Goal: Transaction & Acquisition: Purchase product/service

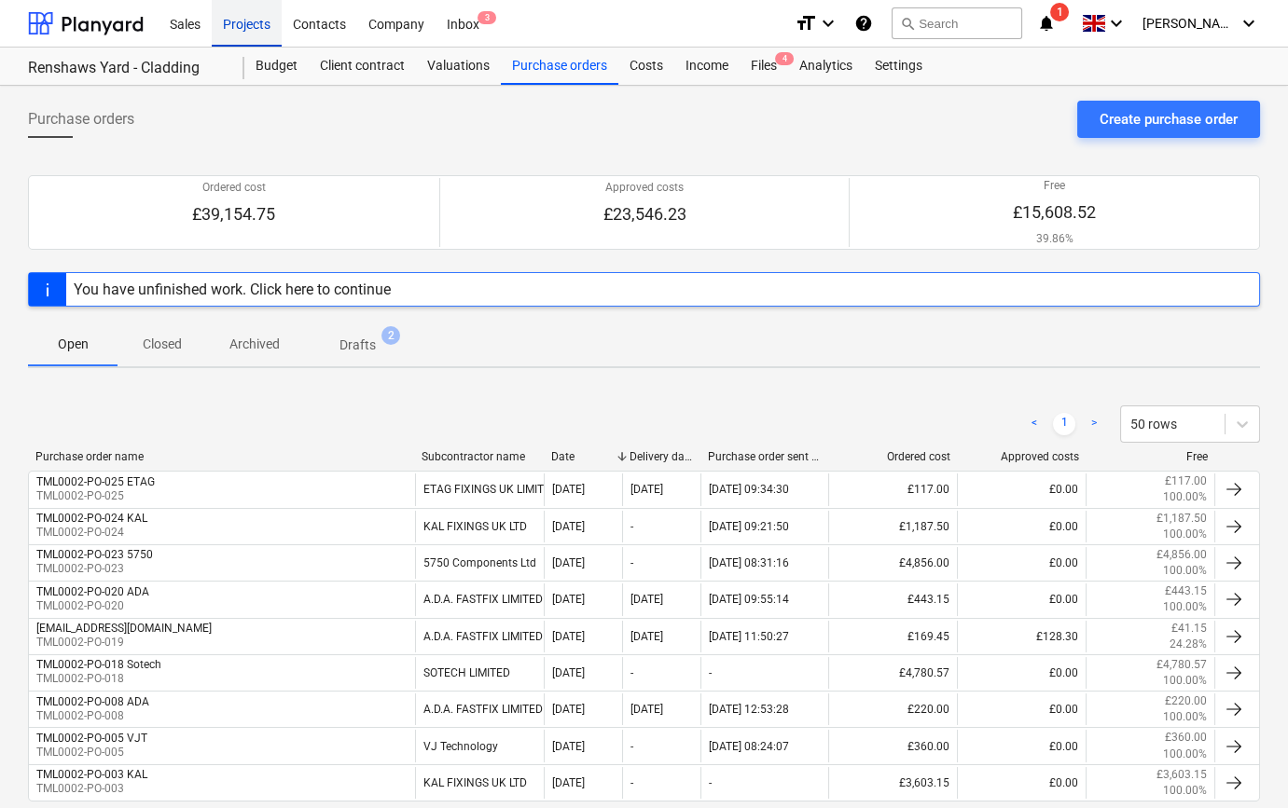
click at [244, 26] on div "Projects" at bounding box center [247, 23] width 70 height 48
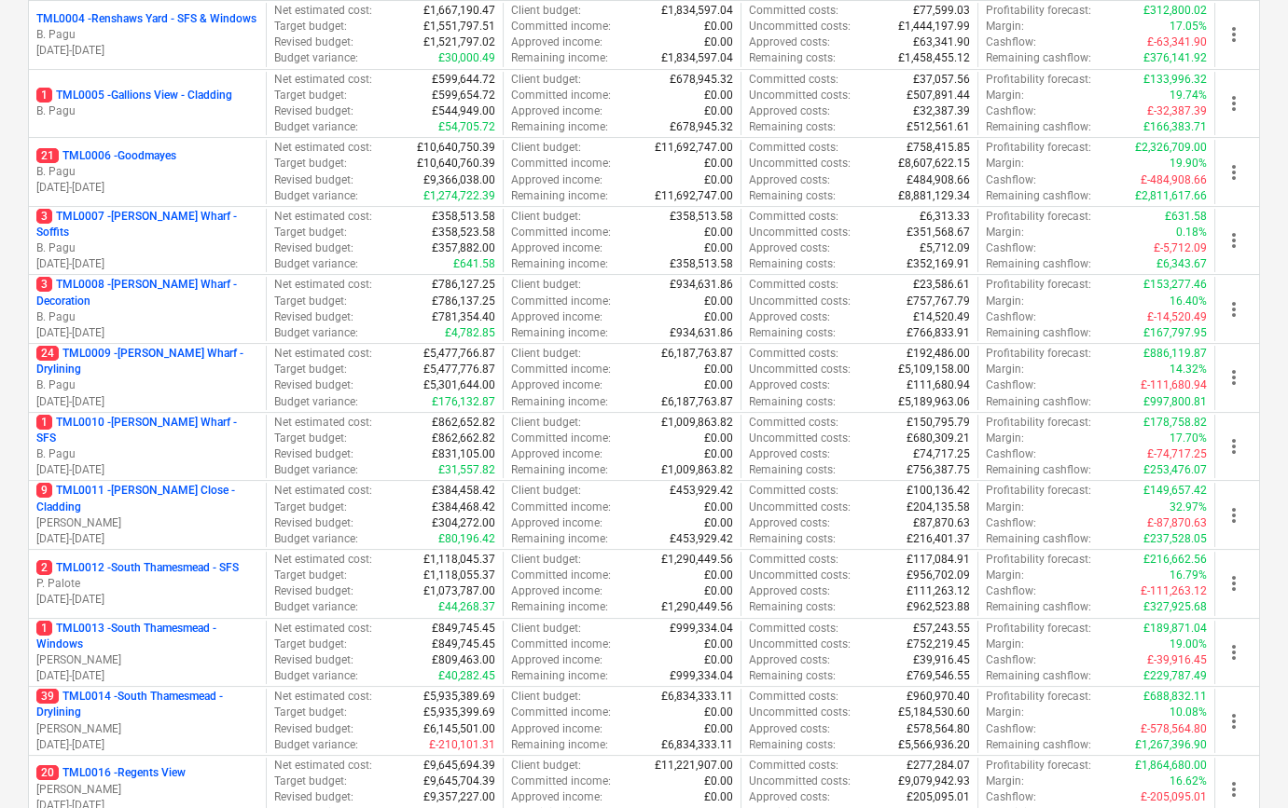
scroll to position [593, 0]
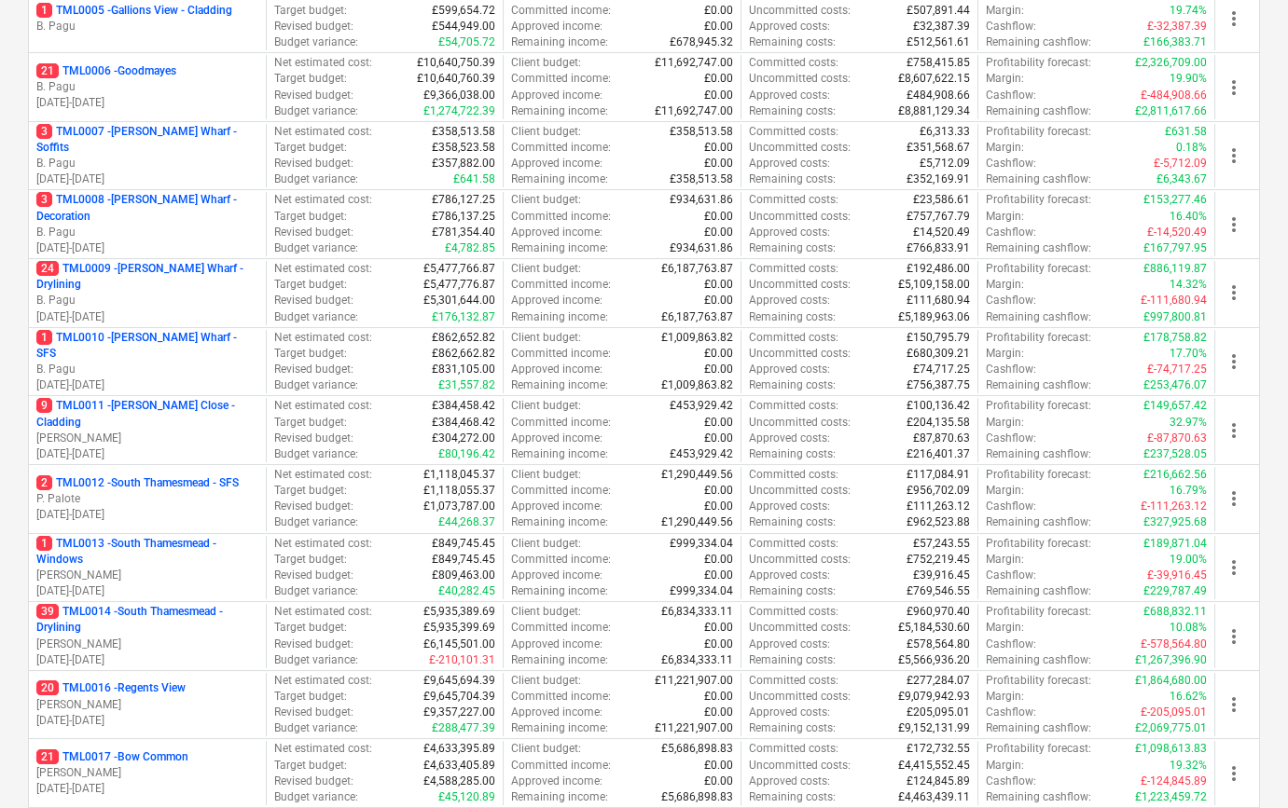
click at [143, 691] on p "20 TML0016 - Regents View" at bounding box center [110, 689] width 149 height 16
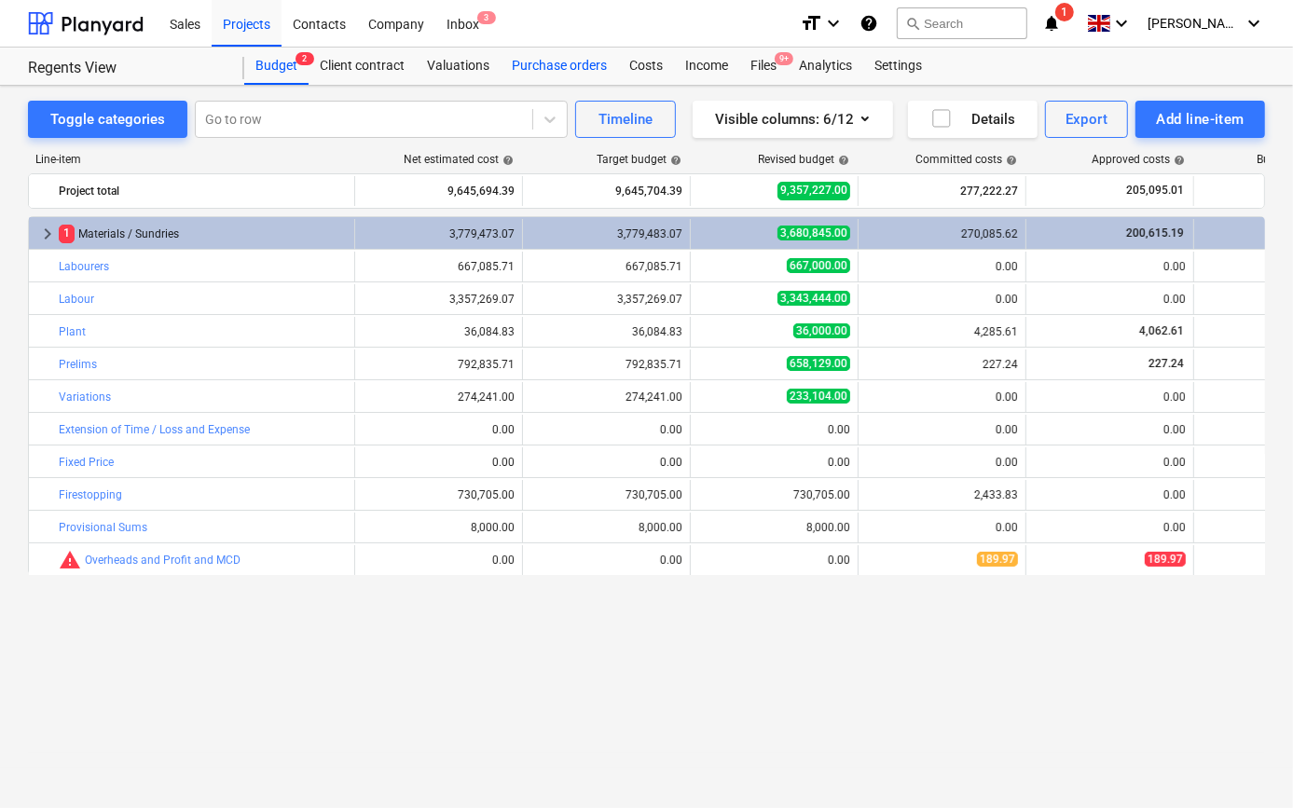
click at [567, 74] on div "Purchase orders" at bounding box center [559, 66] width 117 height 37
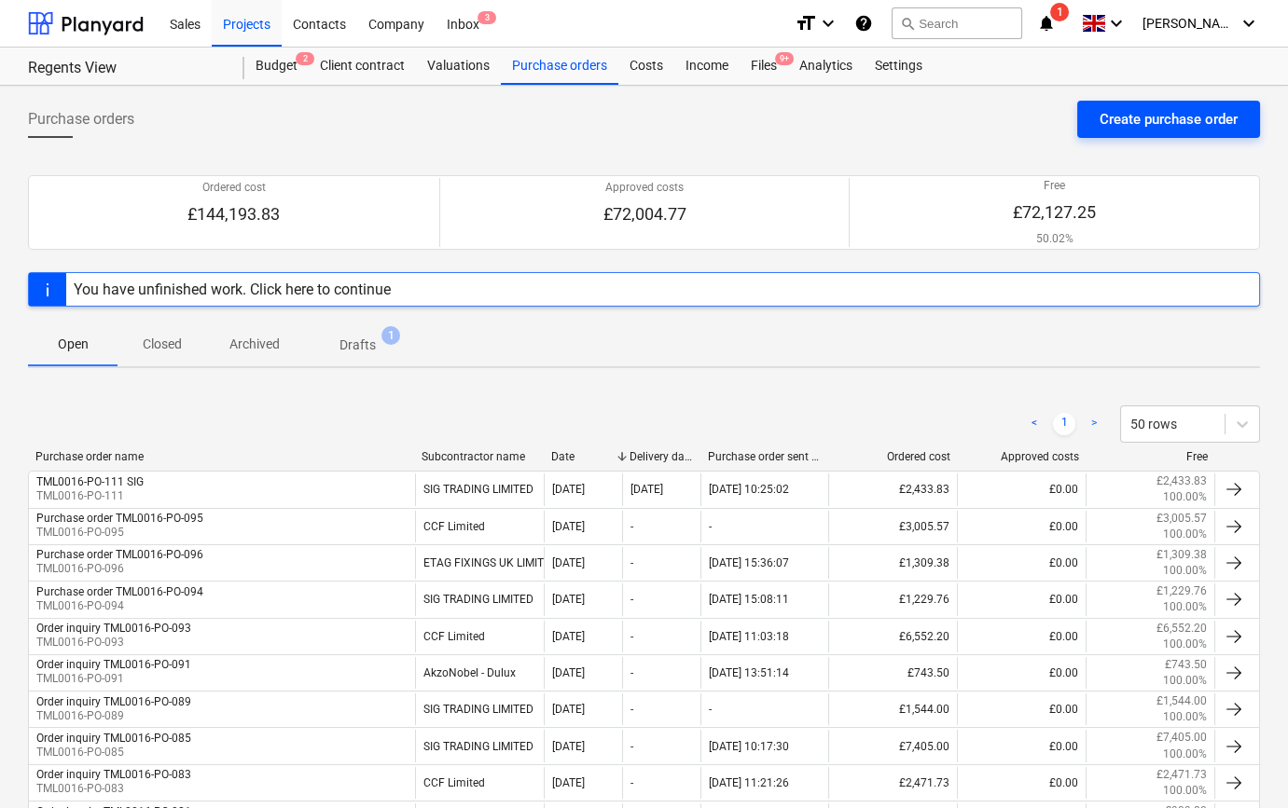
click at [1150, 111] on div "Create purchase order" at bounding box center [1168, 119] width 138 height 24
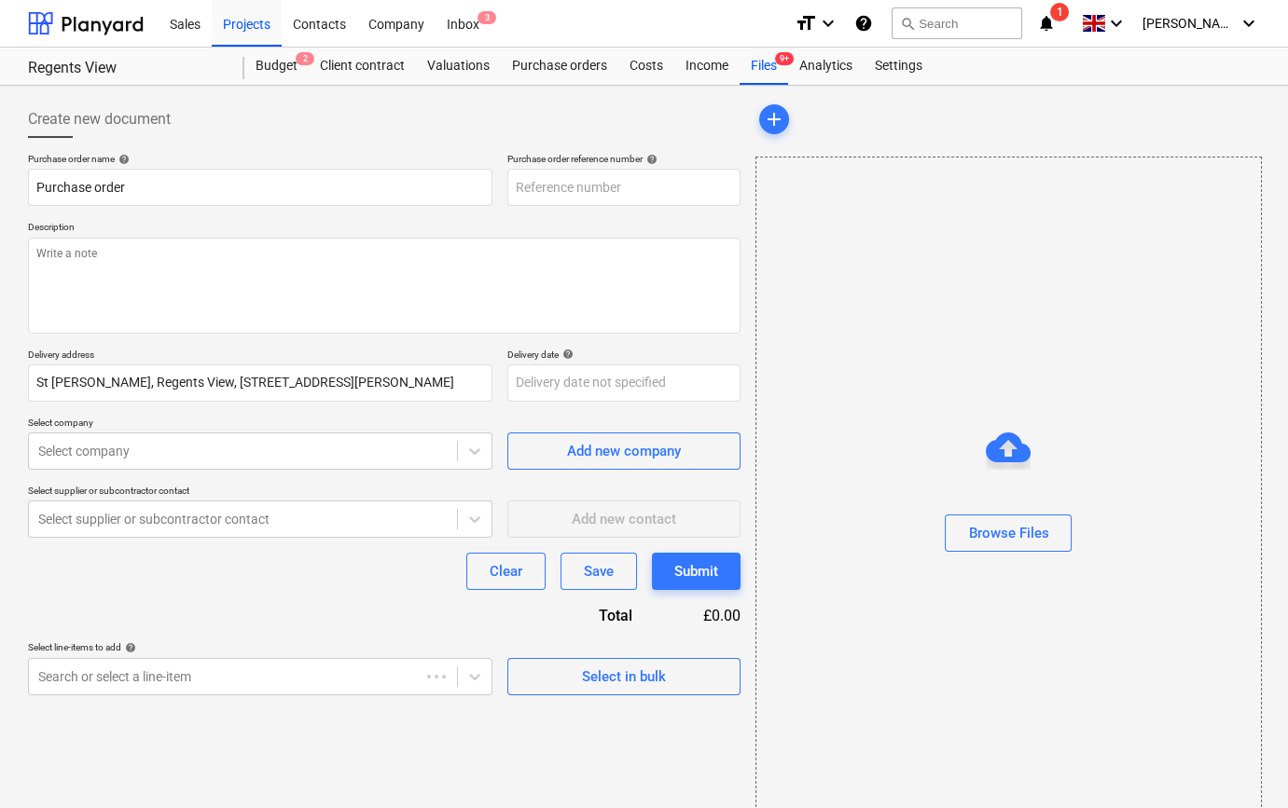
type textarea "x"
type input "TML0016-PO-112"
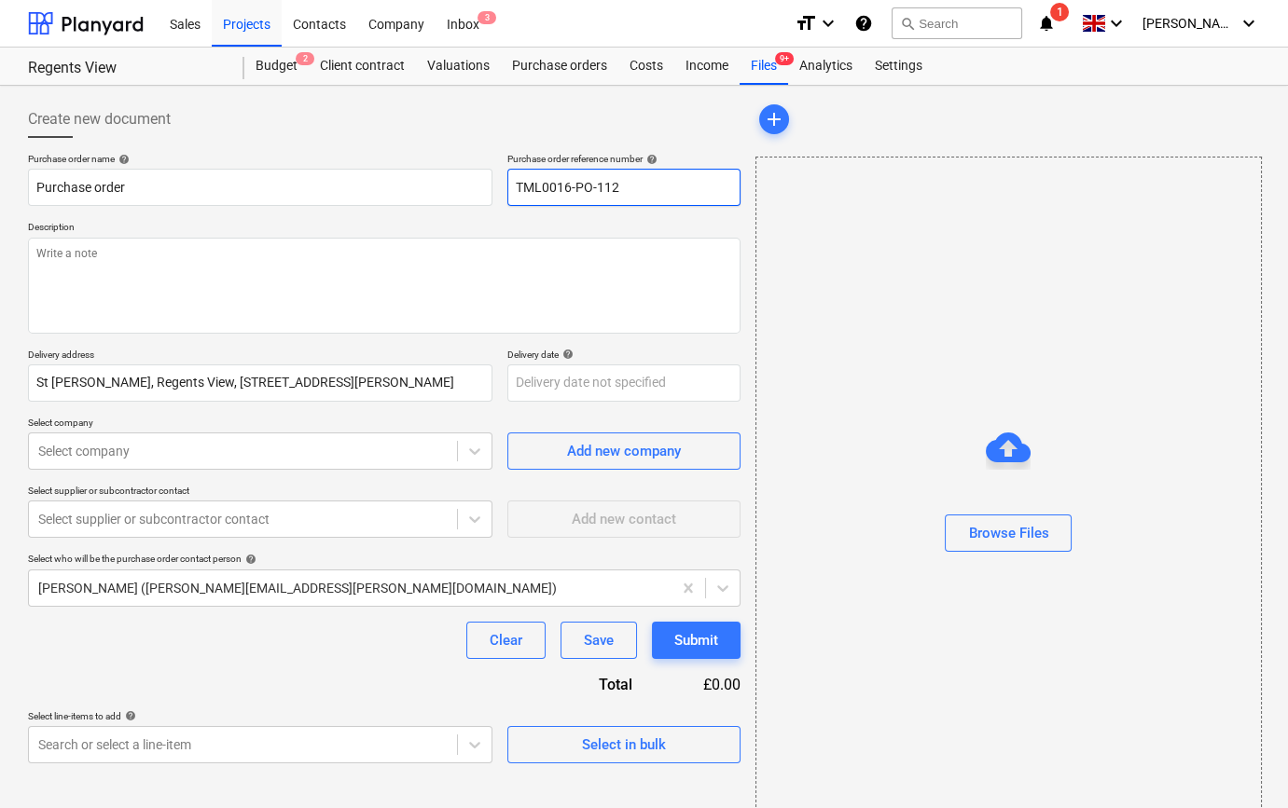
drag, startPoint x: 617, startPoint y: 178, endPoint x: 517, endPoint y: 186, distance: 101.0
click at [517, 186] on input "TML0016-PO-112" at bounding box center [623, 187] width 233 height 37
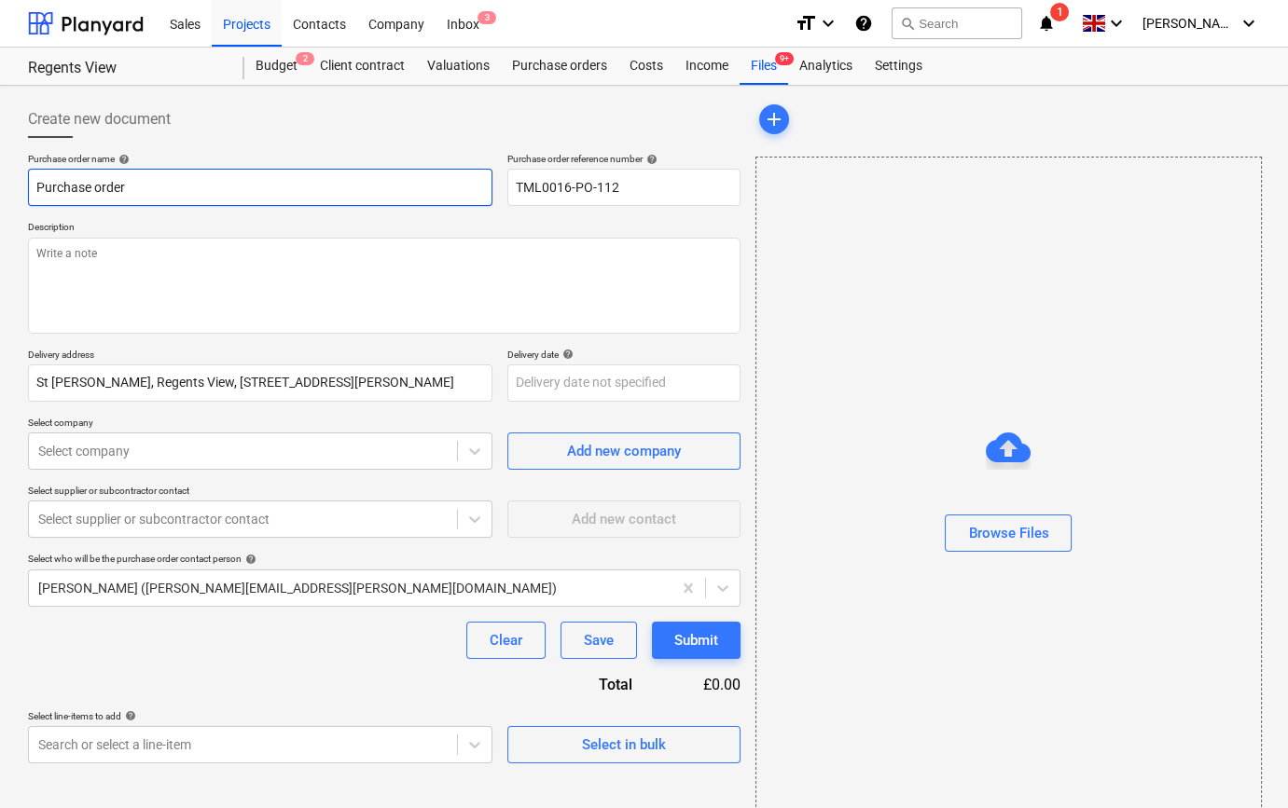
drag, startPoint x: 129, startPoint y: 186, endPoint x: 29, endPoint y: 186, distance: 99.8
click at [31, 186] on input "Purchase order" at bounding box center [260, 187] width 464 height 37
type textarea "x"
paste input "TML0016-PO-112"
type textarea "x"
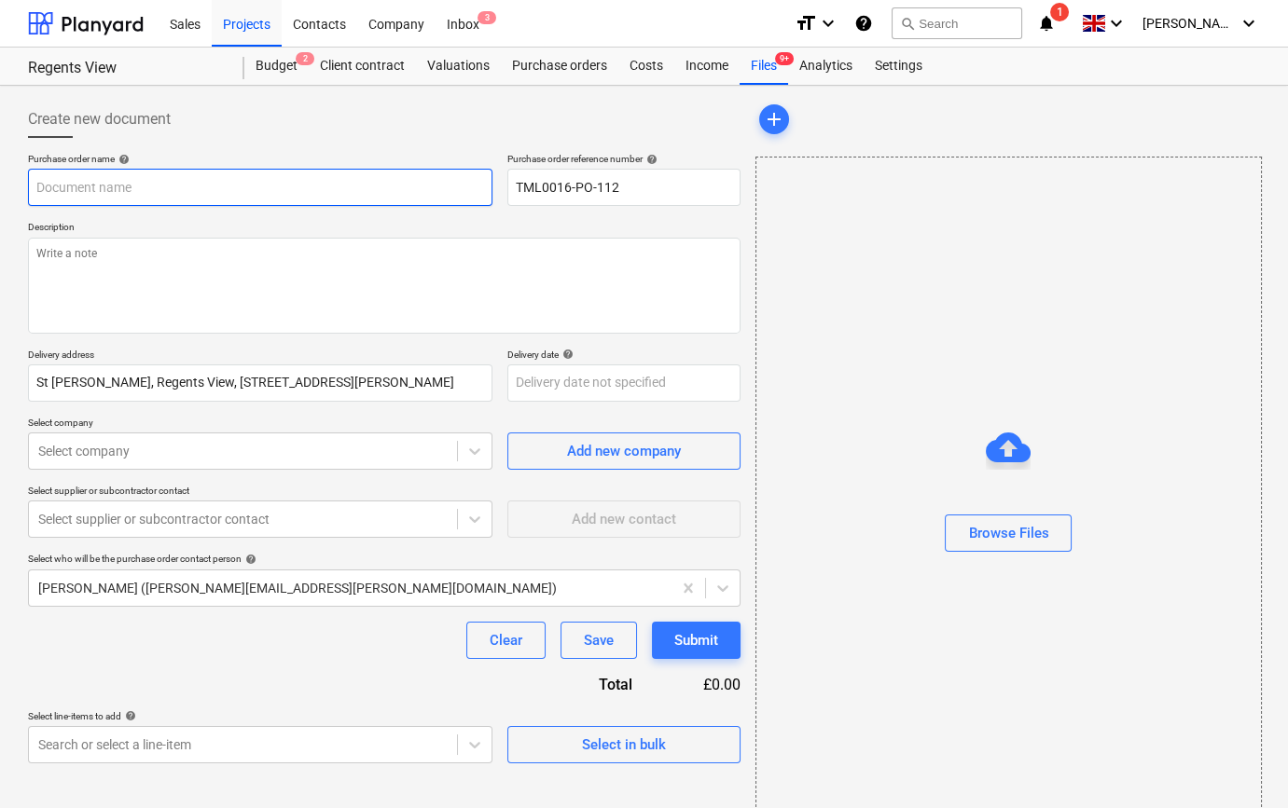
type input "TML0016-PO-112"
type textarea "x"
type input "TML0016-PO-112"
type textarea "x"
type input "TML0016-PO-112 D"
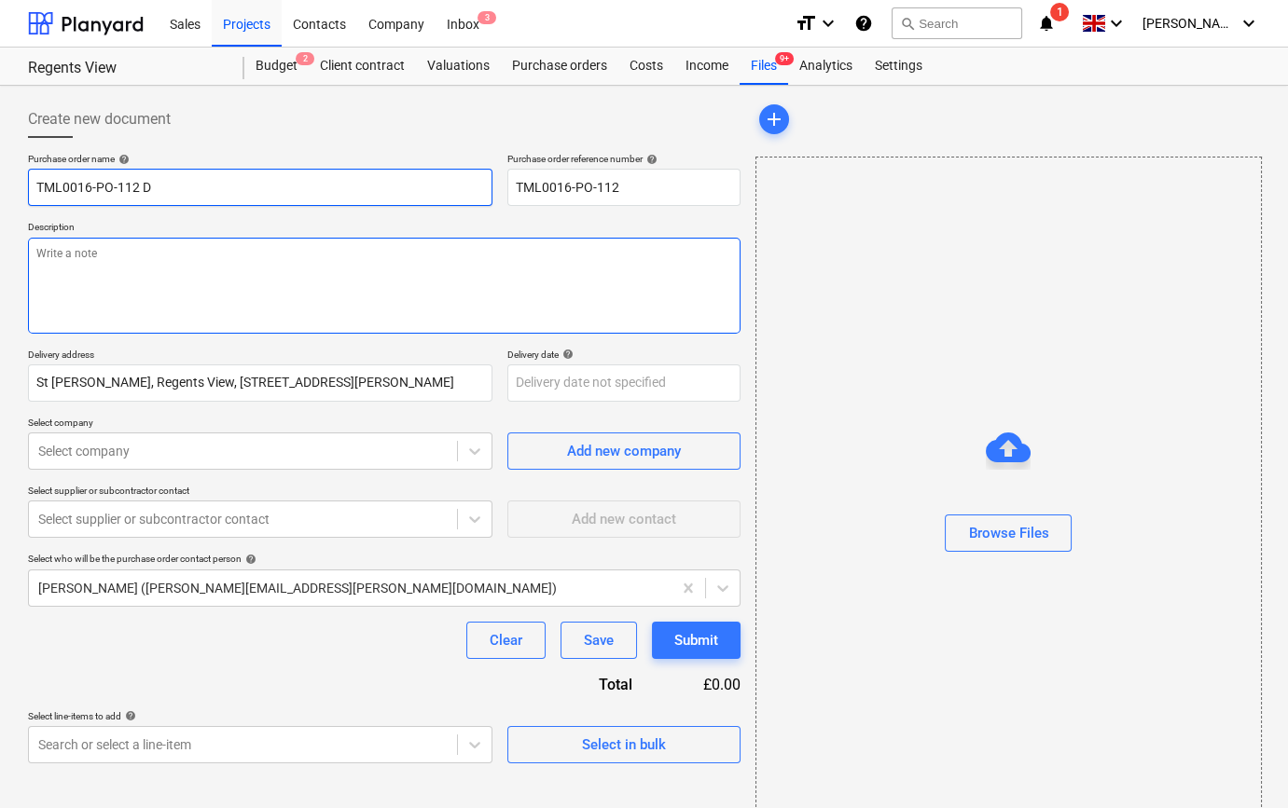
type textarea "x"
type input "TML0016-PO-112 DD"
type textarea "x"
type input "TML0016-PO-112 DDC"
click at [48, 273] on textarea at bounding box center [384, 286] width 712 height 96
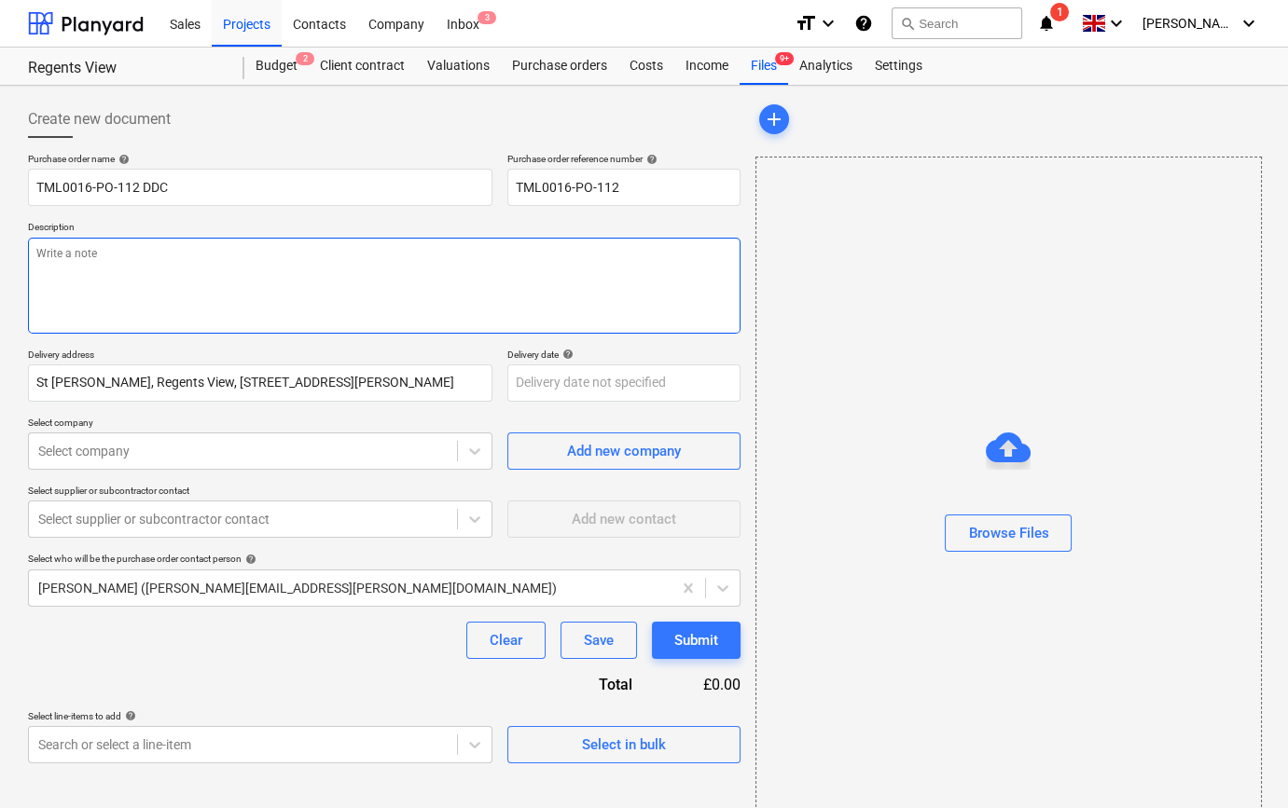
type textarea "x"
type textarea "S"
type textarea "x"
type textarea "Si"
type textarea "x"
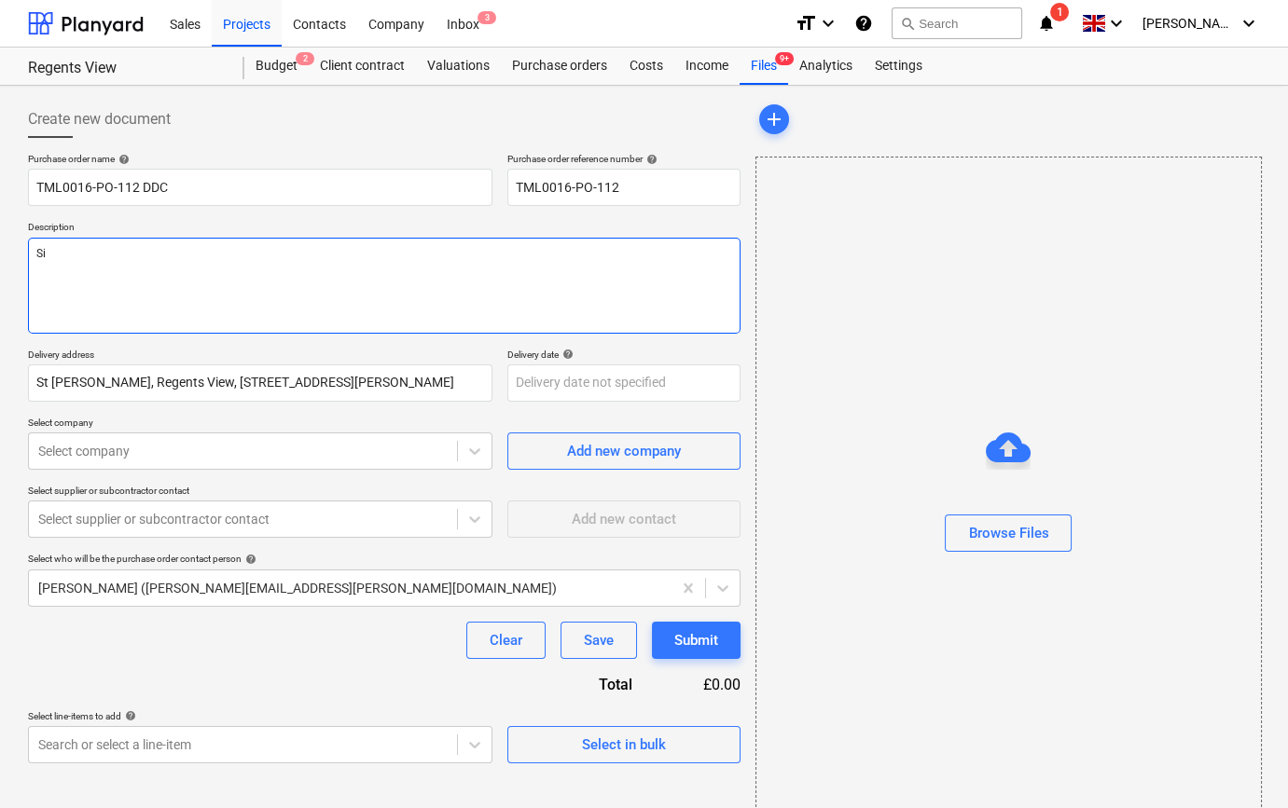
type textarea "Sit"
type textarea "x"
type textarea "Site"
type textarea "x"
type textarea "Site"
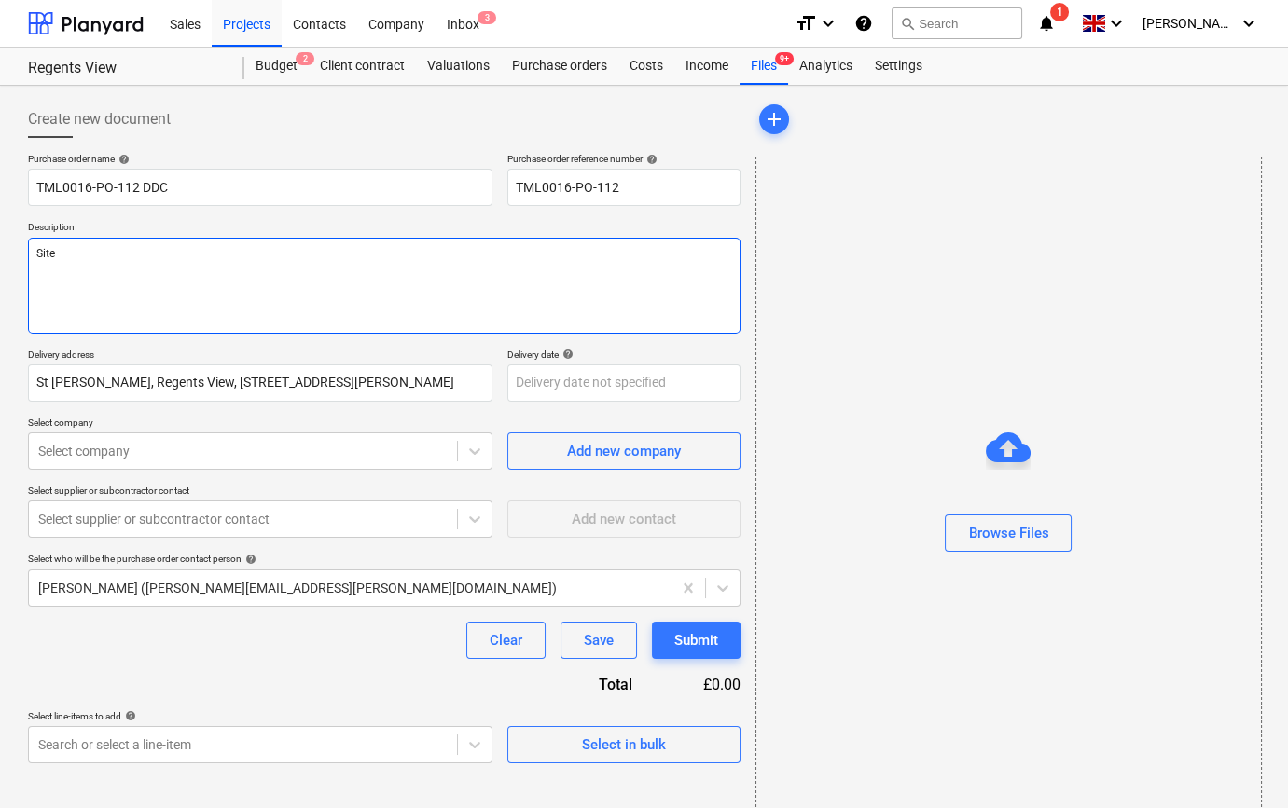
type textarea "x"
type textarea "Site c"
type textarea "x"
type textarea "Site co"
type textarea "x"
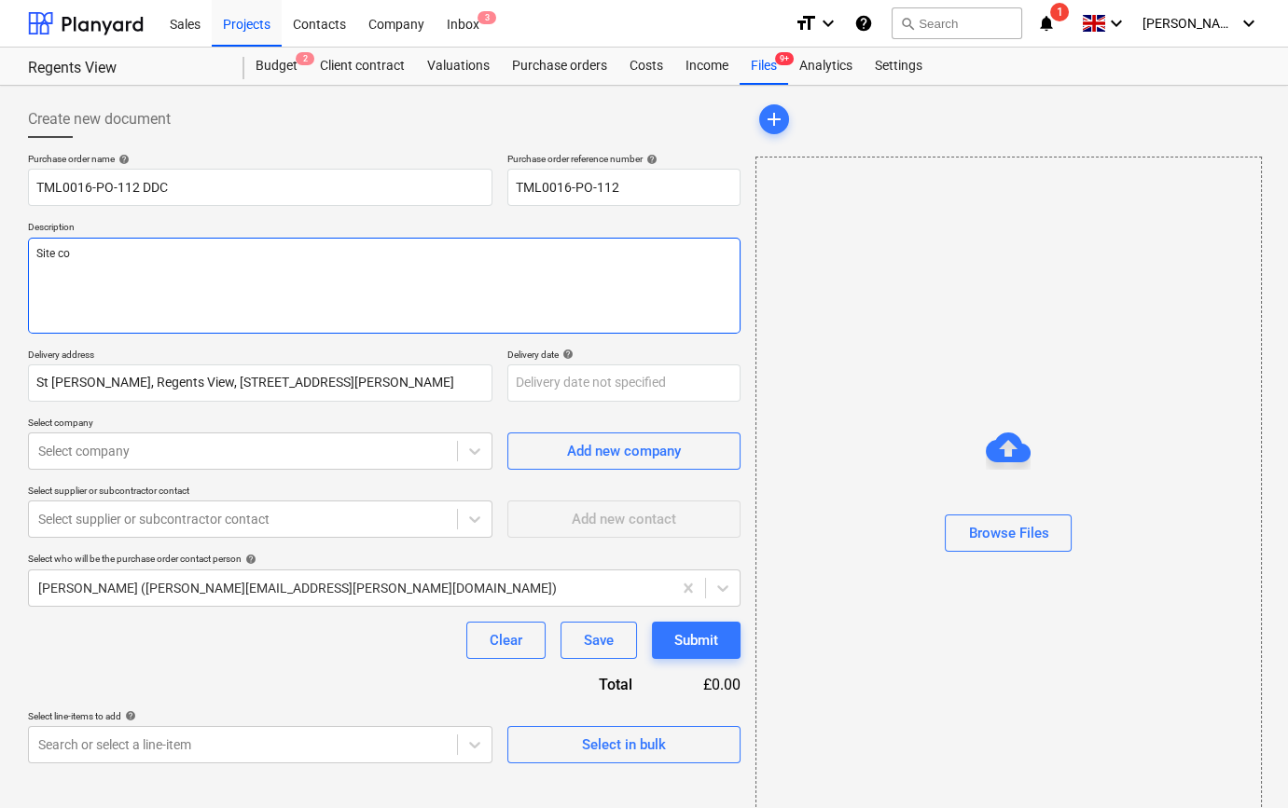
type textarea "Site con"
type textarea "x"
type textarea "Site cont"
type textarea "x"
type textarea "Site conta"
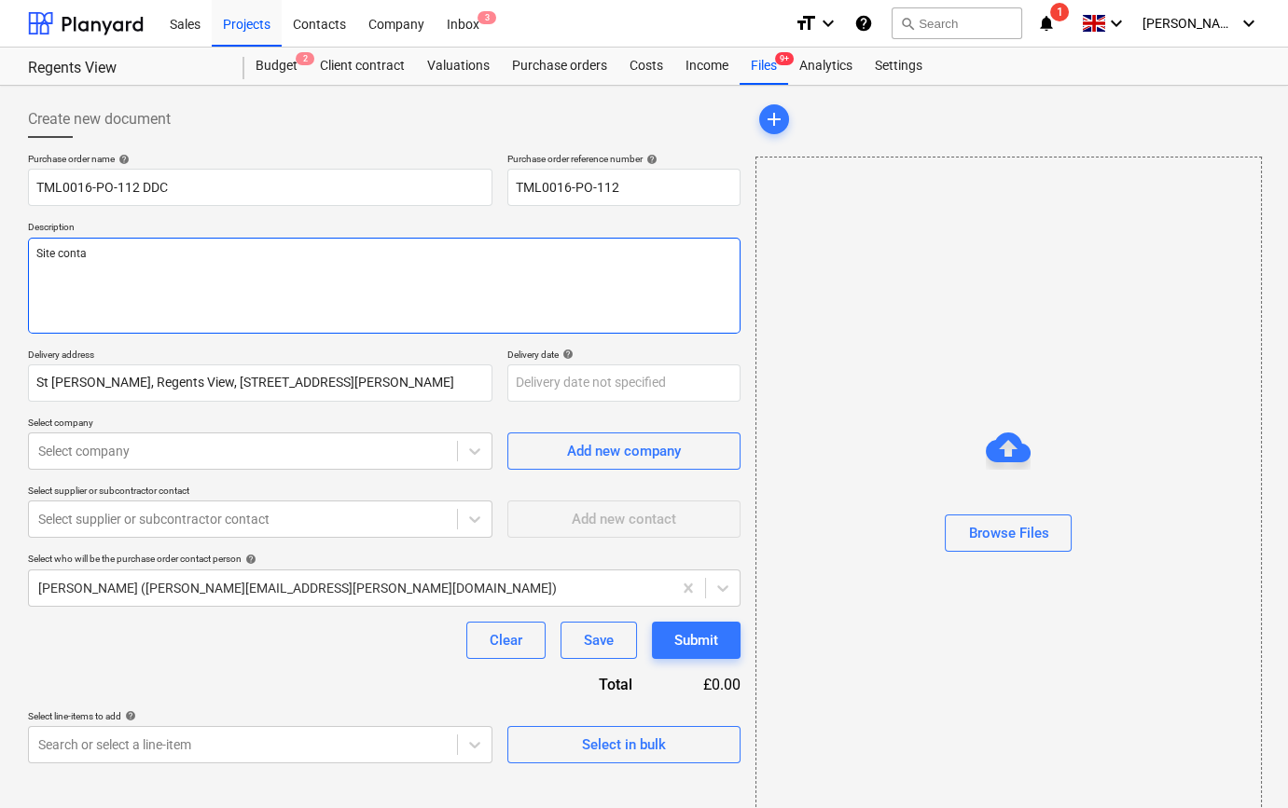
type textarea "x"
type textarea "Site contac"
type textarea "x"
type textarea "Site contact"
type textarea "x"
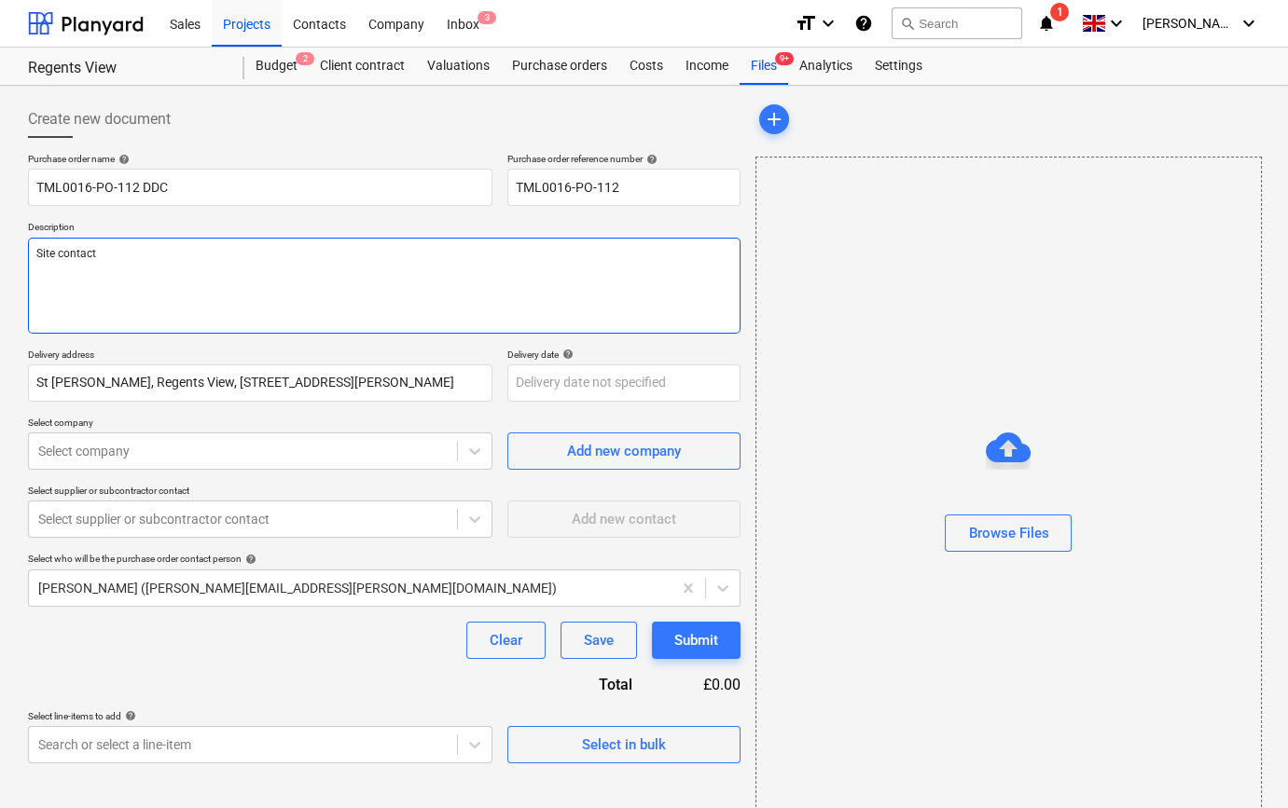
type textarea "Site contact"
type textarea "x"
type textarea "Site contac"
type textarea "x"
type textarea "Site conta"
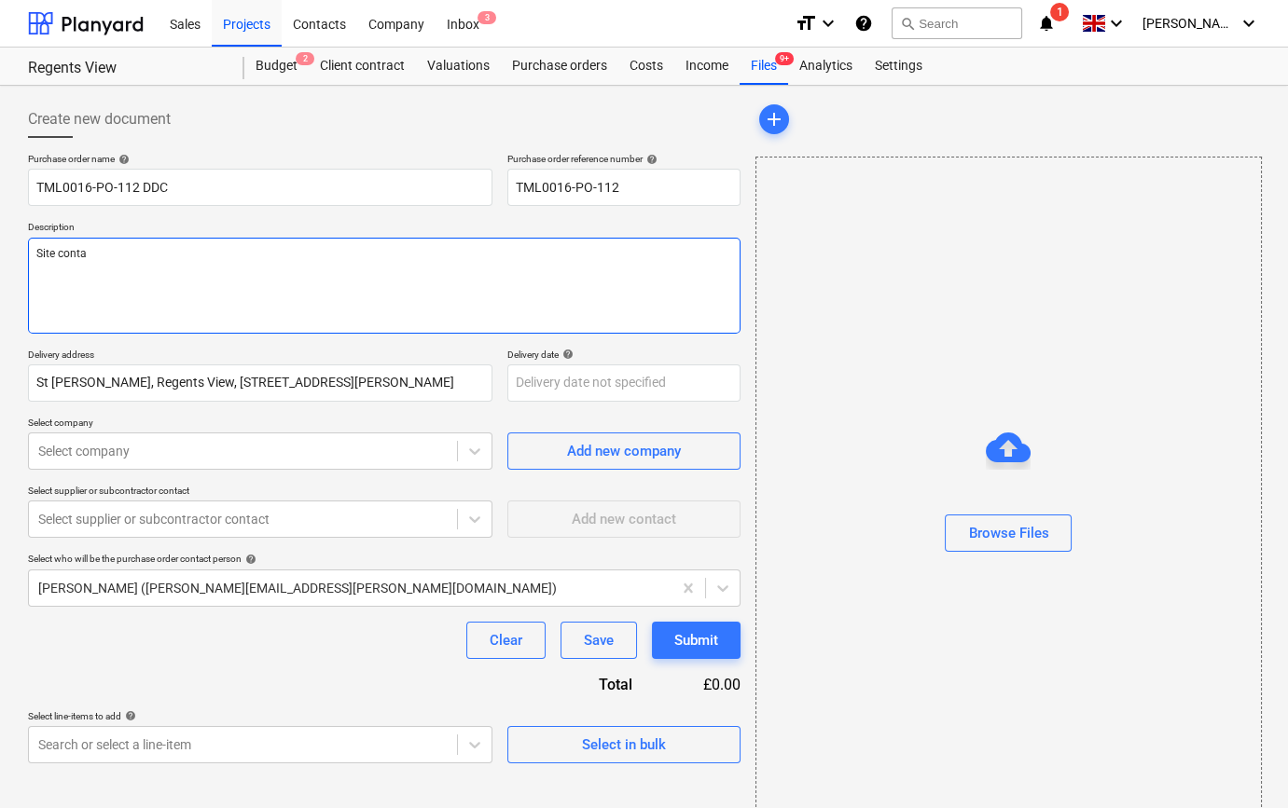
type textarea "x"
type textarea "Site cont"
type textarea "x"
type textarea "Site con"
type textarea "x"
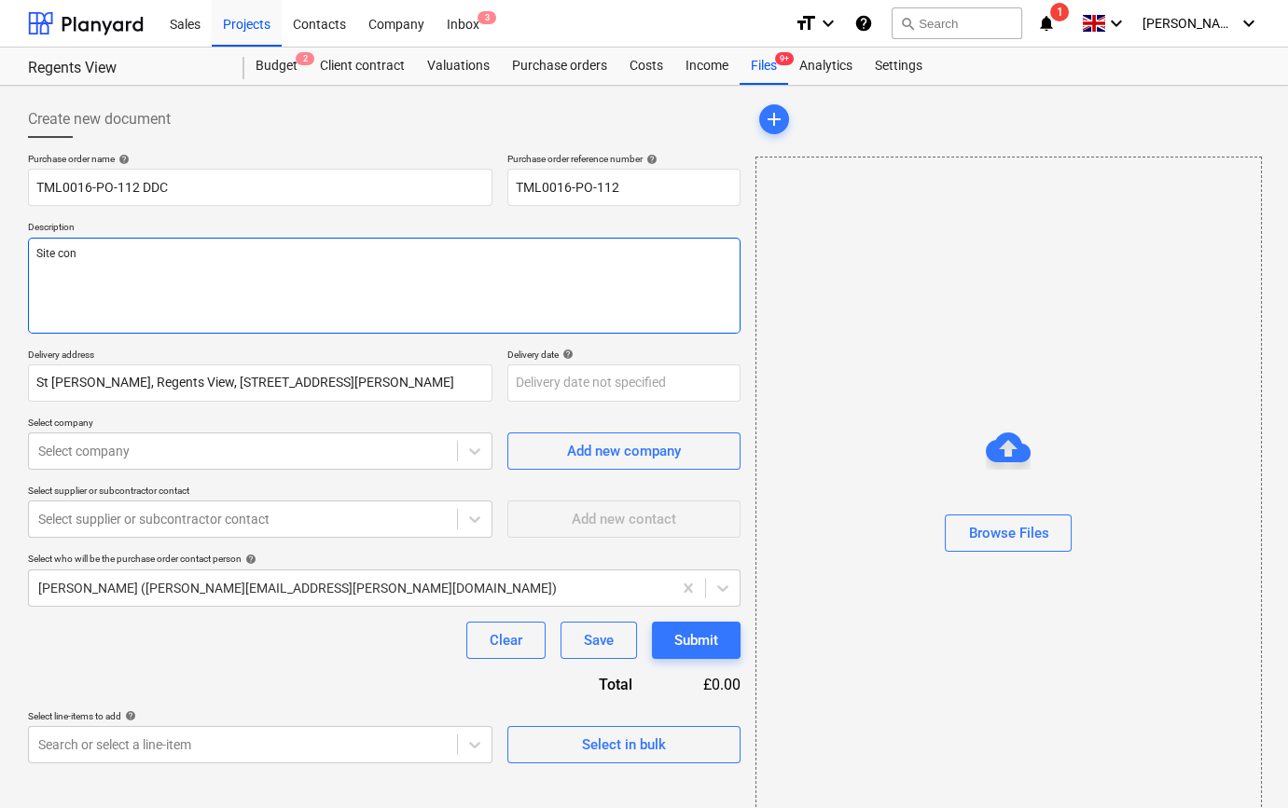
type textarea "Site co"
type textarea "x"
type textarea "Site c"
type textarea "x"
type textarea "Site"
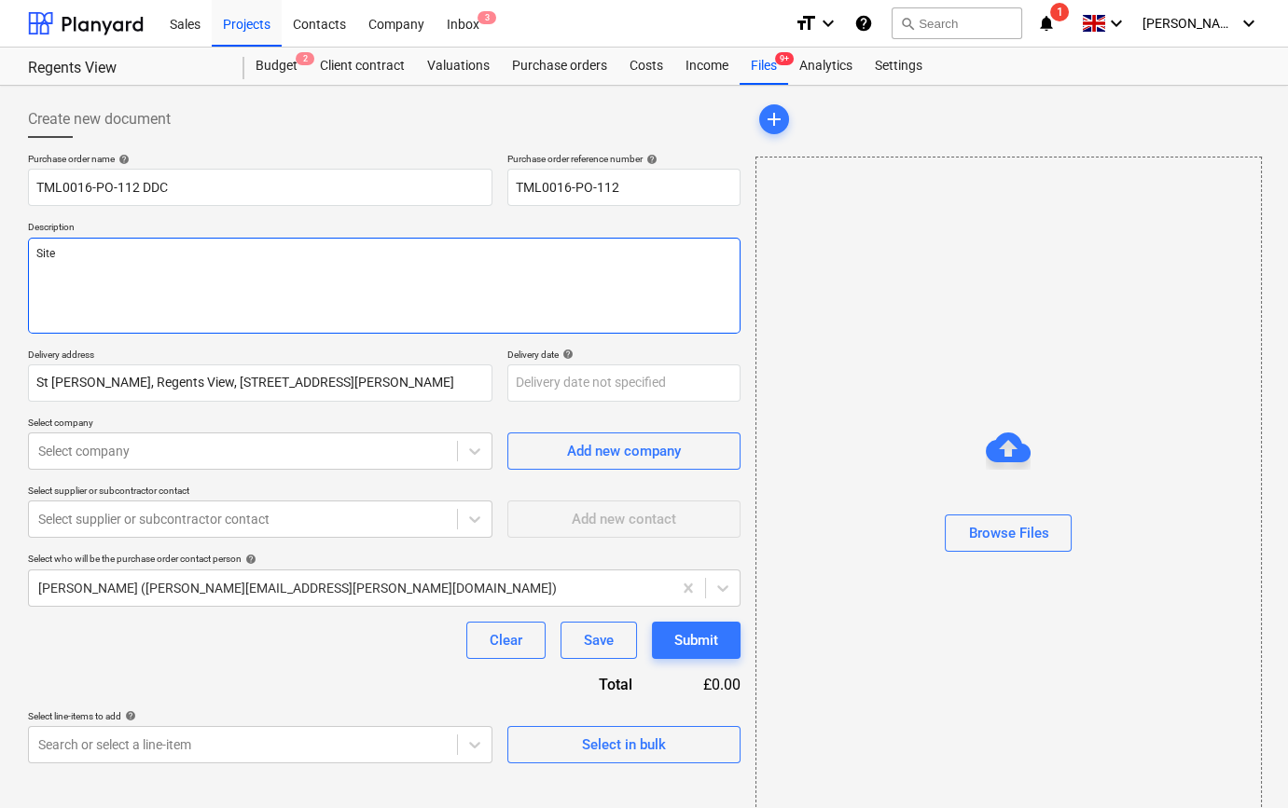
type textarea "x"
type textarea "Site"
type textarea "x"
type textarea "Sit"
type textarea "x"
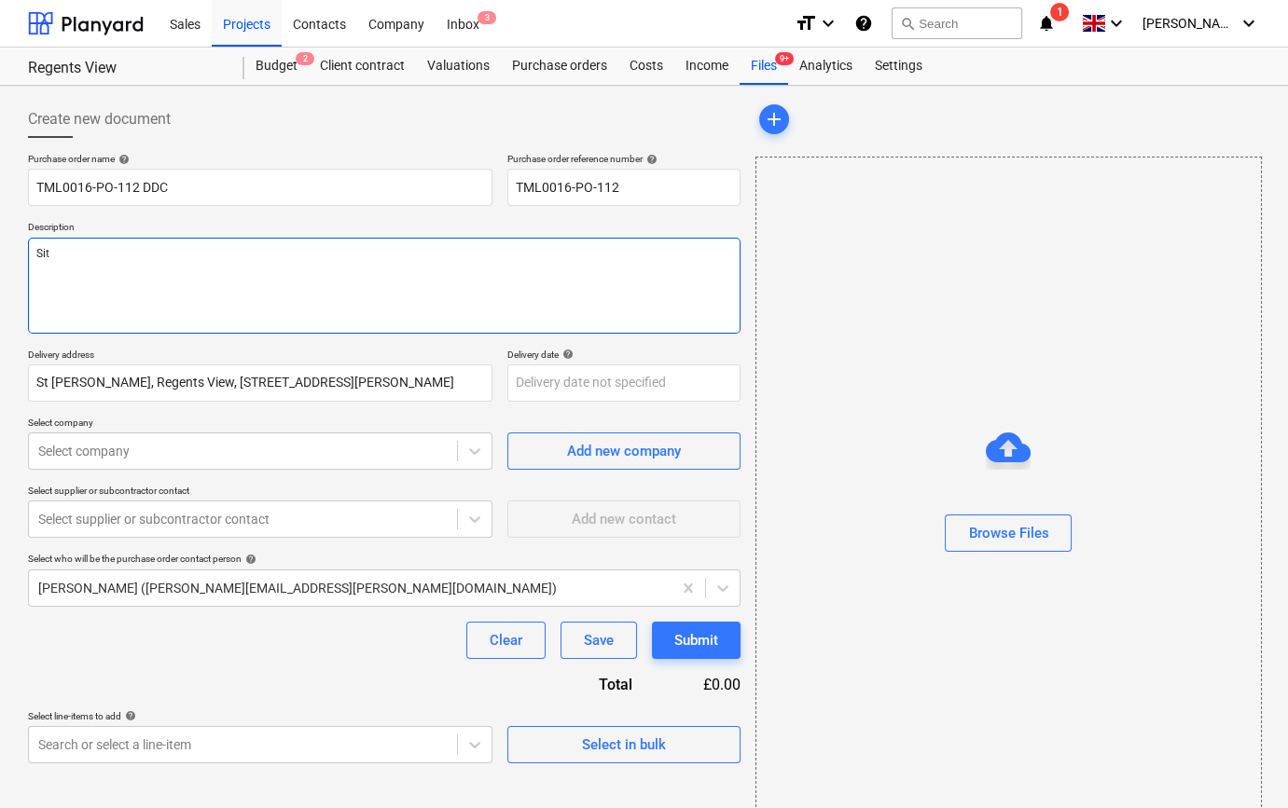
type textarea "Si"
type textarea "x"
type textarea "S"
type textarea "x"
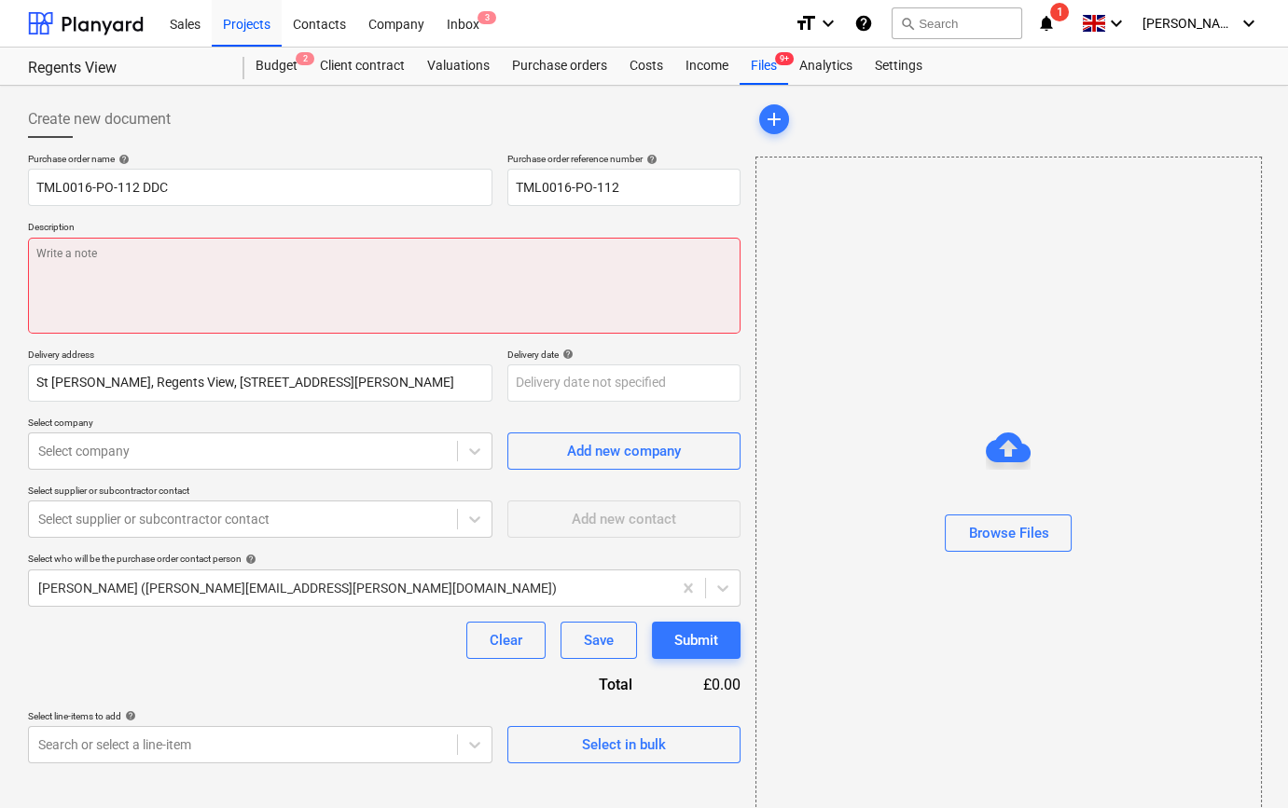
paste textarea "Delivery date 04/07, let me know delivery time as I need to book you in. Thank …"
type textarea "x"
type textarea "Delivery date 04/07, let me know delivery time as I need to book you in. Thank …"
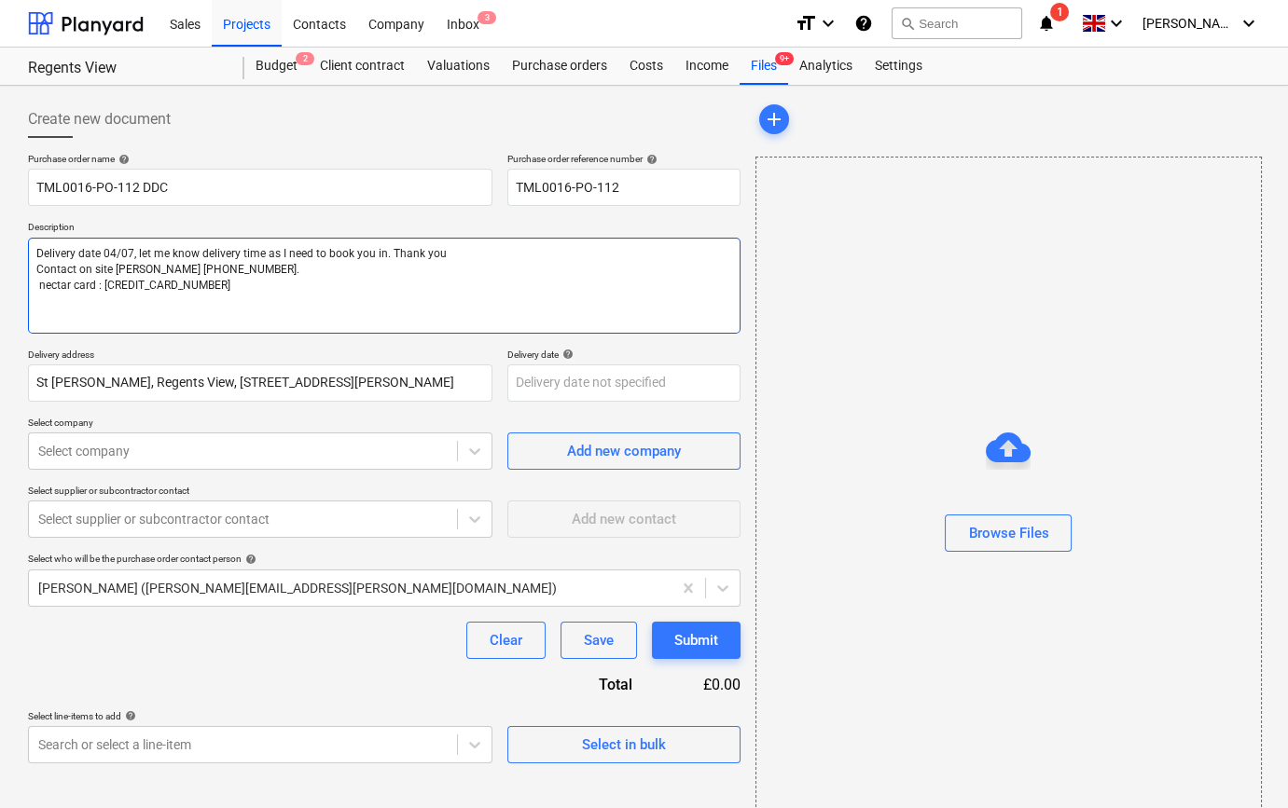
click at [228, 270] on textarea "Delivery date 04/07, let me know delivery time as I need to book you in. Thank …" at bounding box center [384, 286] width 712 height 96
type textarea "x"
type textarea "Delivery date 04/07, let me know delivery time as I need to book you in. Thank …"
click at [109, 253] on textarea "Delivery date 04/07, let me know delivery time as I need to book you in. Thank …" at bounding box center [384, 286] width 712 height 96
type textarea "x"
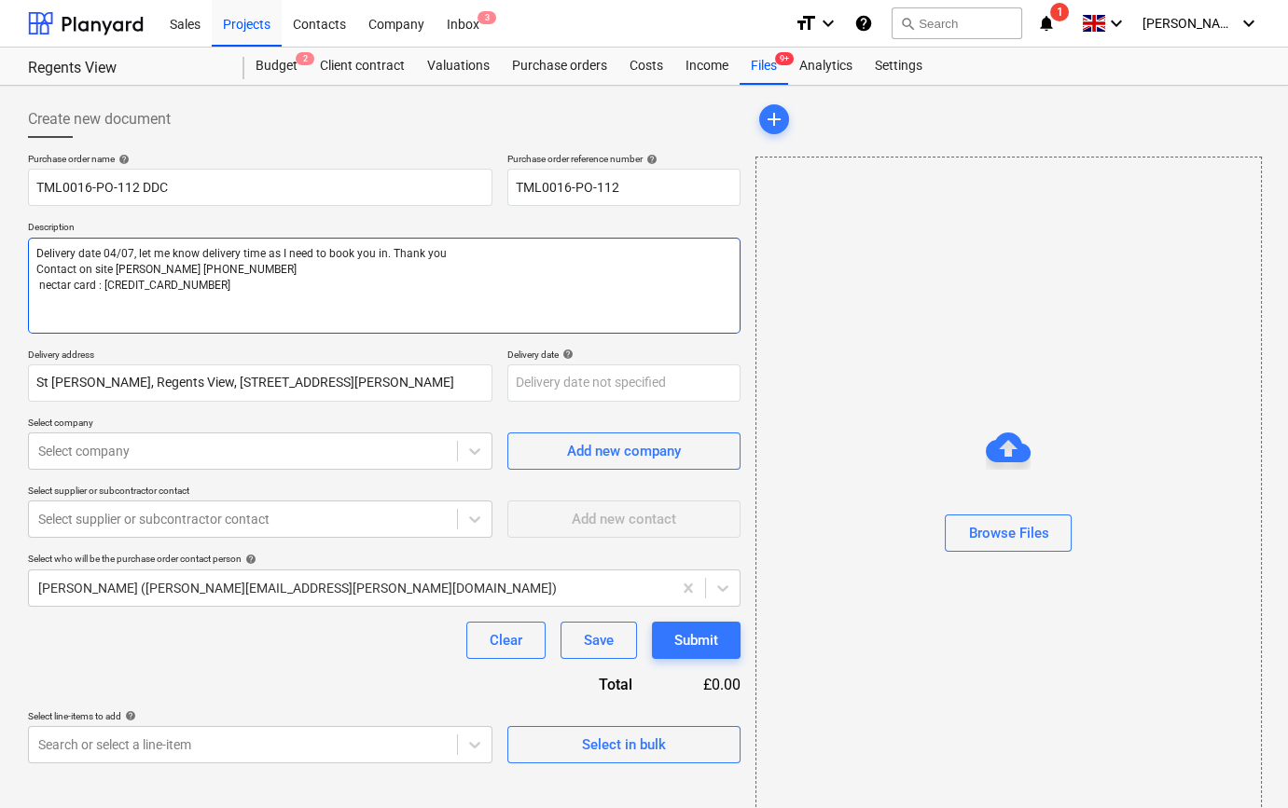
type textarea "Delivery date 0/07, let me know delivery time as I need to book you in. Thank y…"
type textarea "x"
type textarea "Delivery date 05/07, let me know delivery time as I need to book you in. Thank …"
type textarea "x"
type textarea "Delivery date 05/0, let me know delivery time as I need to book you in. Thank y…"
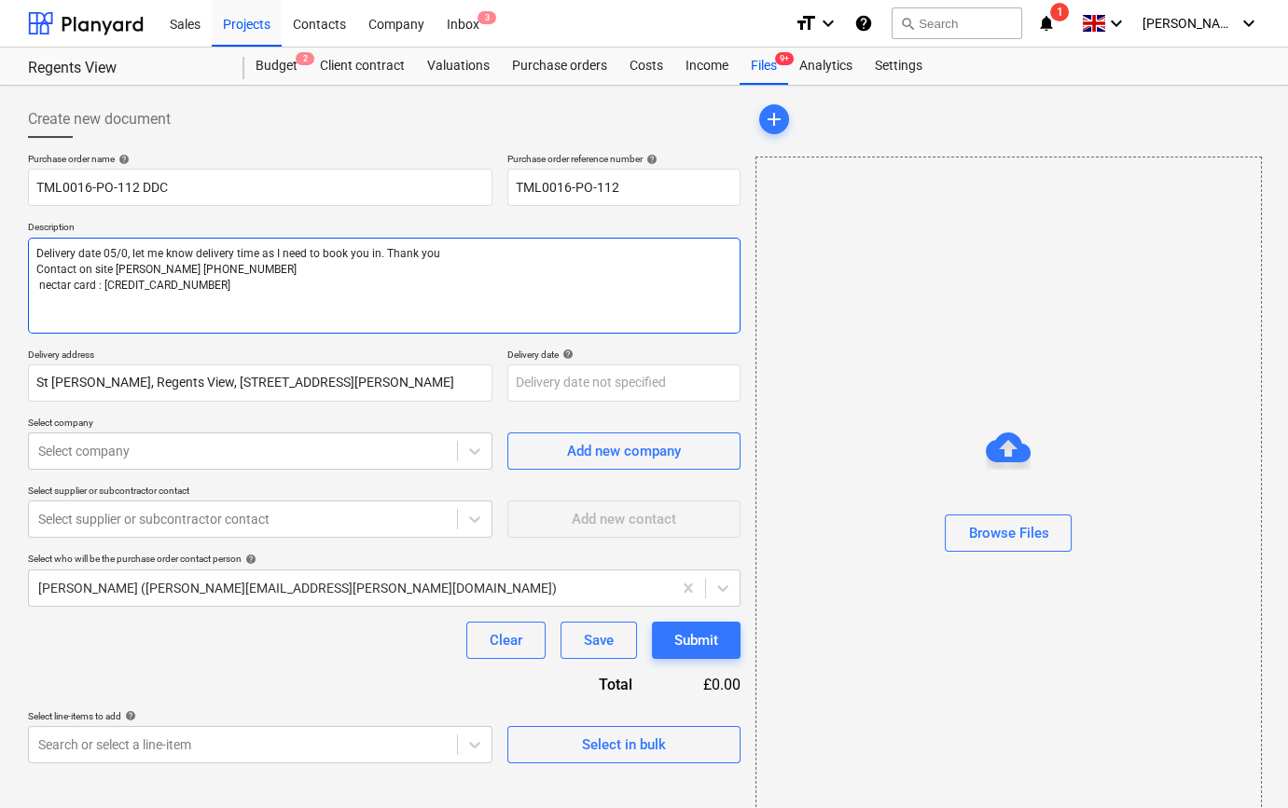
type textarea "x"
click at [287, 295] on textarea "Delivery date 05/09, let me know delivery time as I need to book you in. Thank …" at bounding box center [384, 286] width 712 height 96
type textarea "Delivery date 05/09, let me know delivery time as I need to book you in. Thank …"
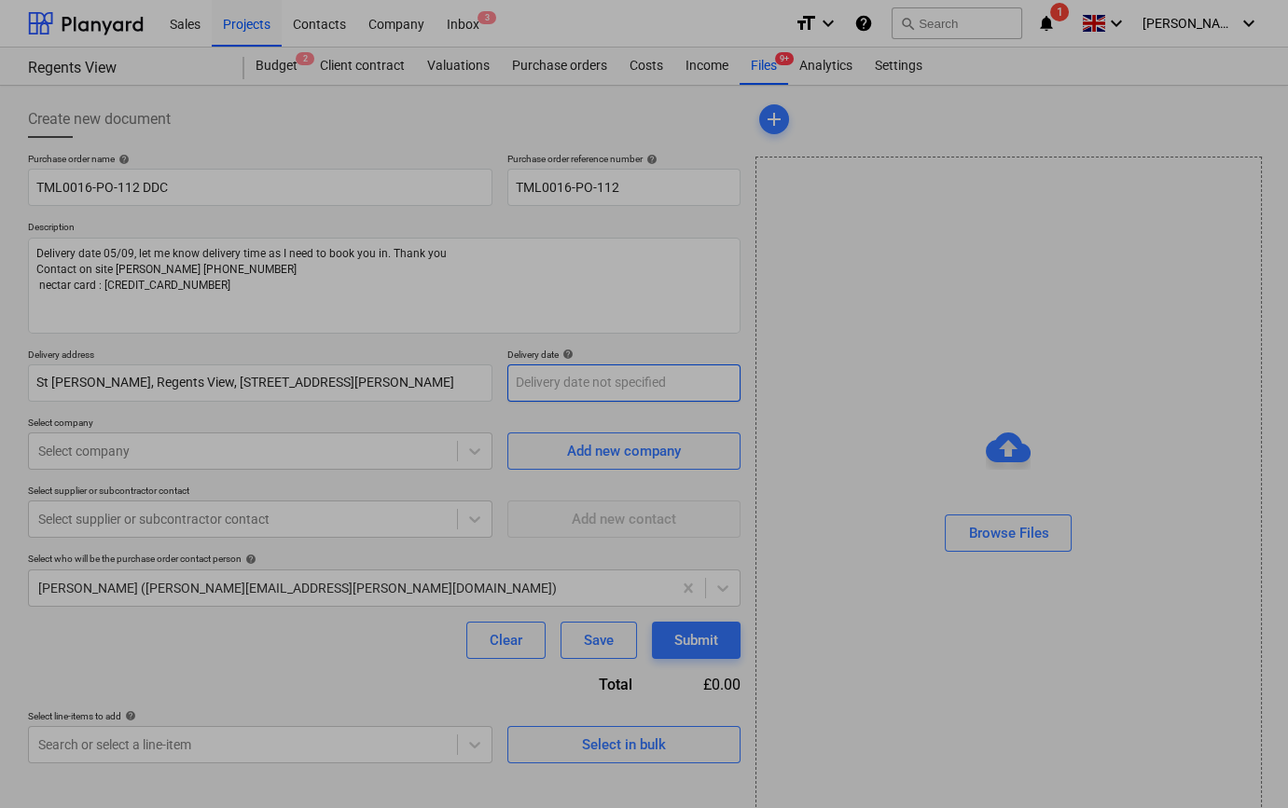
click at [558, 390] on body "Sales Projects Contacts Company Inbox 3 format_size keyboard_arrow_down help se…" at bounding box center [644, 404] width 1288 height 808
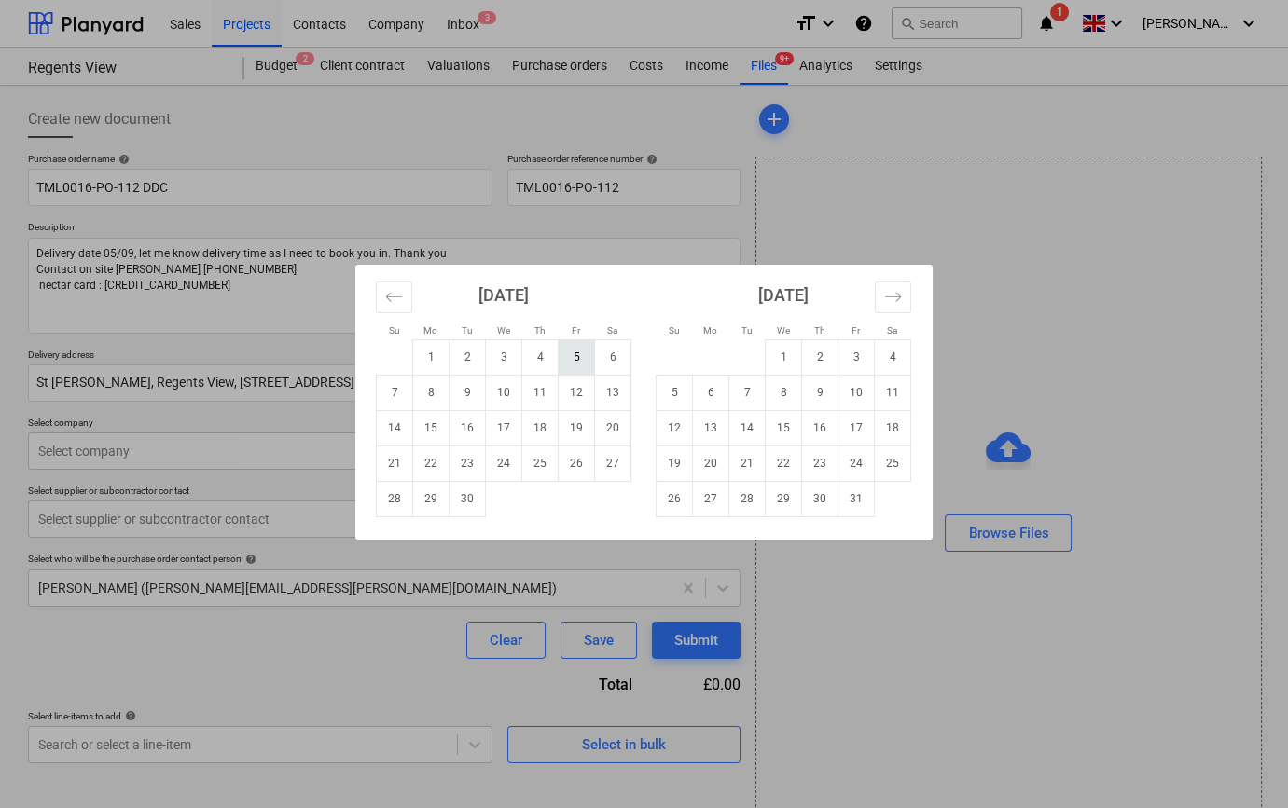
click at [570, 354] on td "5" at bounding box center [576, 356] width 36 height 35
type textarea "x"
type input "[DATE]"
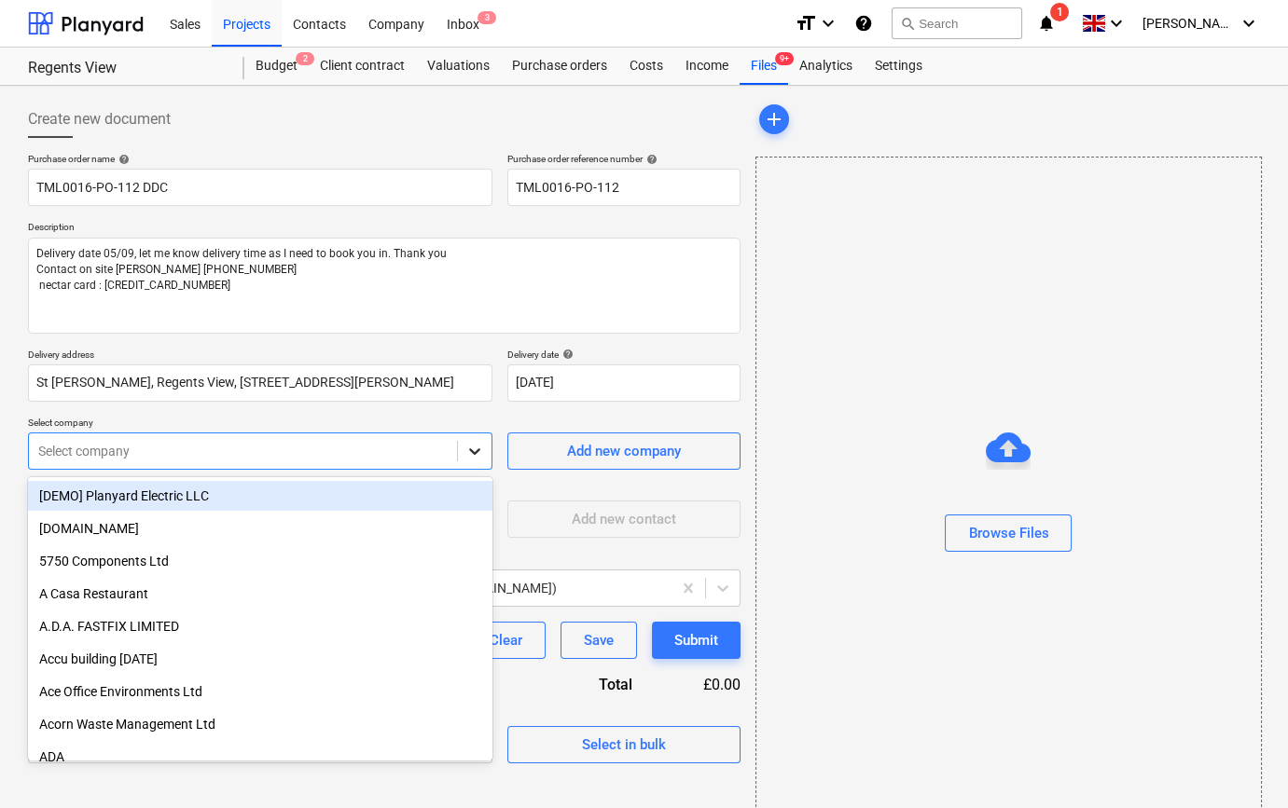
click at [468, 449] on icon at bounding box center [474, 451] width 19 height 19
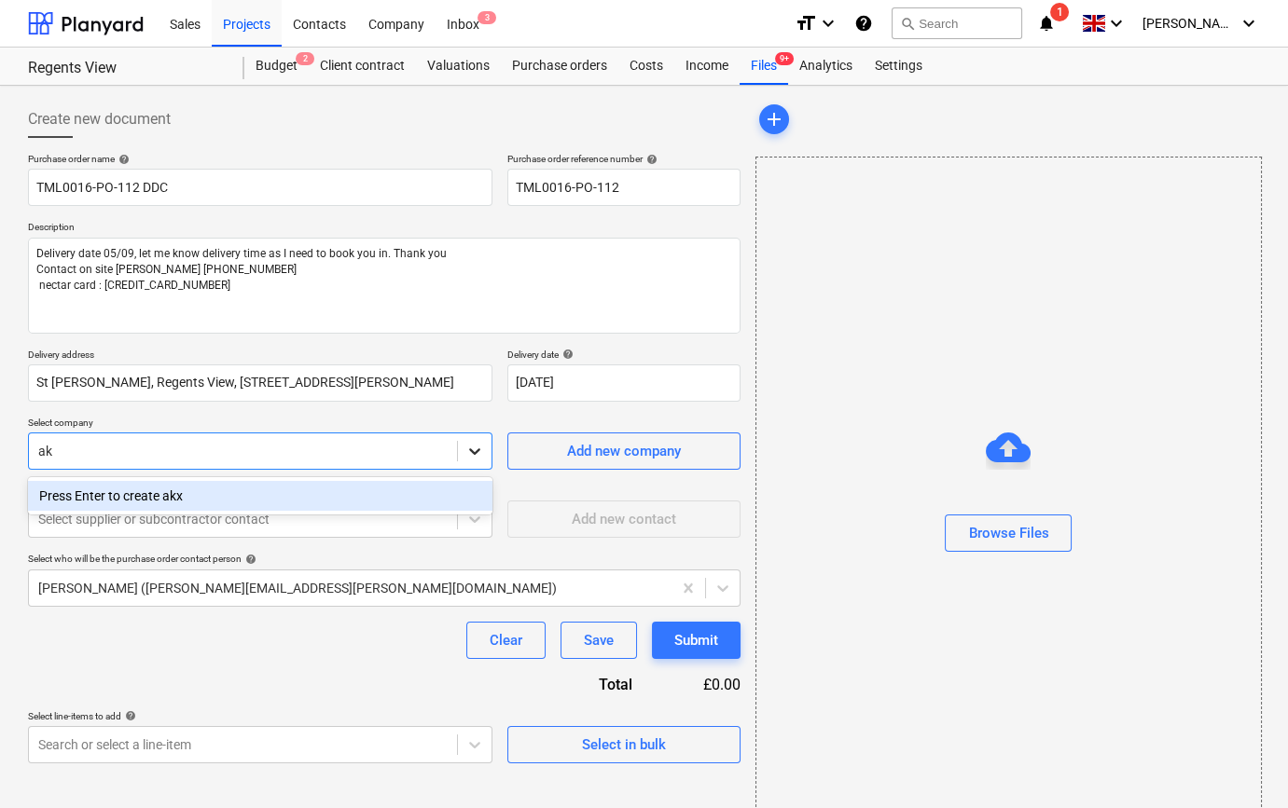
type input "akz"
click at [135, 497] on div "AkzoNobel - Dulux" at bounding box center [260, 496] width 464 height 30
type textarea "x"
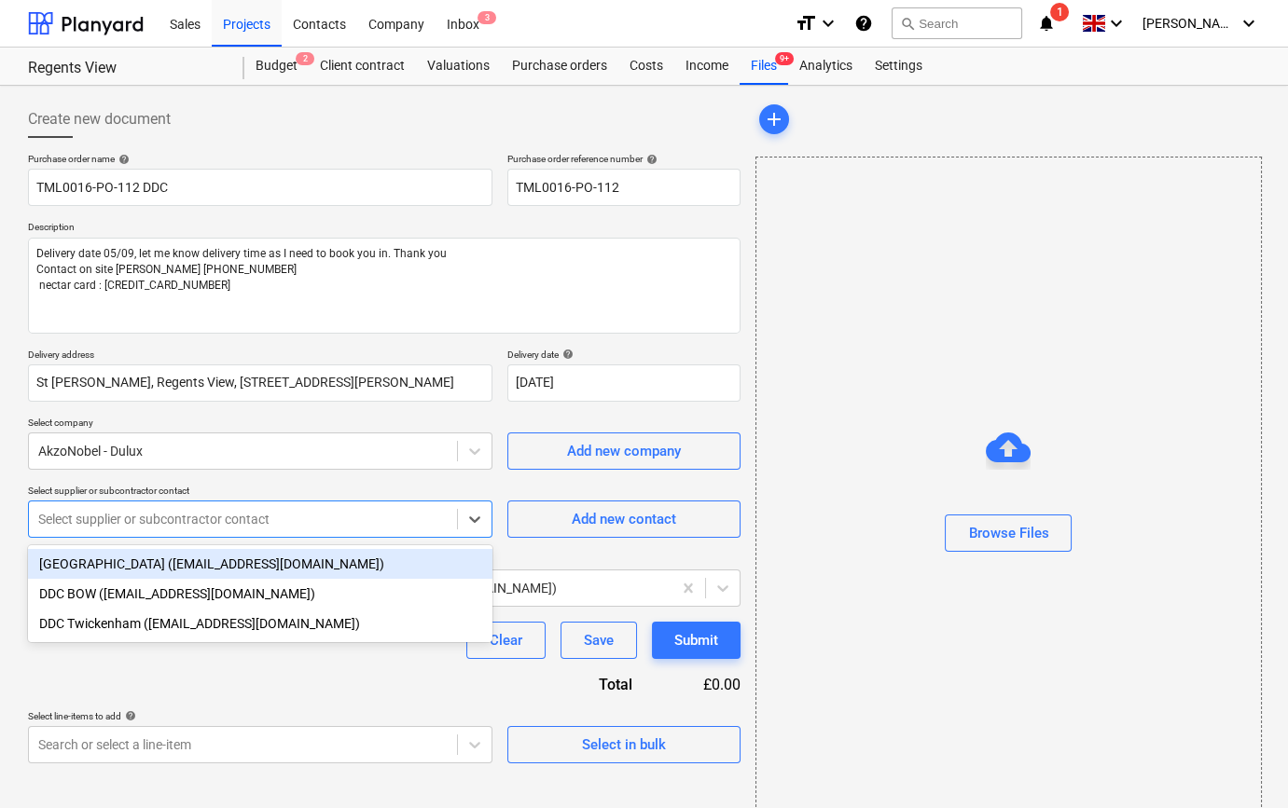
click at [143, 520] on div at bounding box center [242, 519] width 409 height 19
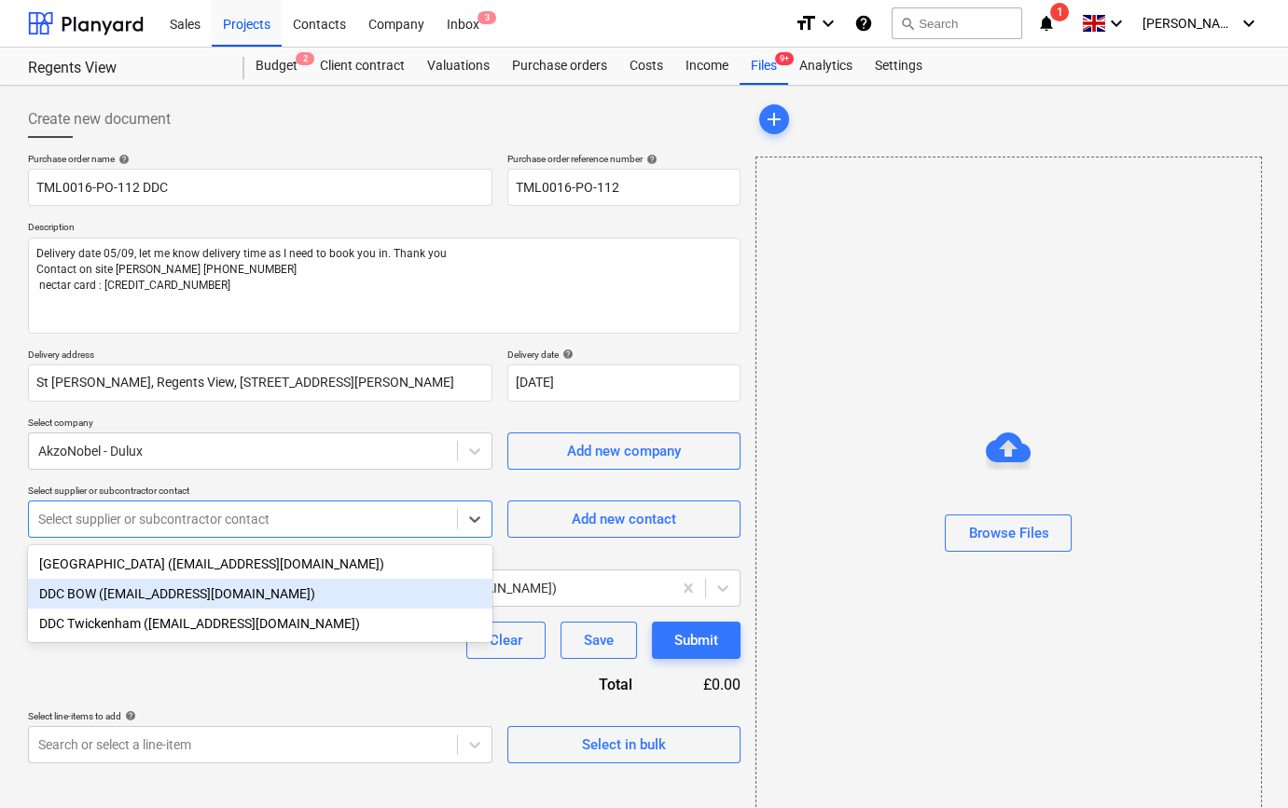
click at [138, 597] on div "DDC BOW ([EMAIL_ADDRESS][DOMAIN_NAME])" at bounding box center [260, 594] width 464 height 30
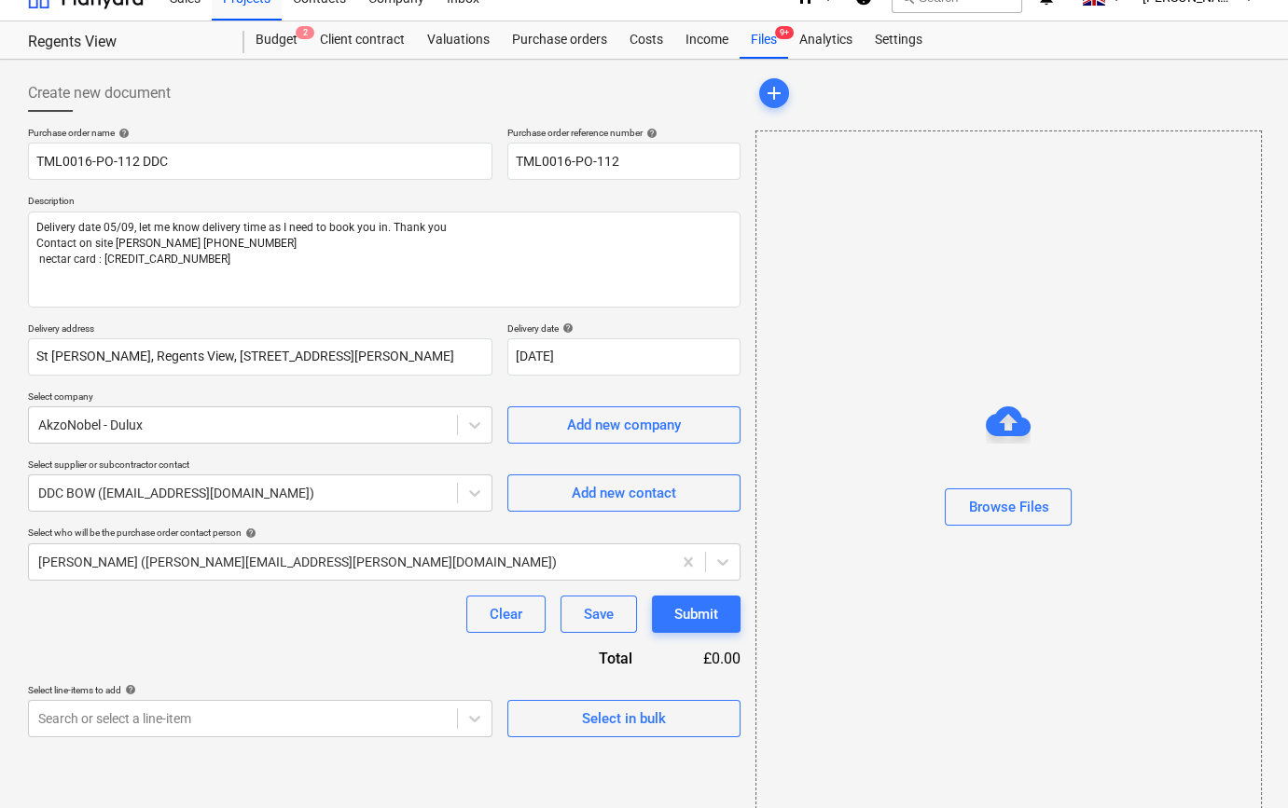
scroll to position [40, 0]
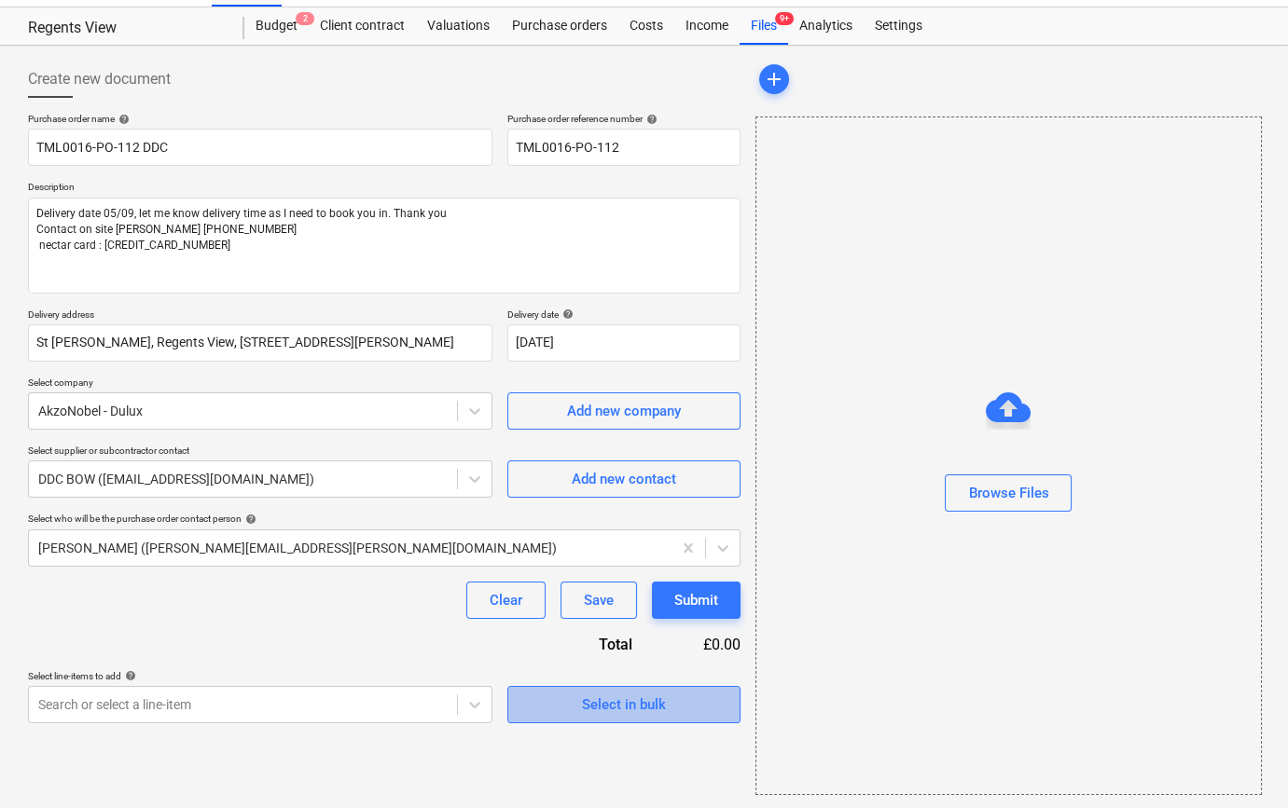
click at [621, 709] on div "Select in bulk" at bounding box center [624, 705] width 84 height 24
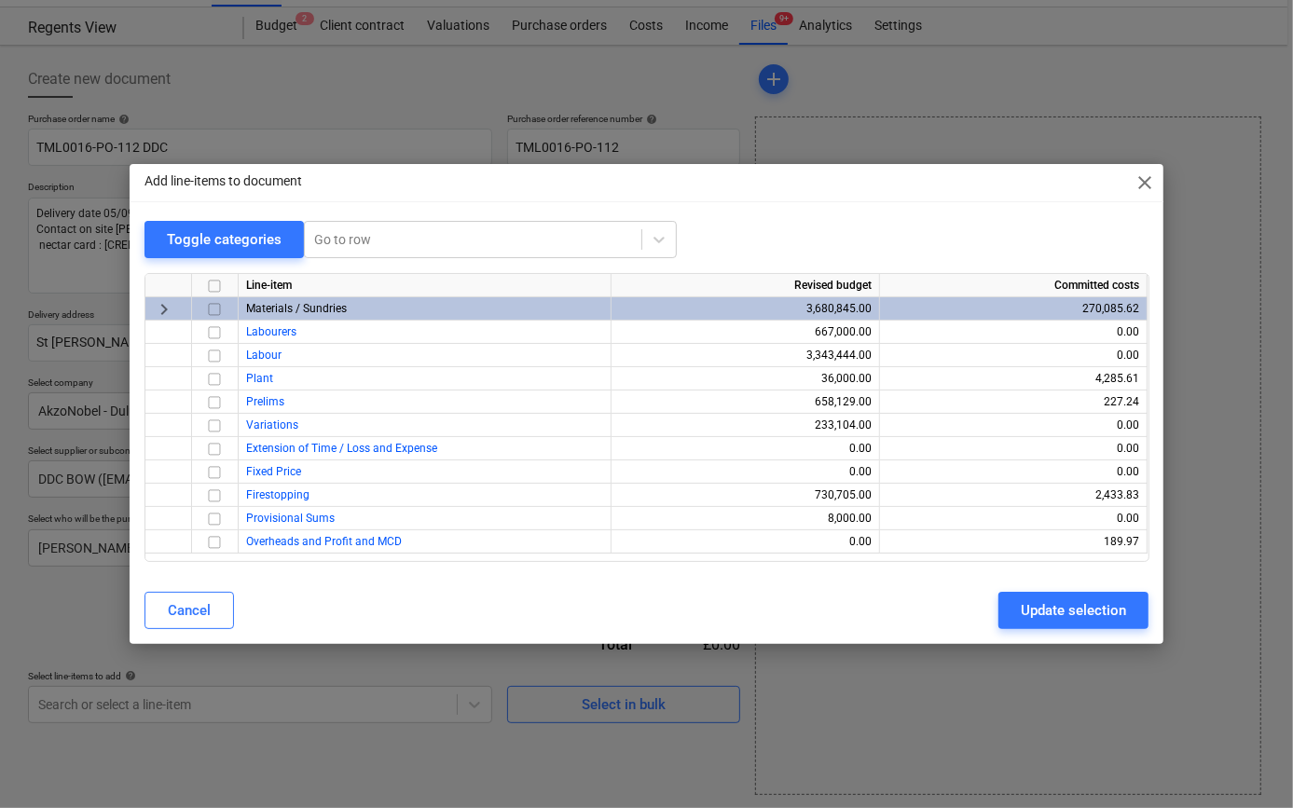
click at [209, 305] on input "checkbox" at bounding box center [214, 309] width 22 height 22
click at [1091, 612] on div "Update selection" at bounding box center [1073, 611] width 105 height 24
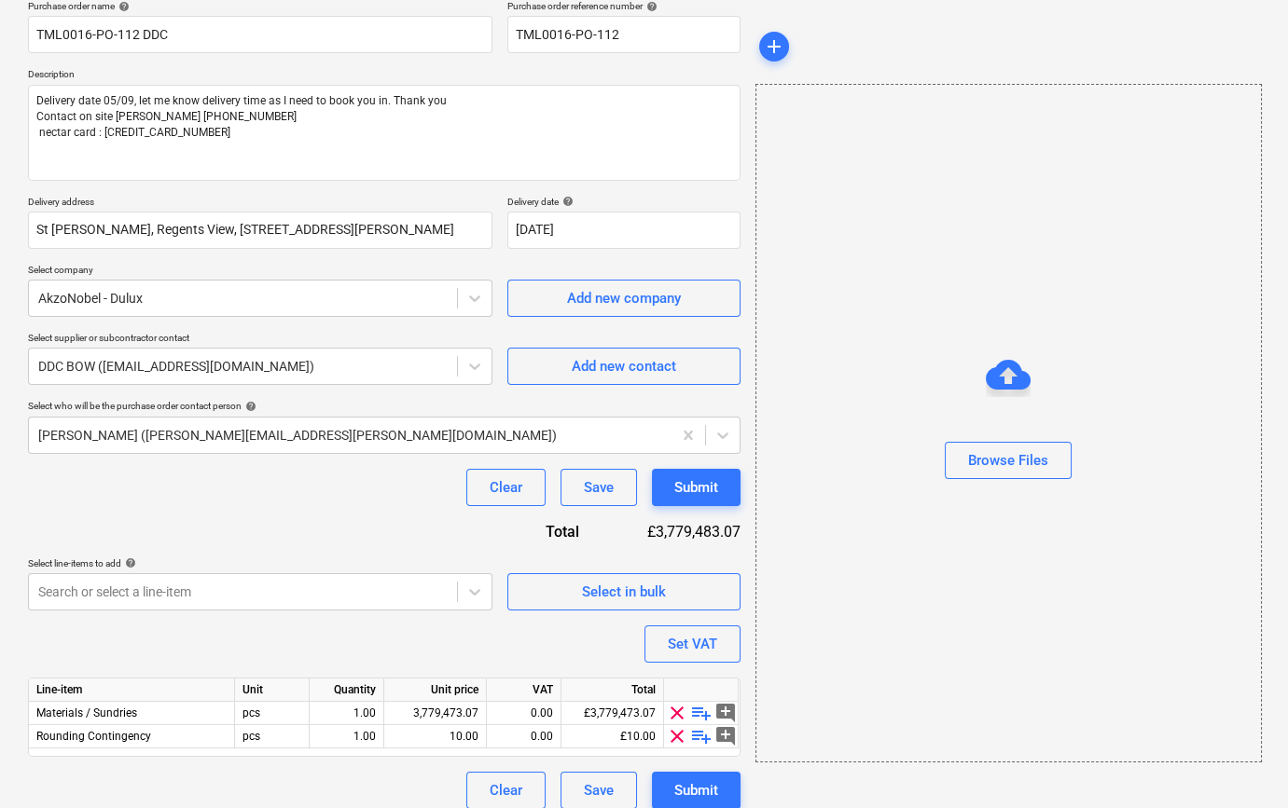
scroll to position [168, 0]
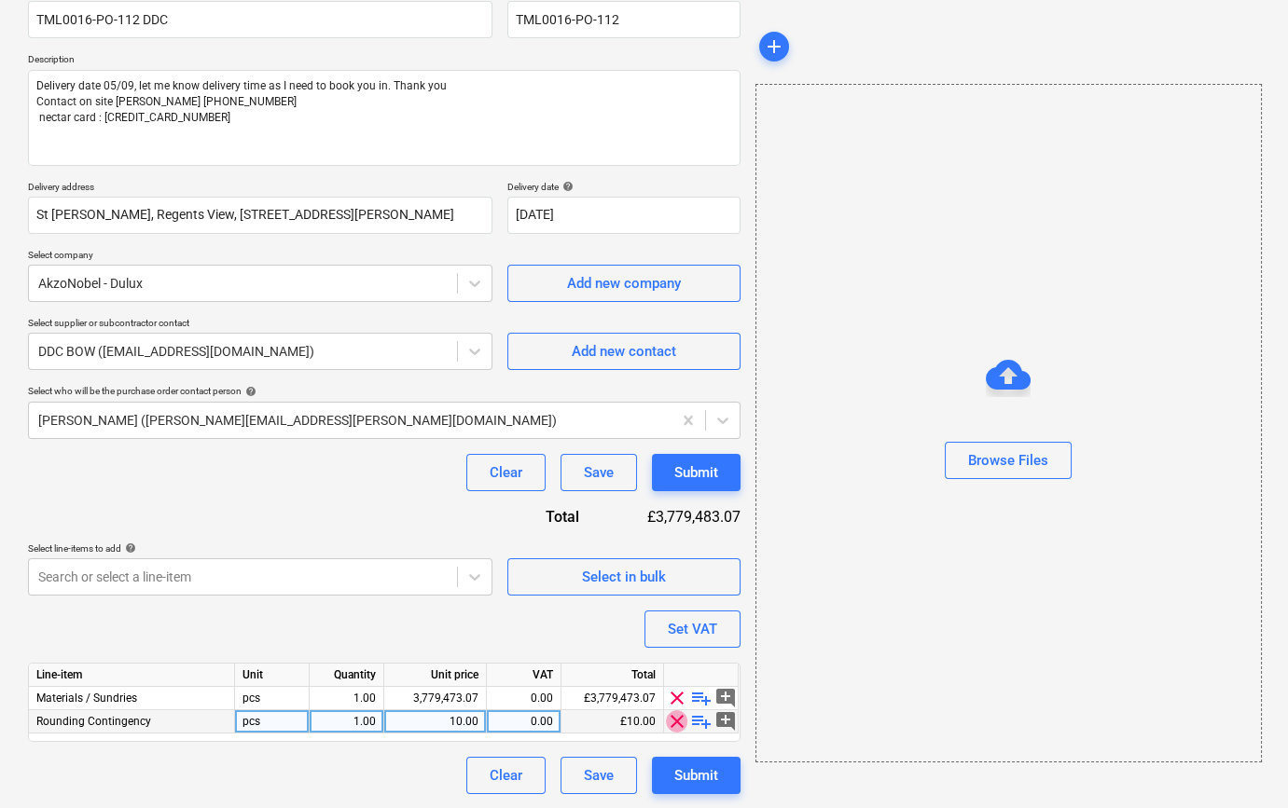
click at [670, 724] on span "clear" at bounding box center [677, 721] width 22 height 22
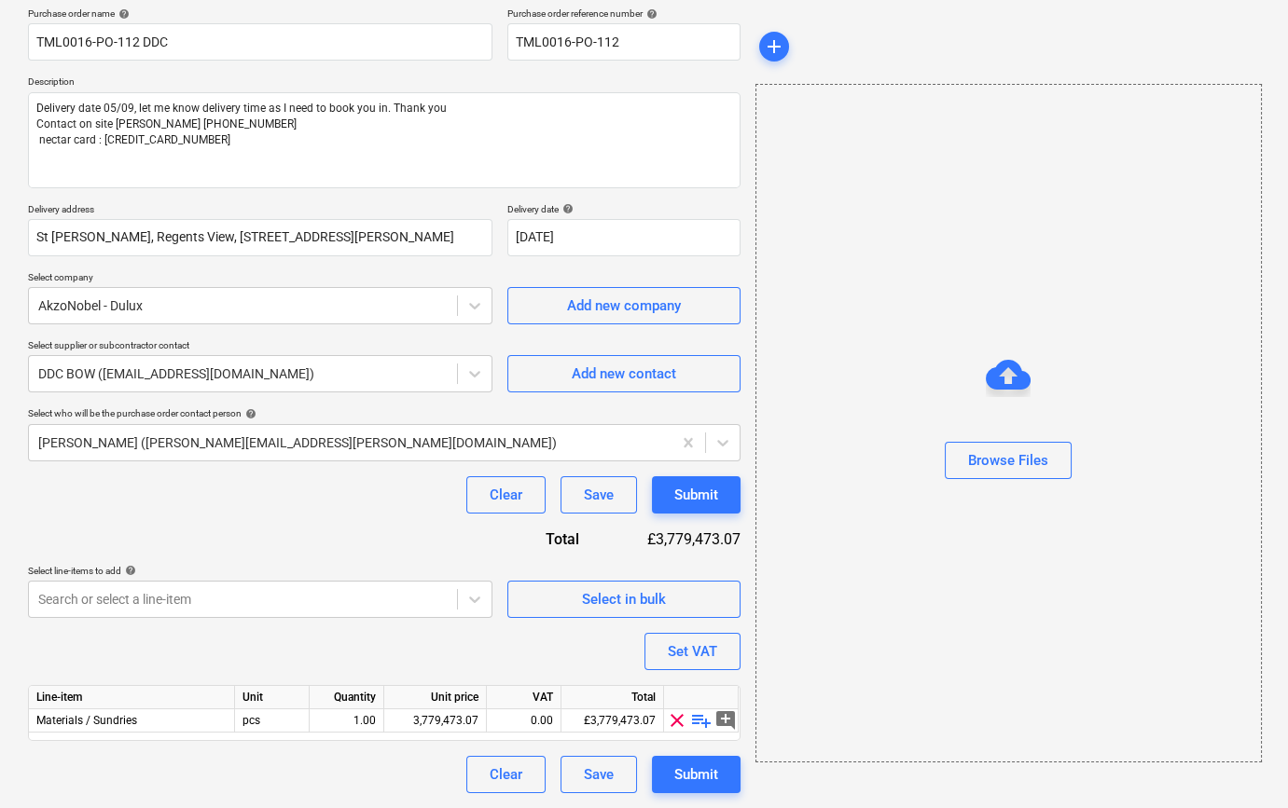
scroll to position [145, 0]
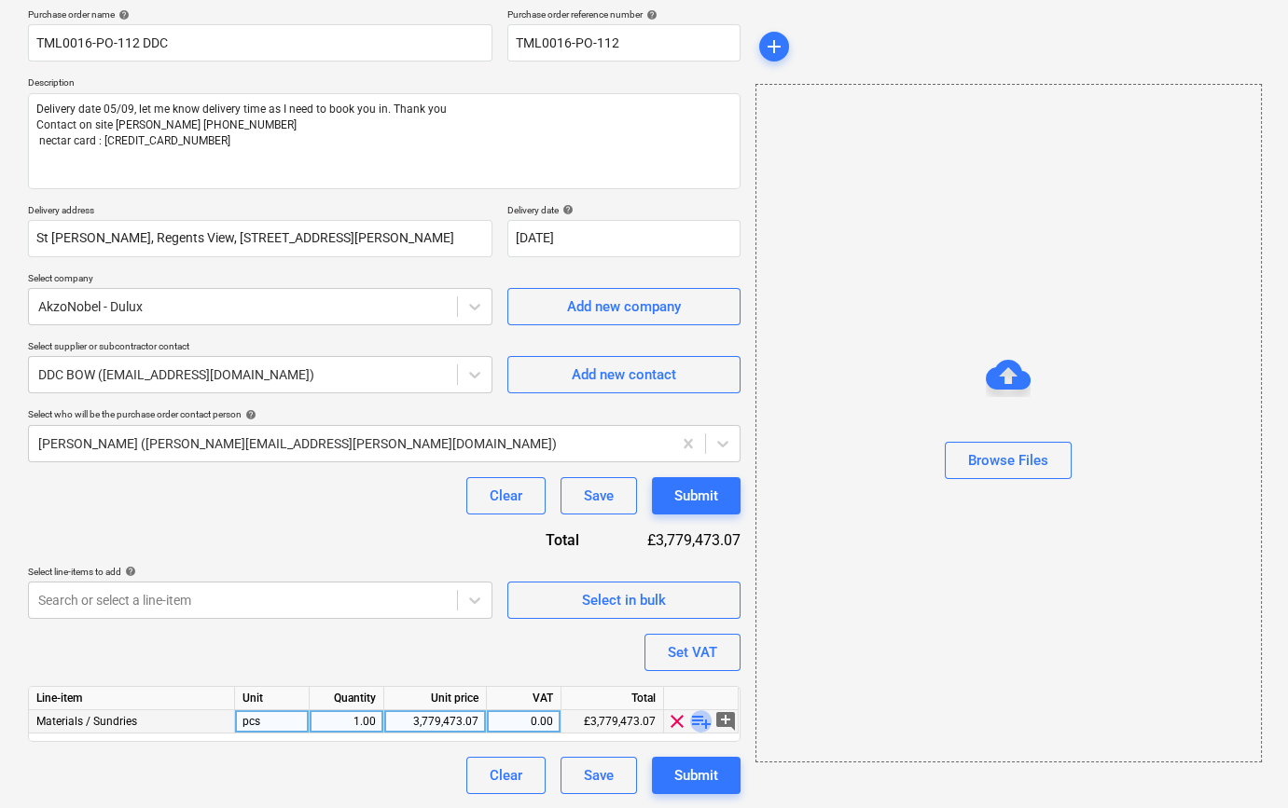
click at [692, 720] on span "playlist_add" at bounding box center [701, 721] width 22 height 22
type textarea "x"
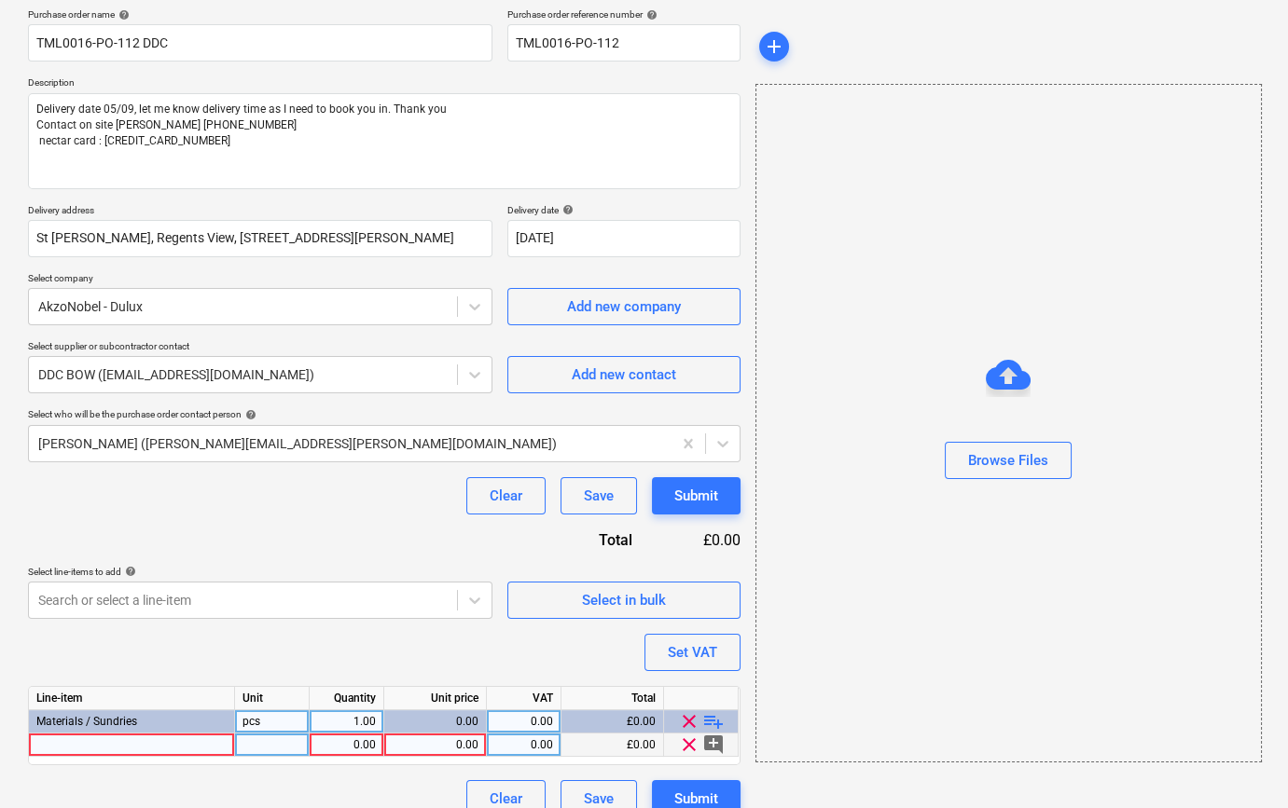
click at [80, 737] on div at bounding box center [132, 745] width 206 height 23
type input "[PERSON_NAME] Trade Contract [PERSON_NAME] 10L"
type textarea "x"
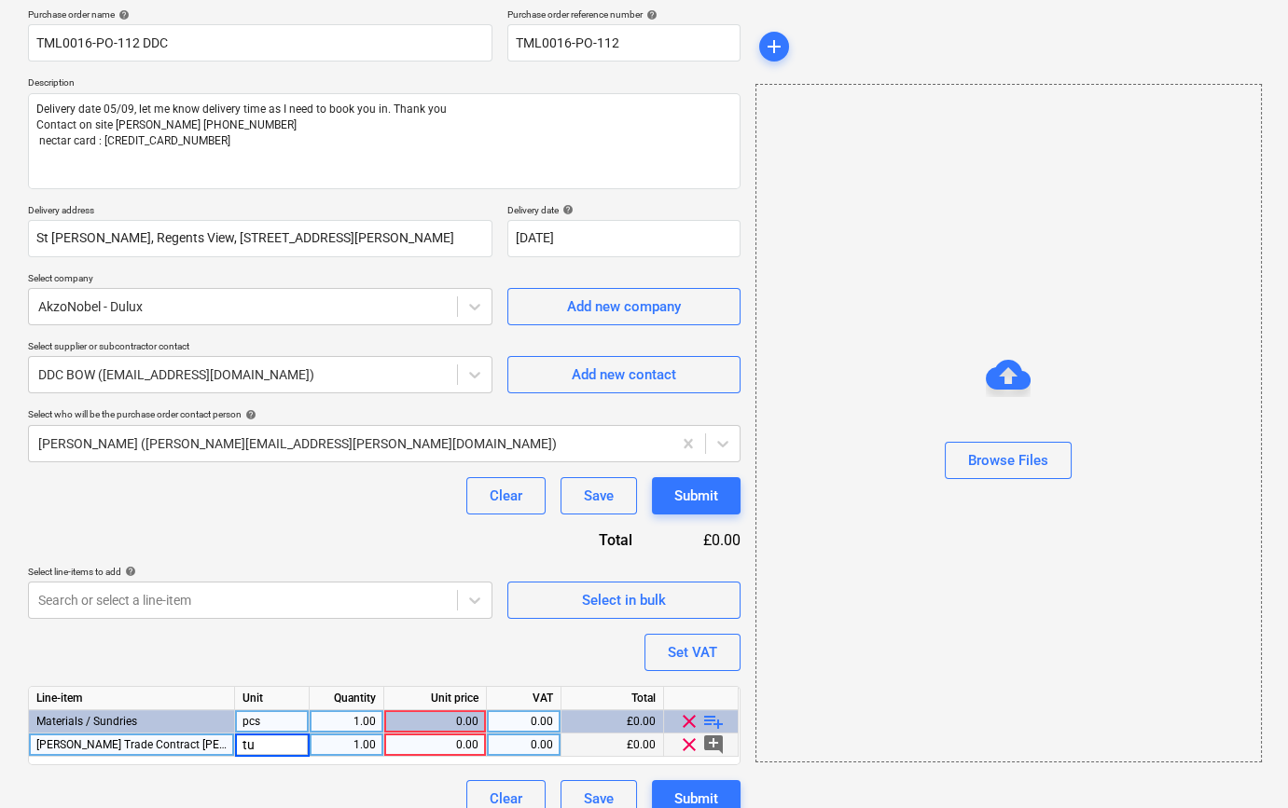
type input "tub"
type textarea "x"
type input "50"
type textarea "x"
type input "14.87"
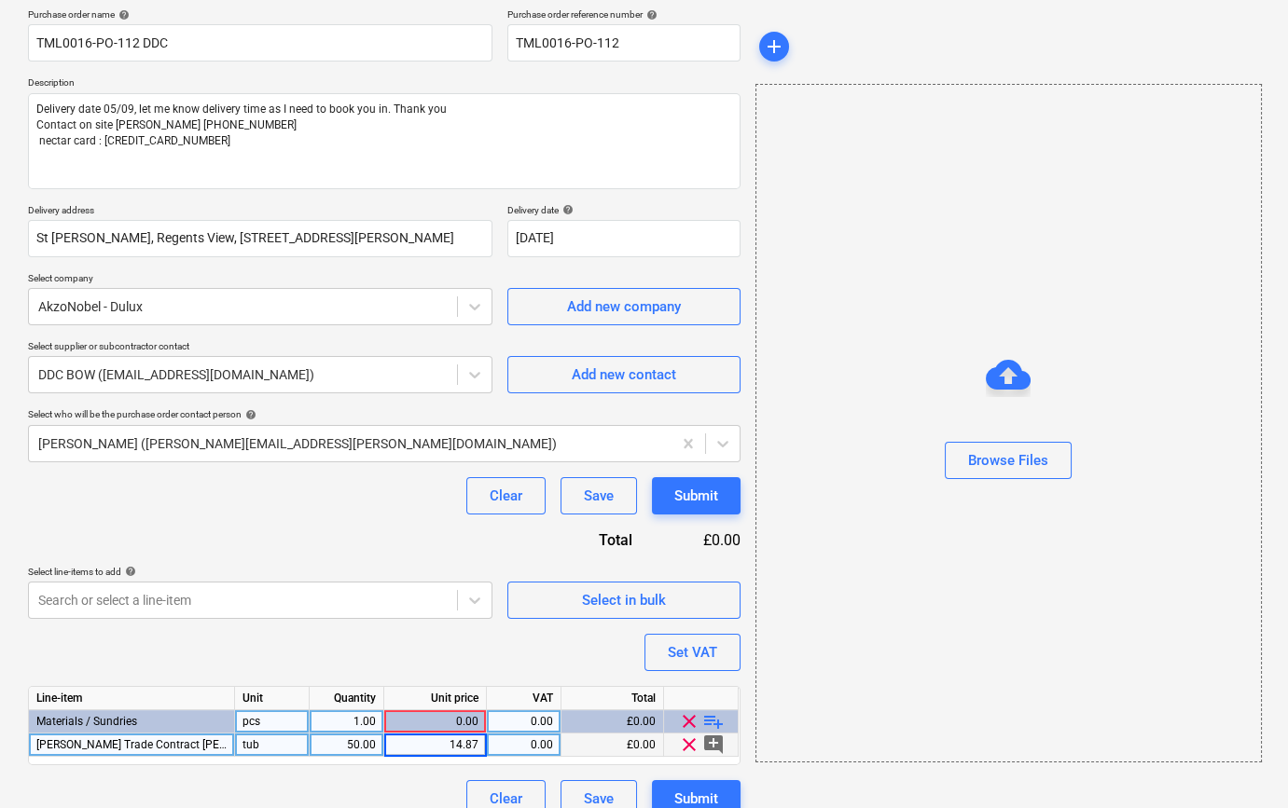
type textarea "x"
type input "20"
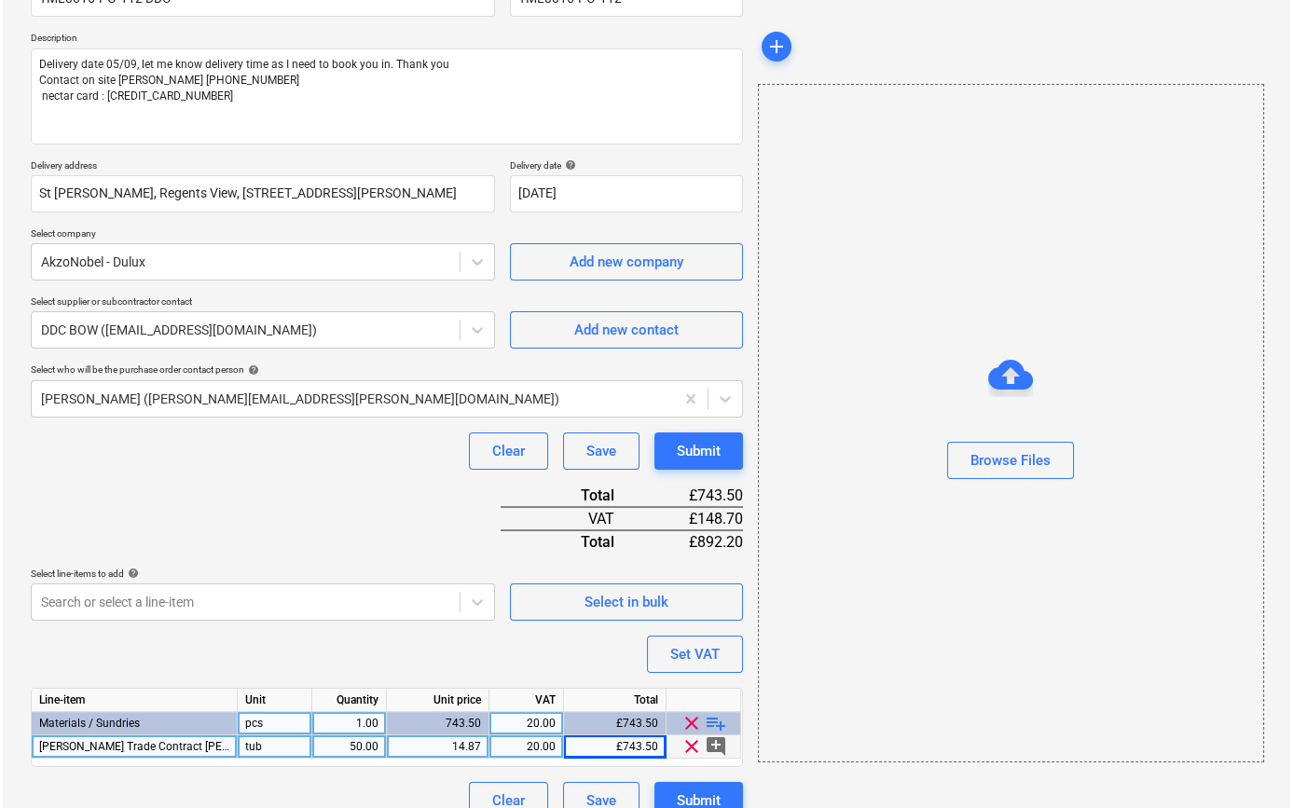
scroll to position [214, 0]
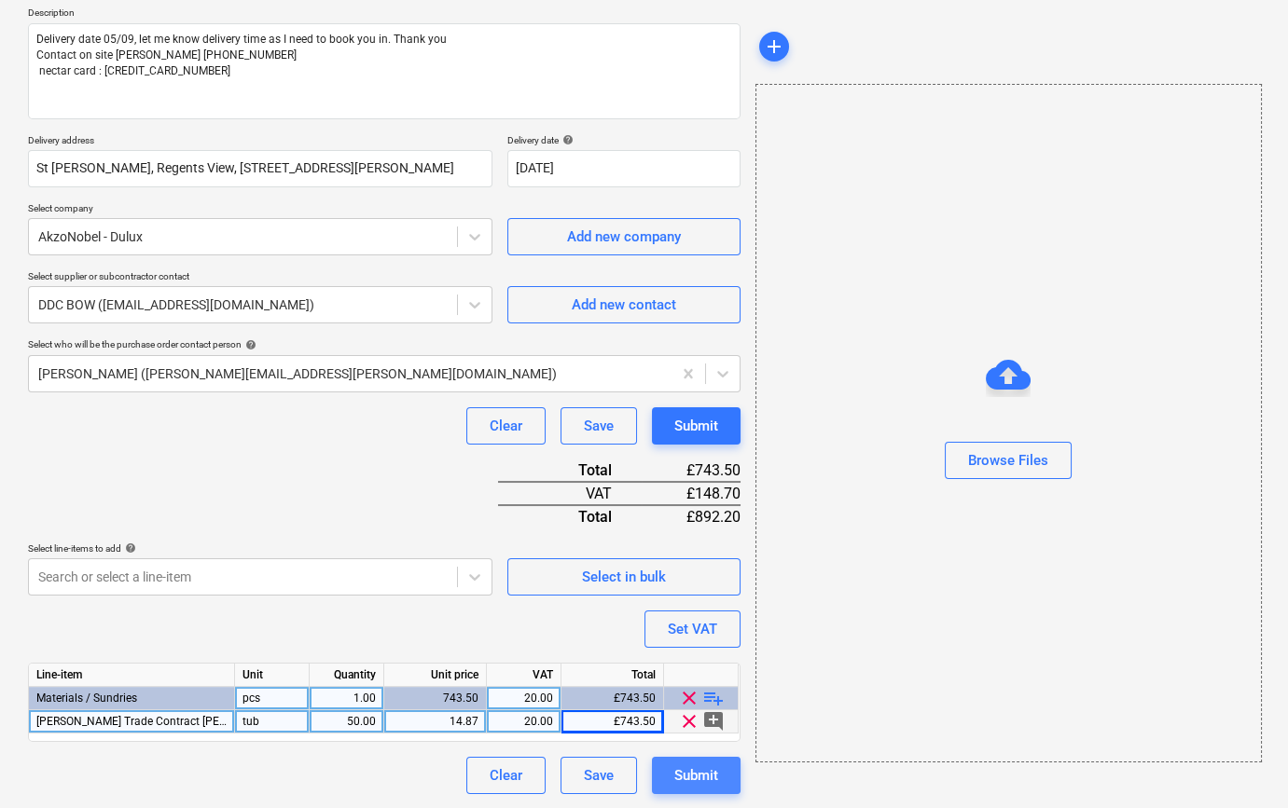
click at [698, 778] on div "Submit" at bounding box center [696, 776] width 44 height 24
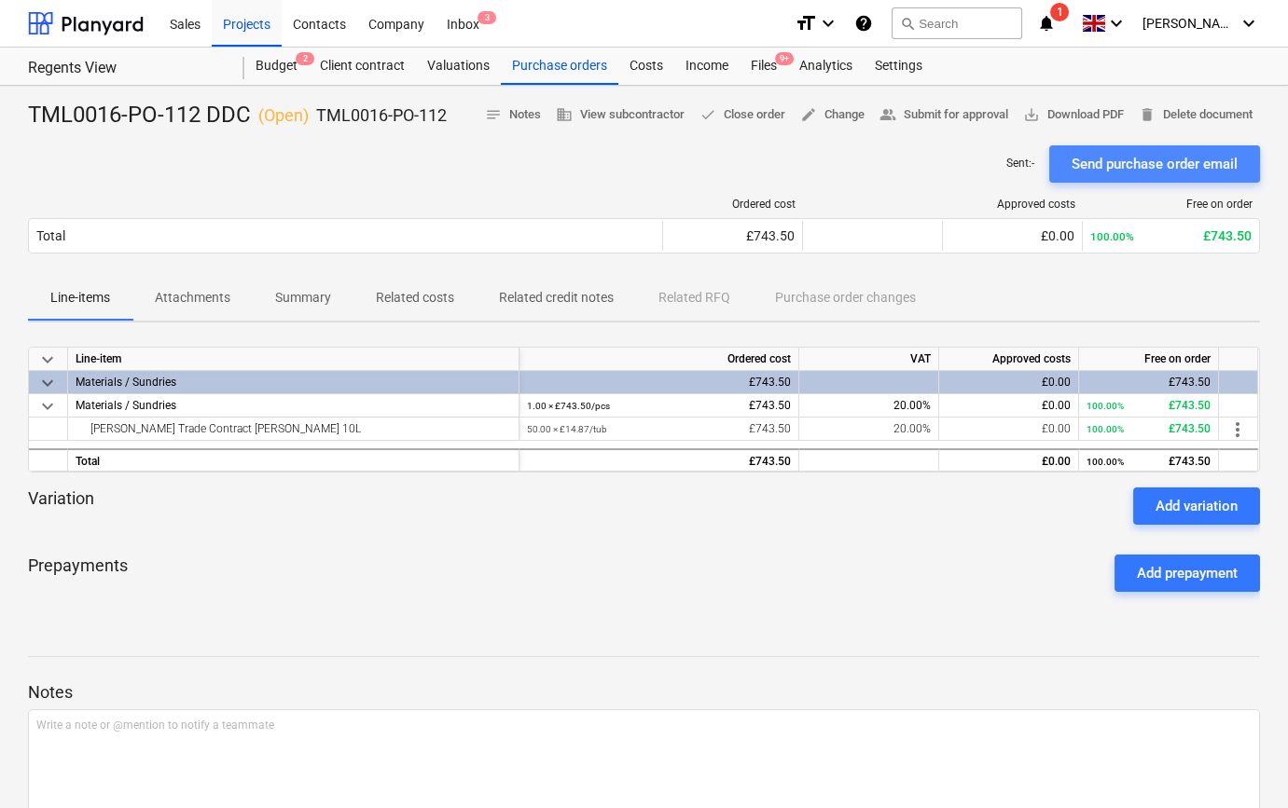
click at [1196, 163] on div "Send purchase order email" at bounding box center [1154, 164] width 166 height 24
click at [1169, 176] on div "Send purchase order email" at bounding box center [1154, 164] width 166 height 24
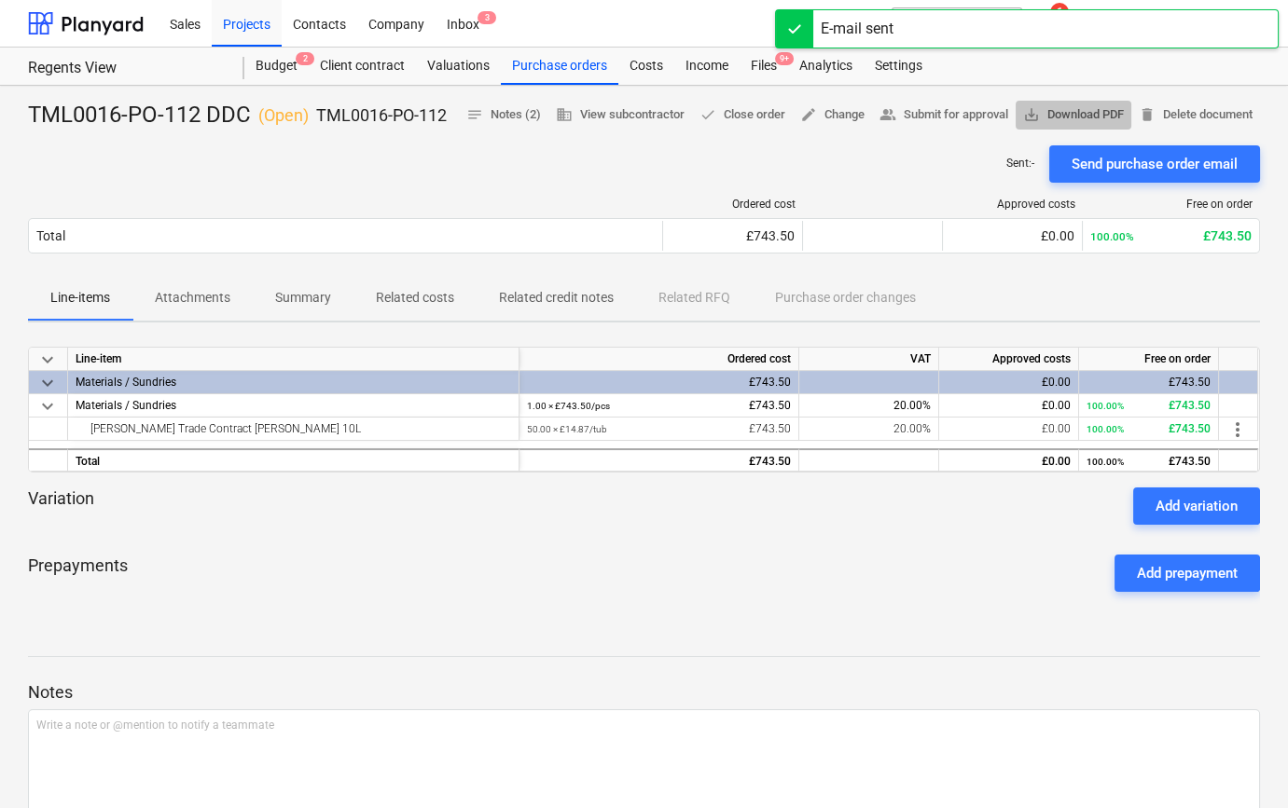
click at [1123, 111] on span "save_alt Download PDF" at bounding box center [1073, 114] width 101 height 21
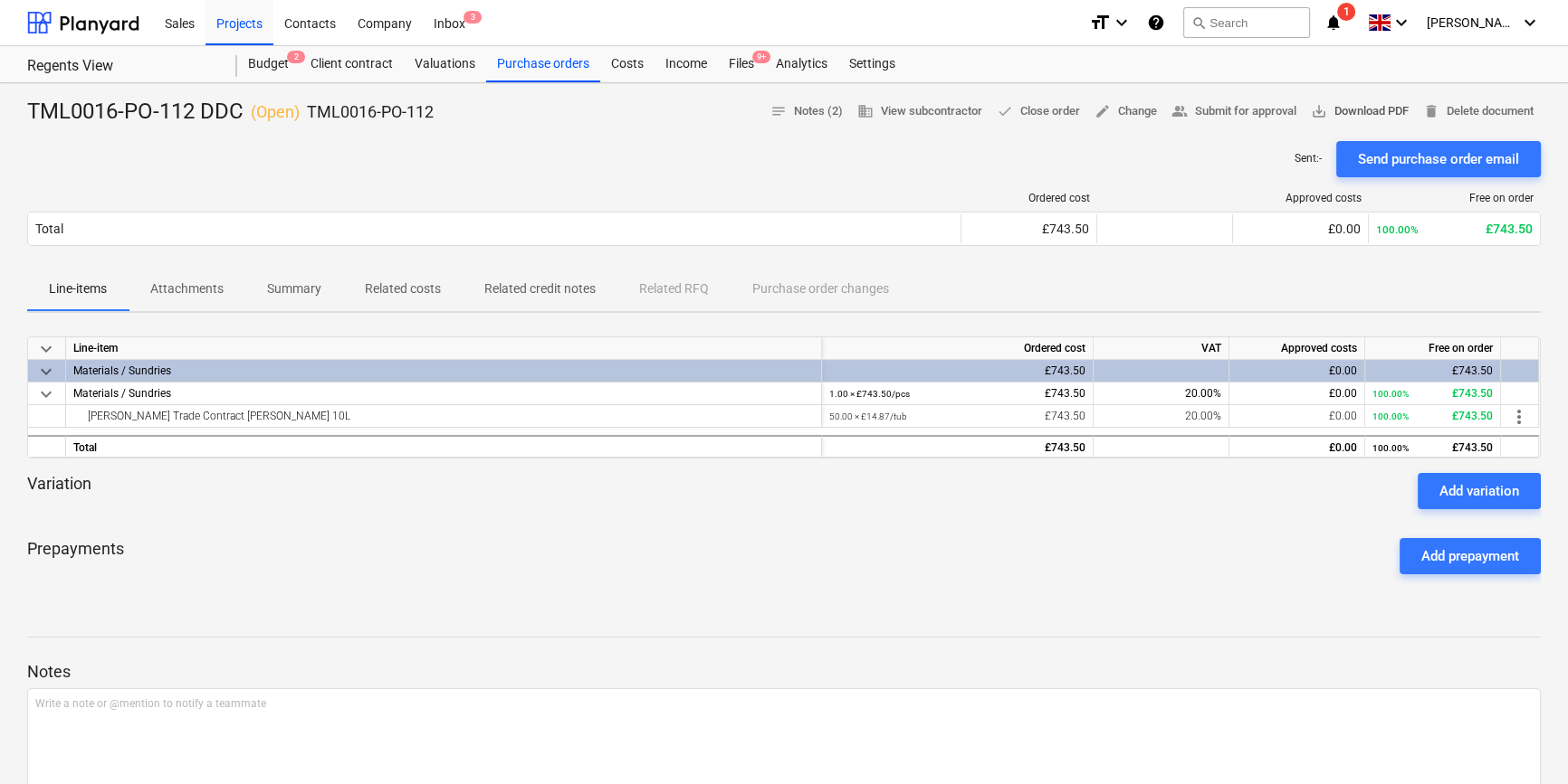
click at [1250, 108] on span "save_alt Download PDF" at bounding box center [1359, 111] width 98 height 20
click at [555, 65] on div "Purchase orders" at bounding box center [543, 64] width 114 height 36
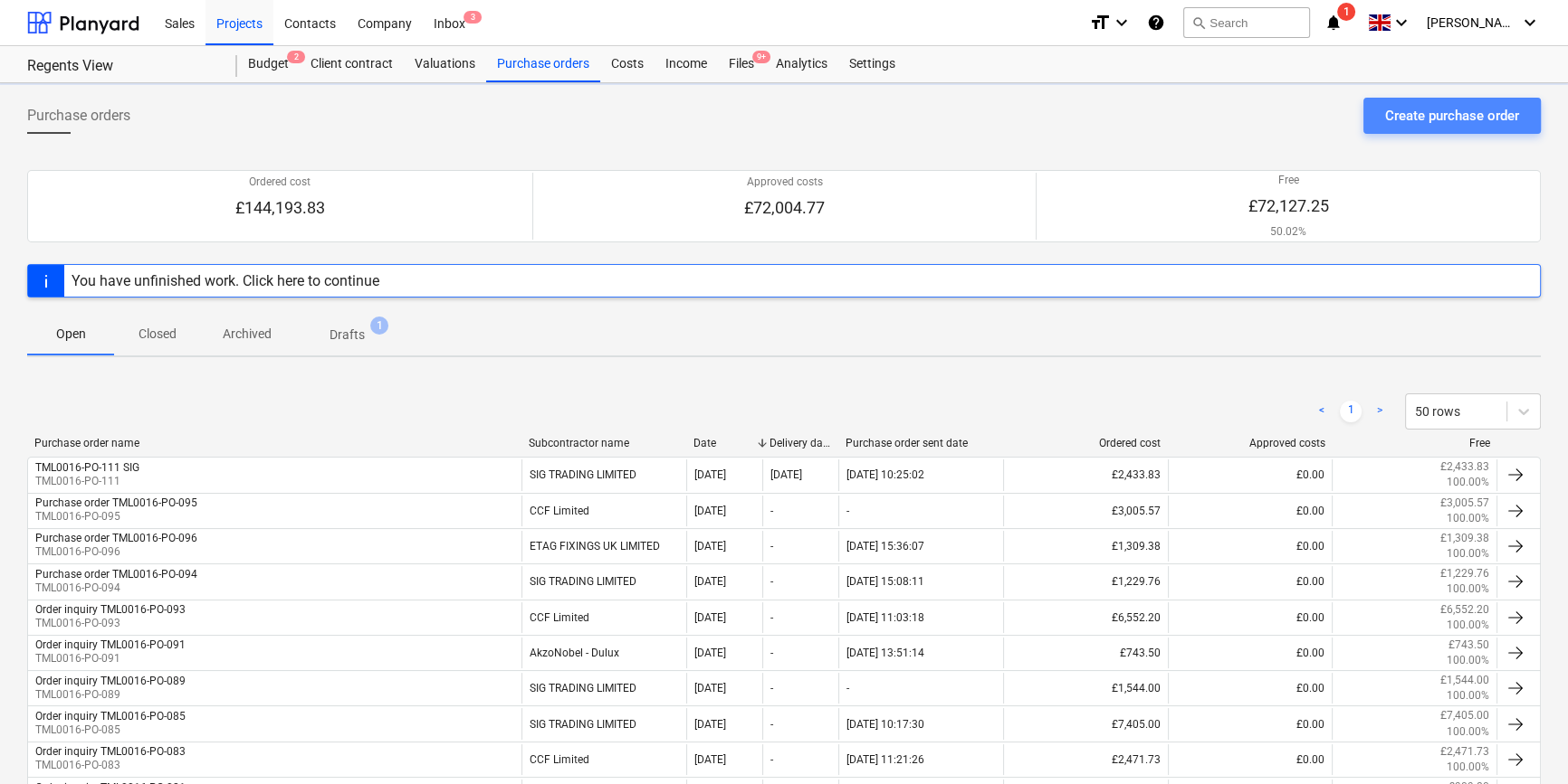
click at [1250, 110] on div "Create purchase order" at bounding box center [1451, 115] width 134 height 23
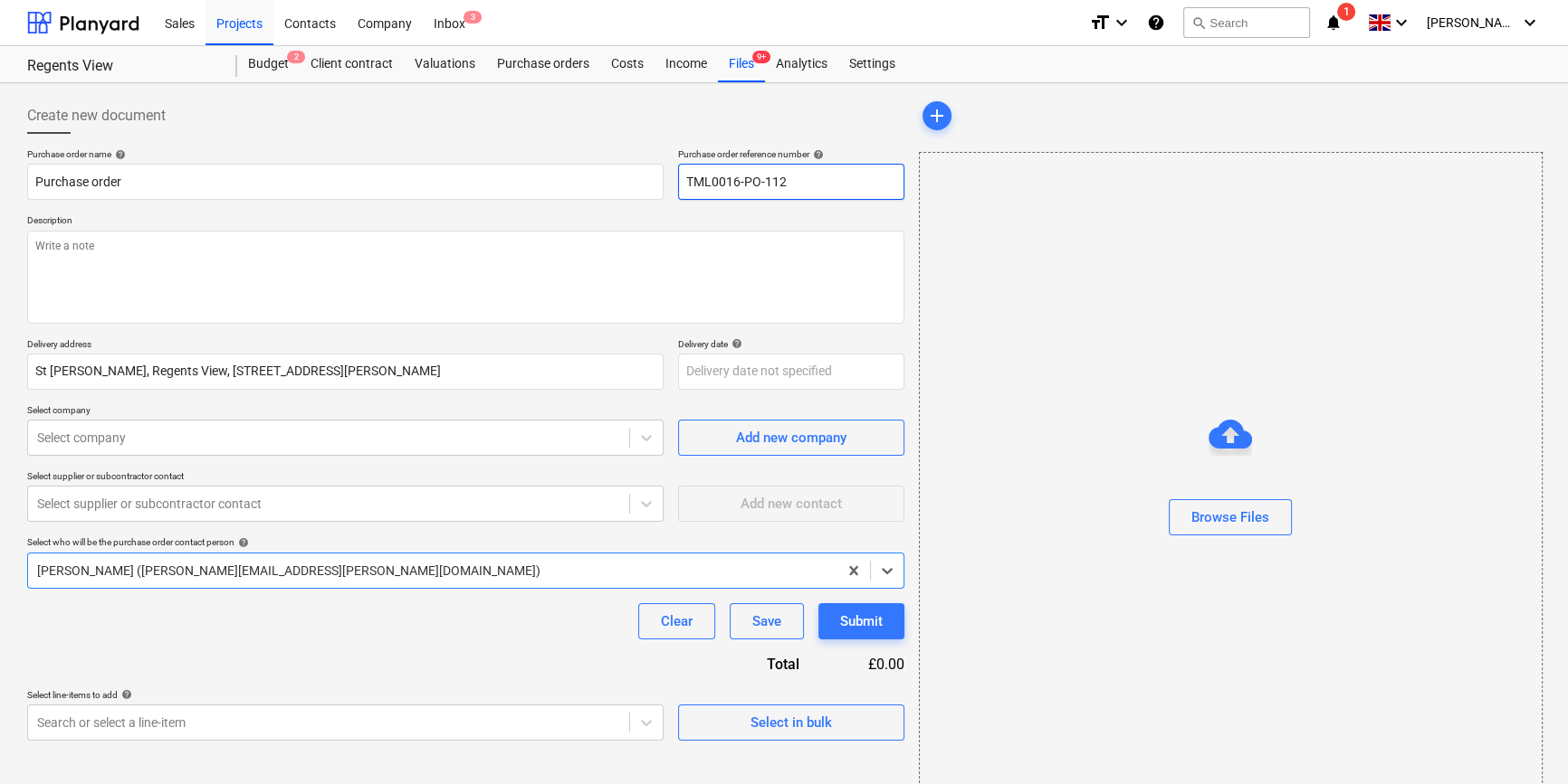
click at [796, 180] on input "TML0016-PO-112" at bounding box center [790, 181] width 226 height 36
type textarea "x"
type input "TML0016-PO-11"
type textarea "x"
drag, startPoint x: 795, startPoint y: 180, endPoint x: 688, endPoint y: 183, distance: 107.0
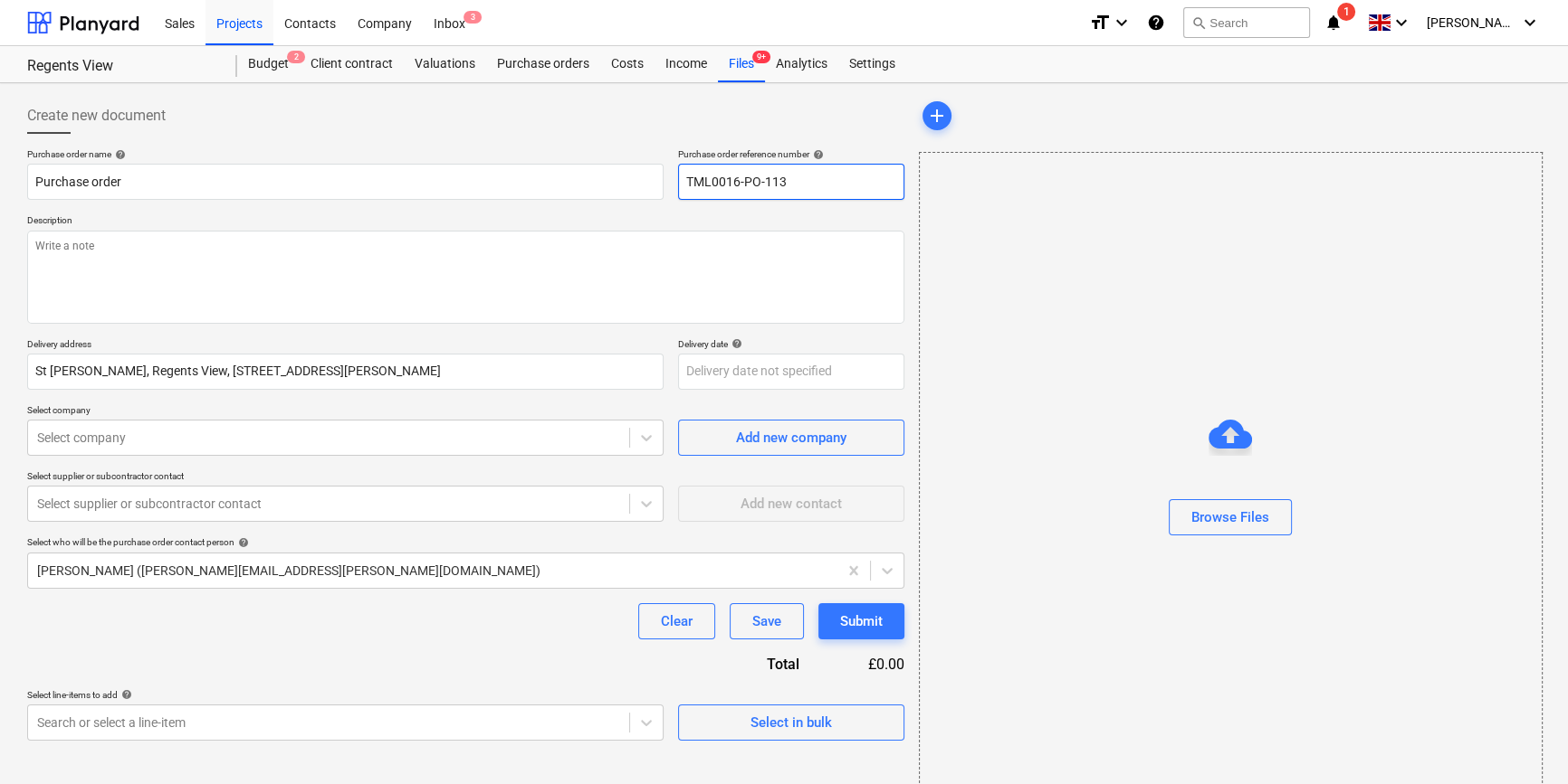
click at [686, 184] on input "TML0016-PO-113" at bounding box center [790, 181] width 226 height 36
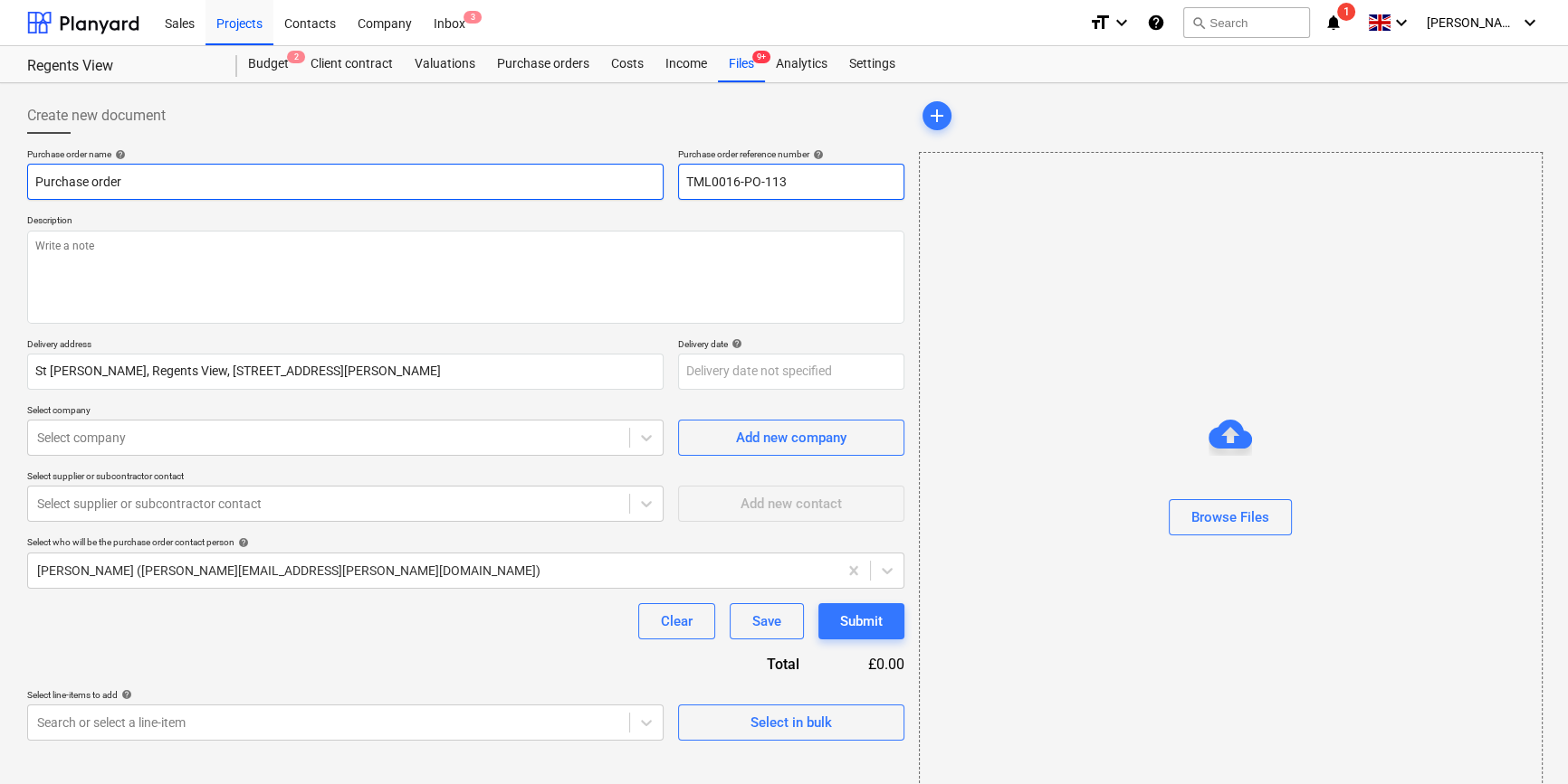
type input "TML0016-PO-113"
drag, startPoint x: 141, startPoint y: 180, endPoint x: 30, endPoint y: 178, distance: 111.0
click at [30, 178] on input "Purchase order" at bounding box center [345, 181] width 636 height 36
type textarea "x"
paste input "TML0016-PO-113"
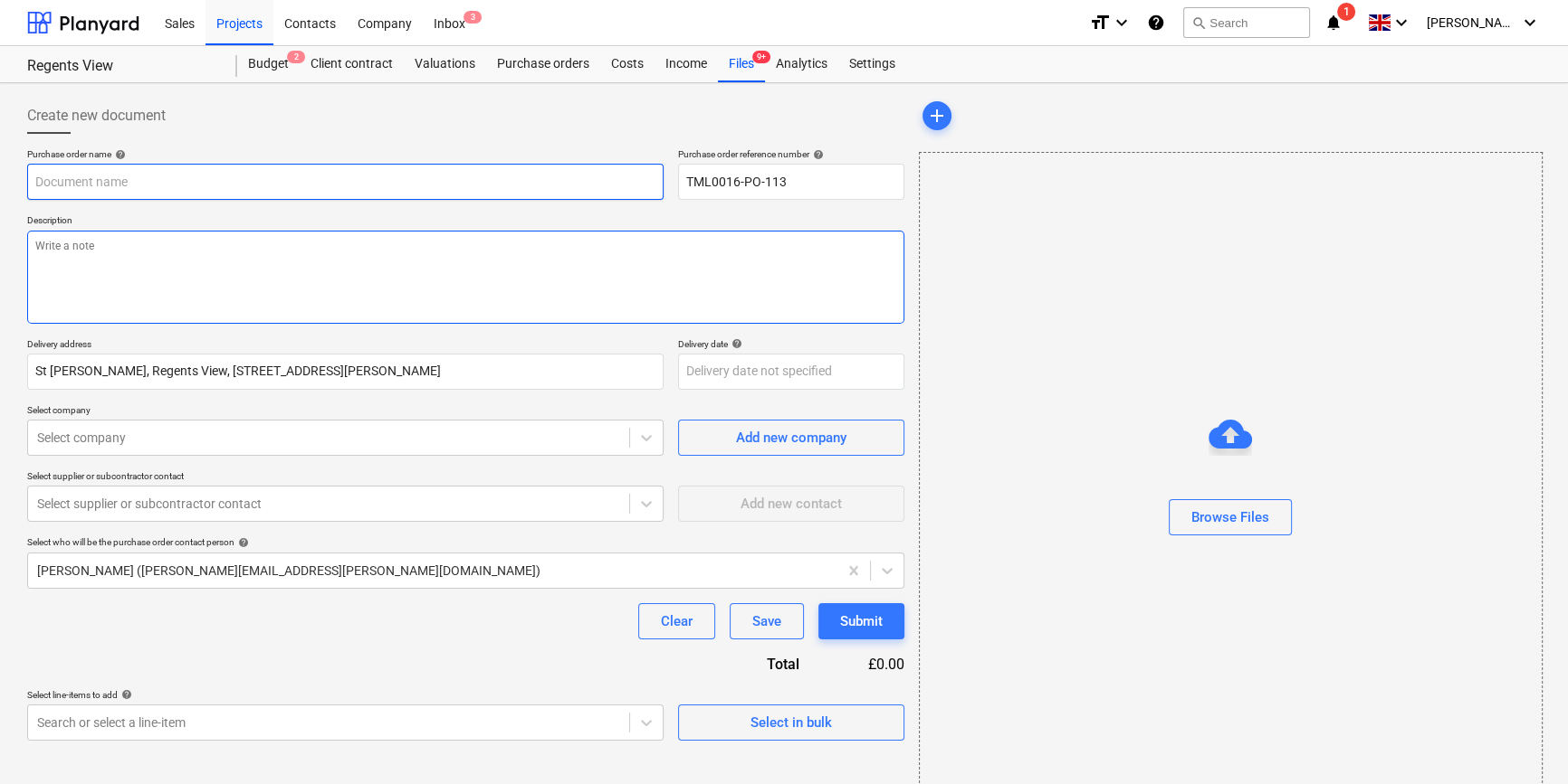
type textarea "x"
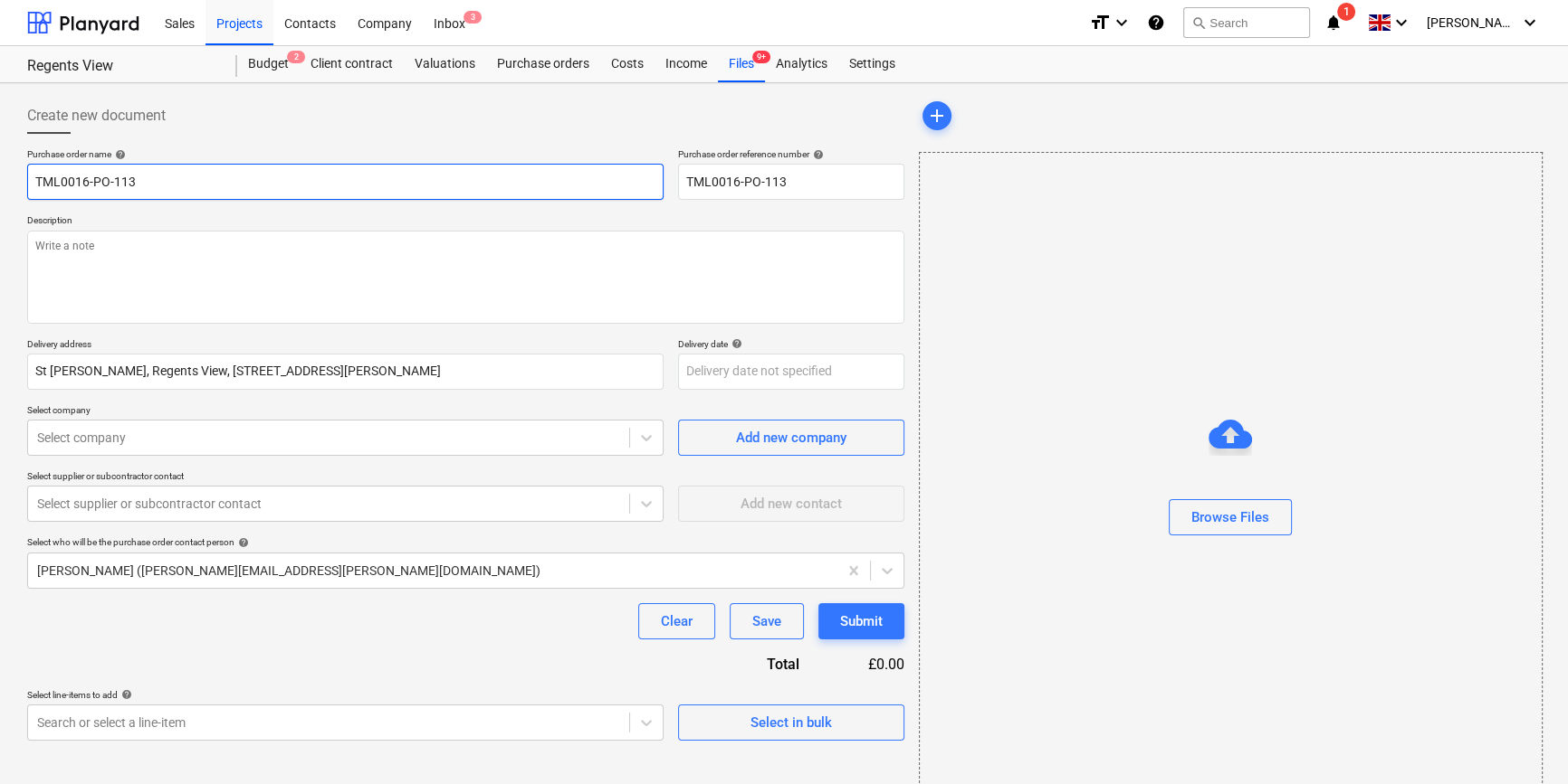
type input "TML0016-PO-113"
click at [187, 180] on input "TML0016-PO-113" at bounding box center [345, 181] width 636 height 36
type textarea "x"
type input "TML0016-PO-113"
type textarea "x"
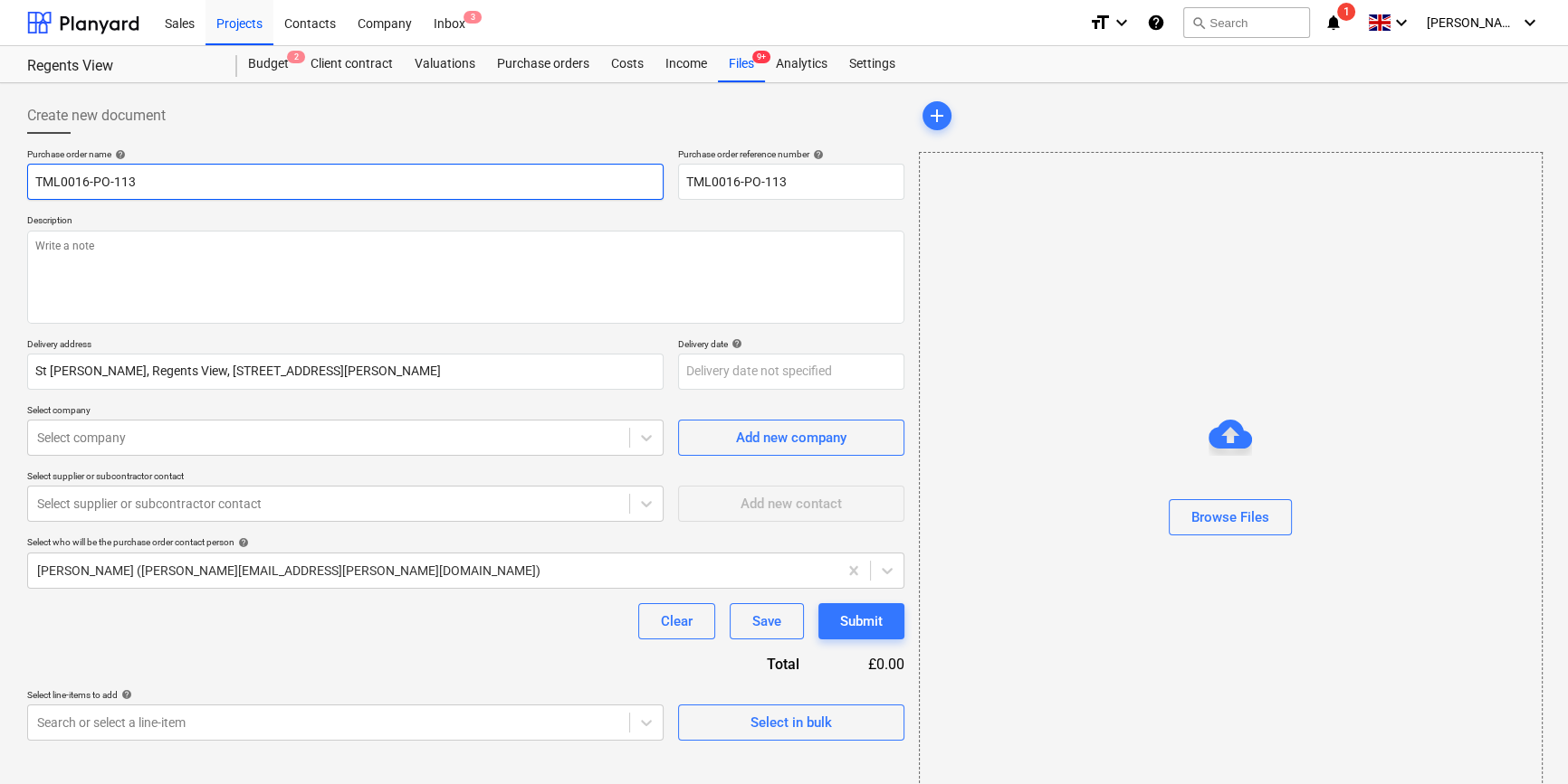
type input "TML0016-PO-113 C"
type textarea "x"
type input "TML0016-PO-113 CC"
type textarea "x"
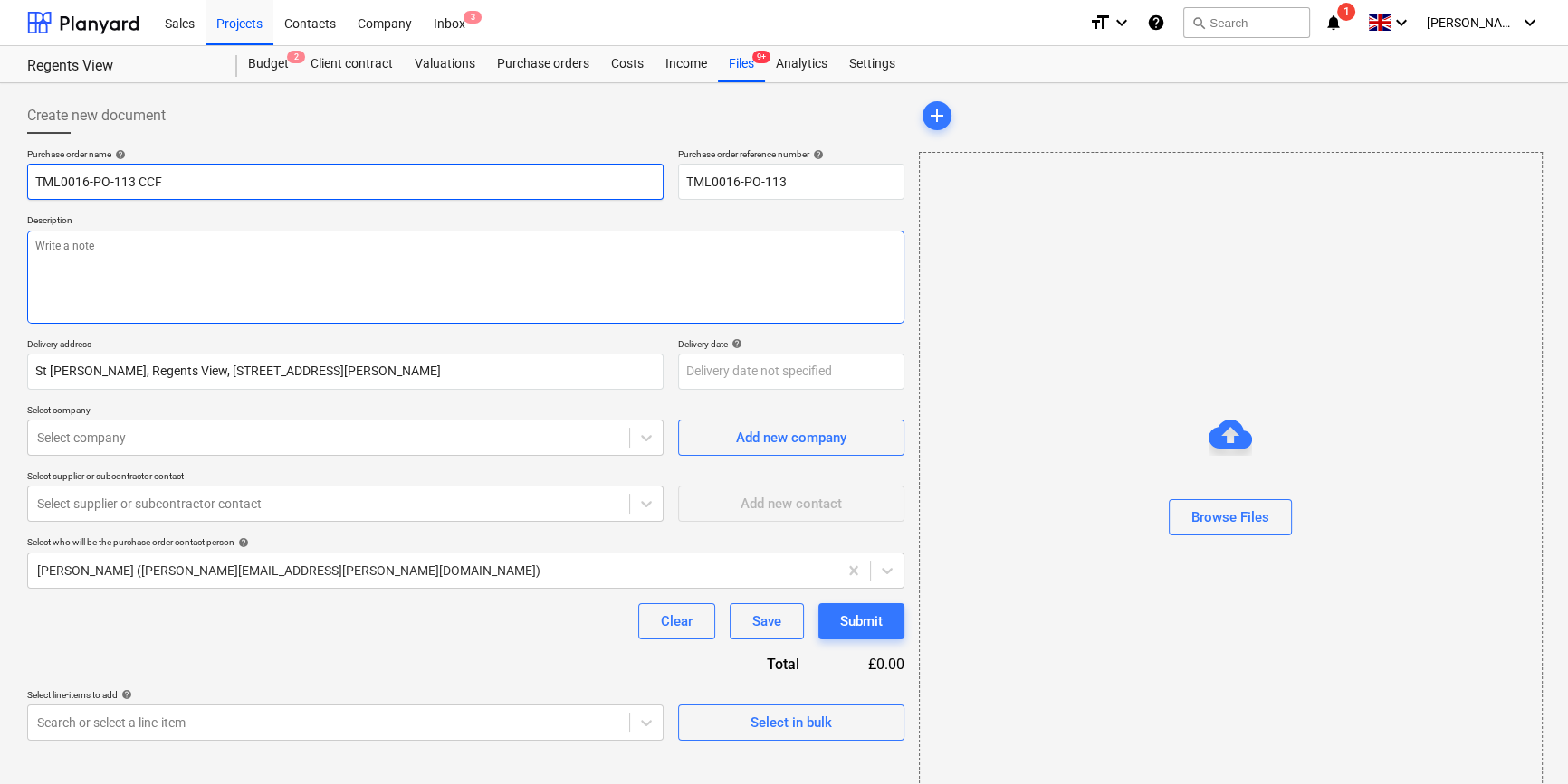
type input "TML0016-PO-113 CCF"
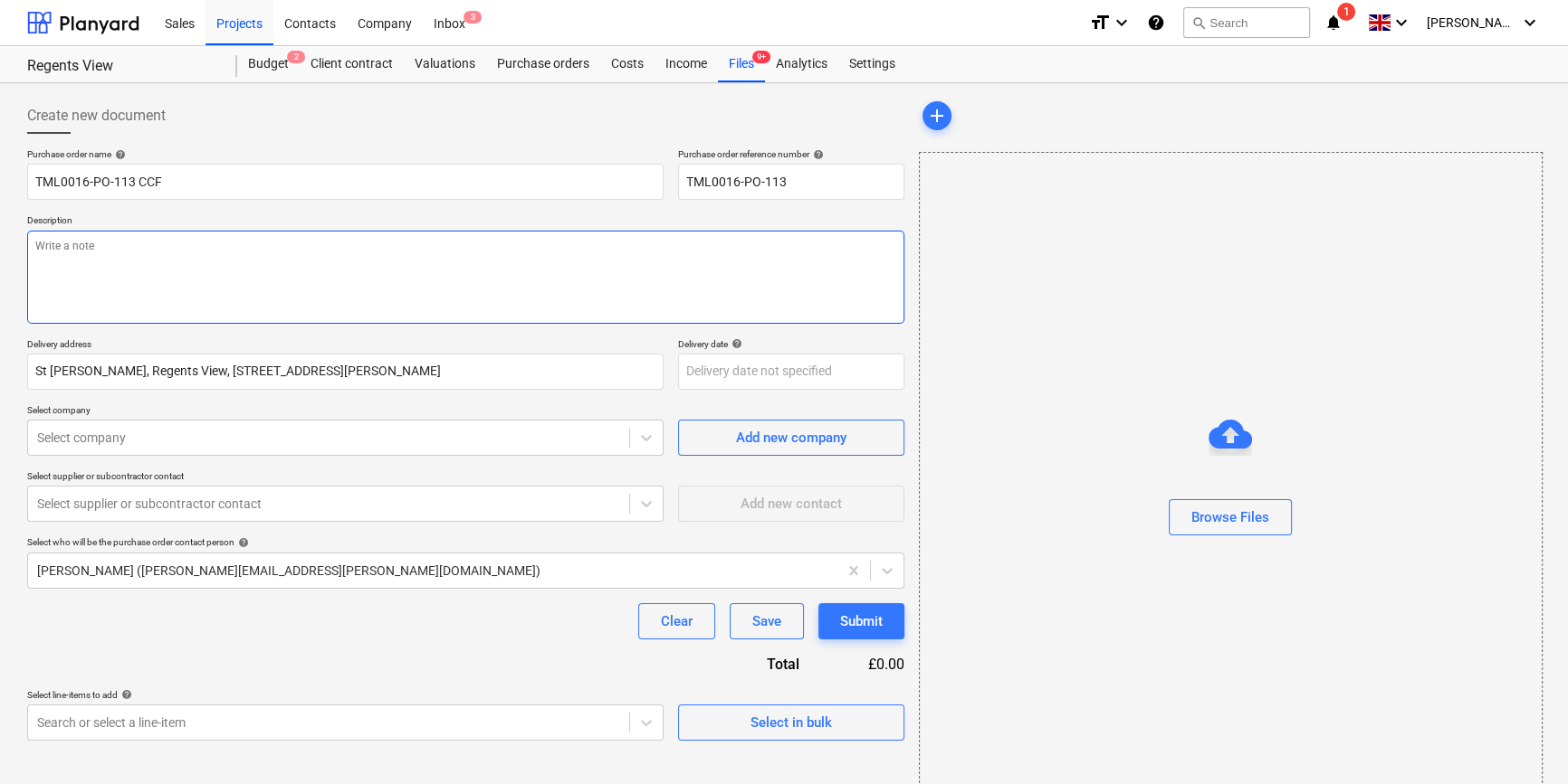
click at [87, 255] on textarea at bounding box center [465, 278] width 877 height 93
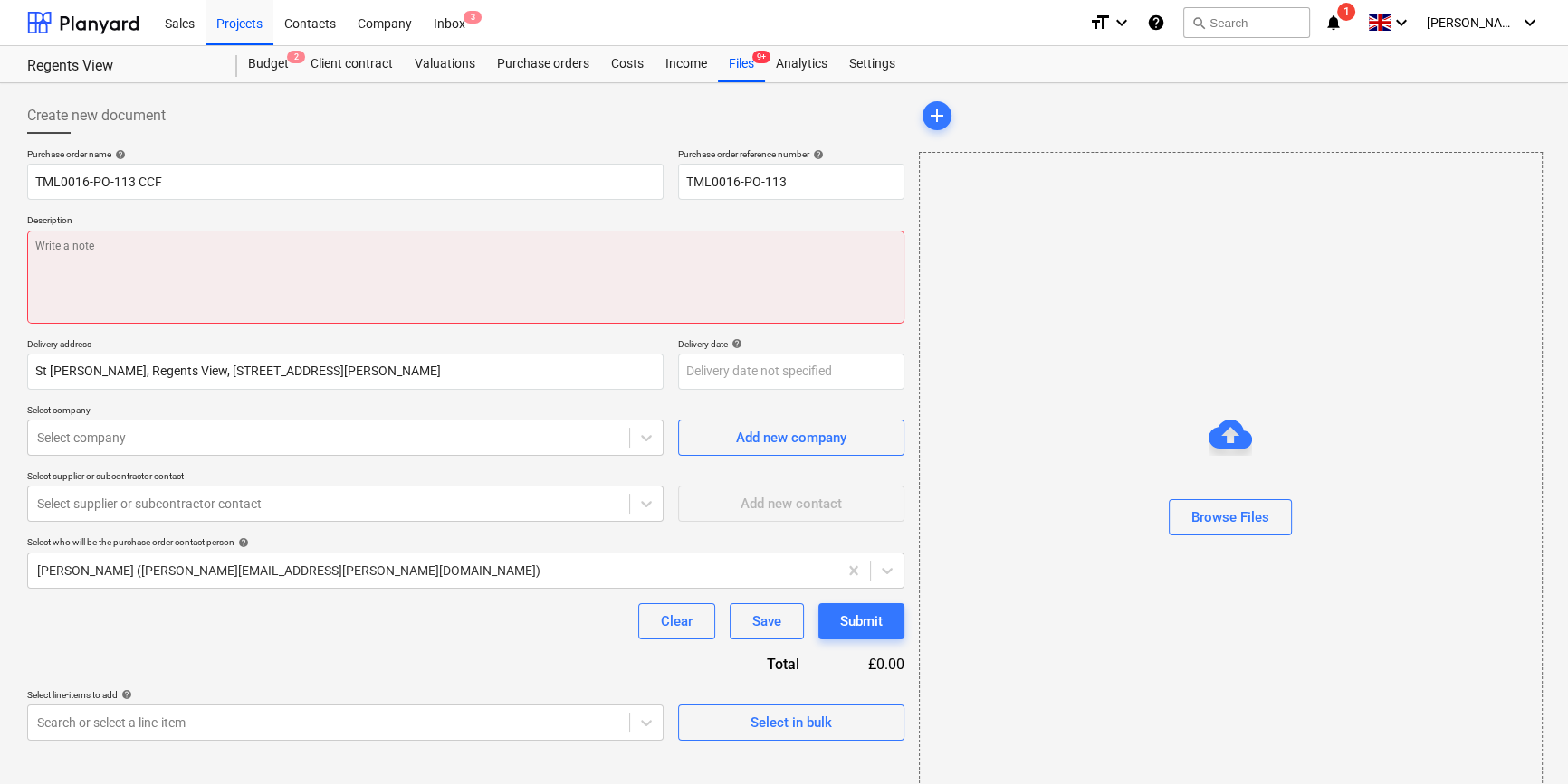
click at [70, 263] on textarea at bounding box center [465, 278] width 877 height 93
paste textarea "Contact on site [PERSON_NAME] [PHONE_NUMBER]"
type textarea "x"
type textarea "Contact on site [PERSON_NAME] [PHONE_NUMBER]"
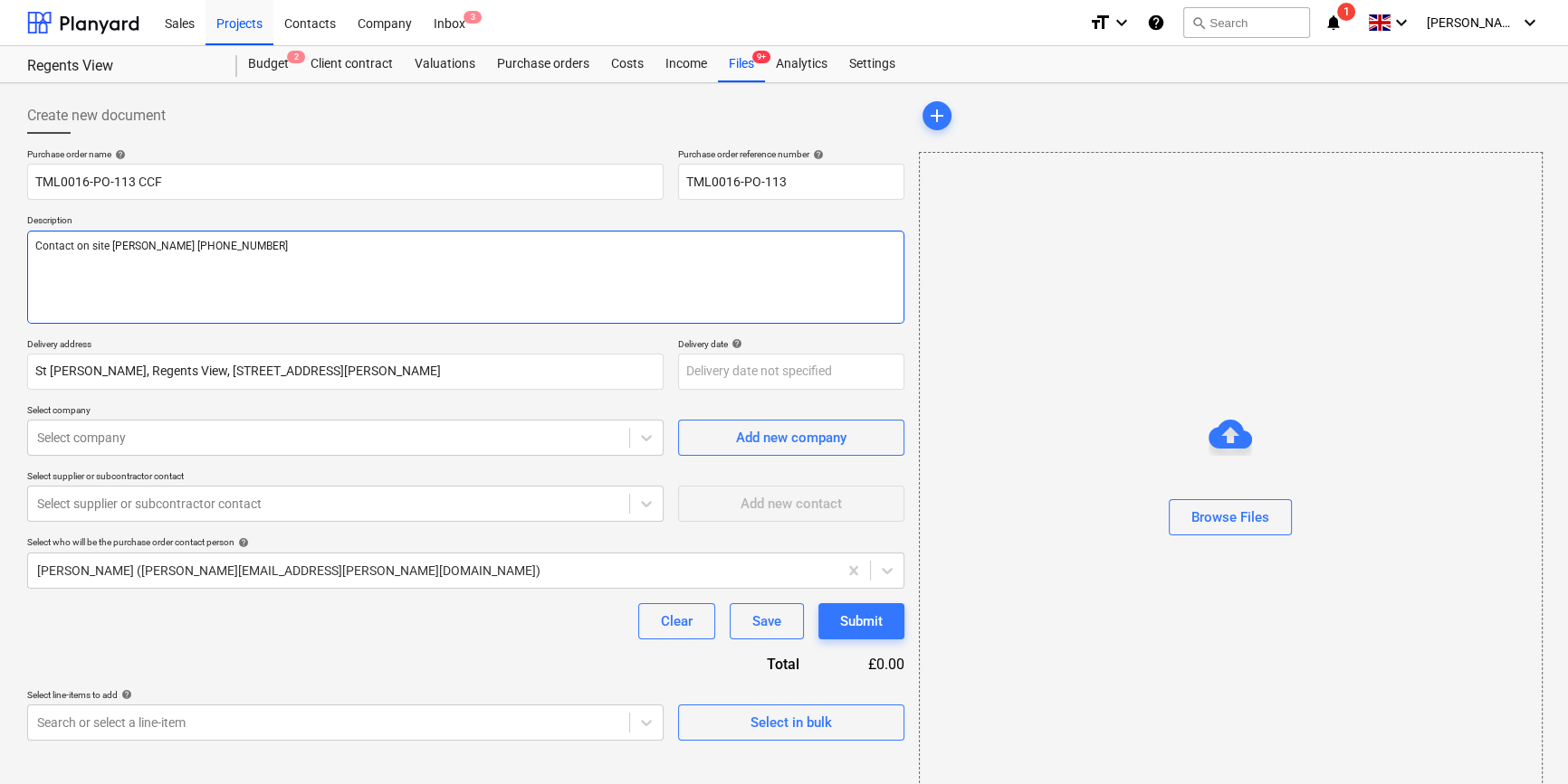
click at [195, 246] on textarea "Contact on site [PERSON_NAME] [PHONE_NUMBER]" at bounding box center [465, 278] width 877 height 93
type textarea "x"
type textarea "Contact on site [PERSON_NAME] [PHONE_NUMBER]"
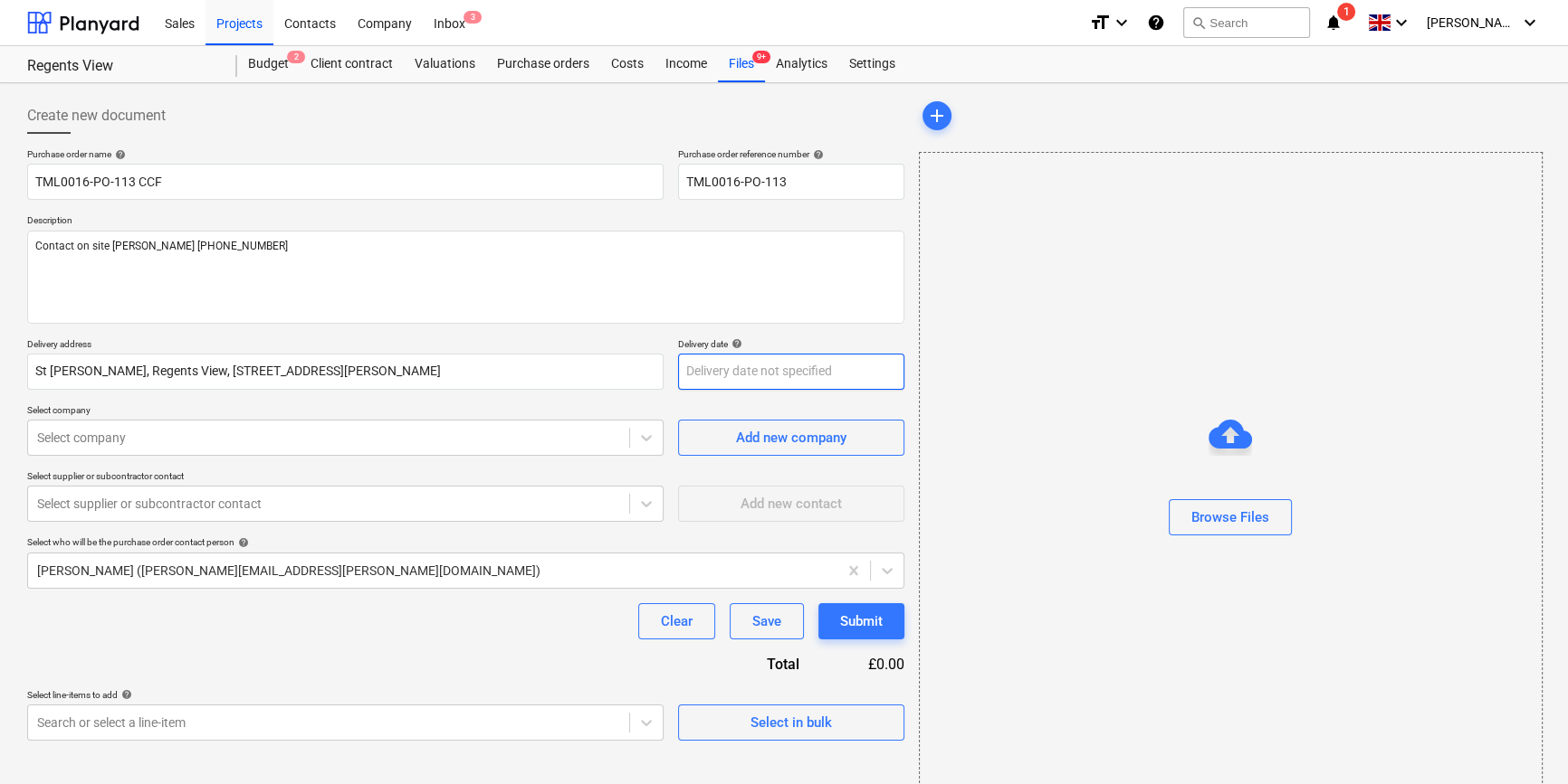
click at [726, 372] on body "Sales Projects Contacts Company Inbox 3 format_size keyboard_arrow_down help se…" at bounding box center [784, 392] width 1568 height 784
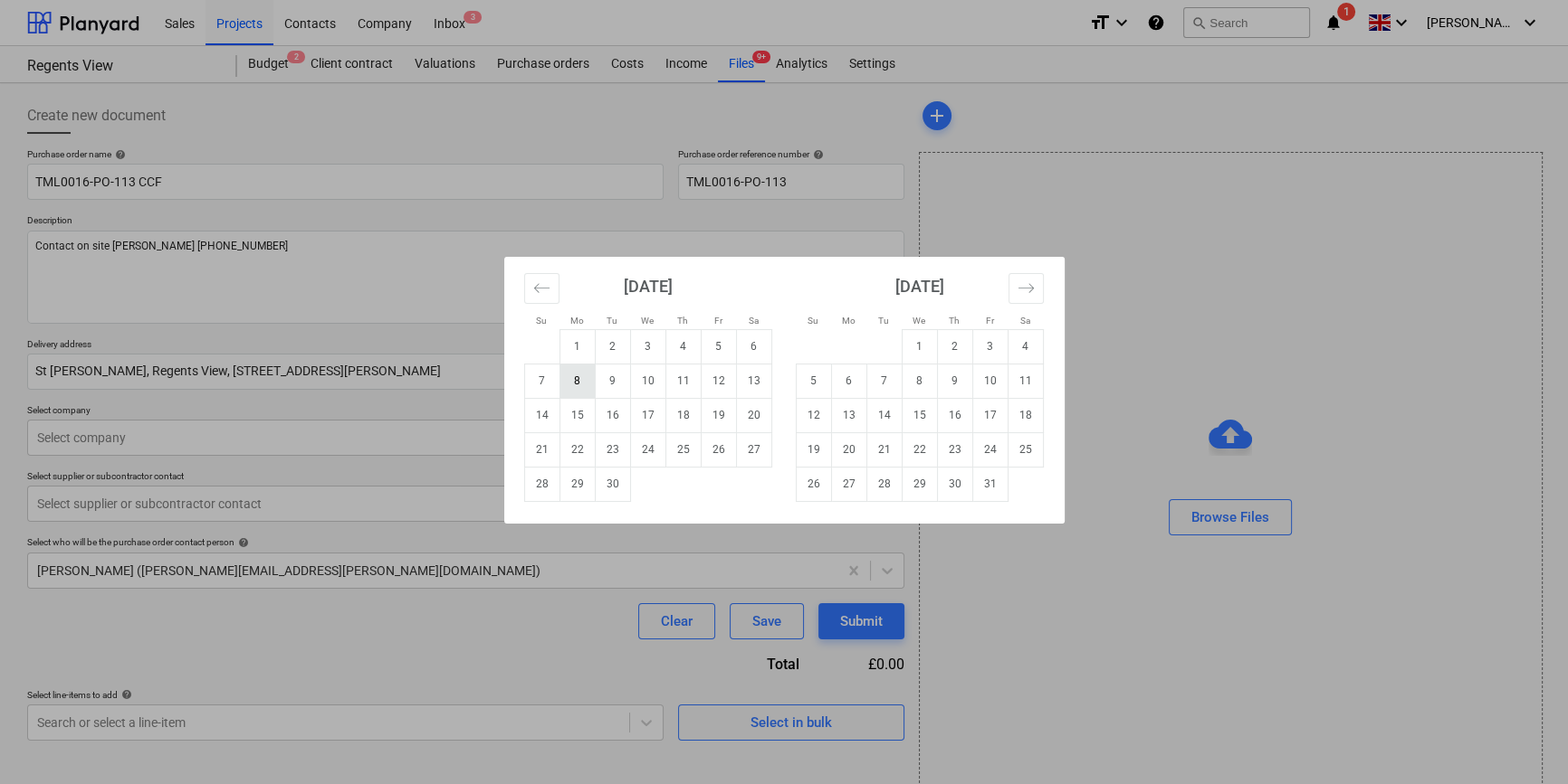
click at [570, 381] on td "8" at bounding box center [577, 380] width 35 height 34
type textarea "x"
type input "[DATE]"
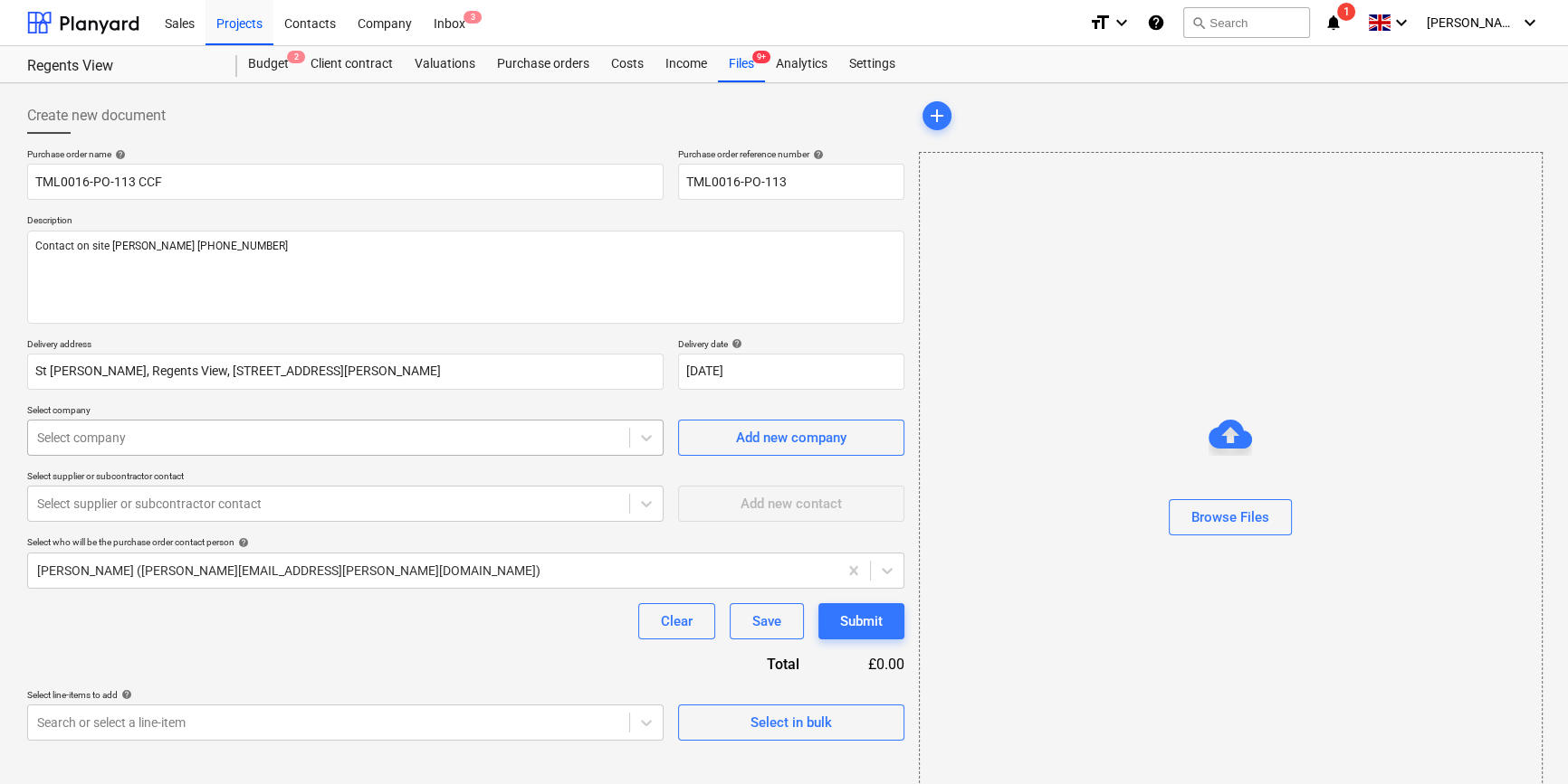
click at [196, 439] on div at bounding box center [328, 438] width 583 height 18
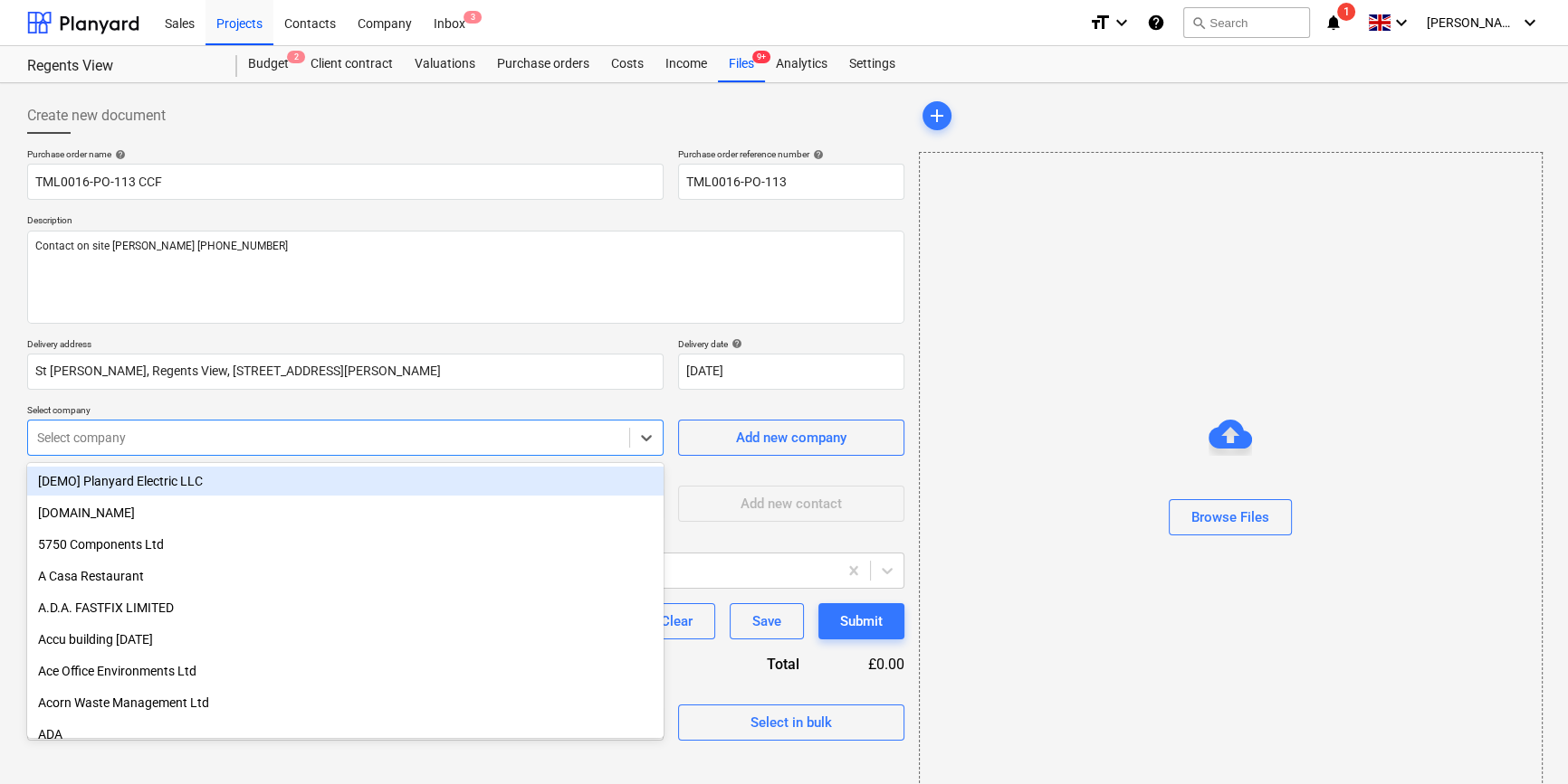
click at [196, 439] on div at bounding box center [328, 438] width 583 height 18
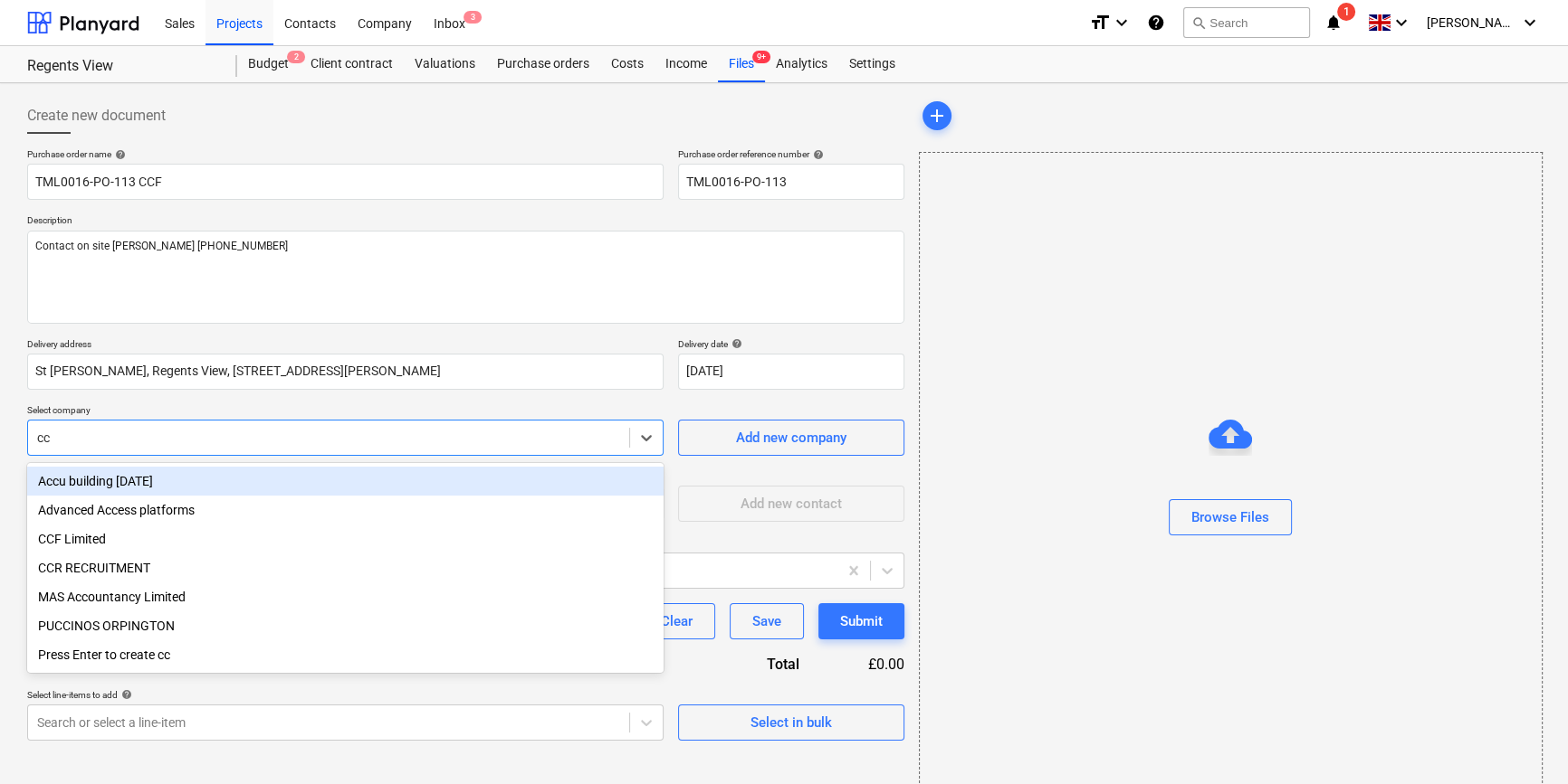
type input "ccf"
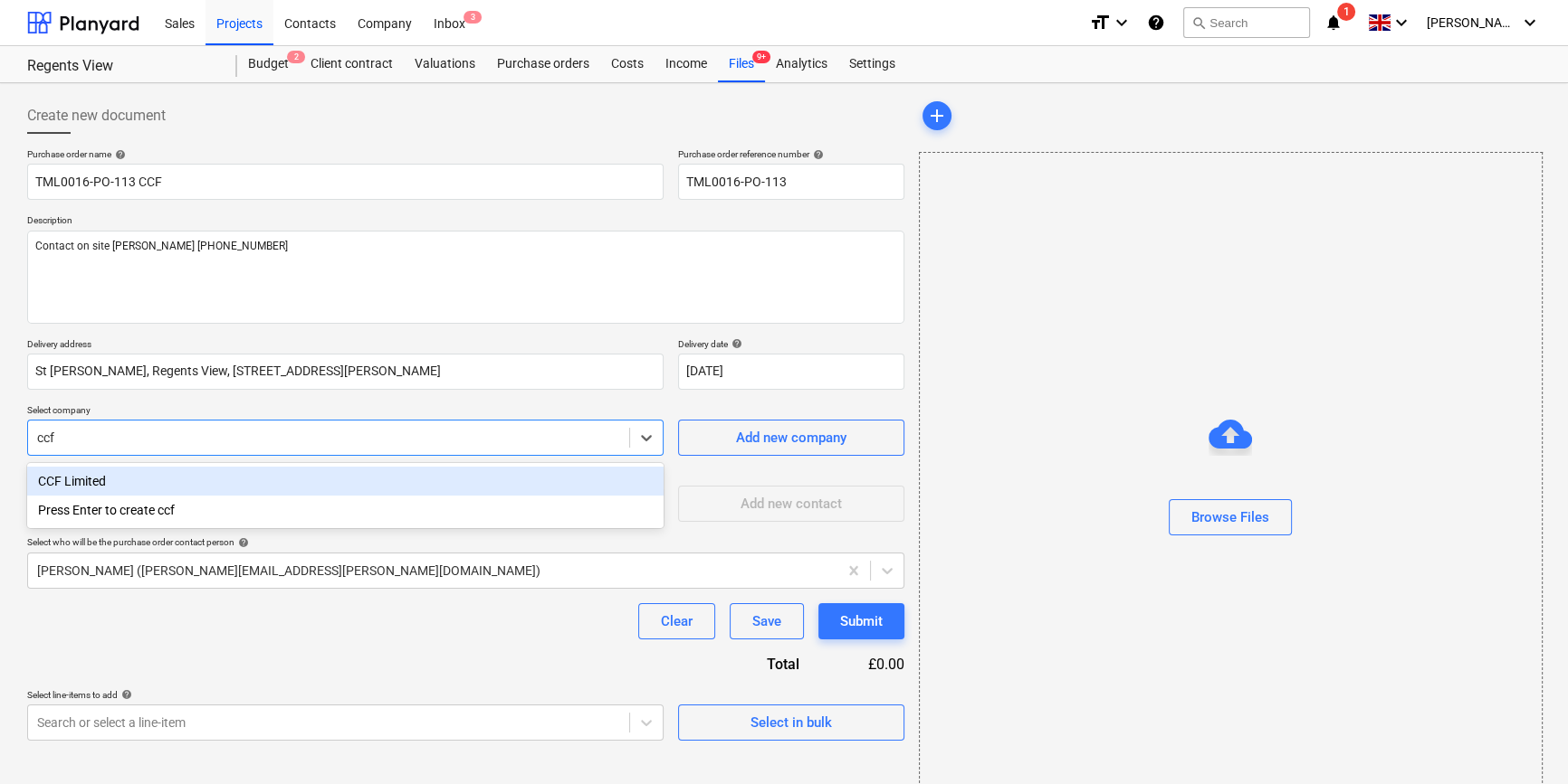
click at [157, 478] on div "CCF Limited" at bounding box center [345, 481] width 636 height 29
type textarea "x"
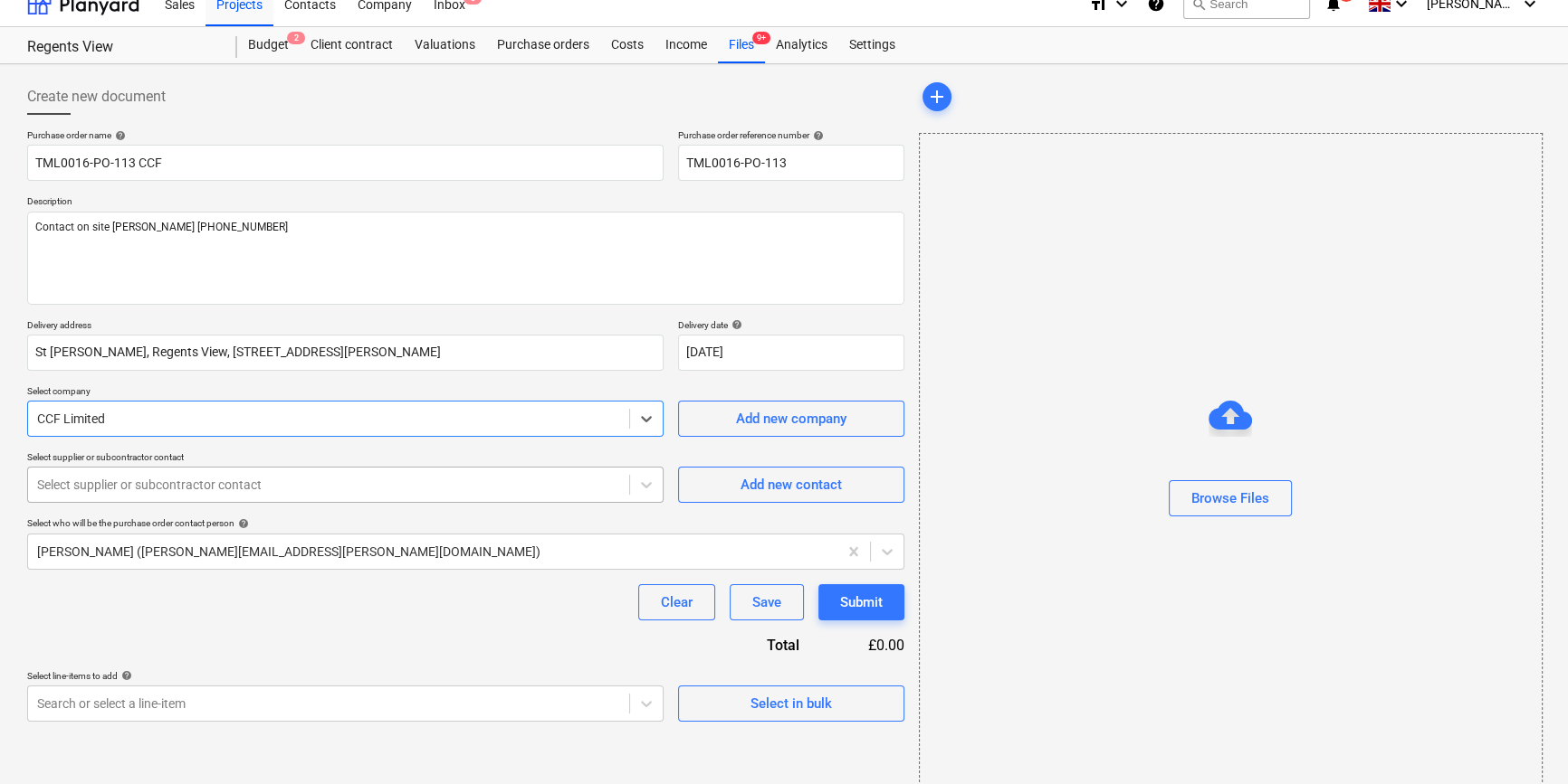
click at [327, 514] on body "Sales Projects Contacts Company Inbox 3 format_size keyboard_arrow_down help se…" at bounding box center [784, 373] width 1568 height 784
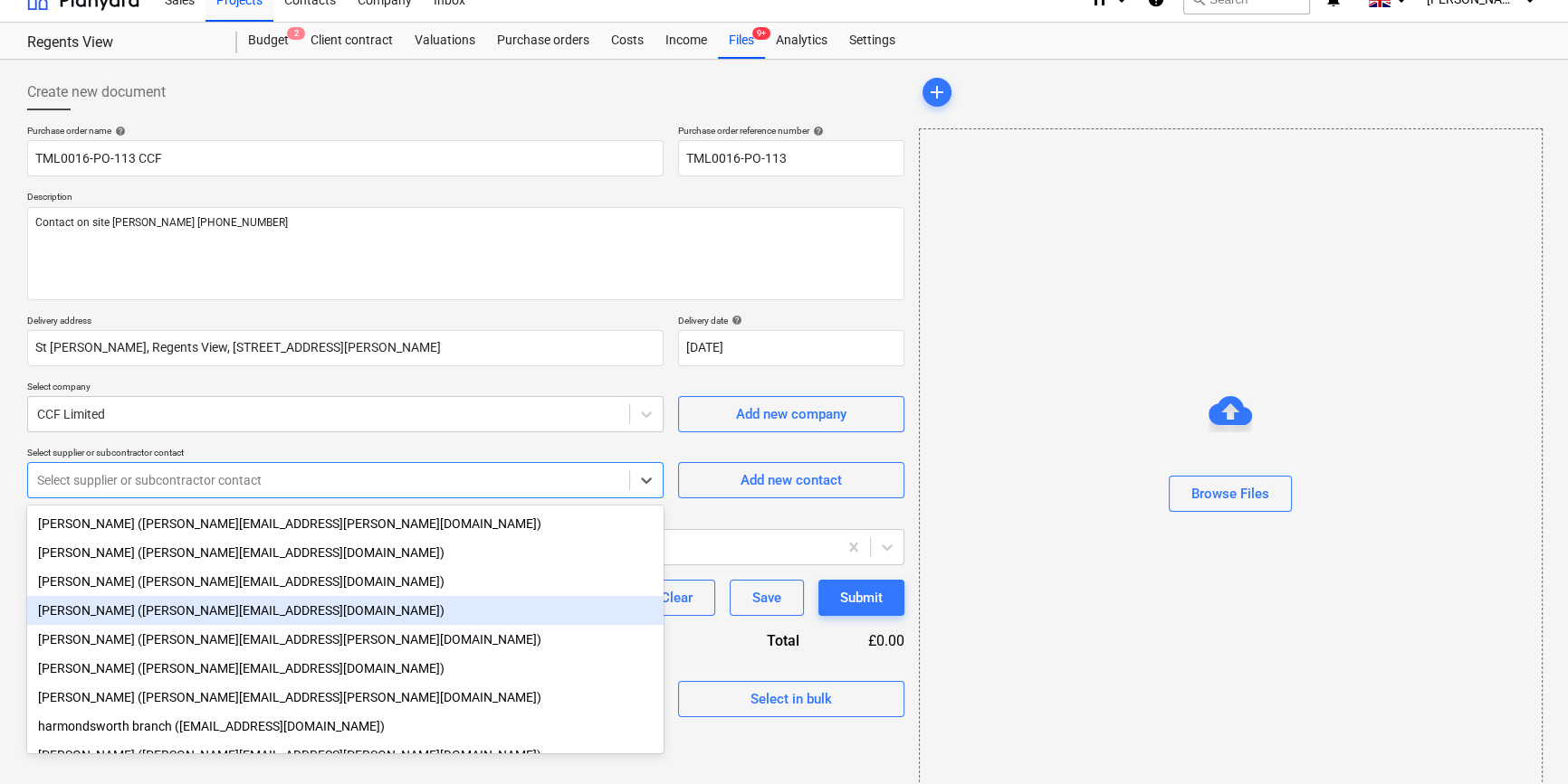
click at [256, 609] on div "[PERSON_NAME] ([PERSON_NAME][EMAIL_ADDRESS][DOMAIN_NAME])" at bounding box center [345, 610] width 636 height 29
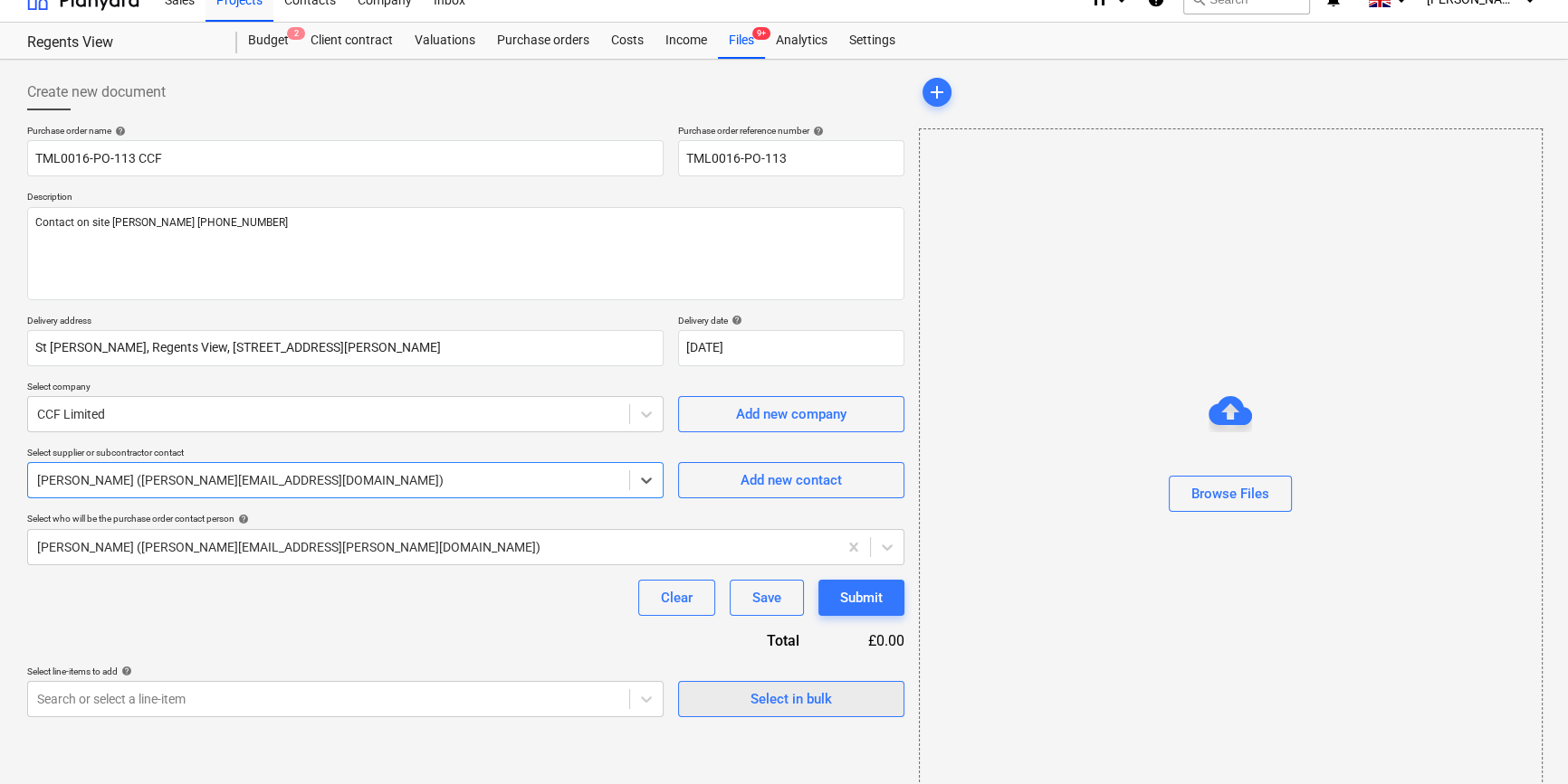
click at [778, 700] on div "Select in bulk" at bounding box center [791, 700] width 82 height 23
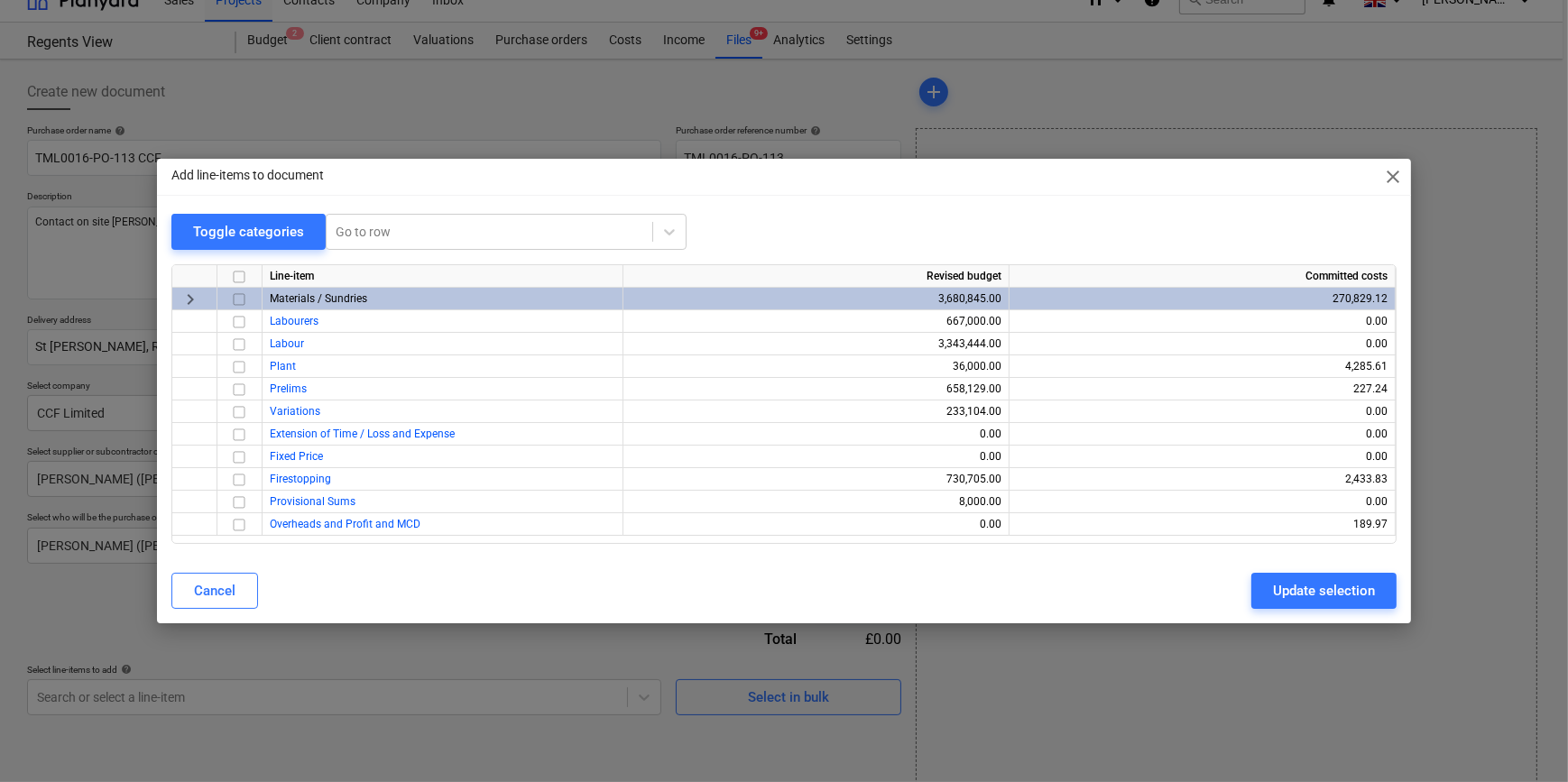
click at [239, 298] on input "checkbox" at bounding box center [239, 299] width 21 height 21
click at [1246, 592] on div "Update selection" at bounding box center [1324, 591] width 102 height 23
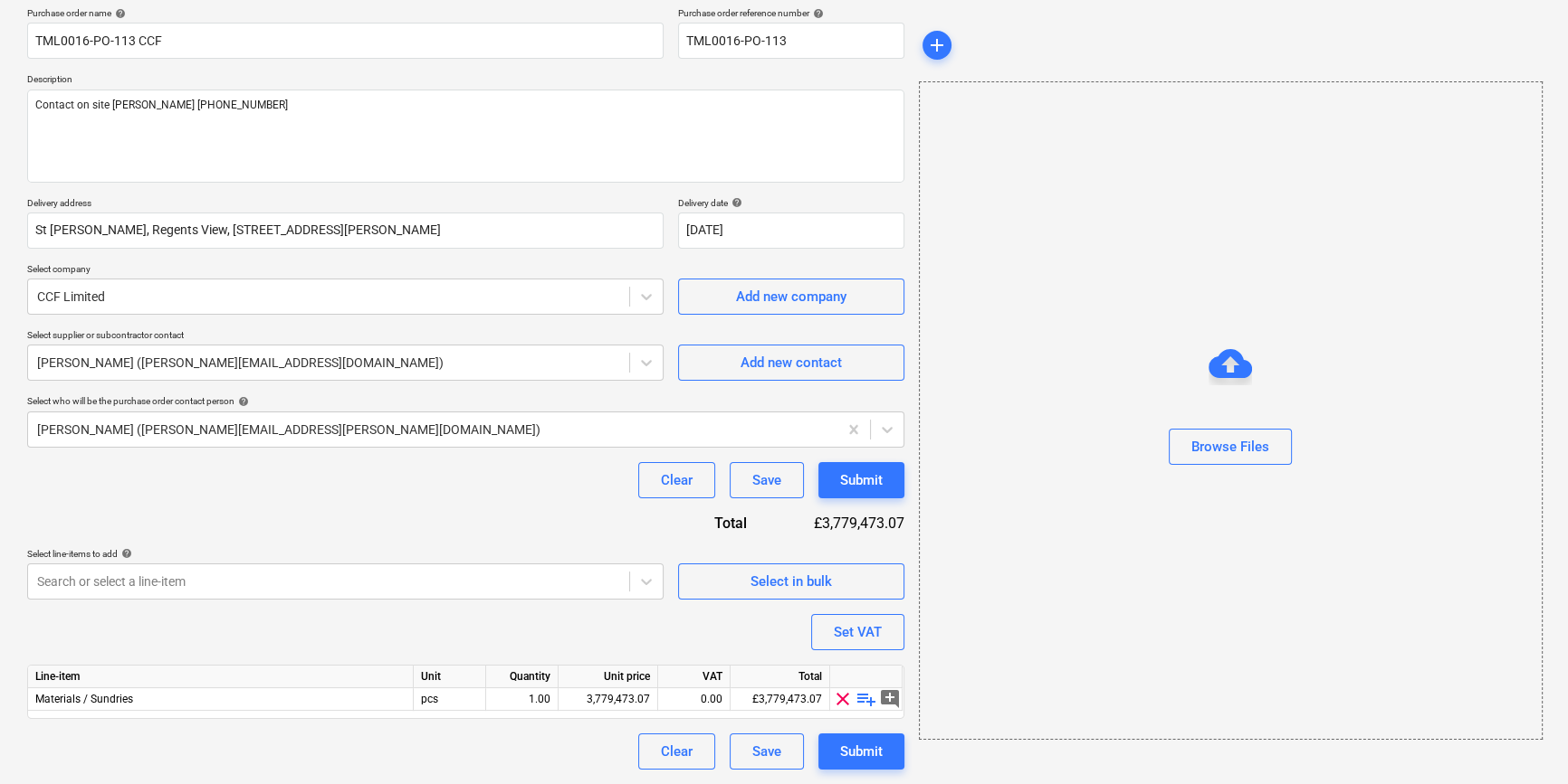
scroll to position [141, 0]
click at [859, 700] on span "playlist_add" at bounding box center [866, 700] width 21 height 21
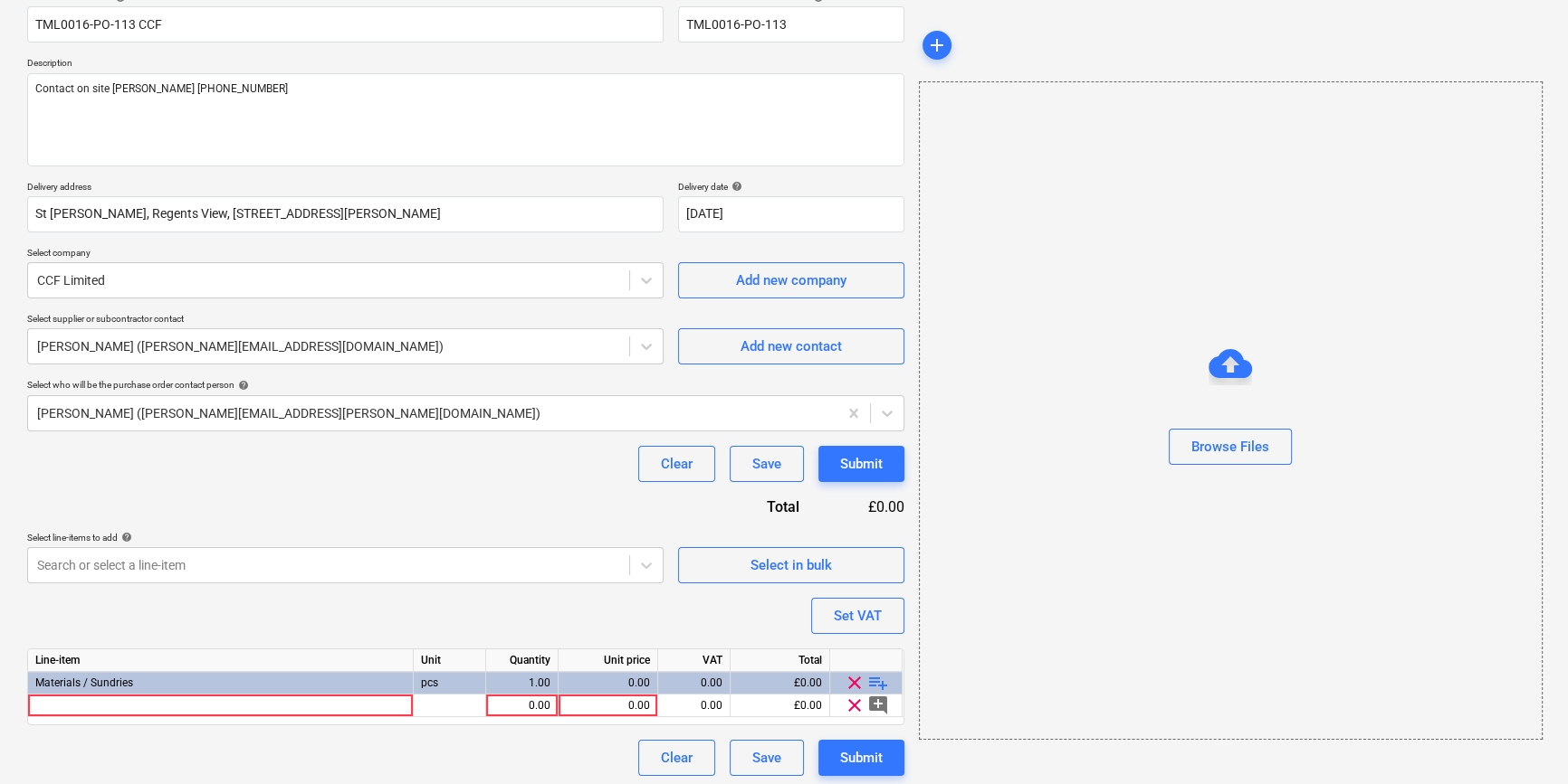
scroll to position [163, 0]
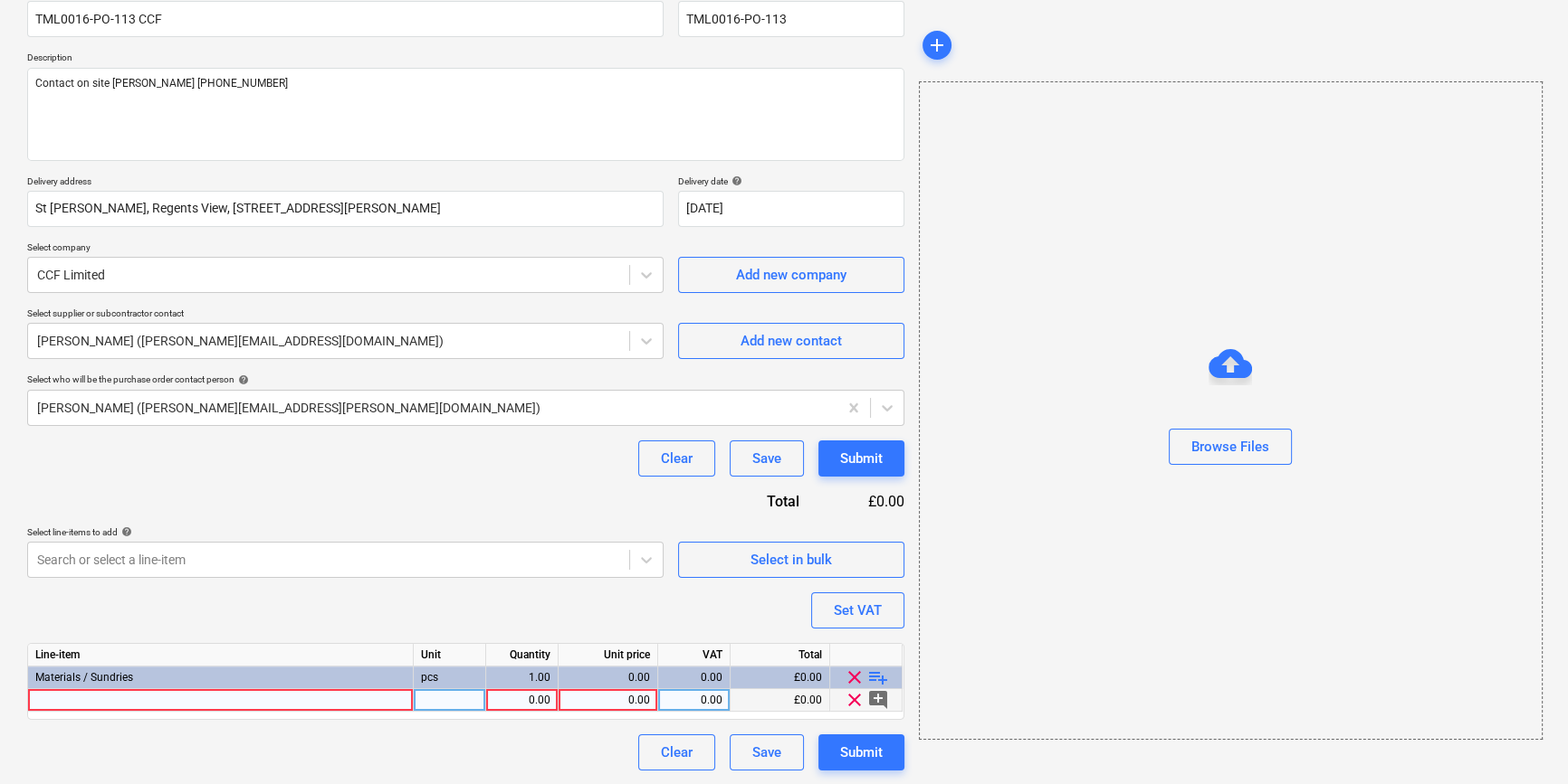
click at [58, 704] on div at bounding box center [220, 700] width 385 height 22
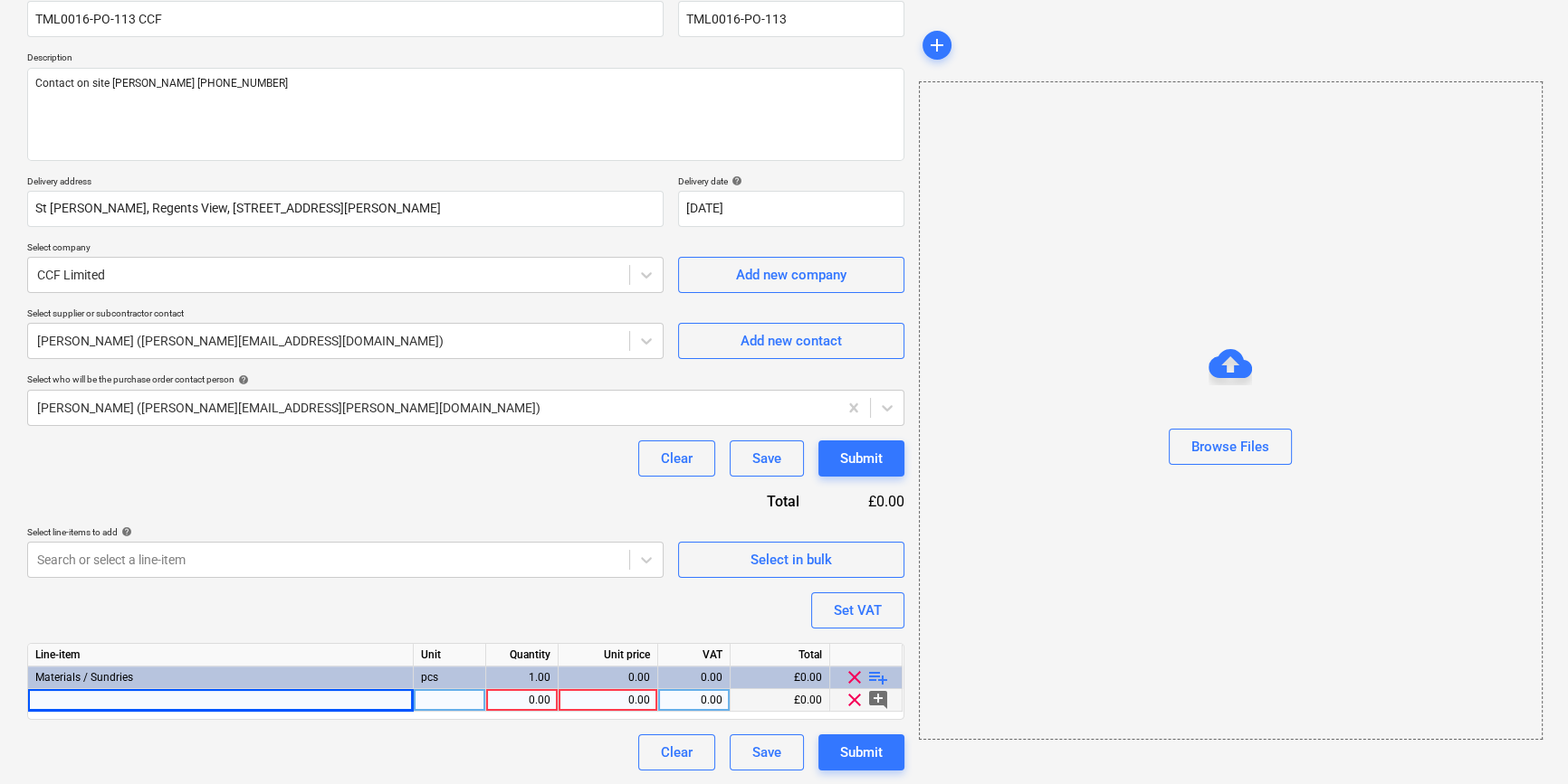
click at [50, 700] on div at bounding box center [220, 700] width 385 height 22
type textarea "x"
type input "Gyproc Fireline 12.5x1200x3000mm TE"
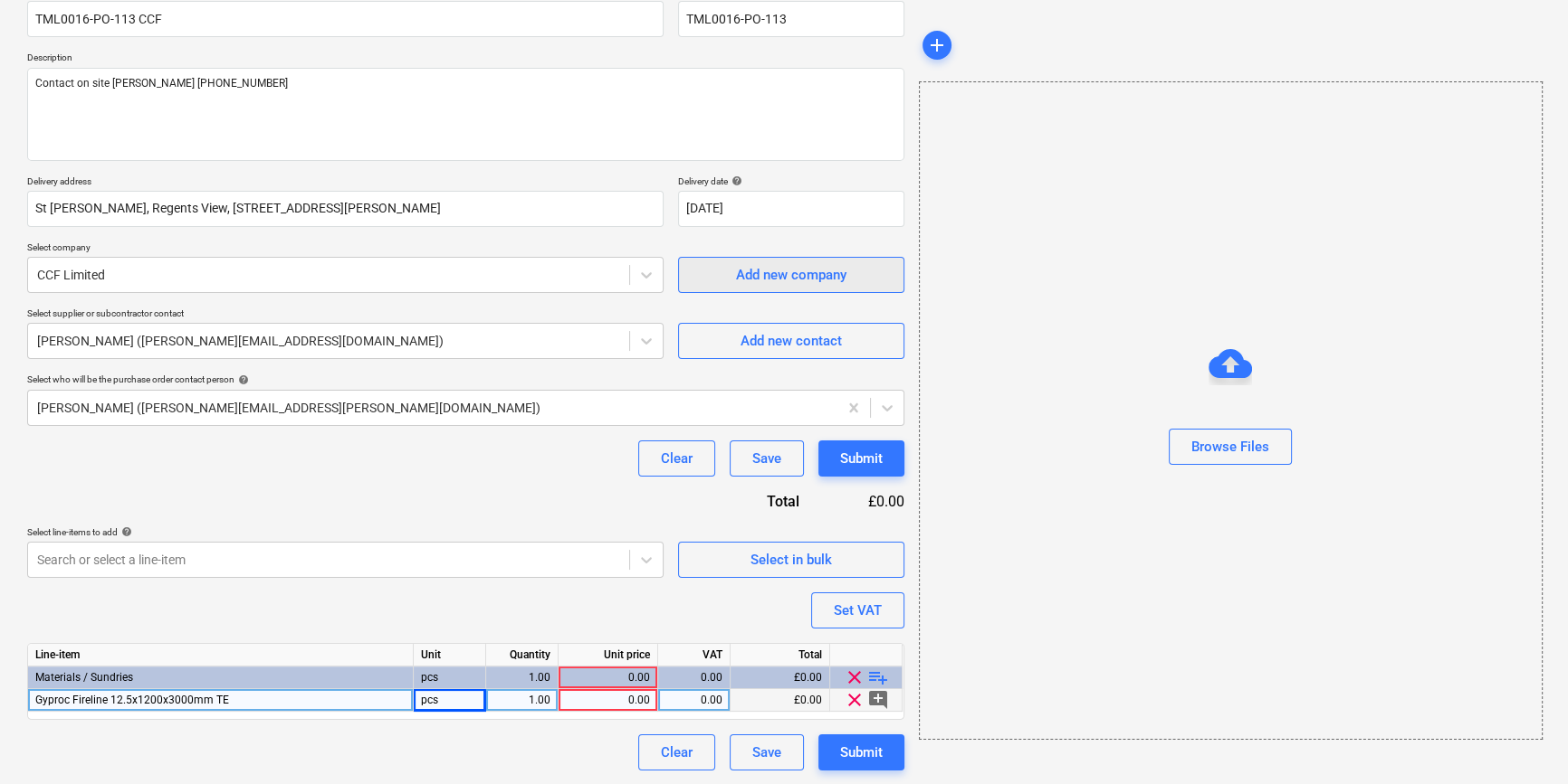
type textarea "x"
click at [510, 700] on div "1.00" at bounding box center [521, 700] width 57 height 22
type input "48"
click at [620, 694] on div "0.00" at bounding box center [608, 700] width 84 height 22
type textarea "x"
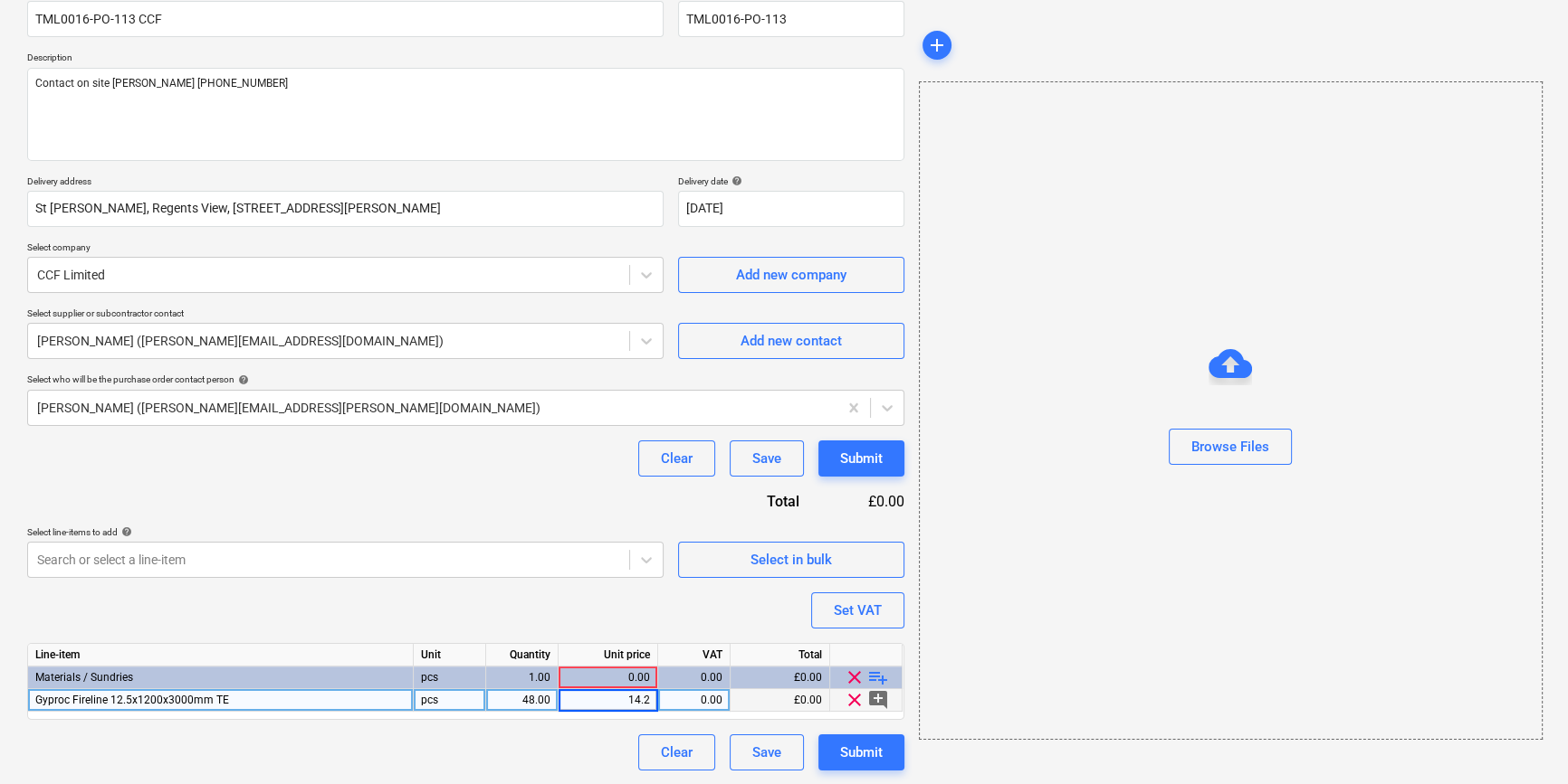
type input "14.29"
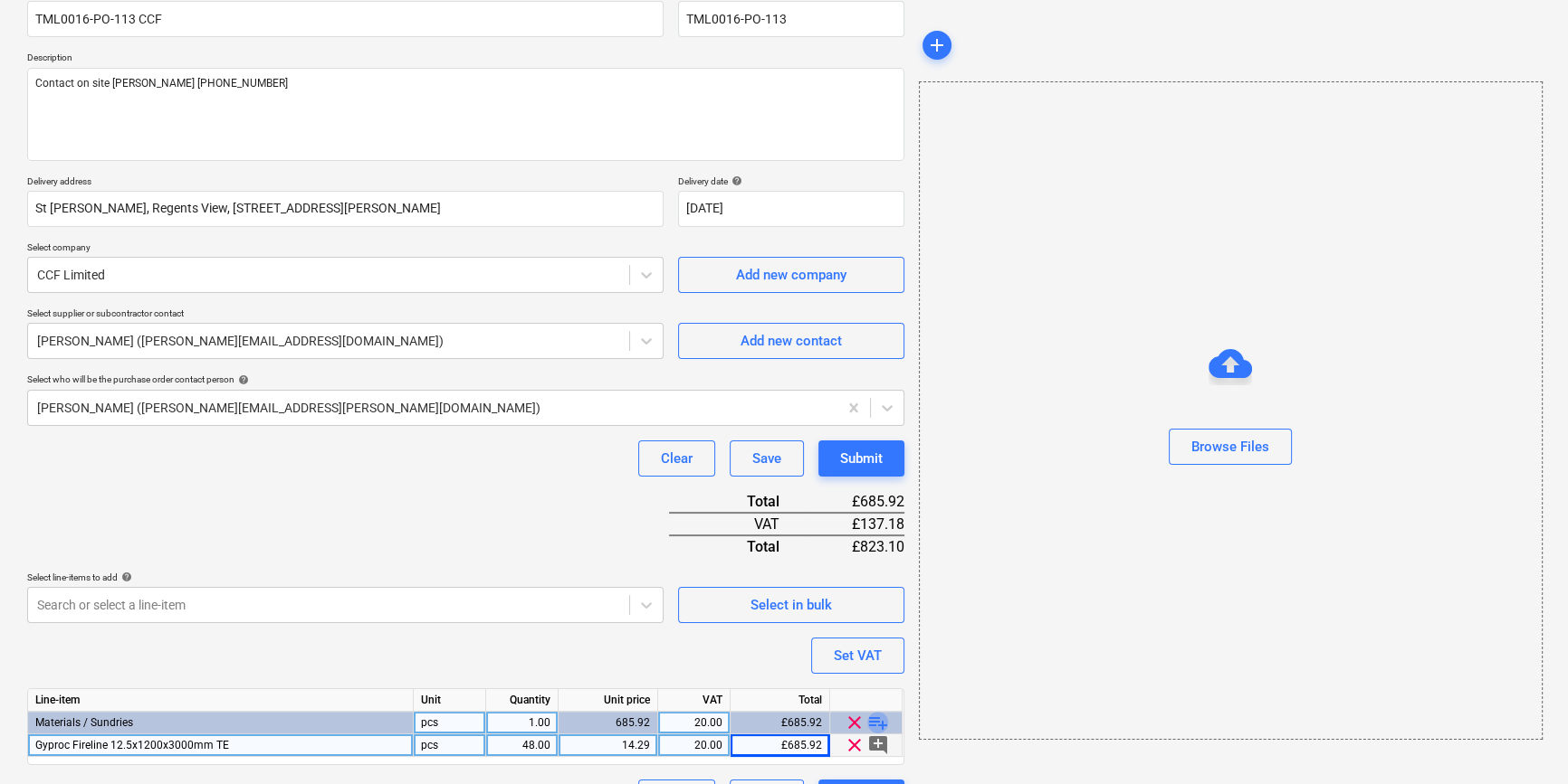
click at [871, 719] on span "playlist_add" at bounding box center [878, 723] width 21 height 21
type textarea "x"
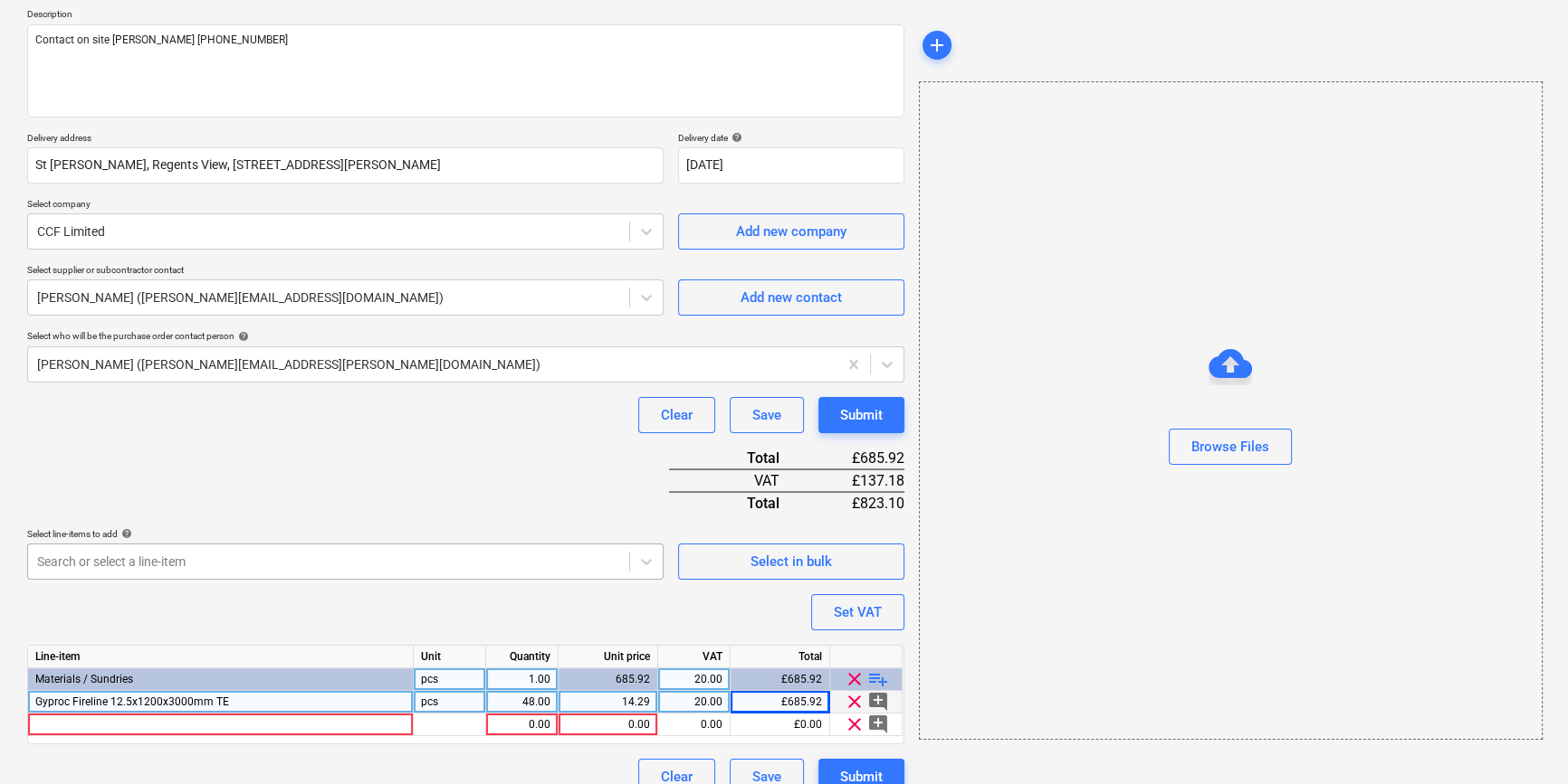
scroll to position [231, 0]
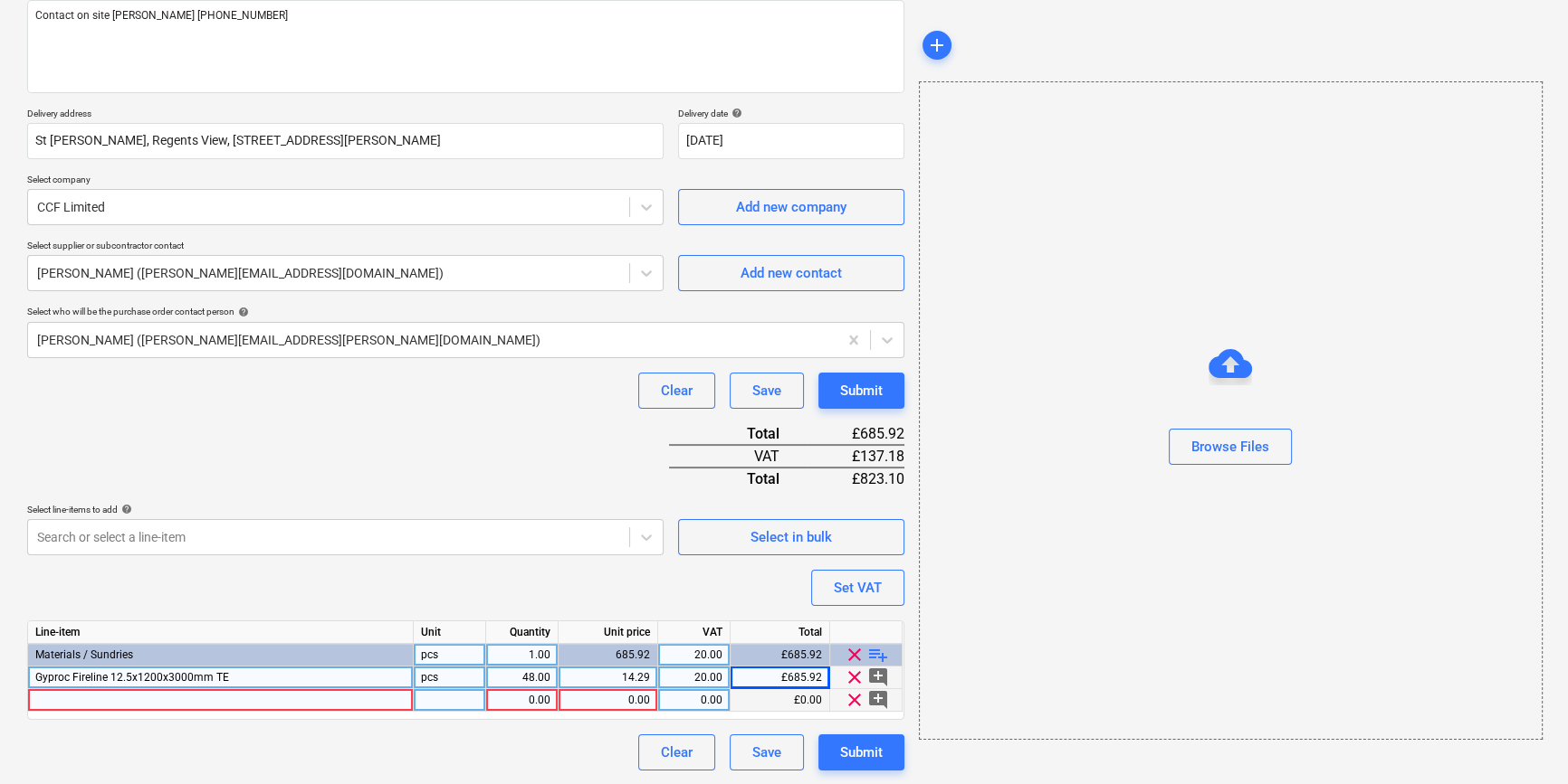
click at [93, 702] on div at bounding box center [220, 700] width 385 height 22
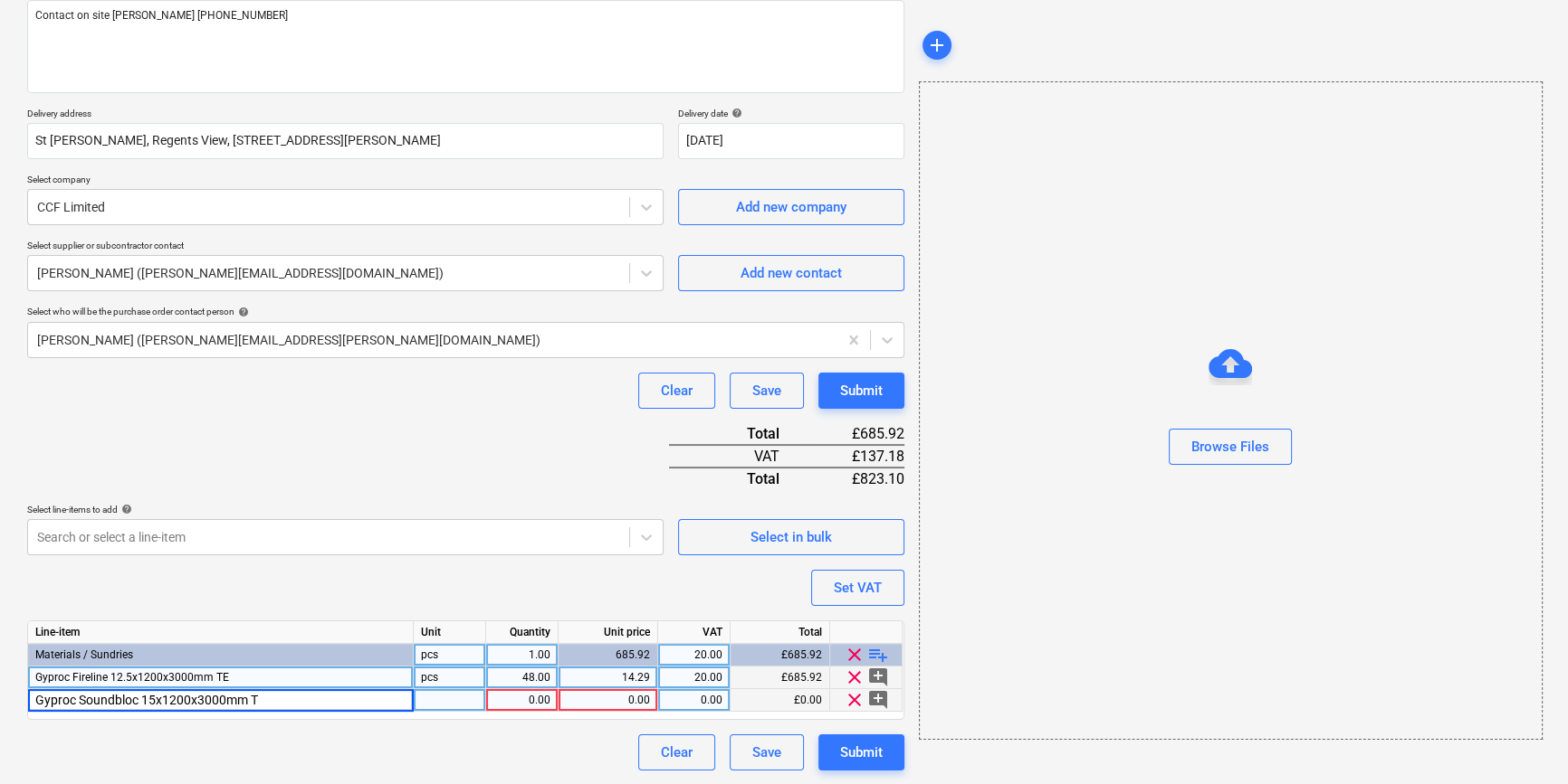
type input "Gyproc Soundbloc 15x1200x3000mm TE"
type textarea "x"
click at [513, 706] on div "1.00" at bounding box center [521, 700] width 57 height 22
type input "96"
type textarea "x"
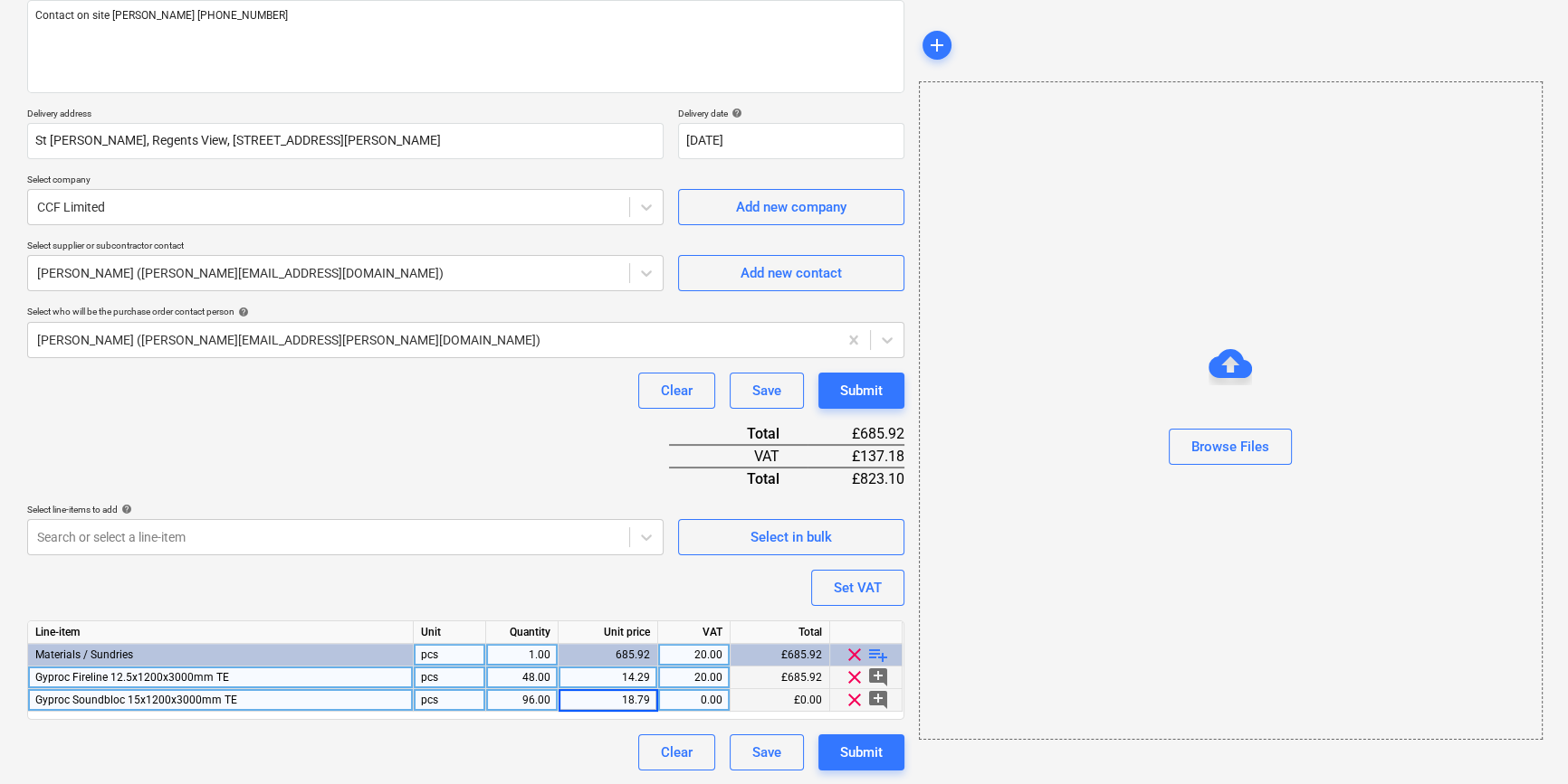
type input "18.792"
click at [881, 653] on span "playlist_add" at bounding box center [878, 655] width 21 height 21
type textarea "x"
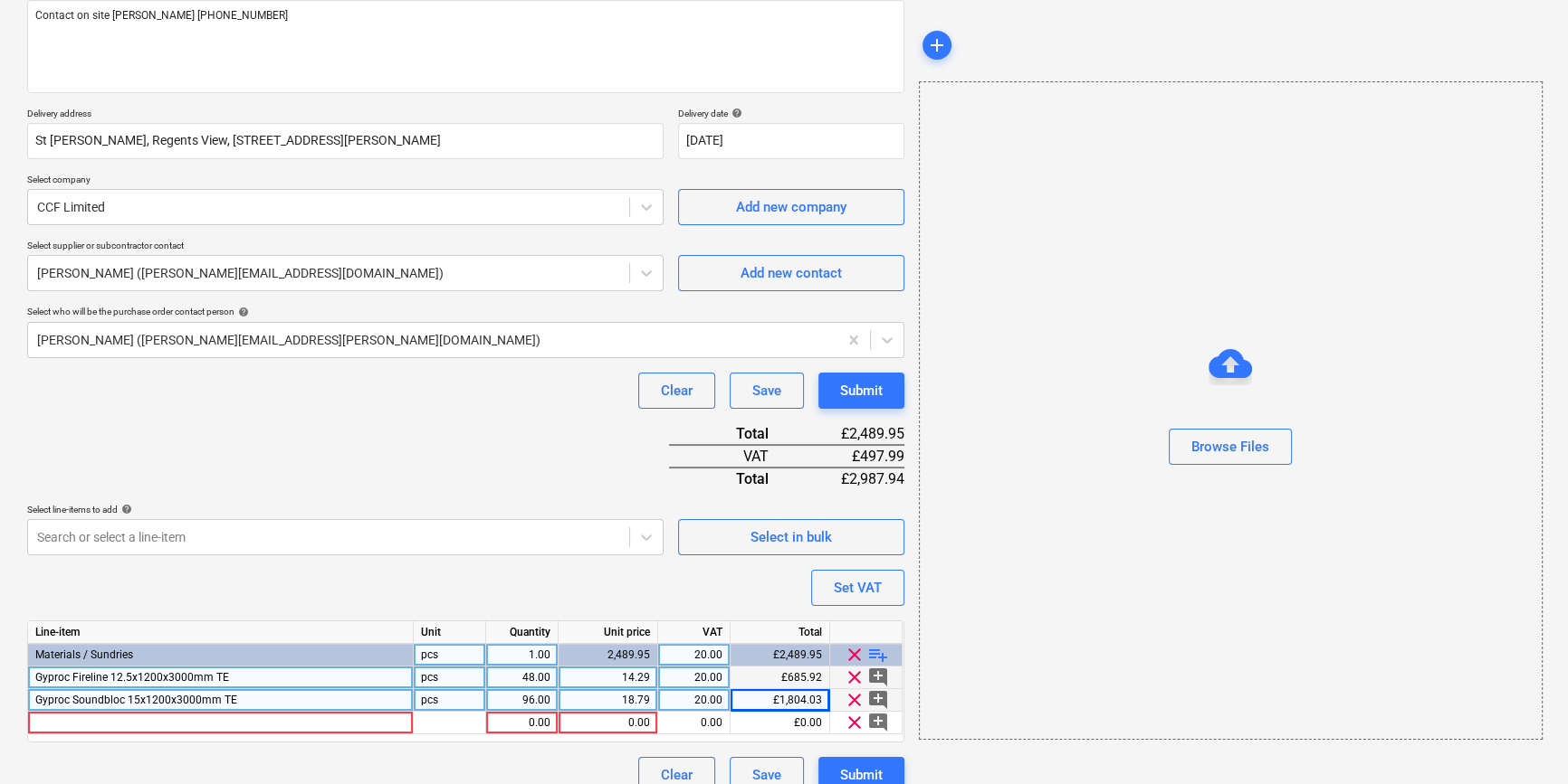
scroll to position [253, 0]
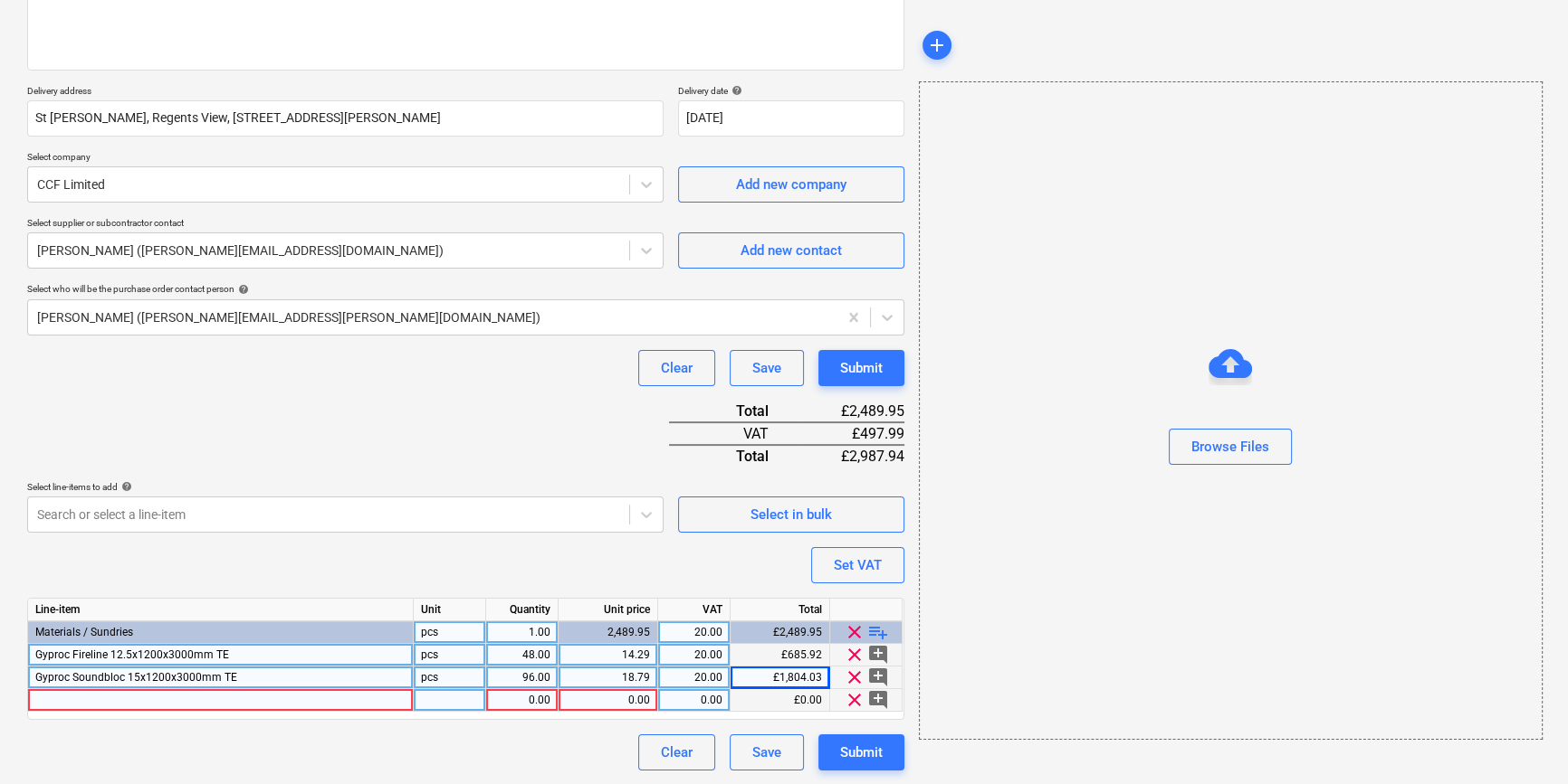
click at [82, 701] on div at bounding box center [220, 700] width 385 height 22
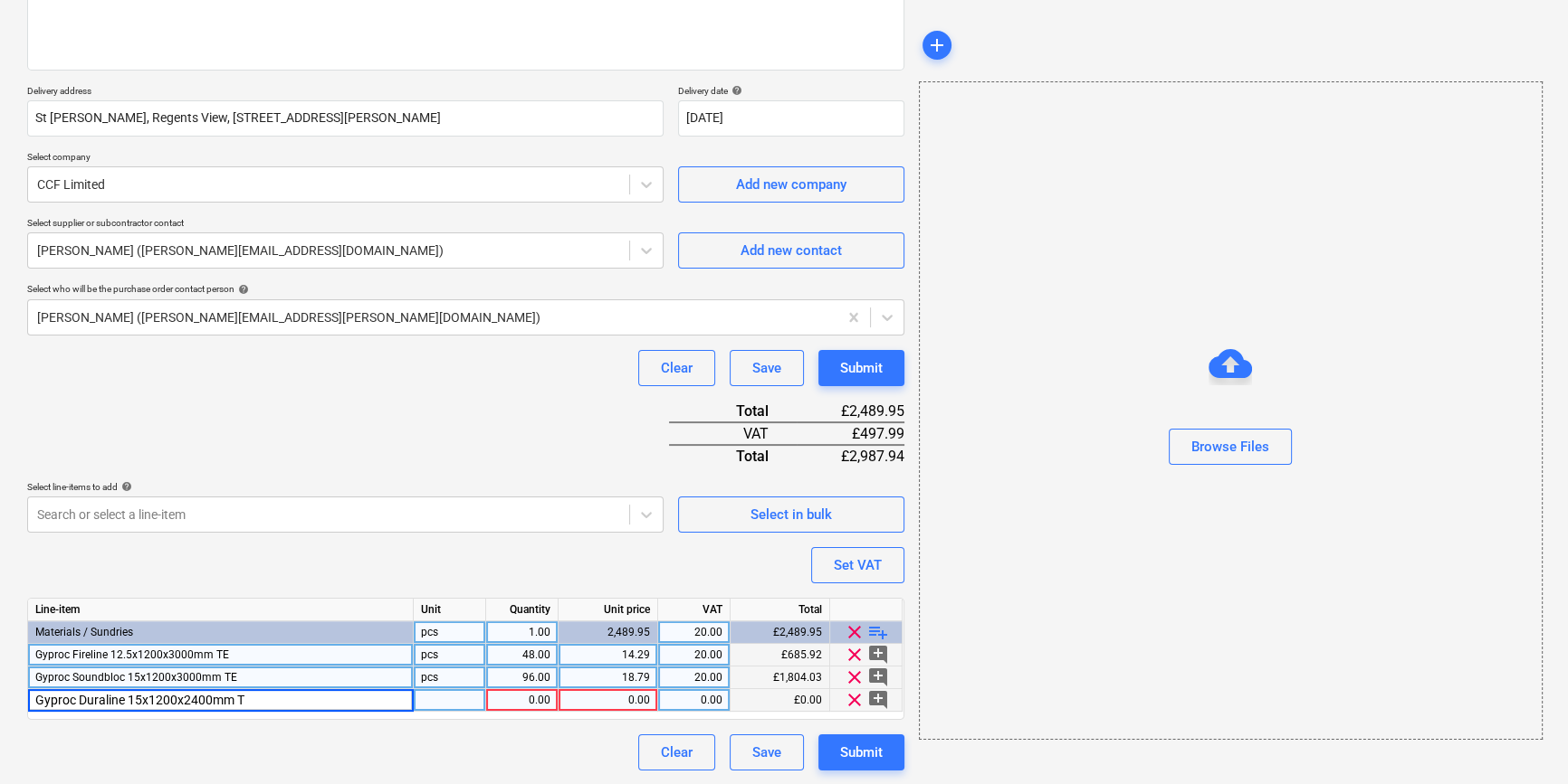
type input "Gyproc Duraline 15x1200x2400mm TE"
type textarea "x"
click at [531, 701] on div "1.00" at bounding box center [521, 700] width 57 height 22
type input "44"
click at [616, 697] on div "0.00" at bounding box center [608, 700] width 84 height 22
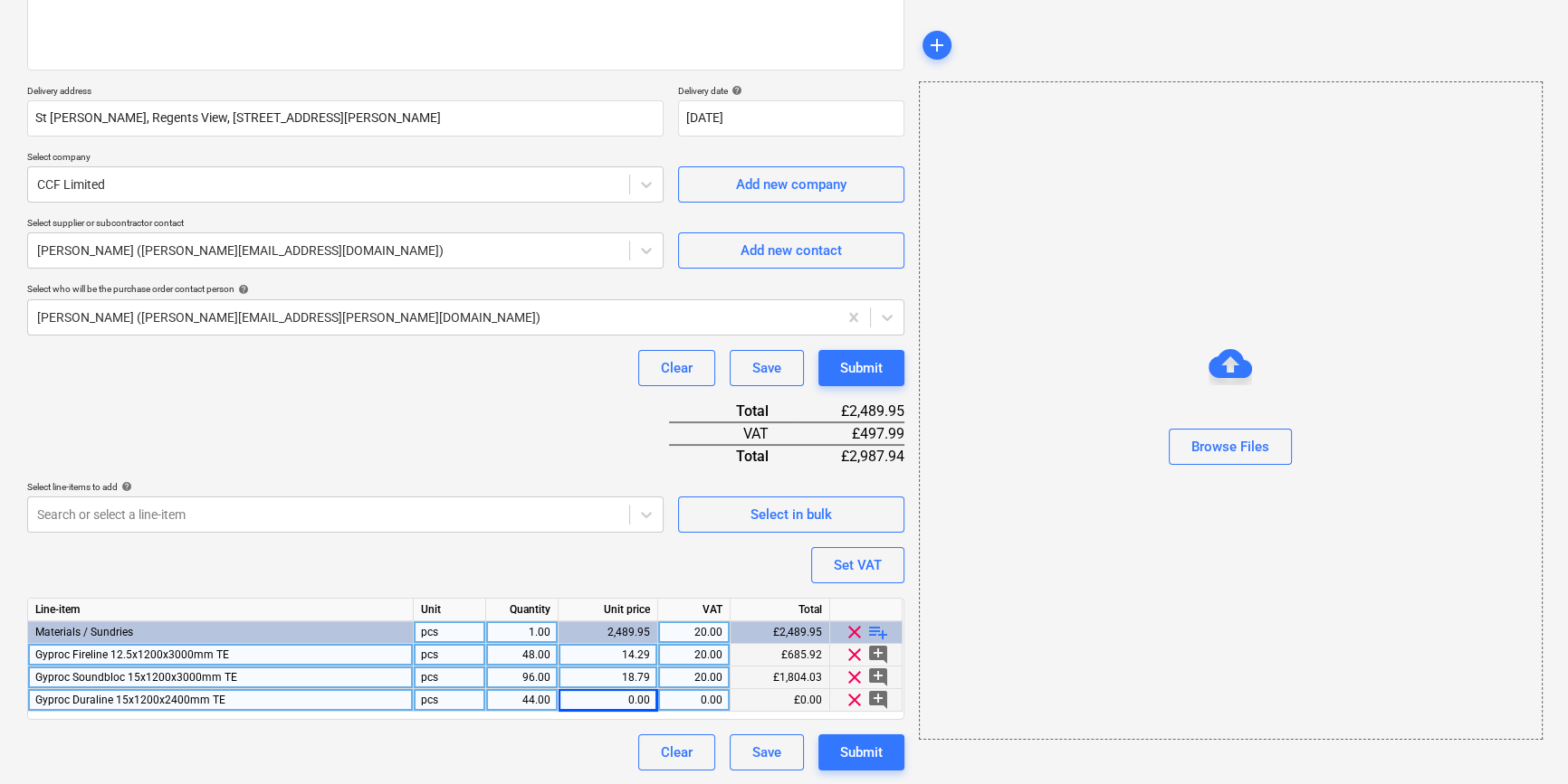
type textarea "x"
type input "5"
type input "17.2224"
type textarea "x"
type input "20"
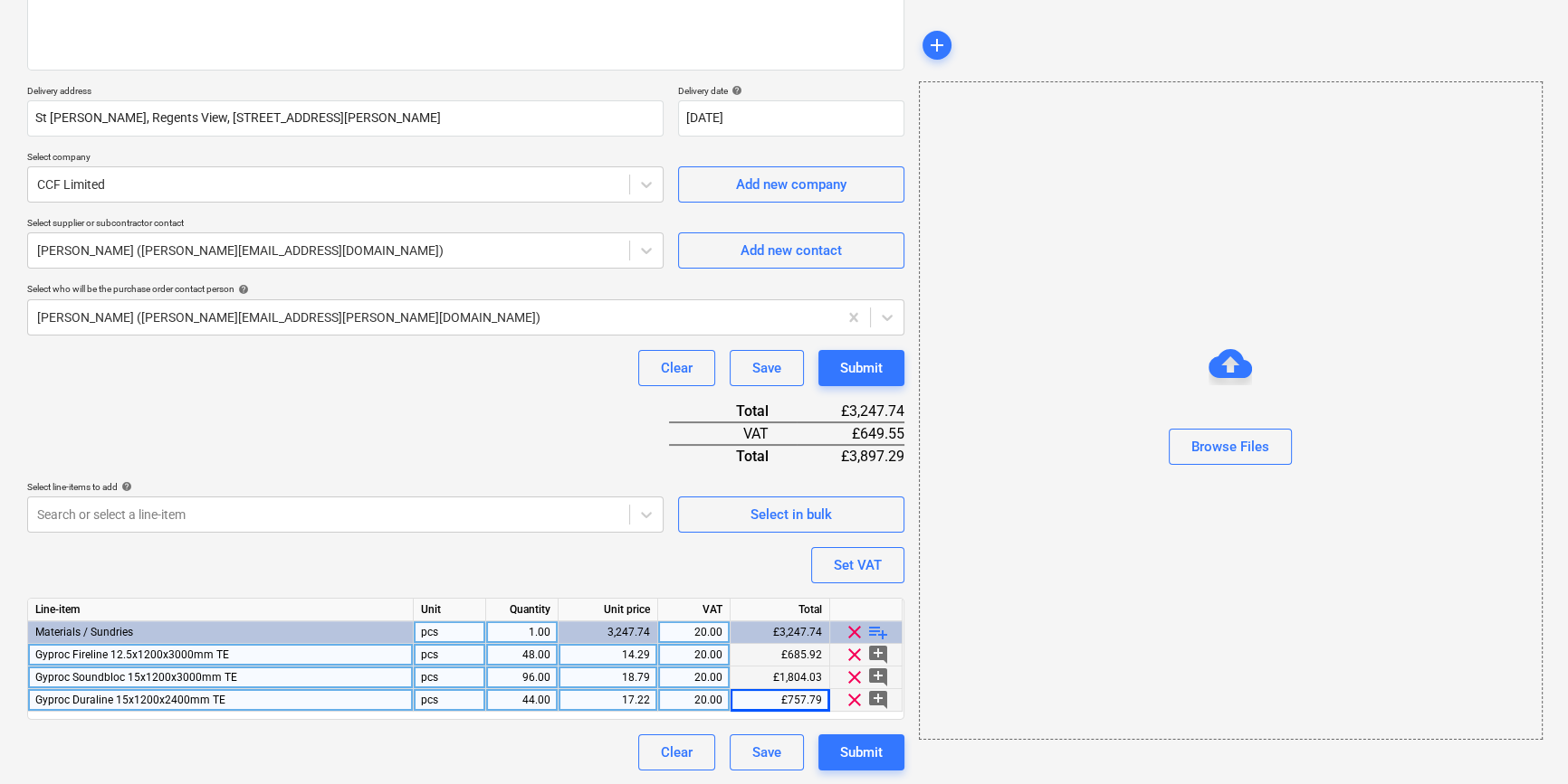
click at [871, 631] on span "playlist_add" at bounding box center [878, 633] width 21 height 21
type textarea "x"
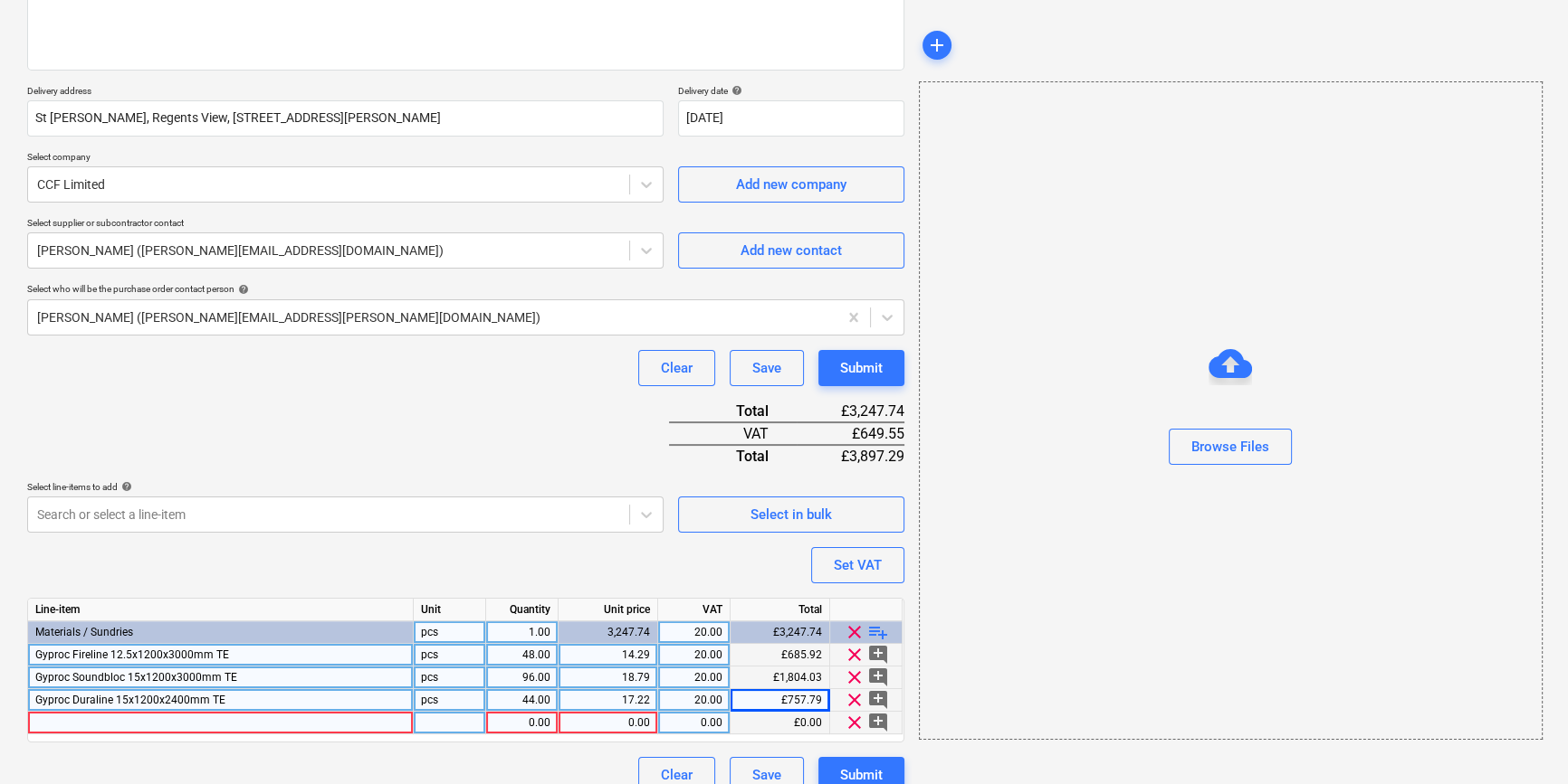
click at [59, 720] on div at bounding box center [220, 723] width 385 height 22
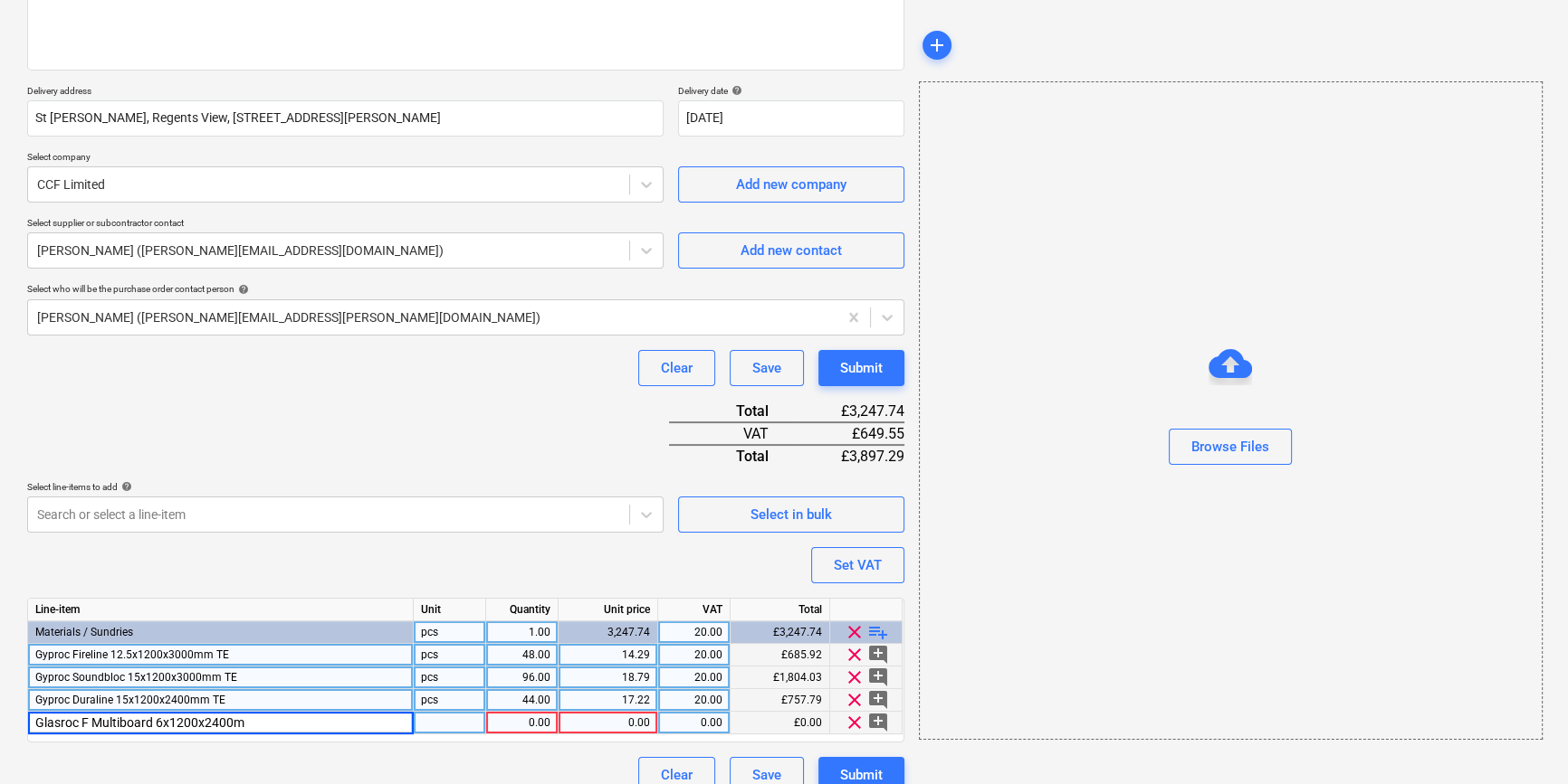
type input "Glasroc F Multiboard 6x1200x2400mm"
type textarea "x"
type input "10"
type textarea "x"
type input "25"
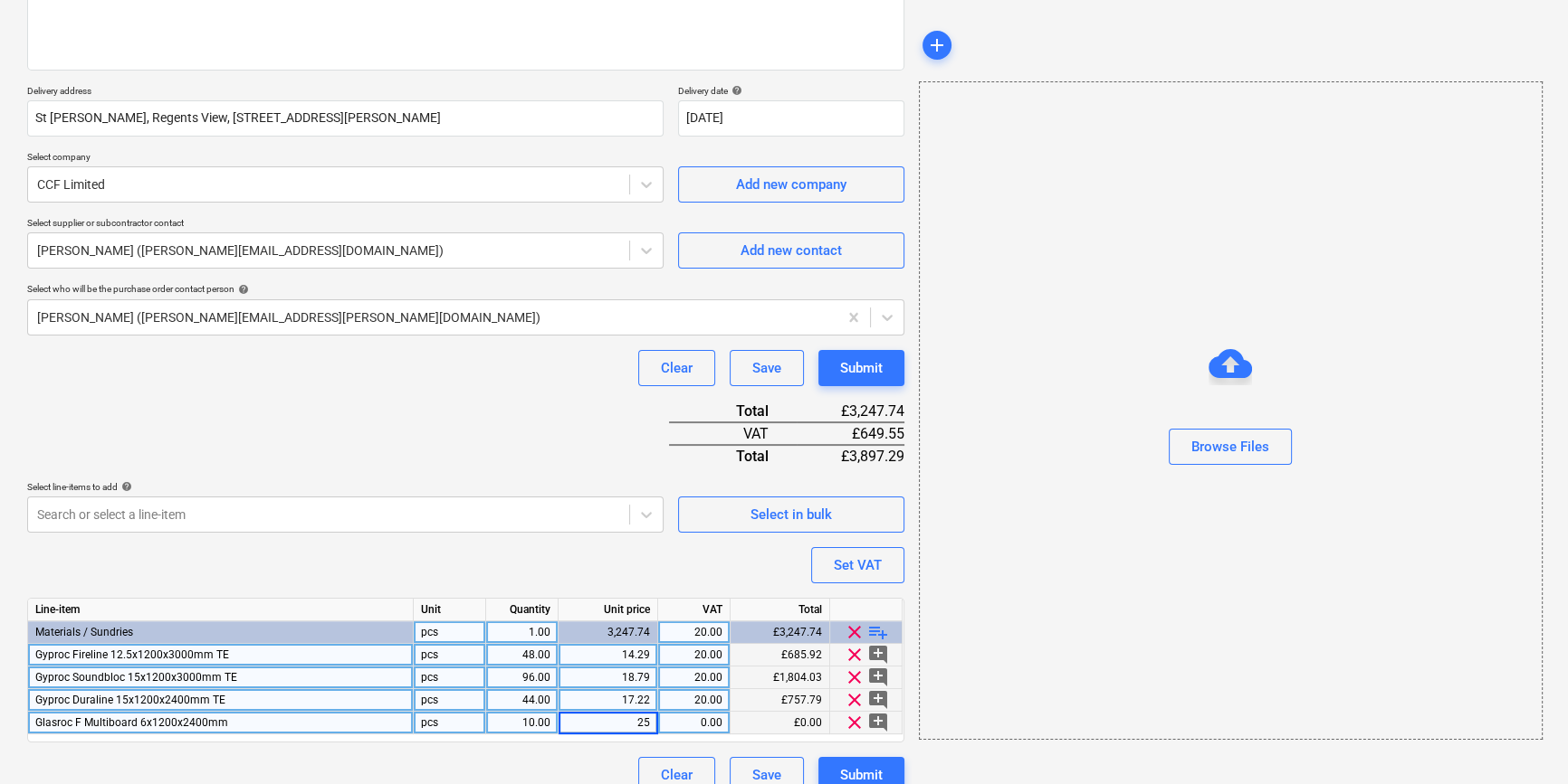
type textarea "x"
type input "20"
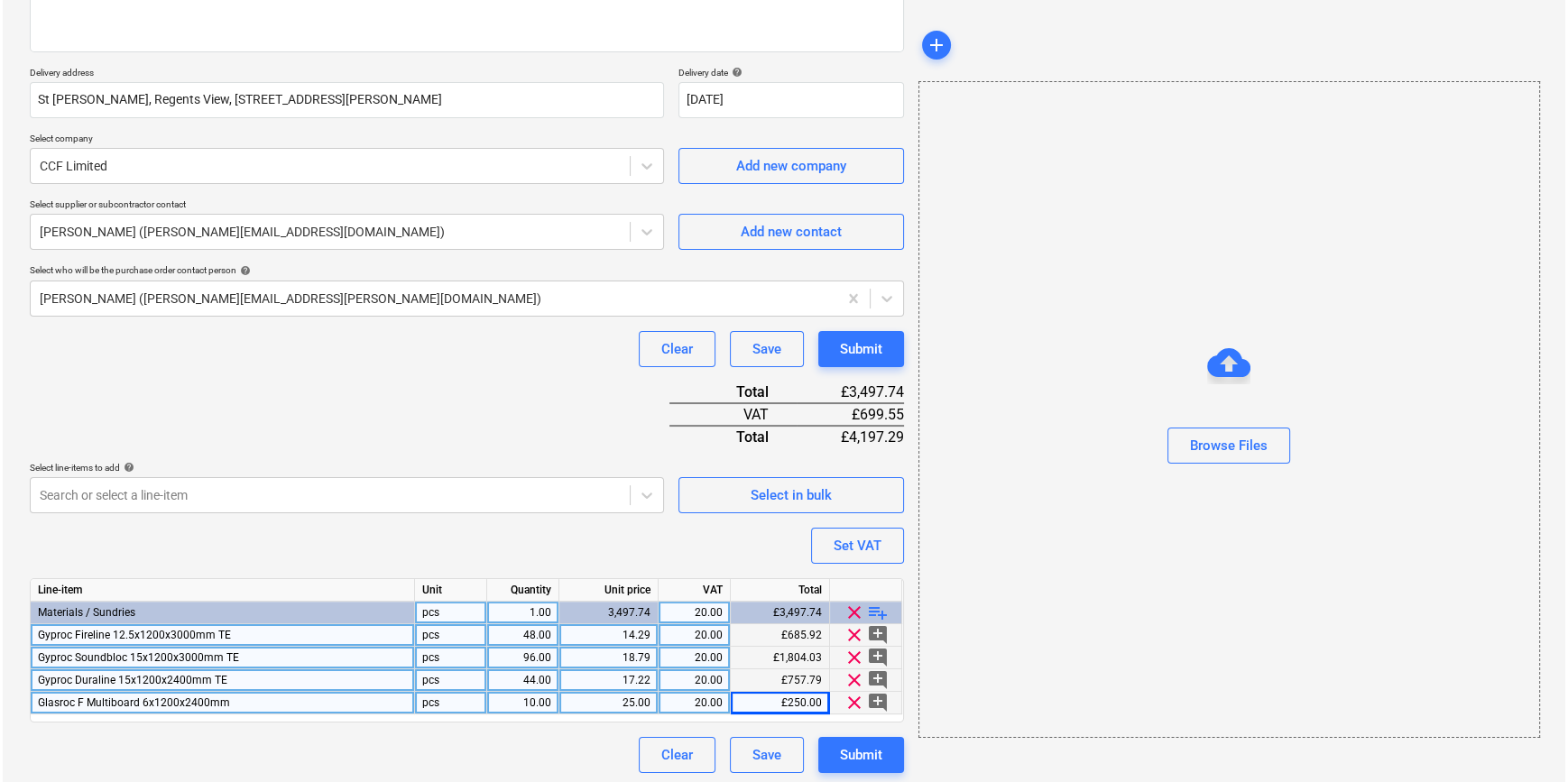
scroll to position [275, 0]
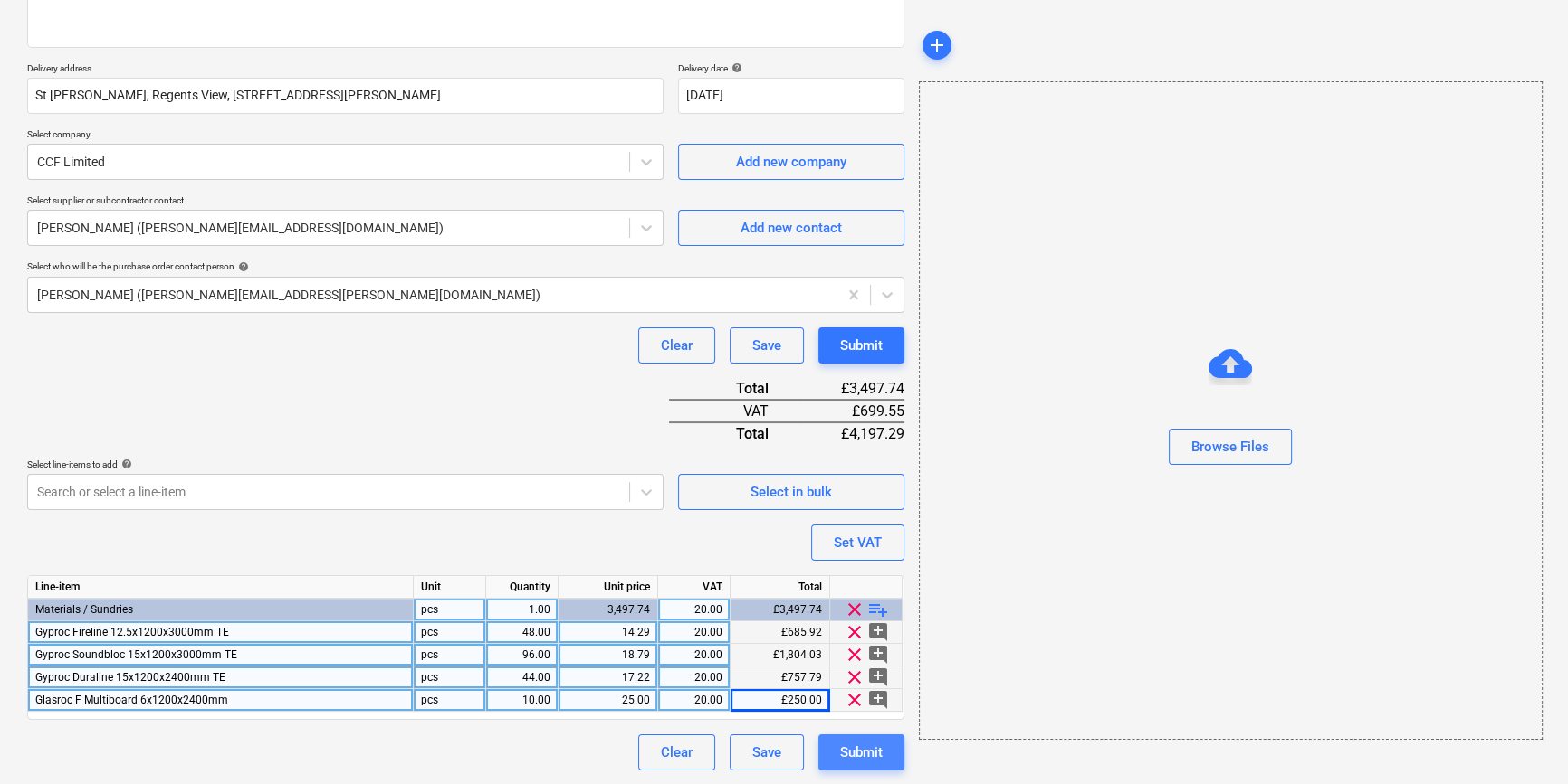
click at [856, 756] on div "Submit" at bounding box center [861, 753] width 43 height 23
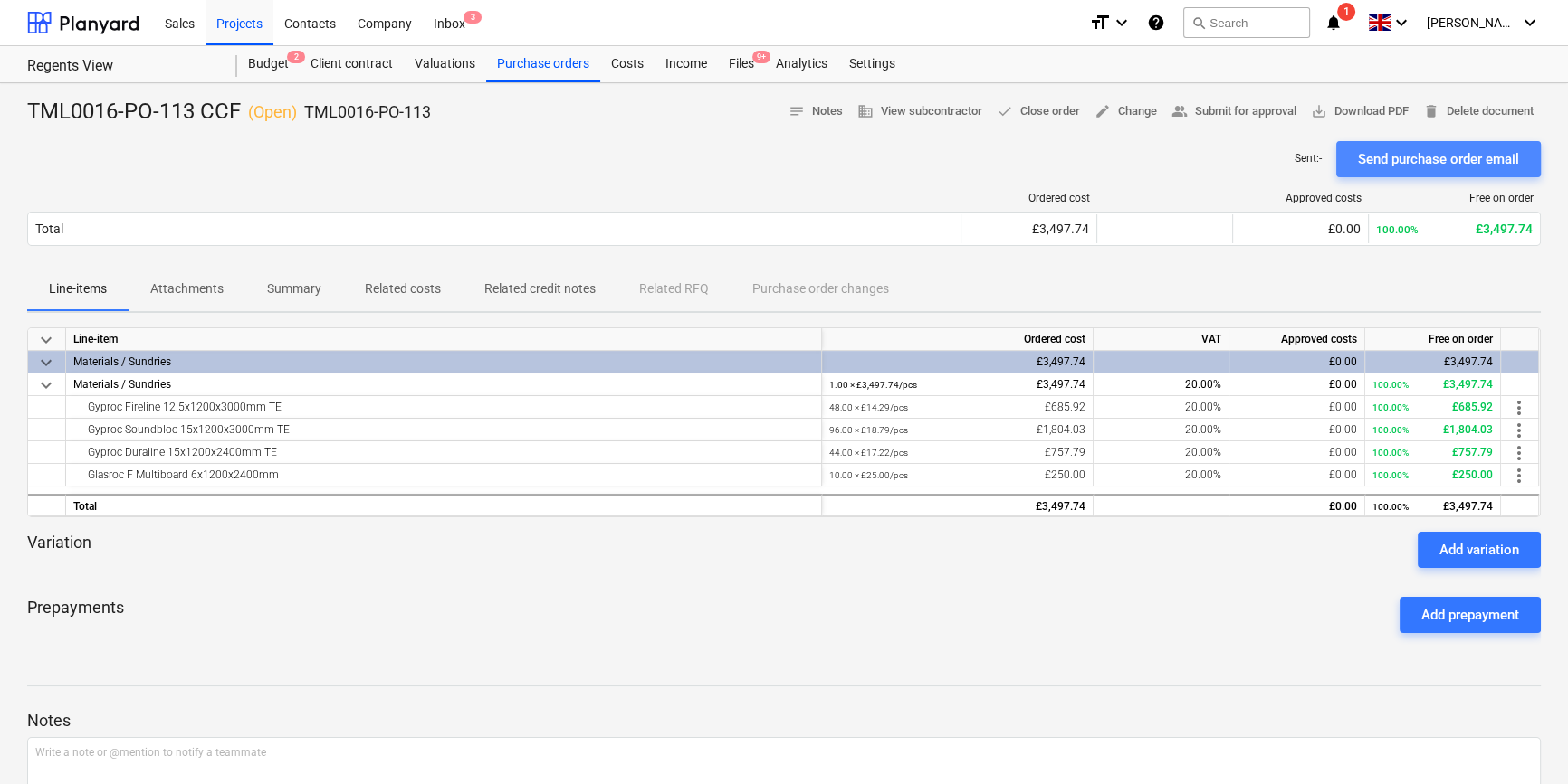
click at [1250, 163] on div "Send purchase order email" at bounding box center [1438, 159] width 161 height 23
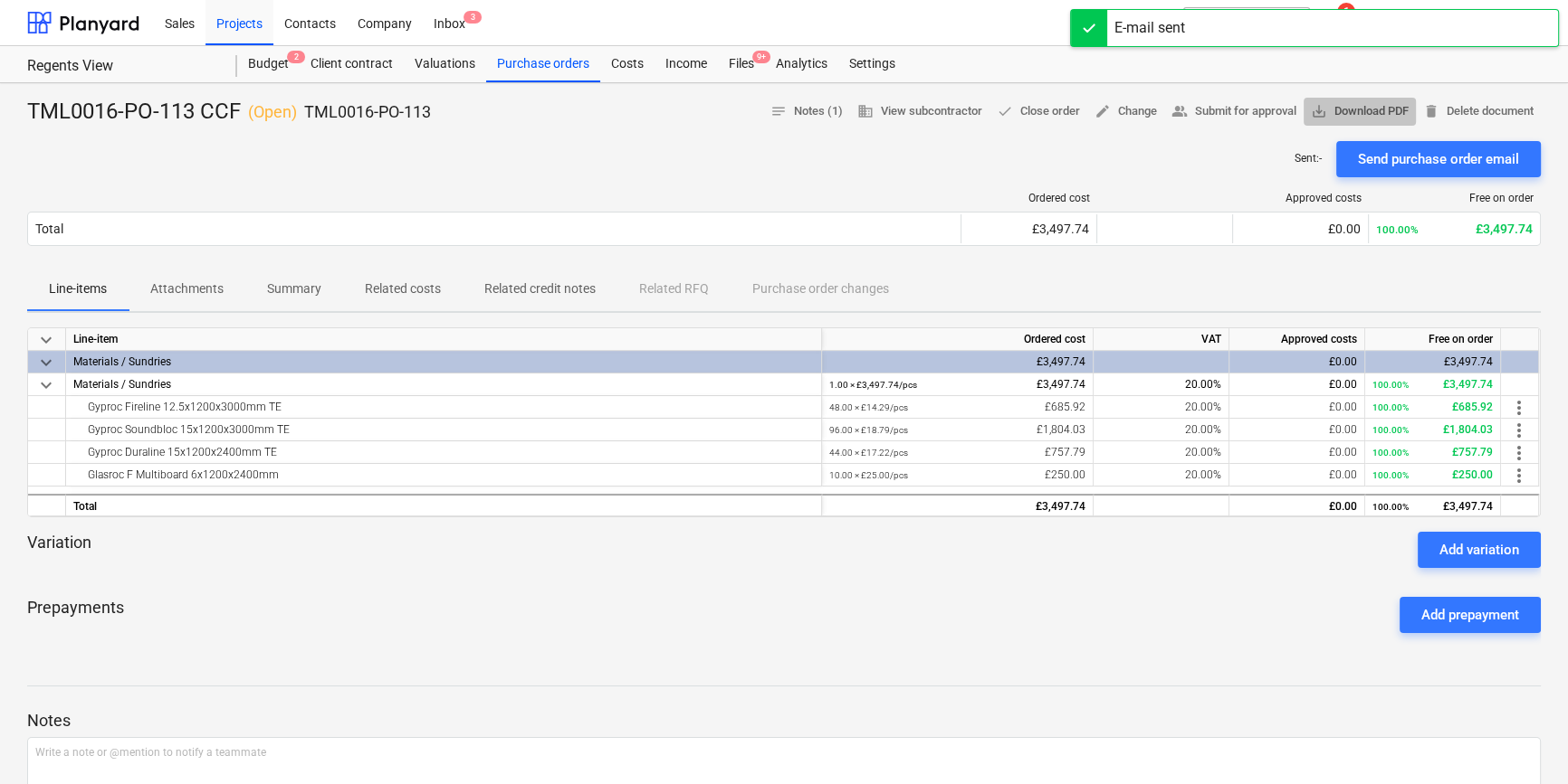
click at [1250, 109] on span "save_alt Download PDF" at bounding box center [1359, 111] width 98 height 20
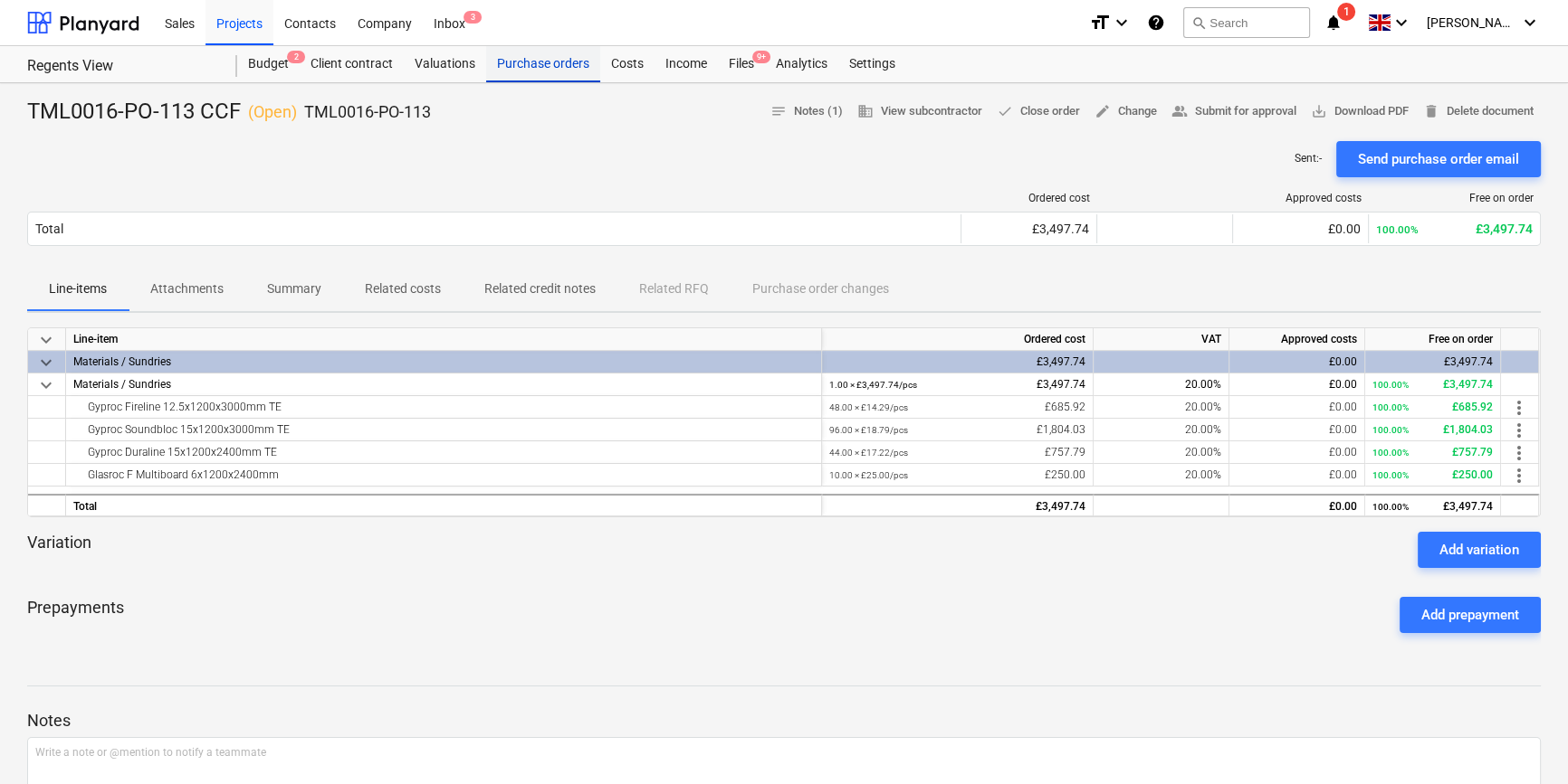
click at [556, 70] on div "Purchase orders" at bounding box center [543, 64] width 114 height 36
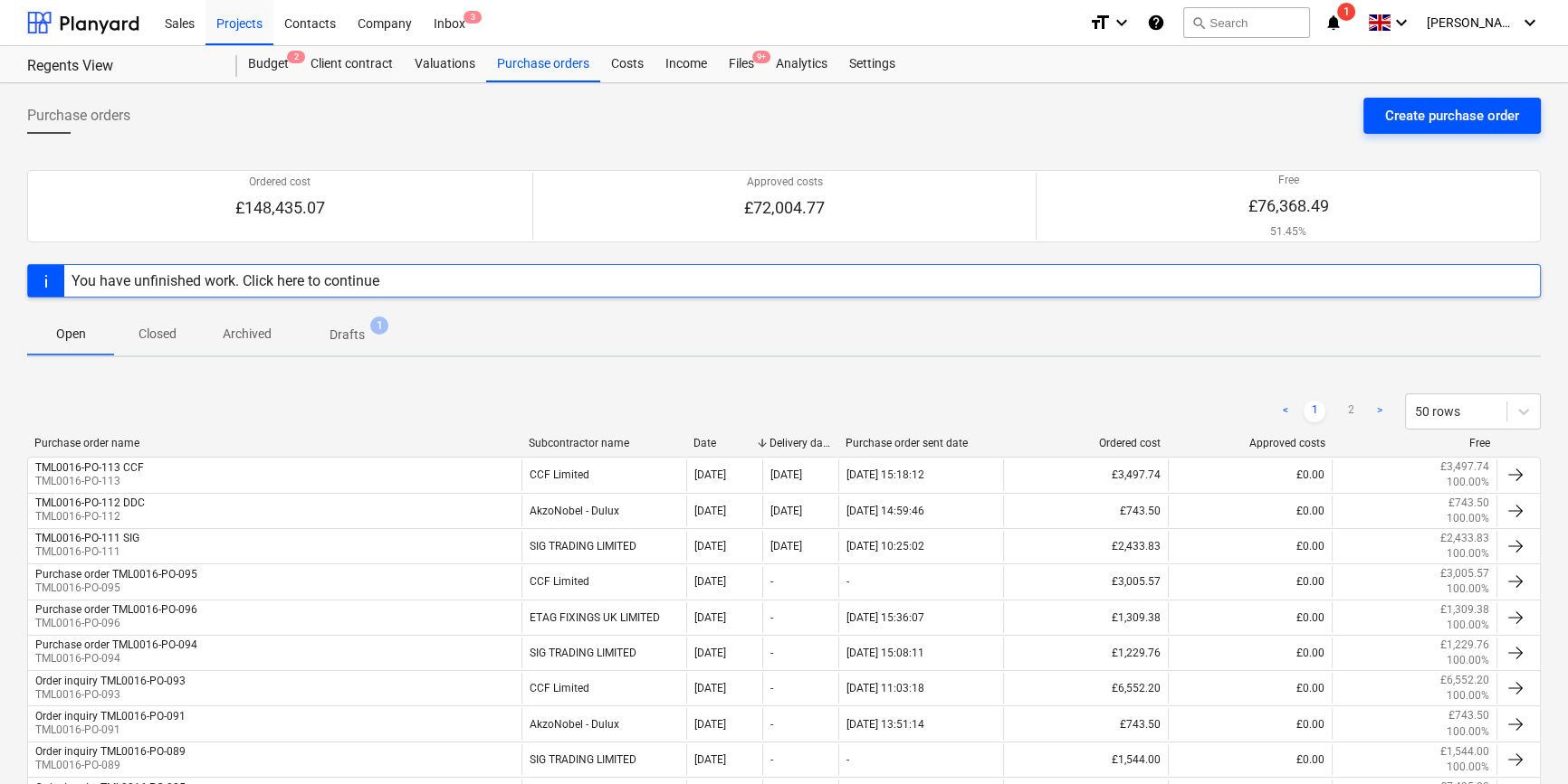
click at [1250, 103] on button "Create purchase order" at bounding box center [1451, 115] width 178 height 36
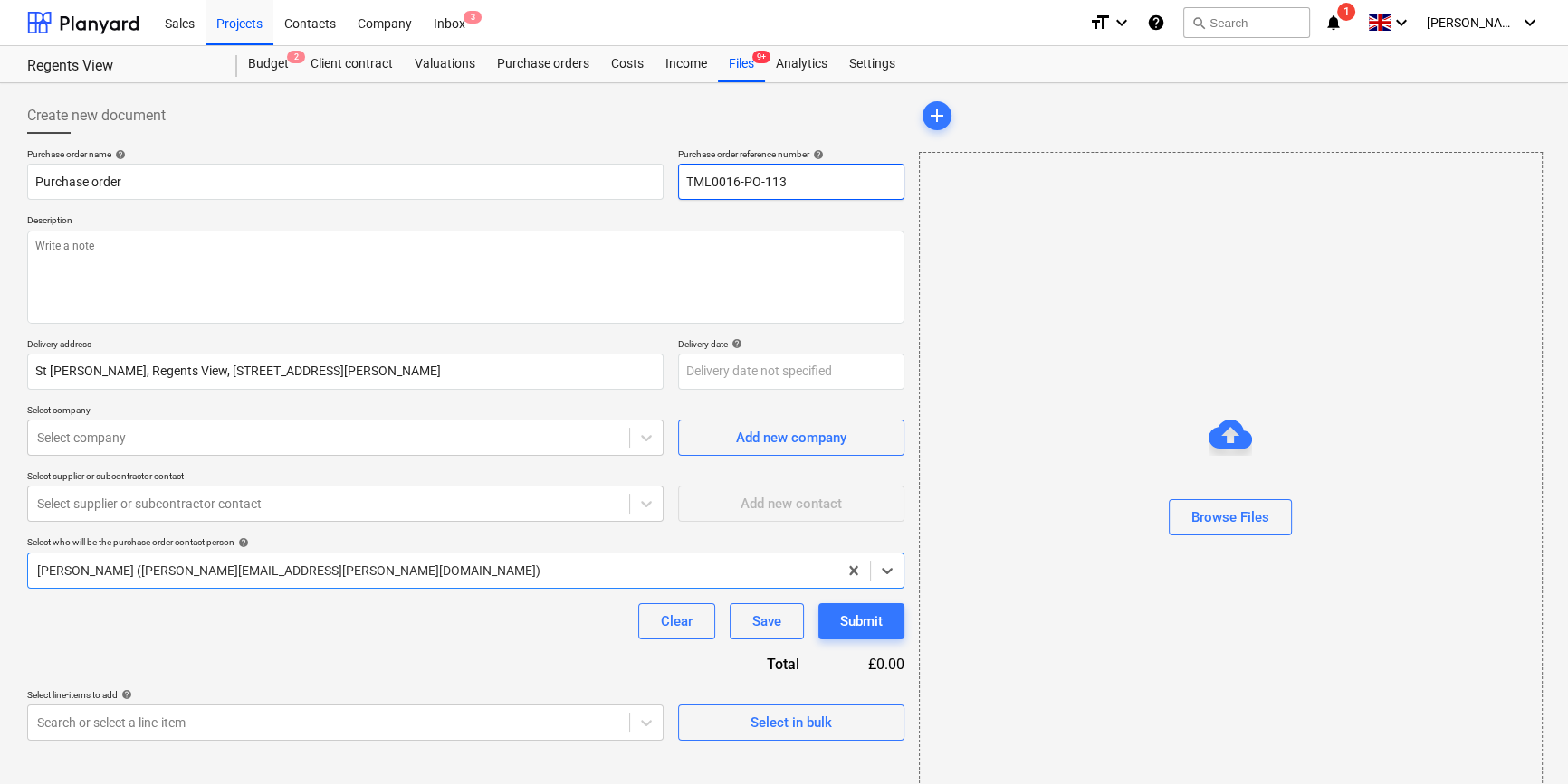
click at [817, 180] on input "TML0016-PO-113" at bounding box center [790, 181] width 226 height 36
type textarea "x"
type input "TML0016-PO-11"
type textarea "x"
drag, startPoint x: 797, startPoint y: 180, endPoint x: 688, endPoint y: 180, distance: 109.0
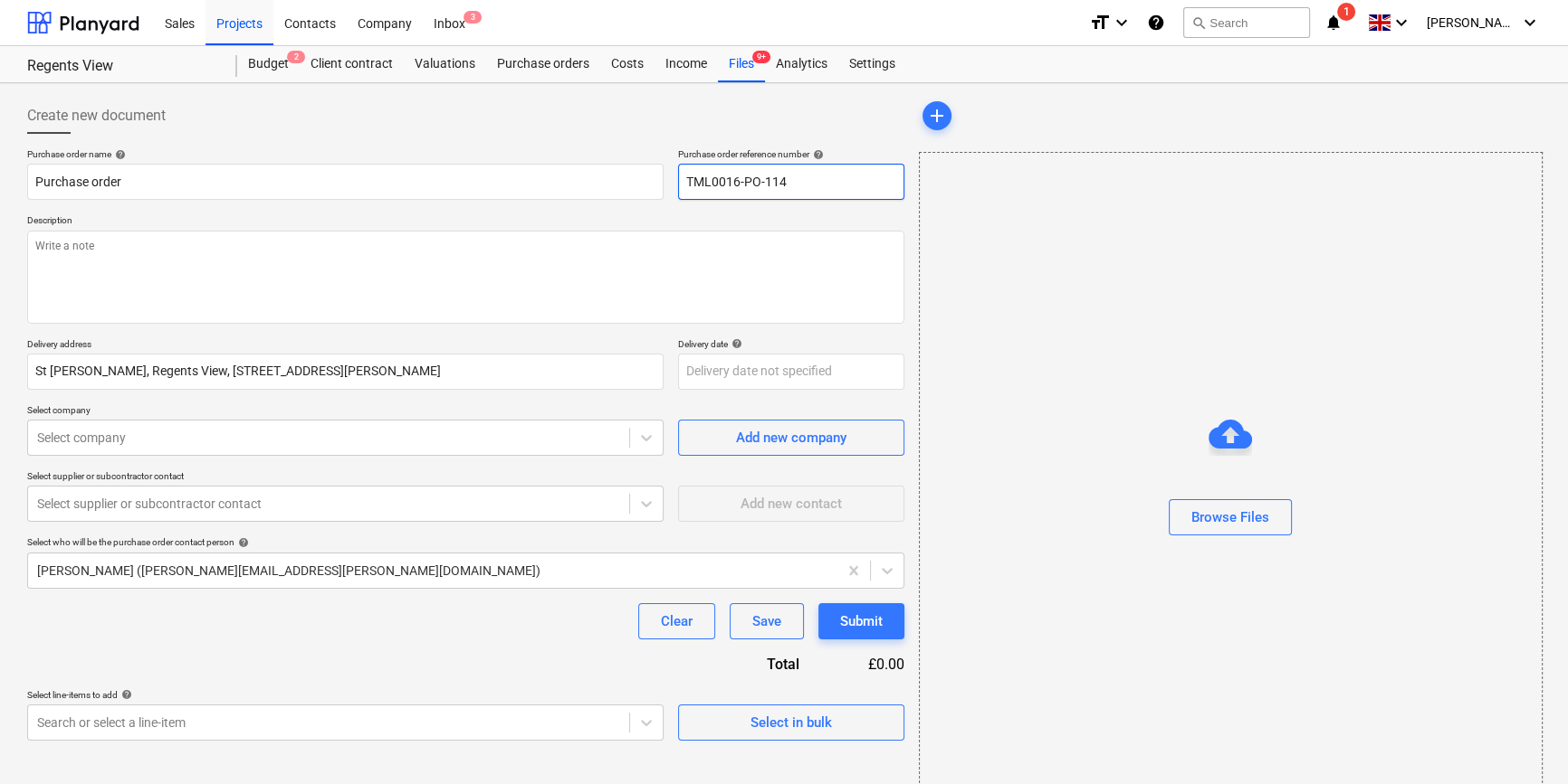
click at [684, 180] on input "TML0016-PO-114" at bounding box center [790, 181] width 226 height 36
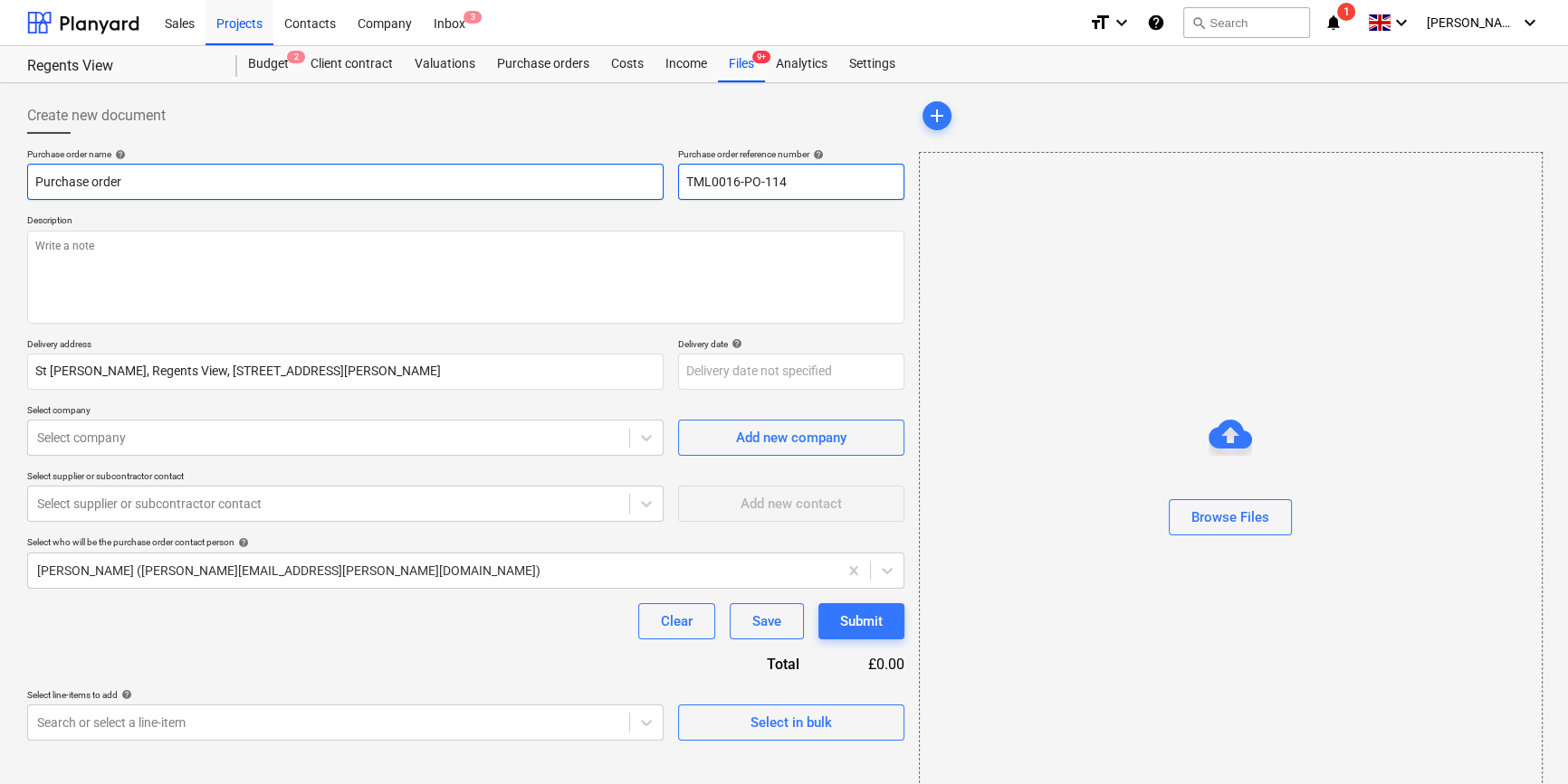
type input "TML0016-PO-114"
drag, startPoint x: 127, startPoint y: 180, endPoint x: 10, endPoint y: 181, distance: 117.0
click at [10, 180] on div "Create new document Purchase order name help Purchase order Purchase order refe…" at bounding box center [784, 454] width 1568 height 742
type textarea "x"
paste input "TML0016-PO-114"
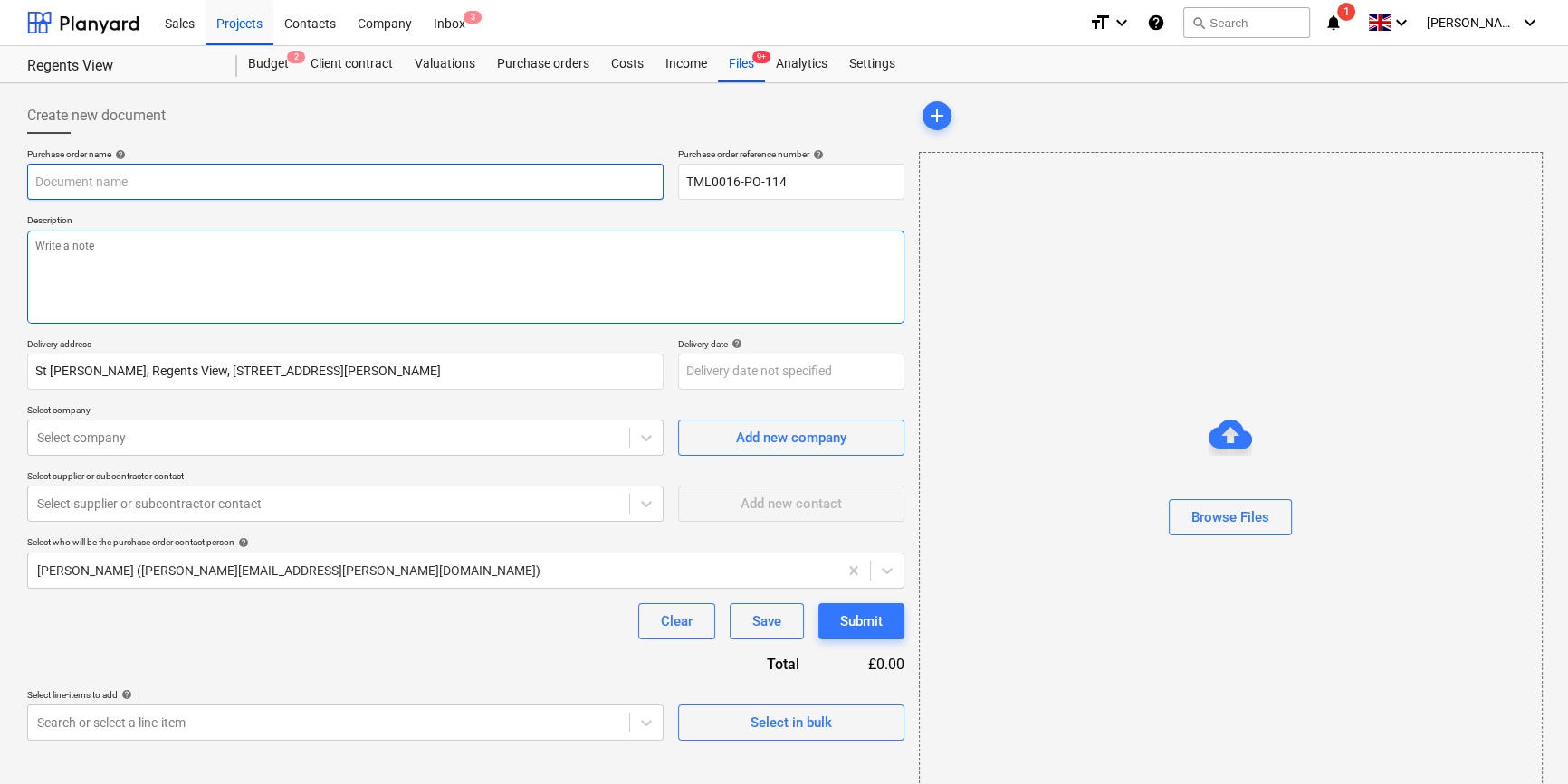
type textarea "x"
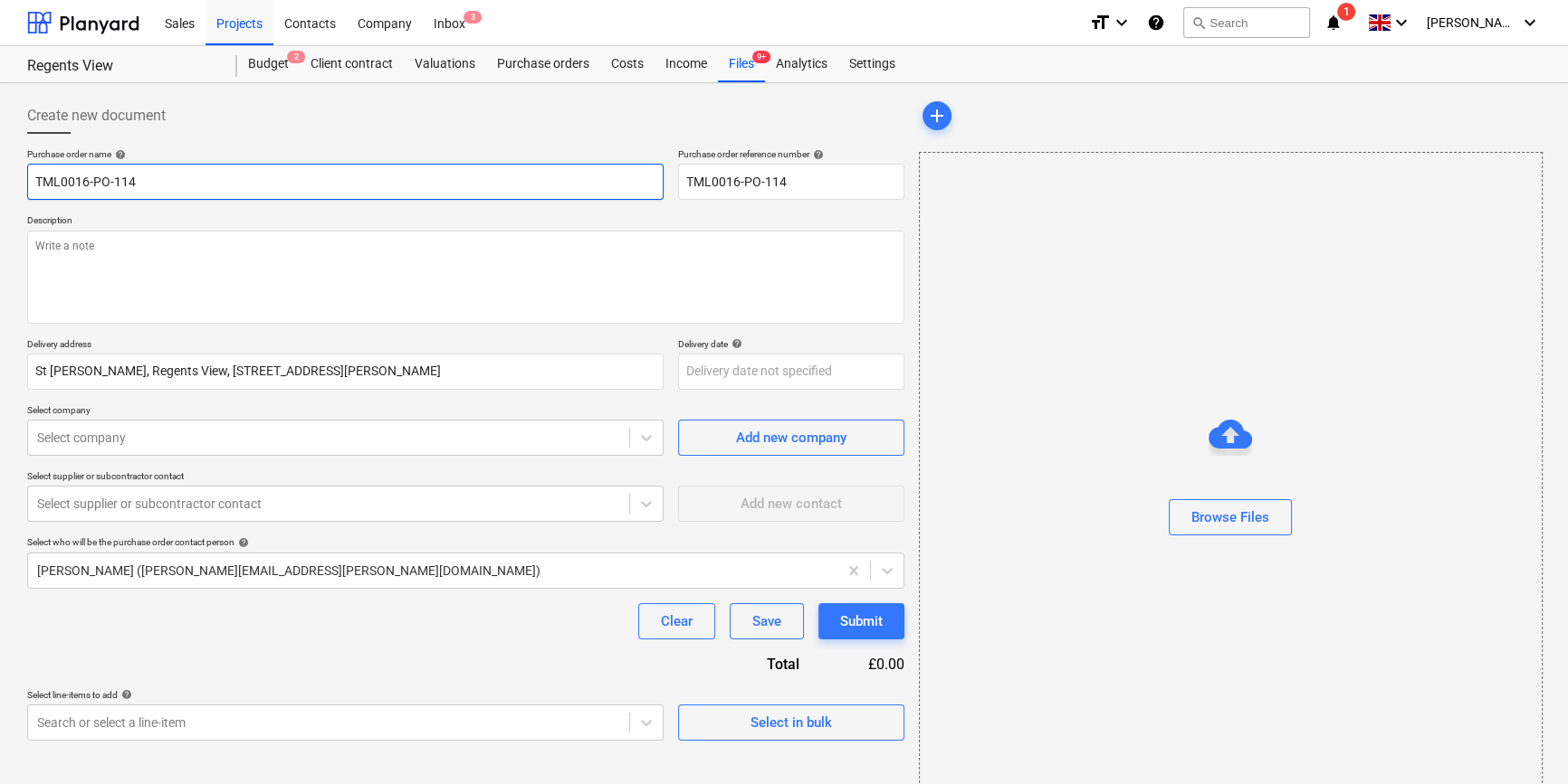
type input "TML0016-PO-114"
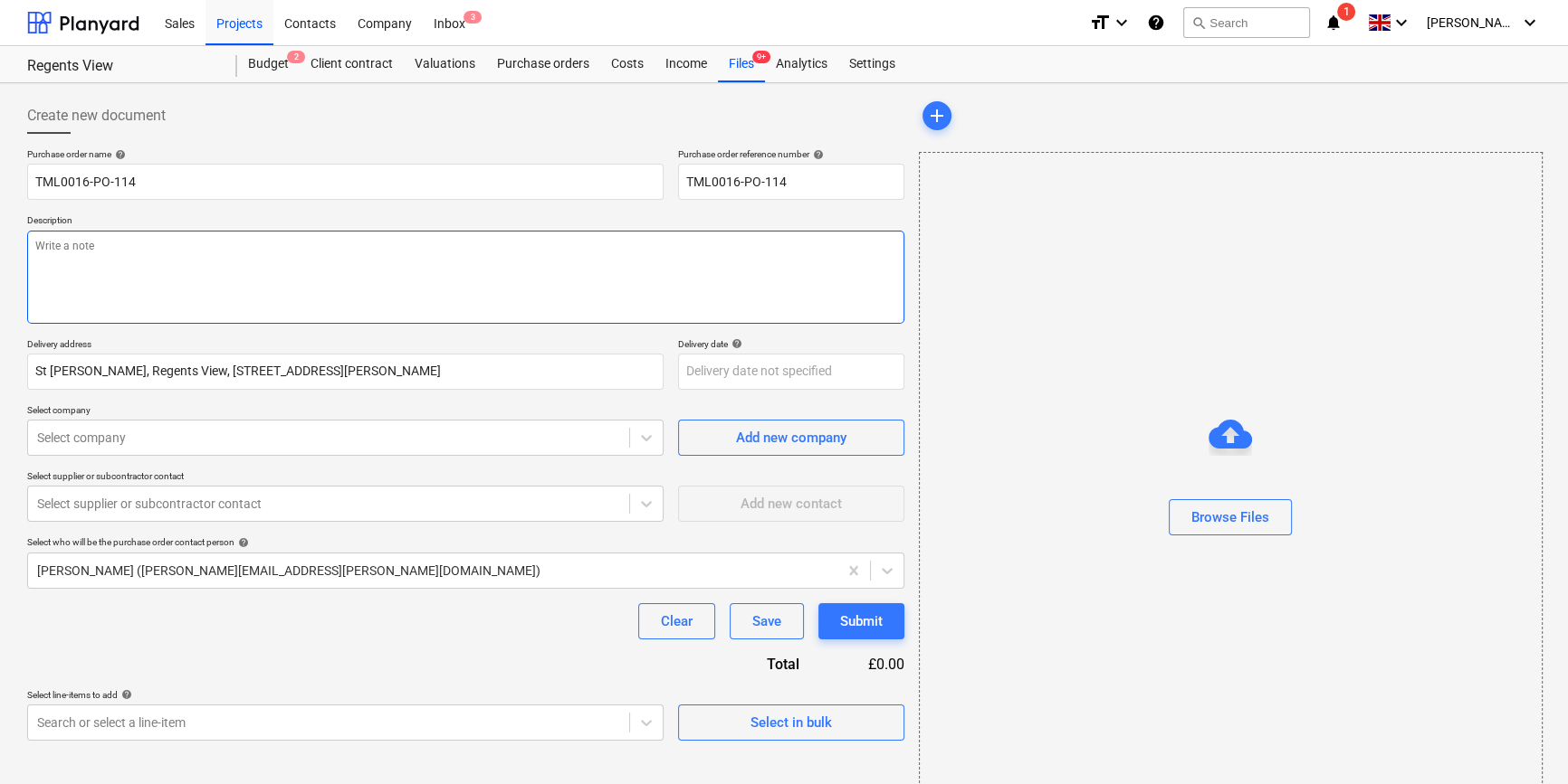
click at [61, 262] on textarea at bounding box center [465, 278] width 877 height 93
paste textarea "Contact on site [PERSON_NAME] [PHONE_NUMBER]"
type textarea "x"
type textarea "Contact on site [PERSON_NAME] [PHONE_NUMBER]"
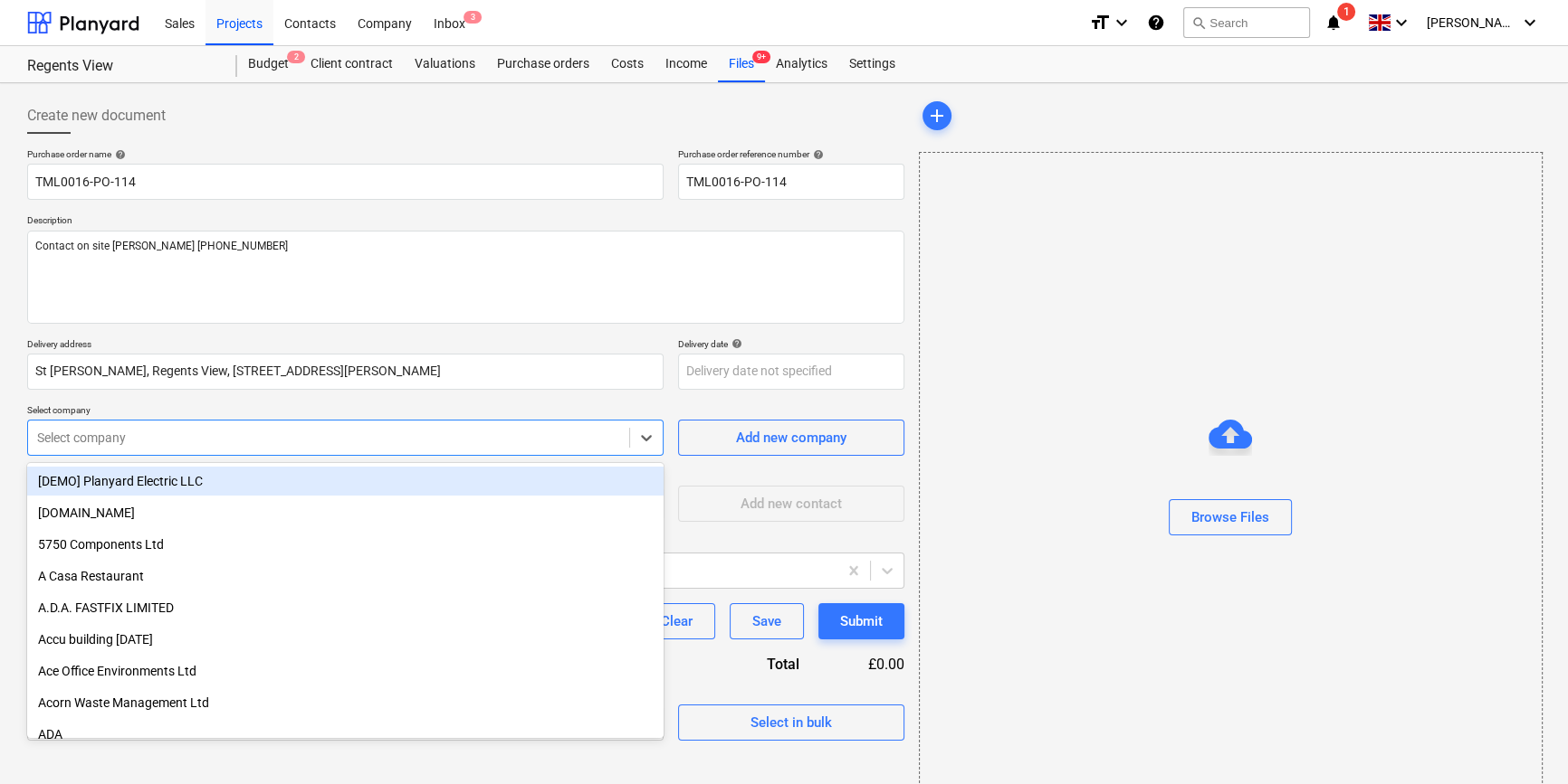
click at [95, 440] on div at bounding box center [328, 438] width 583 height 18
type textarea "x"
type input "sig"
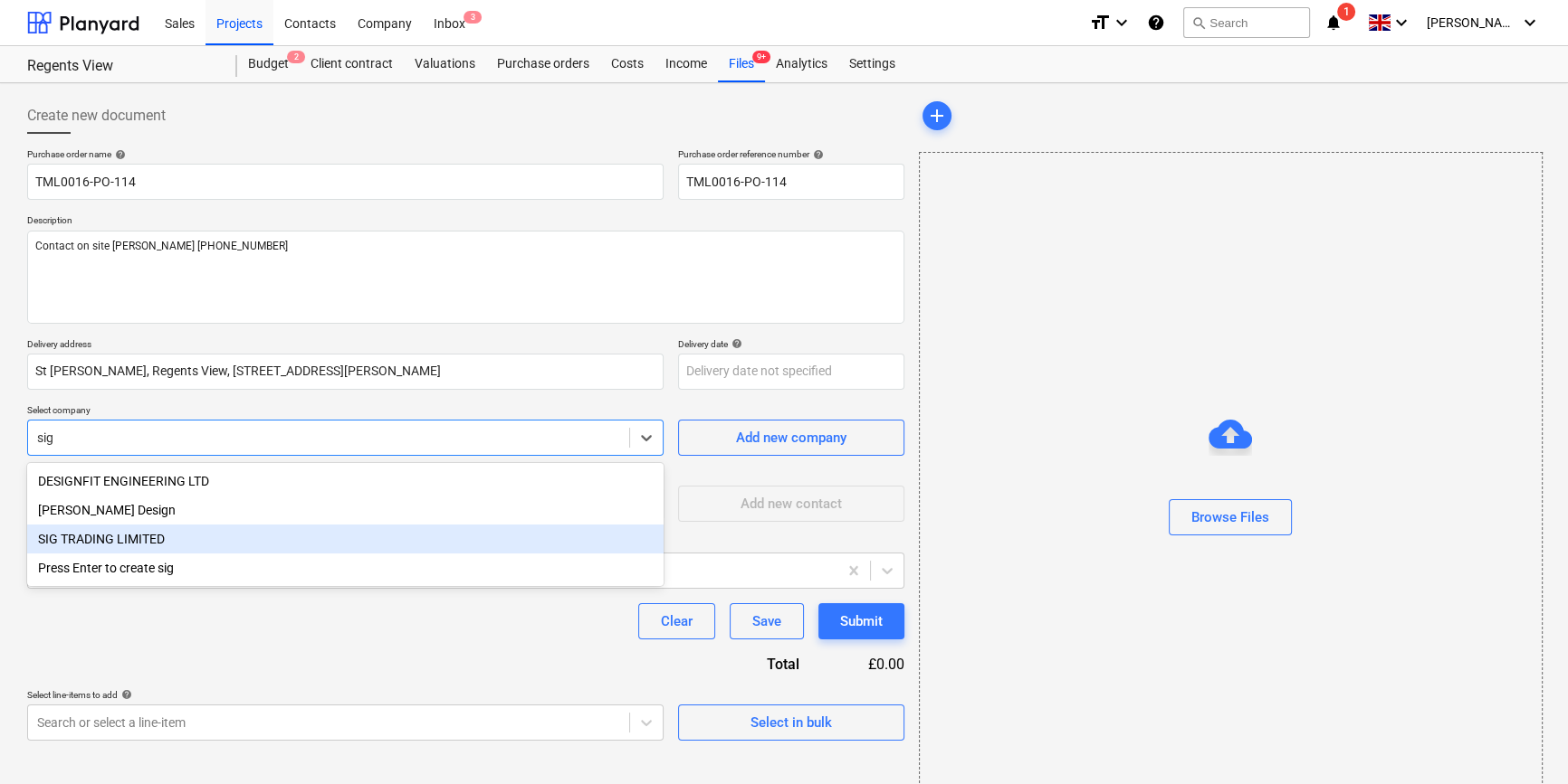
click at [81, 543] on div "SIG TRADING LIMITED" at bounding box center [345, 539] width 636 height 29
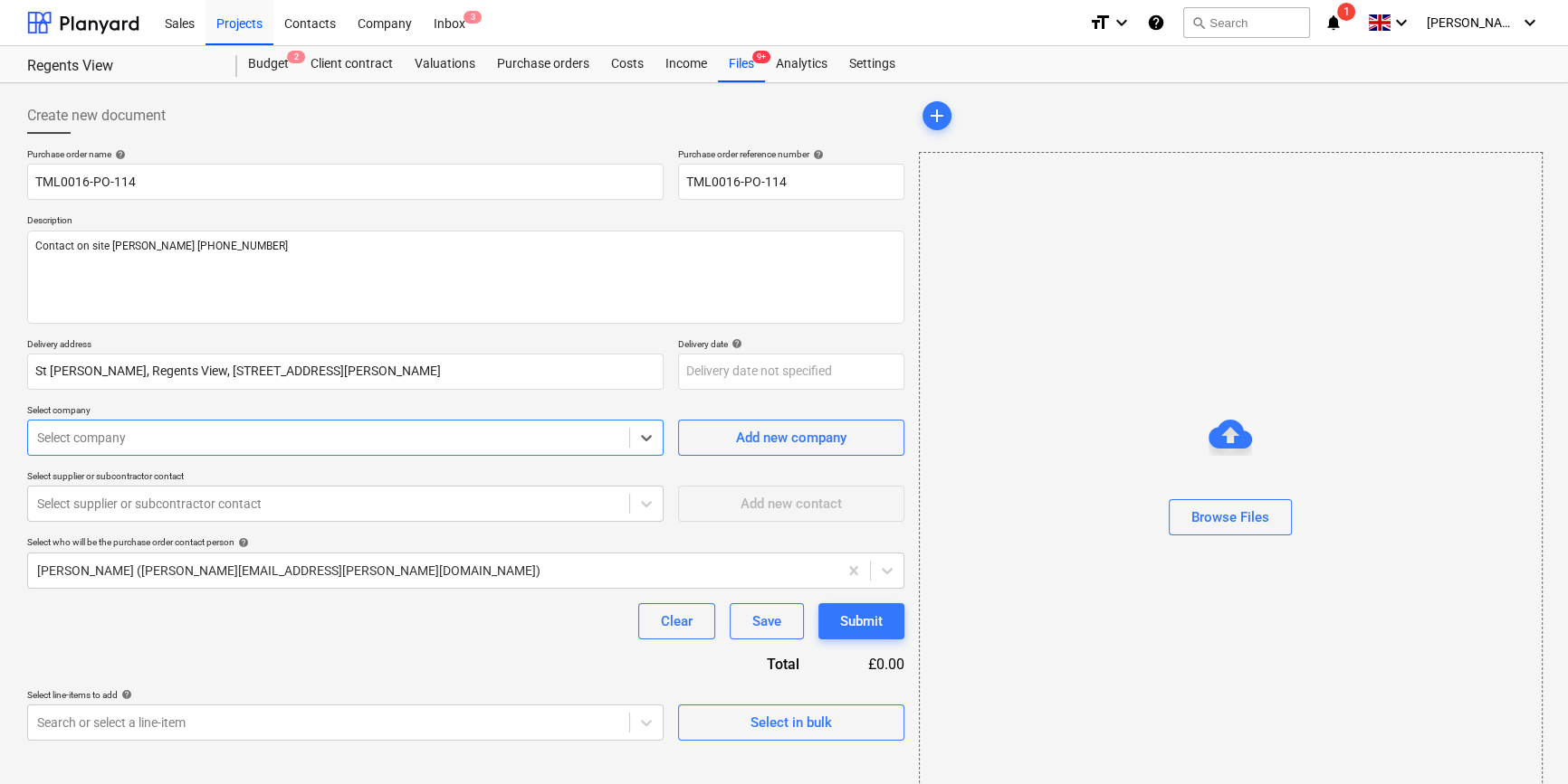
type textarea "x"
click at [89, 506] on div at bounding box center [328, 504] width 583 height 18
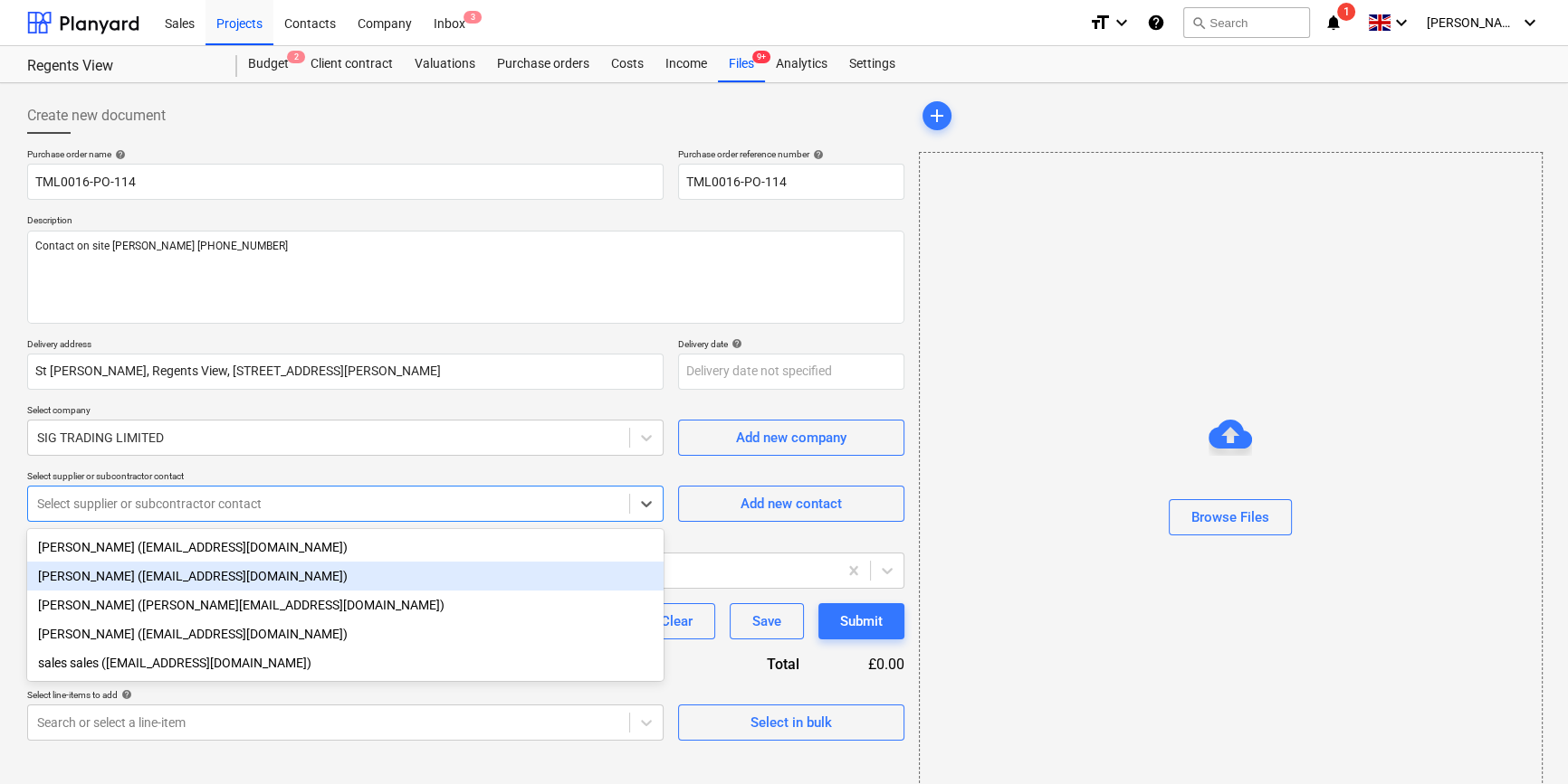
click at [90, 578] on div "[PERSON_NAME] ([EMAIL_ADDRESS][DOMAIN_NAME])" at bounding box center [345, 576] width 636 height 29
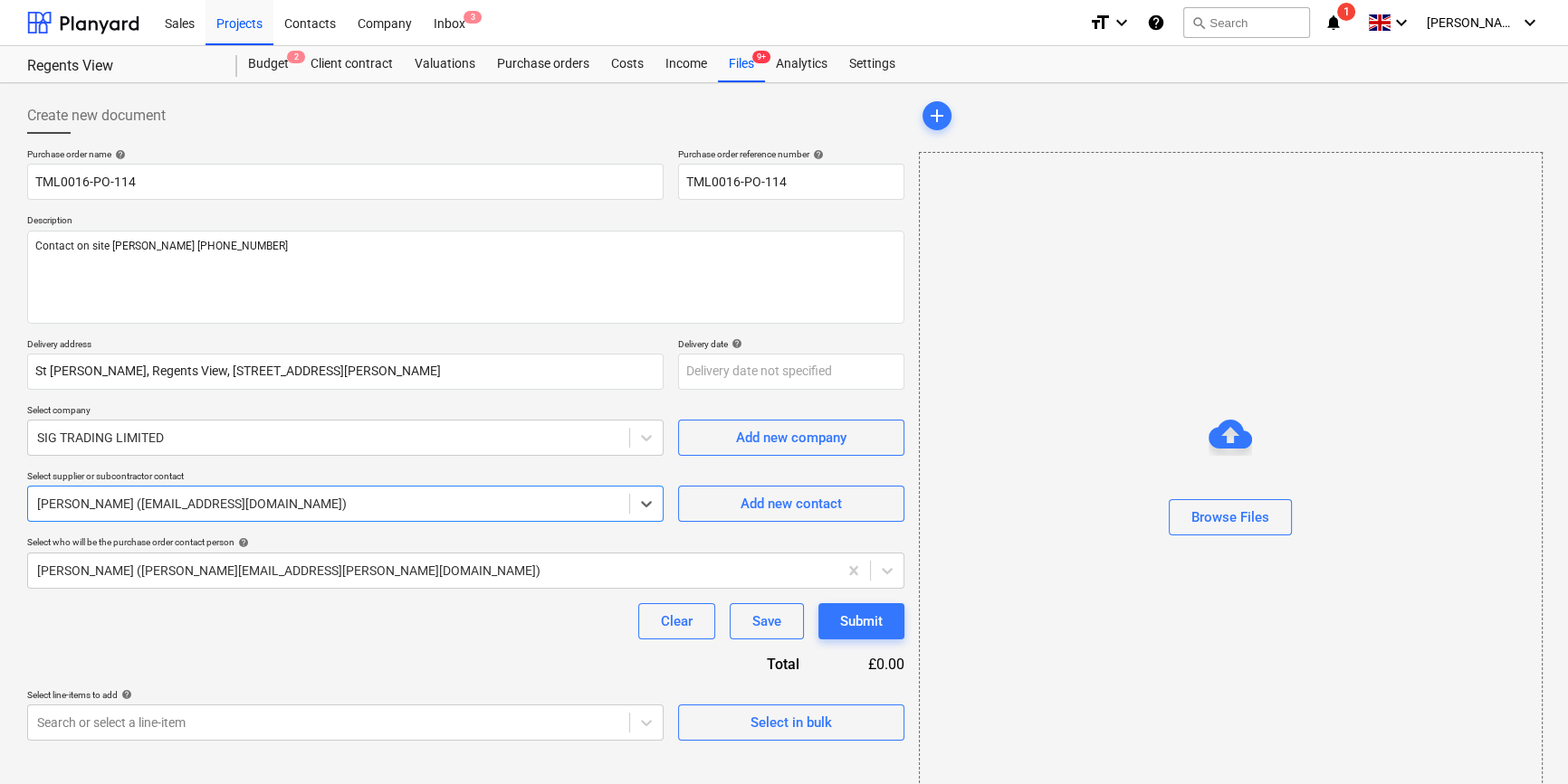
click at [461, 644] on div "Purchase order name help TML0016-PO-114 Purchase order reference number help TM…" at bounding box center [465, 444] width 877 height 593
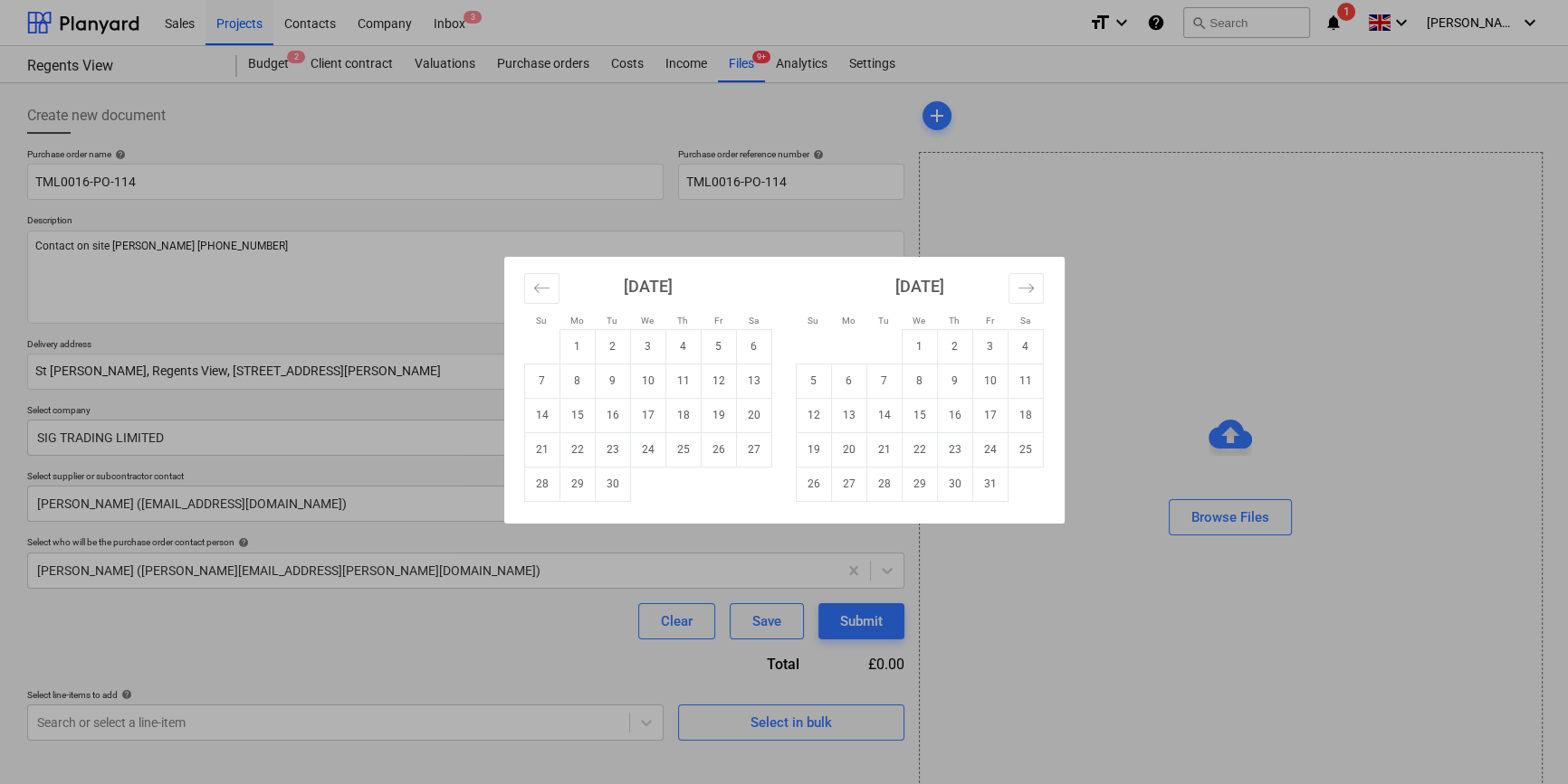
click at [705, 366] on body "Sales Projects Contacts Company Inbox 3 format_size keyboard_arrow_down help se…" at bounding box center [784, 392] width 1568 height 784
click at [580, 381] on td "8" at bounding box center [577, 380] width 35 height 34
type textarea "x"
type input "[DATE]"
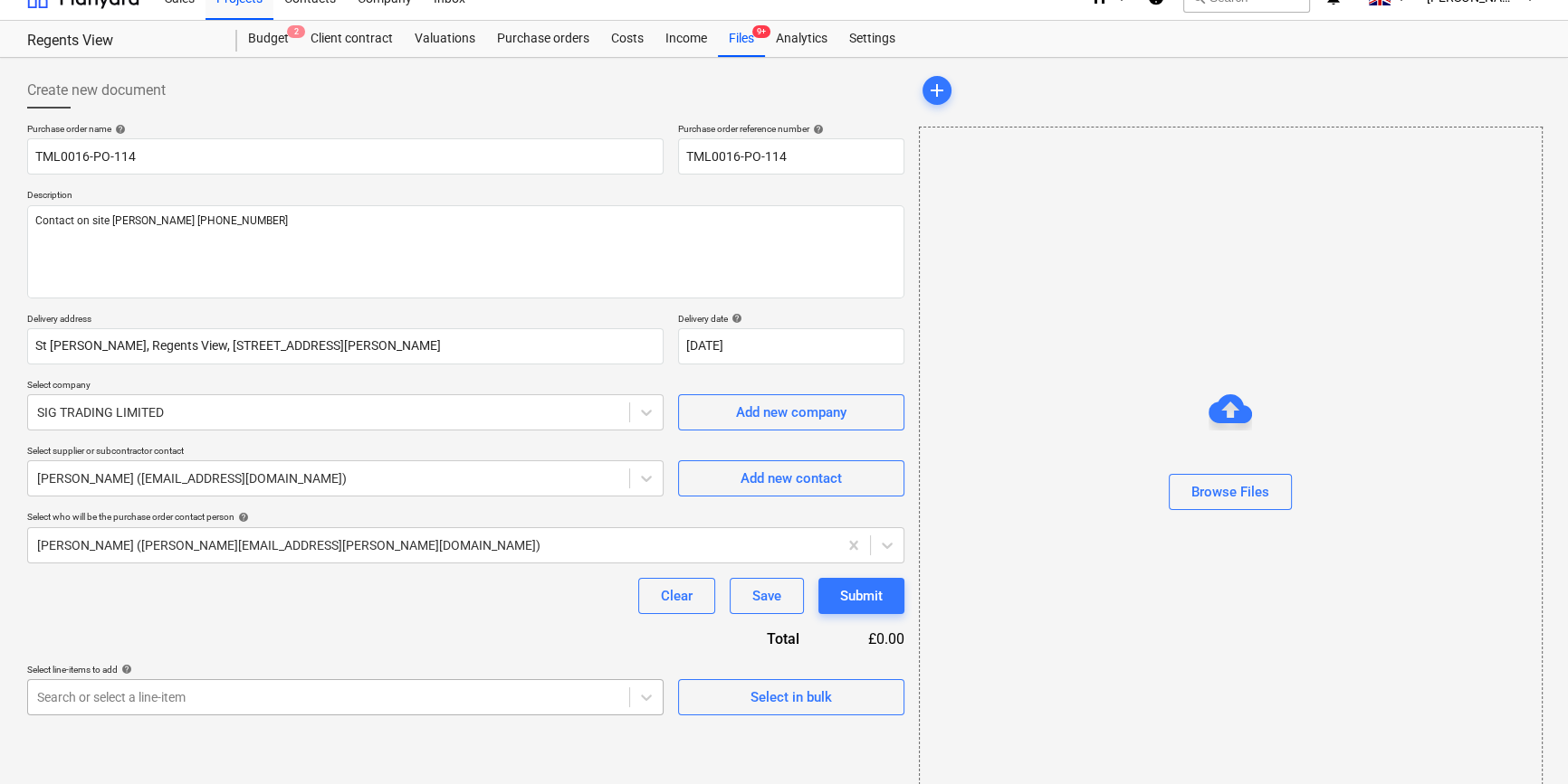
scroll to position [39, 0]
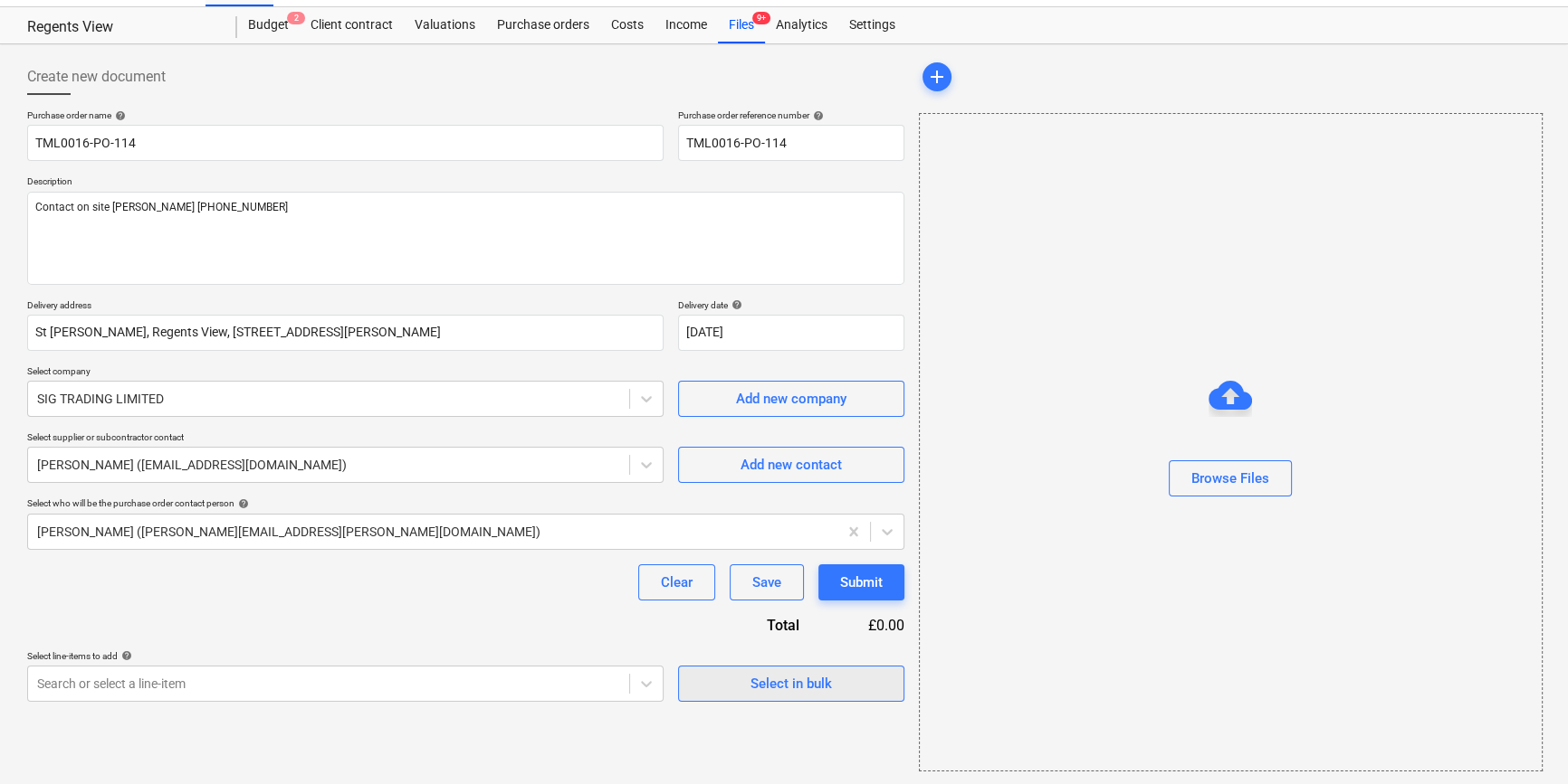
click at [754, 693] on div "Select in bulk" at bounding box center [791, 684] width 82 height 23
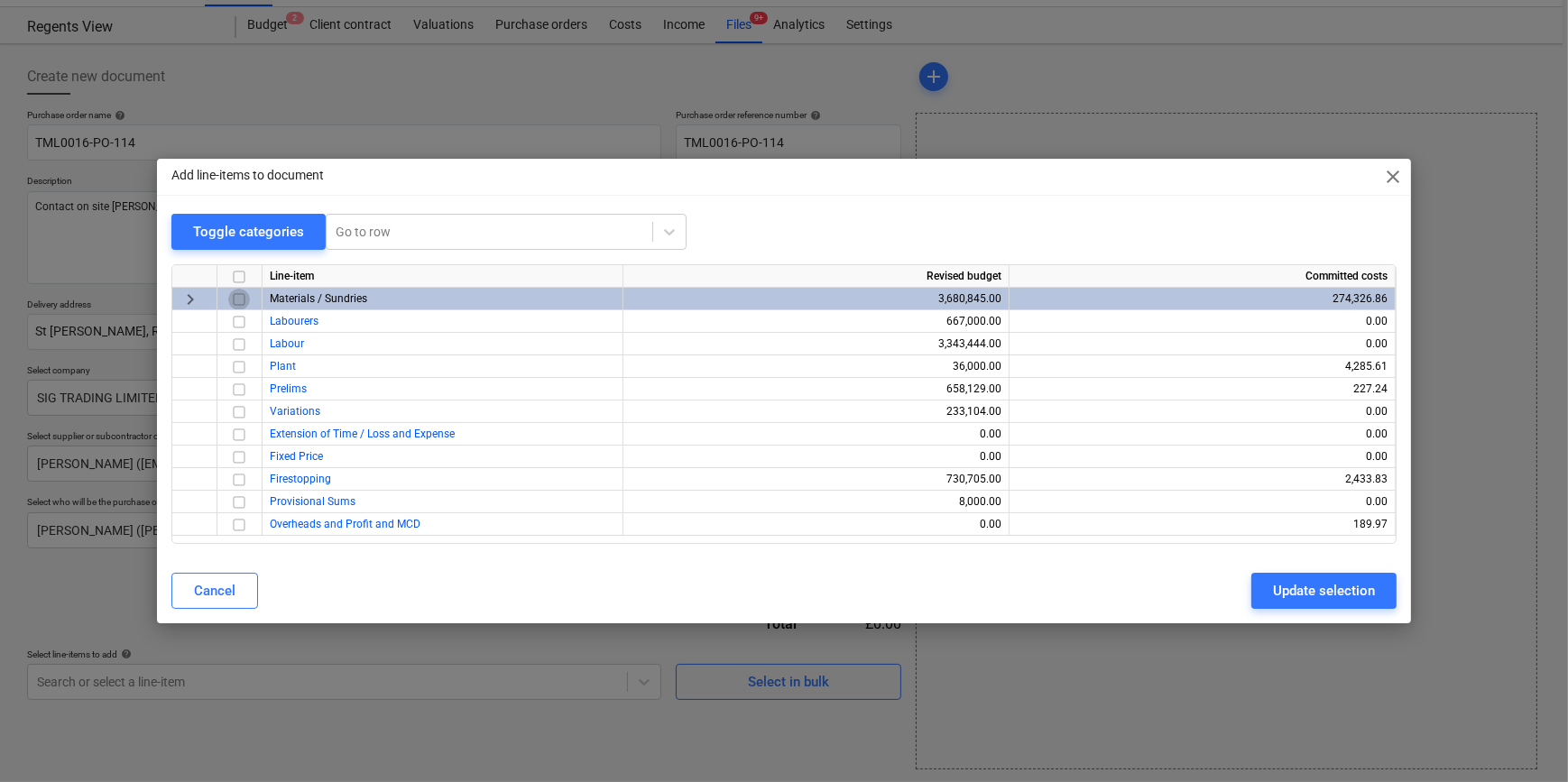
click at [243, 300] on input "checkbox" at bounding box center [239, 299] width 21 height 21
click at [1246, 590] on div "Update selection" at bounding box center [1324, 591] width 102 height 23
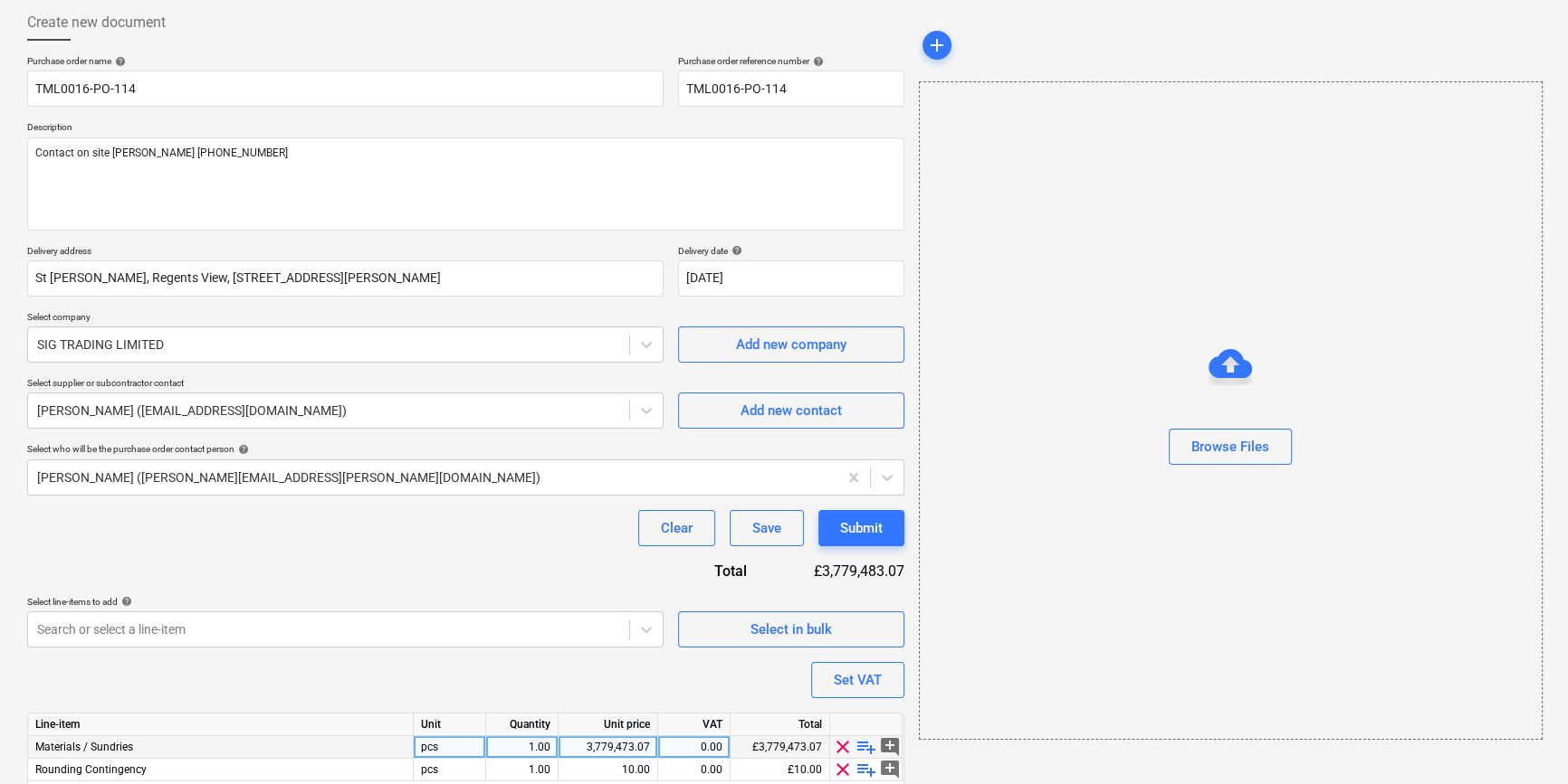
scroll to position [163, 0]
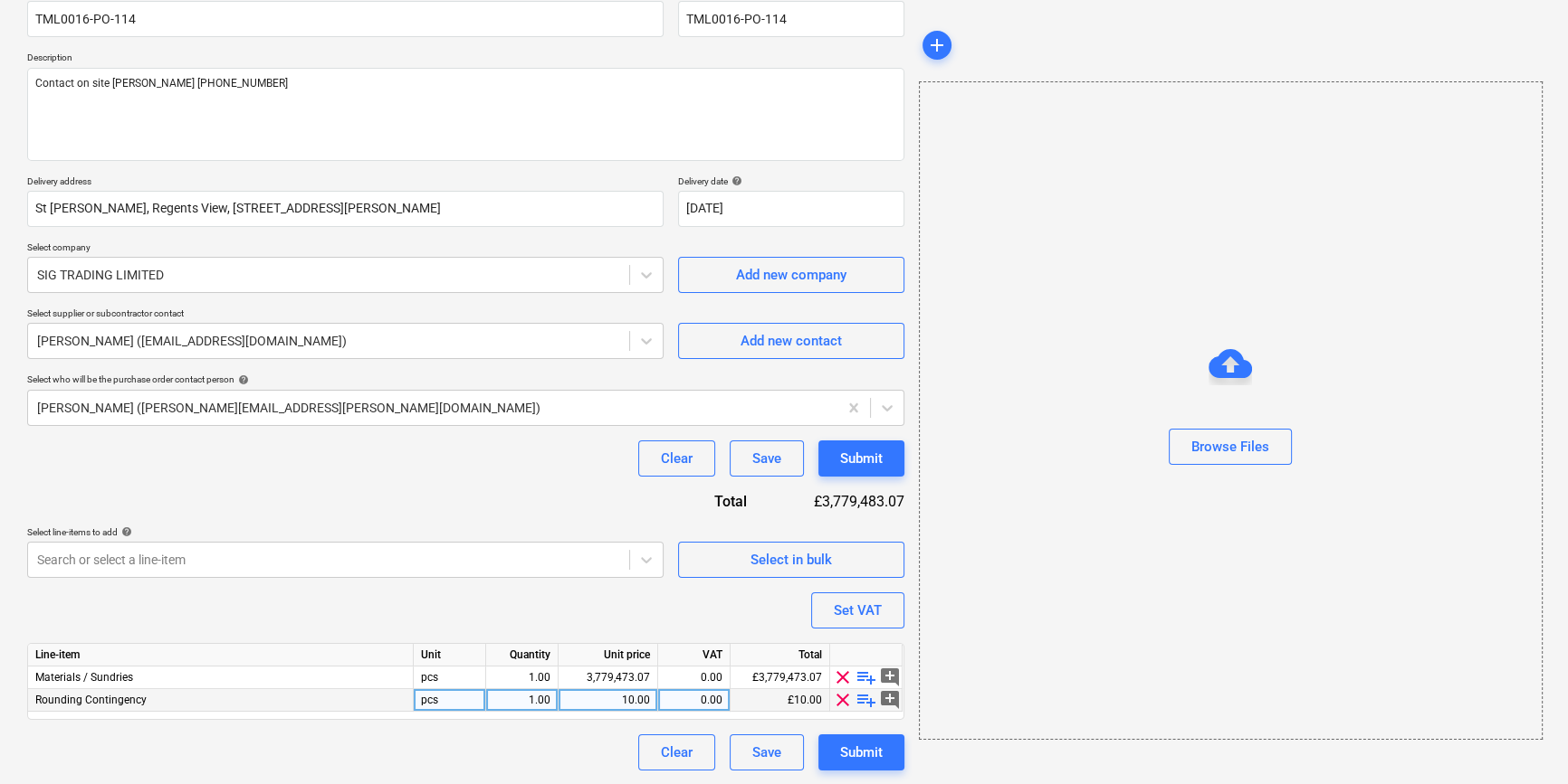
click at [846, 702] on span "clear" at bounding box center [843, 700] width 21 height 21
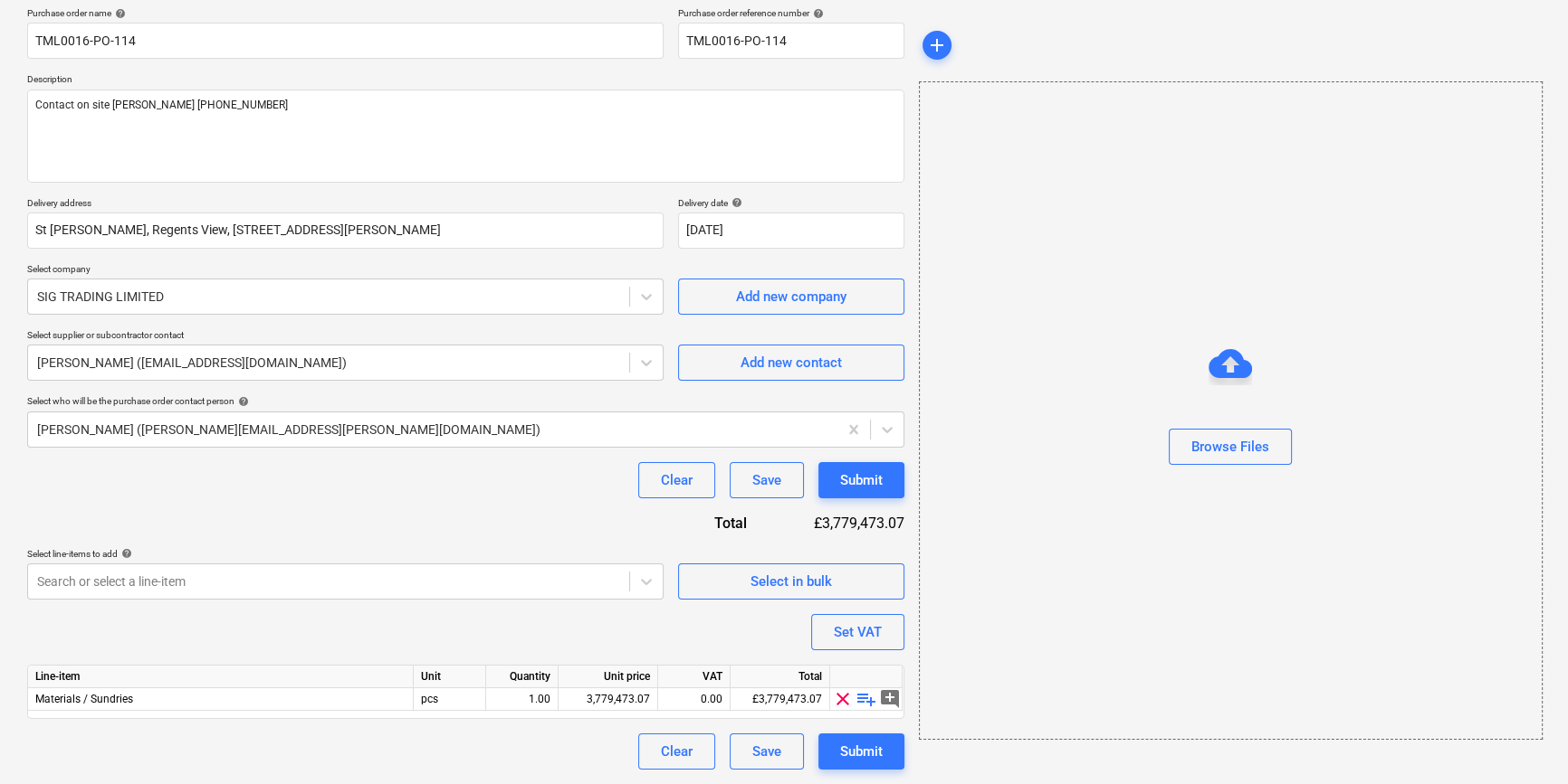
scroll to position [141, 0]
click at [859, 697] on span "playlist_add" at bounding box center [866, 700] width 21 height 21
type textarea "x"
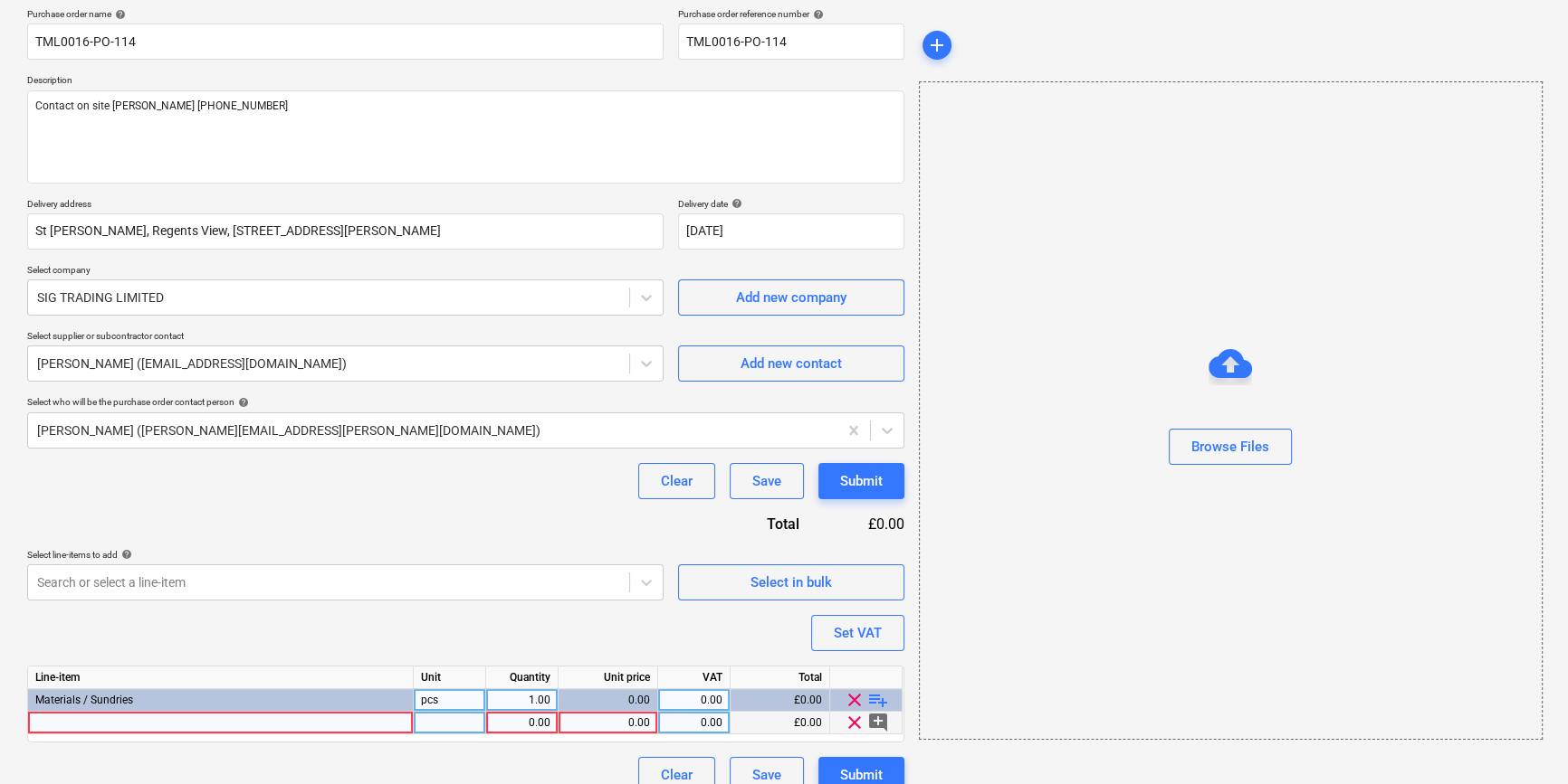
click at [58, 722] on div at bounding box center [220, 723] width 385 height 22
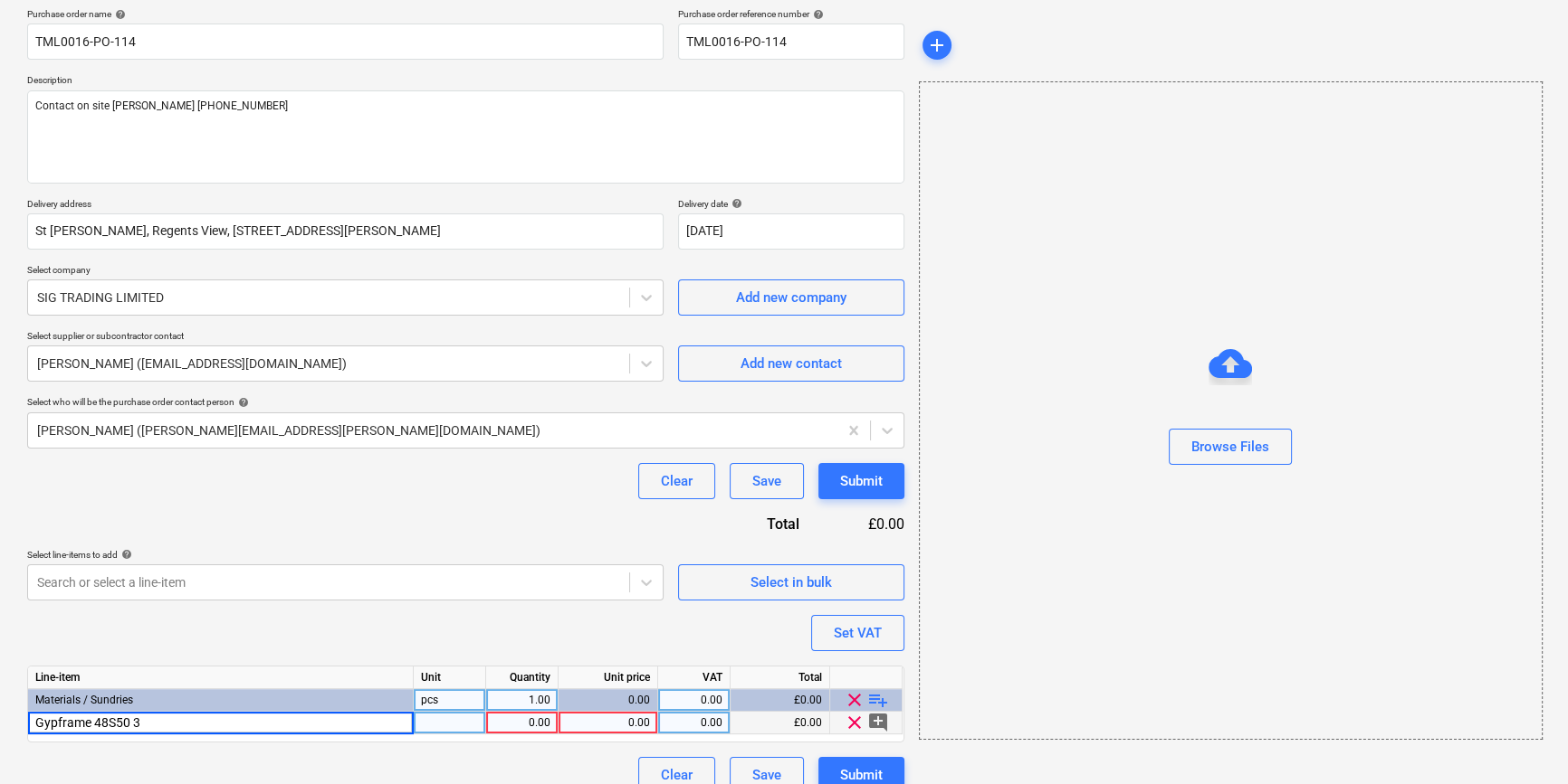
type input "Gypframe 48S50 3m"
type textarea "x"
type input "30"
type textarea "x"
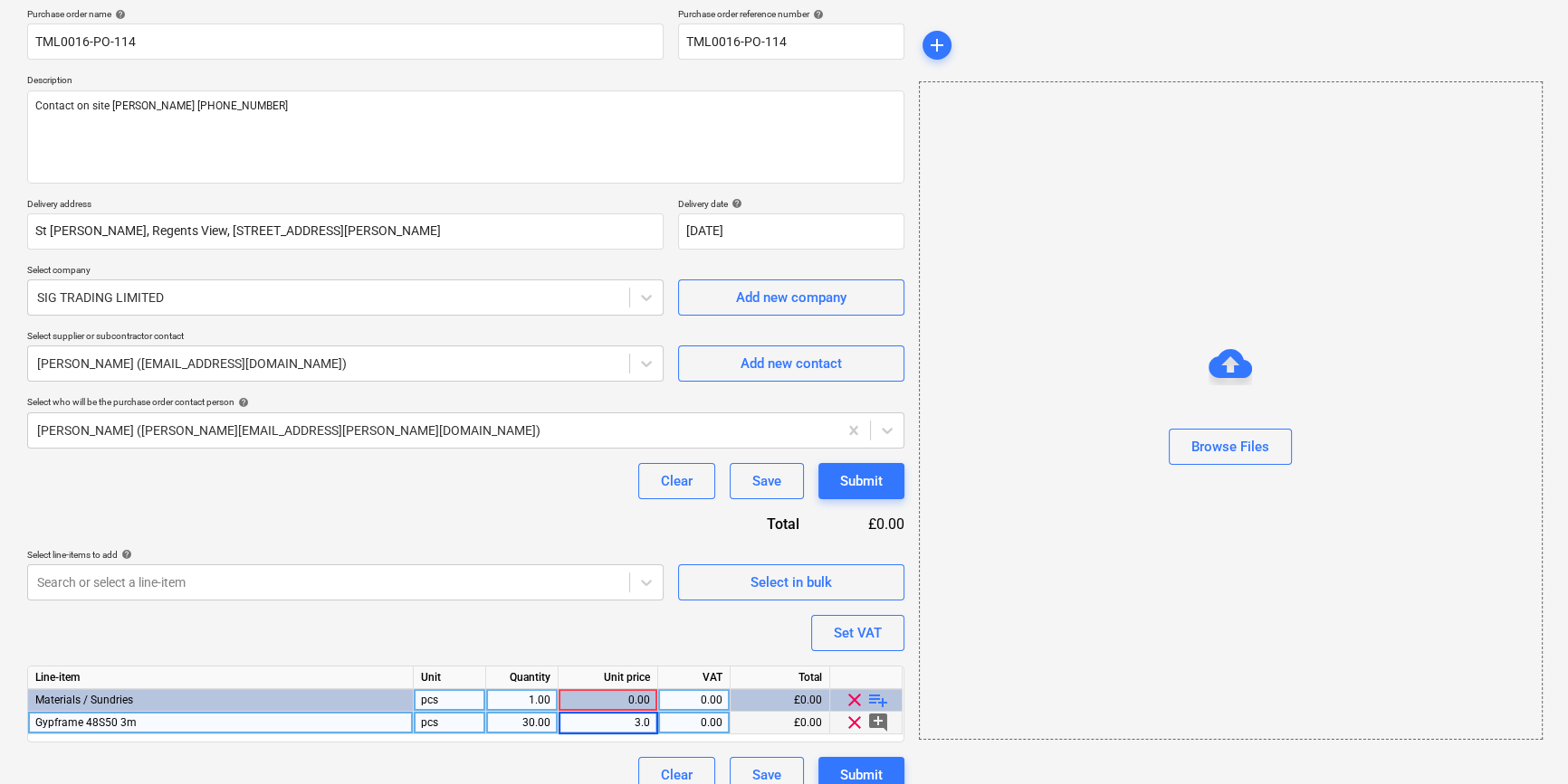
type input "3.09"
type textarea "x"
type input "20"
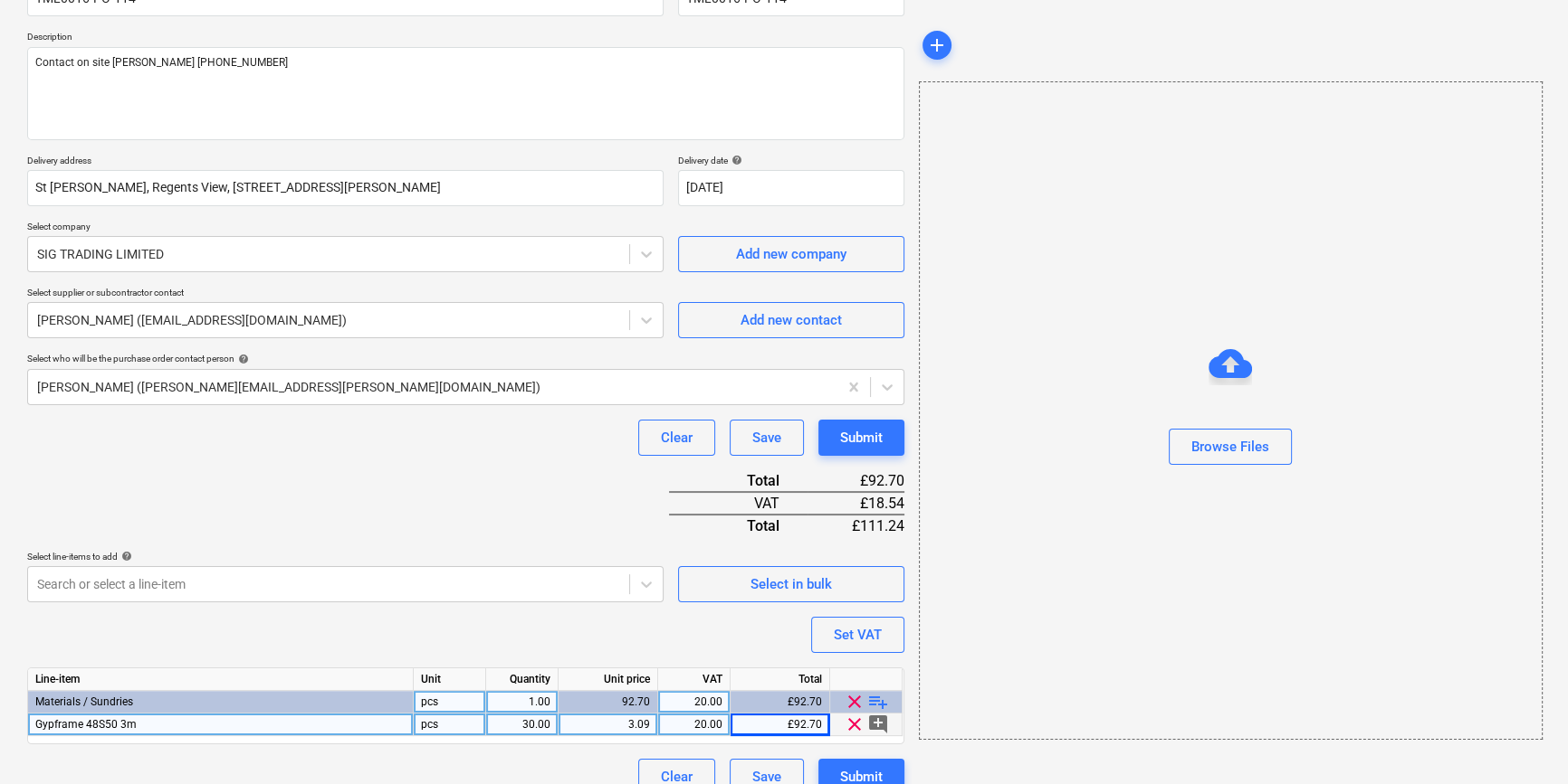
scroll to position [208, 0]
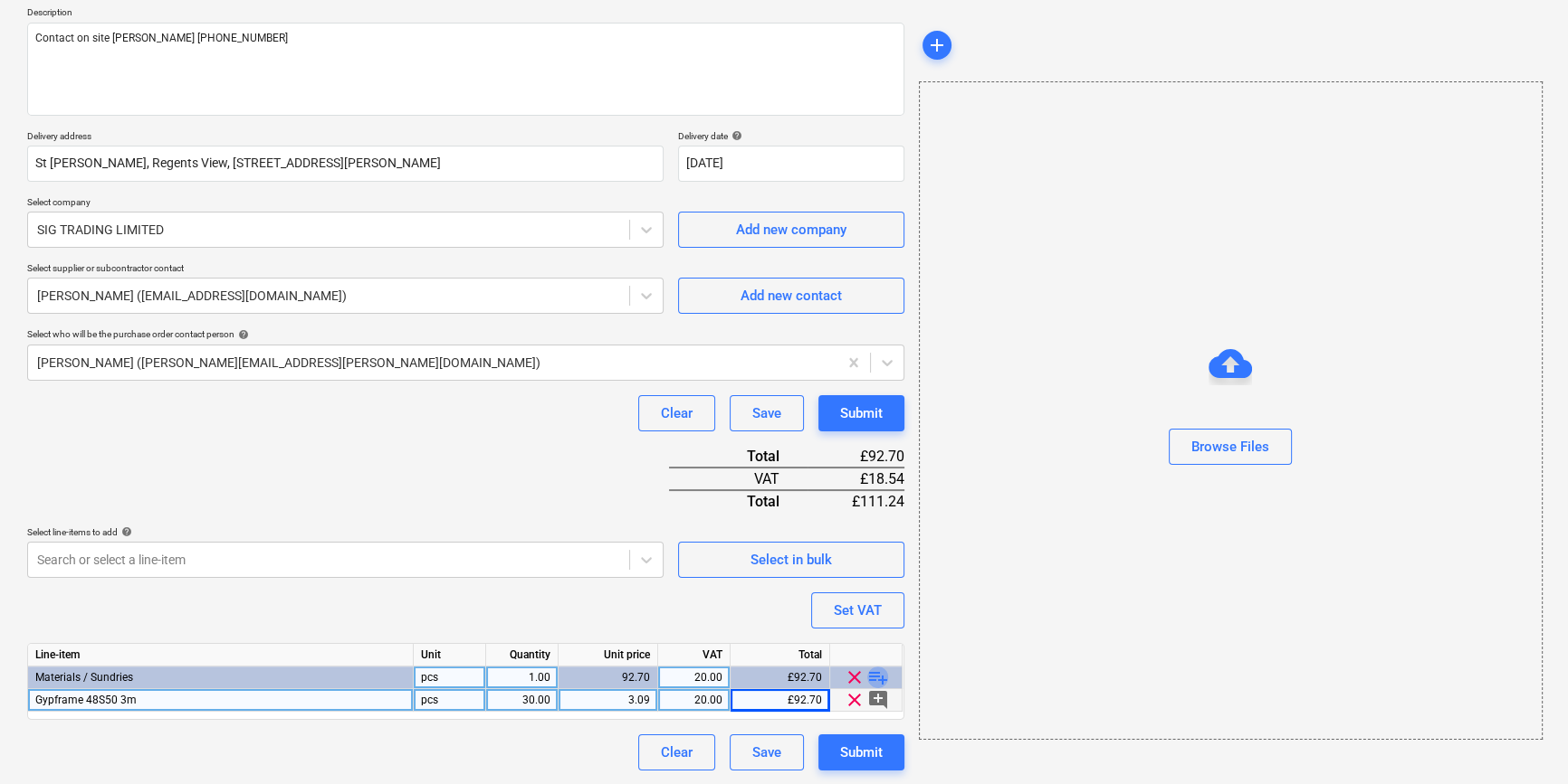
click at [875, 672] on span "playlist_add" at bounding box center [878, 677] width 21 height 21
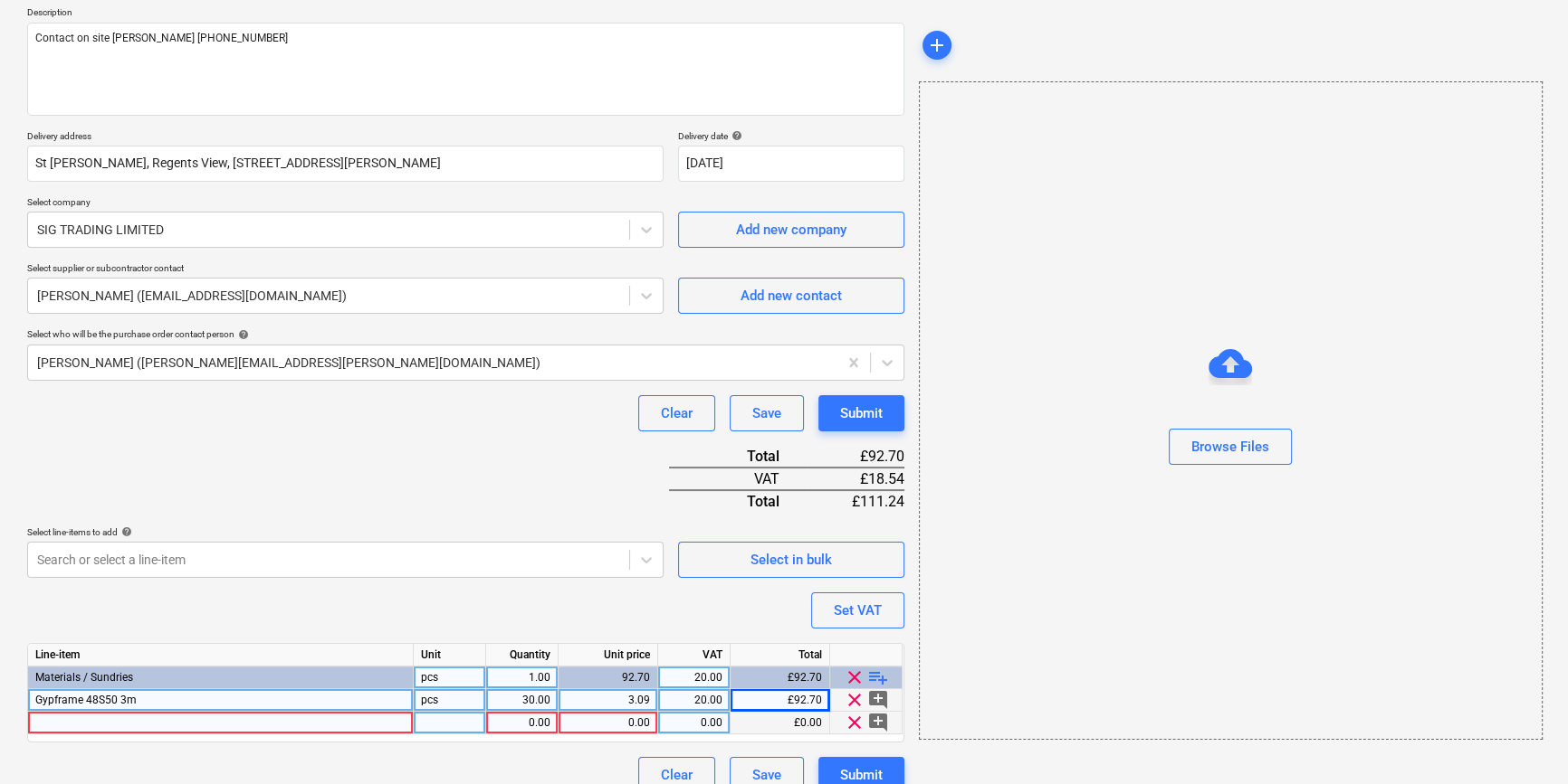
click at [67, 722] on div at bounding box center [220, 723] width 385 height 22
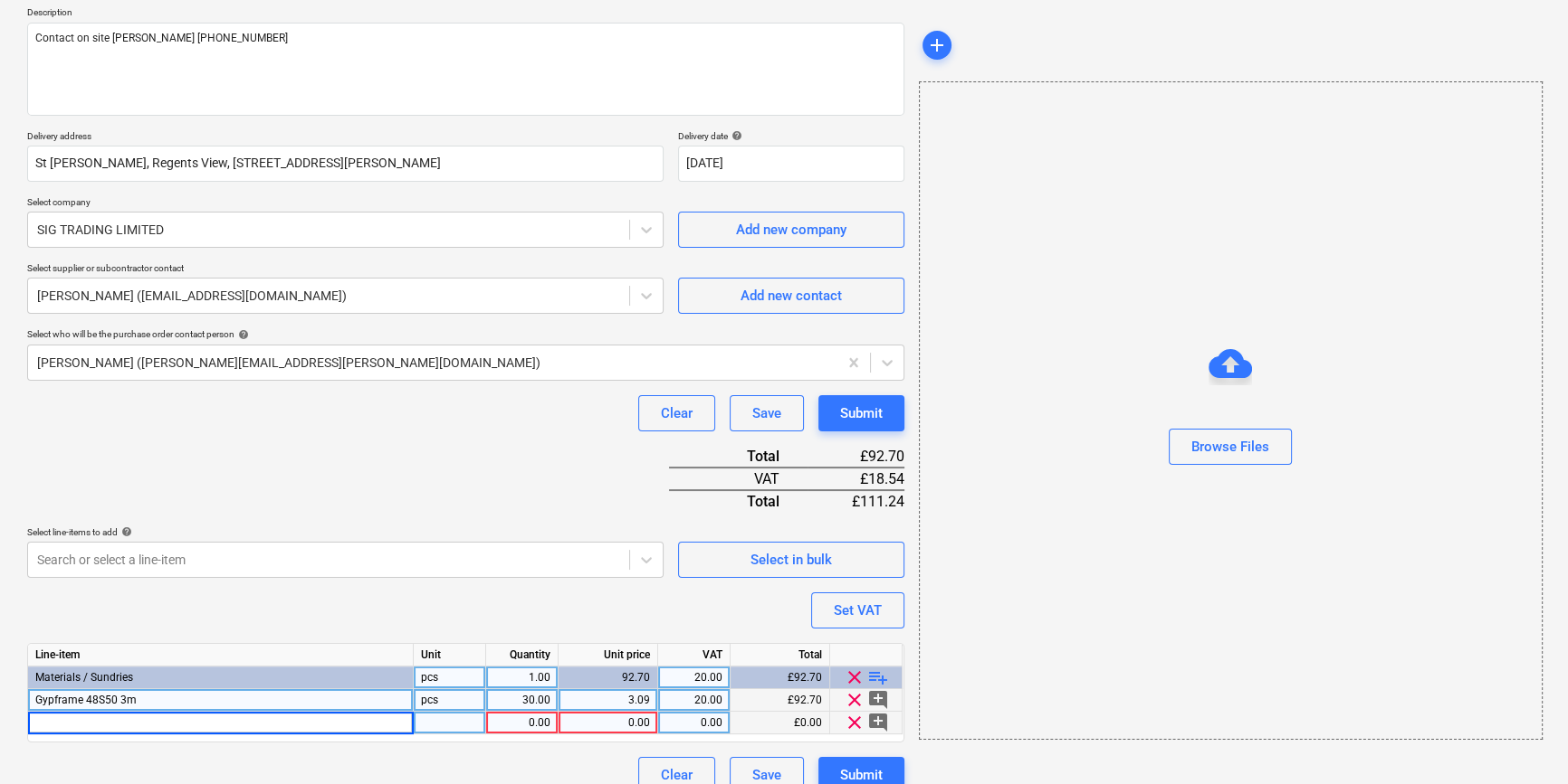
type textarea "x"
click at [35, 725] on input "ready mix joint cement 12 lt" at bounding box center [220, 723] width 384 height 21
type input "Gyproc ready mix joint cement 12 lt"
type textarea "x"
click at [463, 715] on div "pcs" at bounding box center [450, 723] width 73 height 22
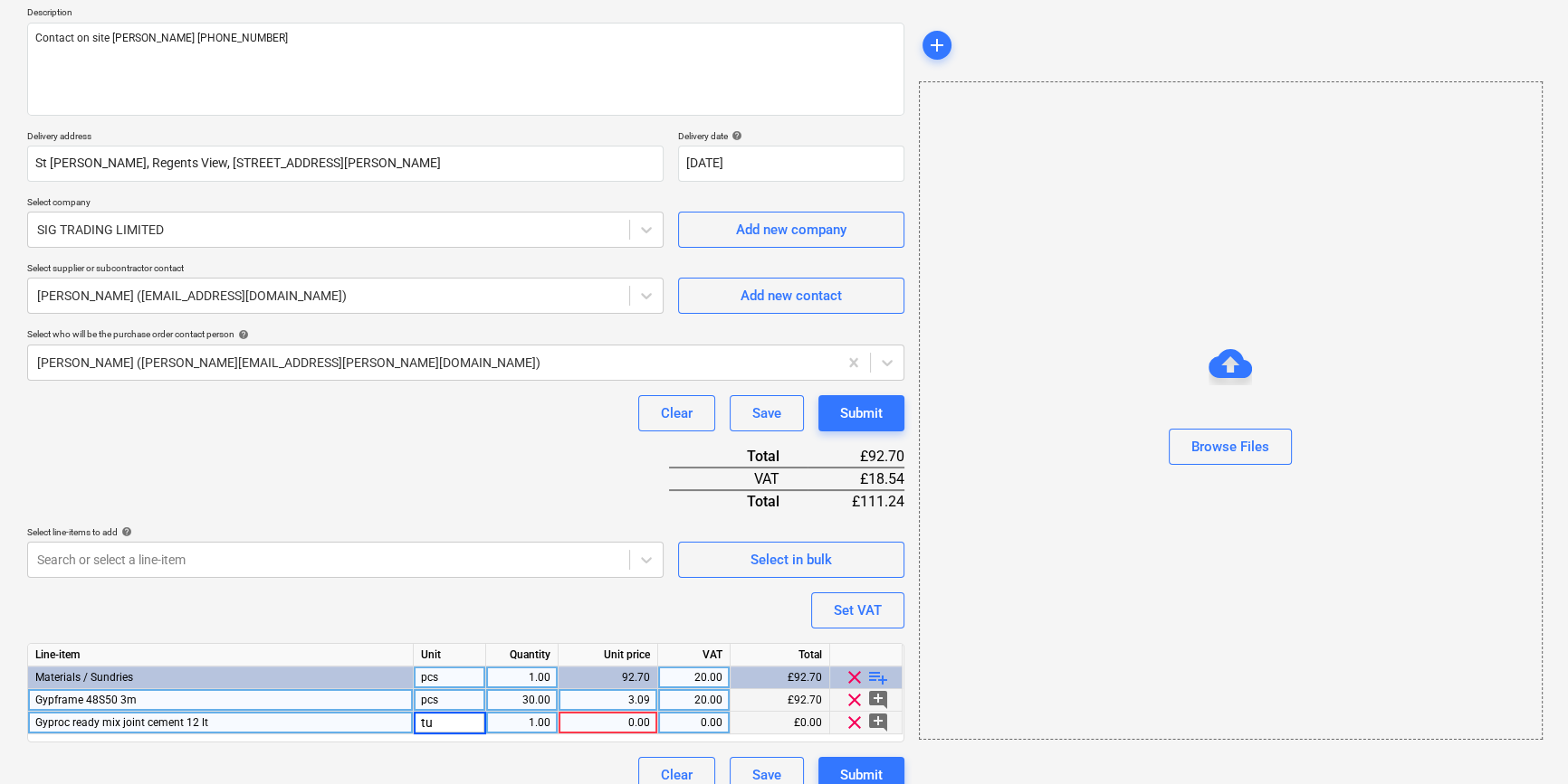
type input "tub"
type textarea "x"
type input "25.14"
type textarea "x"
type input "20"
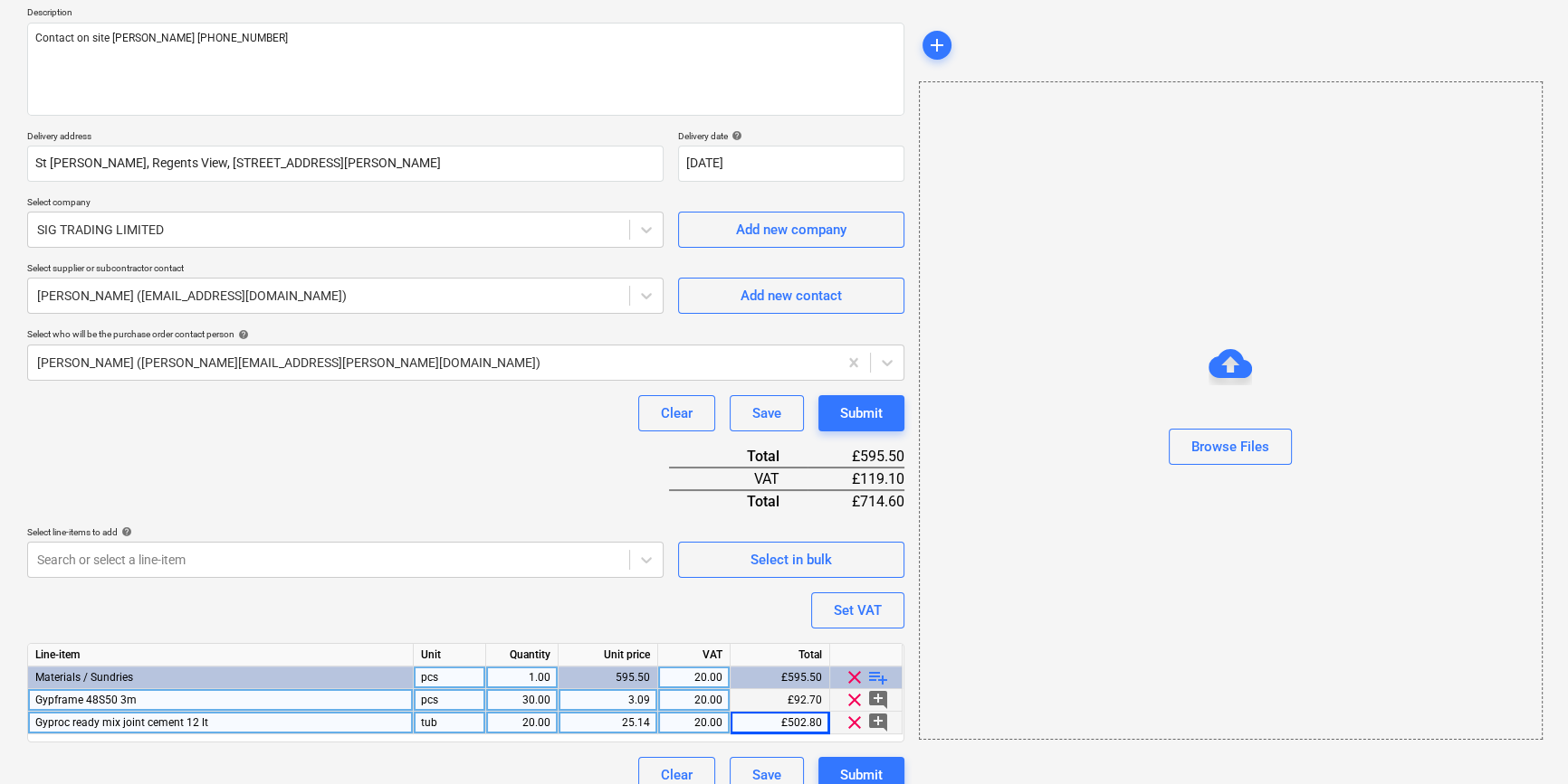
click at [869, 671] on span "playlist_add" at bounding box center [878, 677] width 21 height 21
type textarea "x"
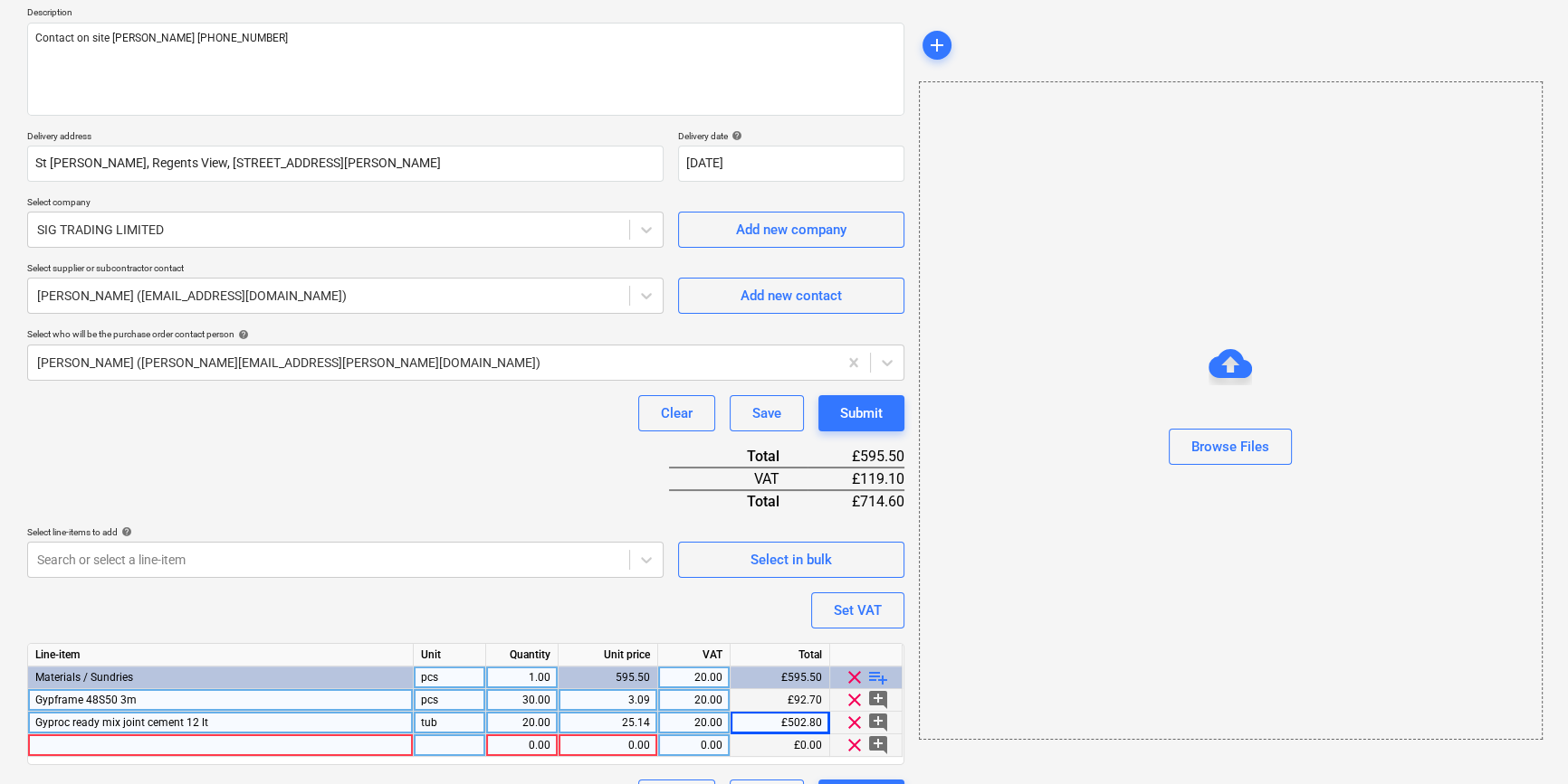
click at [46, 746] on div at bounding box center [220, 745] width 385 height 22
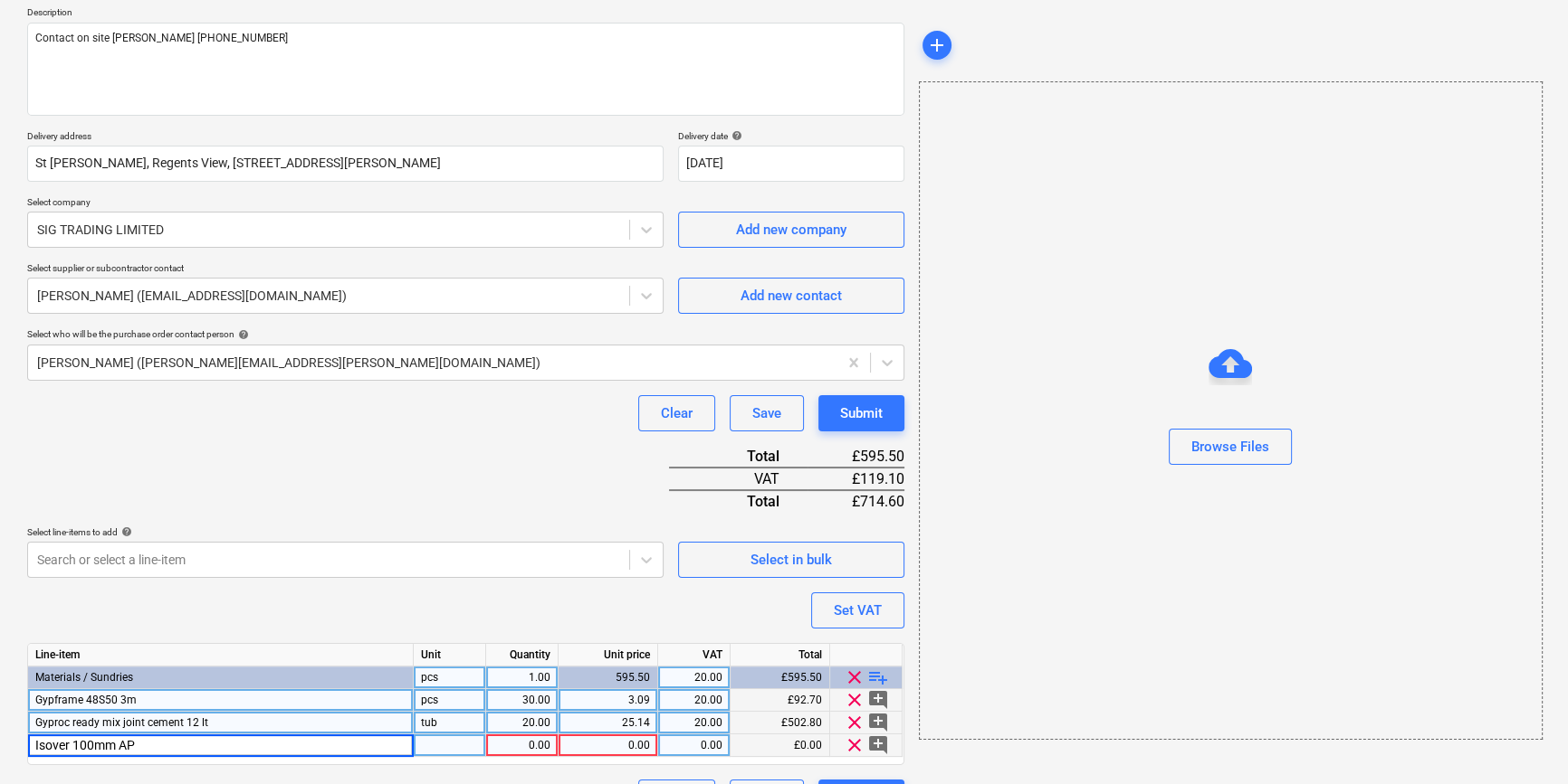
type input "Isover 100mm APR"
click at [85, 658] on div "Line-item" at bounding box center [220, 655] width 385 height 22
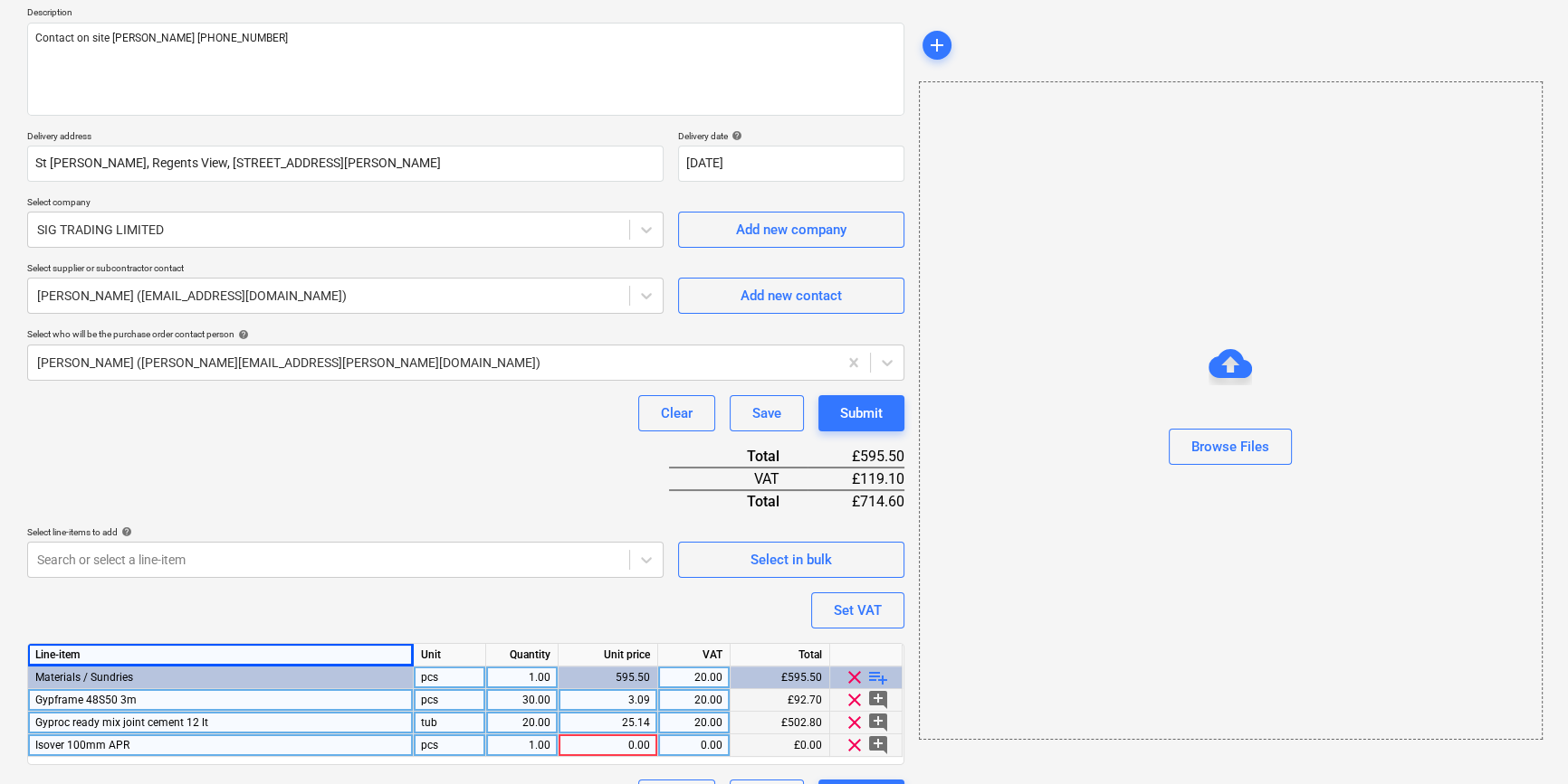
click at [136, 742] on div "Isover 100mm APR" at bounding box center [220, 745] width 385 height 22
type textarea "x"
click at [157, 746] on input "Isover 100mm APR" at bounding box center [220, 745] width 384 height 21
type input "Isover 100mm APR 11m²"
type textarea "x"
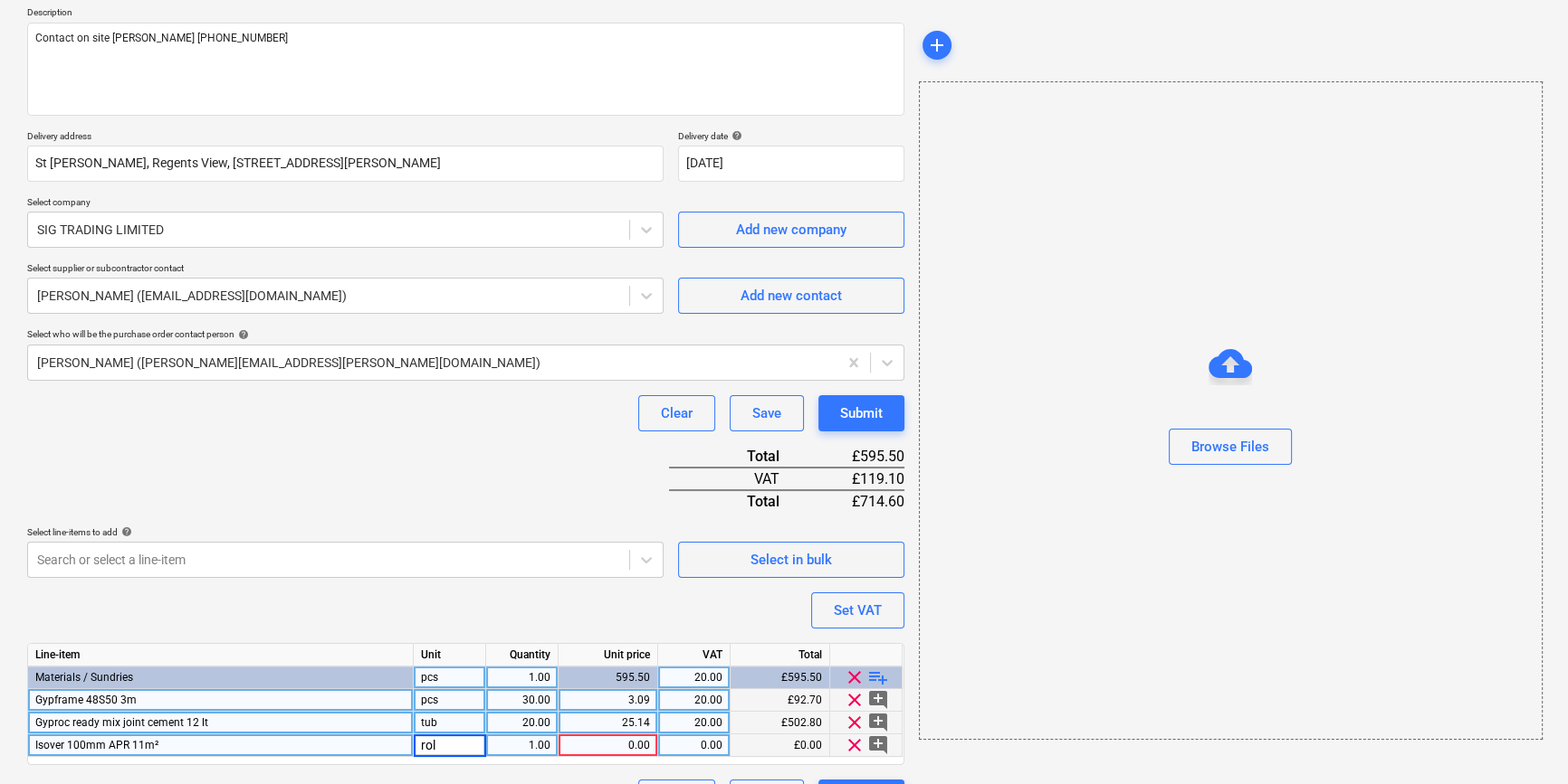
type input "roll"
type textarea "x"
type input "36.19"
type textarea "x"
type input "20"
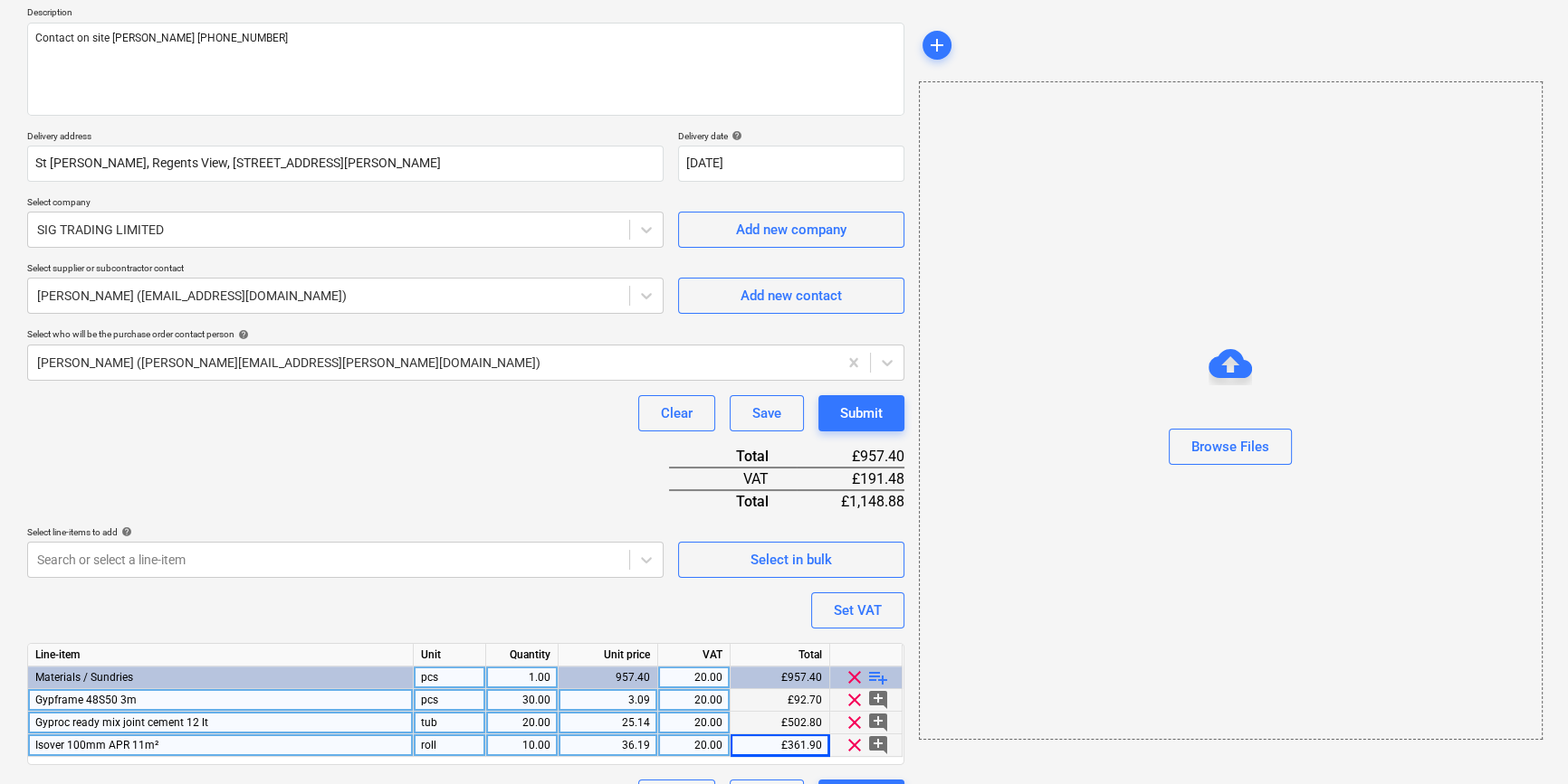
click at [882, 679] on span "playlist_add" at bounding box center [878, 677] width 21 height 21
type textarea "x"
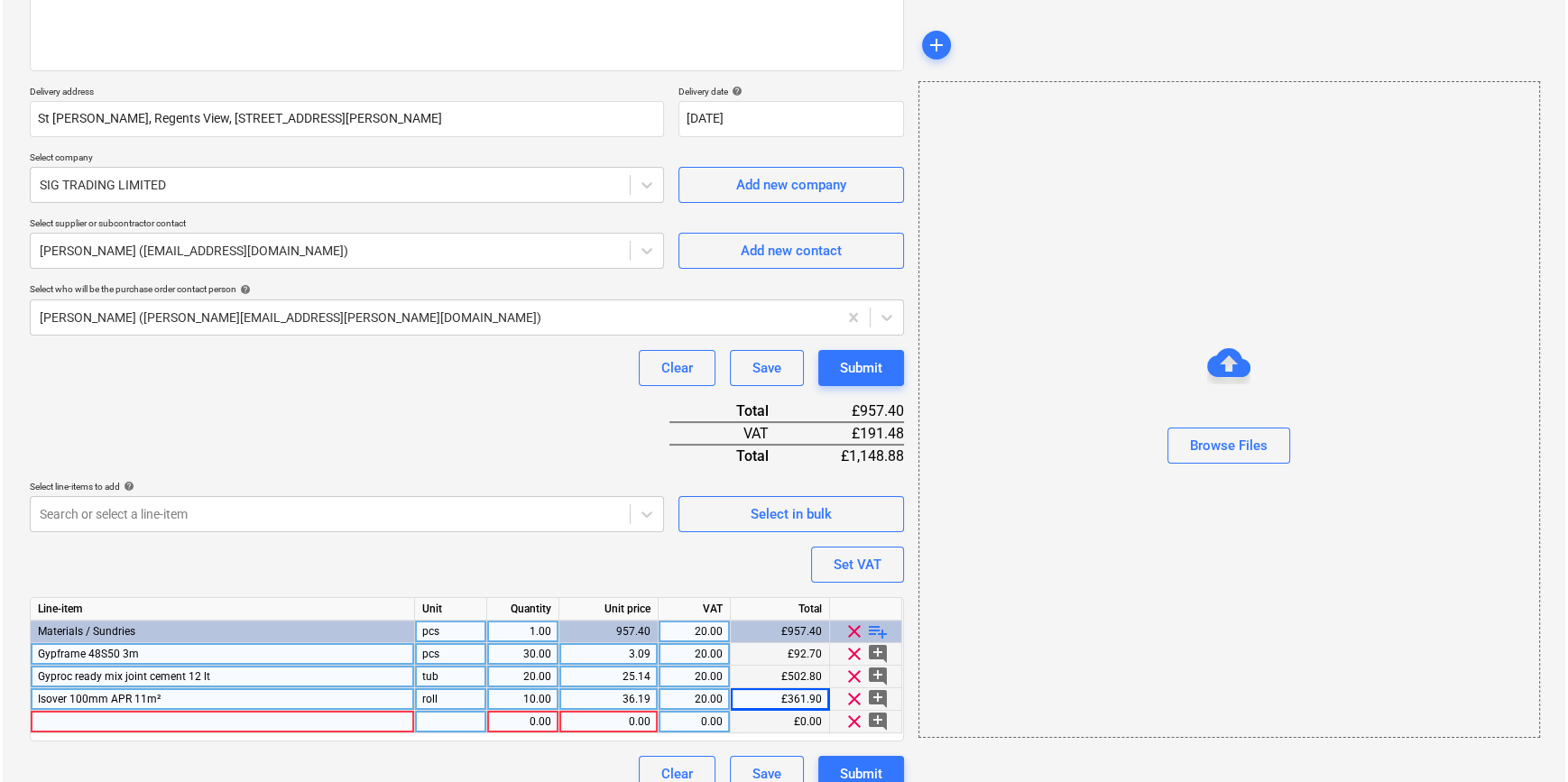
scroll to position [275, 0]
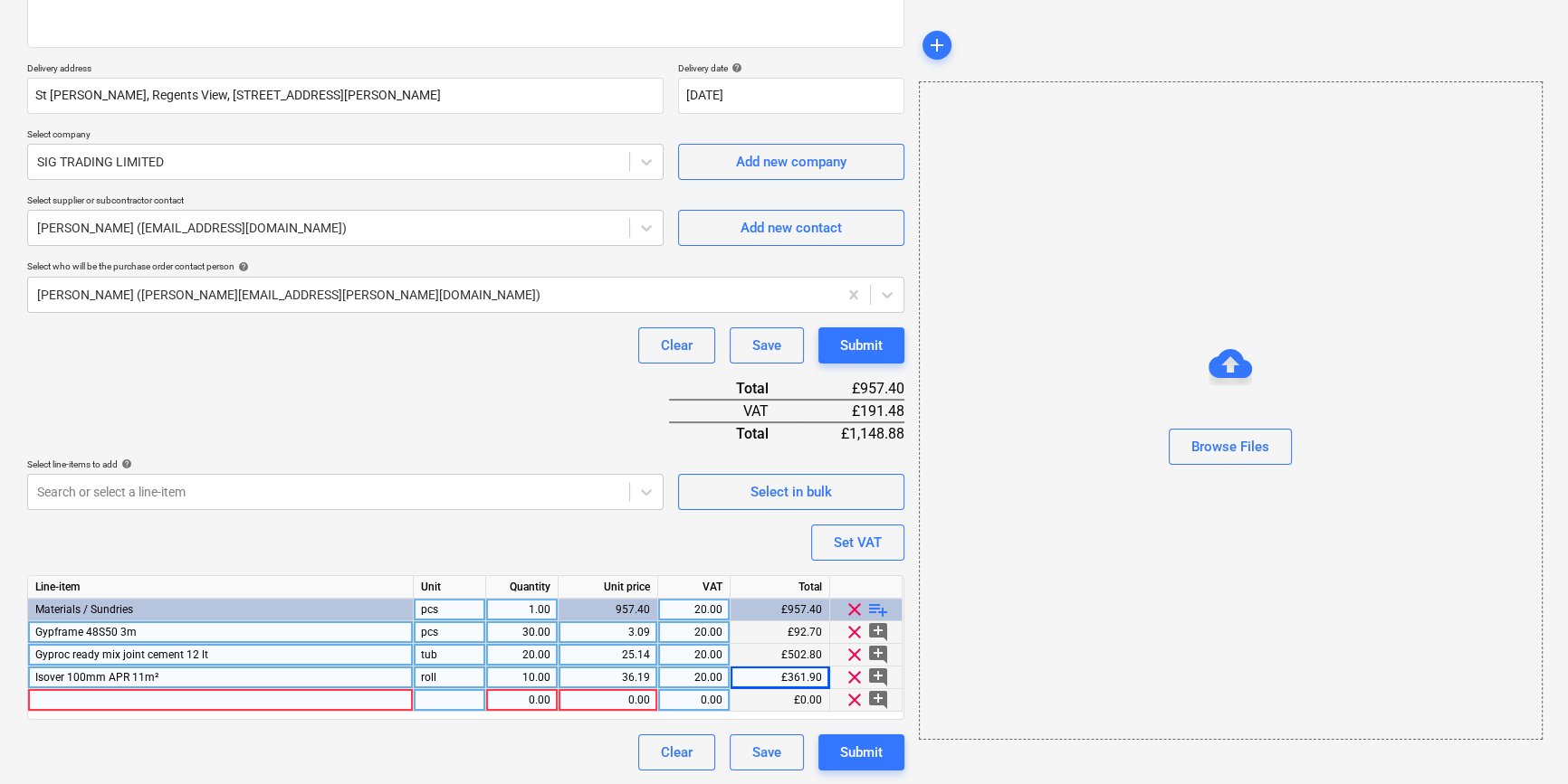
click at [75, 698] on div at bounding box center [220, 700] width 385 height 22
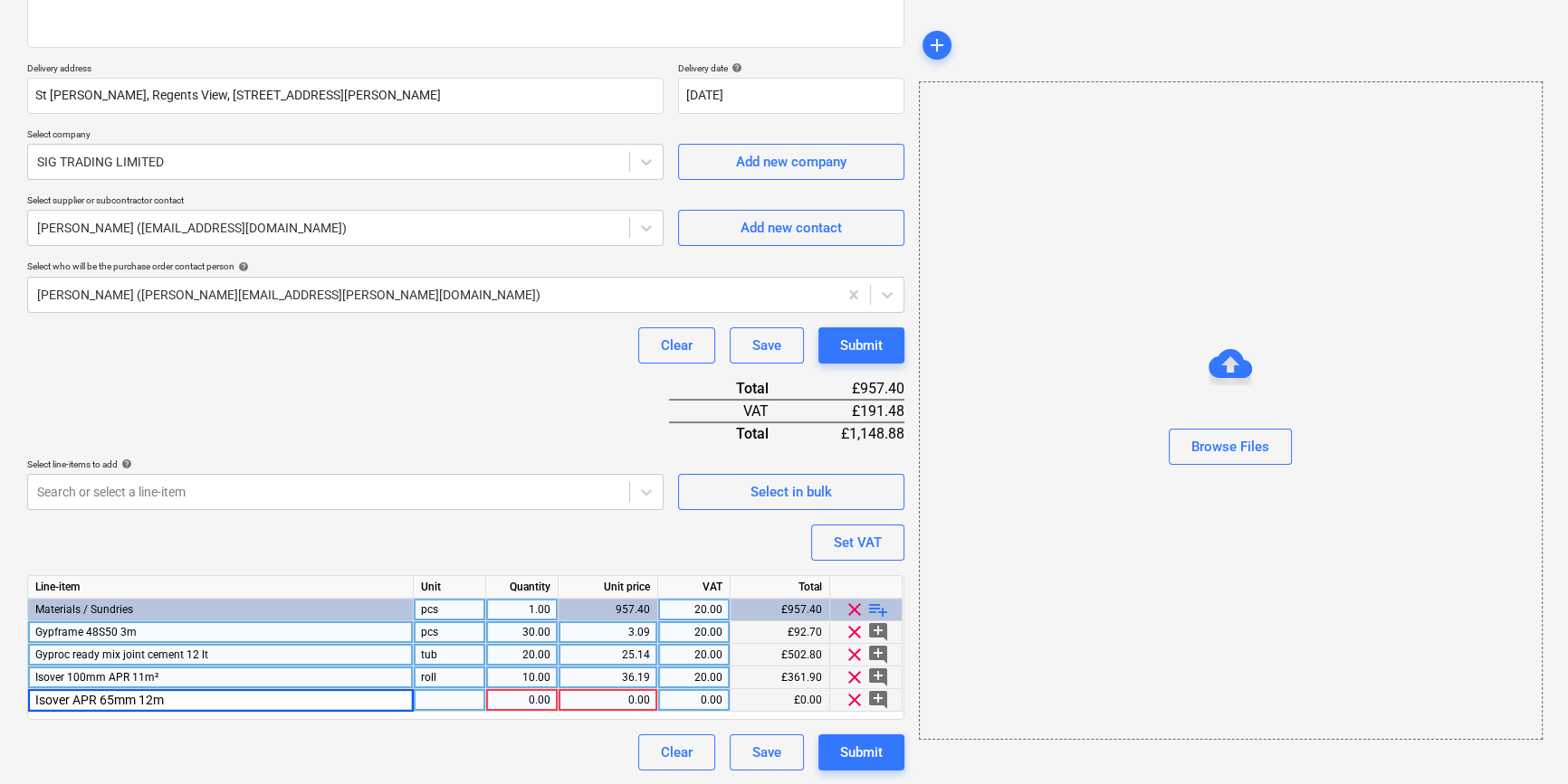
type input "Isover APR 65mm 12m²"
type textarea "x"
type input "roll"
type textarea "x"
type input "24"
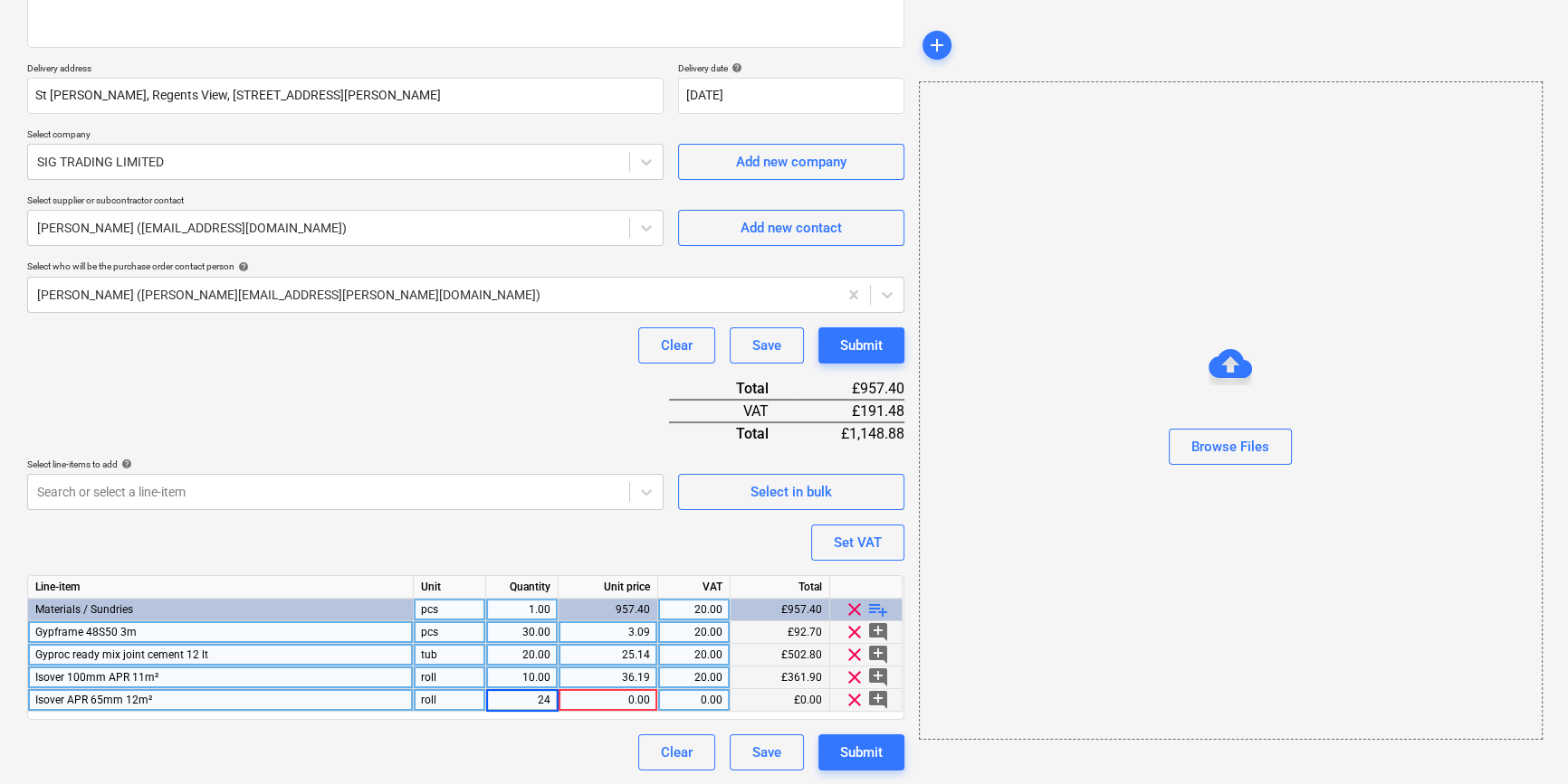
type textarea "x"
type input "32.4"
type textarea "x"
type input "20"
click at [863, 753] on div "Submit" at bounding box center [861, 753] width 43 height 23
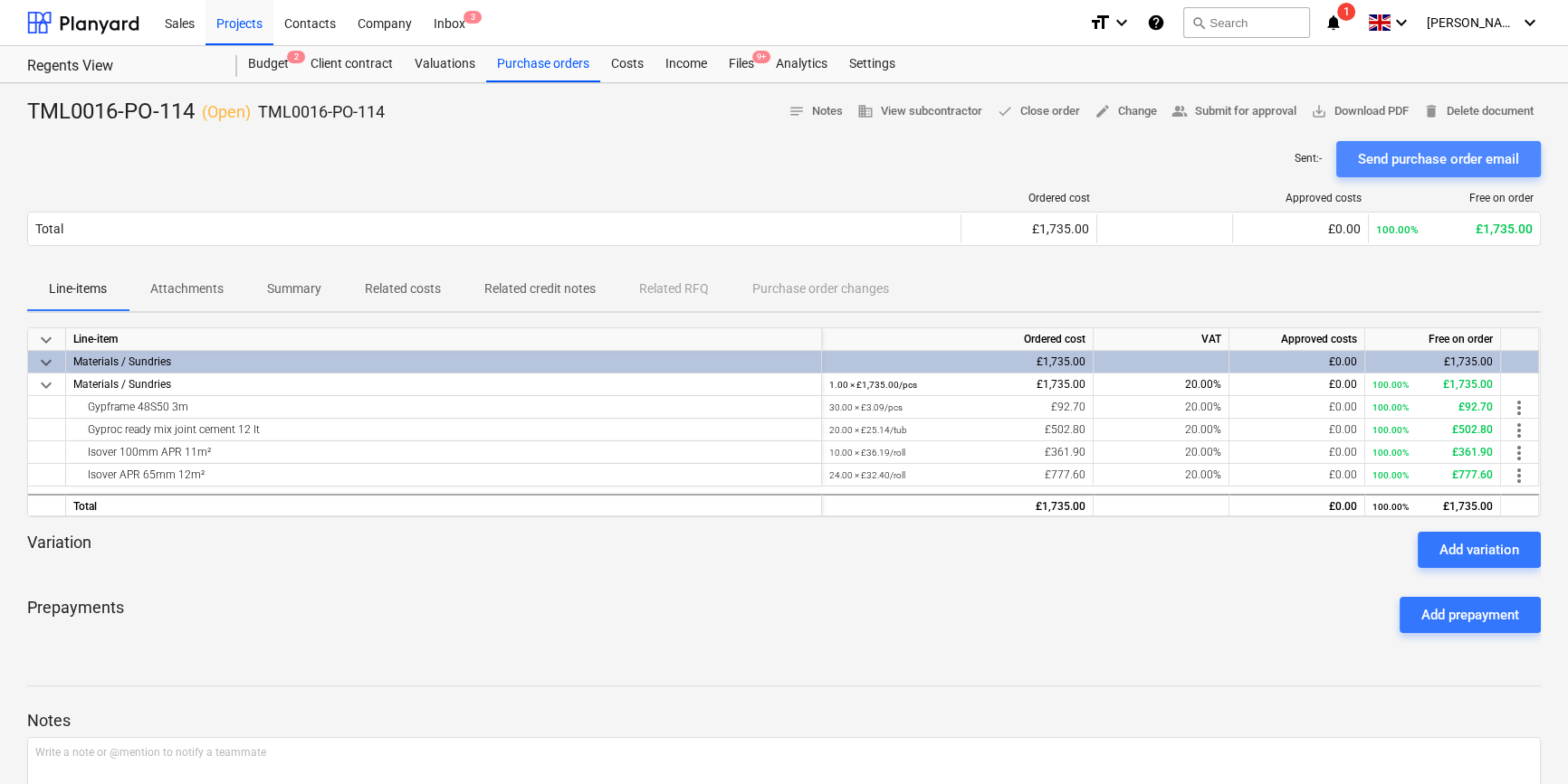
click at [1250, 152] on div "Send purchase order email" at bounding box center [1438, 159] width 161 height 23
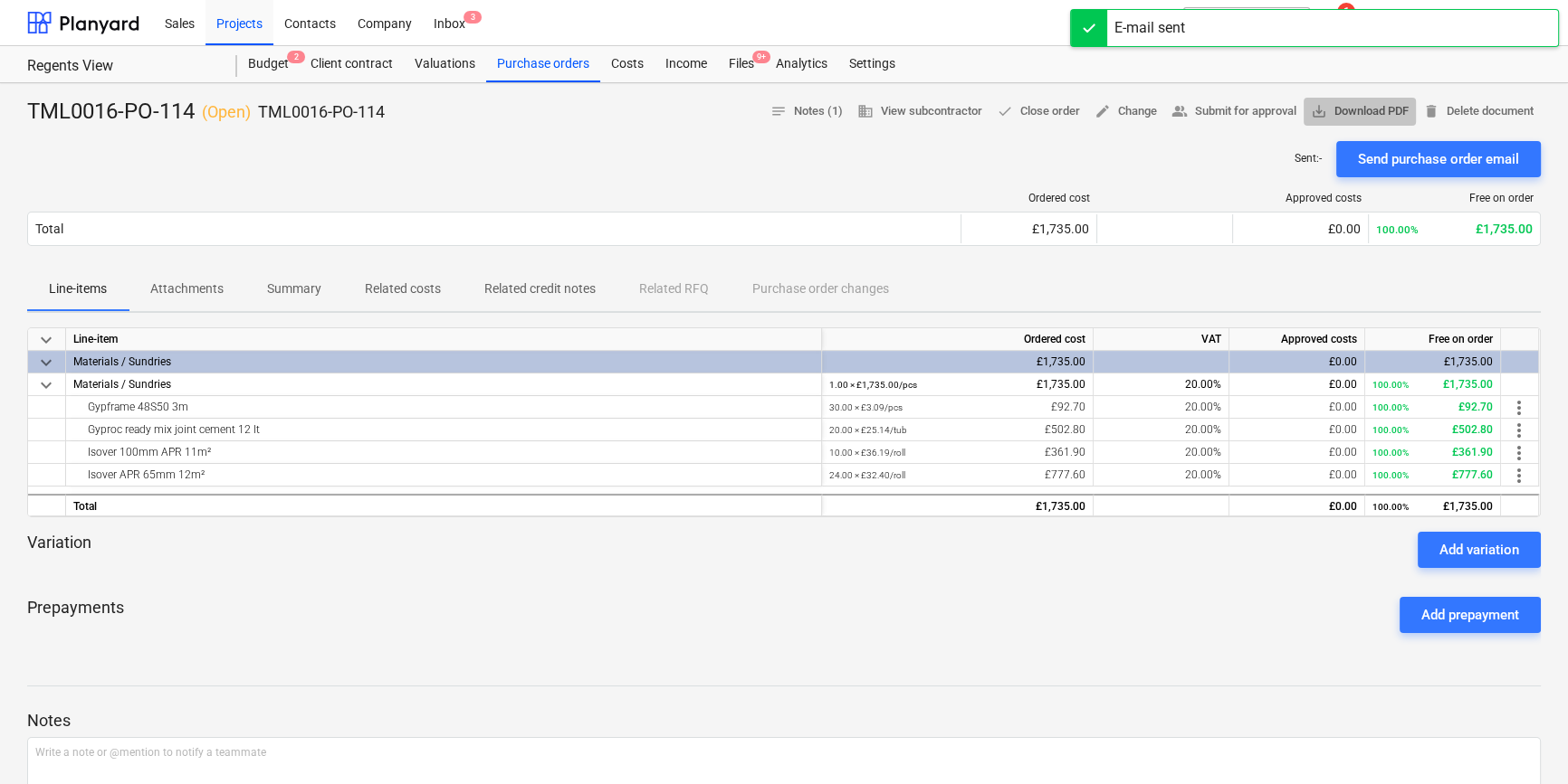
click at [1250, 111] on span "save_alt Download PDF" at bounding box center [1359, 111] width 98 height 20
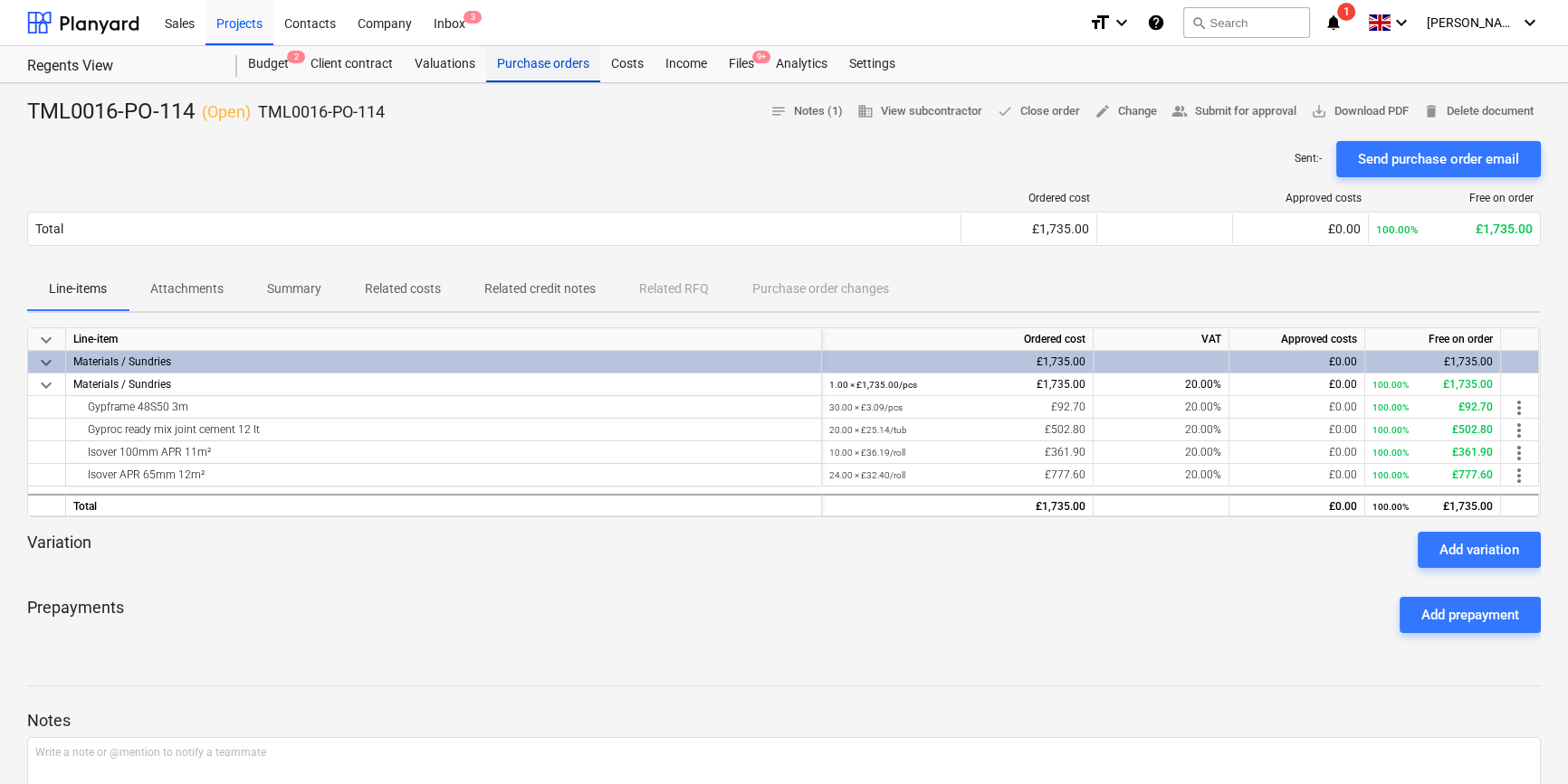
click at [523, 66] on div "Purchase orders" at bounding box center [543, 64] width 114 height 36
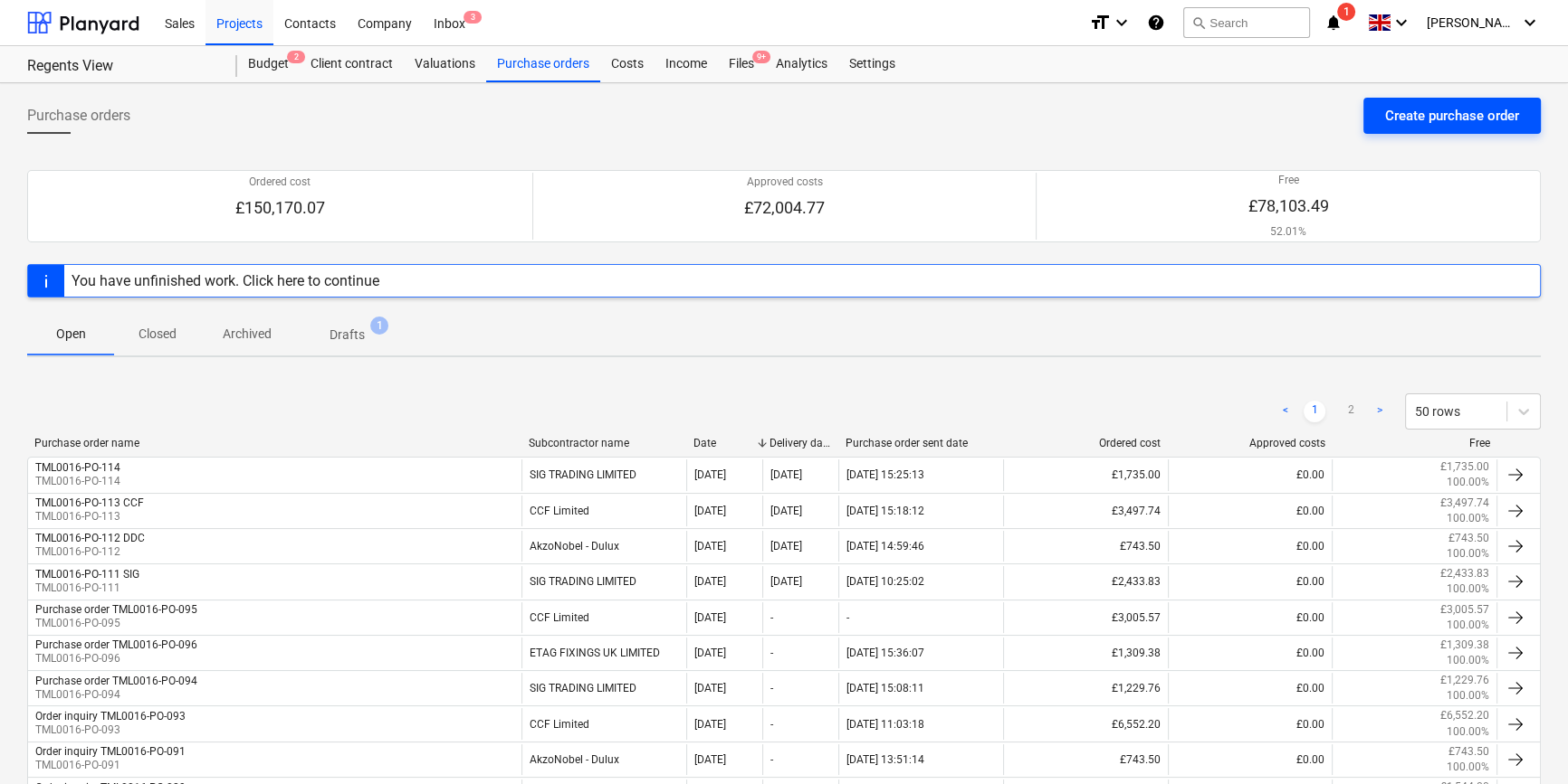
click at [1250, 112] on div "Create purchase order" at bounding box center [1451, 115] width 134 height 23
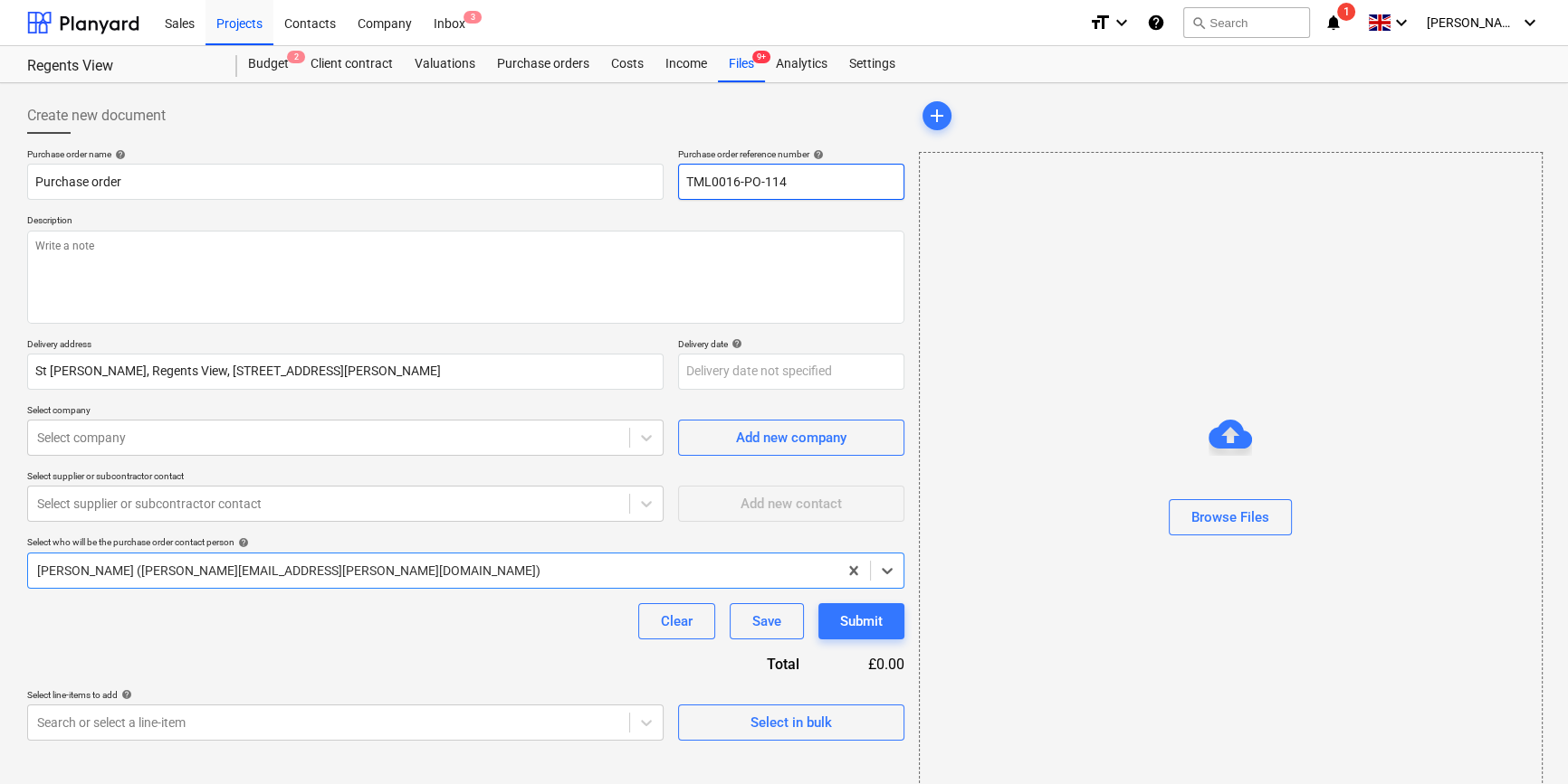
click at [791, 185] on input "TML0016-PO-114" at bounding box center [790, 181] width 226 height 36
type textarea "x"
type input "TML0016-PO-11"
drag, startPoint x: 789, startPoint y: 180, endPoint x: 684, endPoint y: 191, distance: 105.6
click at [682, 191] on input "TML0016-PO-115" at bounding box center [790, 181] width 226 height 36
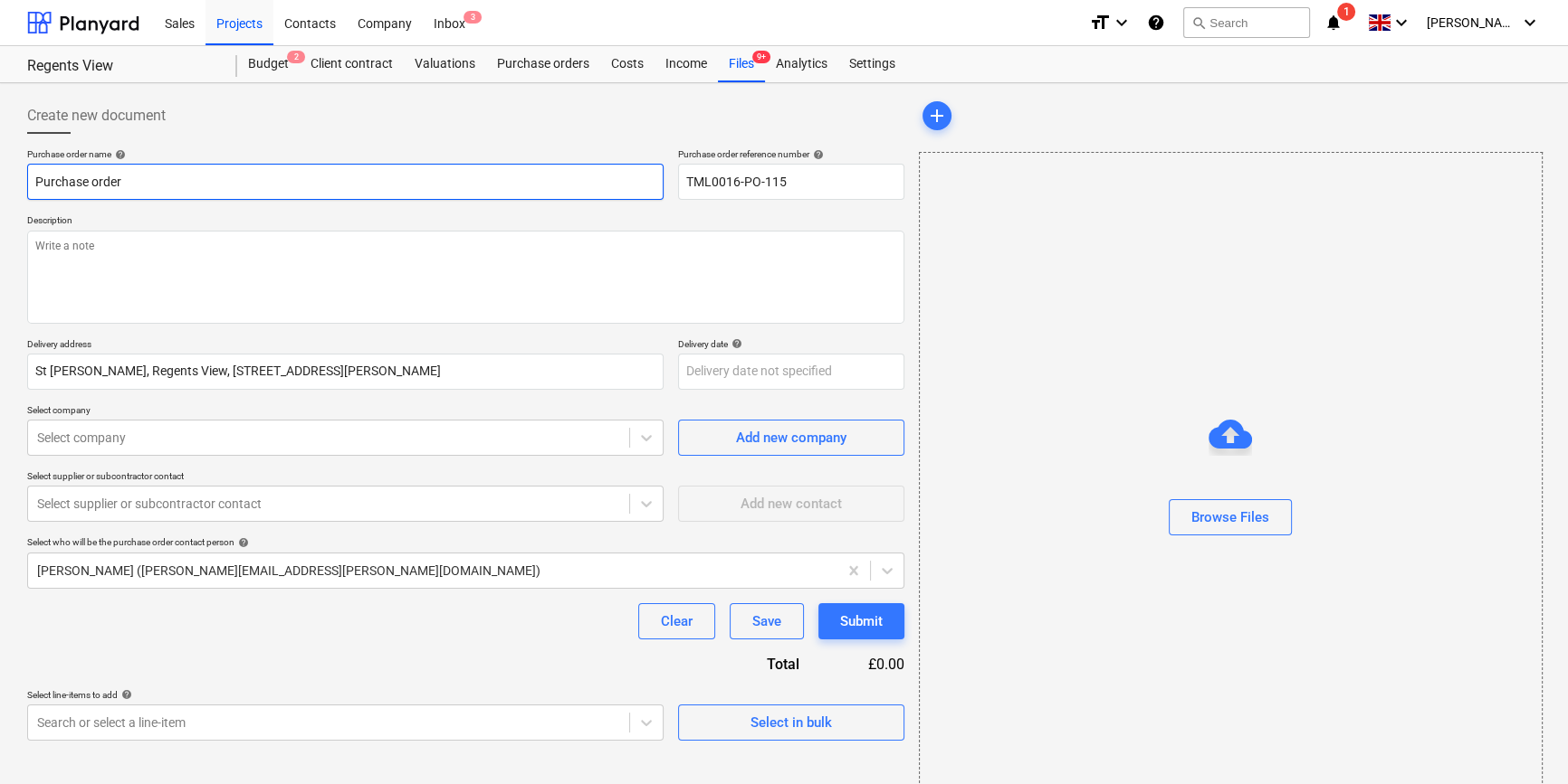
drag, startPoint x: 130, startPoint y: 182, endPoint x: 26, endPoint y: 184, distance: 104.0
click at [27, 184] on input "Purchase order" at bounding box center [345, 181] width 636 height 36
paste input "TML0016-PO-115"
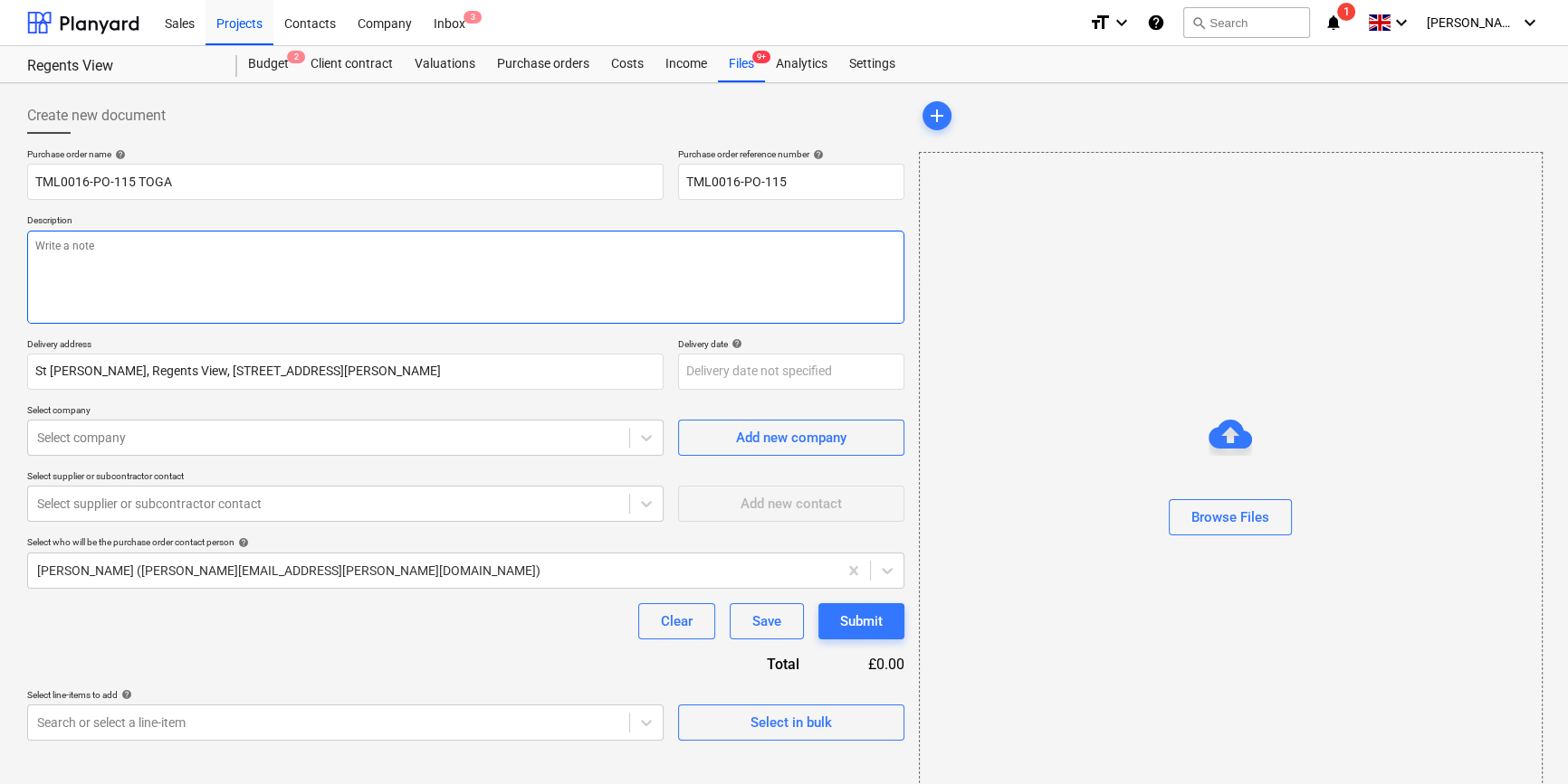
click at [73, 289] on textarea at bounding box center [465, 278] width 877 height 93
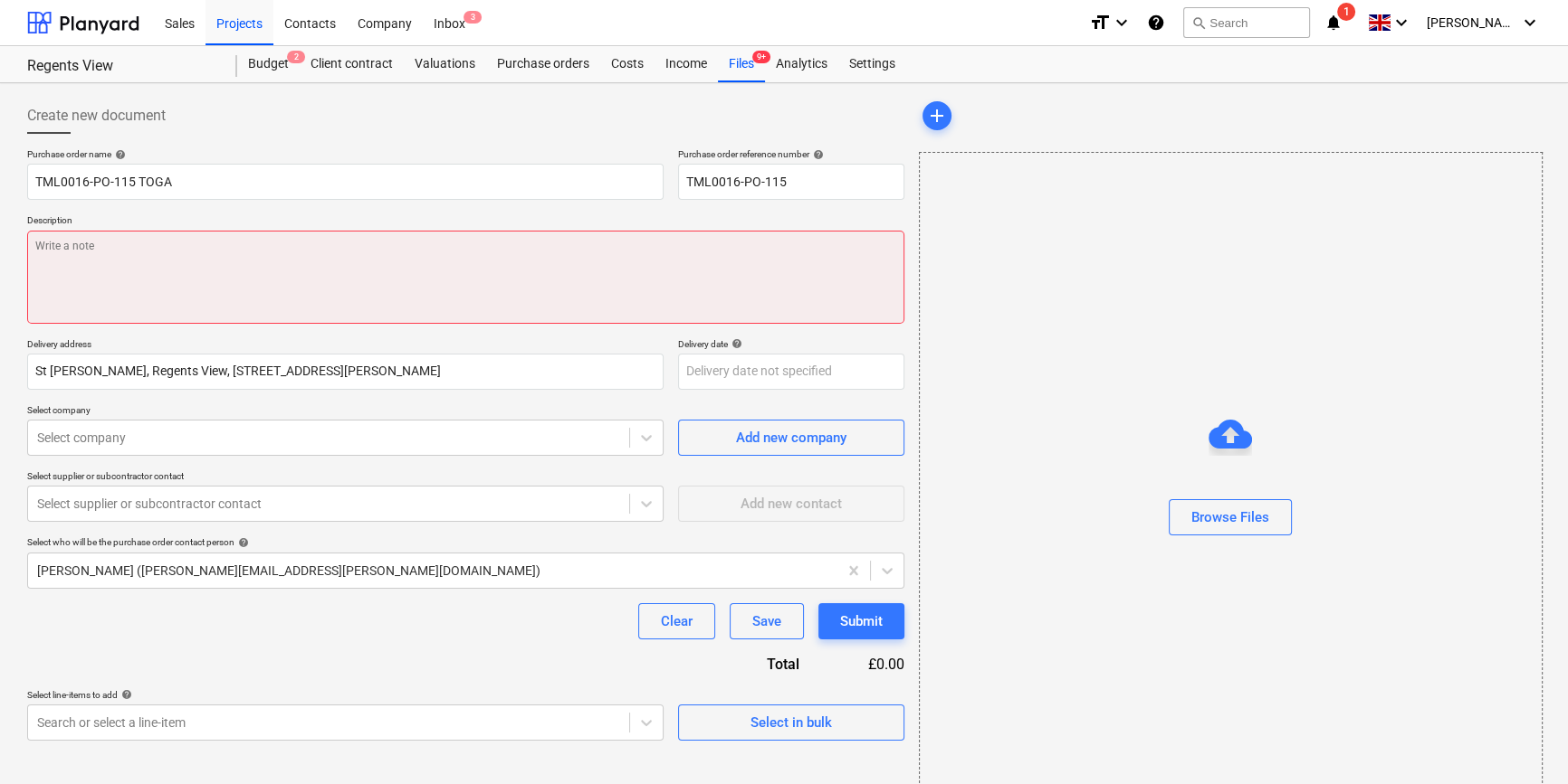
paste textarea "Contact on site [PERSON_NAME] [PHONE_NUMBER]"
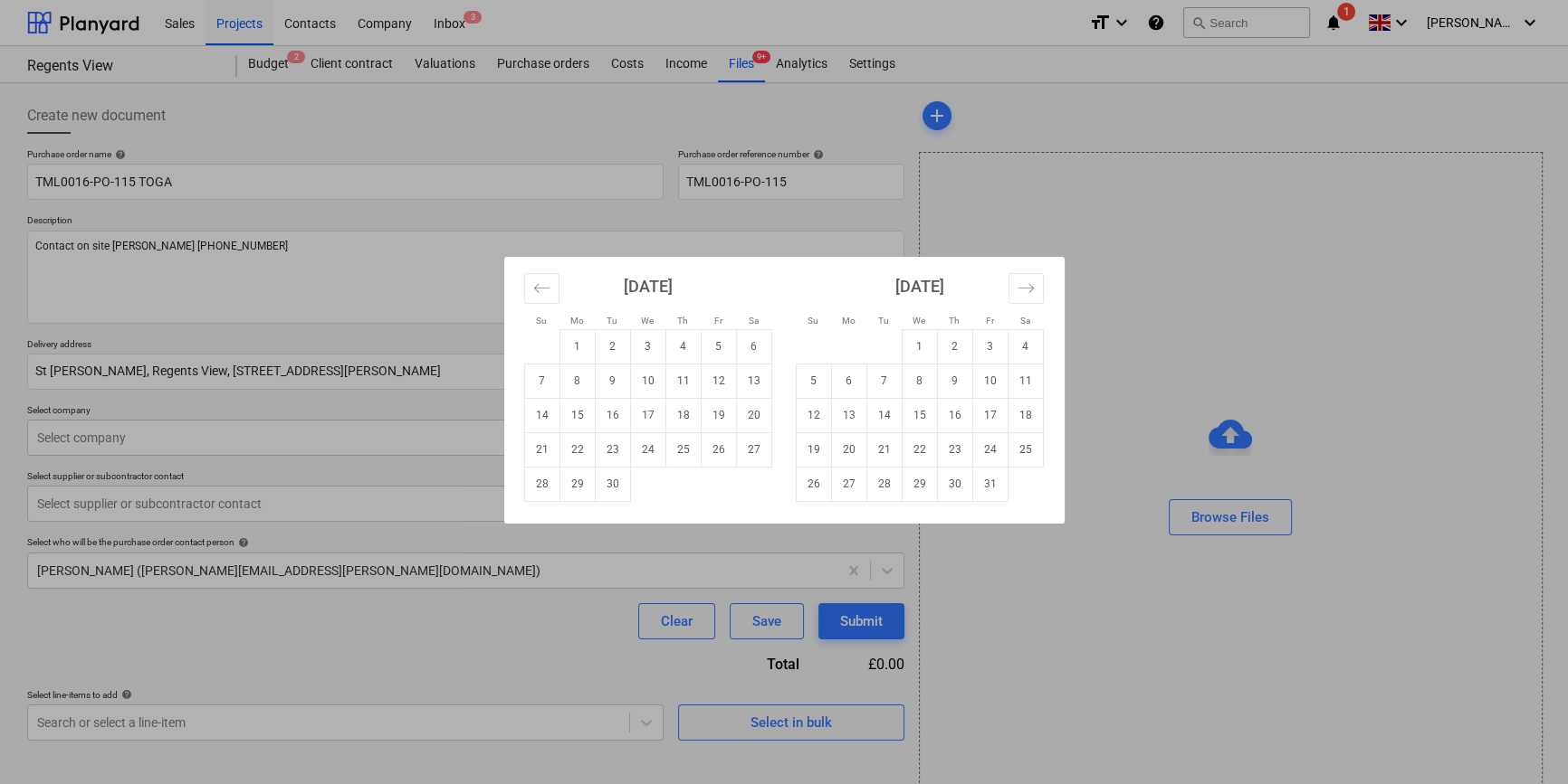
click at [728, 373] on body "Sales Projects Contacts Company Inbox 3 format_size keyboard_arrow_down help se…" at bounding box center [784, 392] width 1568 height 784
click at [714, 344] on td "5" at bounding box center [718, 345] width 35 height 34
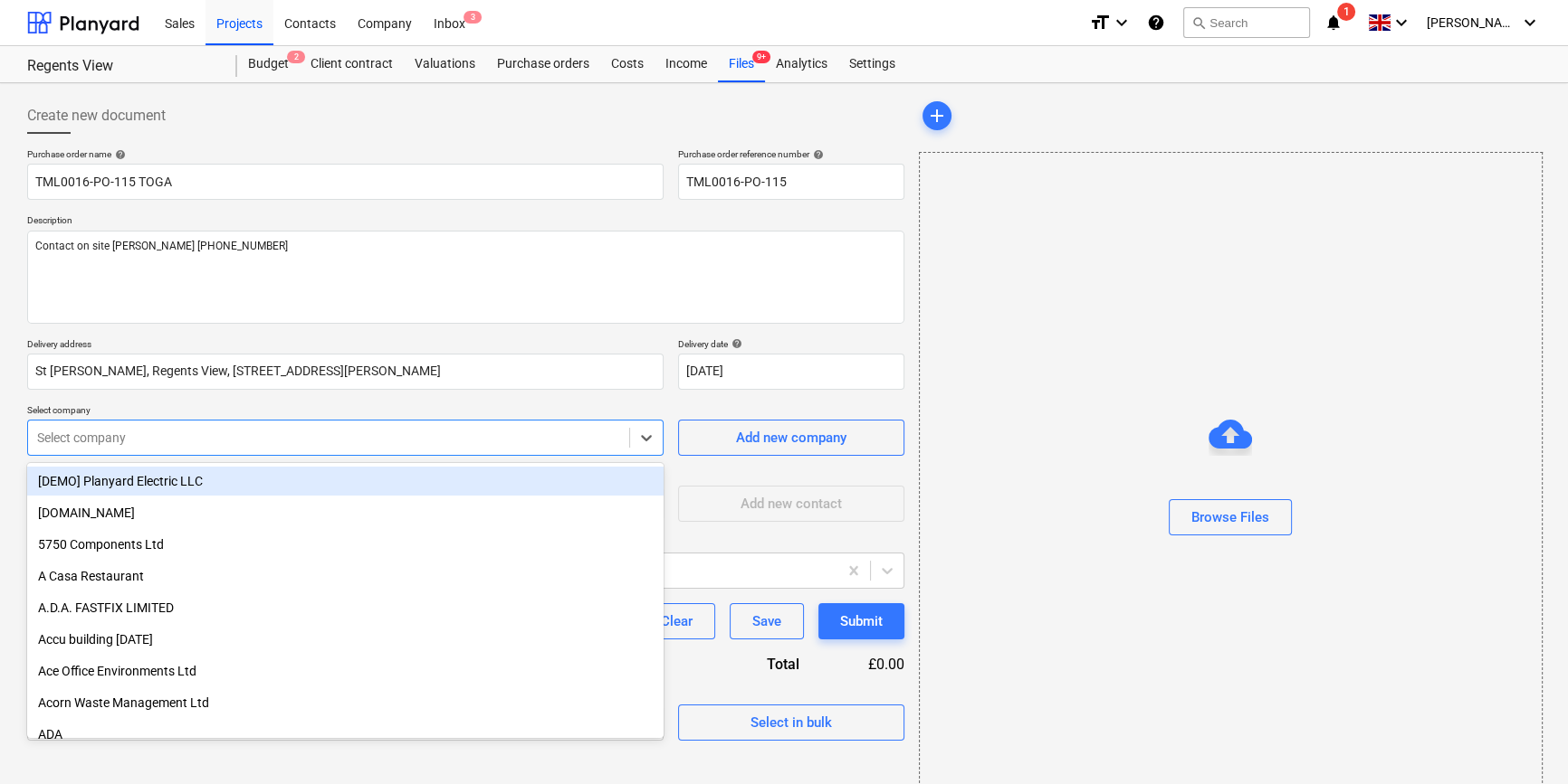
click at [279, 434] on div at bounding box center [328, 438] width 583 height 18
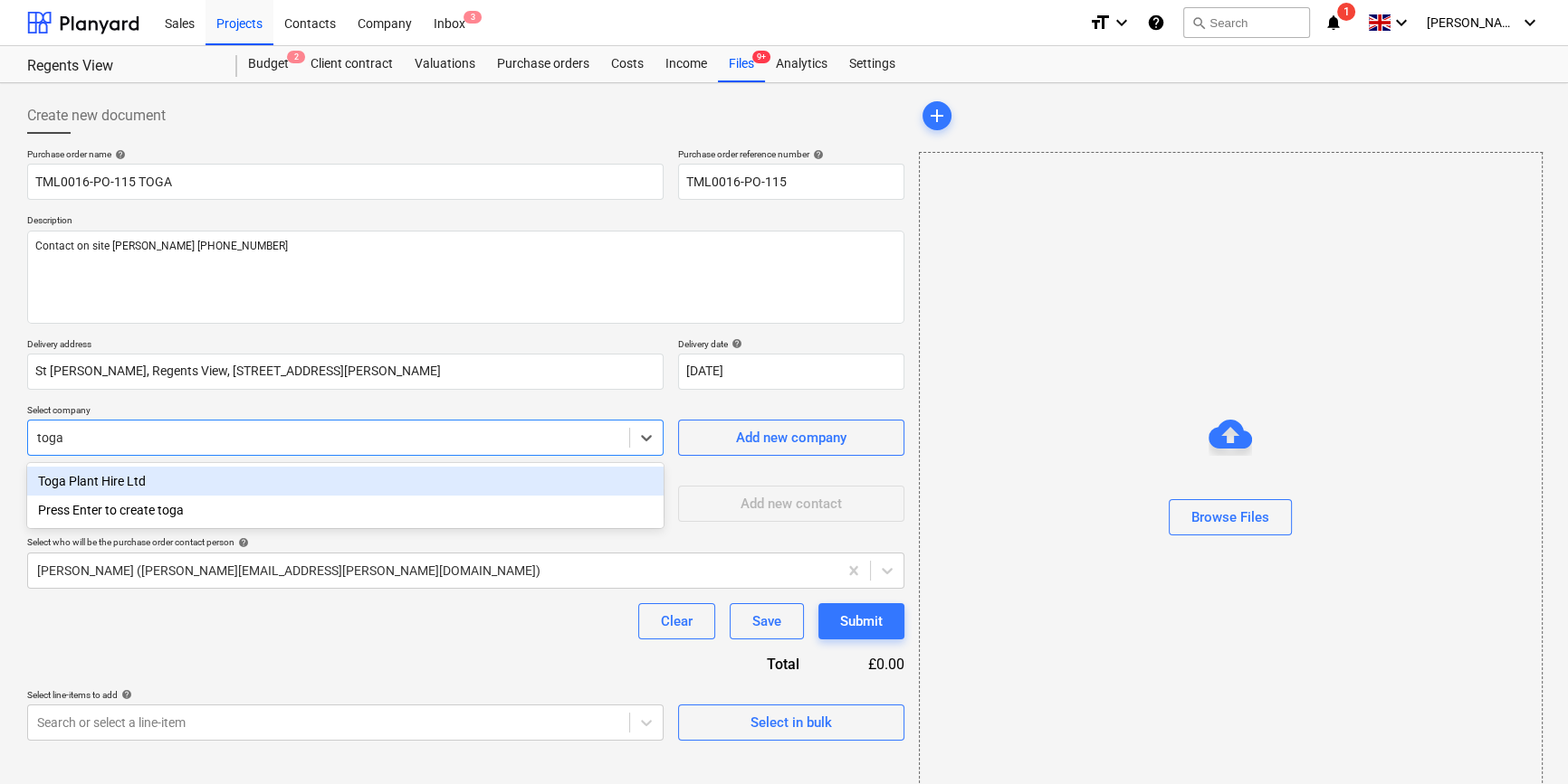
click at [153, 482] on div "Toga Plant Hire Ltd" at bounding box center [345, 481] width 636 height 29
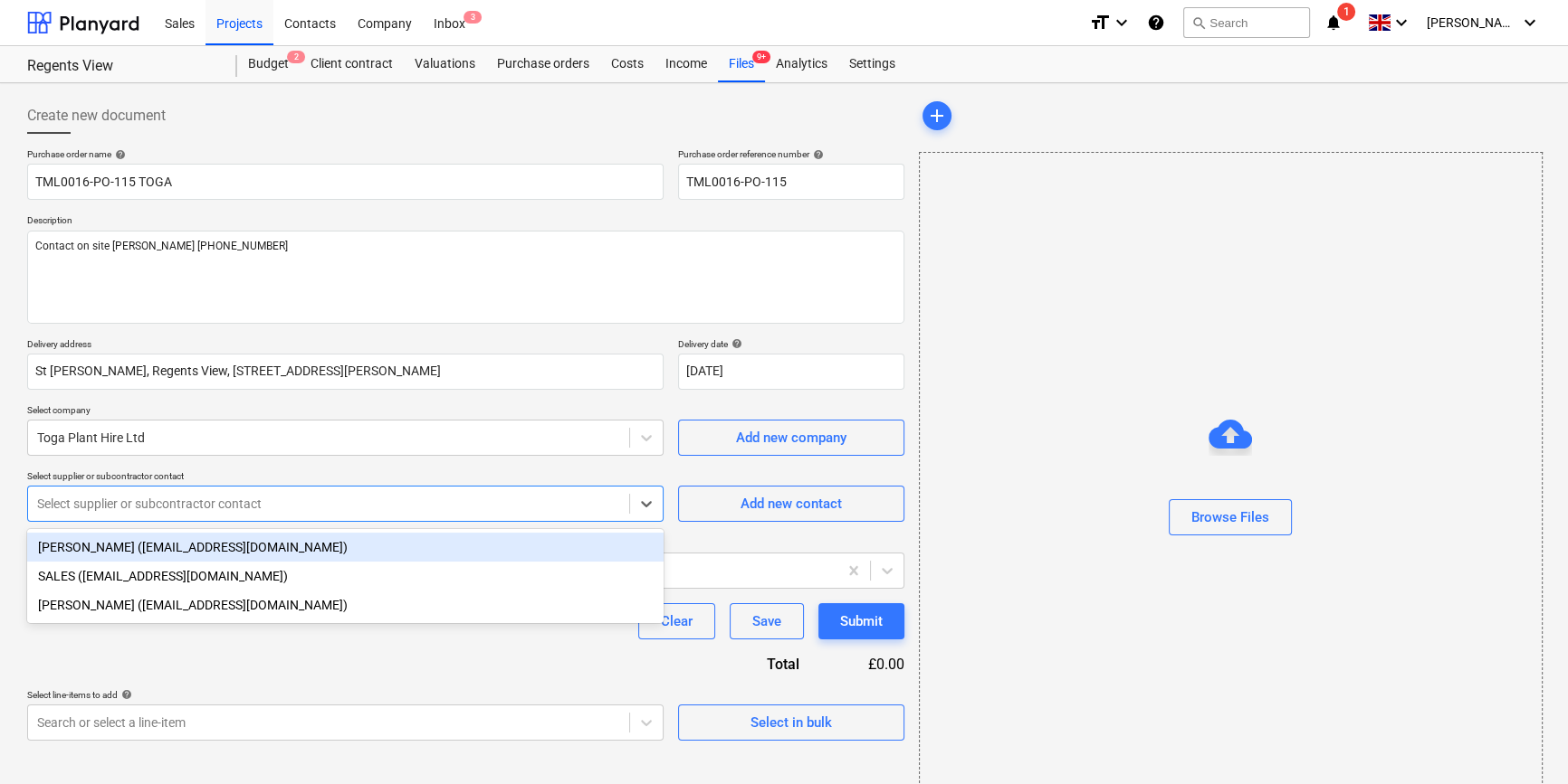
click at [145, 504] on div at bounding box center [328, 504] width 583 height 18
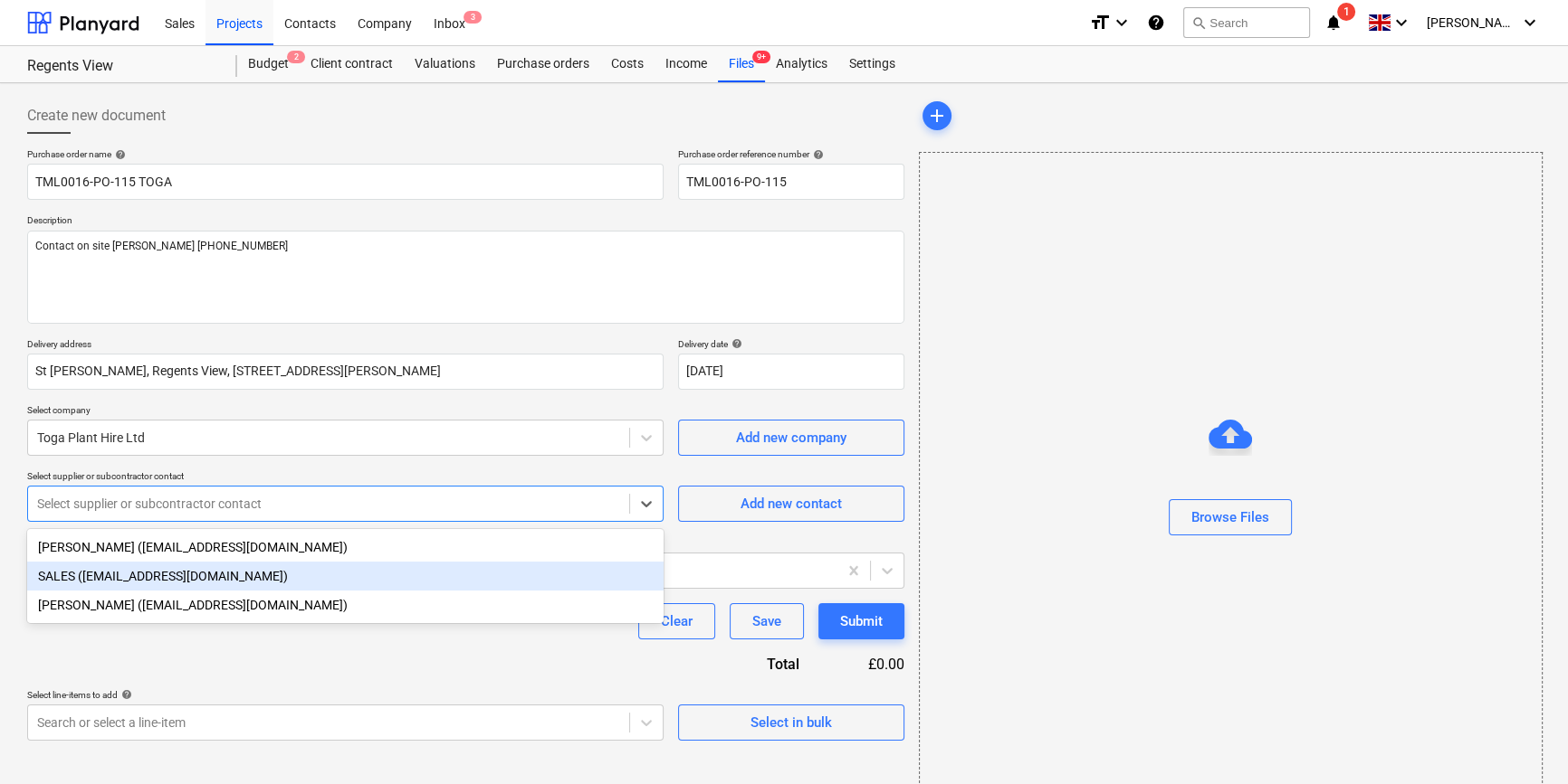
click at [127, 577] on div "SALES ([EMAIL_ADDRESS][DOMAIN_NAME])" at bounding box center [345, 576] width 636 height 29
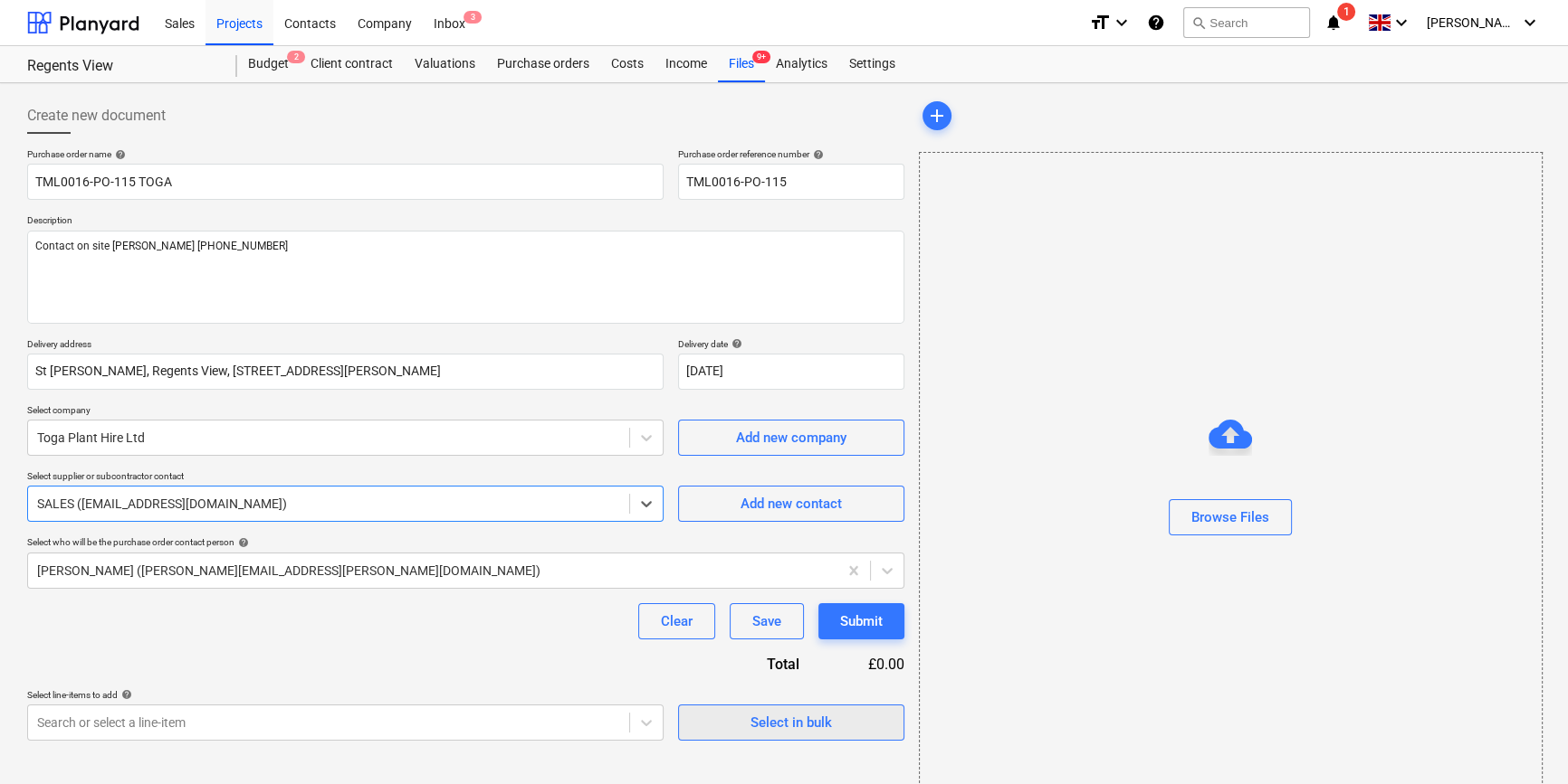
click at [788, 714] on div "Select in bulk" at bounding box center [791, 723] width 82 height 23
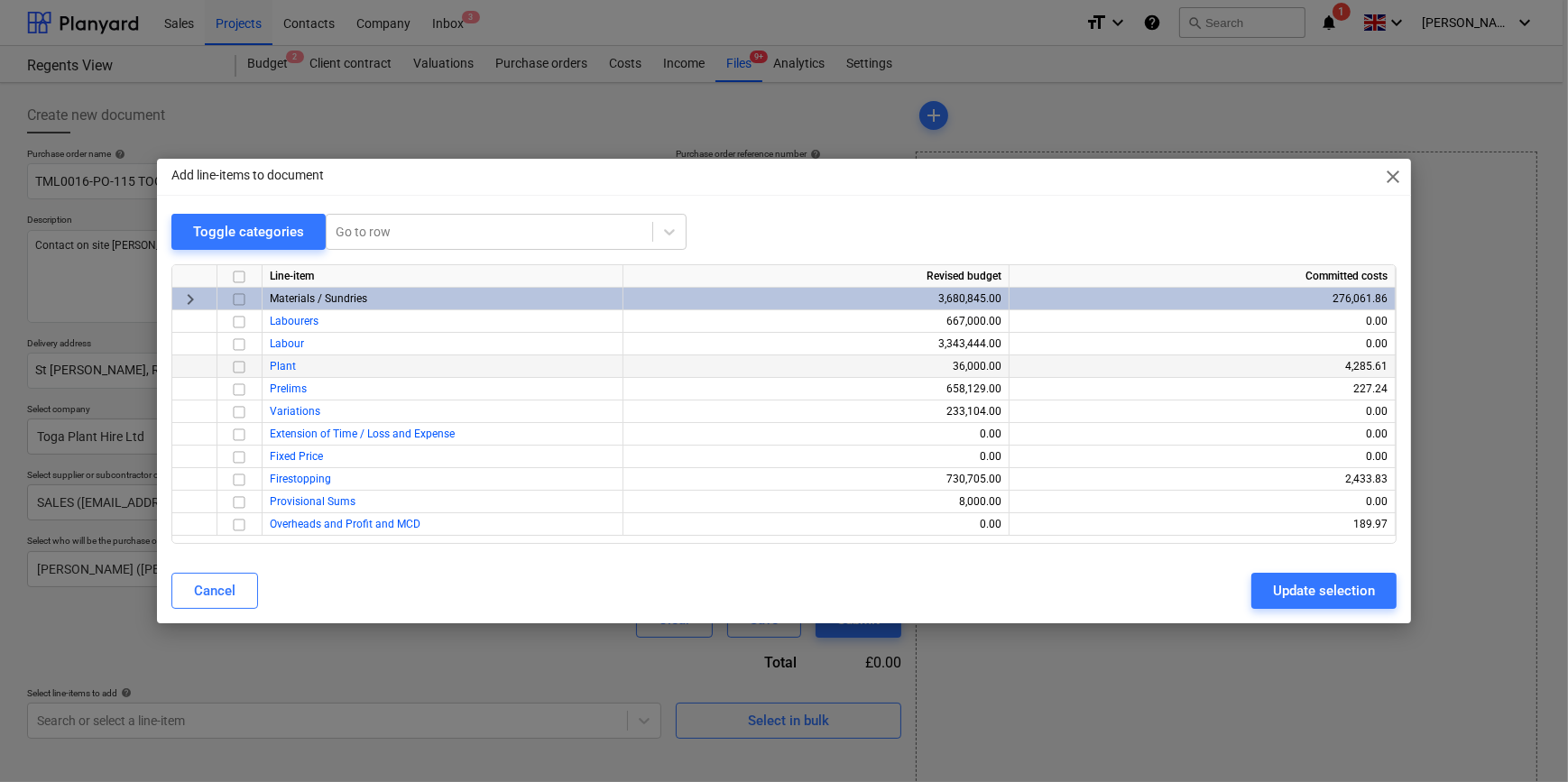
click at [237, 370] on input "checkbox" at bounding box center [239, 367] width 21 height 21
click at [1246, 588] on button "Update selection" at bounding box center [1324, 590] width 145 height 36
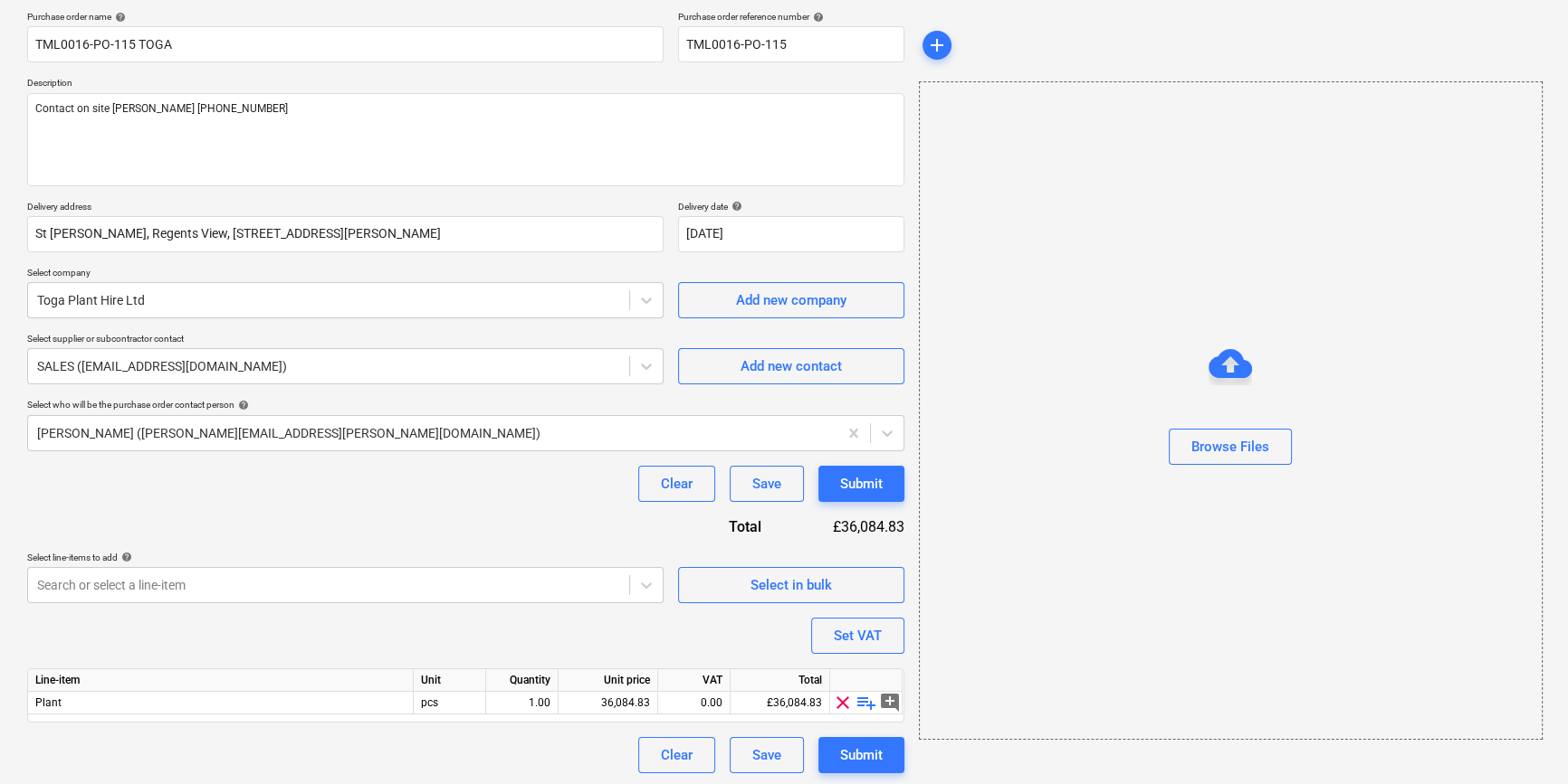
scroll to position [141, 0]
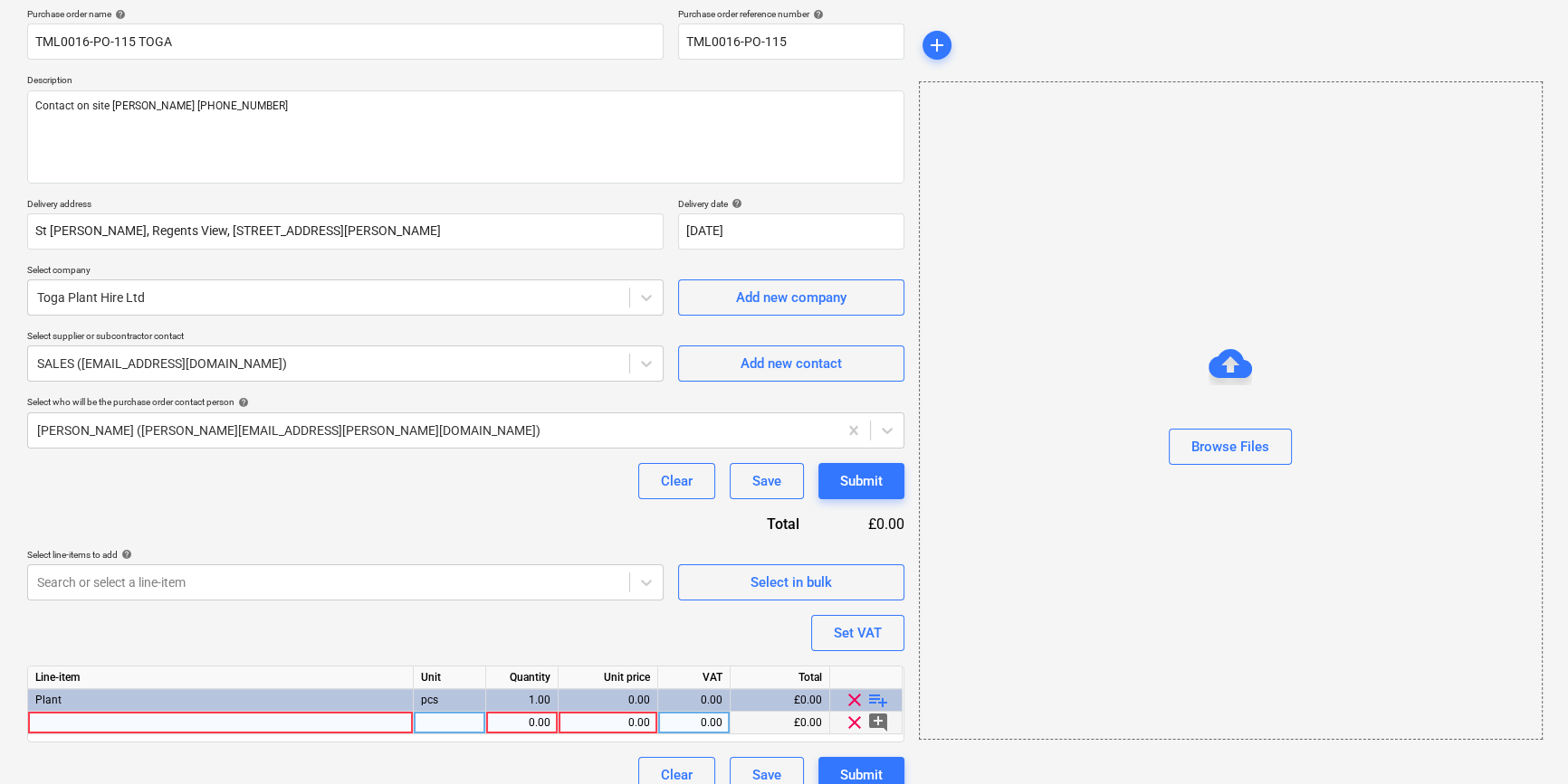
click at [60, 716] on div at bounding box center [220, 723] width 385 height 22
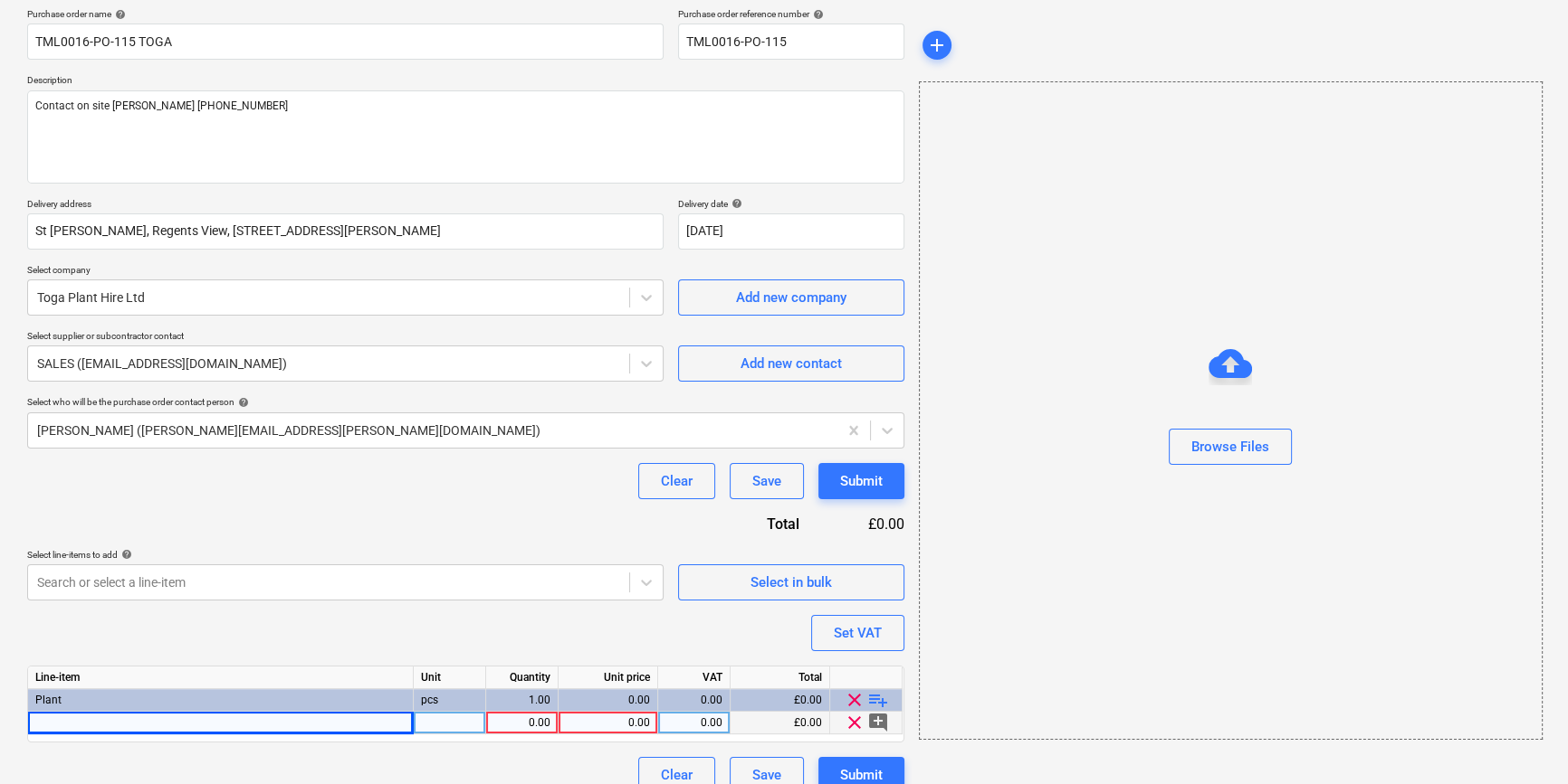
click at [73, 727] on div at bounding box center [220, 723] width 385 height 22
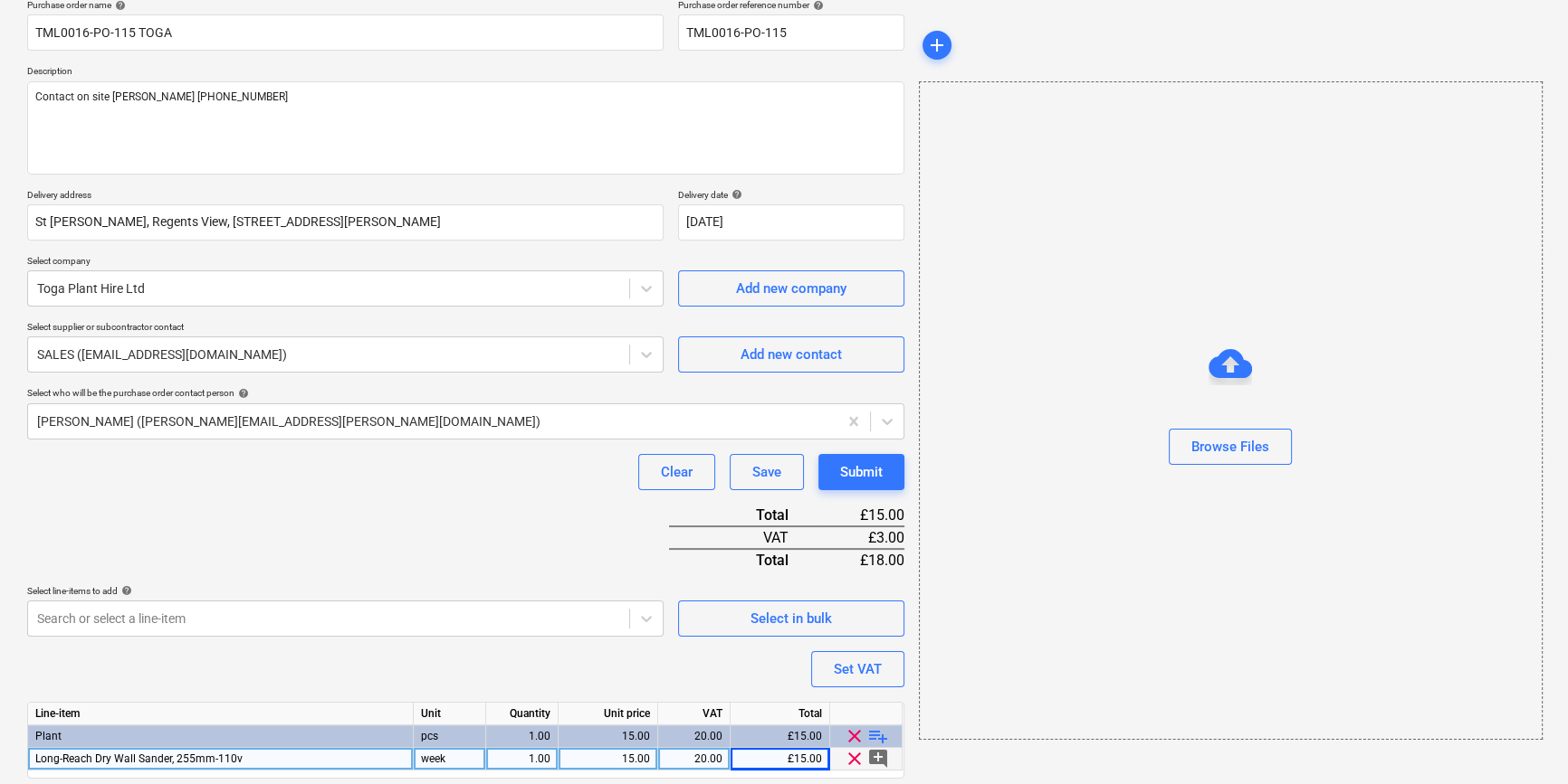
scroll to position [208, 0]
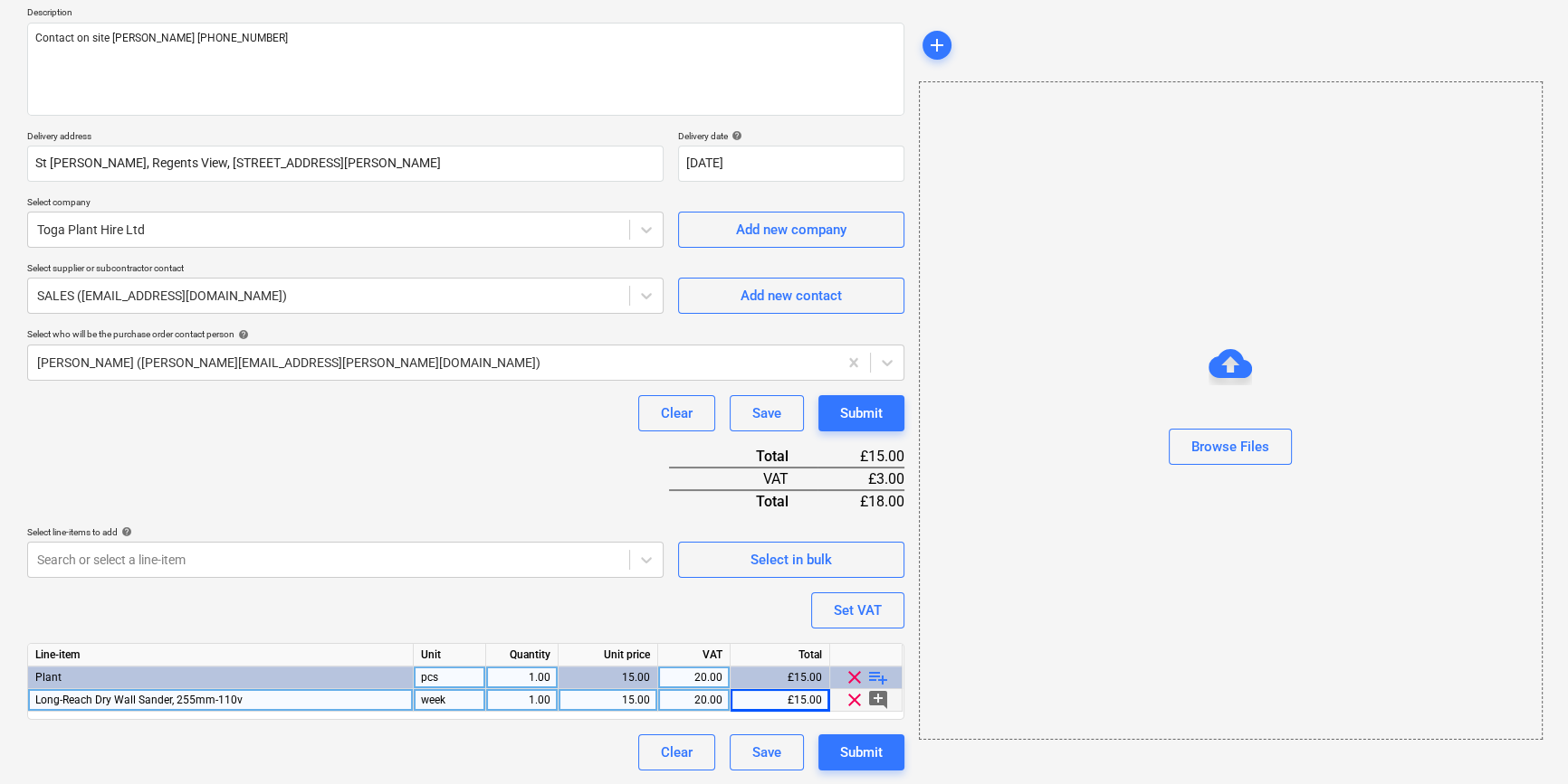
click at [874, 675] on span "playlist_add" at bounding box center [878, 677] width 21 height 21
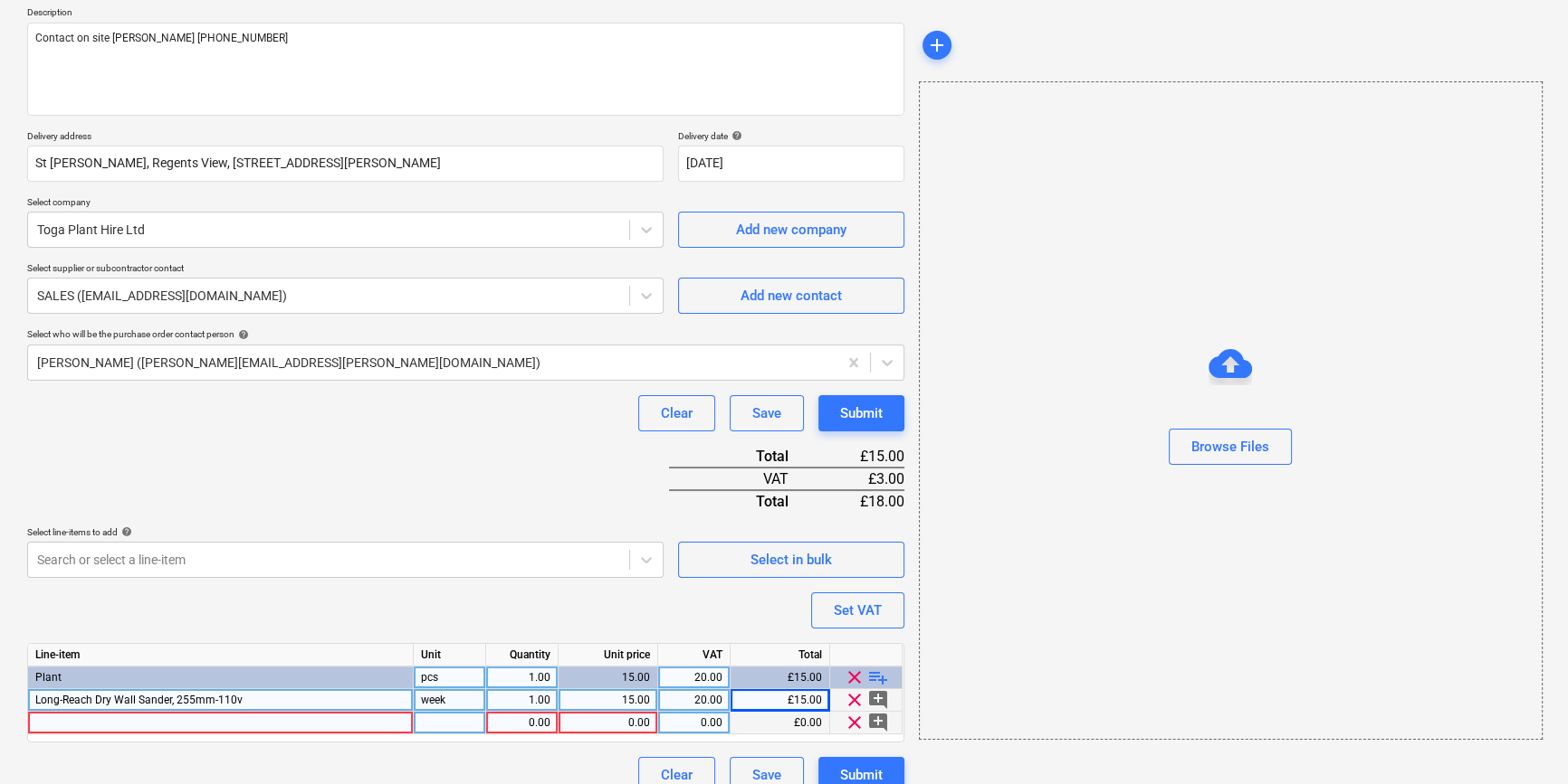
click at [46, 724] on div at bounding box center [220, 723] width 385 height 22
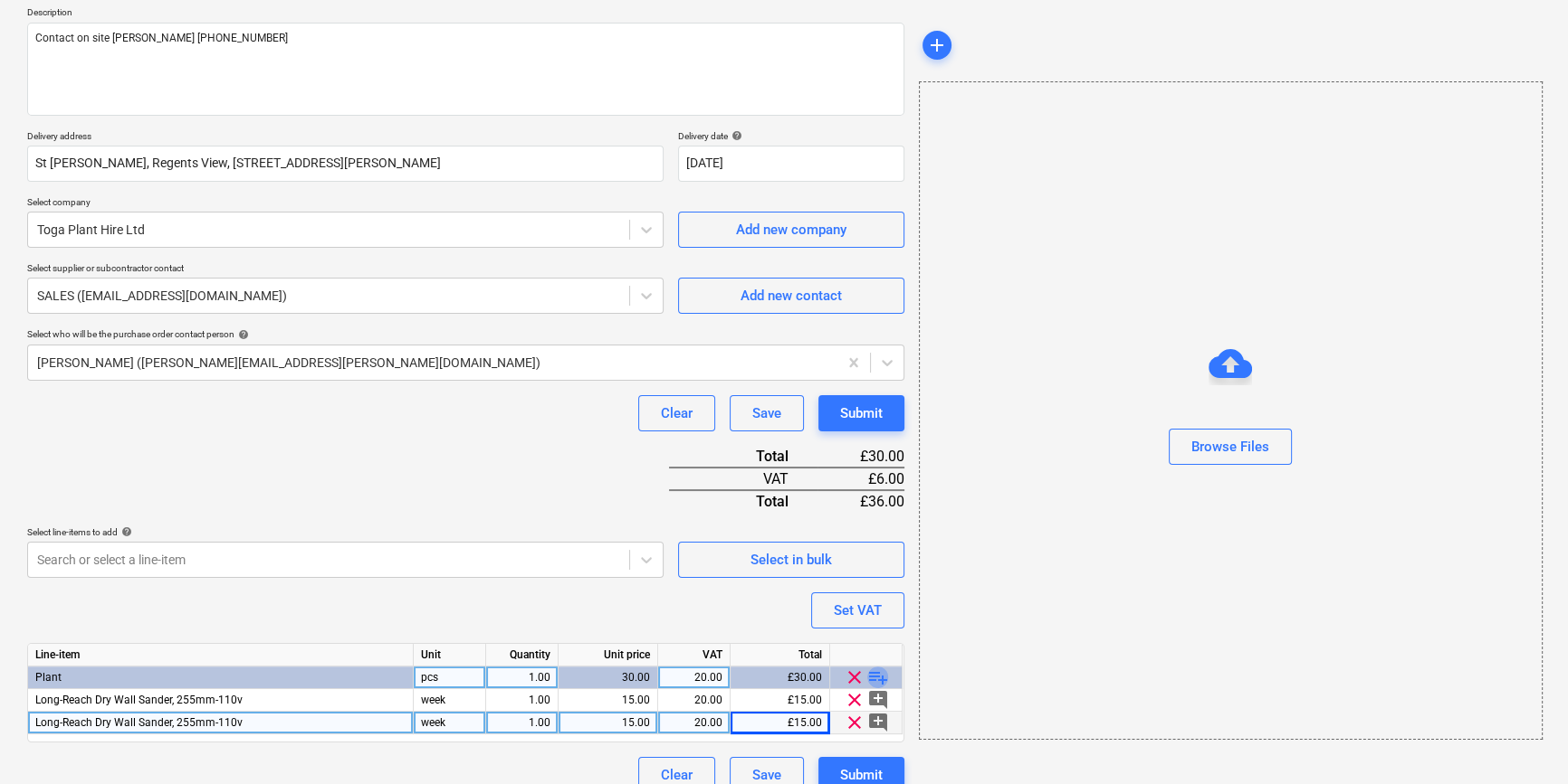
click at [879, 674] on span "playlist_add" at bounding box center [878, 677] width 21 height 21
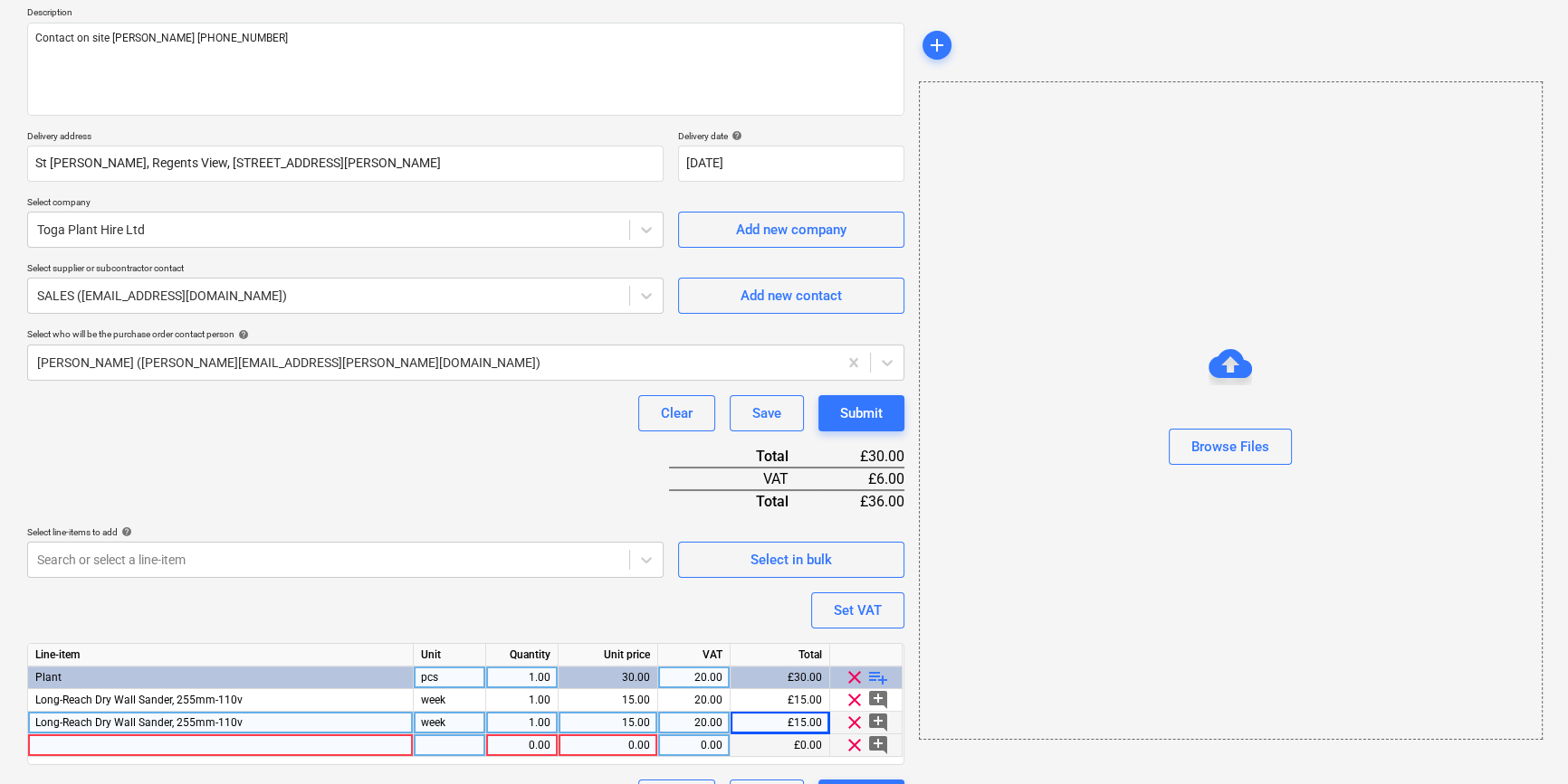
click at [72, 744] on div at bounding box center [220, 745] width 385 height 22
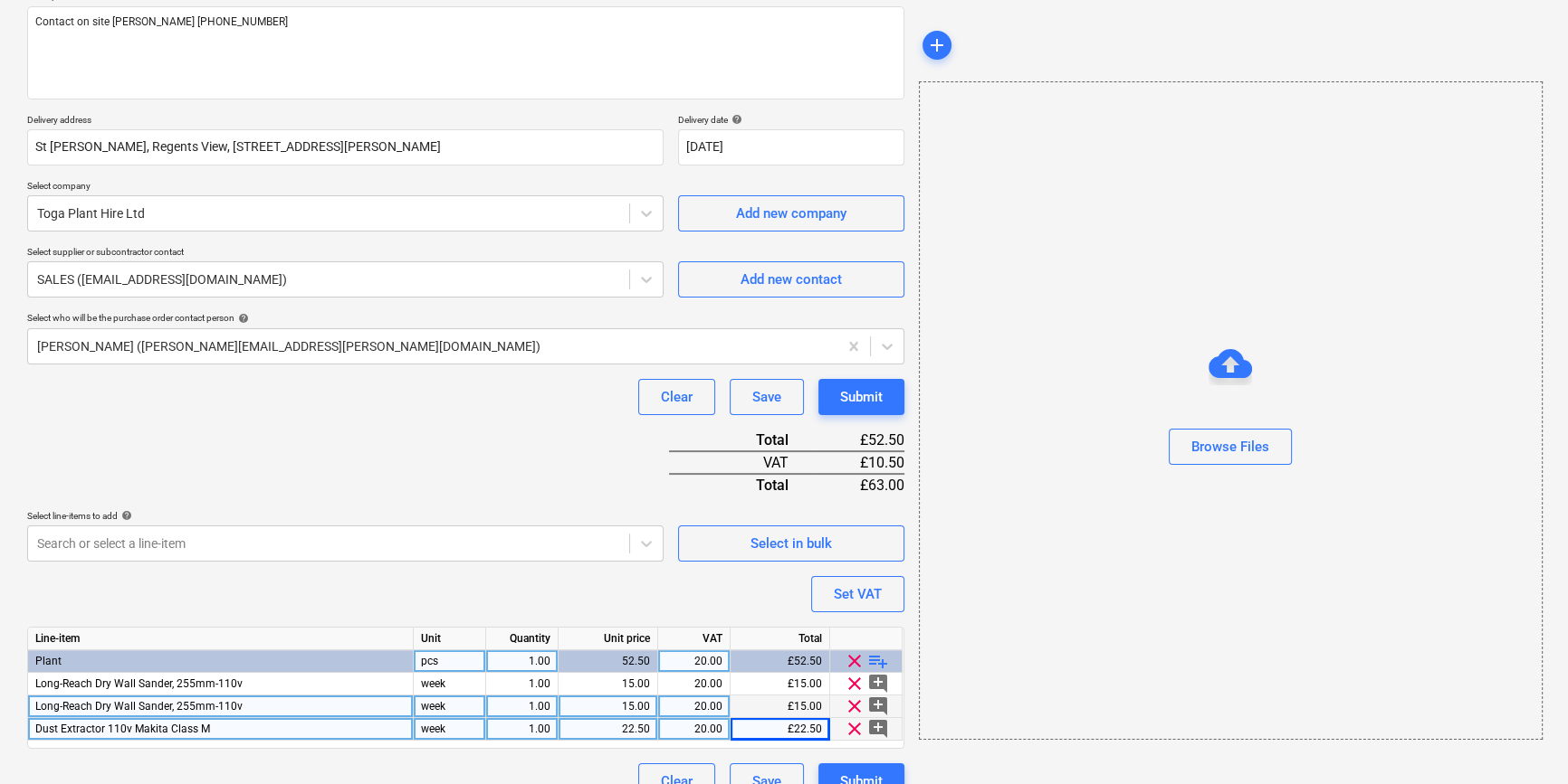
scroll to position [253, 0]
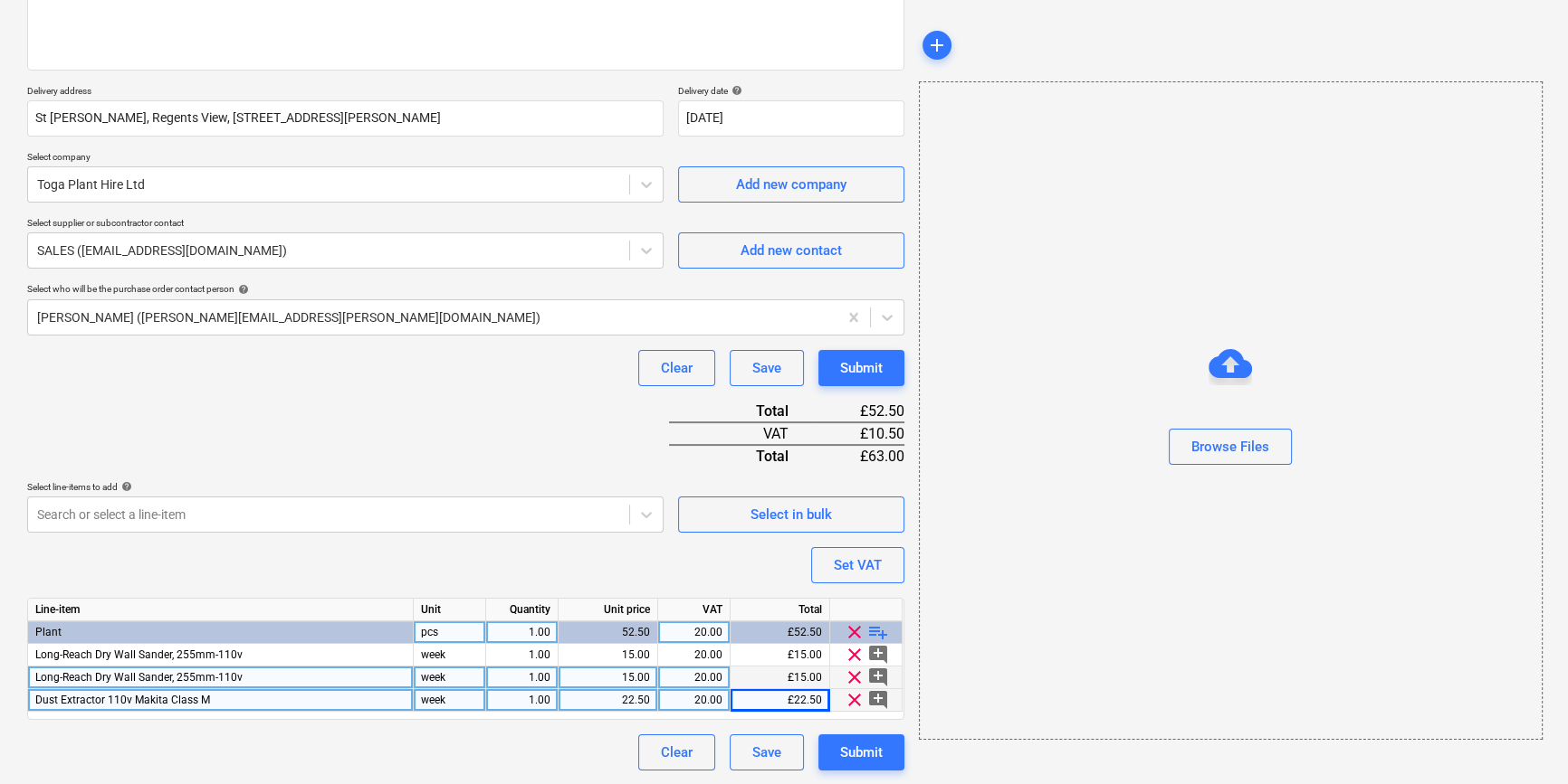
click at [881, 627] on span "playlist_add" at bounding box center [878, 633] width 21 height 21
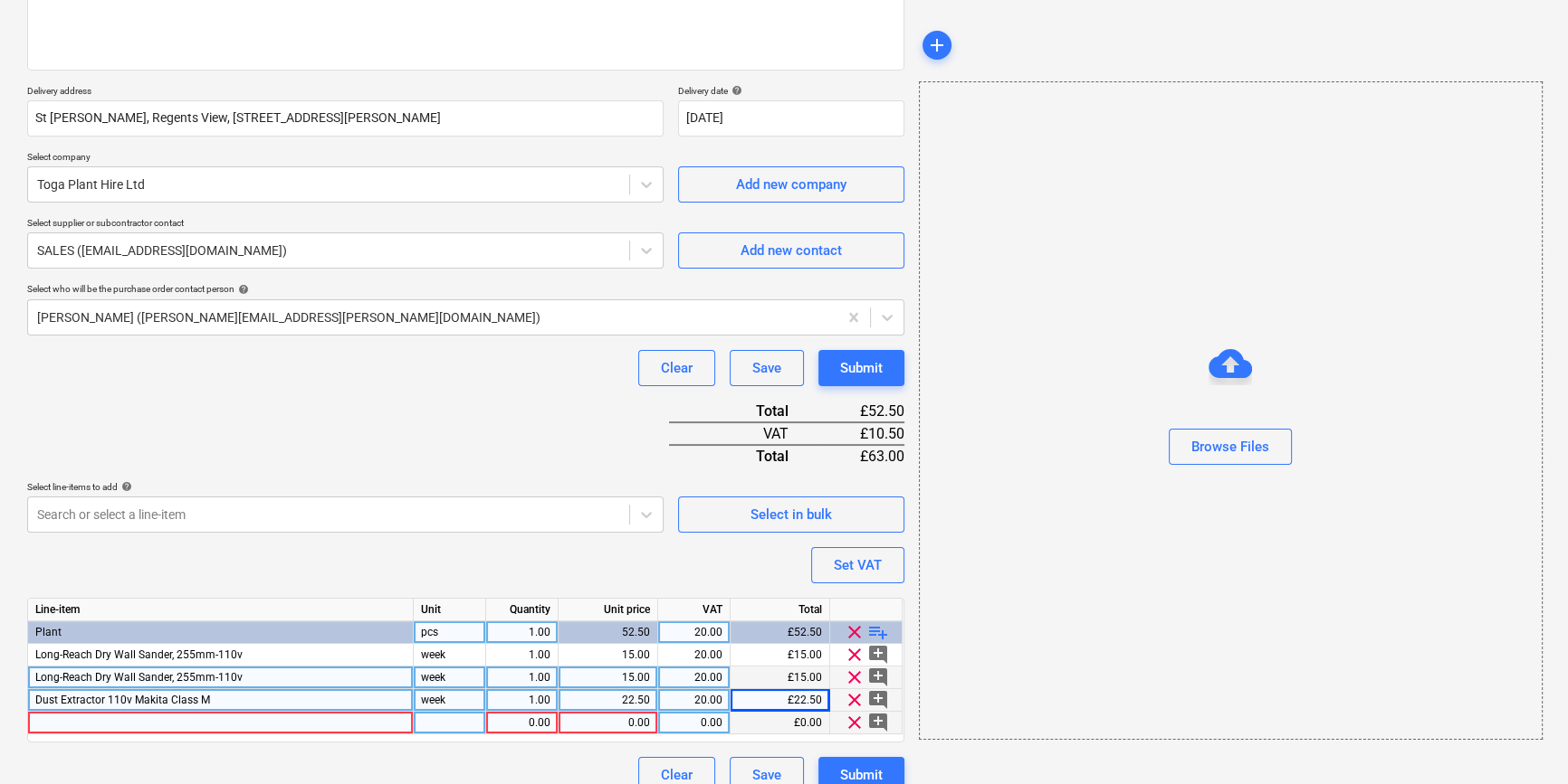
click at [48, 724] on div at bounding box center [220, 723] width 385 height 22
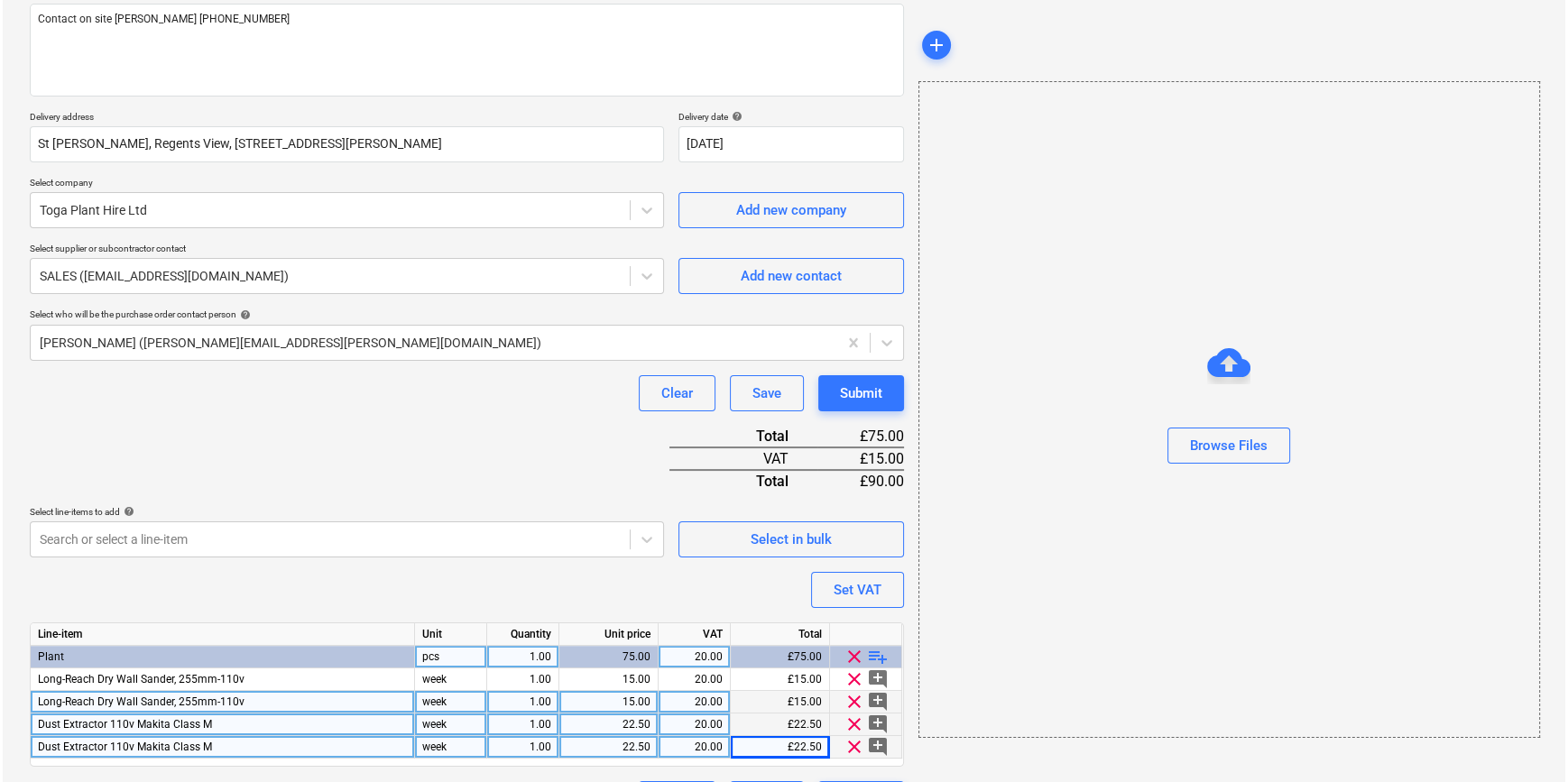
scroll to position [275, 0]
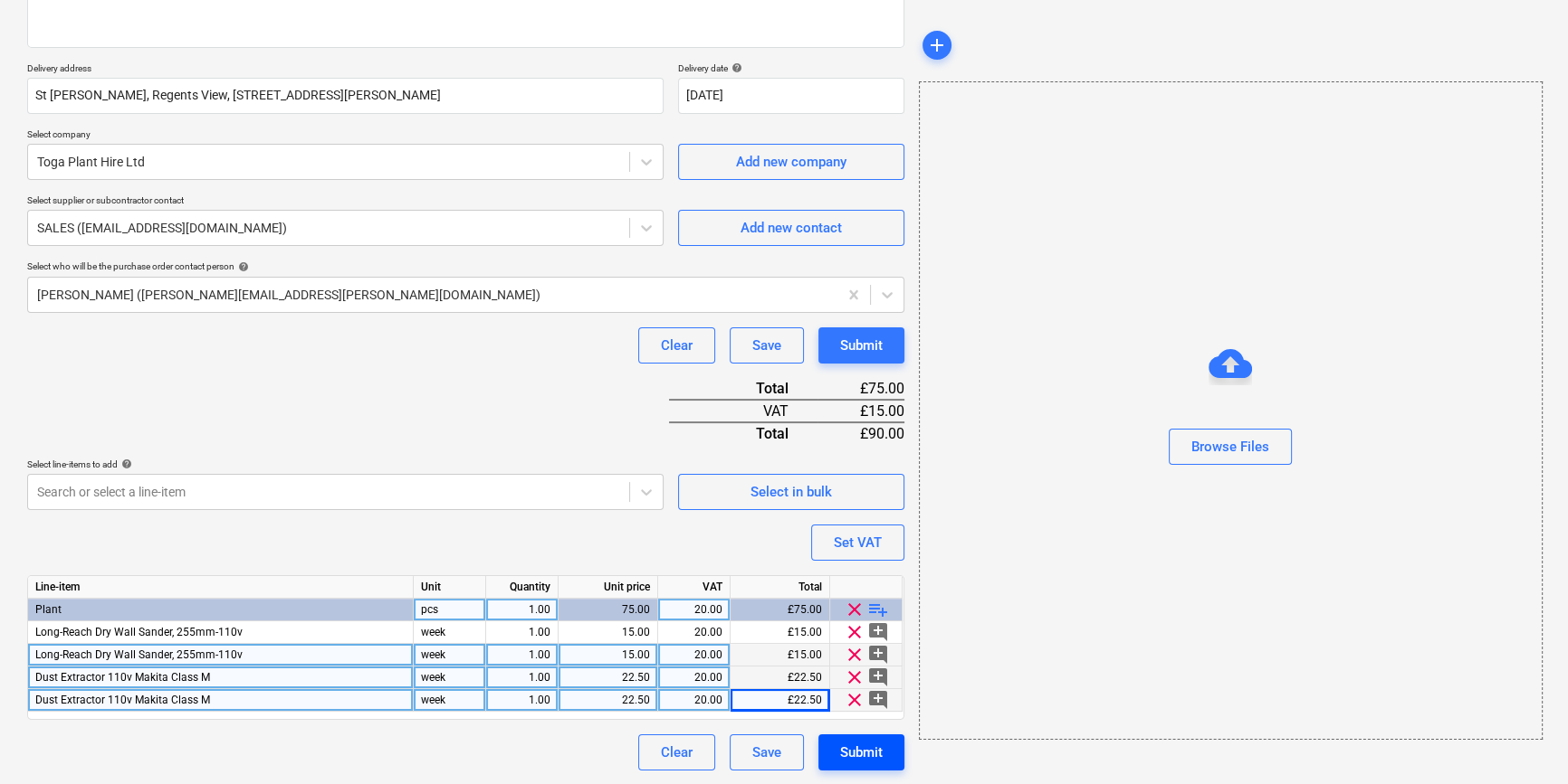
click at [875, 753] on div "Submit" at bounding box center [861, 753] width 43 height 23
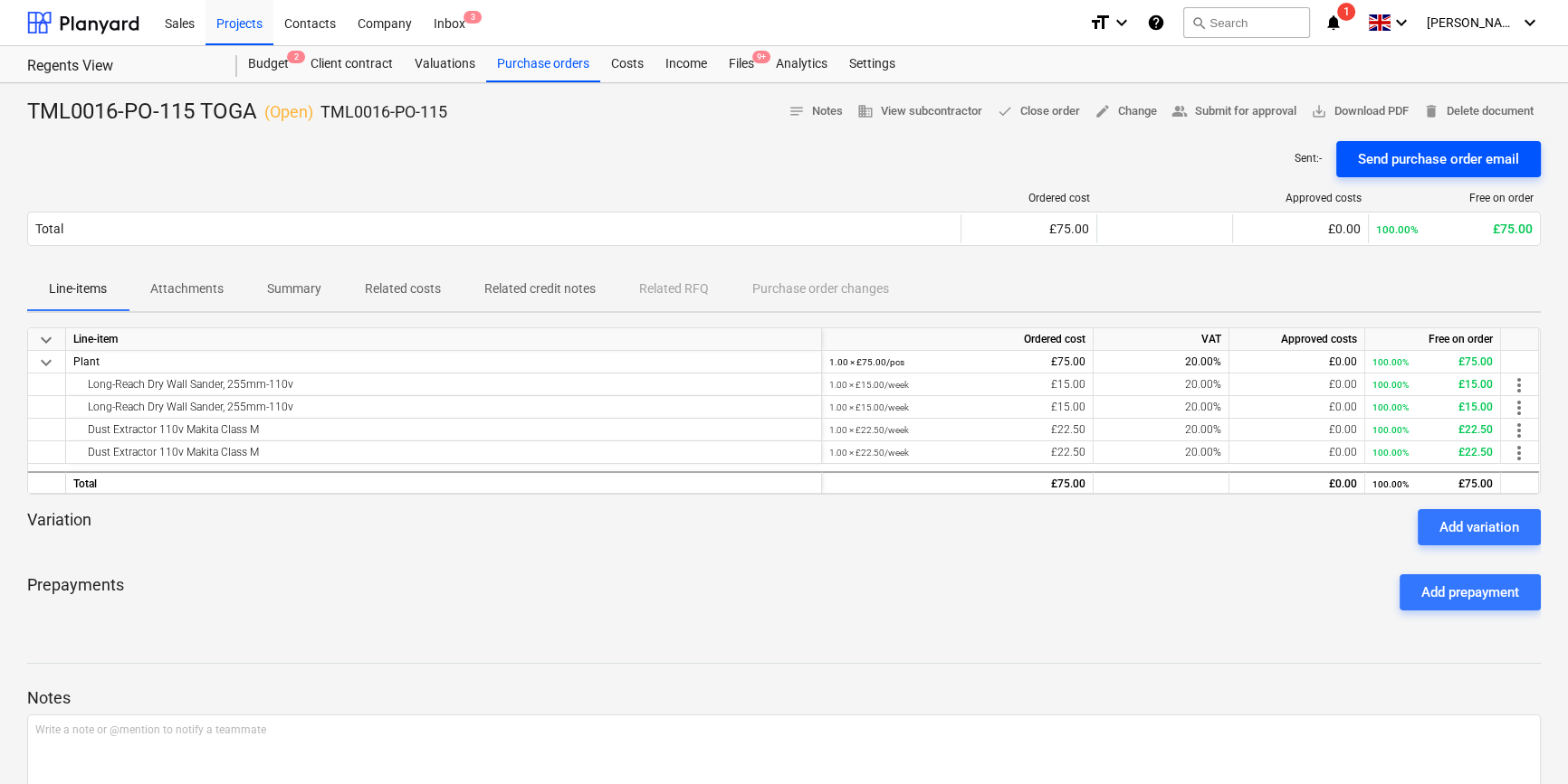
click at [1250, 158] on div "Send purchase order email" at bounding box center [1438, 159] width 161 height 23
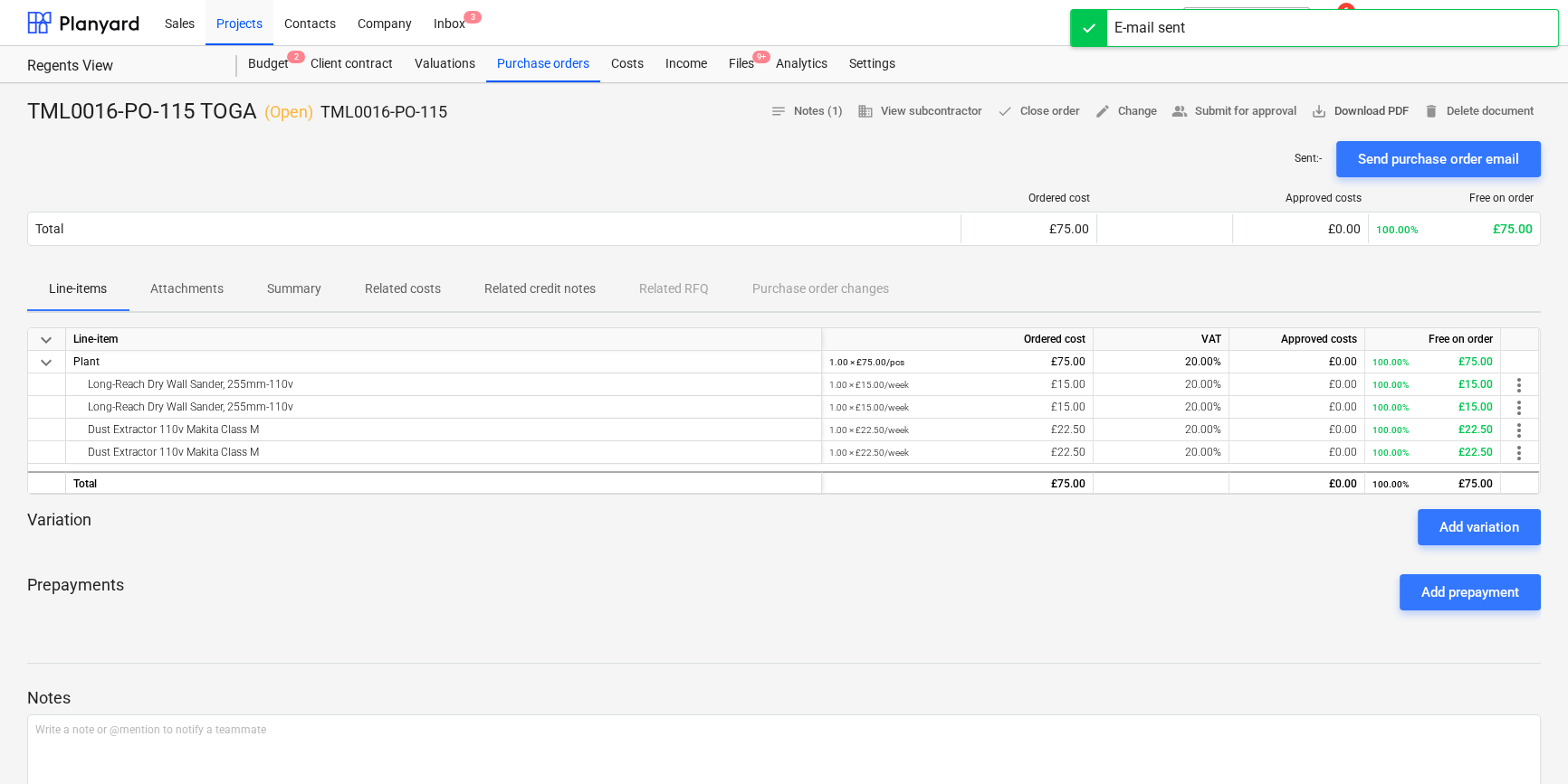
click at [1250, 117] on span "save_alt Download PDF" at bounding box center [1359, 111] width 98 height 20
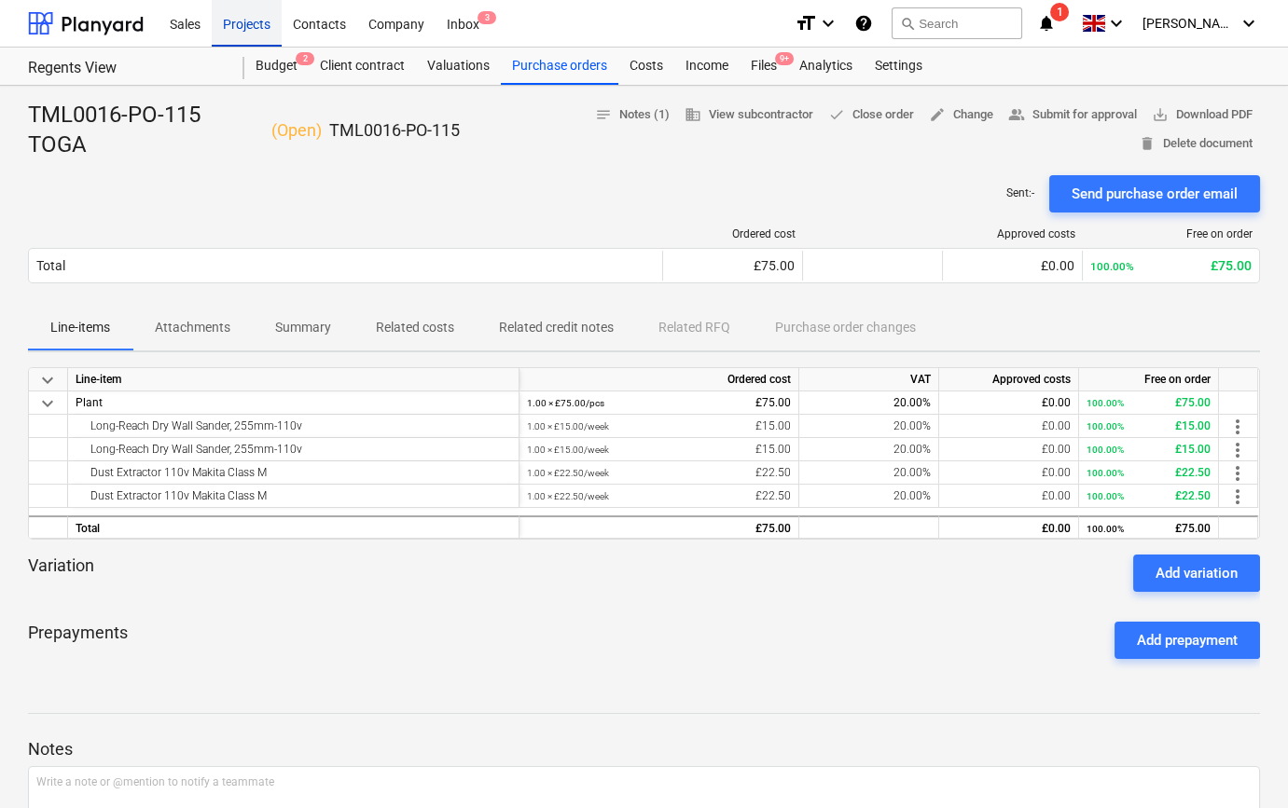
click at [238, 20] on div "Projects" at bounding box center [247, 23] width 70 height 48
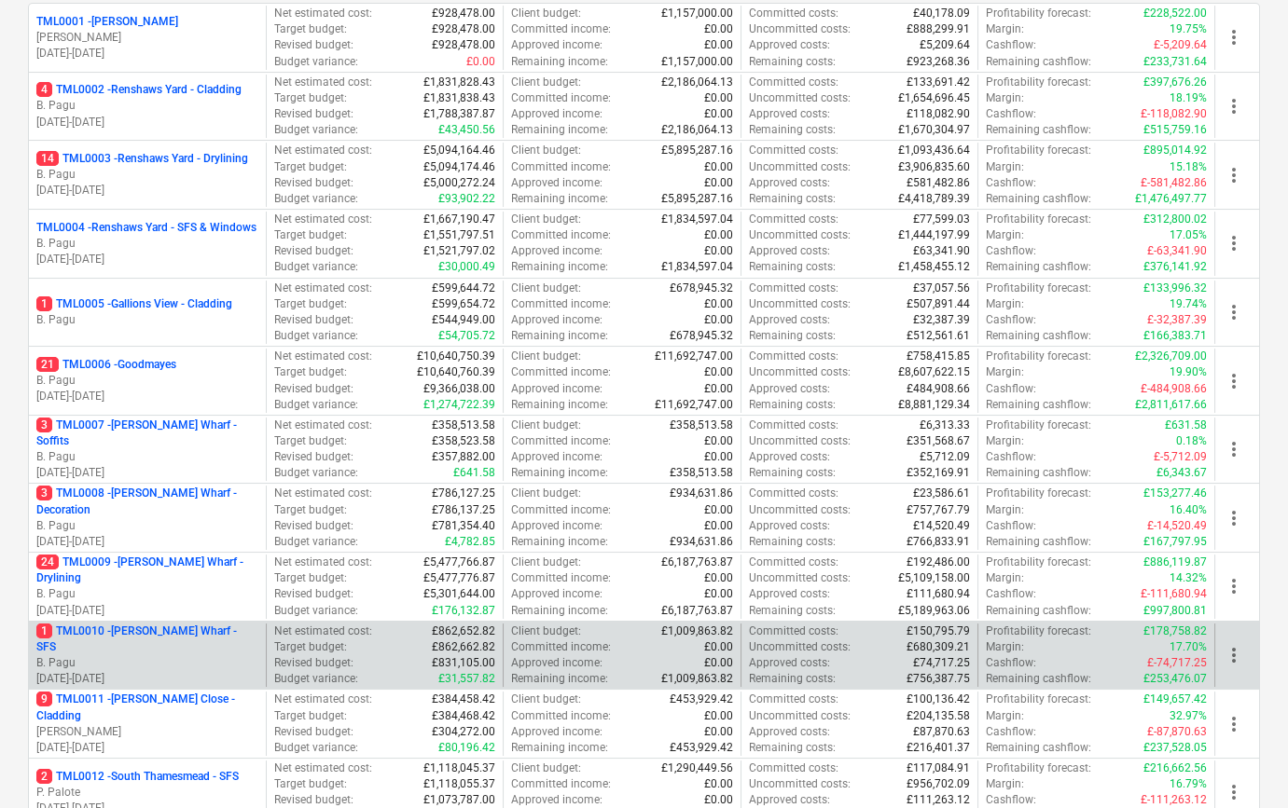
scroll to position [338, 0]
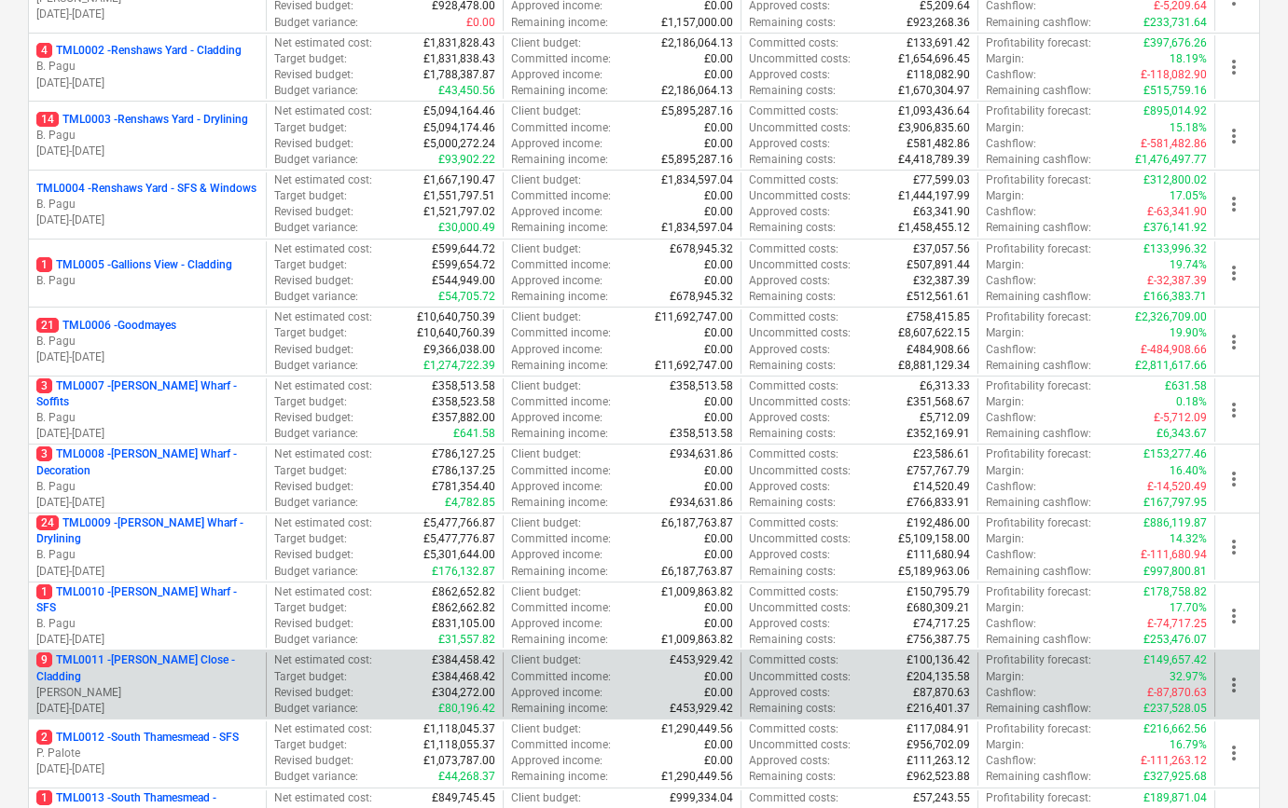
click at [163, 674] on p "9 TML0011 - [PERSON_NAME] Close - Cladding" at bounding box center [147, 669] width 222 height 32
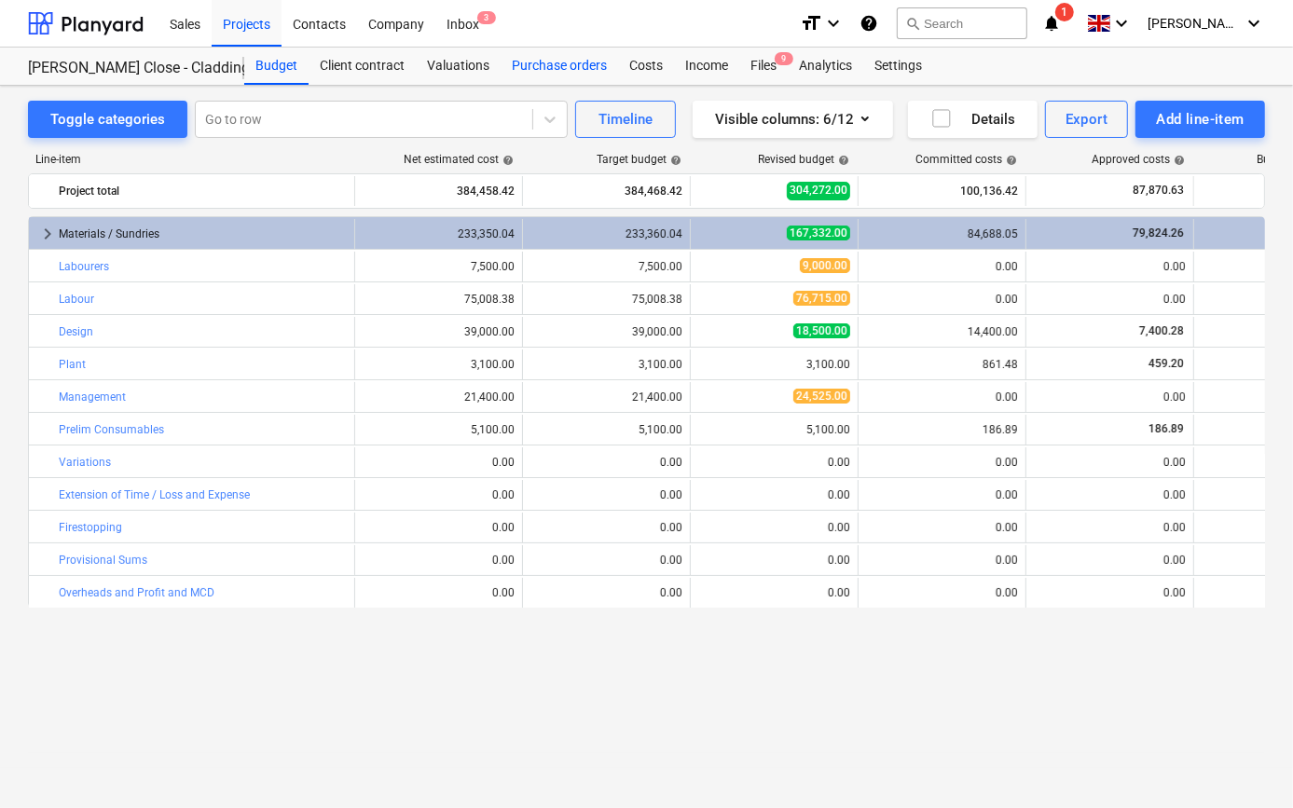
click at [558, 63] on div "Purchase orders" at bounding box center [559, 66] width 117 height 37
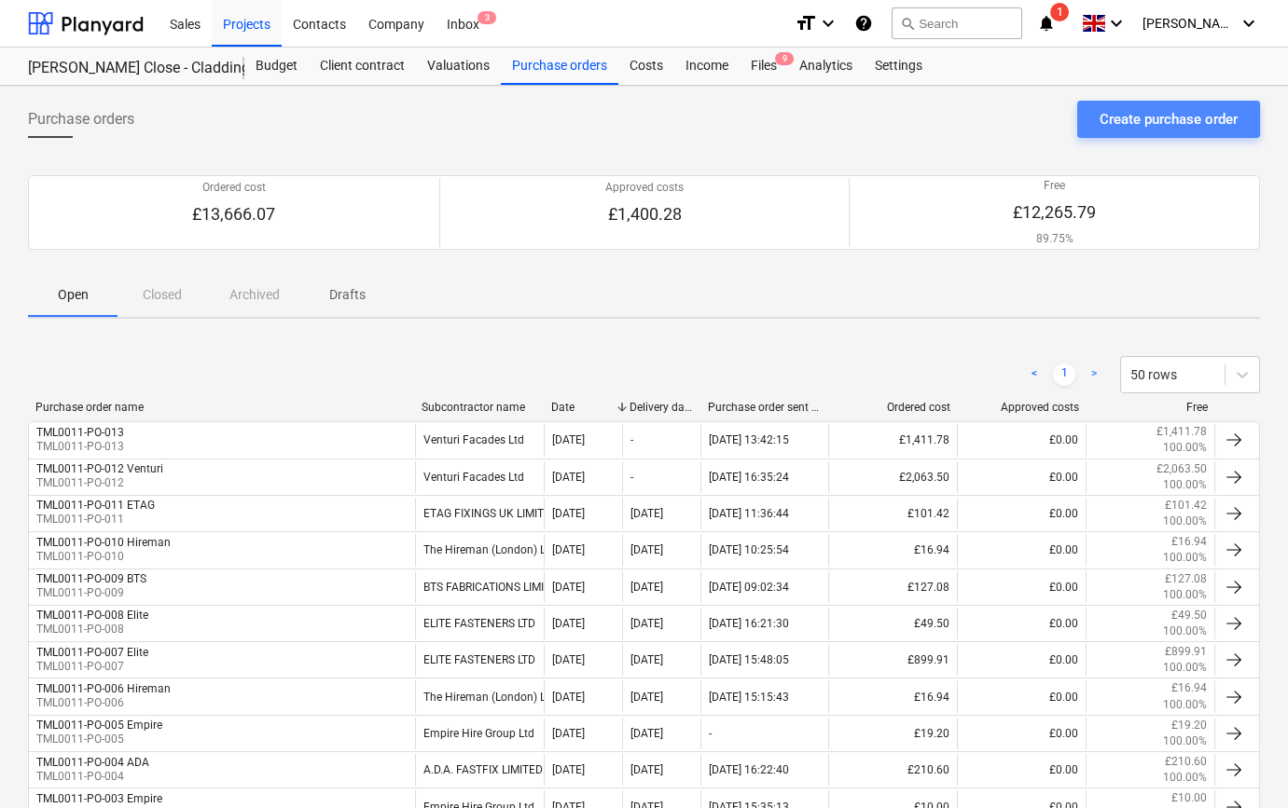
click at [1146, 117] on div "Create purchase order" at bounding box center [1168, 119] width 138 height 24
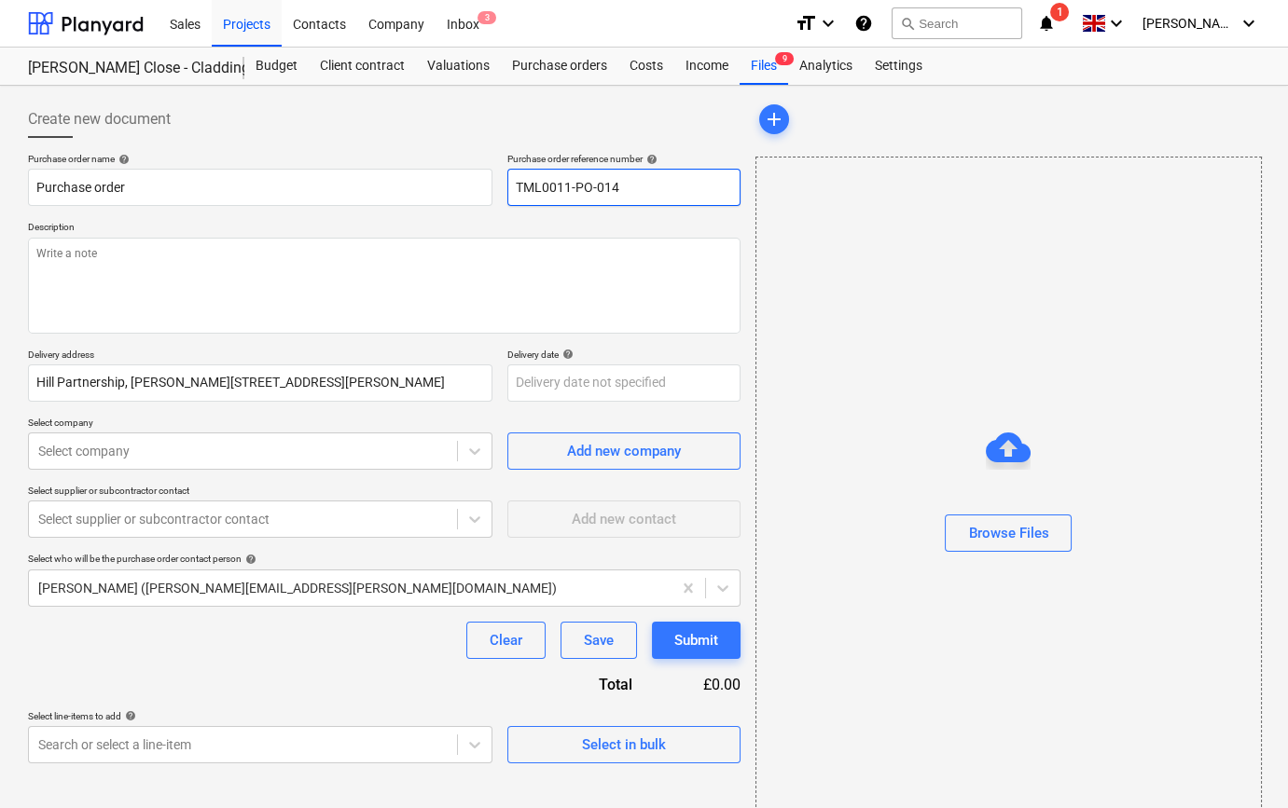
drag, startPoint x: 641, startPoint y: 187, endPoint x: 507, endPoint y: 192, distance: 133.4
click at [507, 192] on input "TML0011-PO-014" at bounding box center [623, 187] width 233 height 37
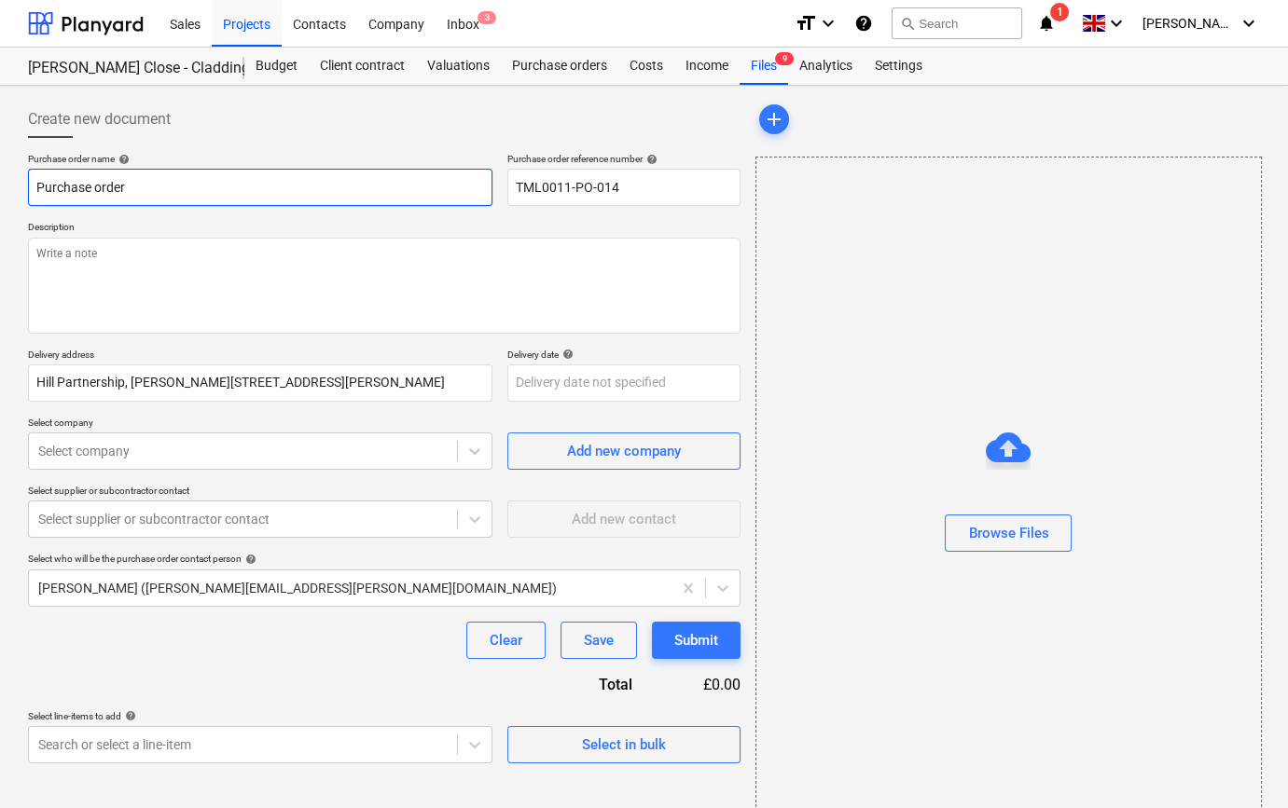
drag, startPoint x: 146, startPoint y: 186, endPoint x: 24, endPoint y: 193, distance: 122.4
click at [24, 193] on div "Create new document Purchase order name help Purchase order Purchase order refe…" at bounding box center [384, 468] width 727 height 750
paste input "TML0011-PO-014"
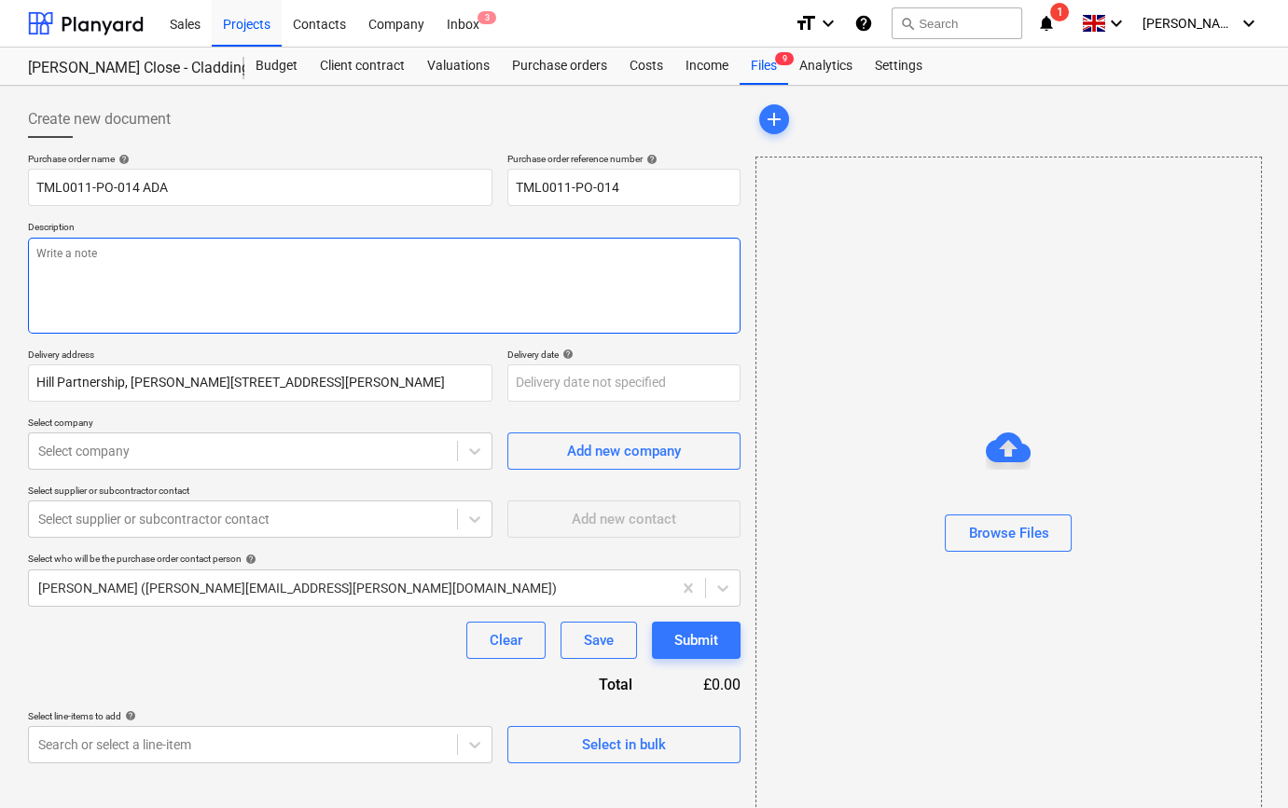
click at [76, 290] on textarea at bounding box center [384, 286] width 712 height 96
click at [147, 256] on textarea "Site contact Lorand" at bounding box center [384, 286] width 712 height 96
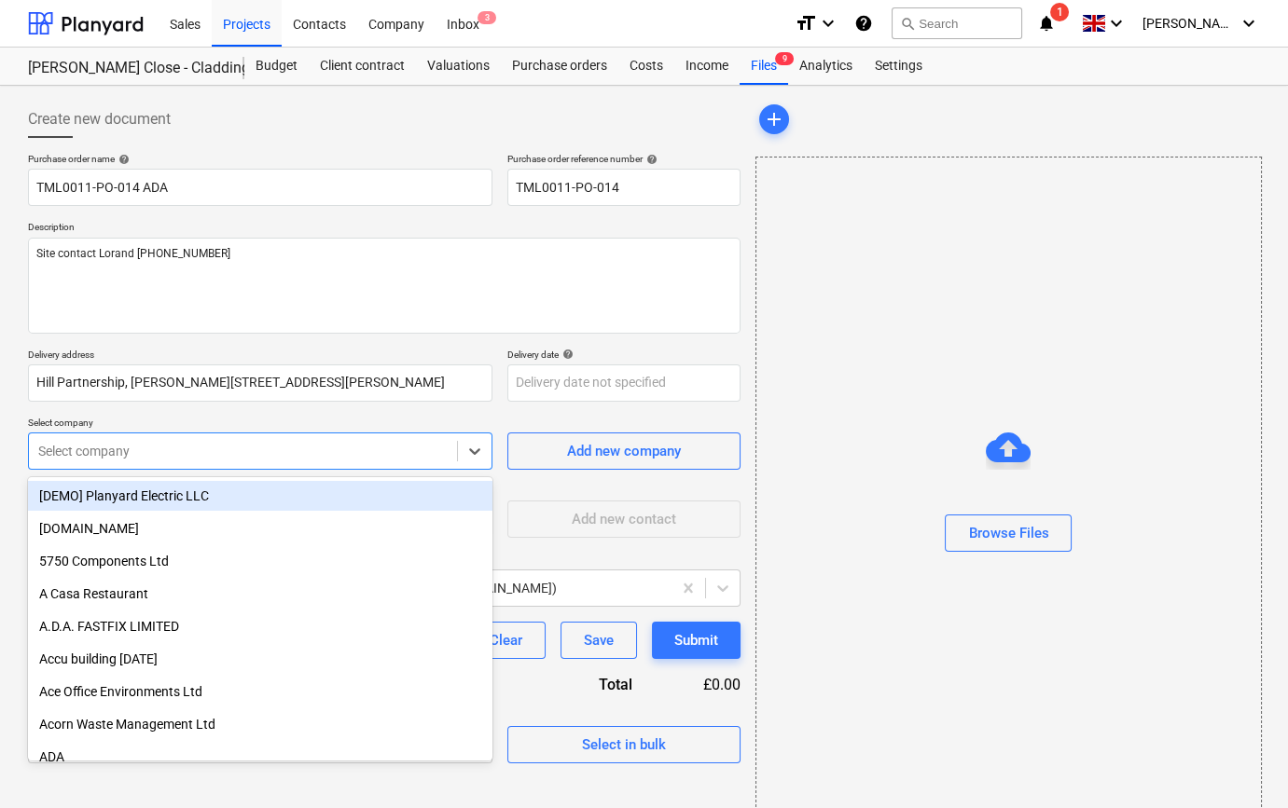
click at [260, 448] on div at bounding box center [242, 451] width 409 height 19
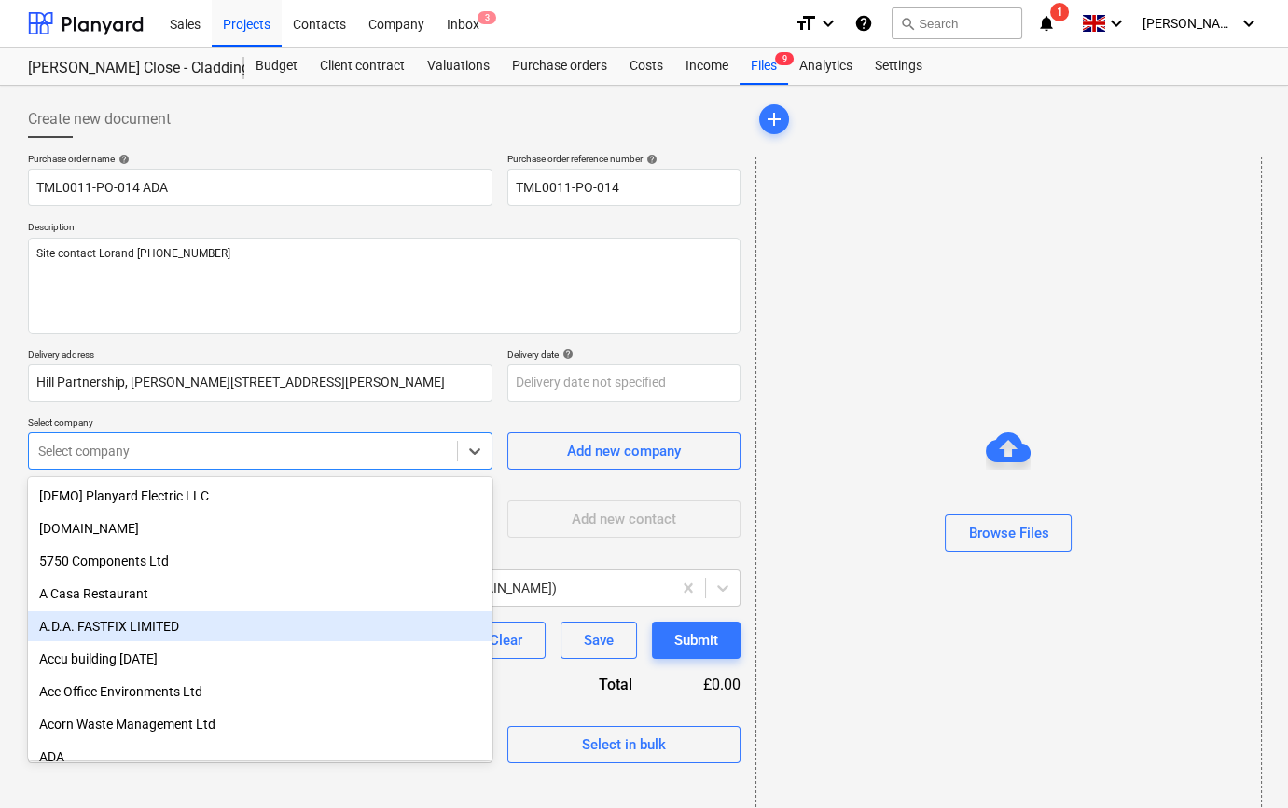
click at [93, 625] on div "A.D.A. FASTFIX LIMITED" at bounding box center [260, 627] width 464 height 30
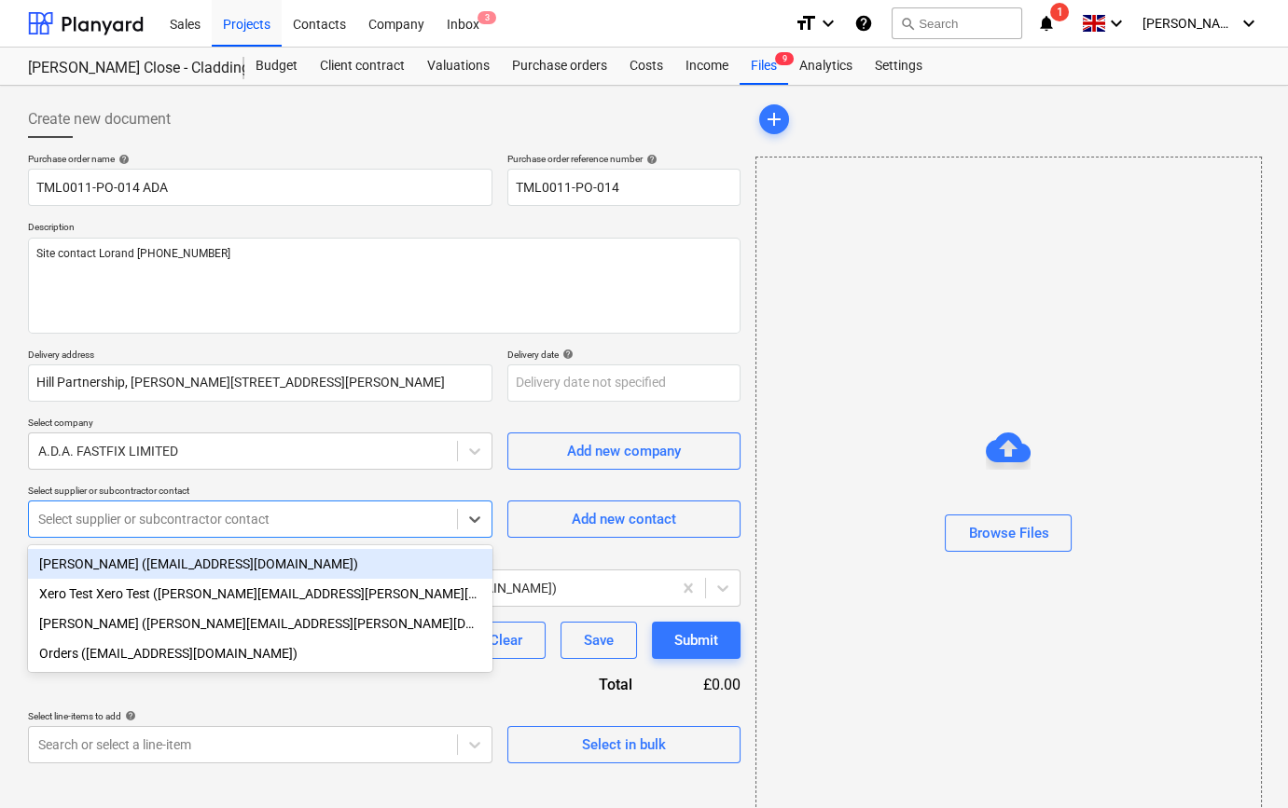
click at [90, 520] on div at bounding box center [242, 519] width 409 height 19
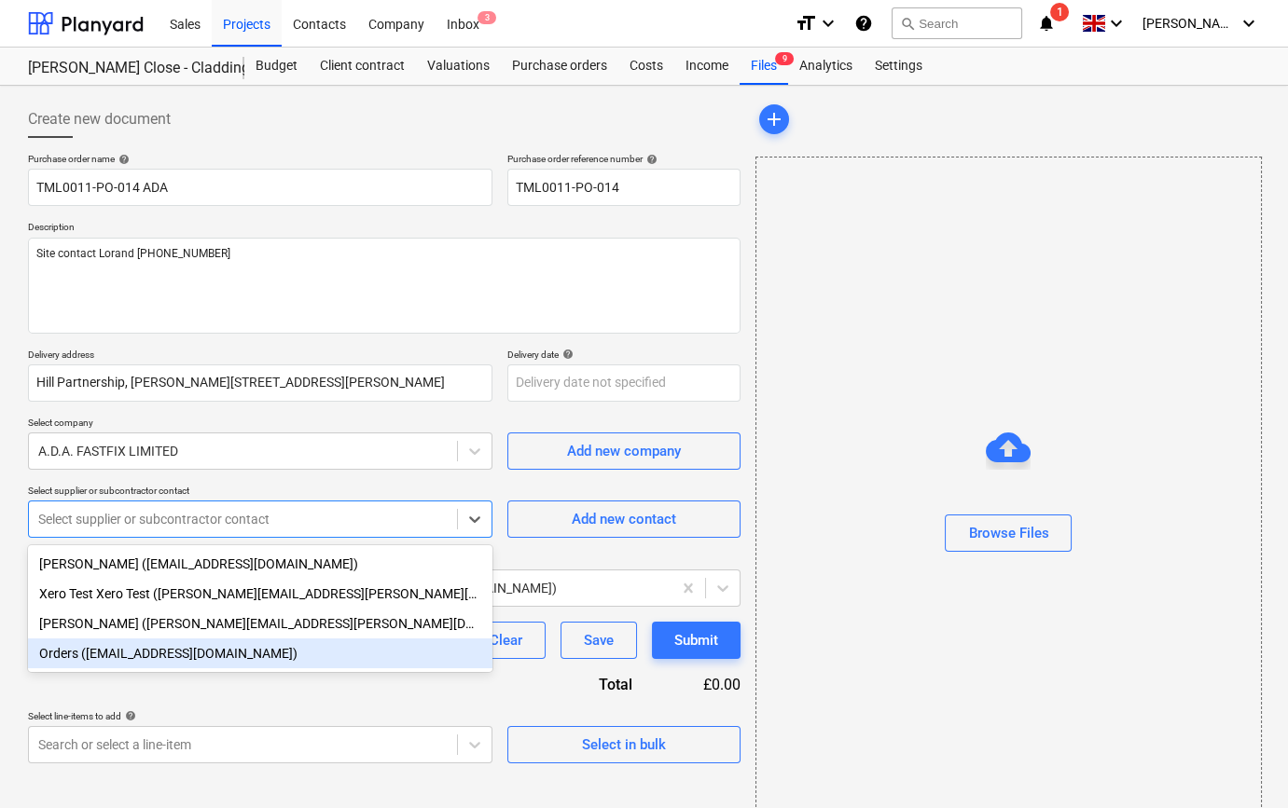
click at [110, 658] on div "Orders ([EMAIL_ADDRESS][DOMAIN_NAME])" at bounding box center [260, 654] width 464 height 30
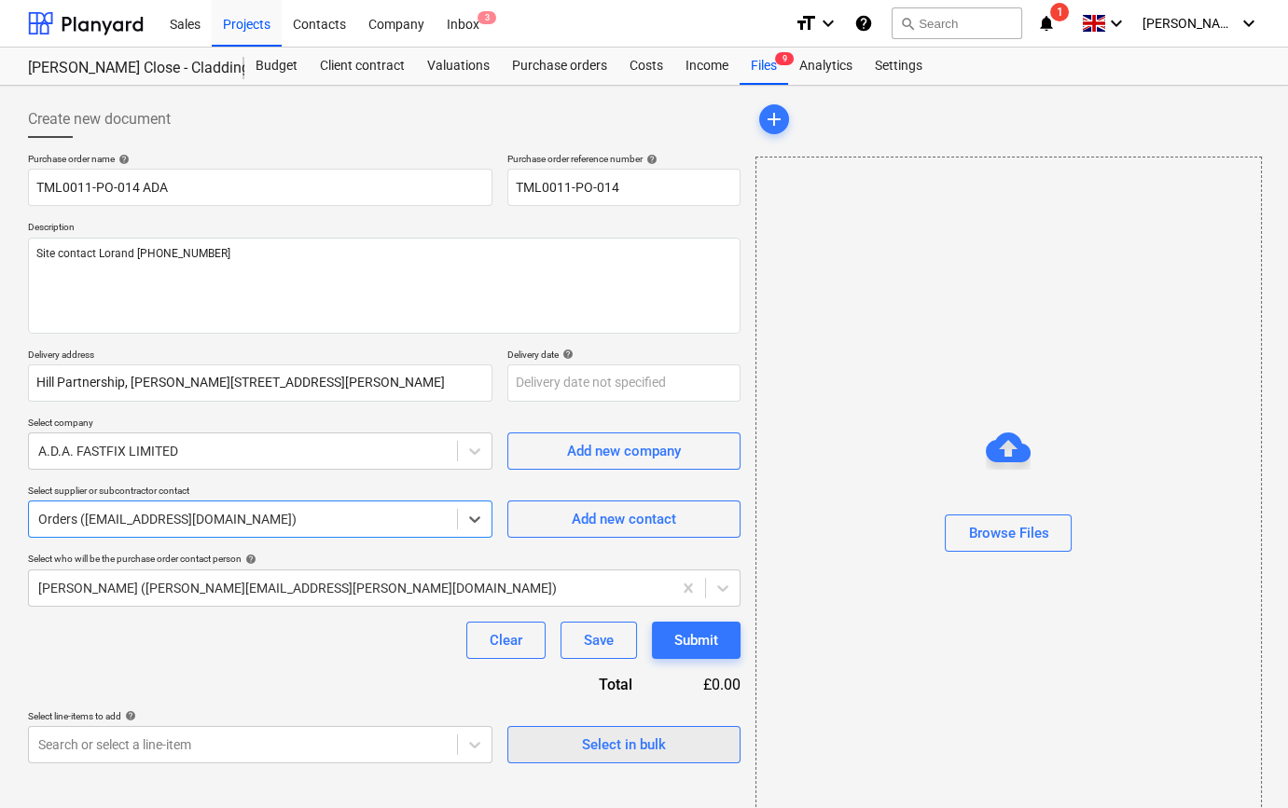
click at [643, 753] on div "Select in bulk" at bounding box center [624, 745] width 84 height 24
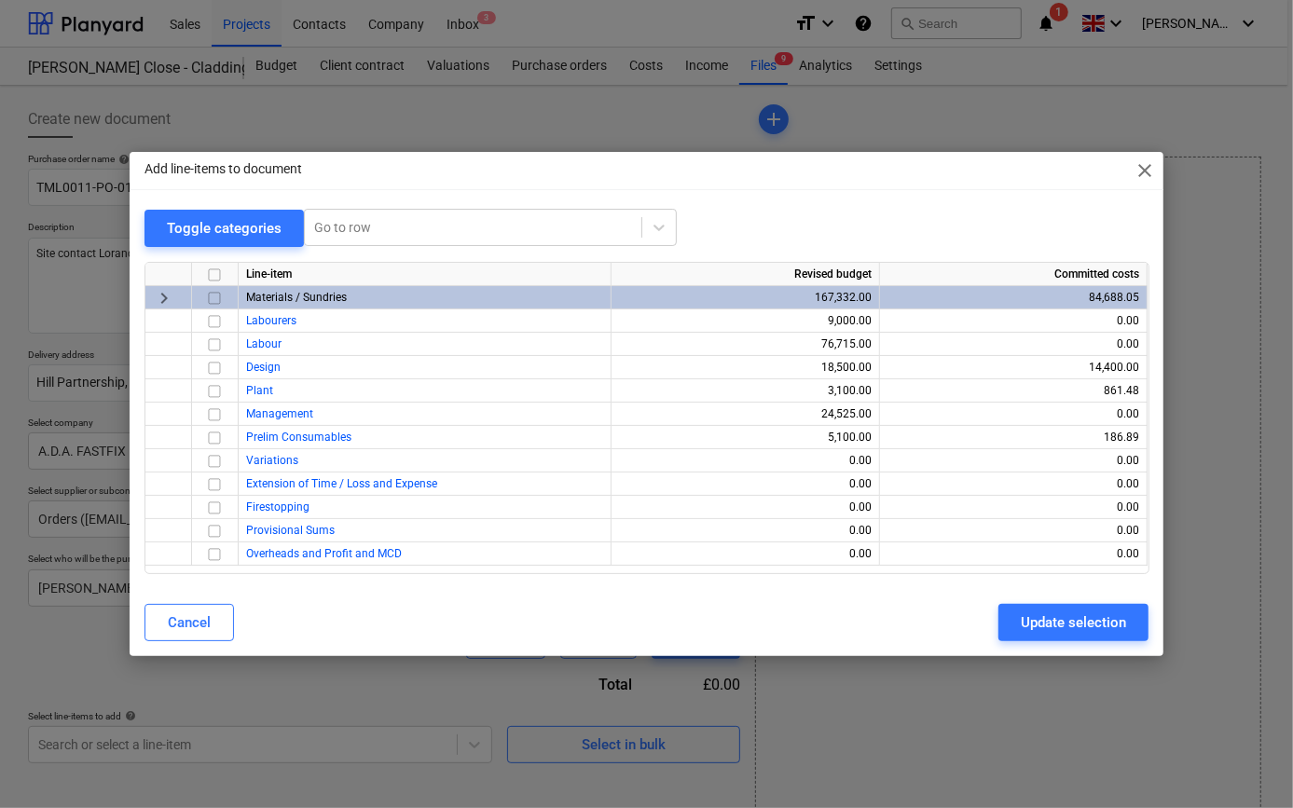
click at [217, 298] on input "checkbox" at bounding box center [214, 298] width 22 height 22
click at [1106, 633] on div "Update selection" at bounding box center [1073, 623] width 105 height 24
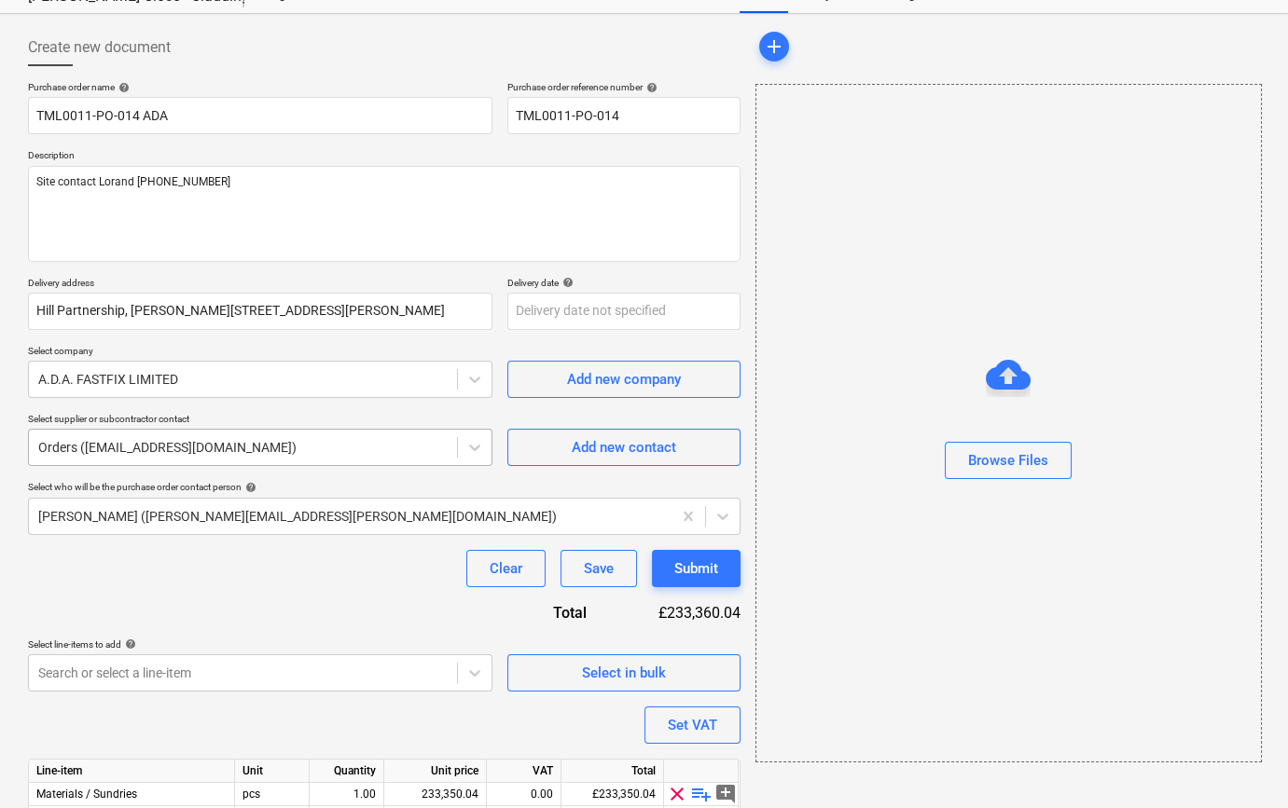
scroll to position [168, 0]
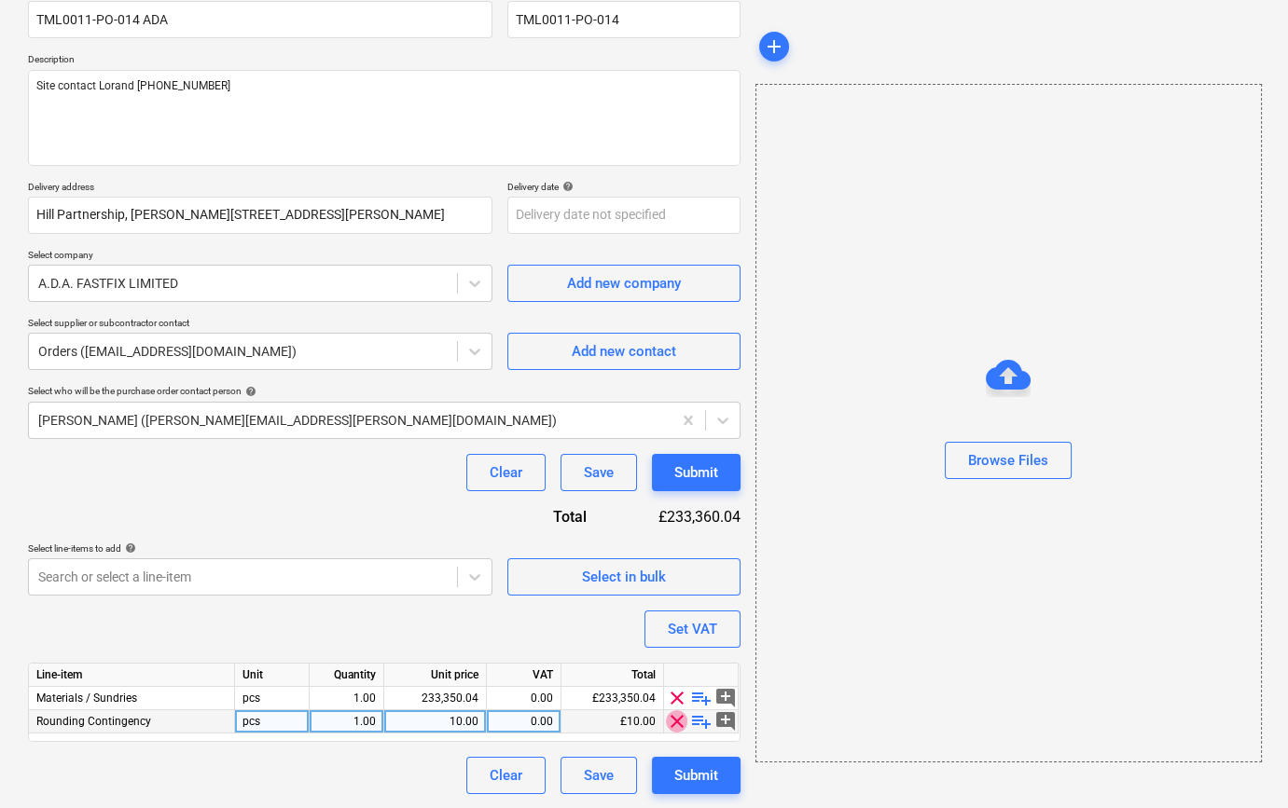
click at [669, 721] on span "clear" at bounding box center [677, 721] width 22 height 22
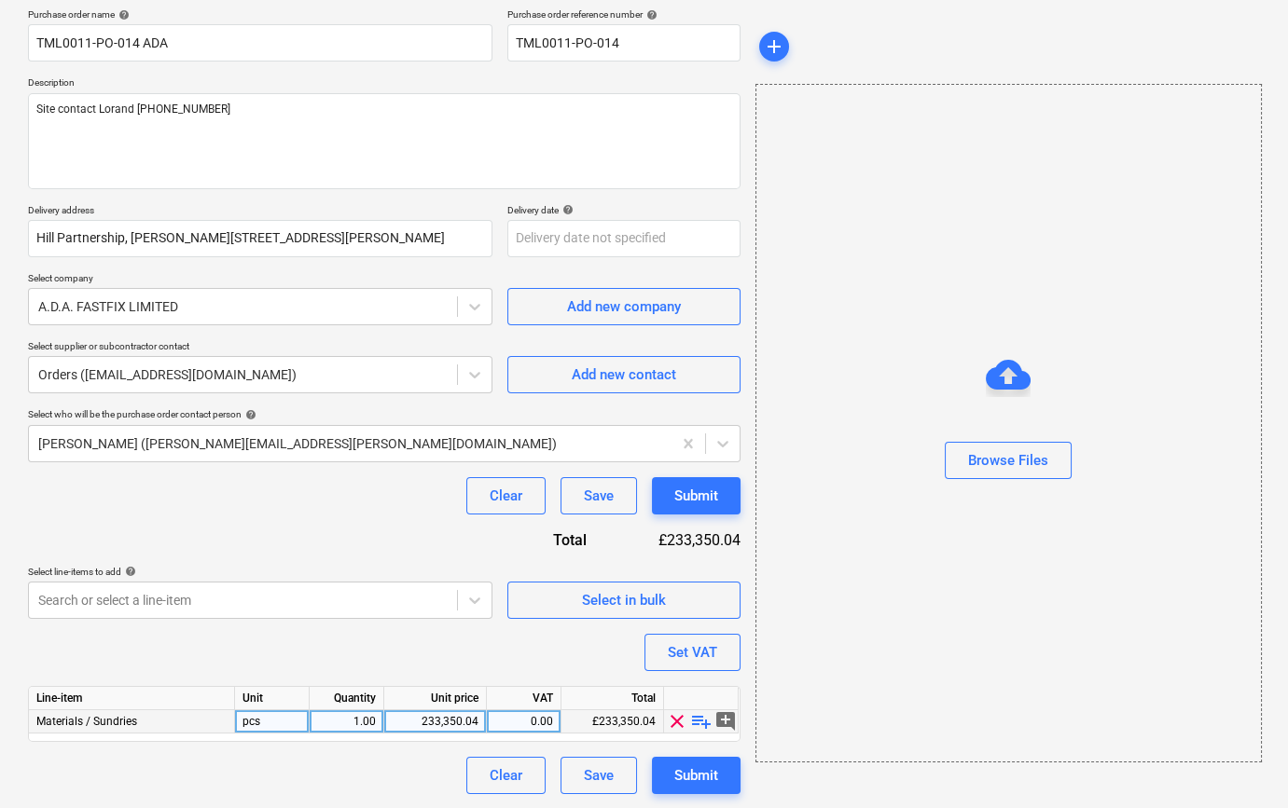
click at [695, 720] on span "playlist_add" at bounding box center [701, 721] width 22 height 22
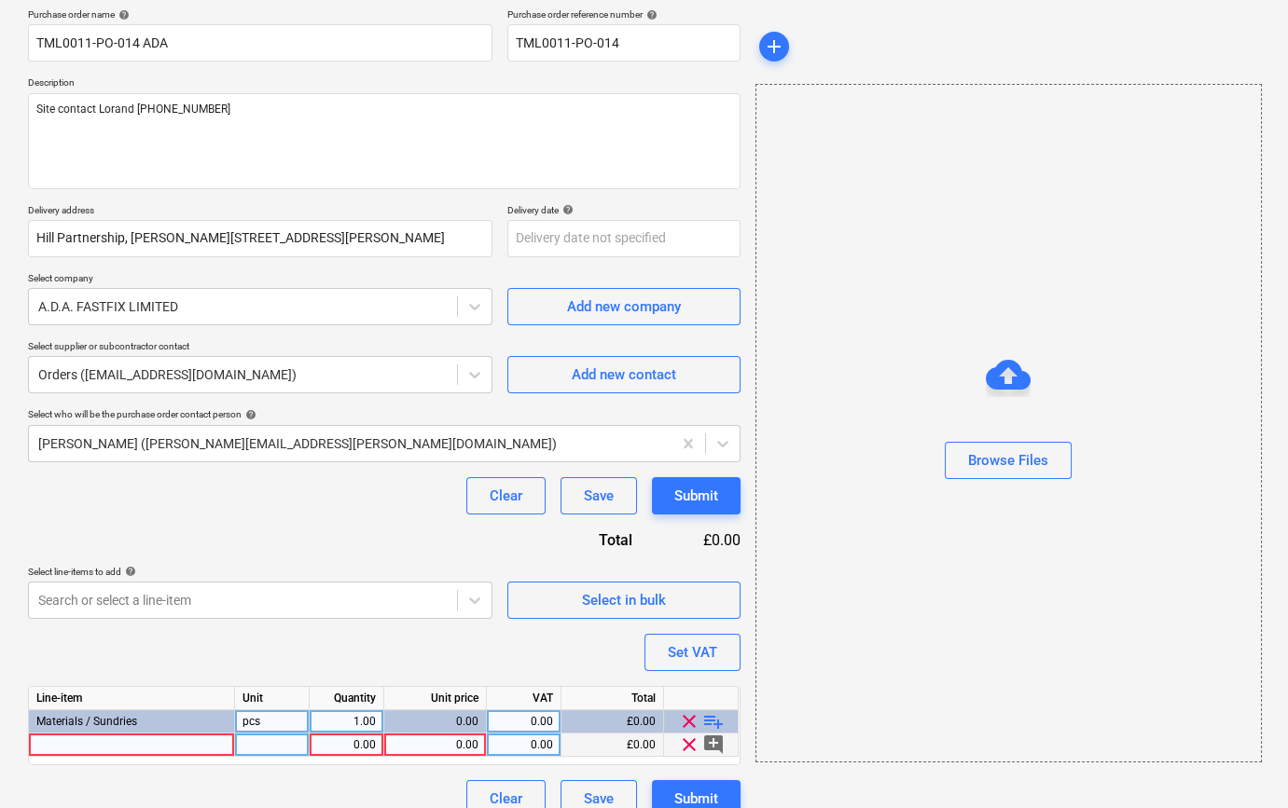
click at [72, 744] on div at bounding box center [132, 745] width 206 height 23
click at [76, 746] on div at bounding box center [132, 745] width 206 height 23
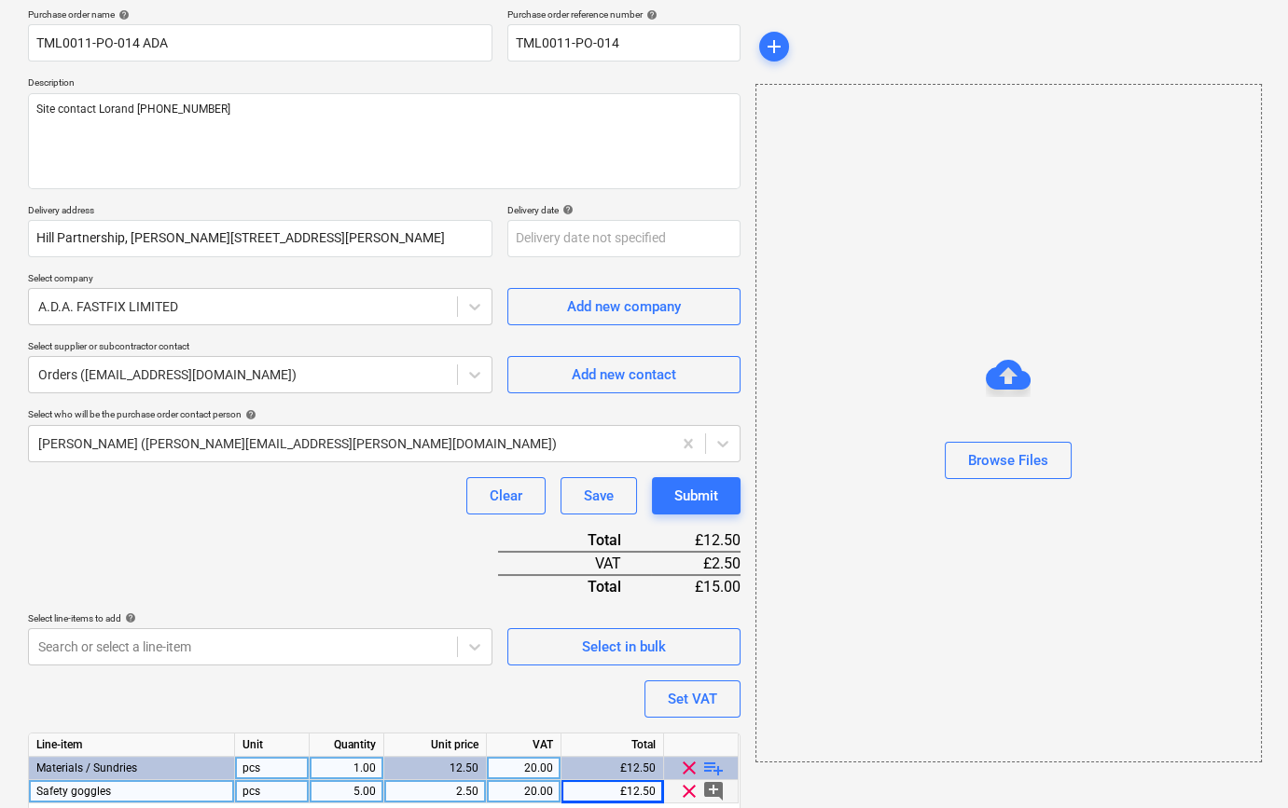
click at [710, 764] on span "playlist_add" at bounding box center [713, 768] width 22 height 22
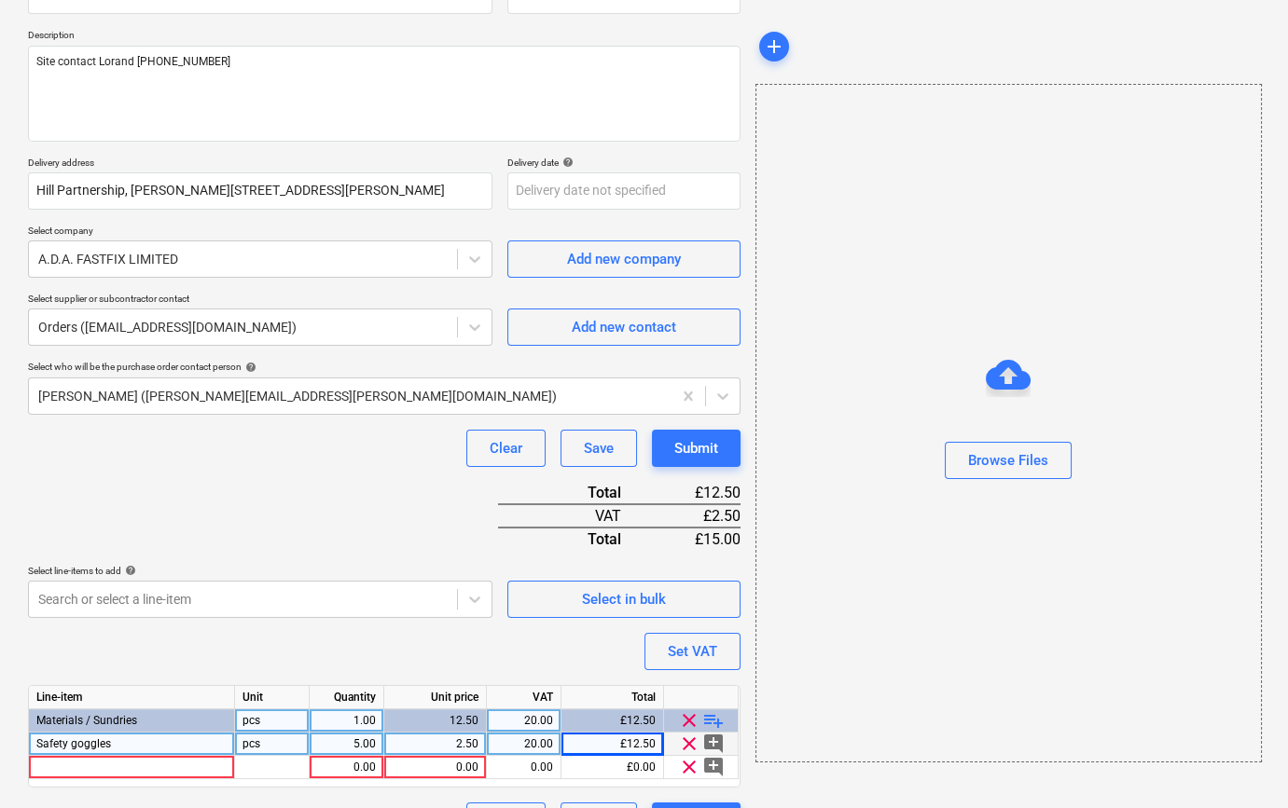
scroll to position [238, 0]
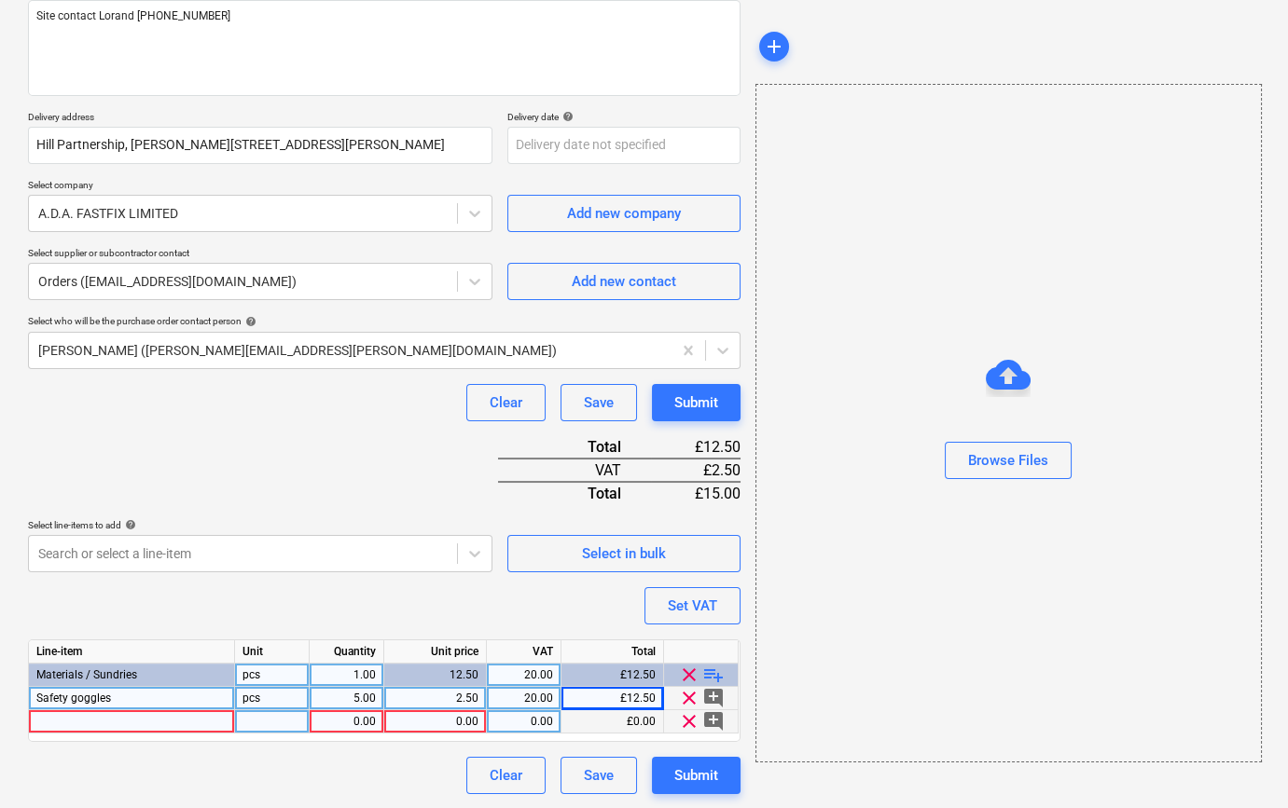
click at [73, 719] on div at bounding box center [132, 721] width 206 height 23
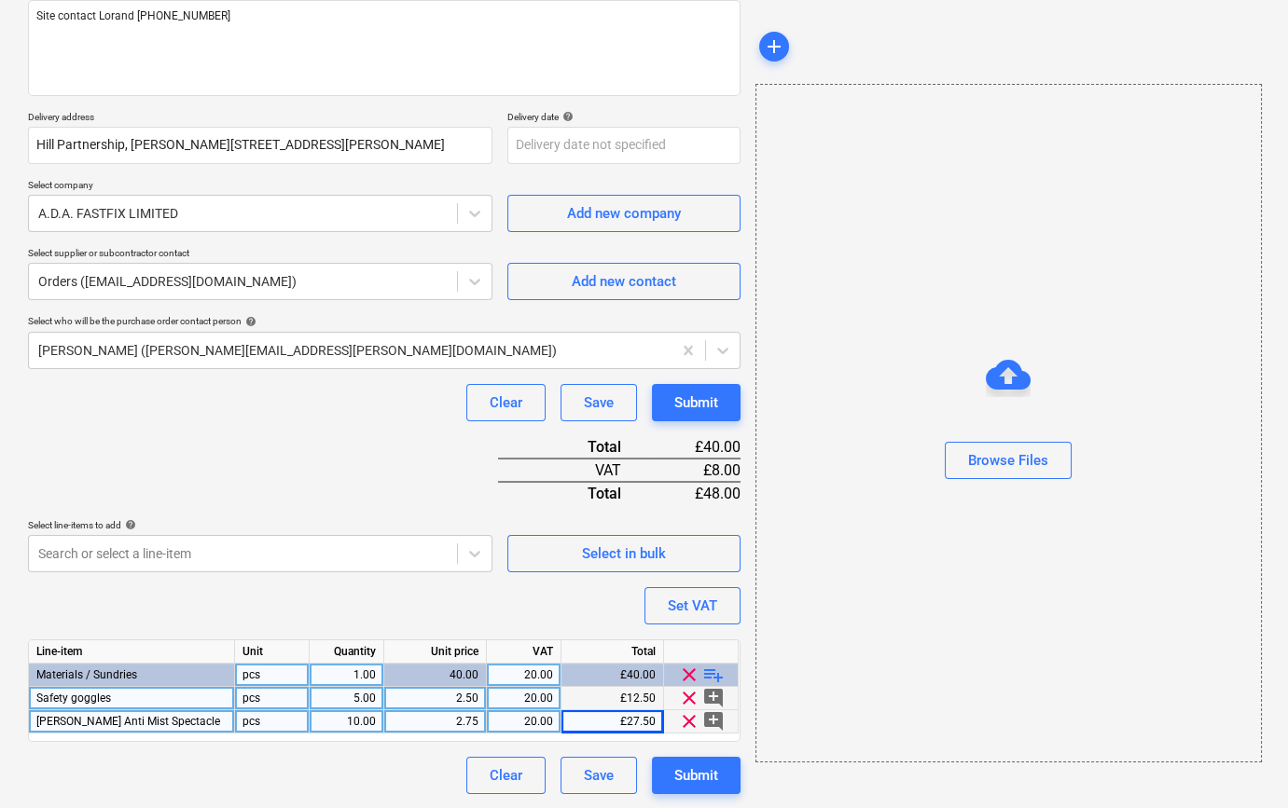
click at [706, 668] on span "playlist_add" at bounding box center [713, 675] width 22 height 22
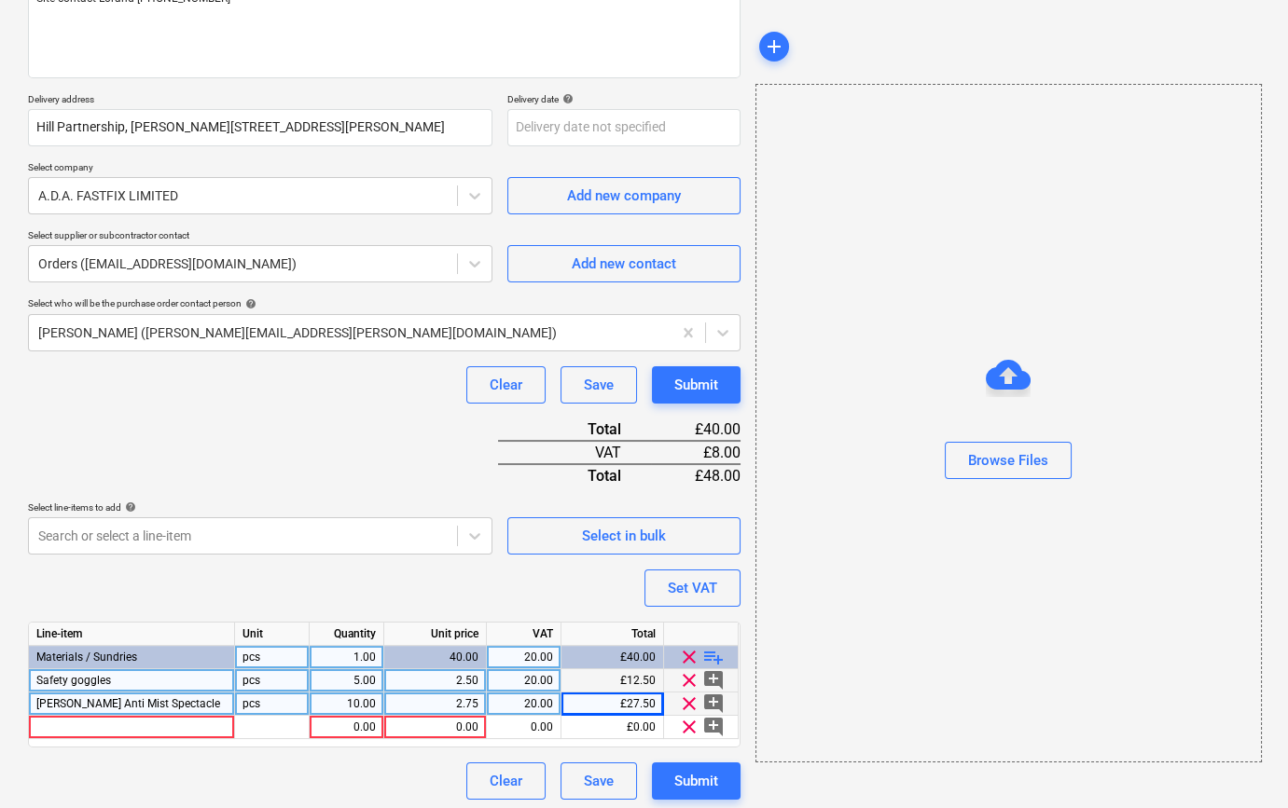
scroll to position [261, 0]
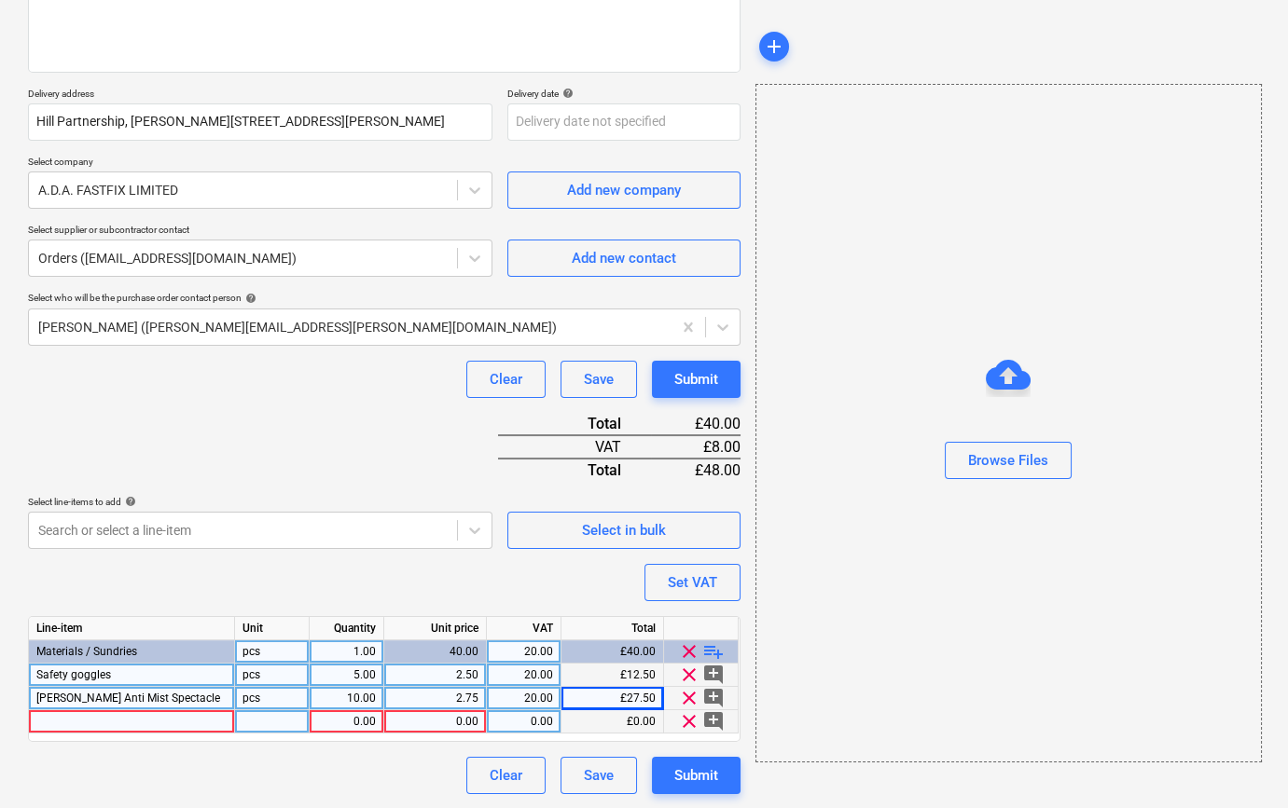
click at [51, 720] on div at bounding box center [132, 721] width 206 height 23
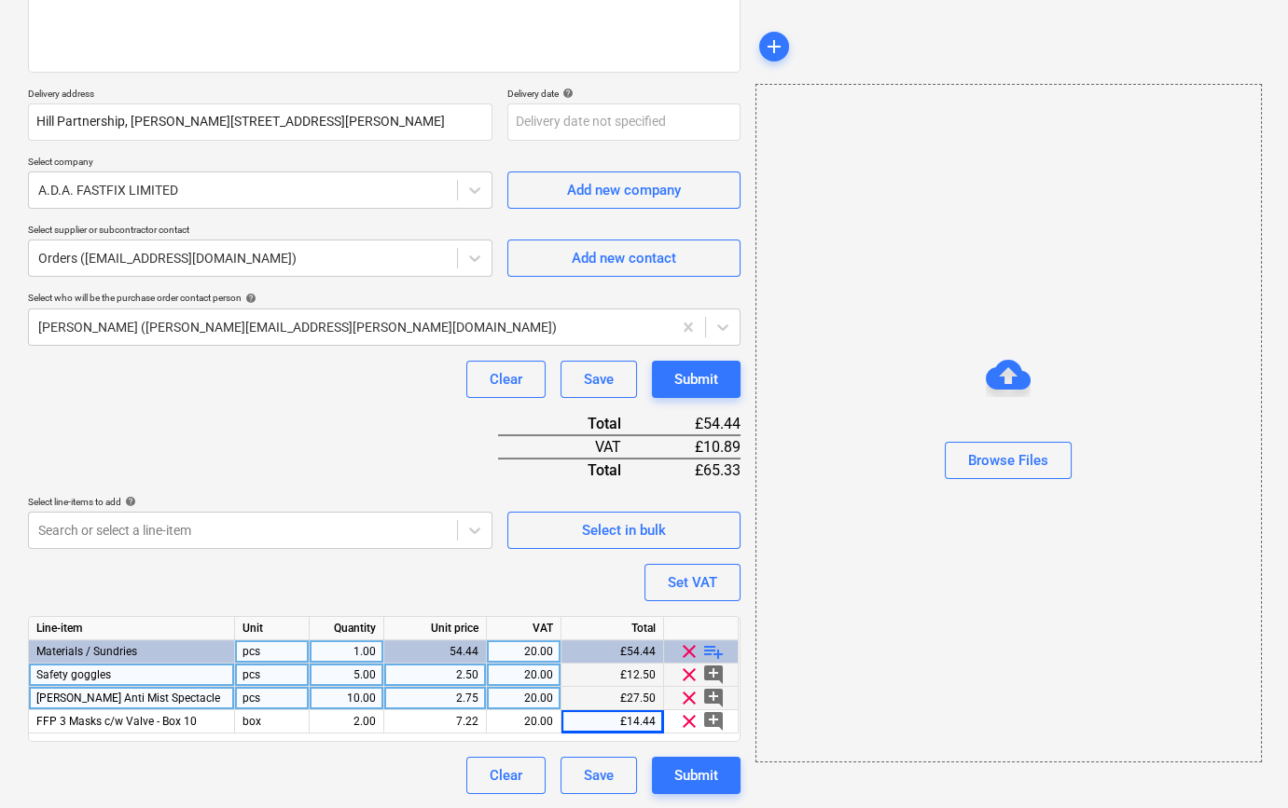
click at [708, 653] on span "playlist_add" at bounding box center [713, 652] width 22 height 22
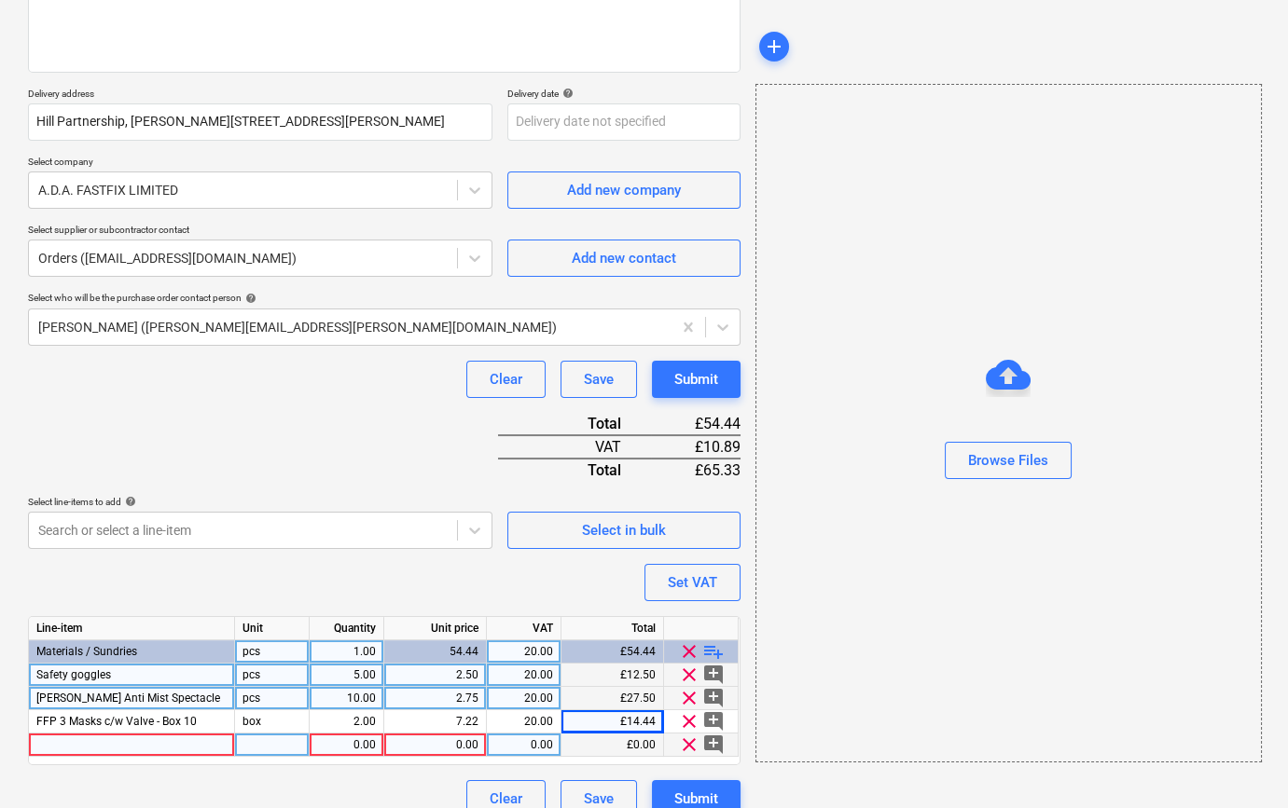
click at [54, 745] on div at bounding box center [132, 745] width 206 height 23
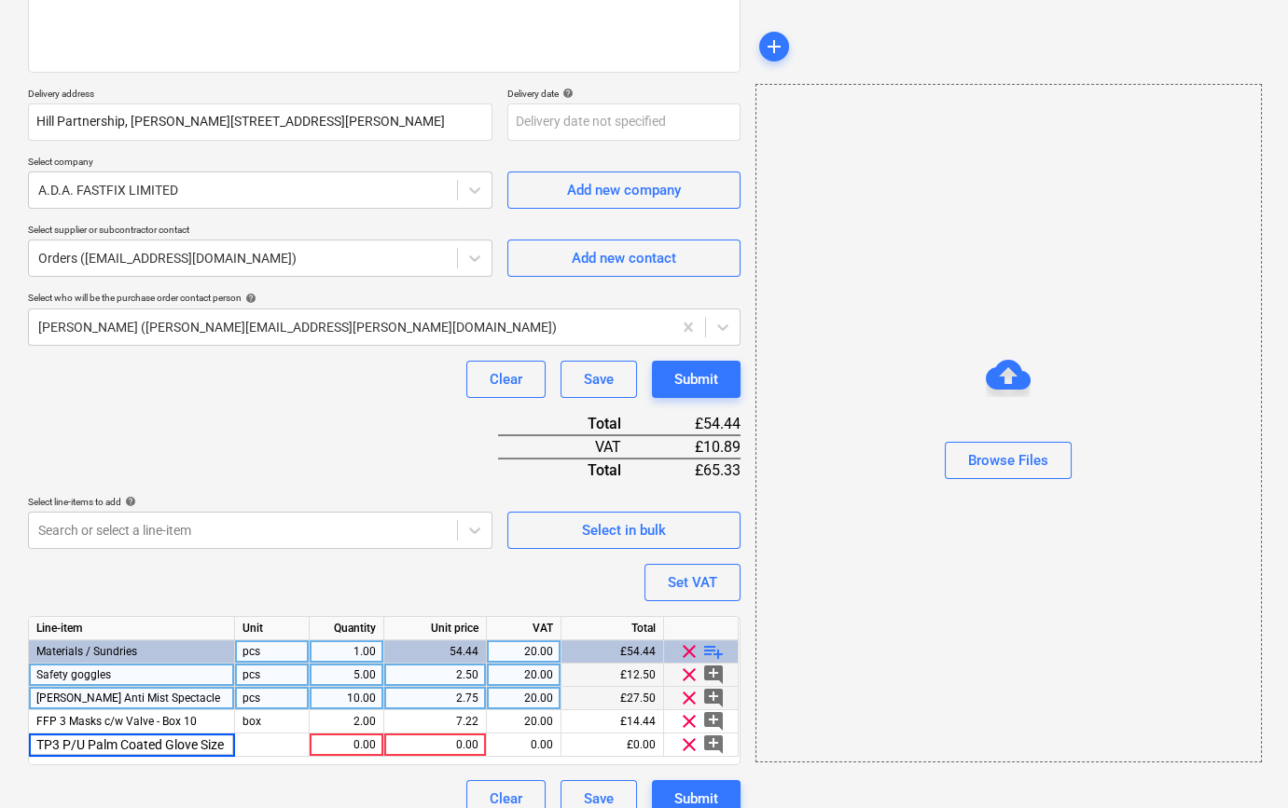
scroll to position [0, 90]
click at [709, 653] on span "playlist_add" at bounding box center [713, 652] width 22 height 22
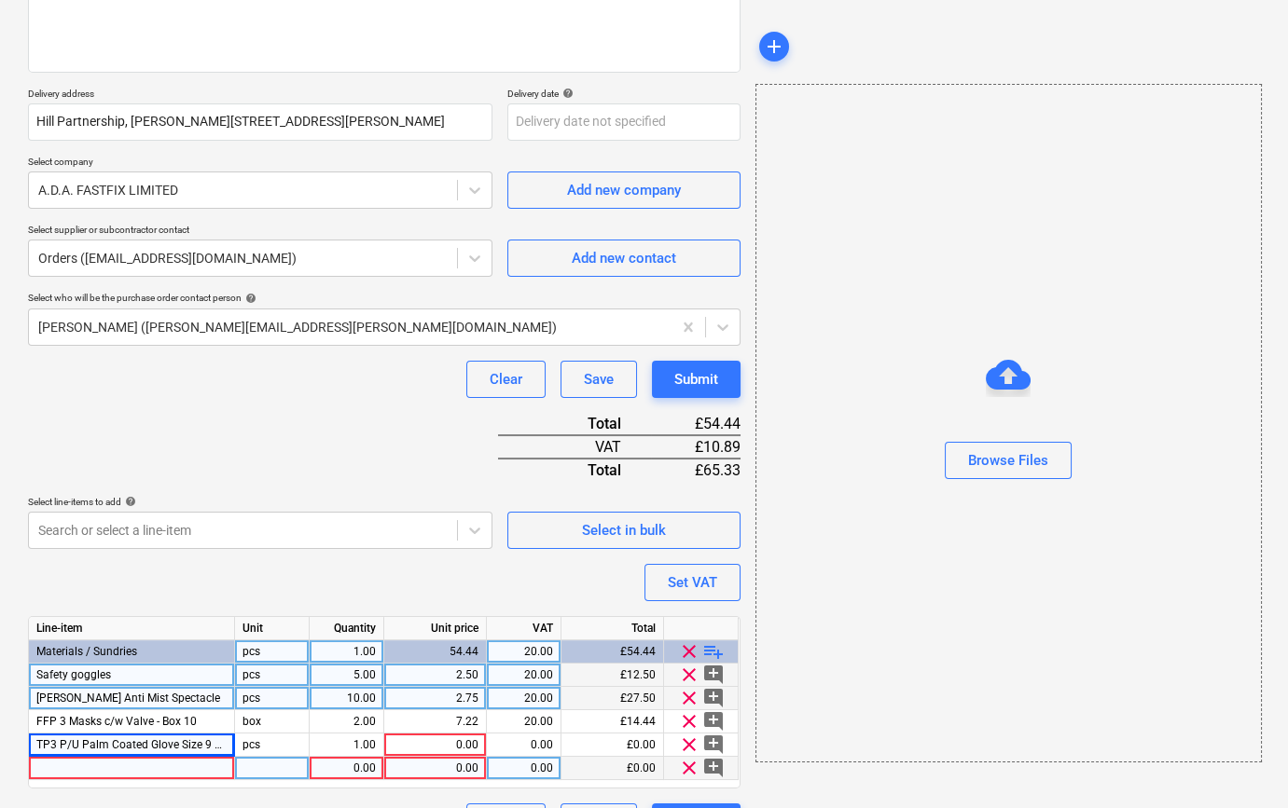
click at [55, 768] on div at bounding box center [132, 768] width 206 height 23
click at [151, 768] on input "TP3 P/U Palm Coated Glove Size 9 Cut Level 3" at bounding box center [131, 768] width 205 height 22
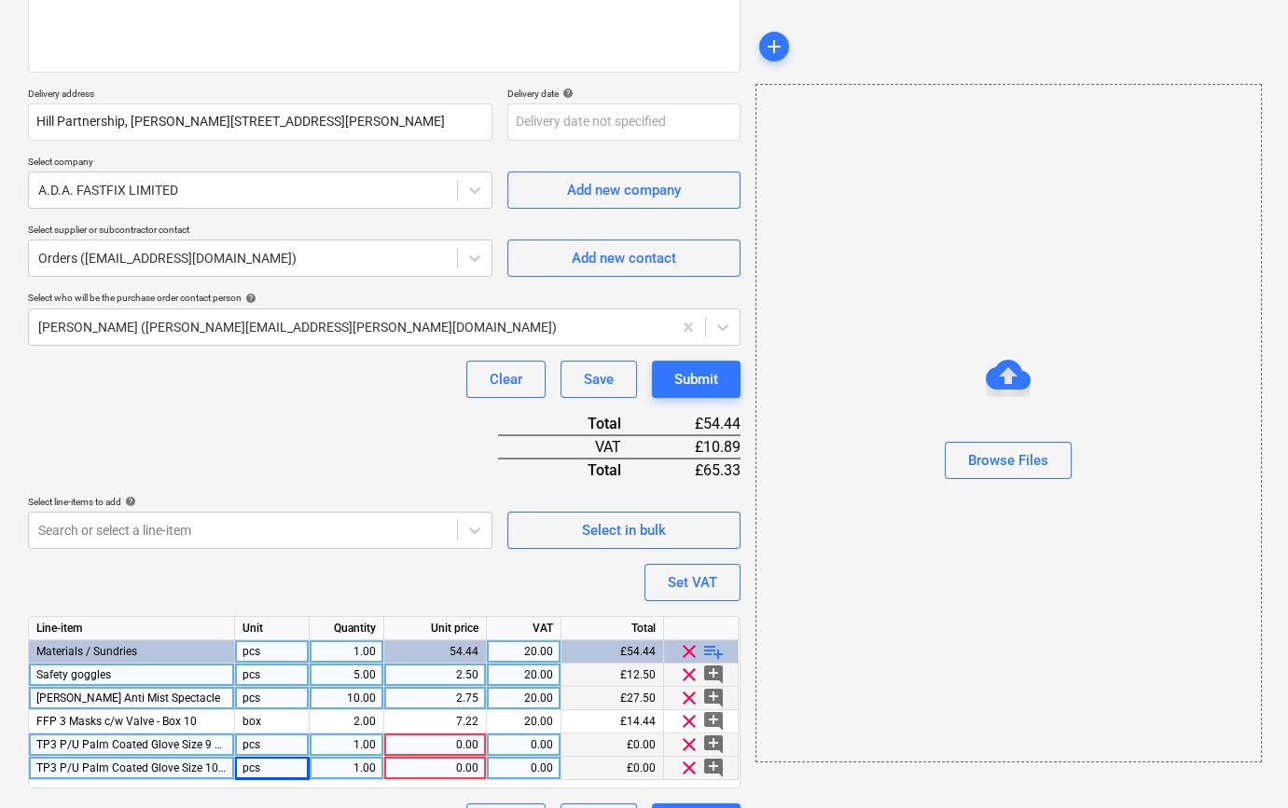
click at [351, 745] on div "1.00" at bounding box center [346, 745] width 59 height 23
click at [340, 766] on div "1.00" at bounding box center [346, 768] width 59 height 23
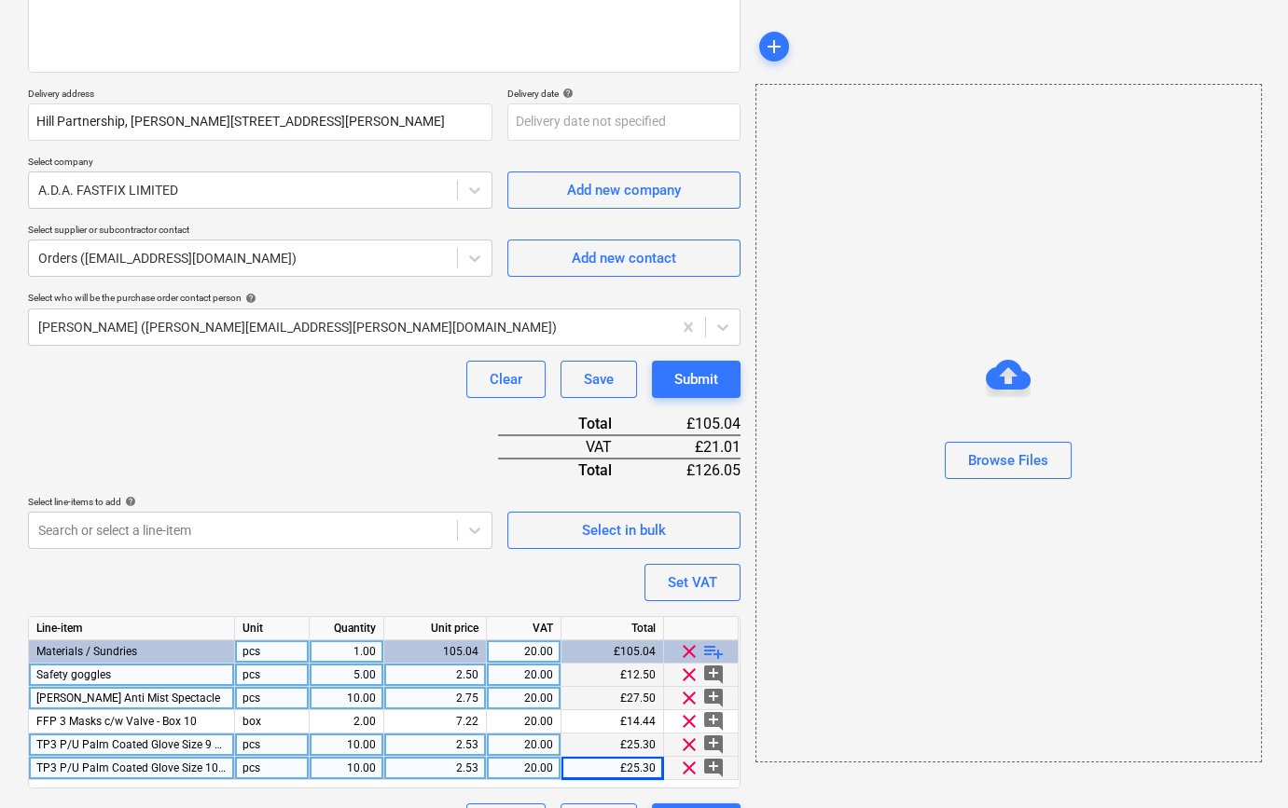
click at [725, 653] on div "clear playlist_add" at bounding box center [701, 652] width 75 height 23
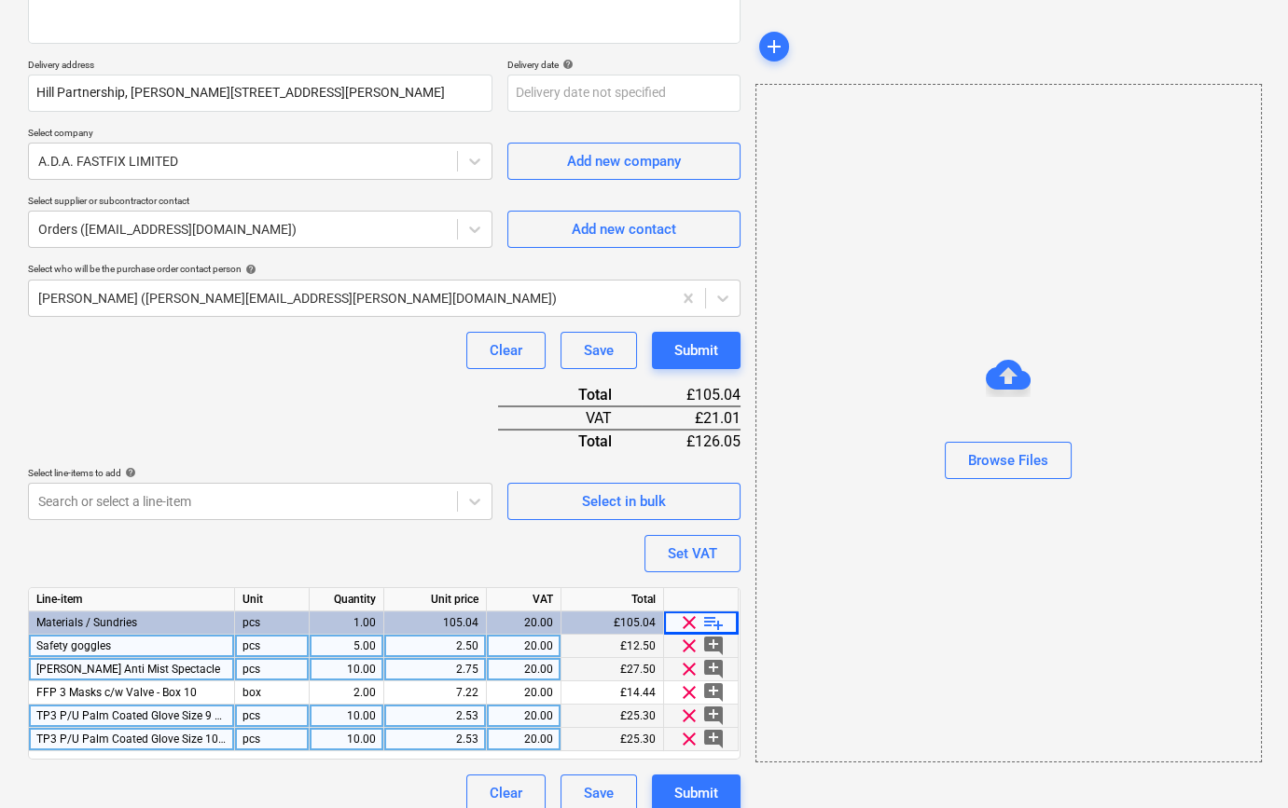
scroll to position [308, 0]
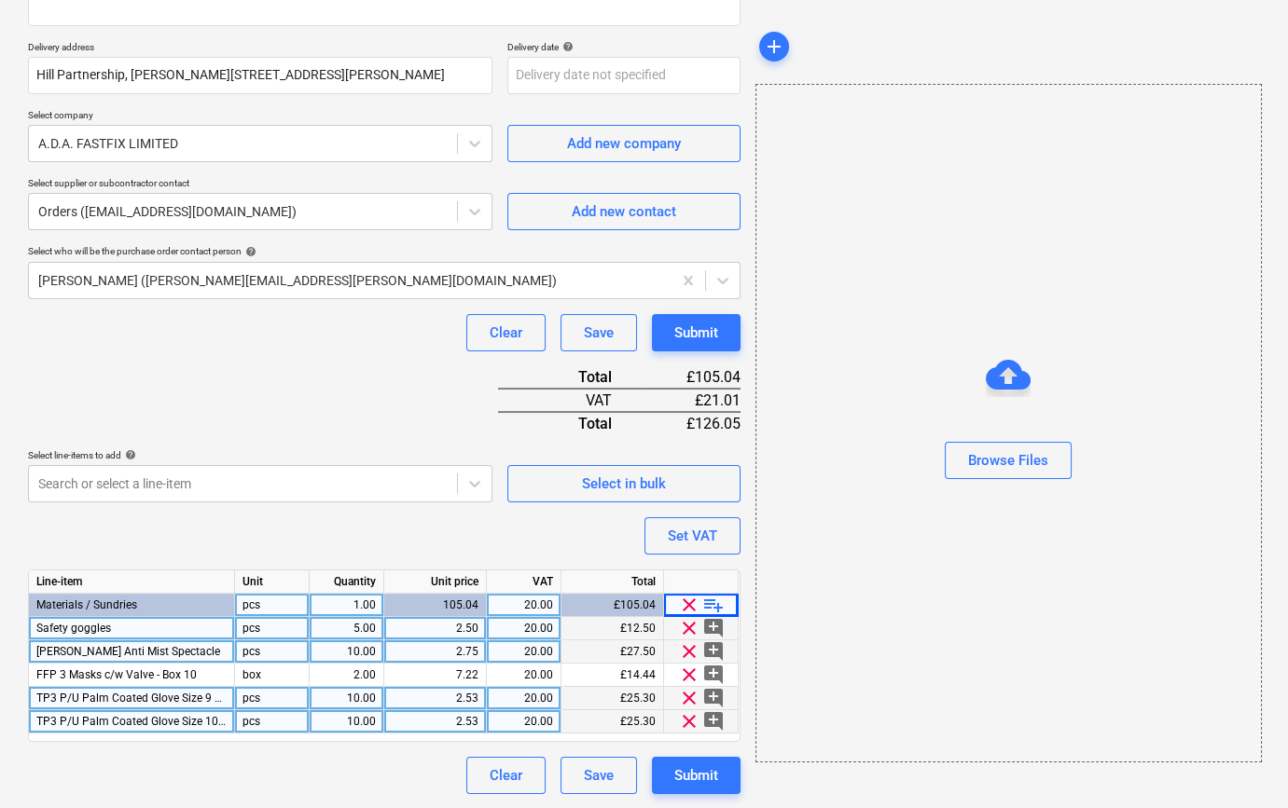
click at [715, 600] on span "playlist_add" at bounding box center [713, 605] width 22 height 22
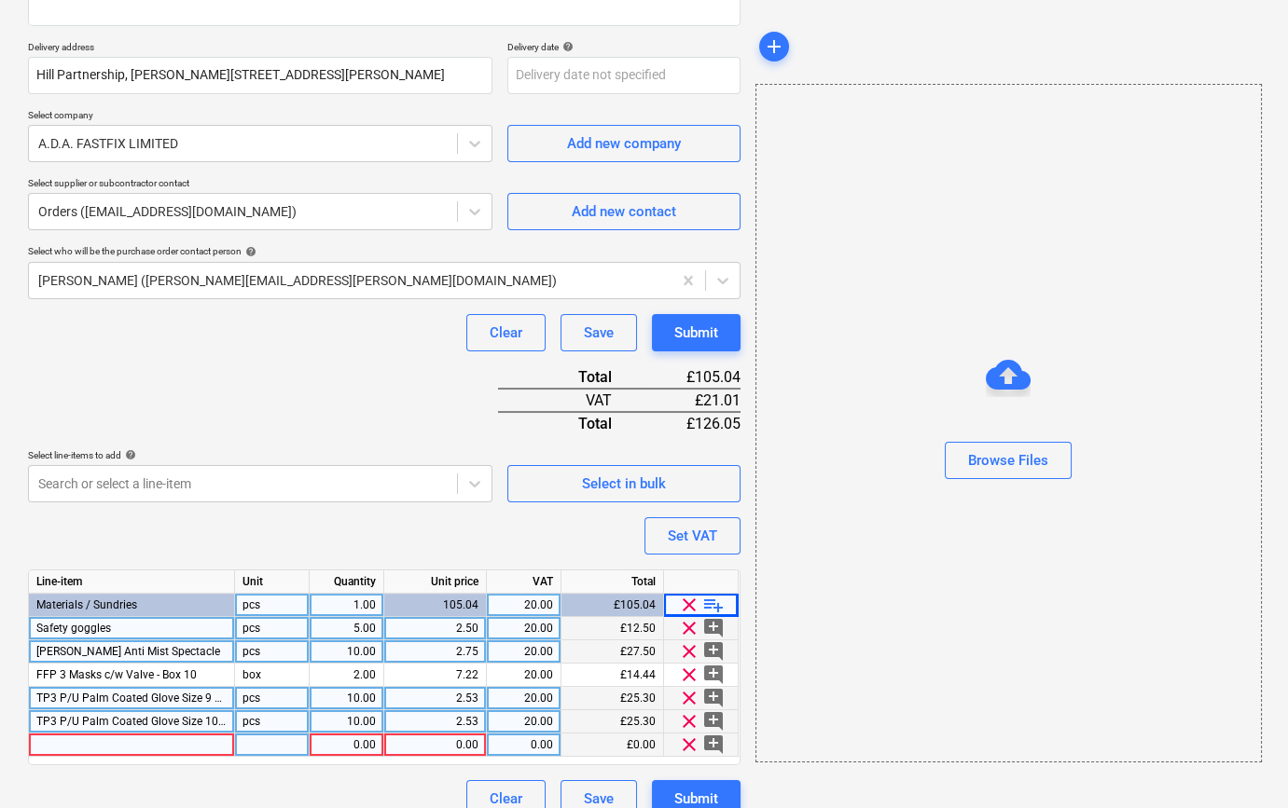
click at [47, 749] on div at bounding box center [132, 745] width 206 height 23
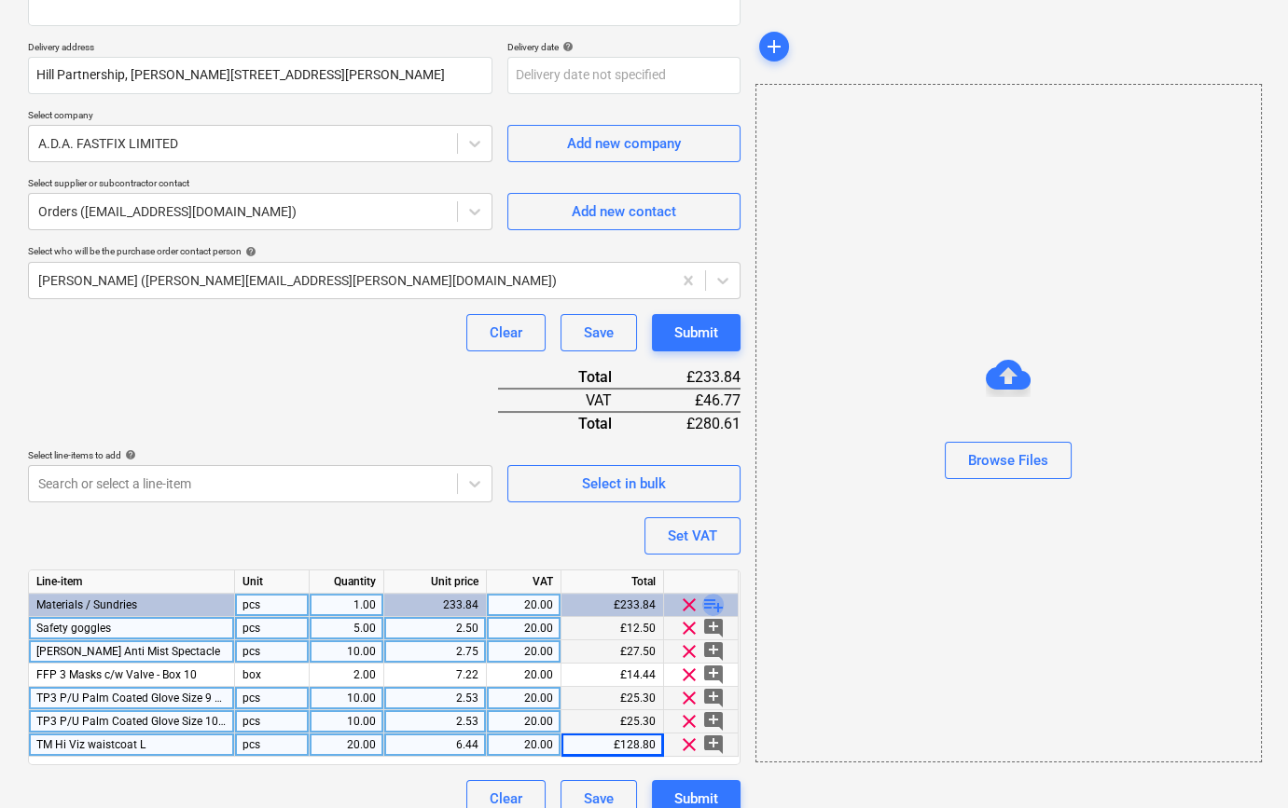
click at [713, 597] on span "playlist_add" at bounding box center [713, 605] width 22 height 22
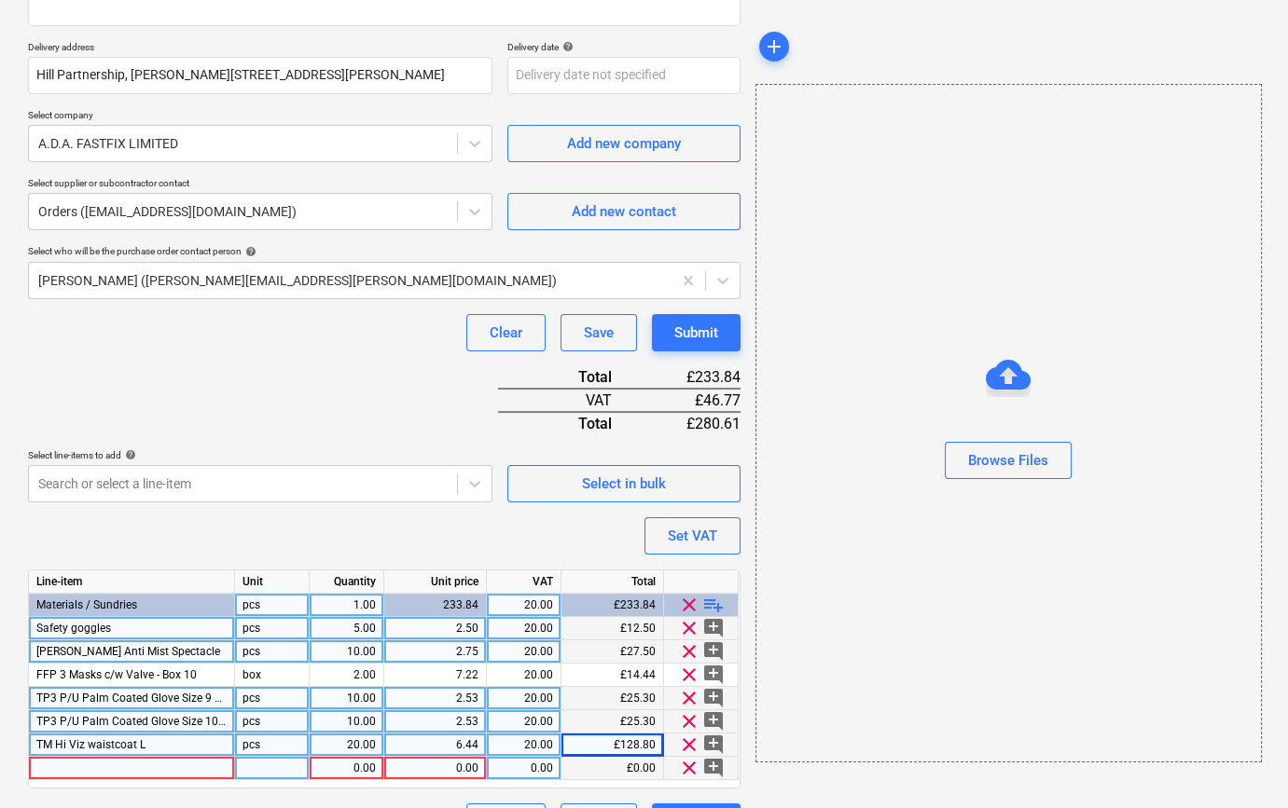
click at [51, 770] on div at bounding box center [132, 768] width 206 height 23
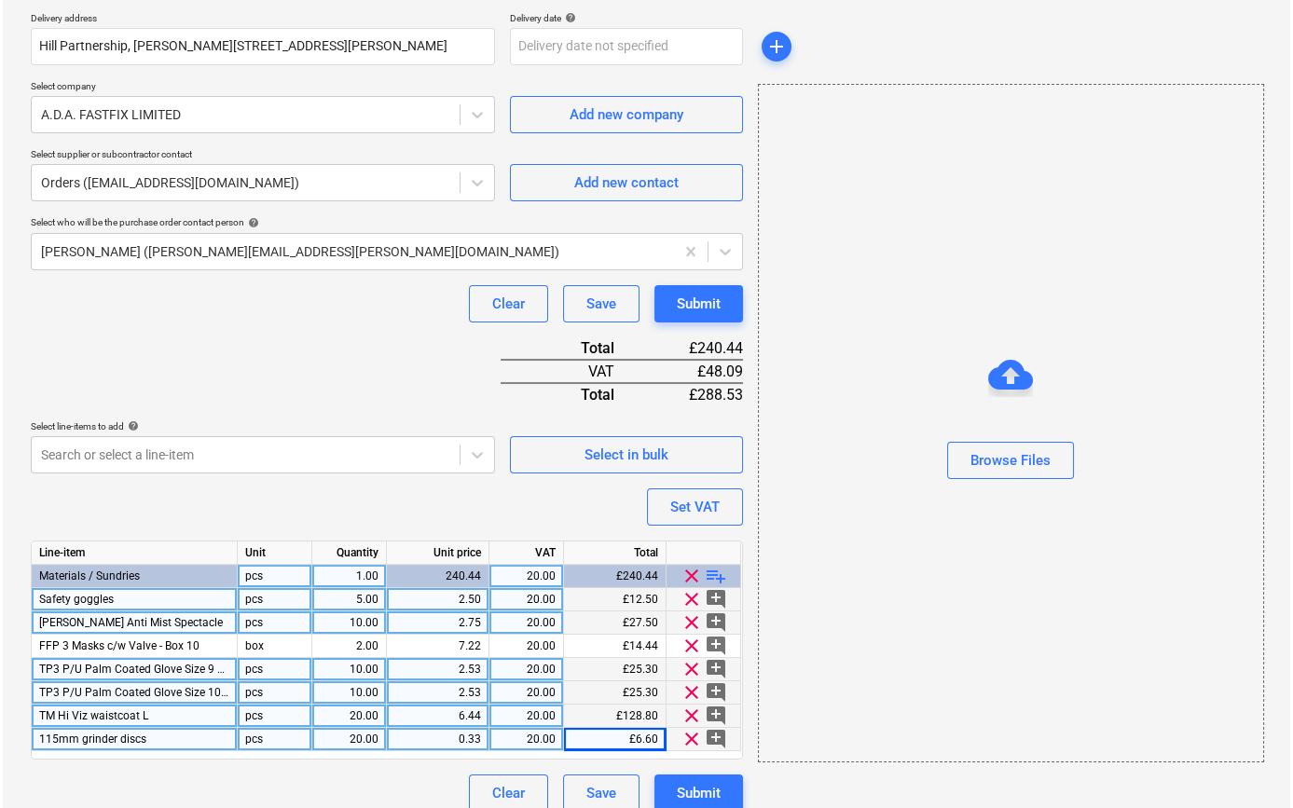
scroll to position [354, 0]
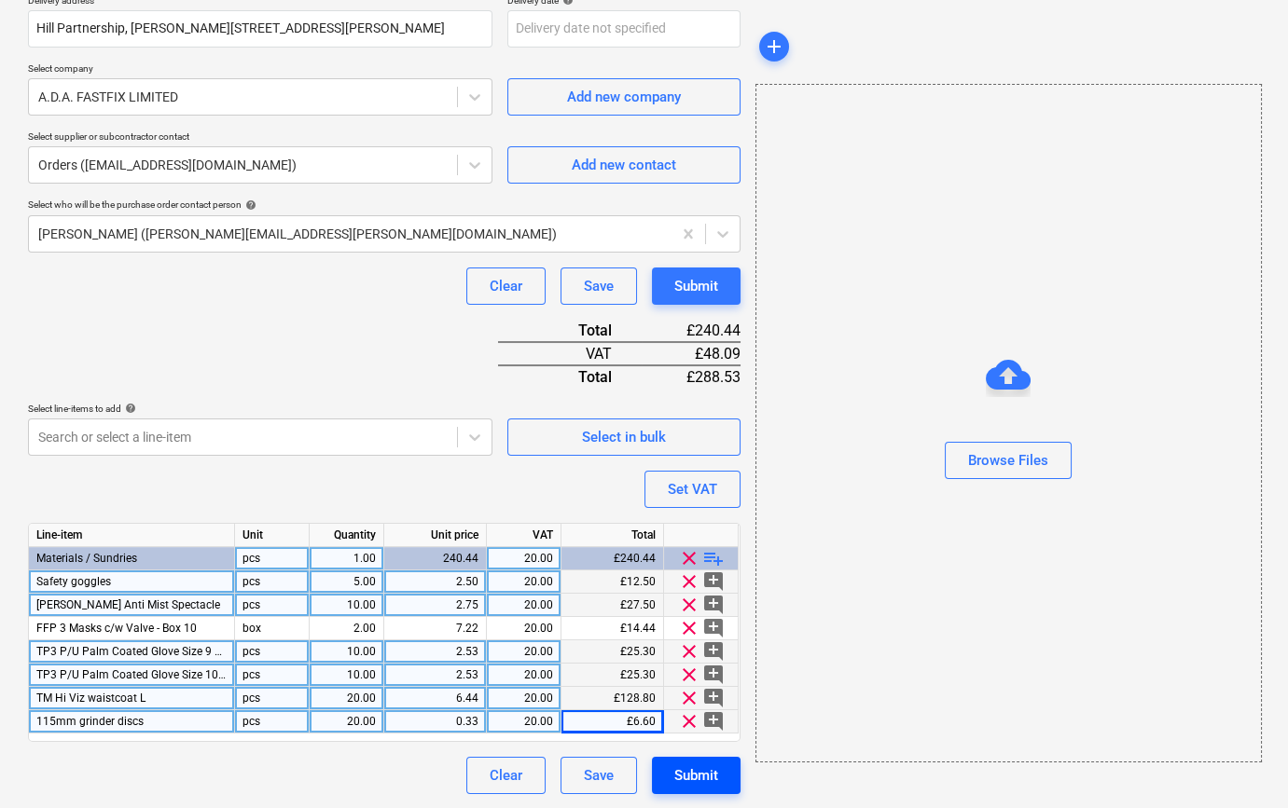
click at [698, 776] on div "Submit" at bounding box center [696, 776] width 44 height 24
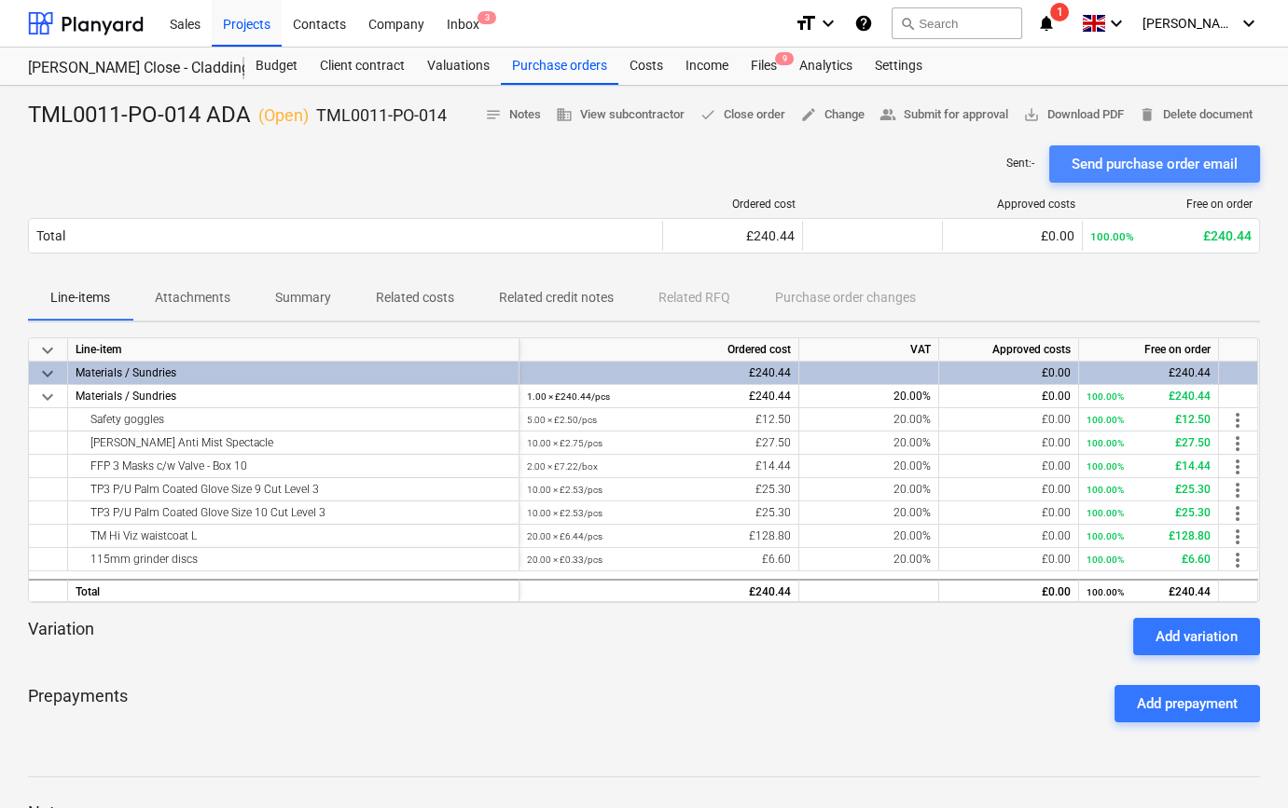
click at [1117, 169] on div "Send purchase order email" at bounding box center [1154, 164] width 166 height 24
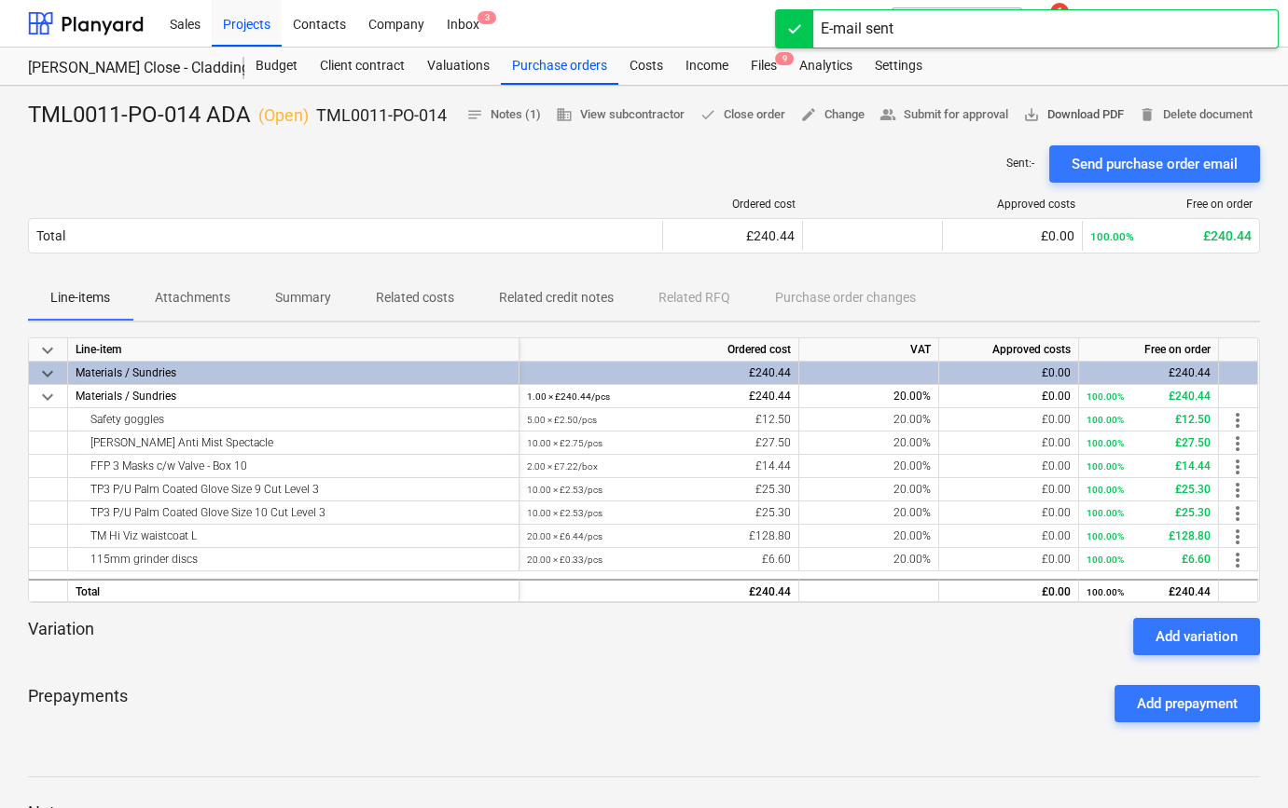
click at [1123, 114] on span "save_alt Download PDF" at bounding box center [1073, 114] width 101 height 21
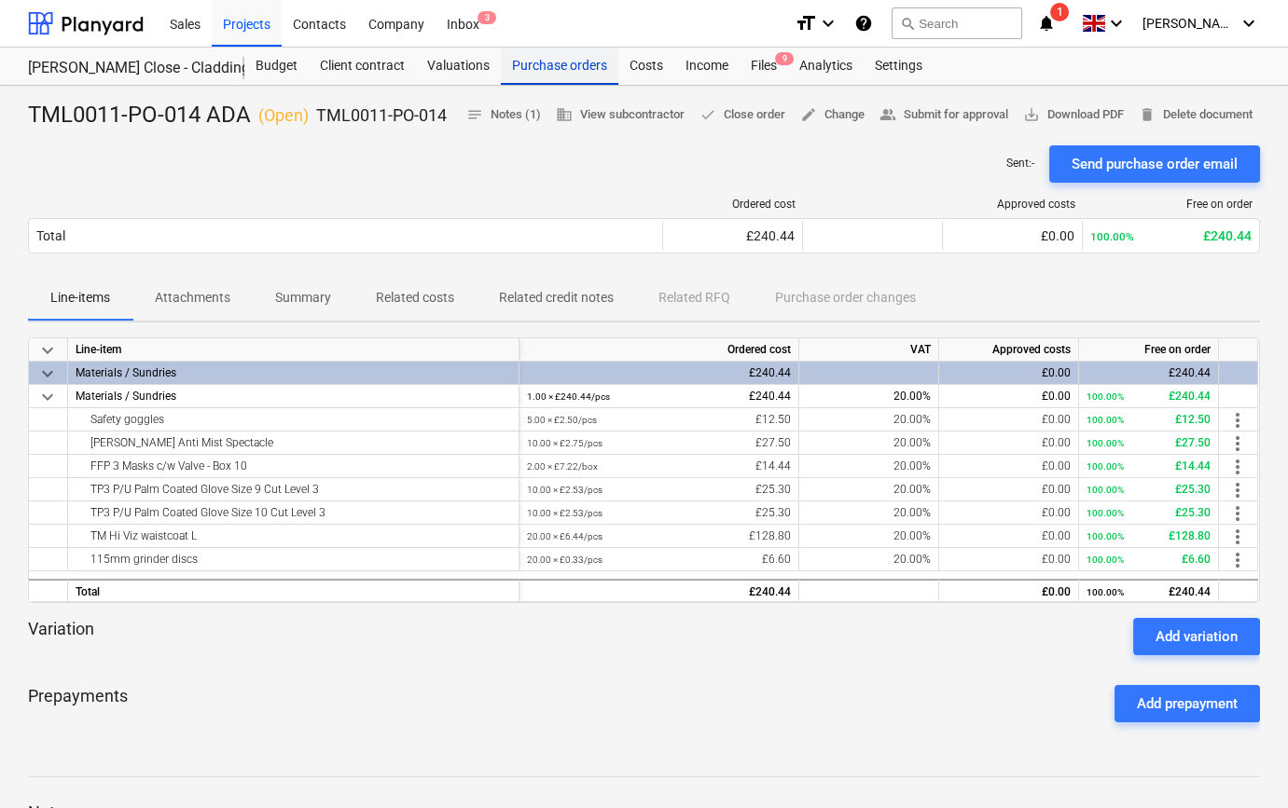
click at [522, 65] on div "Purchase orders" at bounding box center [559, 66] width 117 height 37
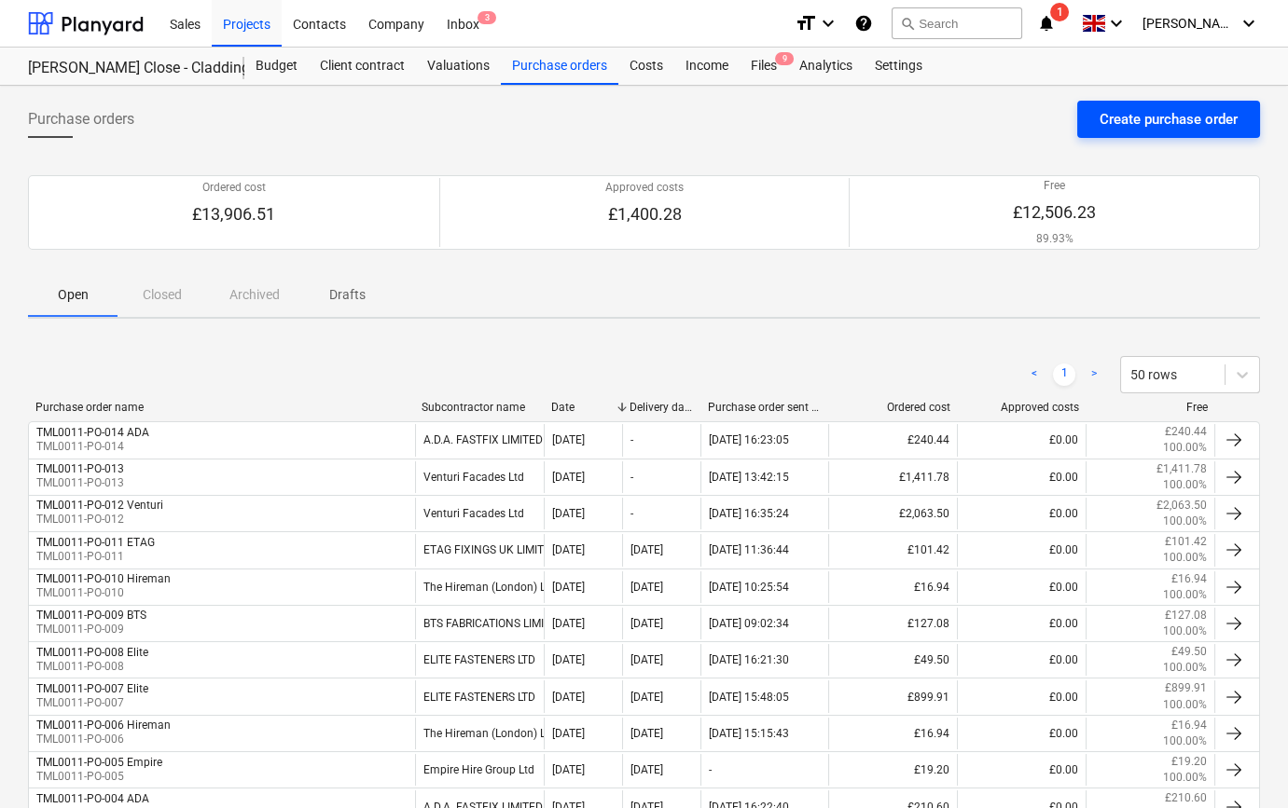
click at [1136, 117] on div "Create purchase order" at bounding box center [1168, 119] width 138 height 24
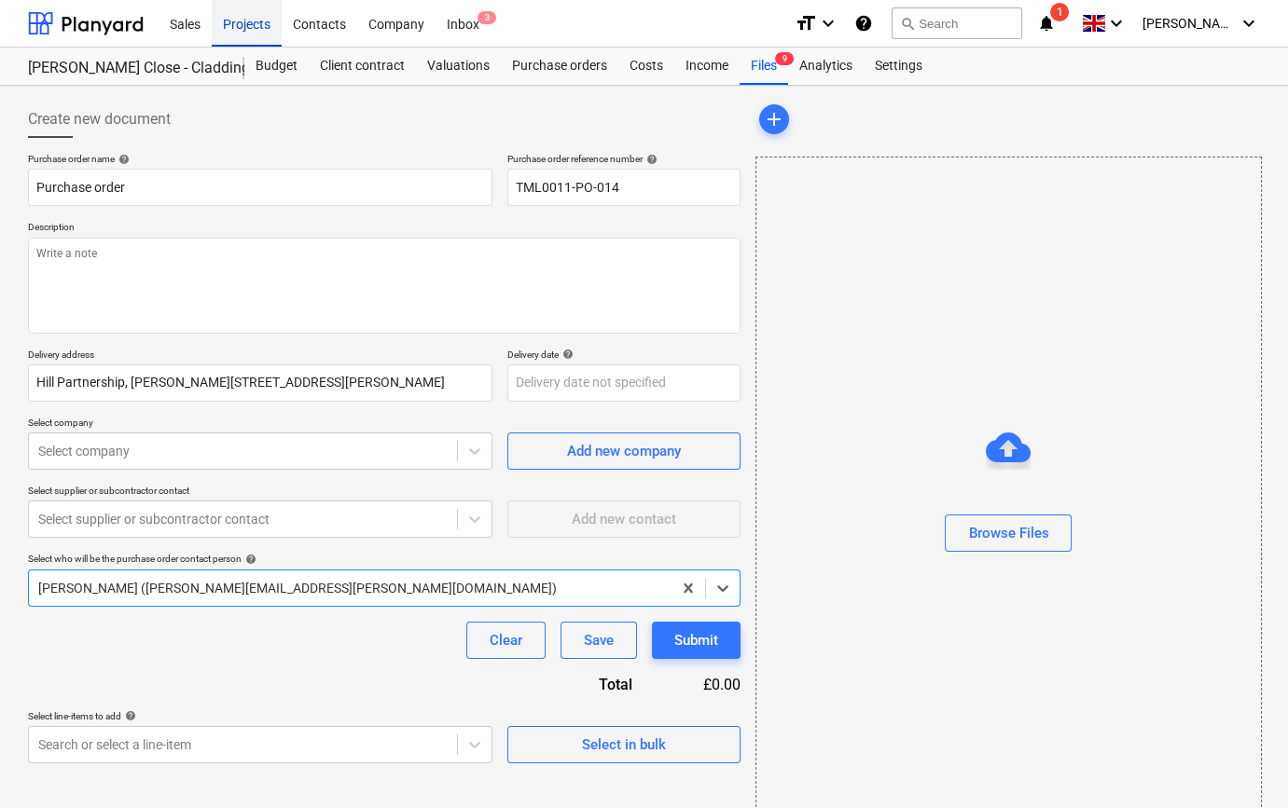
click at [245, 24] on div "Projects" at bounding box center [247, 23] width 70 height 48
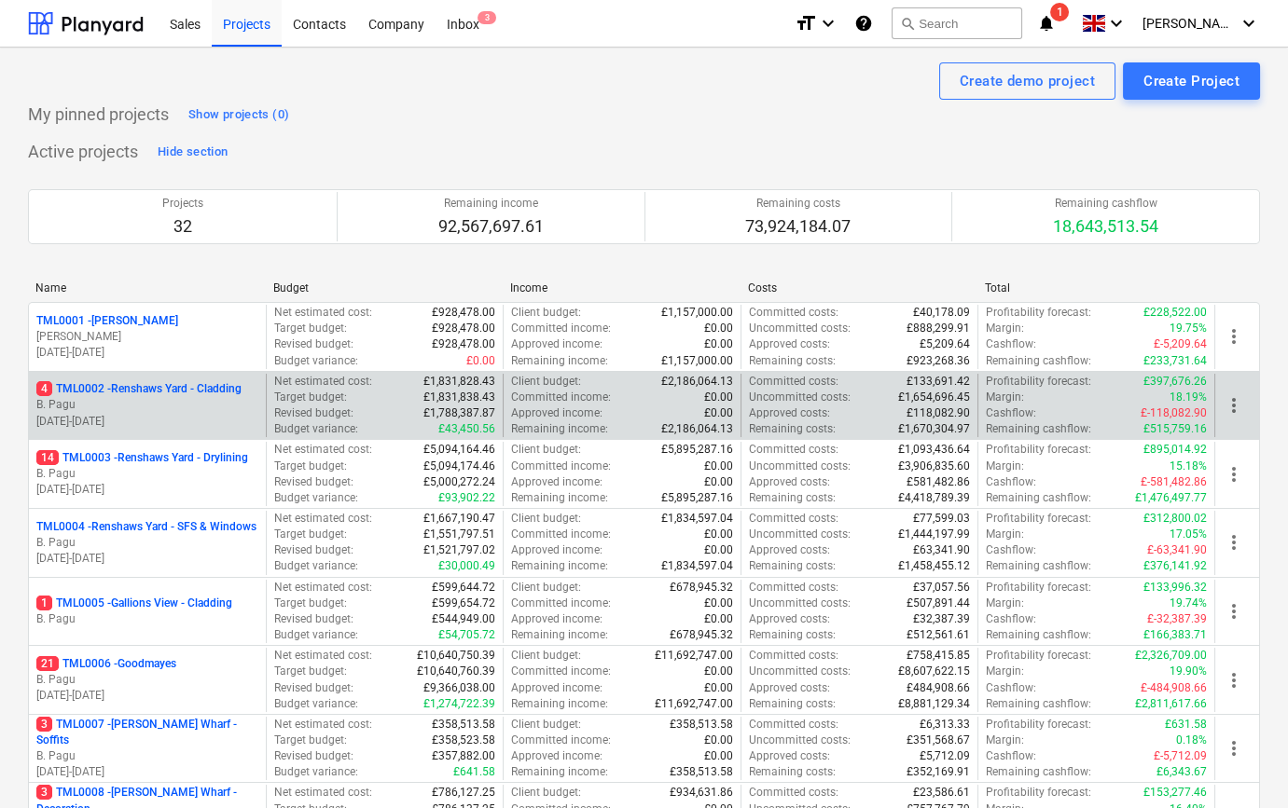
click at [187, 407] on p "B. Pagu" at bounding box center [147, 405] width 222 height 16
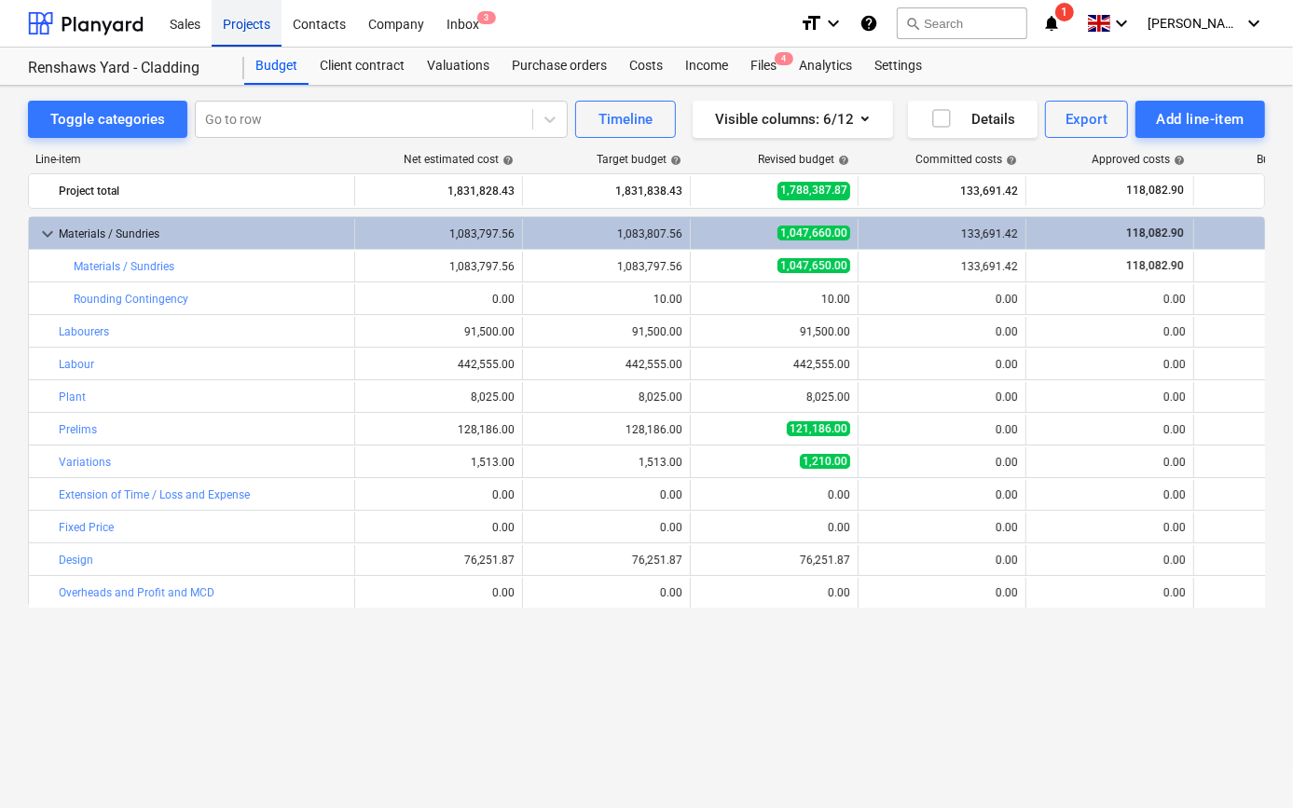
click at [259, 27] on div "Projects" at bounding box center [247, 23] width 70 height 48
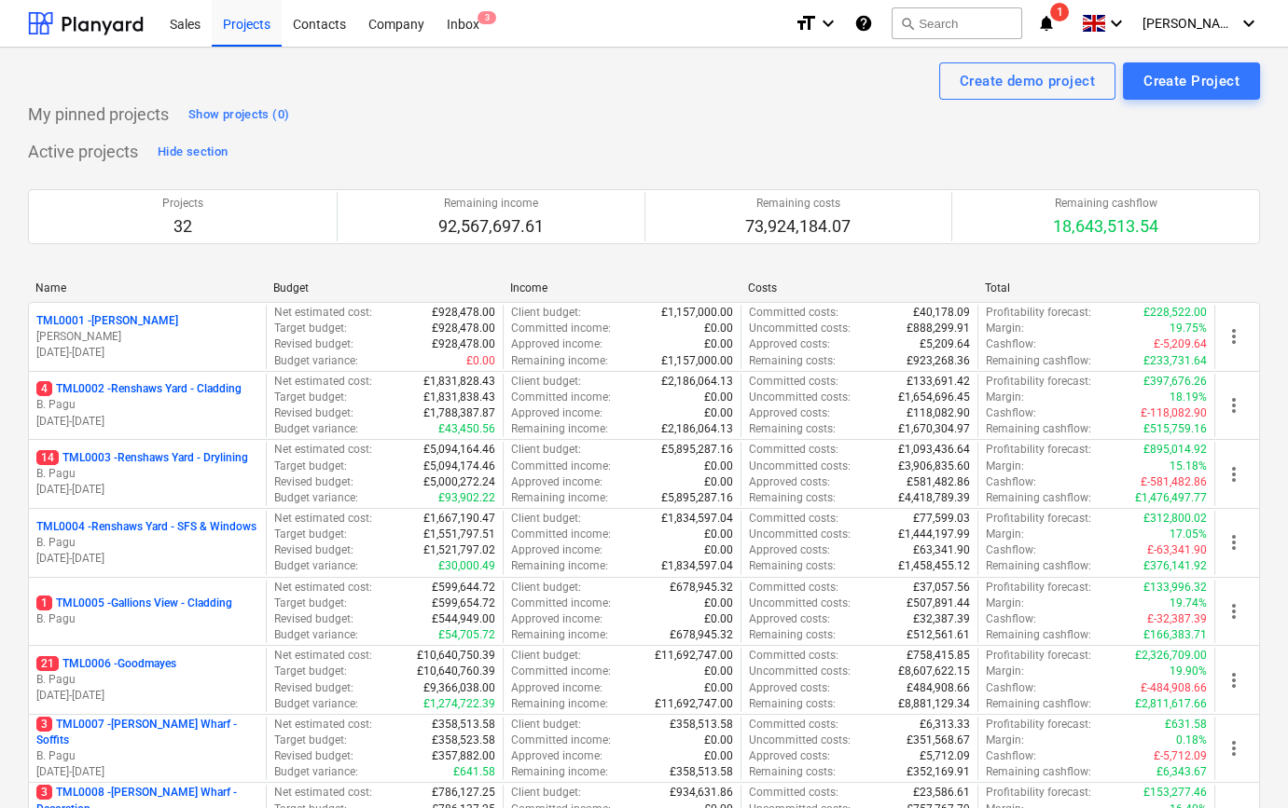
click at [176, 459] on p "14 TML0003 - Renshaws Yard - Drylining" at bounding box center [142, 458] width 212 height 16
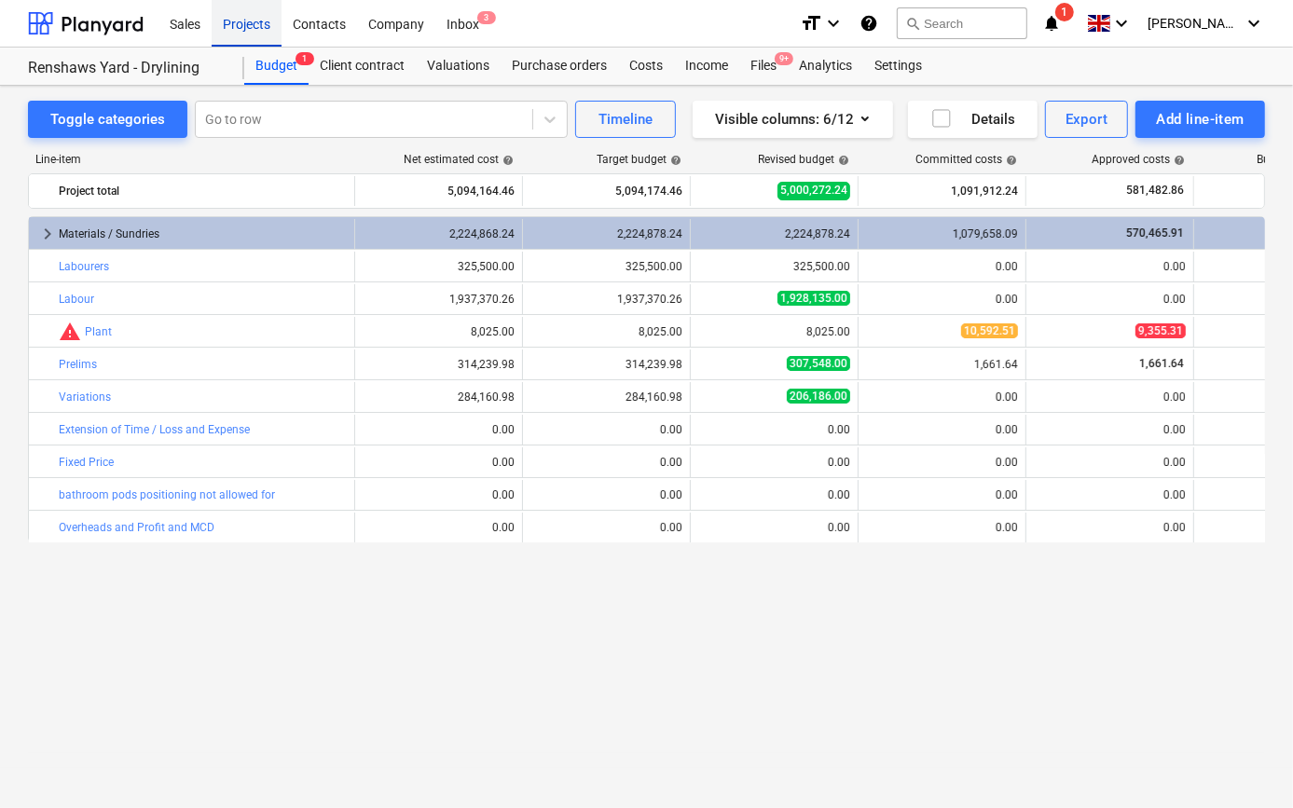
click at [245, 20] on div "Projects" at bounding box center [247, 23] width 70 height 48
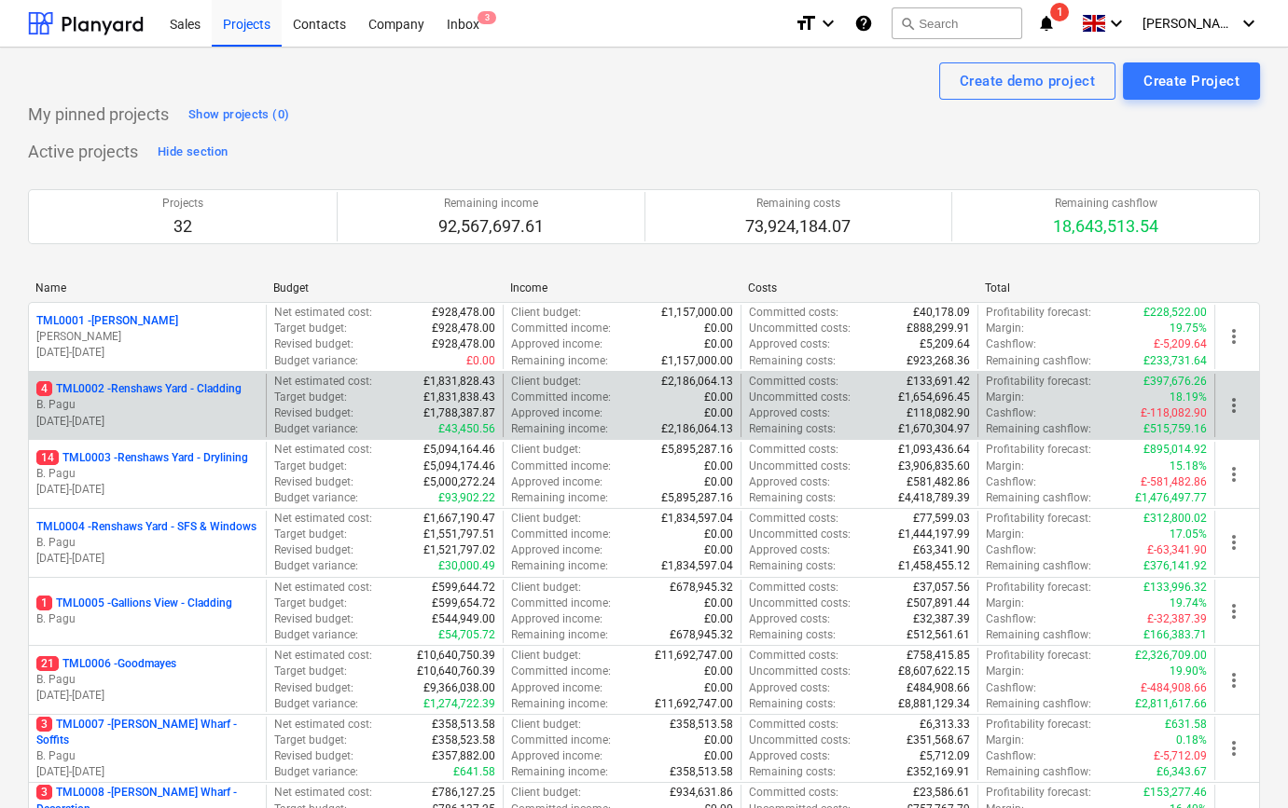
click at [176, 395] on p "4 TML0002 - Renshaws Yard - Cladding" at bounding box center [138, 389] width 205 height 16
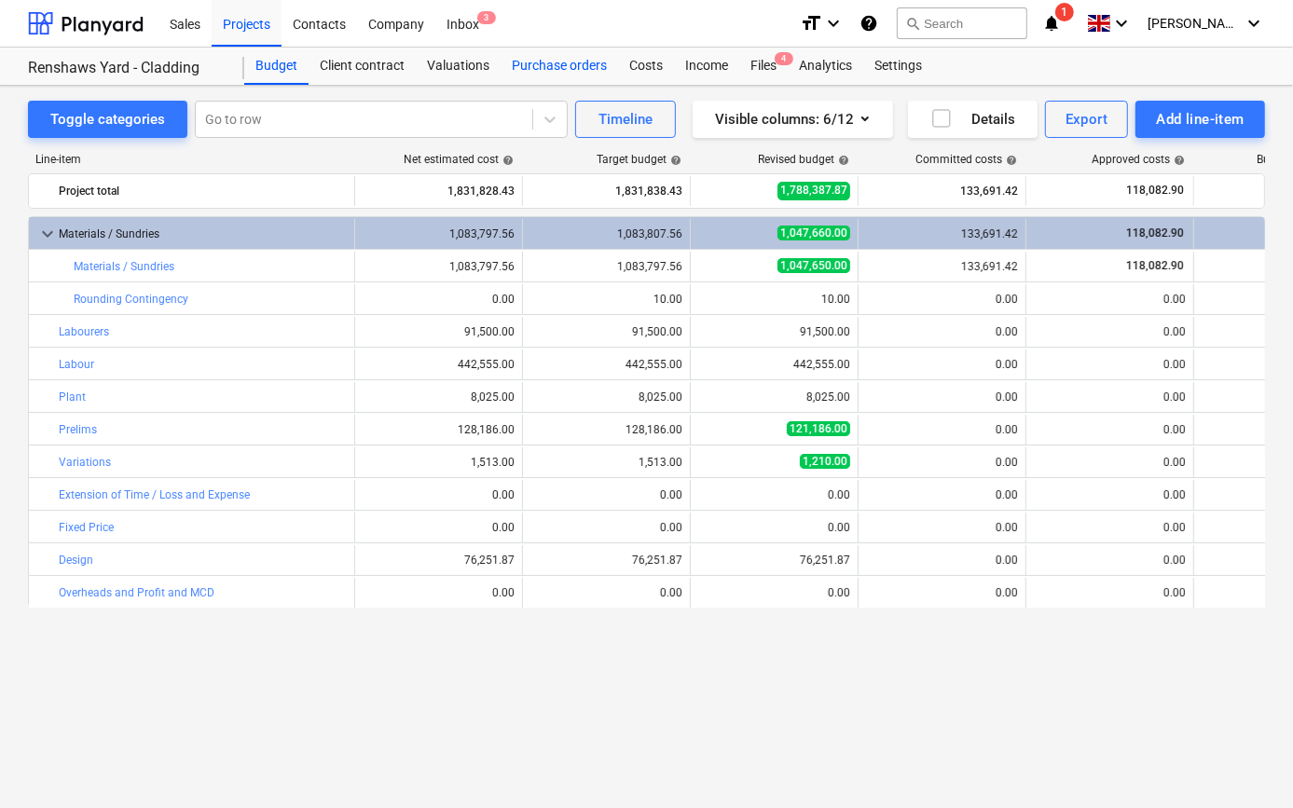
click at [585, 67] on div "Purchase orders" at bounding box center [559, 66] width 117 height 37
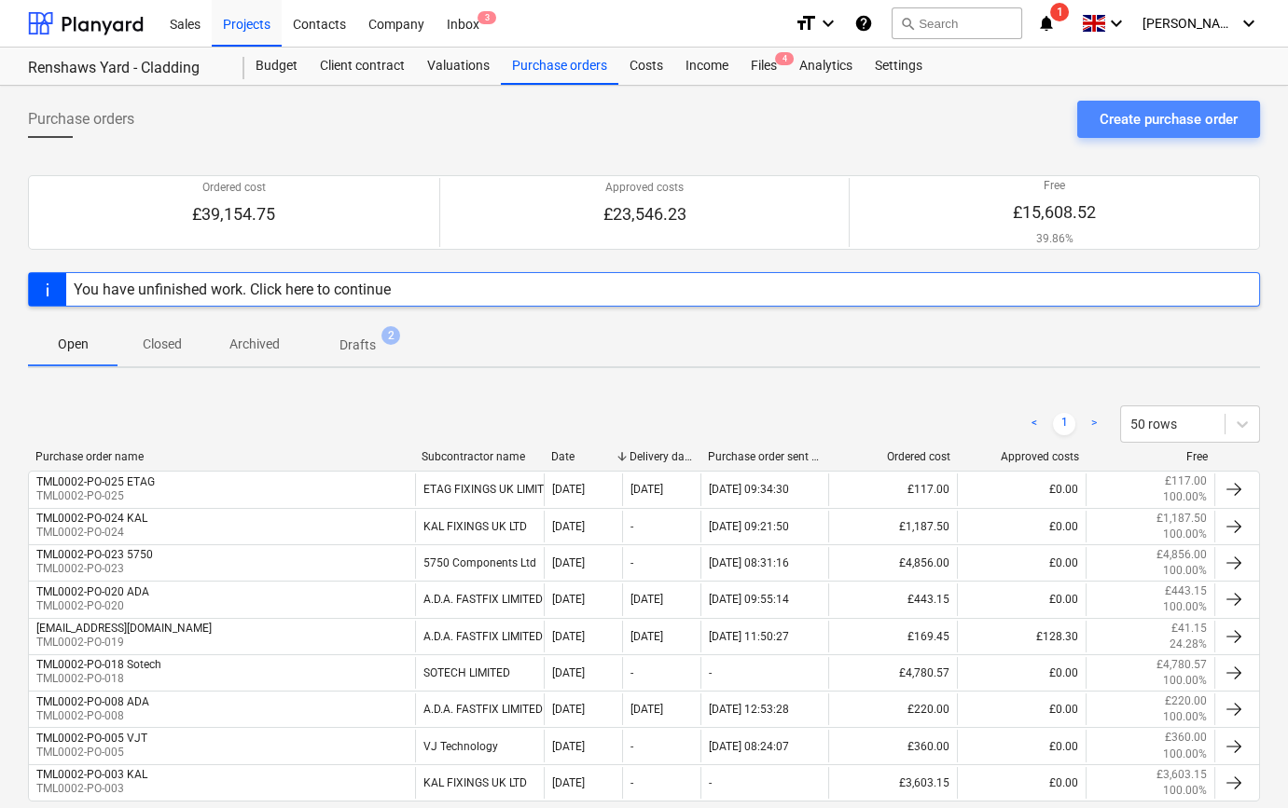
click at [1100, 124] on div "Create purchase order" at bounding box center [1168, 119] width 138 height 24
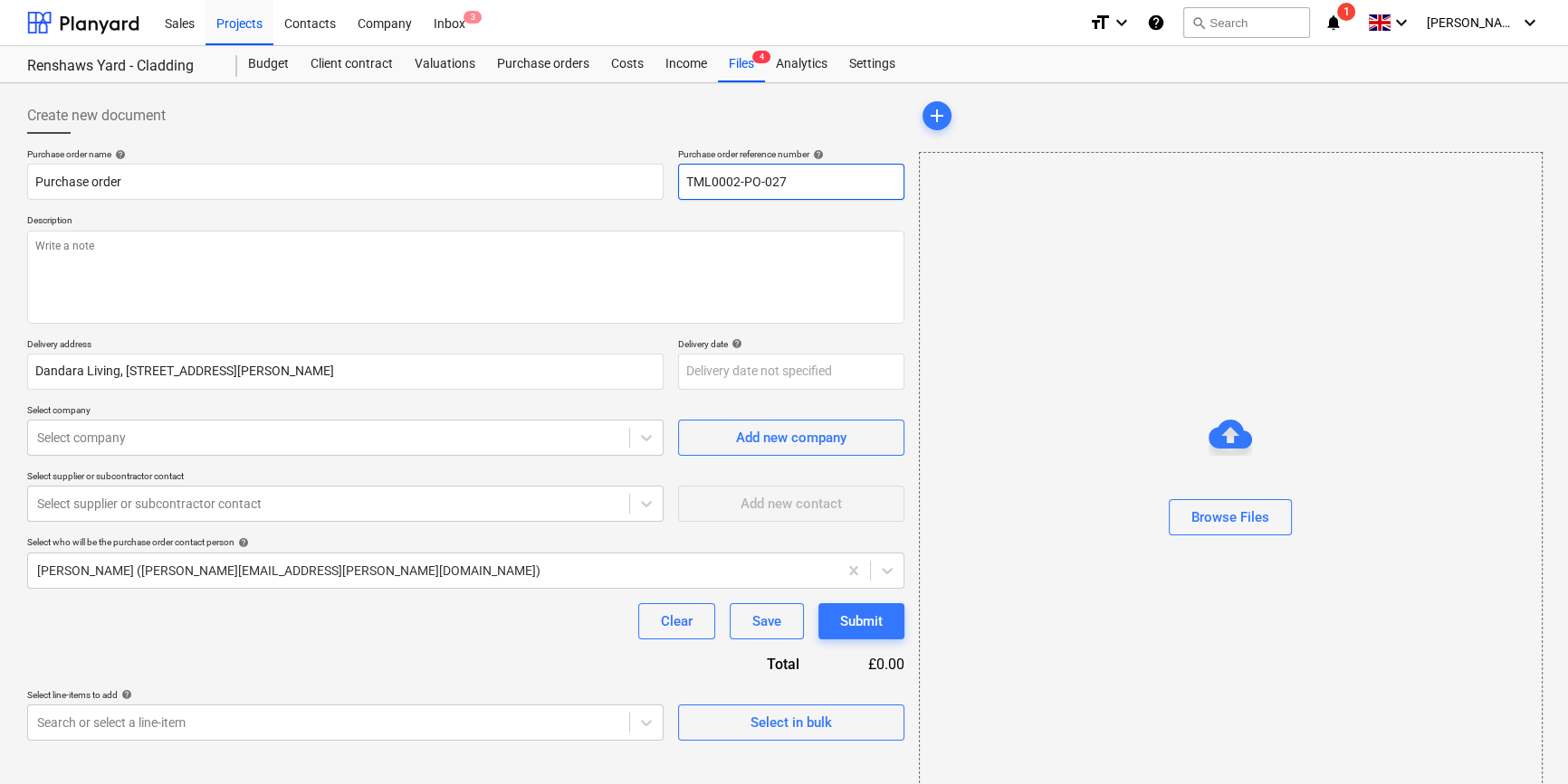
drag, startPoint x: 787, startPoint y: 179, endPoint x: 676, endPoint y: 180, distance: 111.0
click at [676, 180] on div "Purchase order name help Purchase order Purchase order reference number help TM…" at bounding box center [465, 174] width 877 height 51
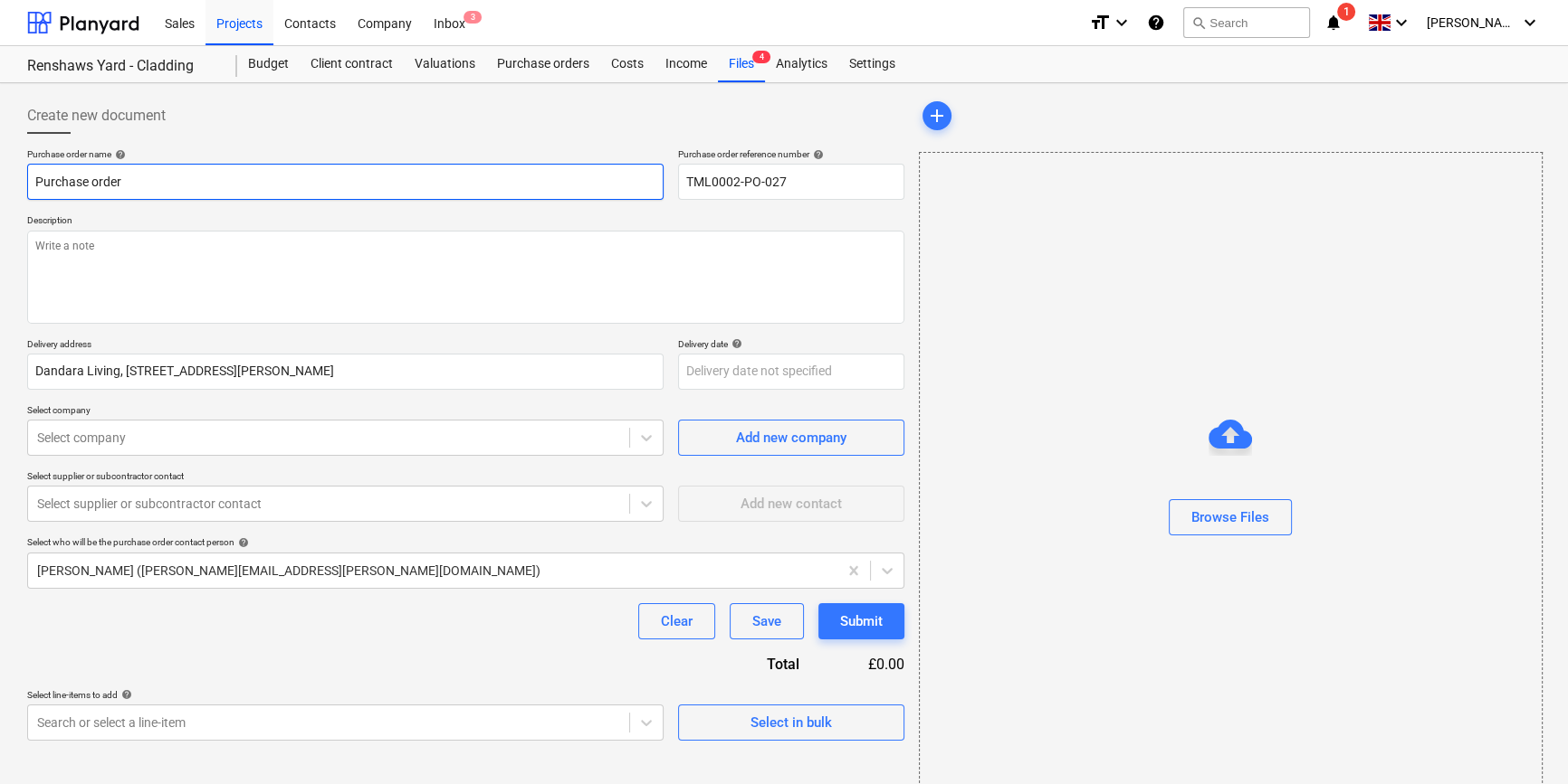
drag, startPoint x: 127, startPoint y: 180, endPoint x: 29, endPoint y: 180, distance: 98.0
click at [29, 180] on input "Purchase order" at bounding box center [345, 181] width 636 height 36
paste input "TML0002-PO-027"
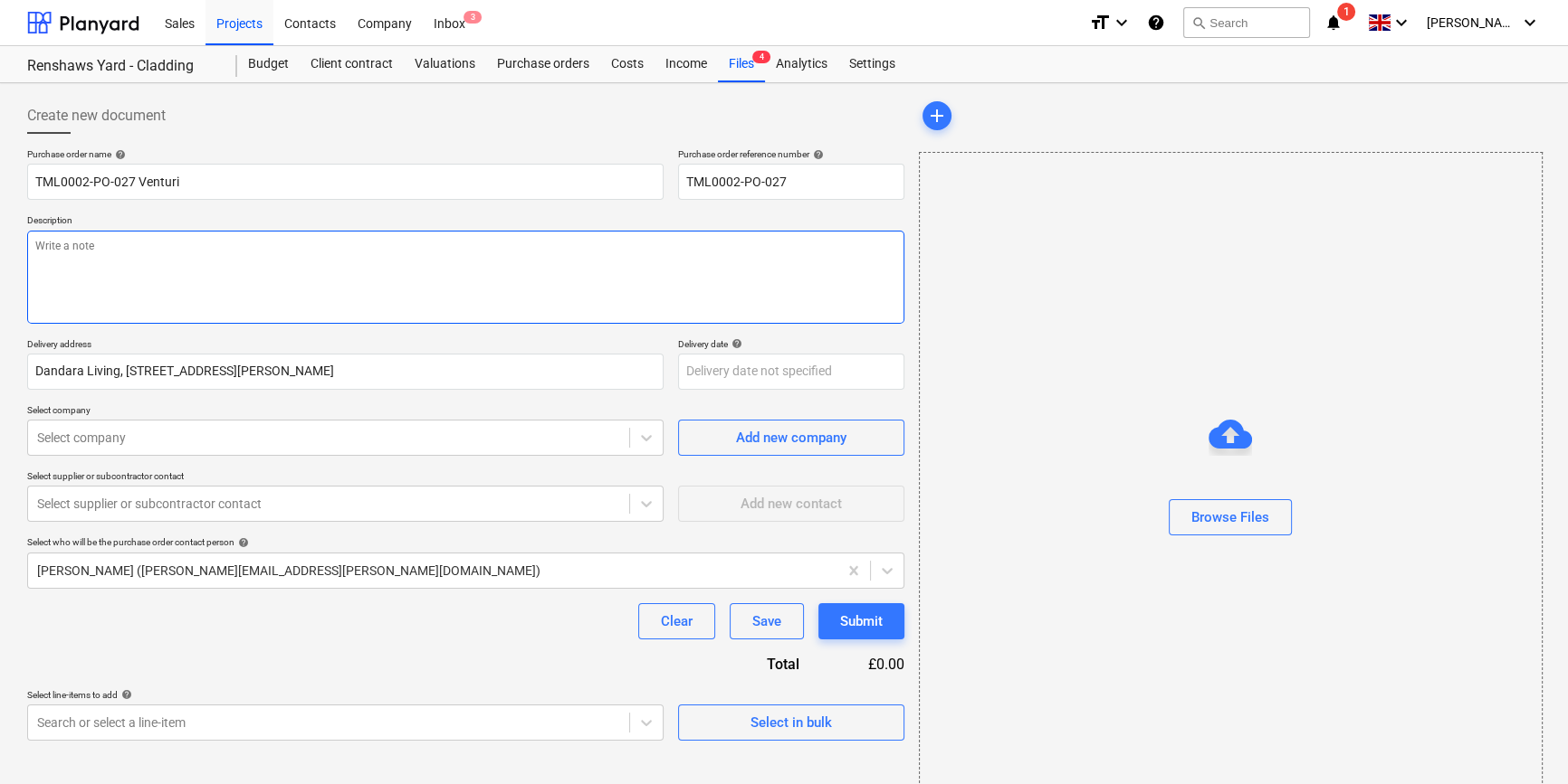
click at [78, 267] on textarea at bounding box center [465, 278] width 877 height 93
click at [212, 254] on textarea "Site contact [PERSON_NAME]" at bounding box center [465, 278] width 877 height 93
click at [33, 274] on textarea "Site contact [PERSON_NAME] [PHONE_NUMBER] Please provide delivery info as must …" at bounding box center [465, 278] width 877 height 93
click at [190, 277] on textarea "Site contact [PERSON_NAME] [PHONE_NUMBER] Please provide delivery info as must …" at bounding box center [465, 278] width 877 height 93
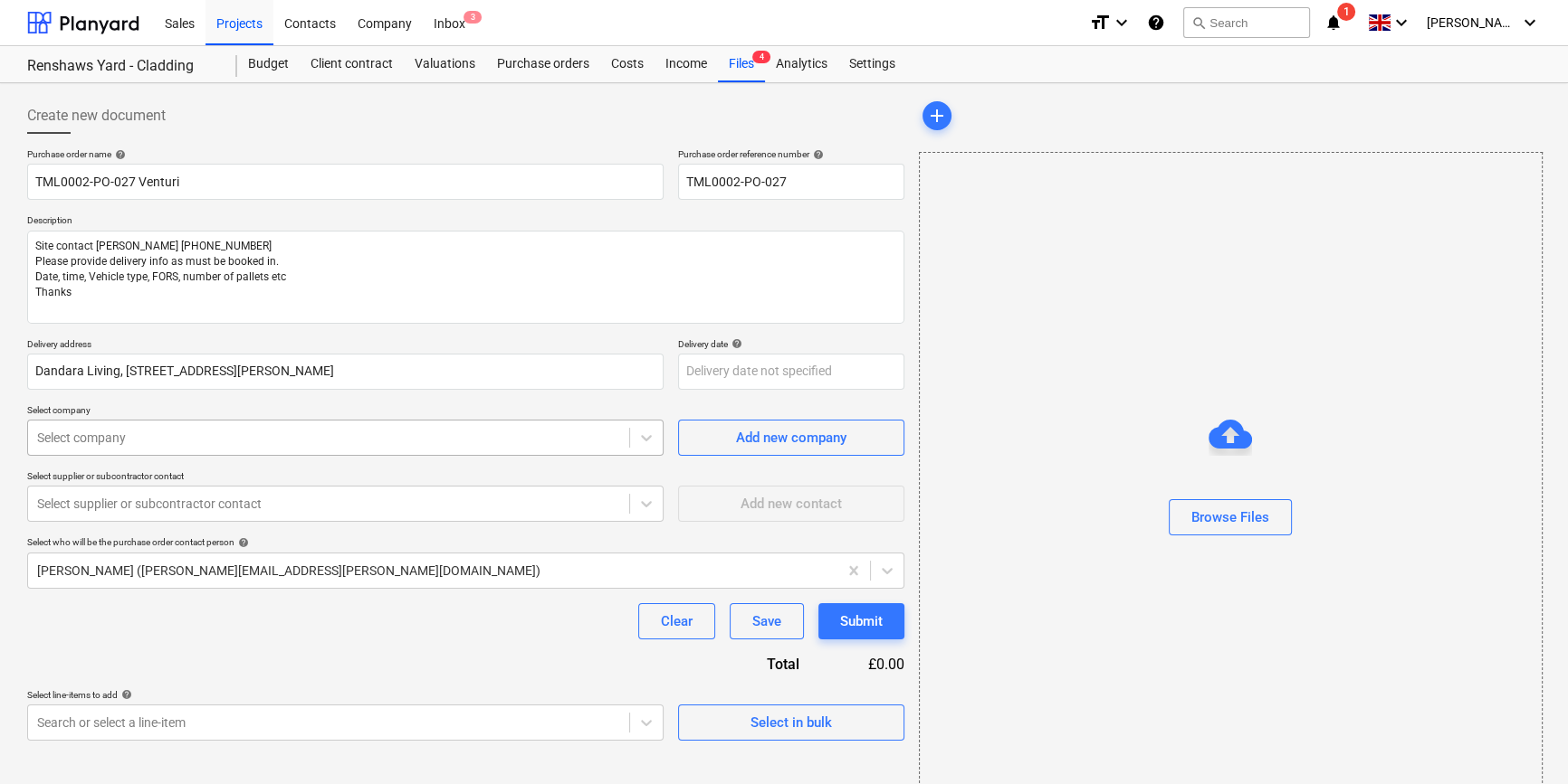
click at [133, 442] on div at bounding box center [328, 438] width 583 height 18
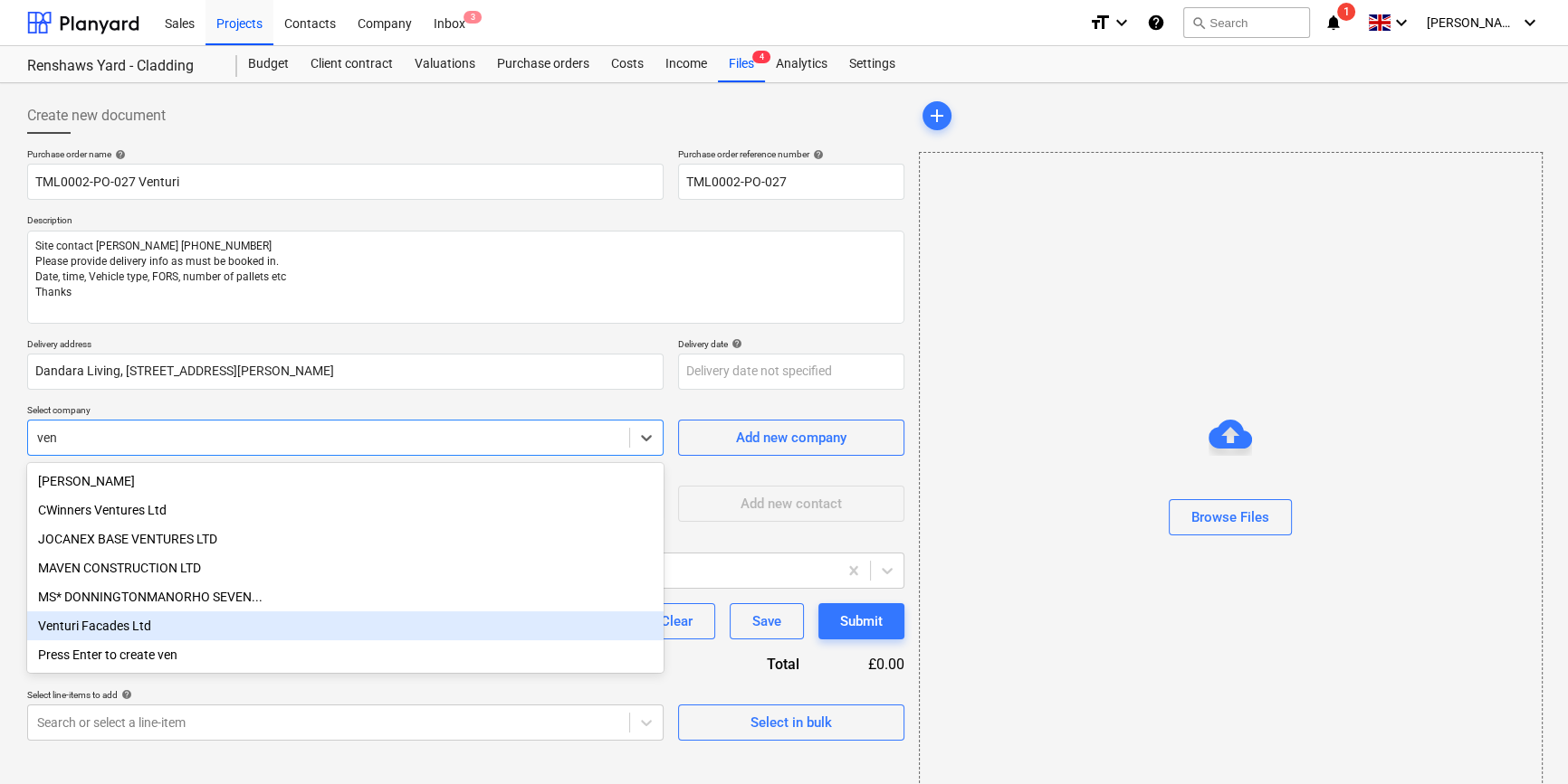
click at [94, 638] on div "Venturi Facades Ltd" at bounding box center [345, 626] width 636 height 29
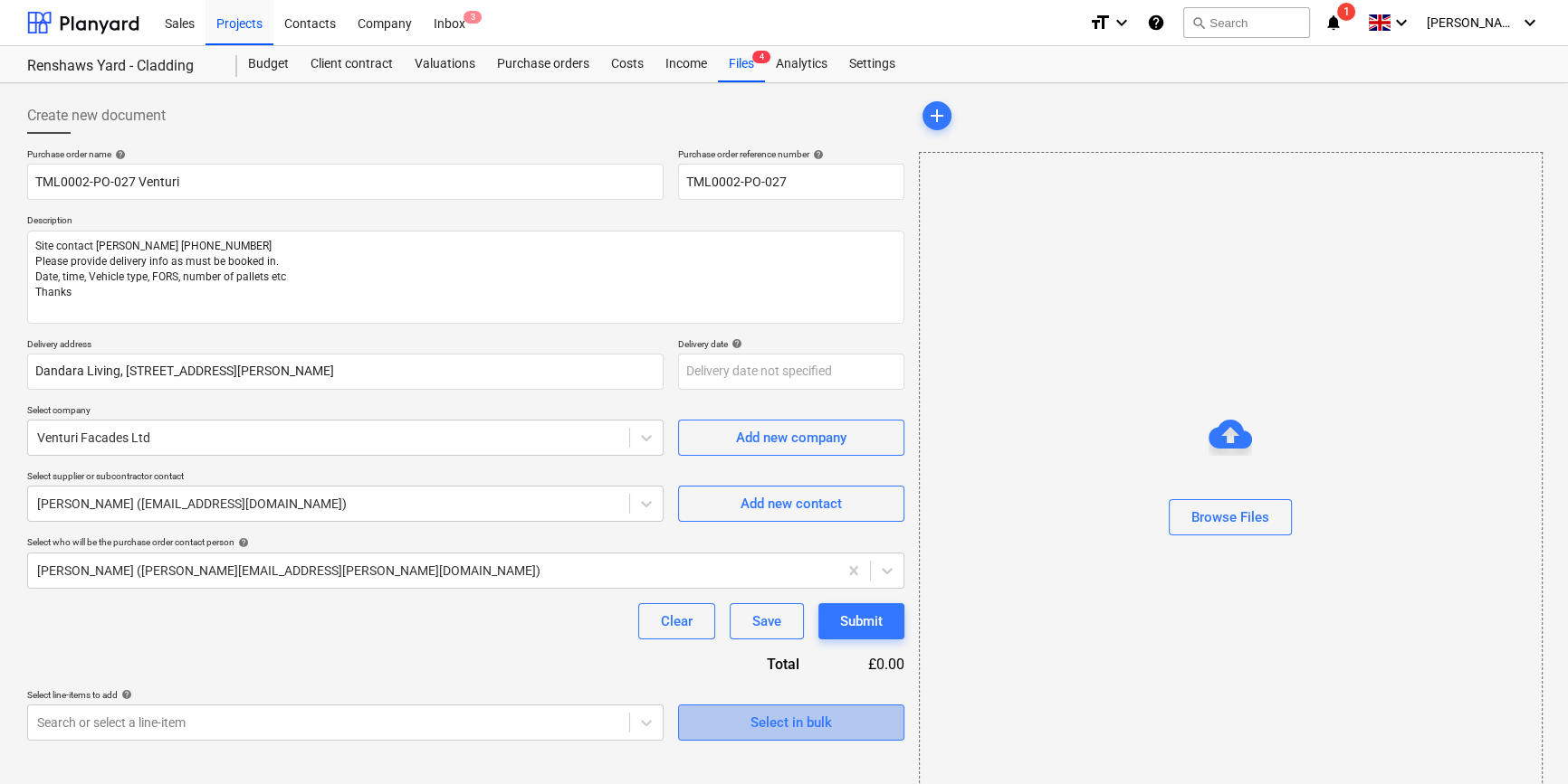
click at [757, 718] on div "Select in bulk" at bounding box center [791, 723] width 82 height 23
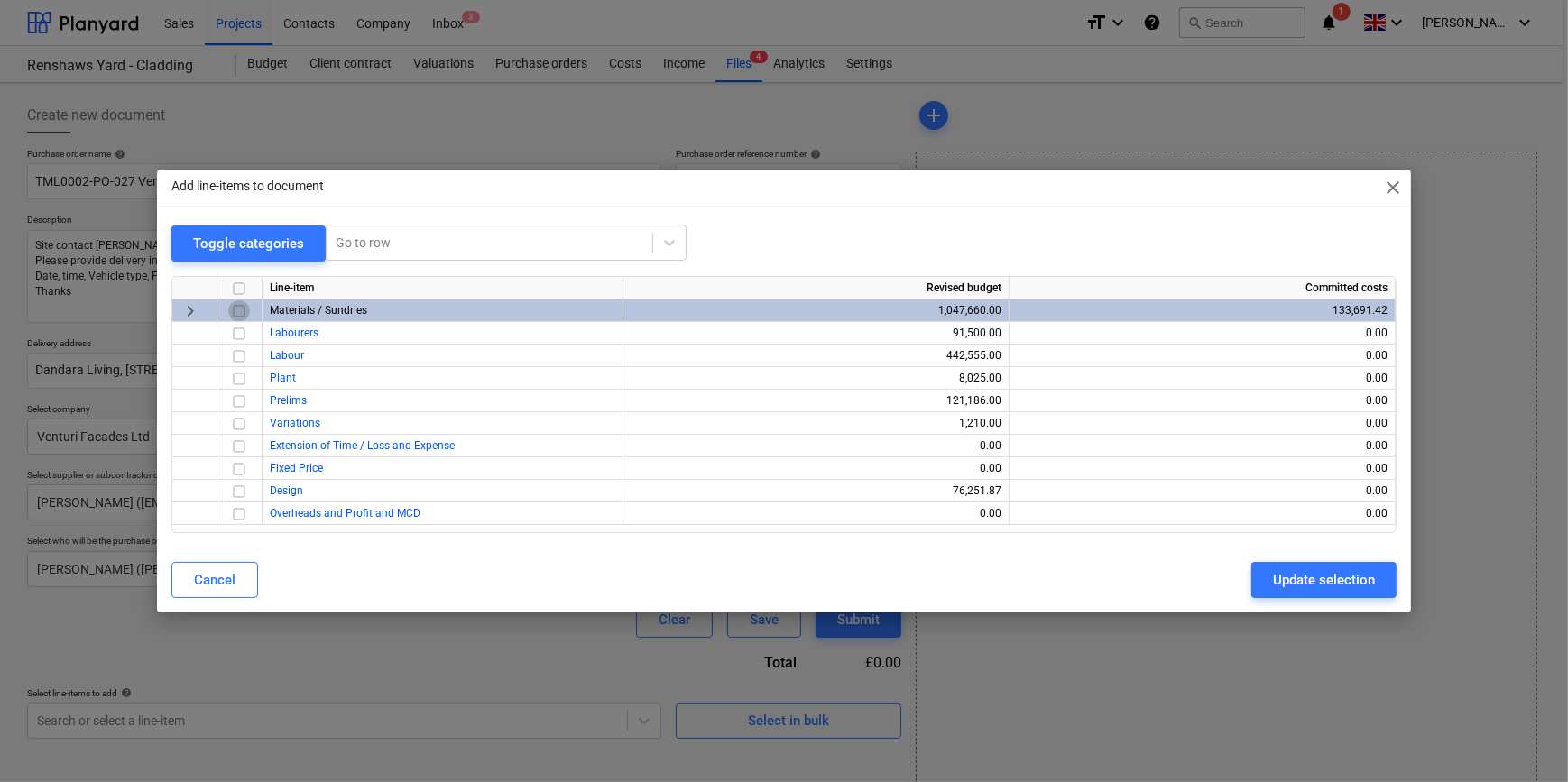
click at [238, 307] on input "checkbox" at bounding box center [239, 311] width 21 height 21
click at [1246, 580] on div "Update selection" at bounding box center [1324, 580] width 102 height 23
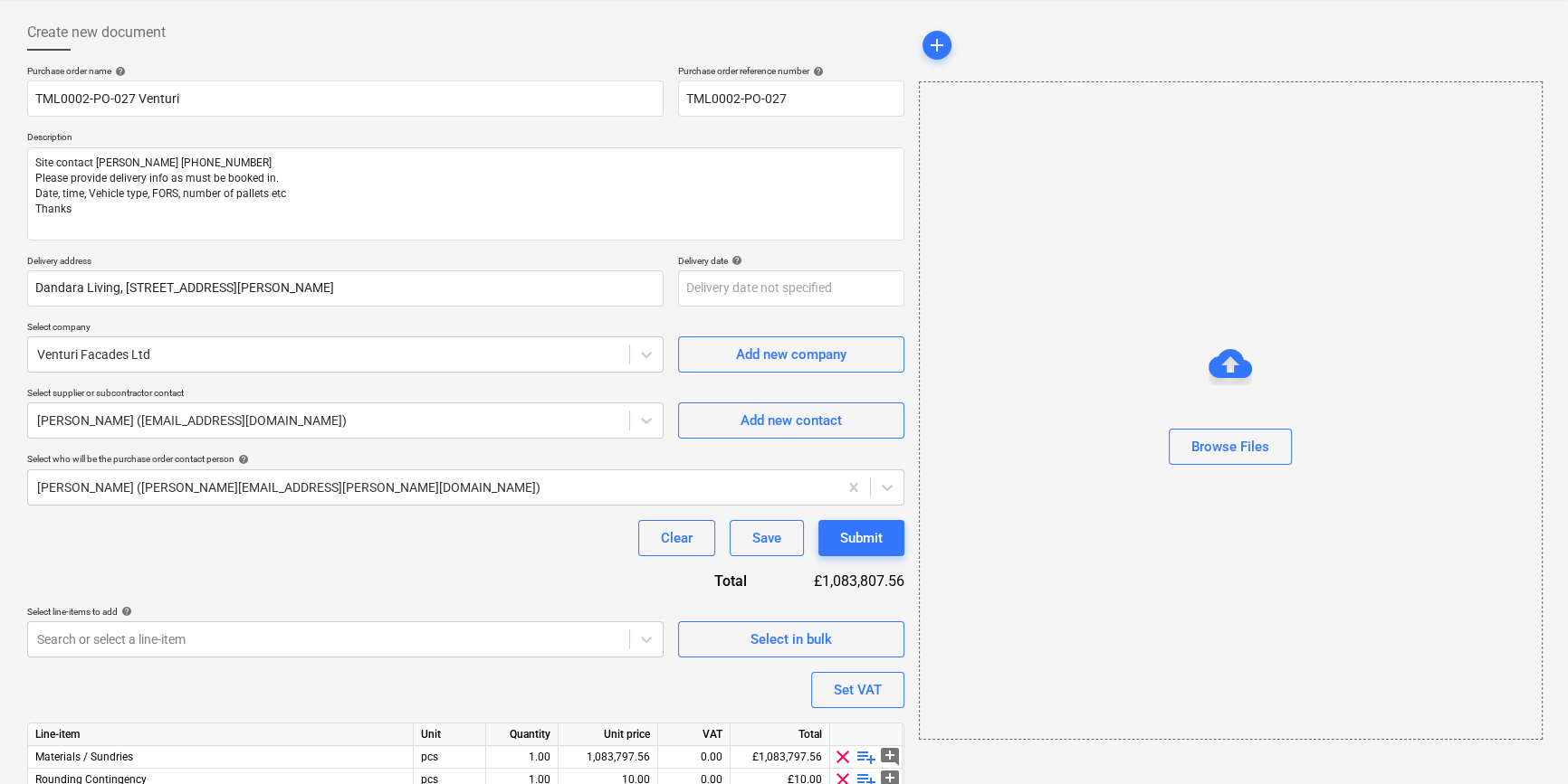
scroll to position [163, 0]
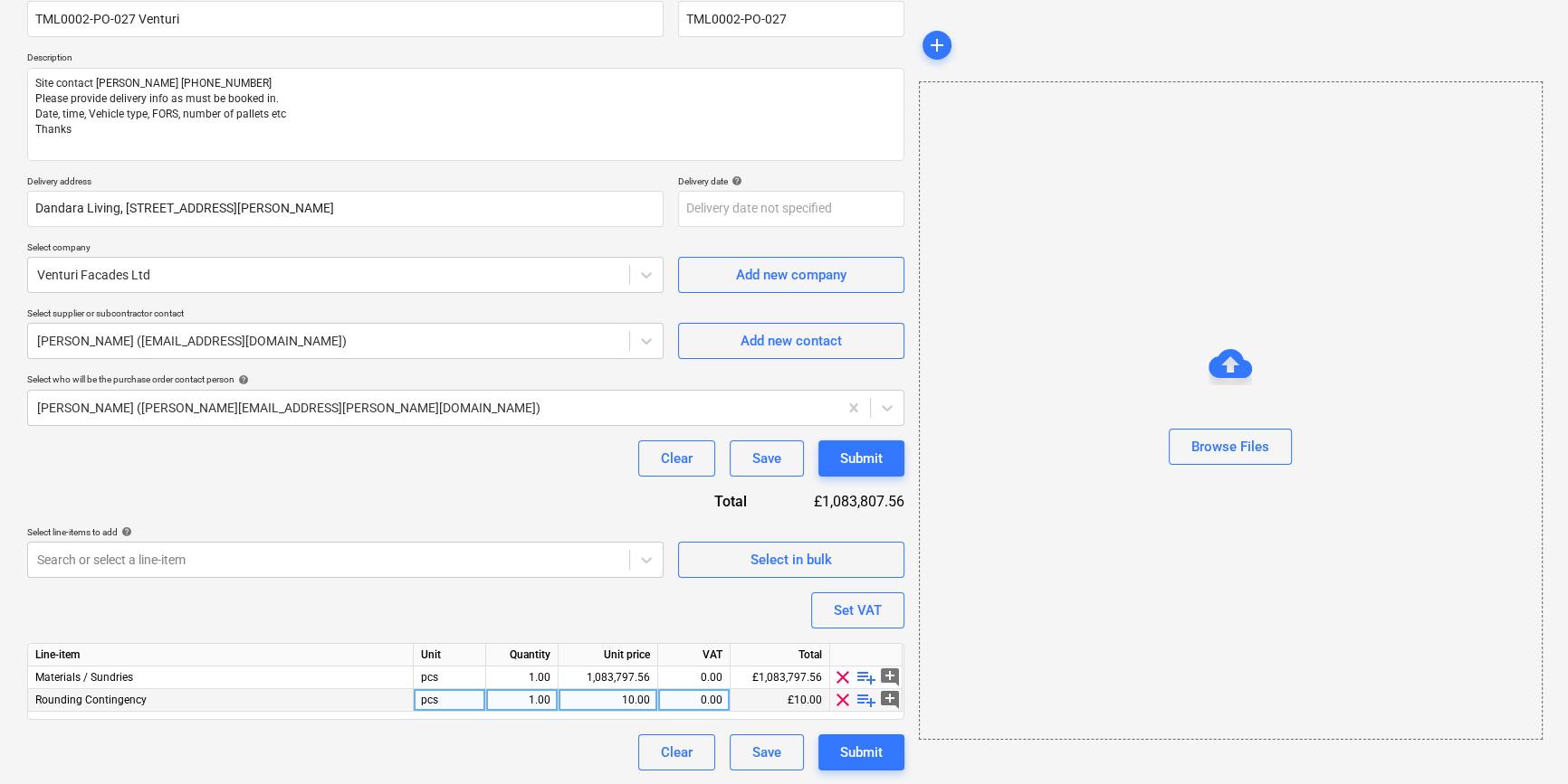
click at [840, 703] on span "clear" at bounding box center [843, 700] width 21 height 21
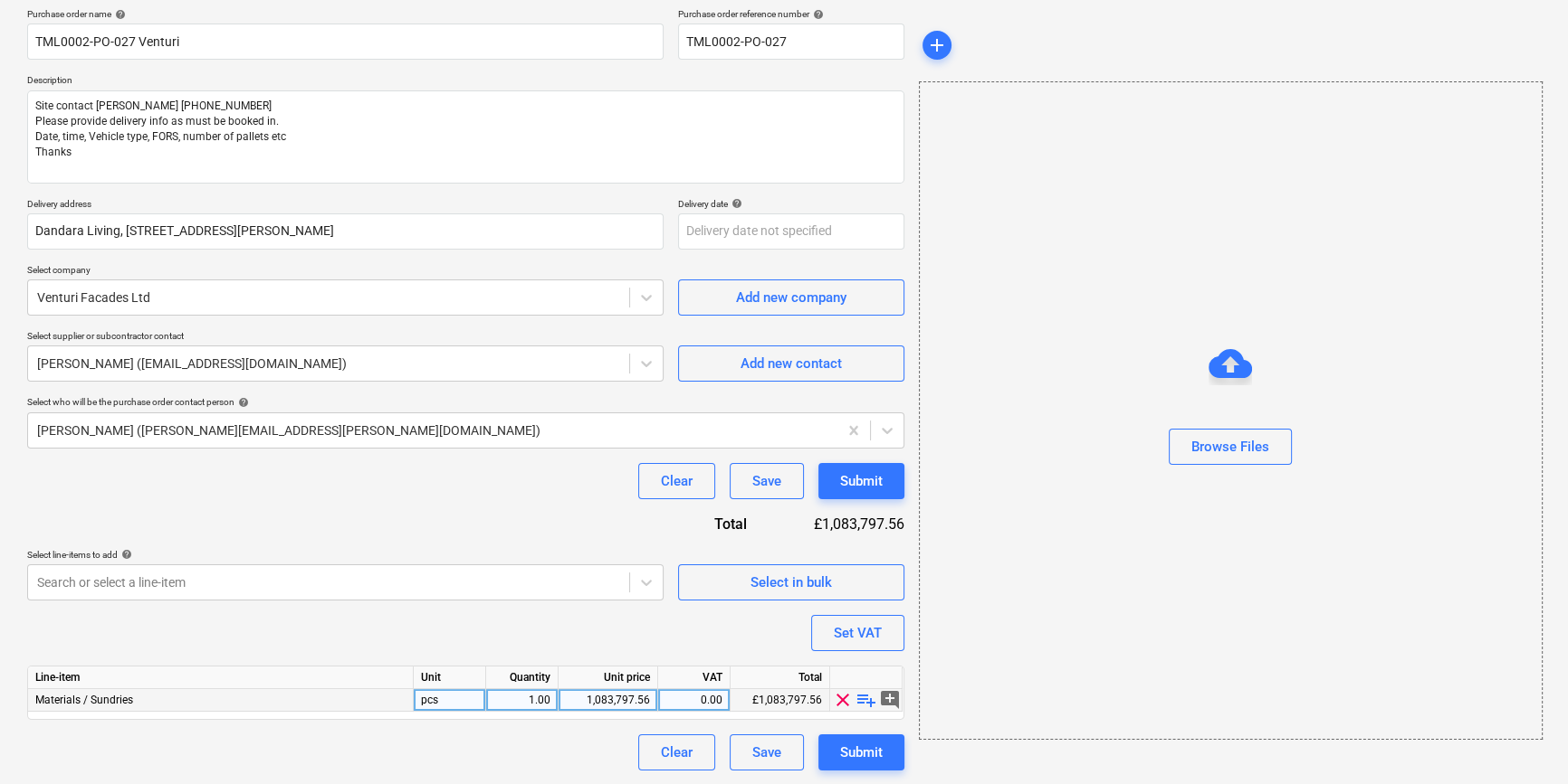
click at [863, 702] on span "playlist_add" at bounding box center [866, 700] width 21 height 21
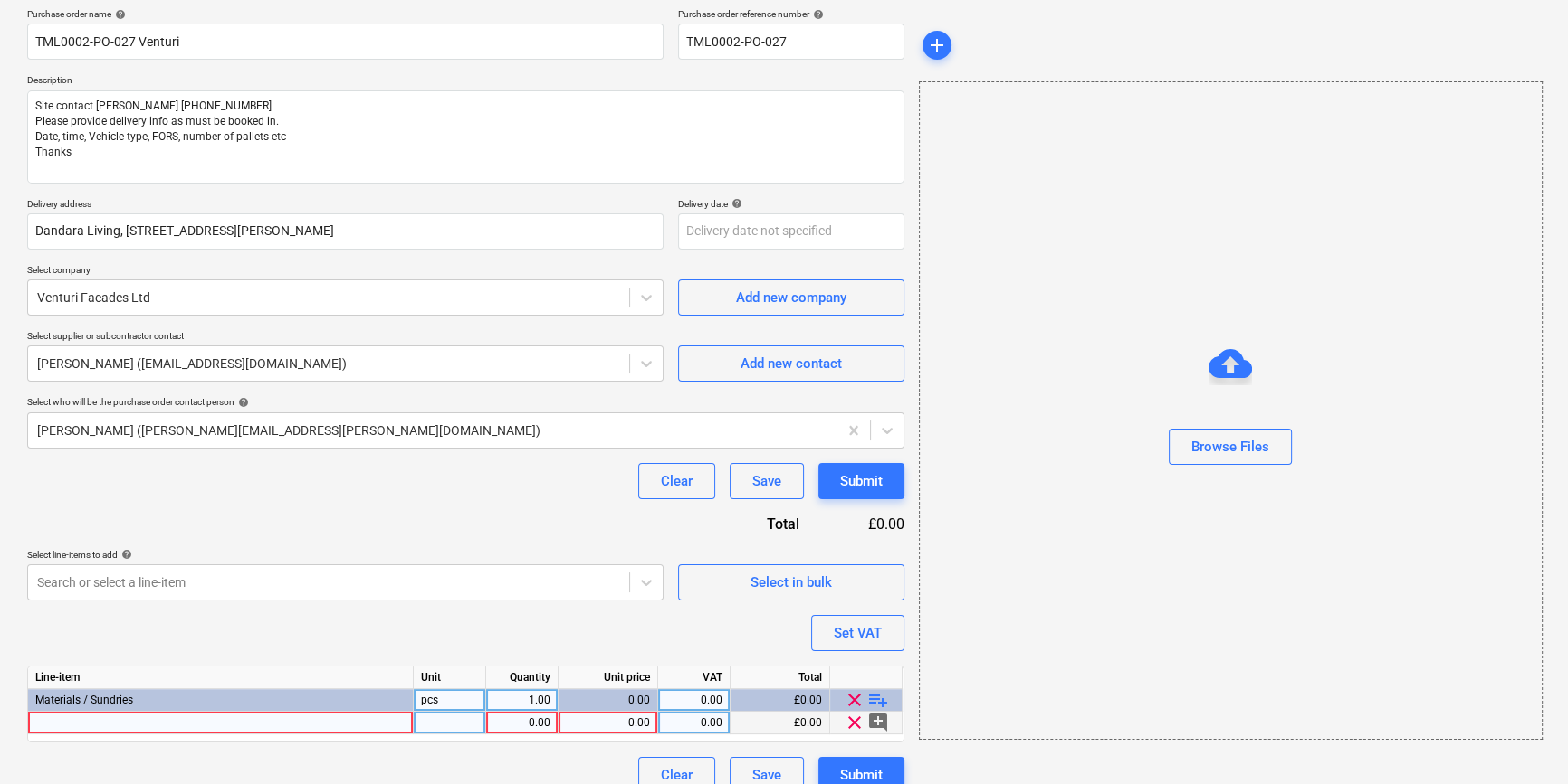
click at [73, 724] on div at bounding box center [220, 723] width 385 height 22
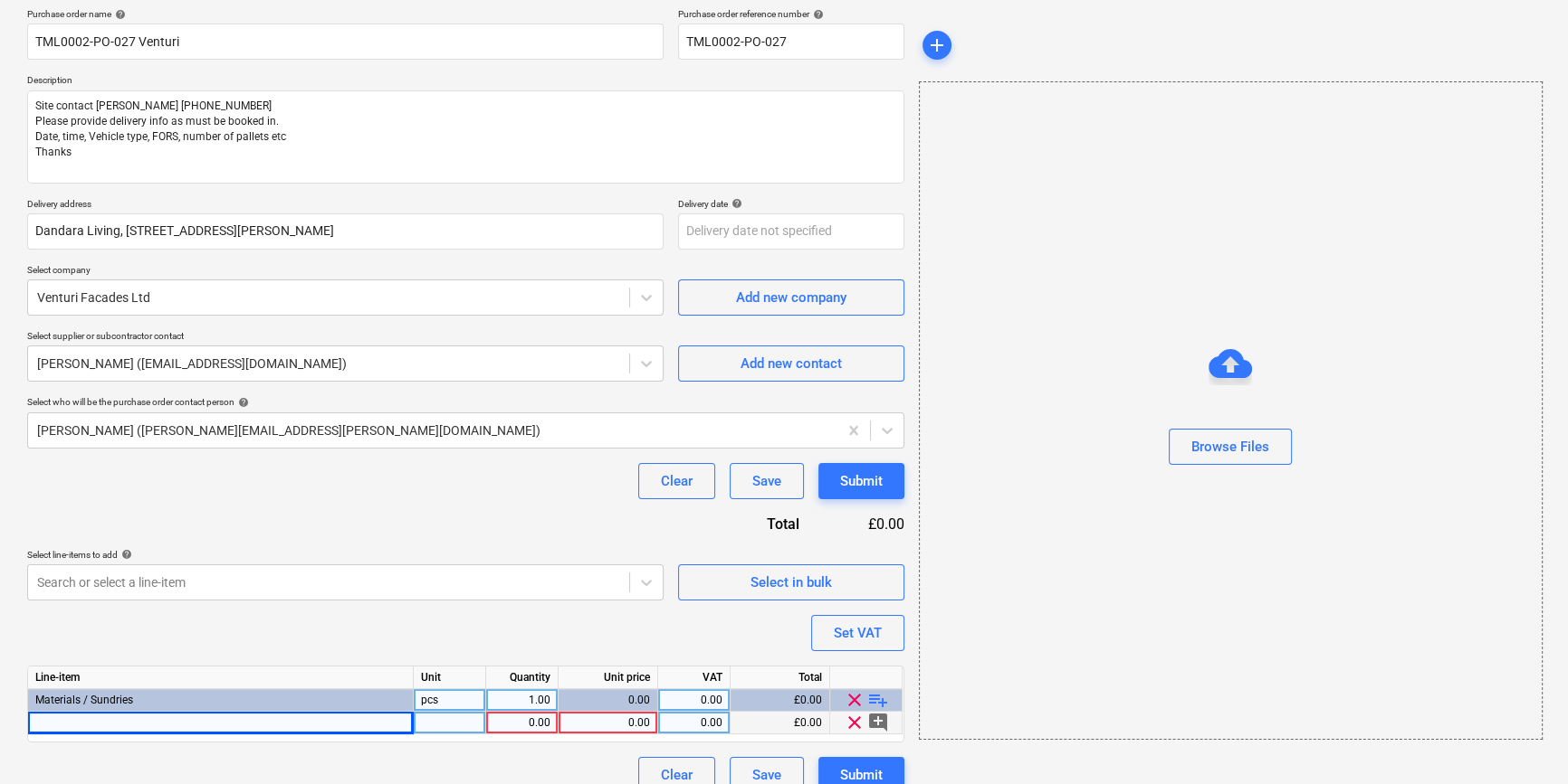
click at [79, 718] on div at bounding box center [220, 723] width 385 height 22
click at [131, 724] on div "Cills & flashings" at bounding box center [220, 723] width 385 height 22
click at [131, 724] on input "Cills & flashings" at bounding box center [220, 723] width 384 height 21
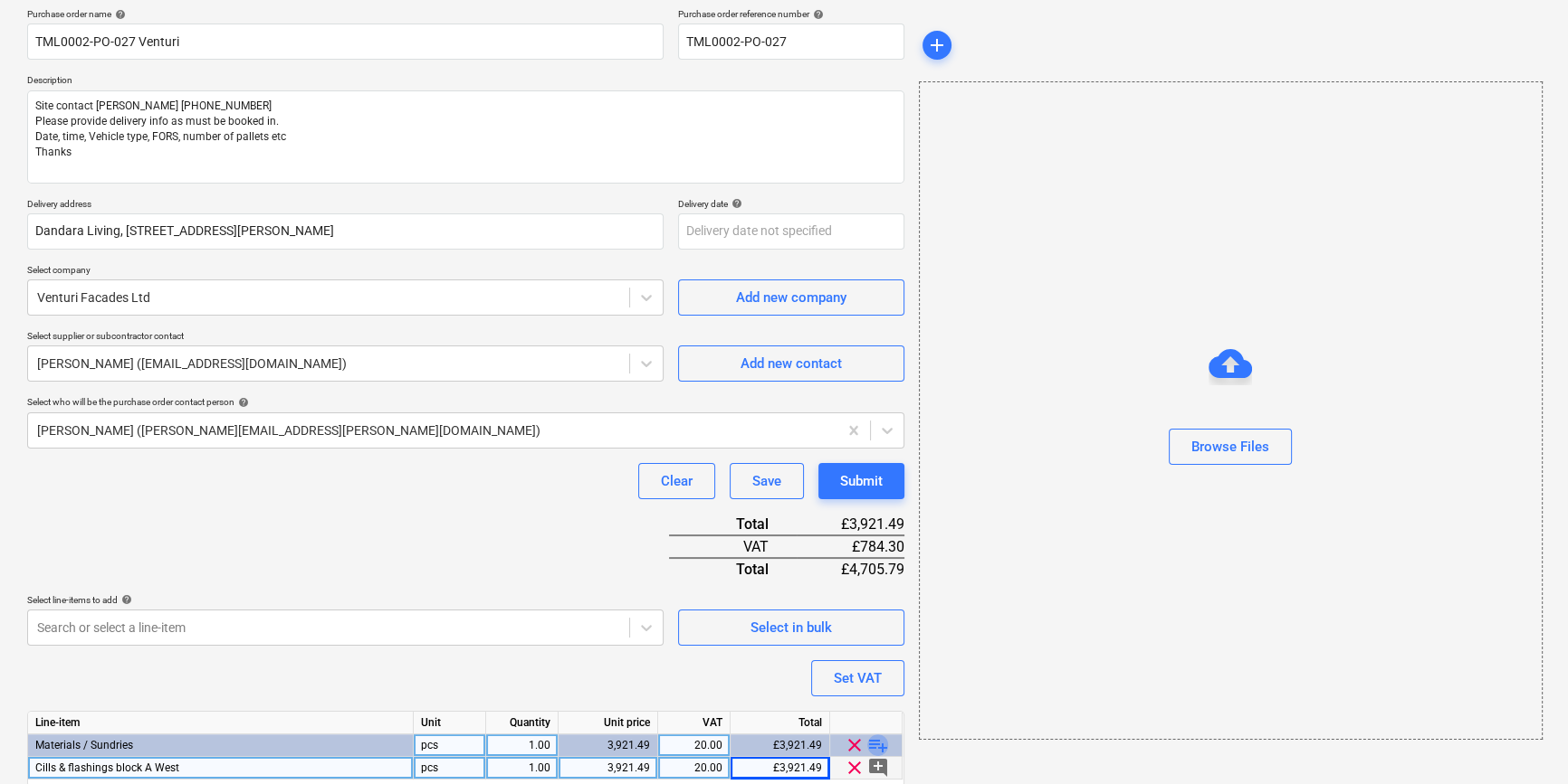
click at [868, 740] on span "playlist_add" at bounding box center [878, 745] width 21 height 21
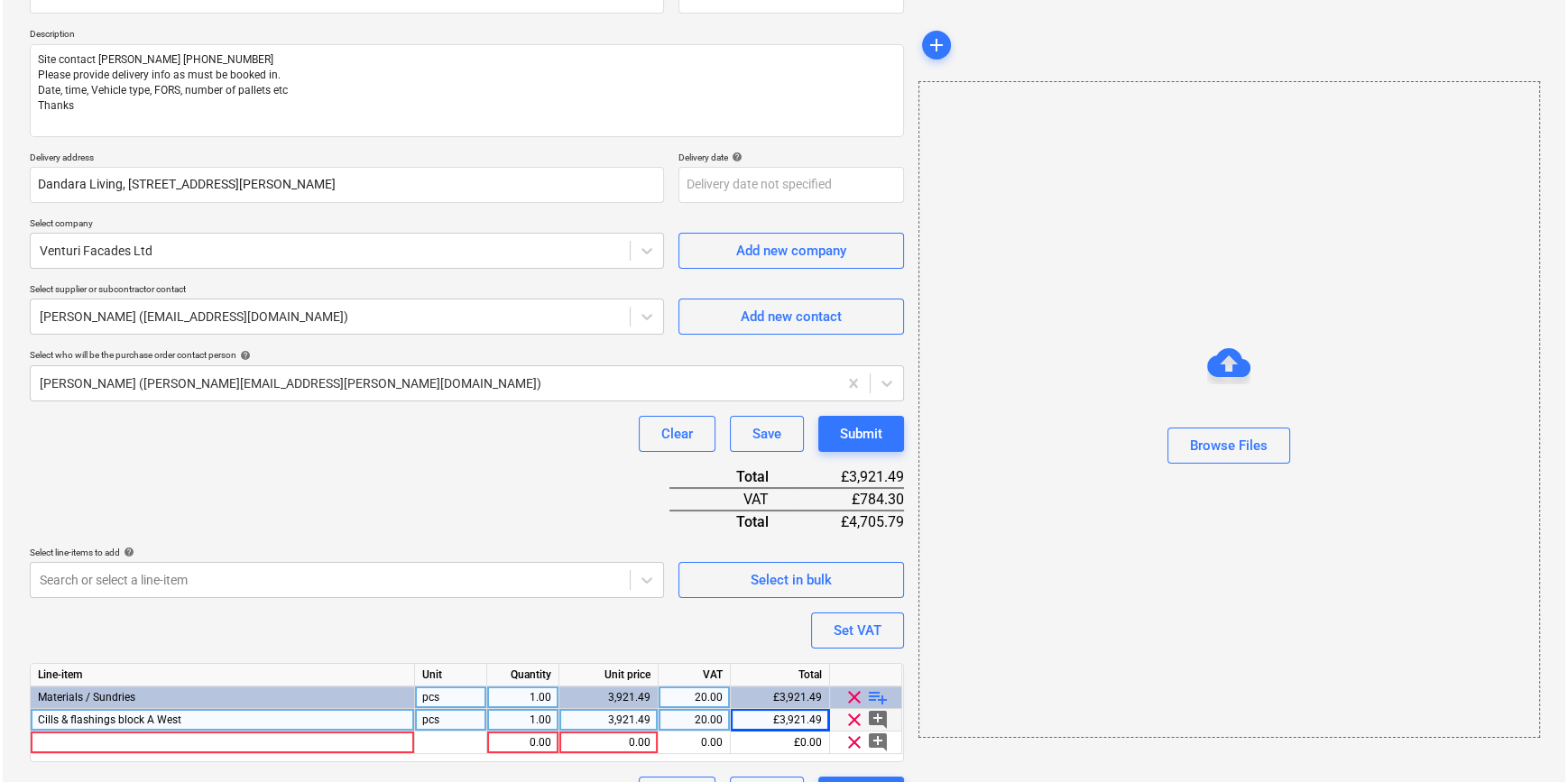
scroll to position [230, 0]
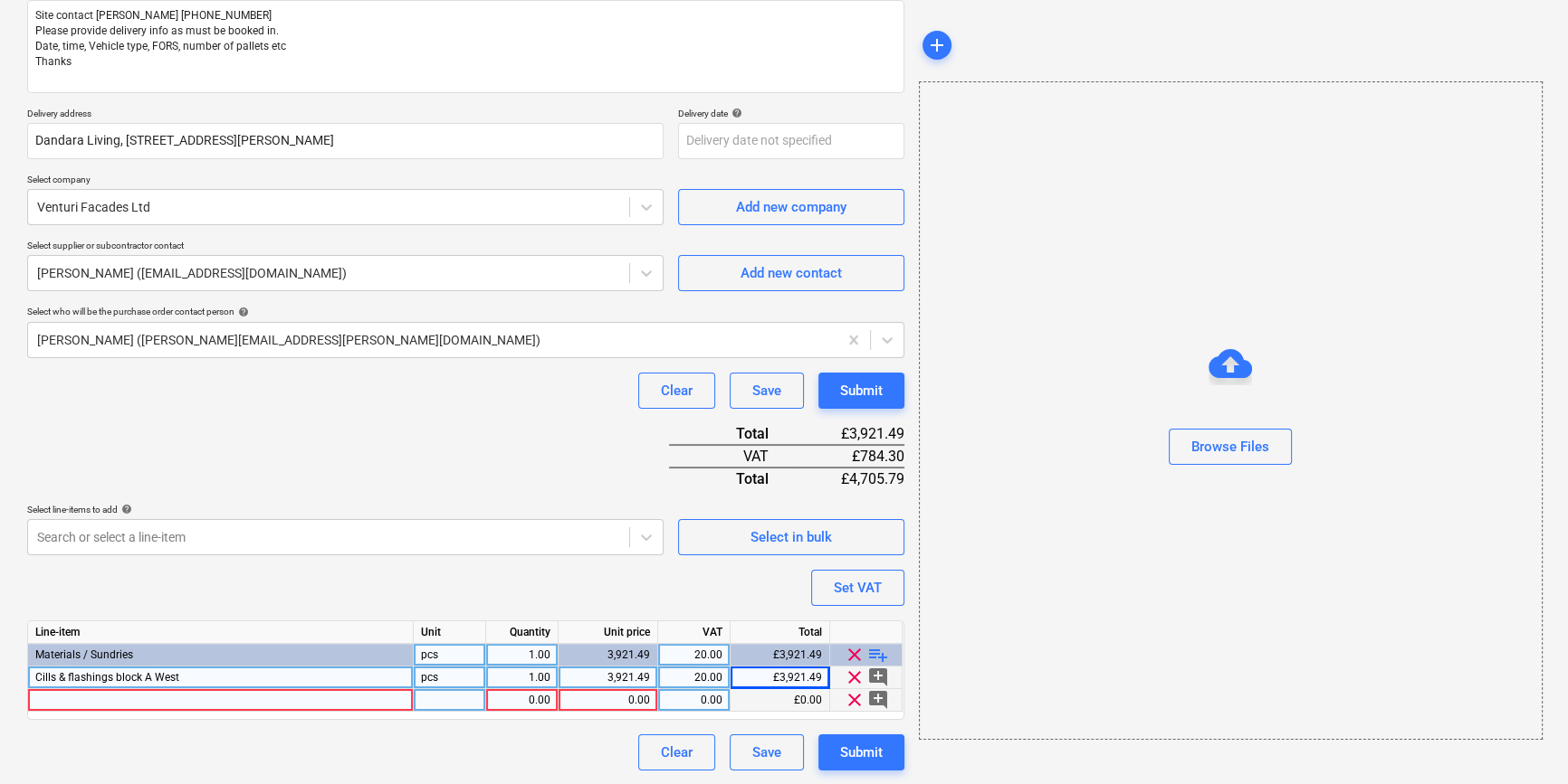
click at [65, 702] on div at bounding box center [220, 700] width 385 height 22
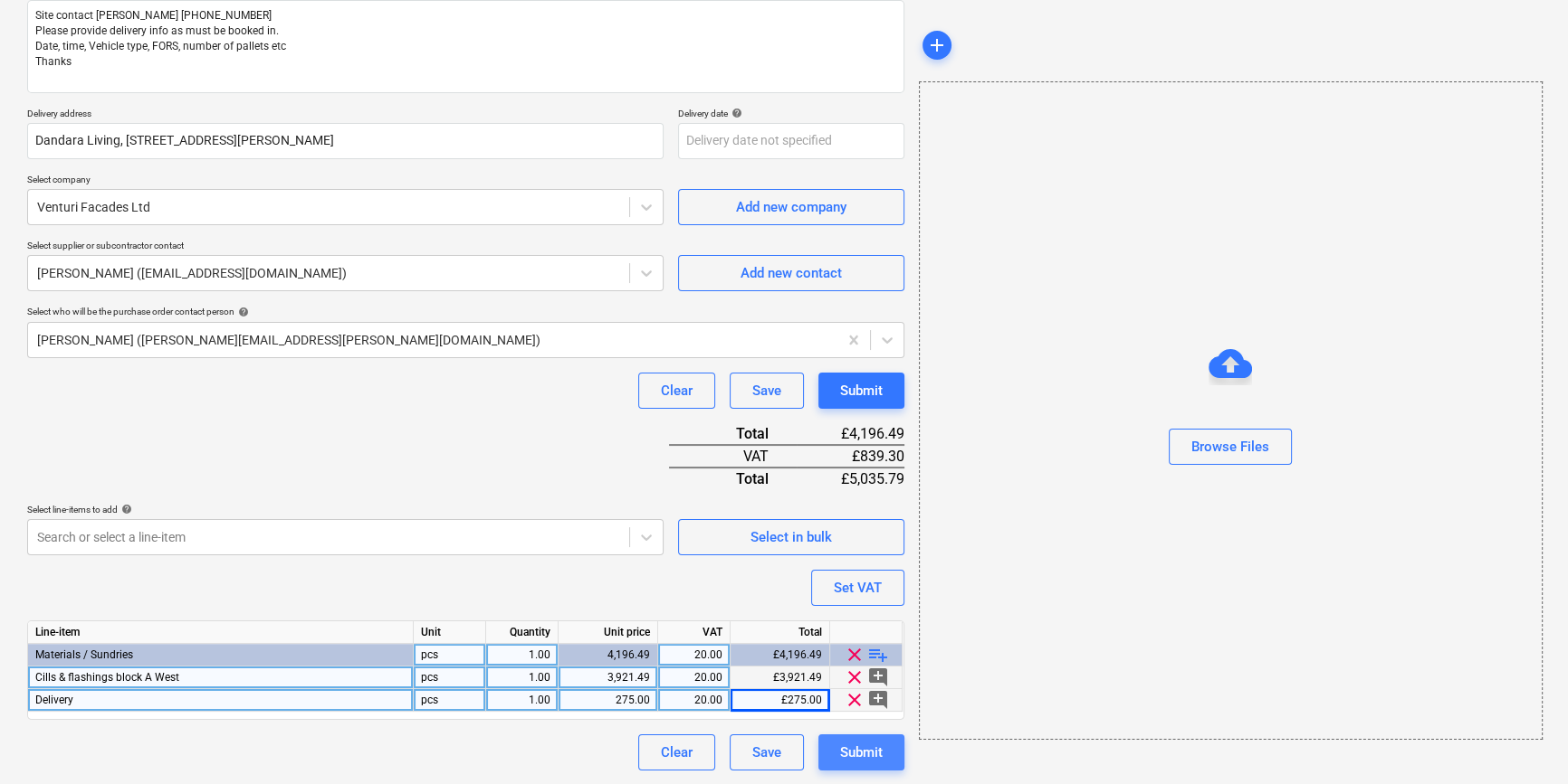
click at [860, 756] on div "Submit" at bounding box center [861, 753] width 43 height 23
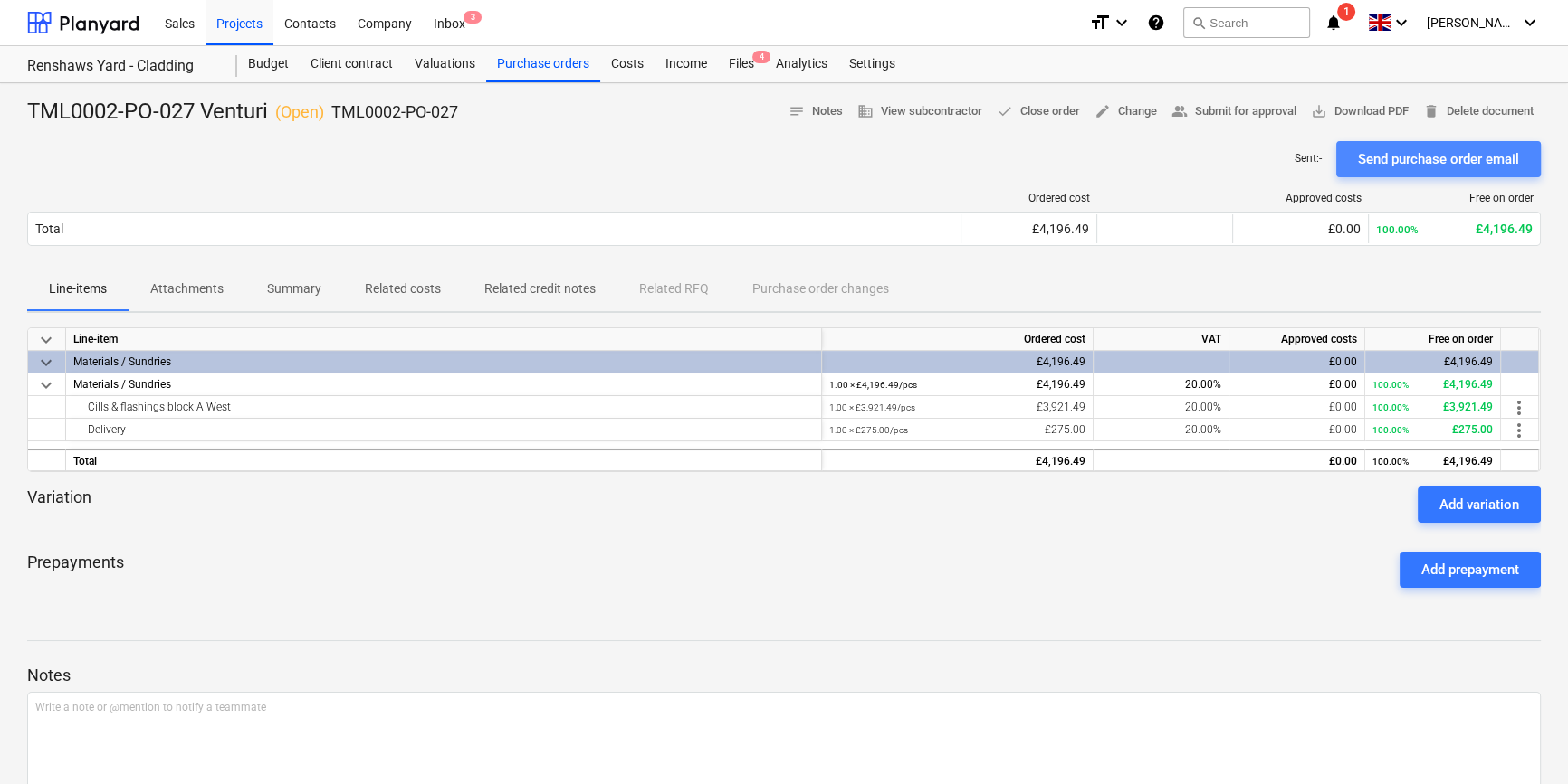
click at [1250, 162] on div "Send purchase order email" at bounding box center [1438, 159] width 161 height 23
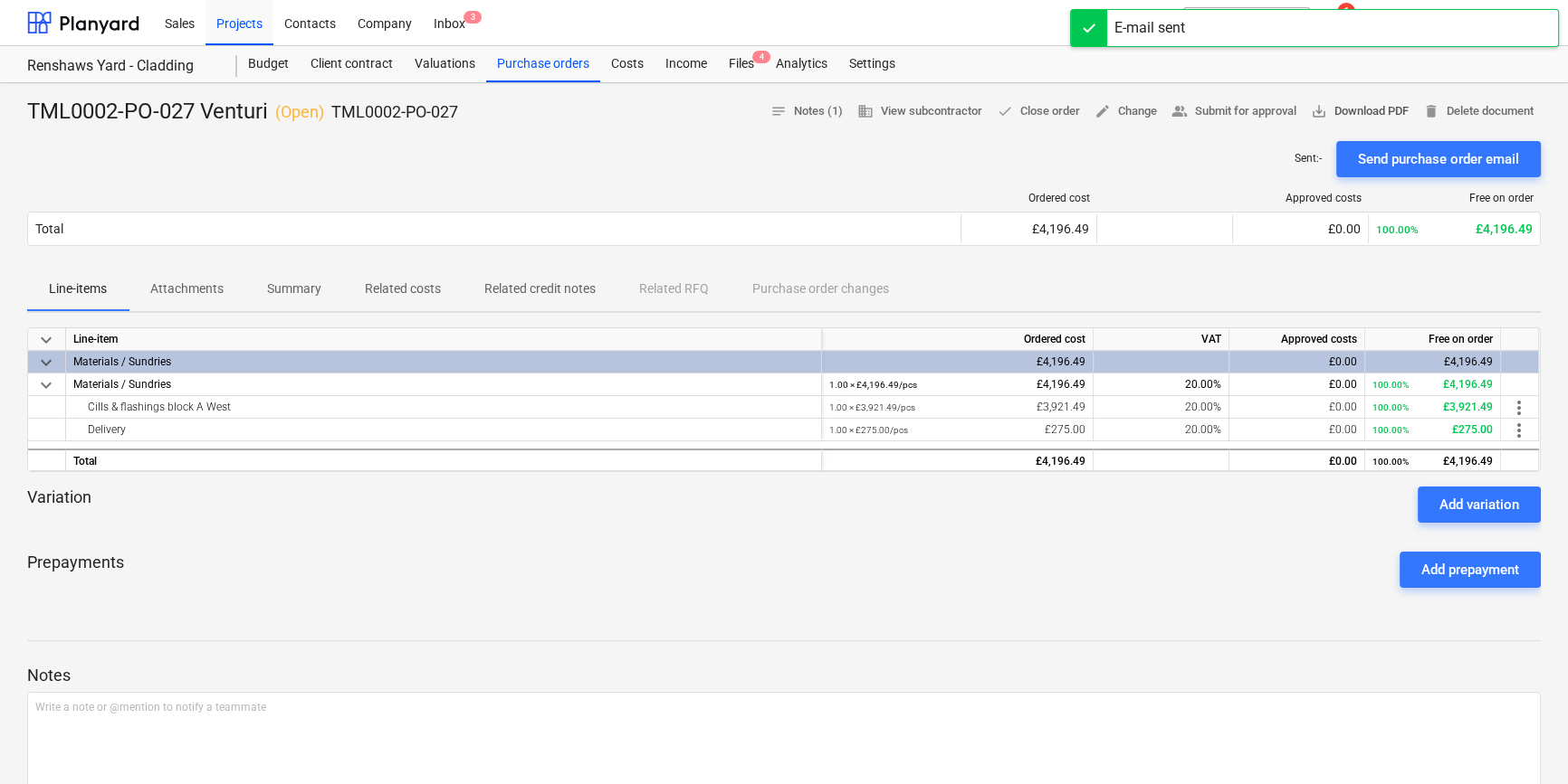
click at [1250, 109] on span "save_alt Download PDF" at bounding box center [1359, 111] width 98 height 20
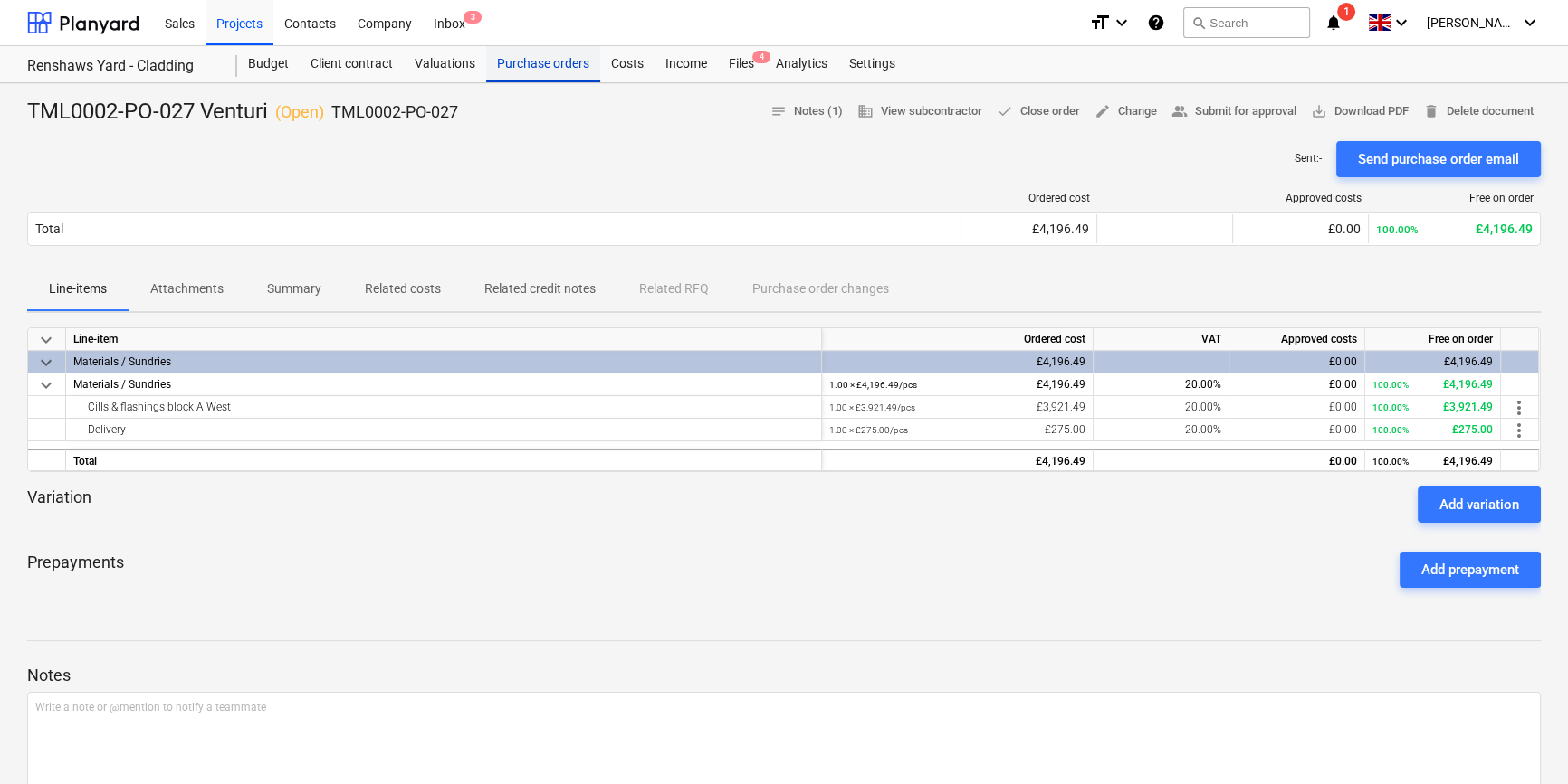
click at [532, 65] on div "Purchase orders" at bounding box center [543, 64] width 114 height 36
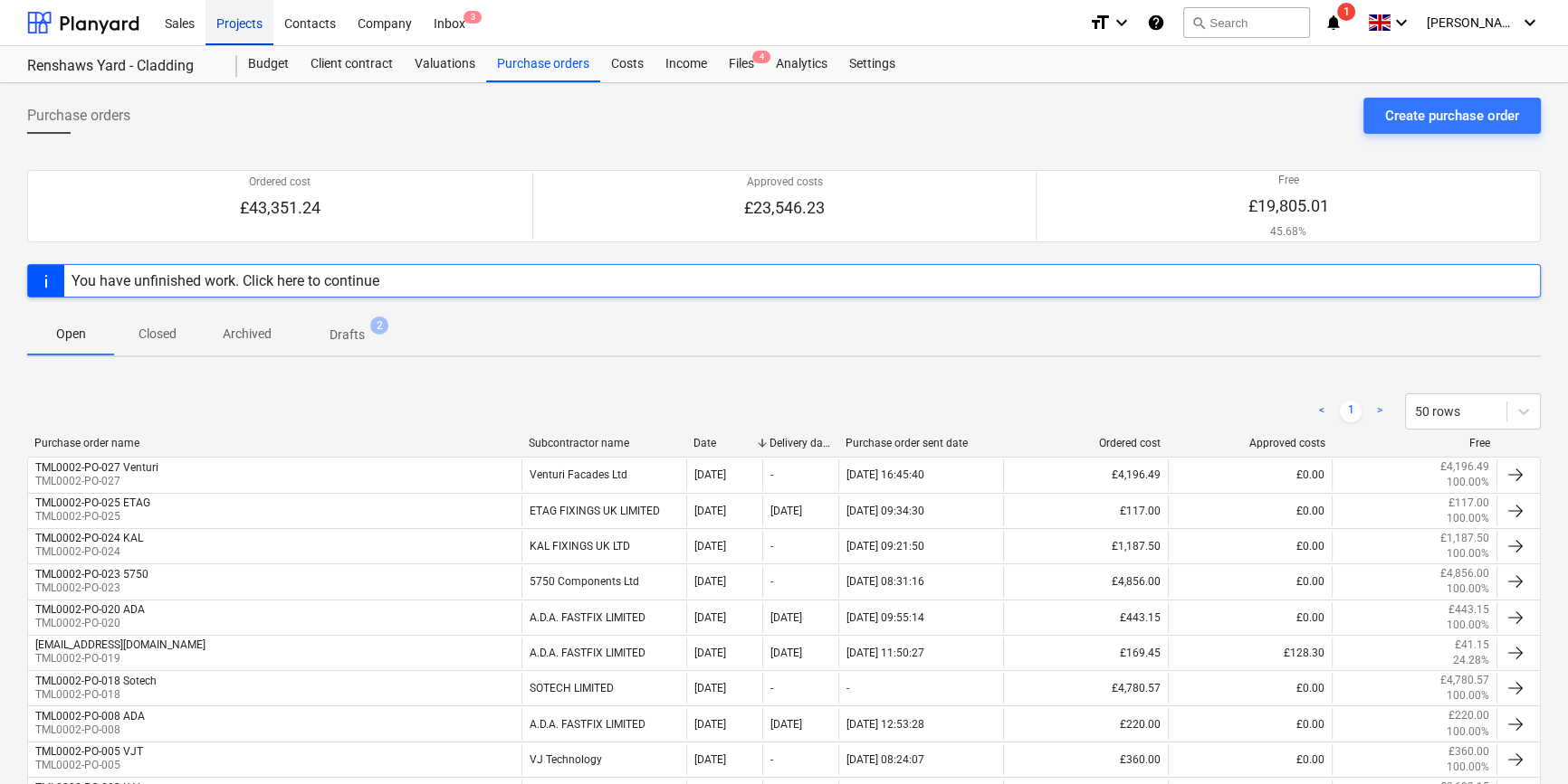
click at [233, 28] on div "Projects" at bounding box center [240, 22] width 68 height 47
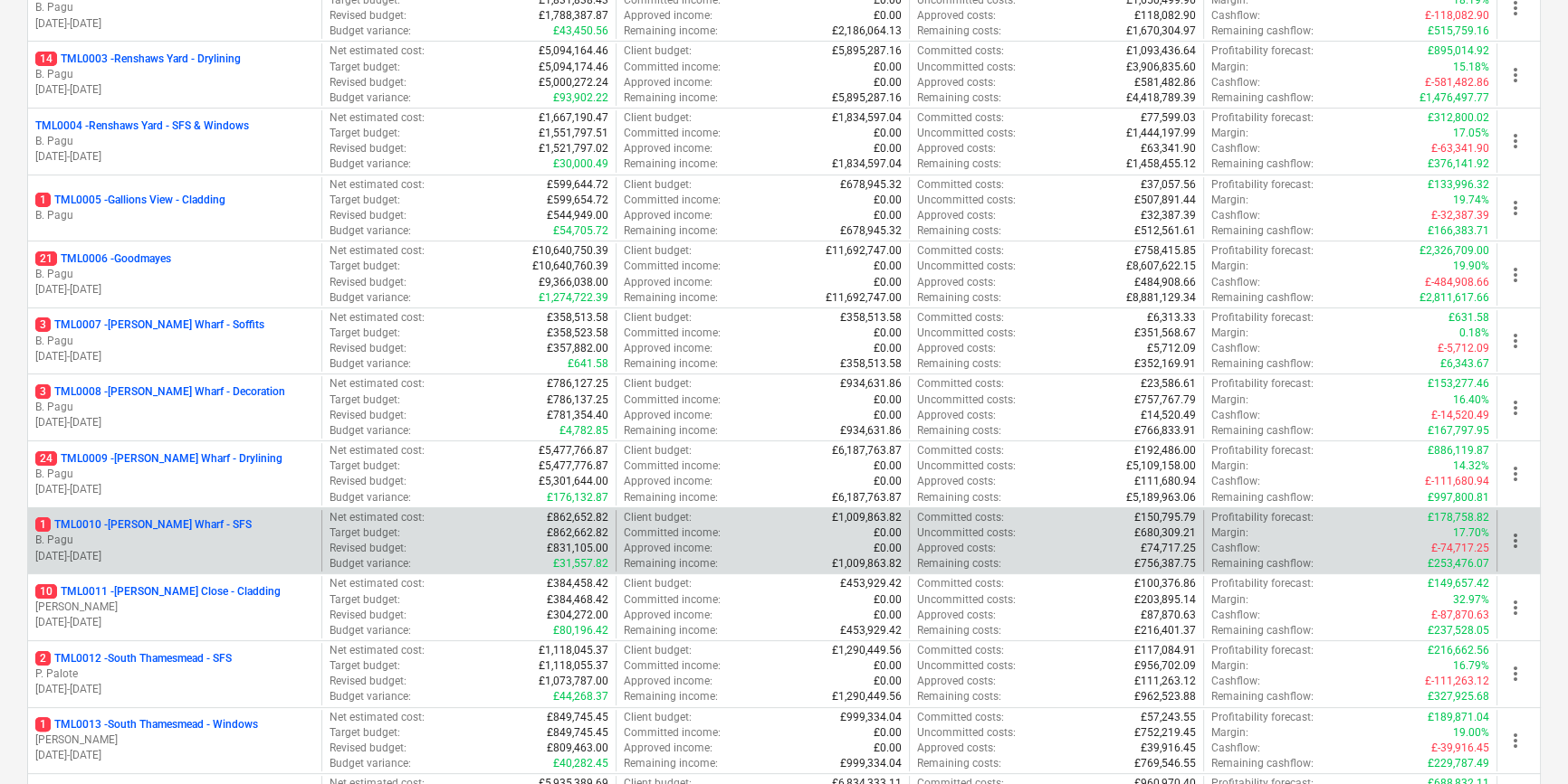
scroll to position [410, 0]
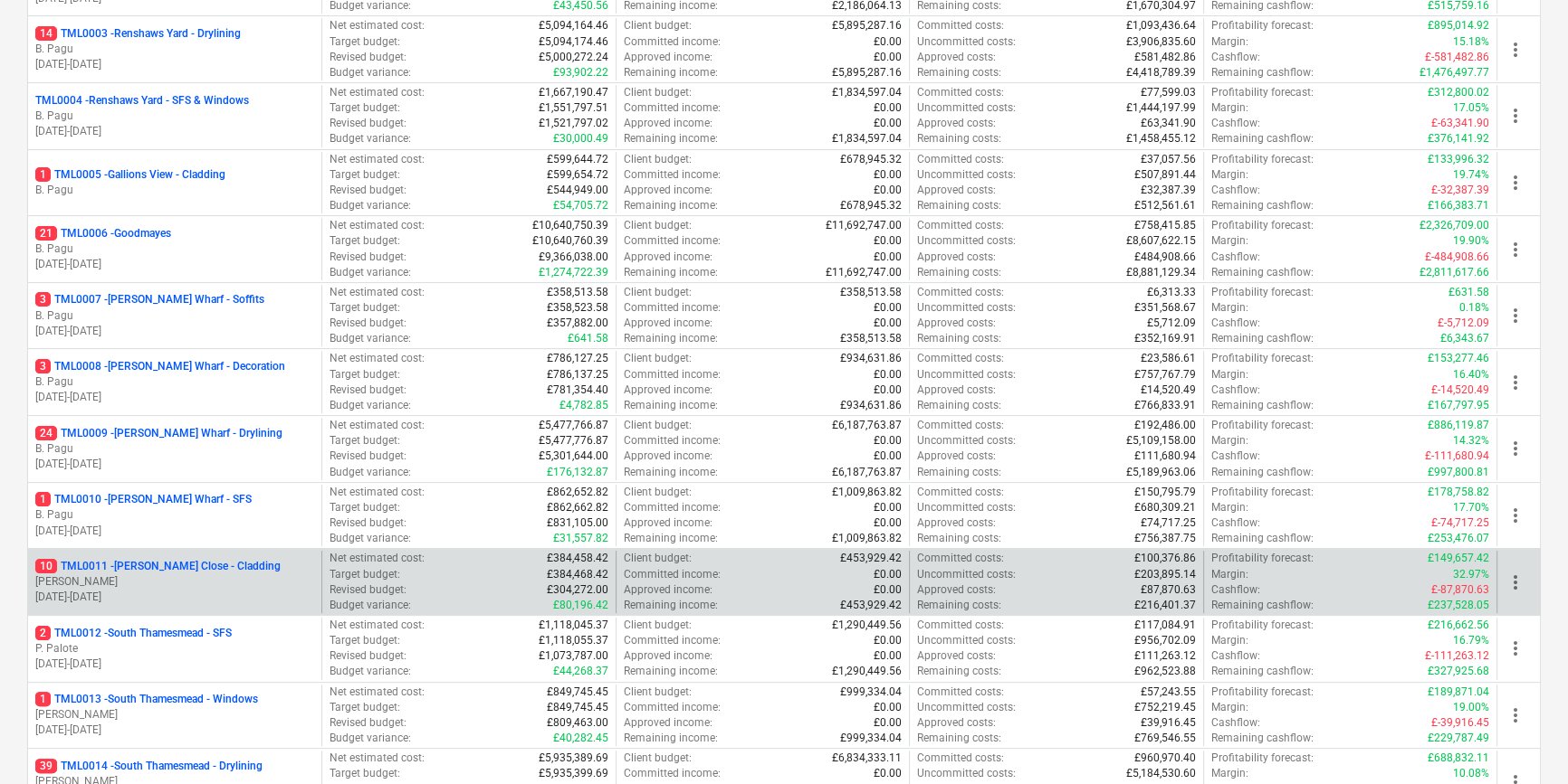
click at [217, 571] on p "10 TML0011 - [PERSON_NAME] Close - Cladding" at bounding box center [157, 567] width 246 height 16
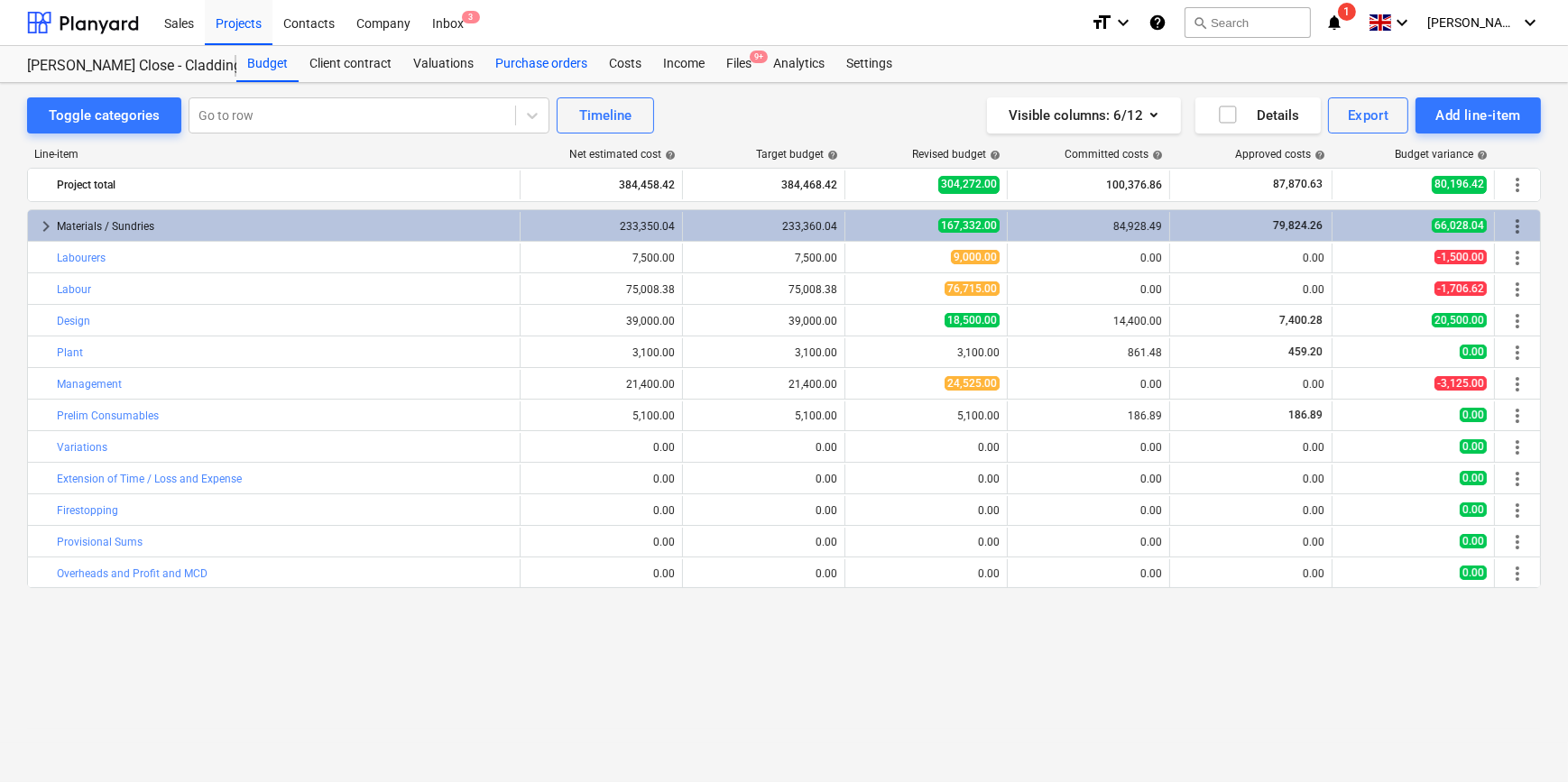
click at [557, 71] on div "Purchase orders" at bounding box center [541, 64] width 113 height 36
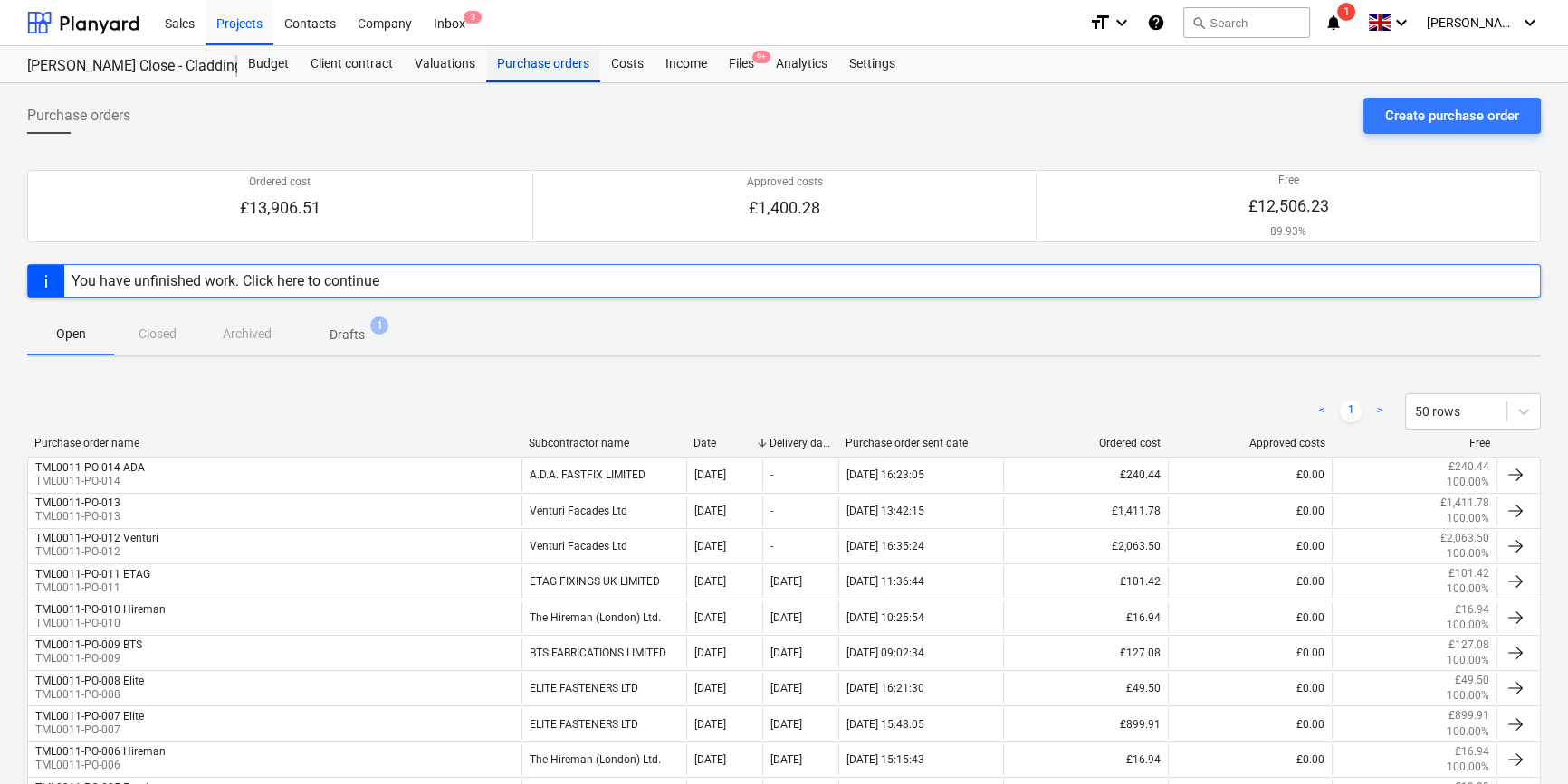
click at [534, 71] on div "Purchase orders" at bounding box center [543, 64] width 114 height 36
click at [248, 27] on div "Projects" at bounding box center [240, 22] width 68 height 47
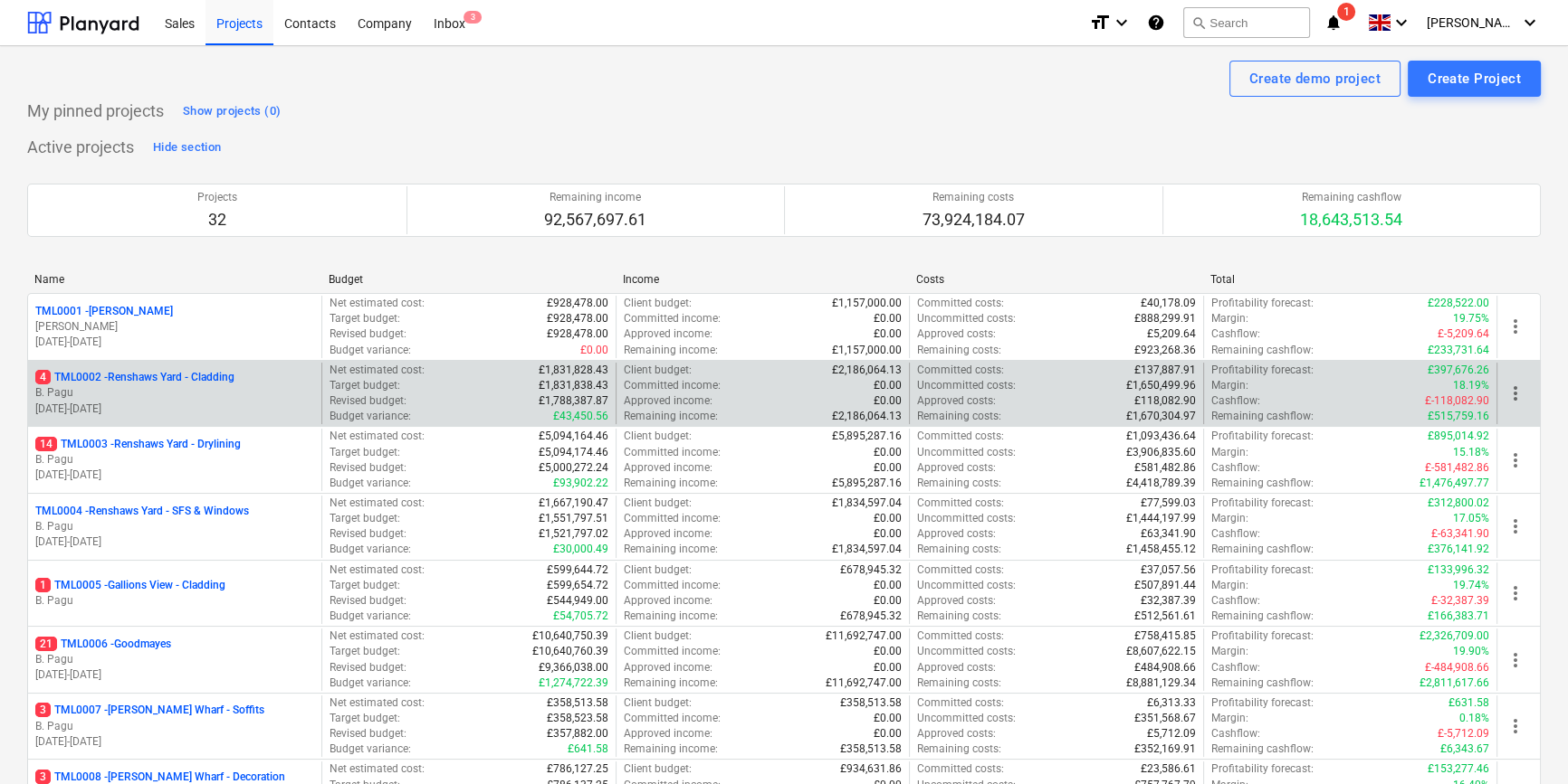
click at [217, 386] on p "B. Pagu" at bounding box center [174, 393] width 279 height 16
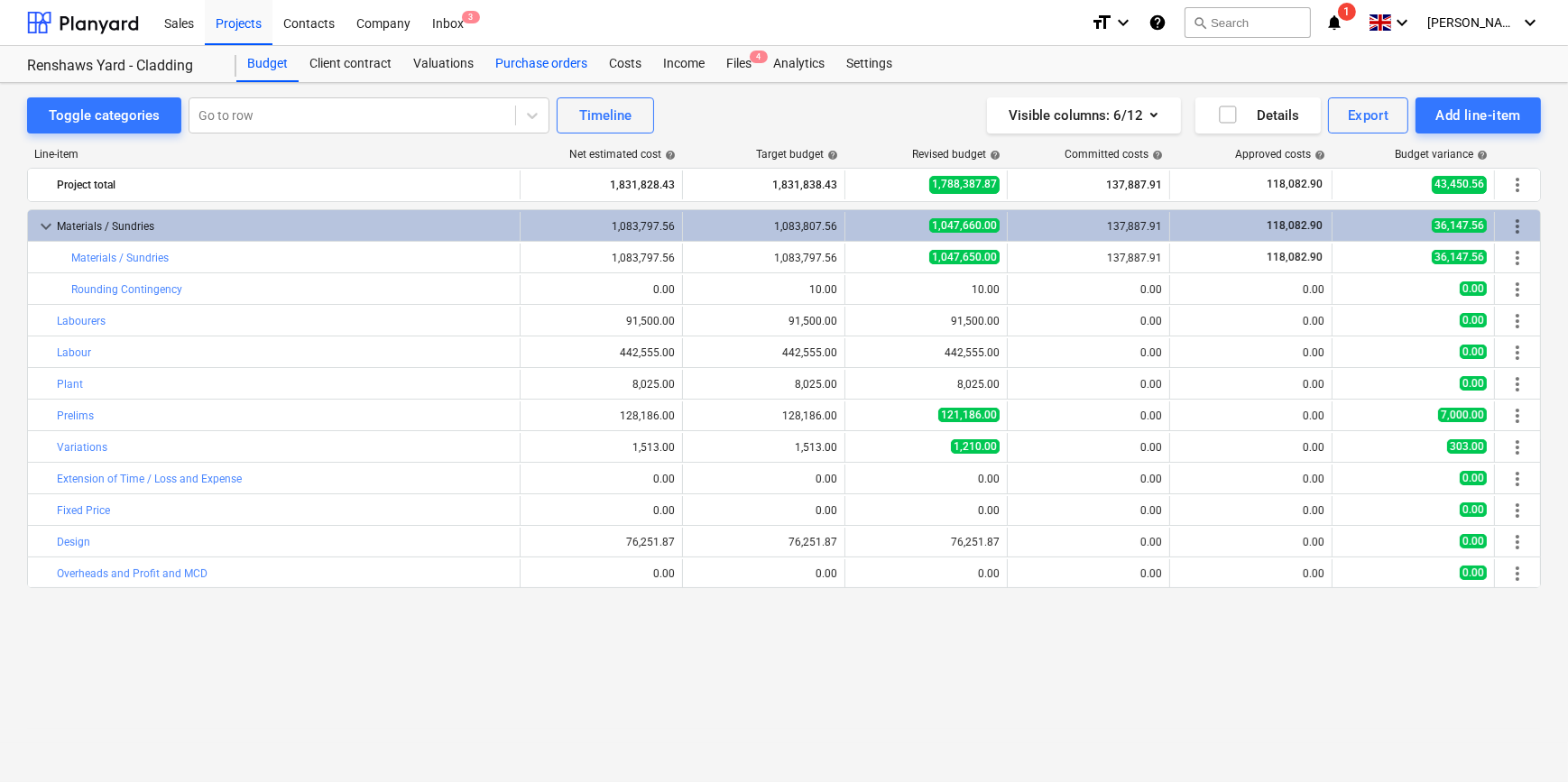
click at [523, 67] on div "Purchase orders" at bounding box center [541, 64] width 113 height 36
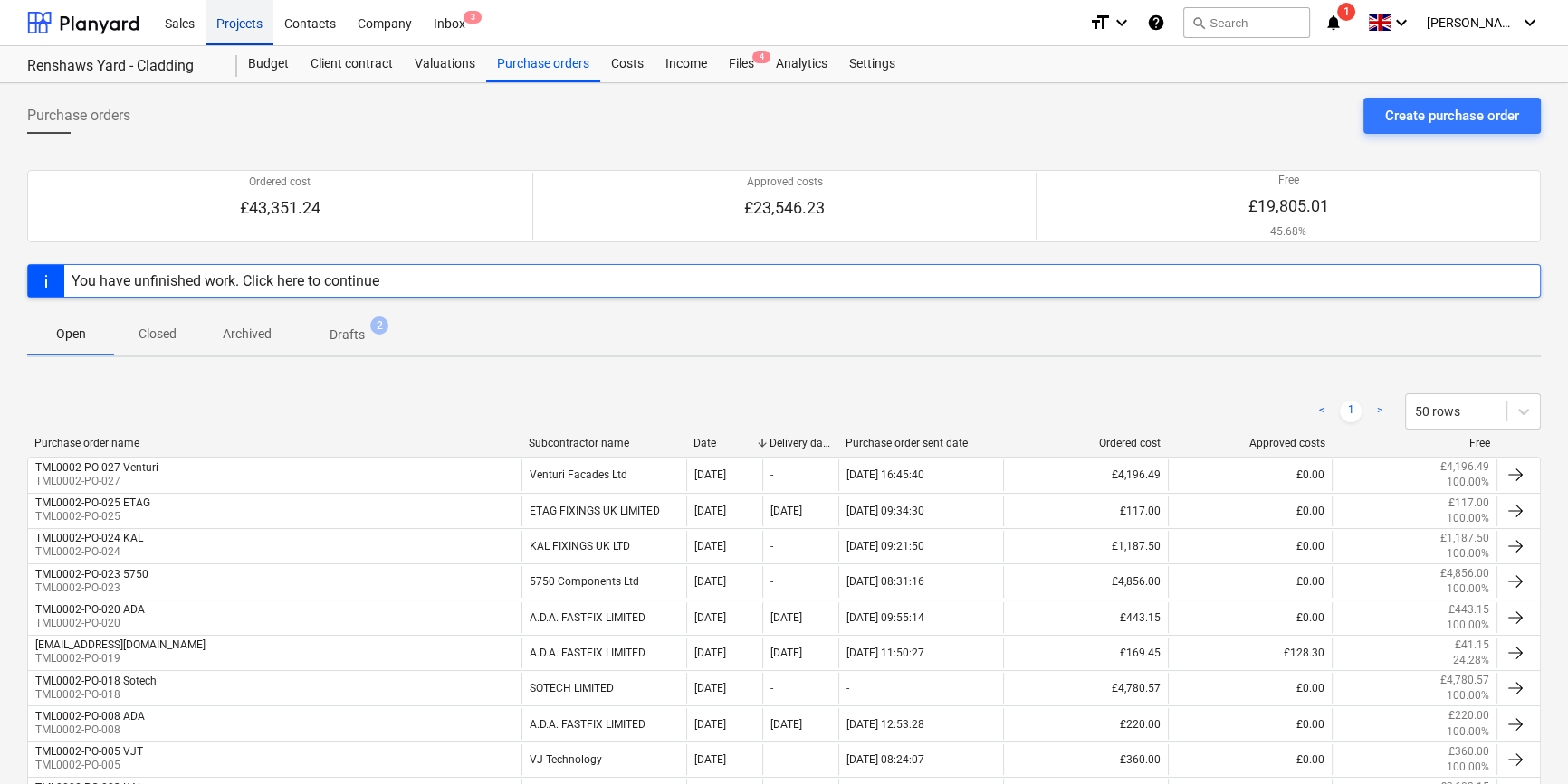
click at [248, 17] on div "Projects" at bounding box center [240, 22] width 68 height 47
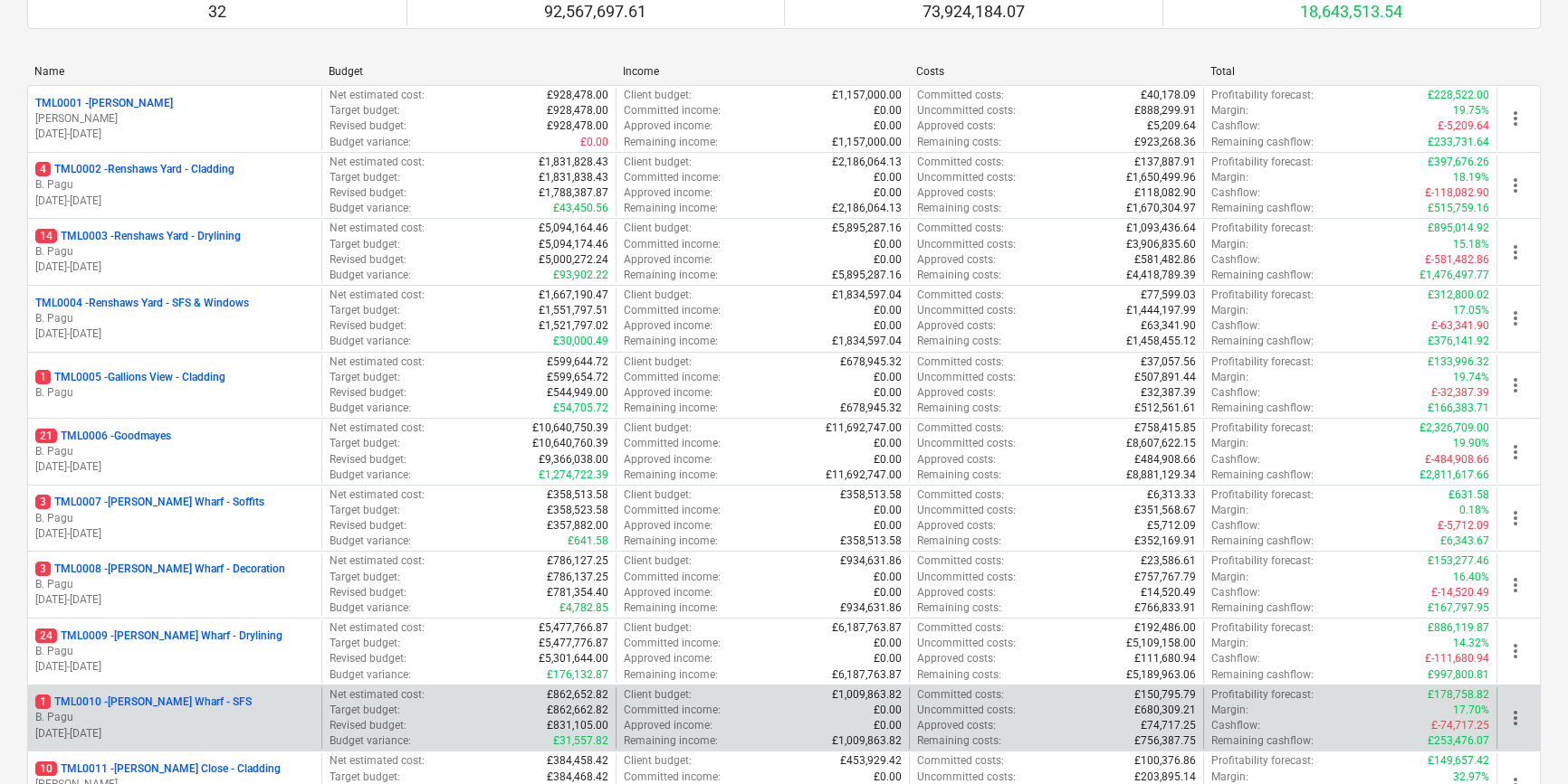
scroll to position [246, 0]
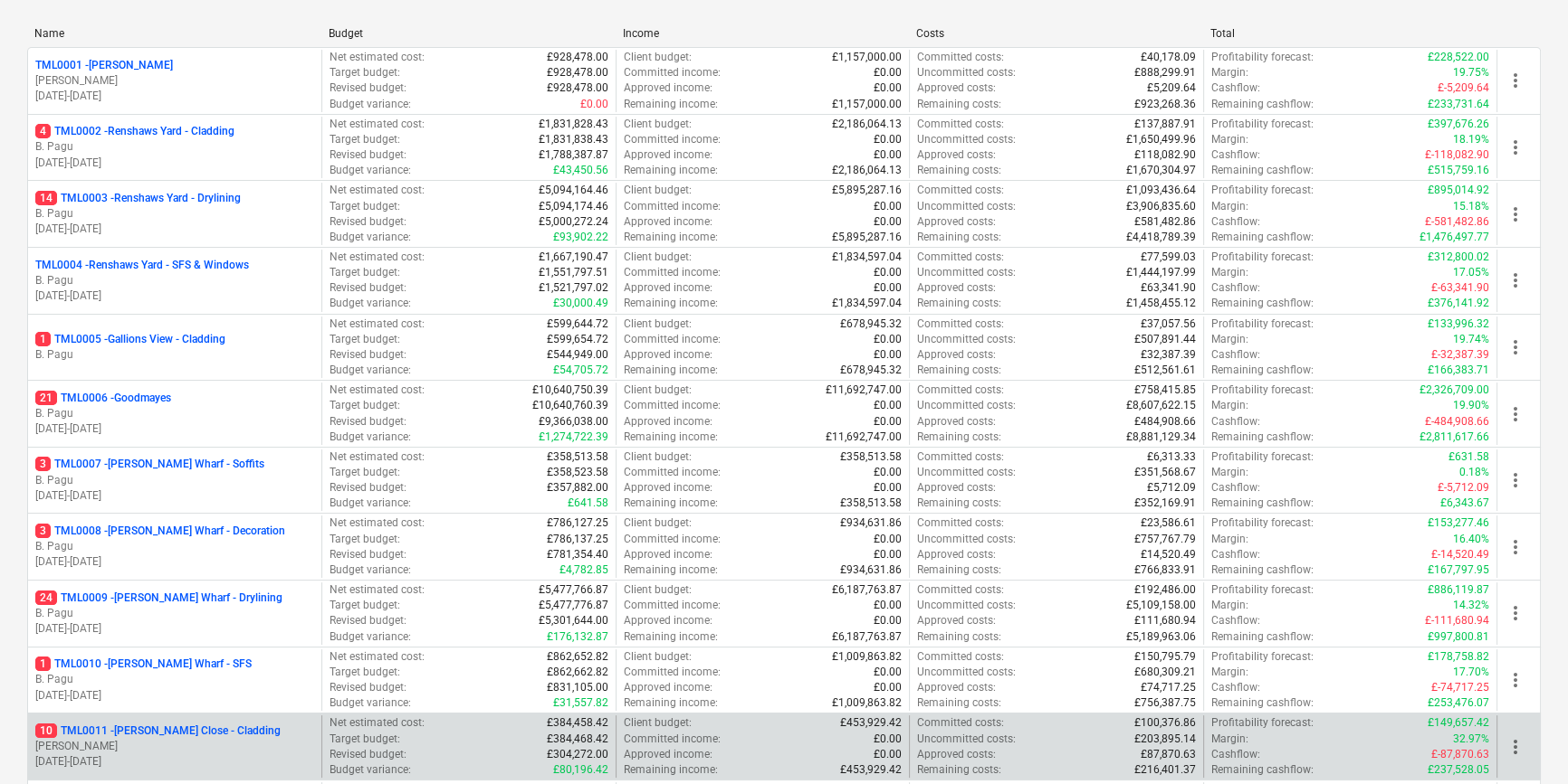
click at [181, 742] on p "[PERSON_NAME]" at bounding box center [174, 747] width 279 height 16
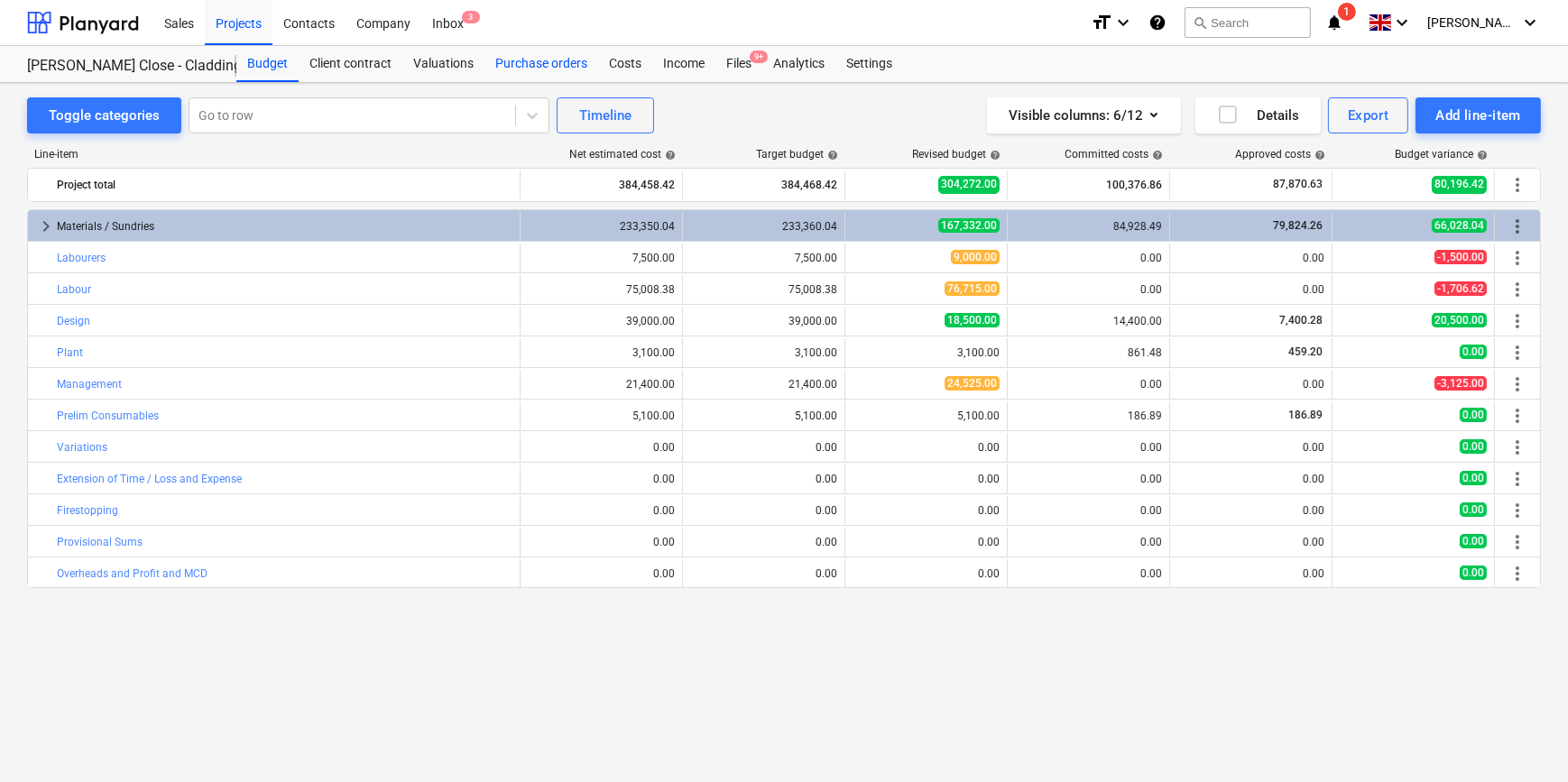
click at [524, 55] on div "Purchase orders" at bounding box center [541, 64] width 113 height 36
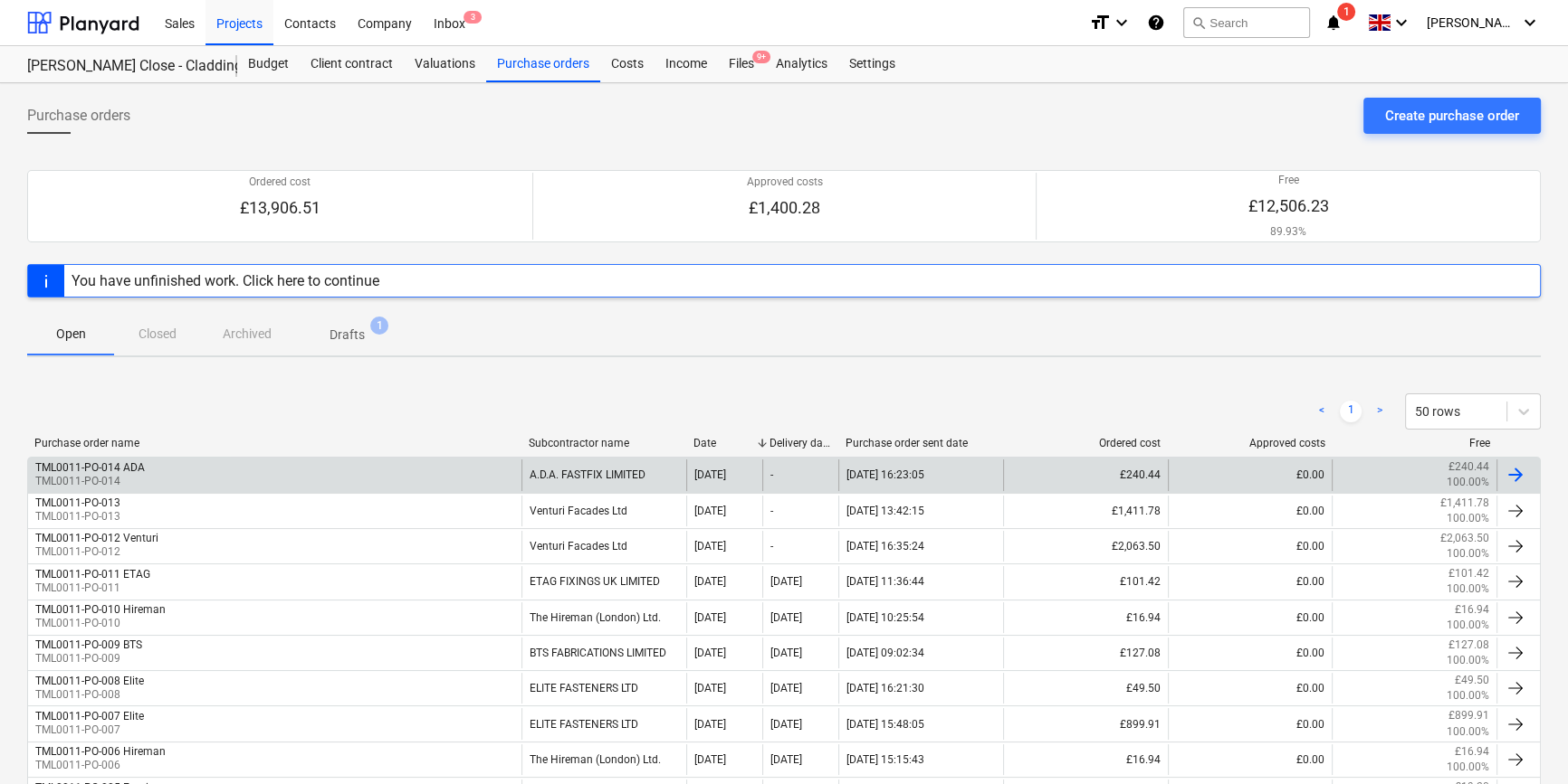
click at [1250, 475] on div at bounding box center [1516, 474] width 21 height 21
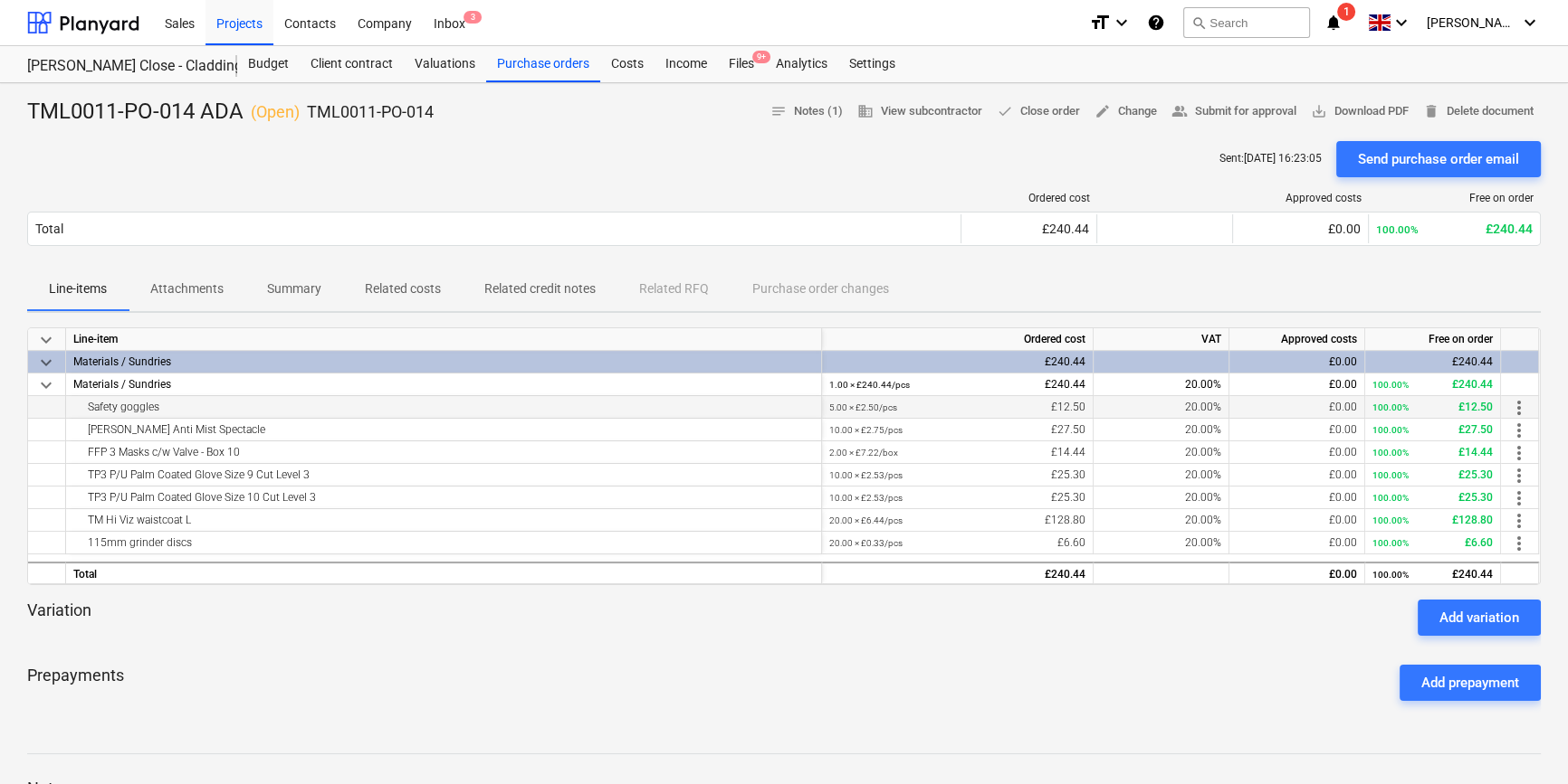
click at [1250, 408] on span "more_vert" at bounding box center [1518, 408] width 21 height 21
click at [1250, 408] on li "Edit" at bounding box center [1531, 408] width 53 height 42
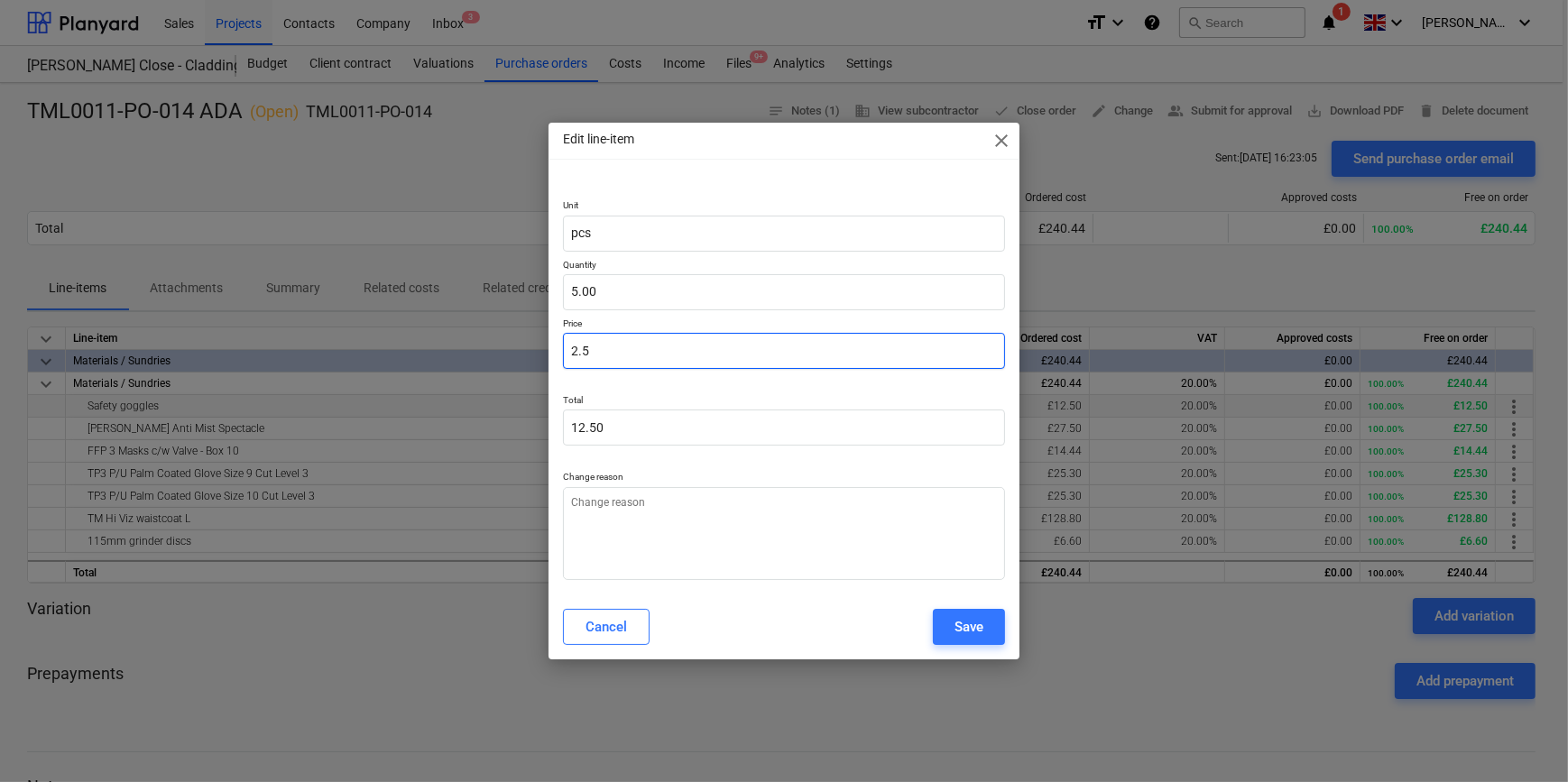
drag, startPoint x: 617, startPoint y: 346, endPoint x: 549, endPoint y: 347, distance: 68.0
click at [549, 347] on div "Unit pcs Quantity 5.00 Price 2.5 Total 12.50 Change reason" at bounding box center [784, 386] width 470 height 416
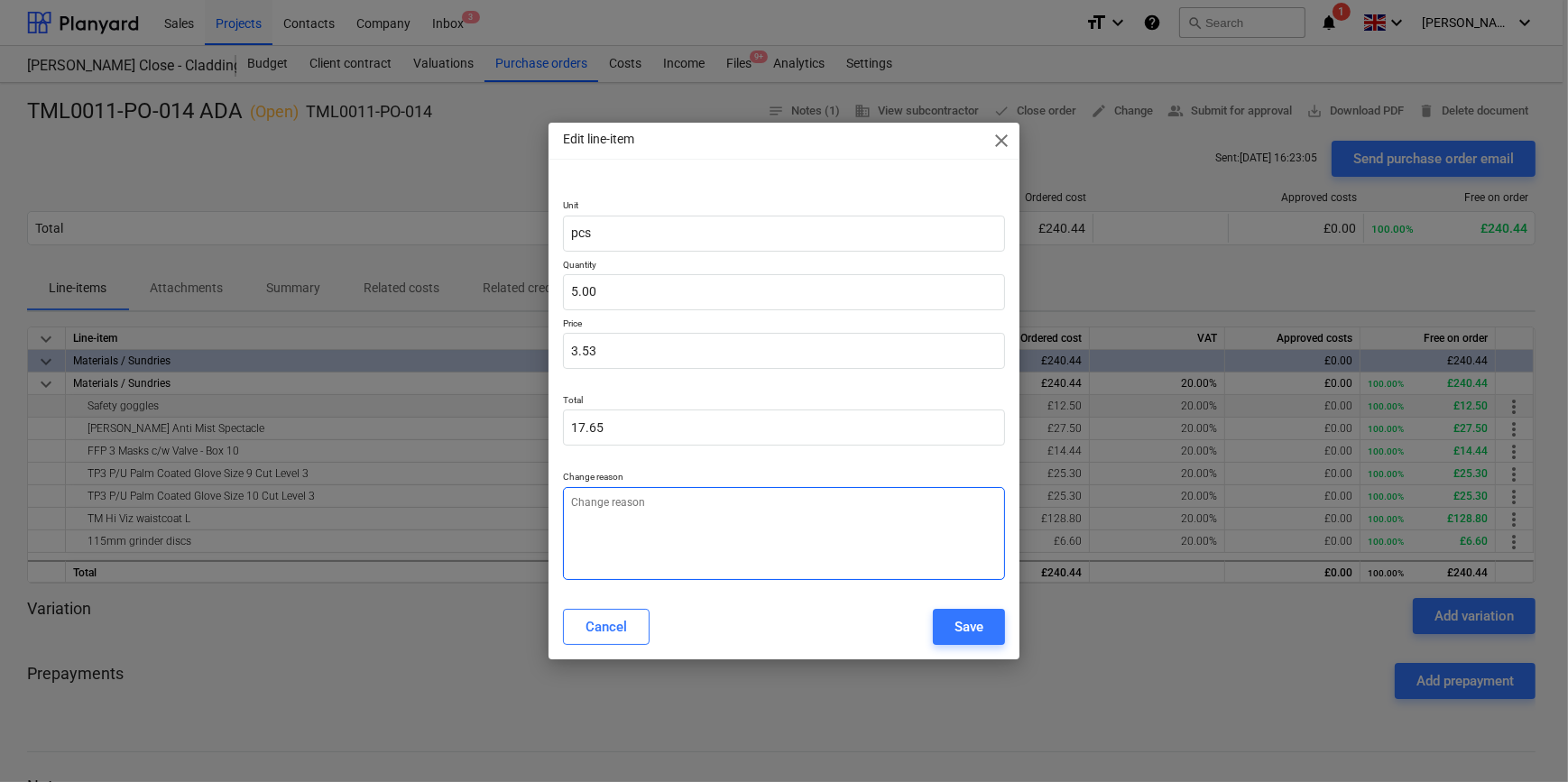
click at [587, 507] on textarea at bounding box center [784, 533] width 441 height 93
click at [983, 632] on button "Save" at bounding box center [969, 626] width 73 height 36
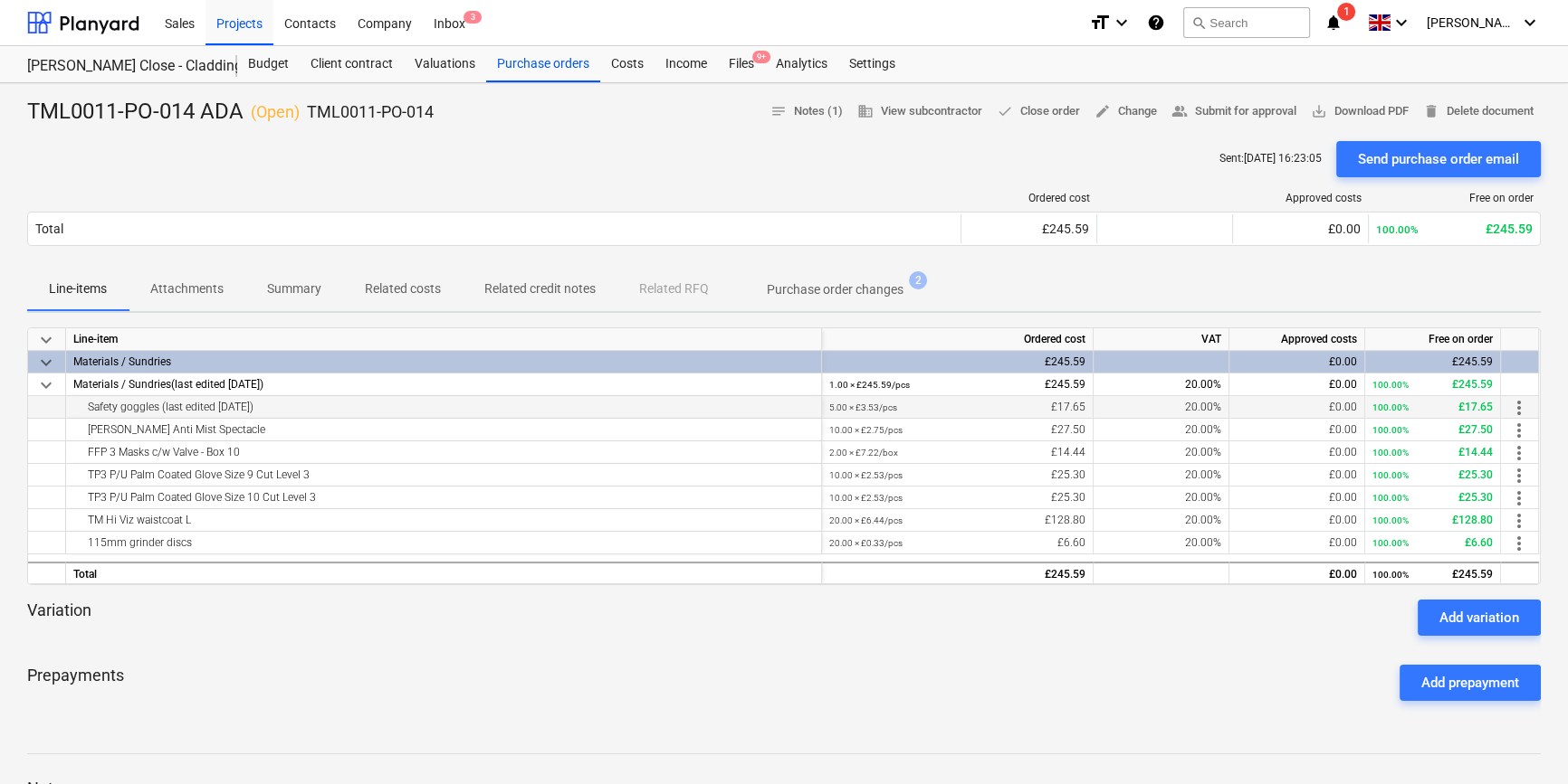
click at [643, 611] on div "Variation Add variation" at bounding box center [784, 617] width 1514 height 36
click at [728, 153] on div "Sent : [DATE] 16:23:05 Send purchase order email" at bounding box center [784, 158] width 1514 height 36
click at [555, 71] on div "Purchase orders" at bounding box center [543, 64] width 114 height 36
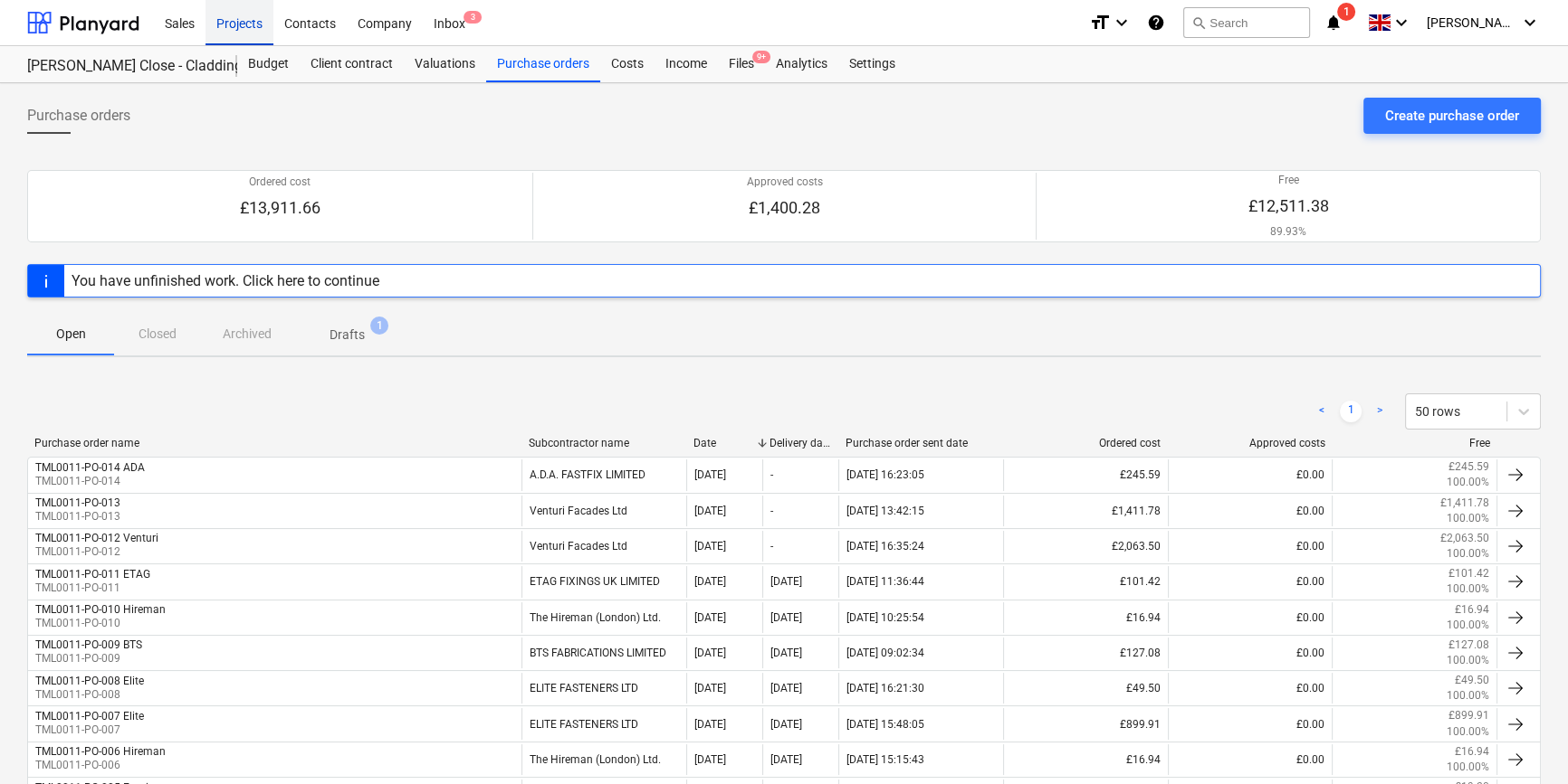
click at [244, 31] on div "Projects" at bounding box center [240, 22] width 68 height 47
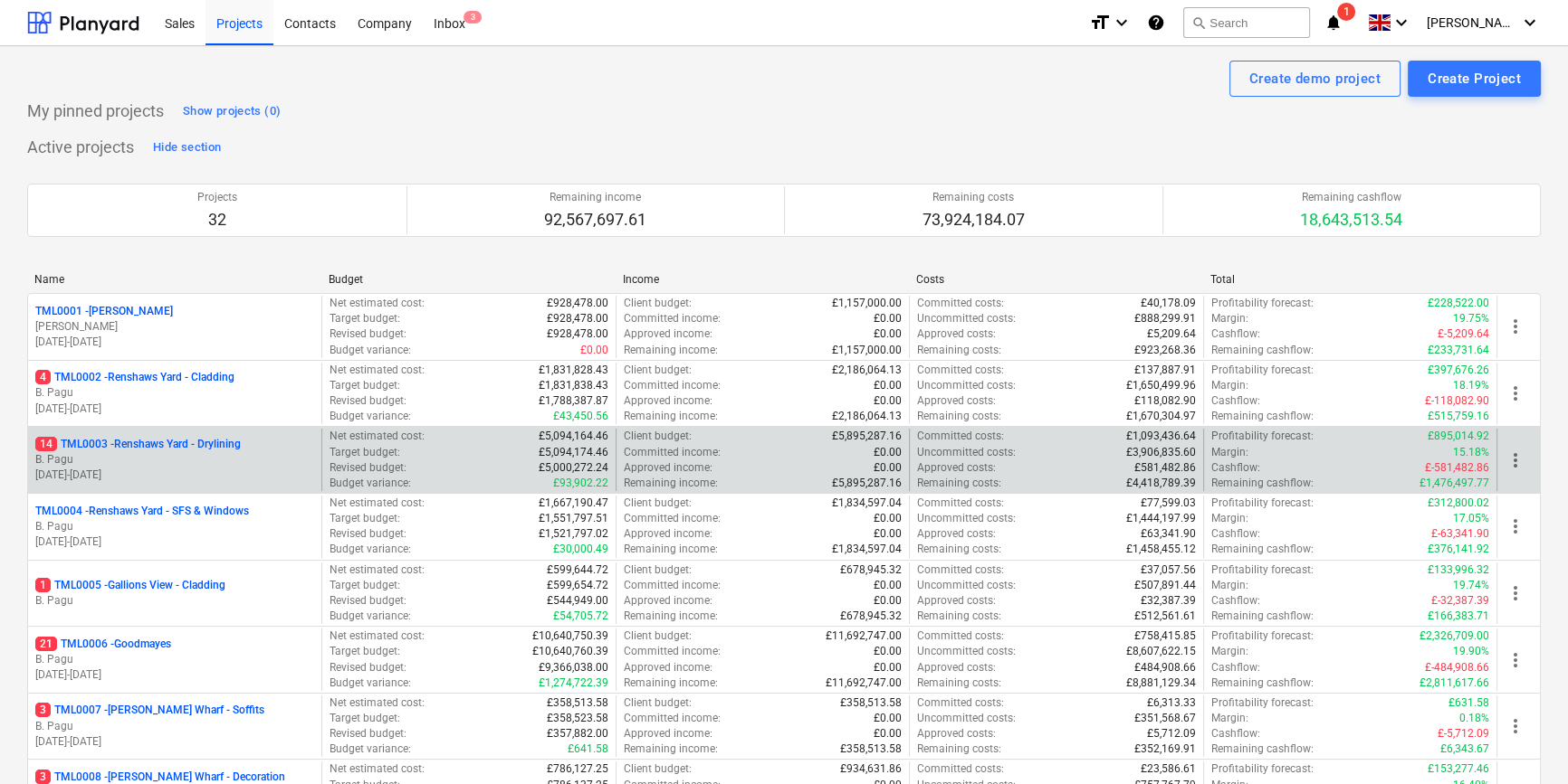
click at [206, 461] on p "B. Pagu" at bounding box center [174, 460] width 279 height 16
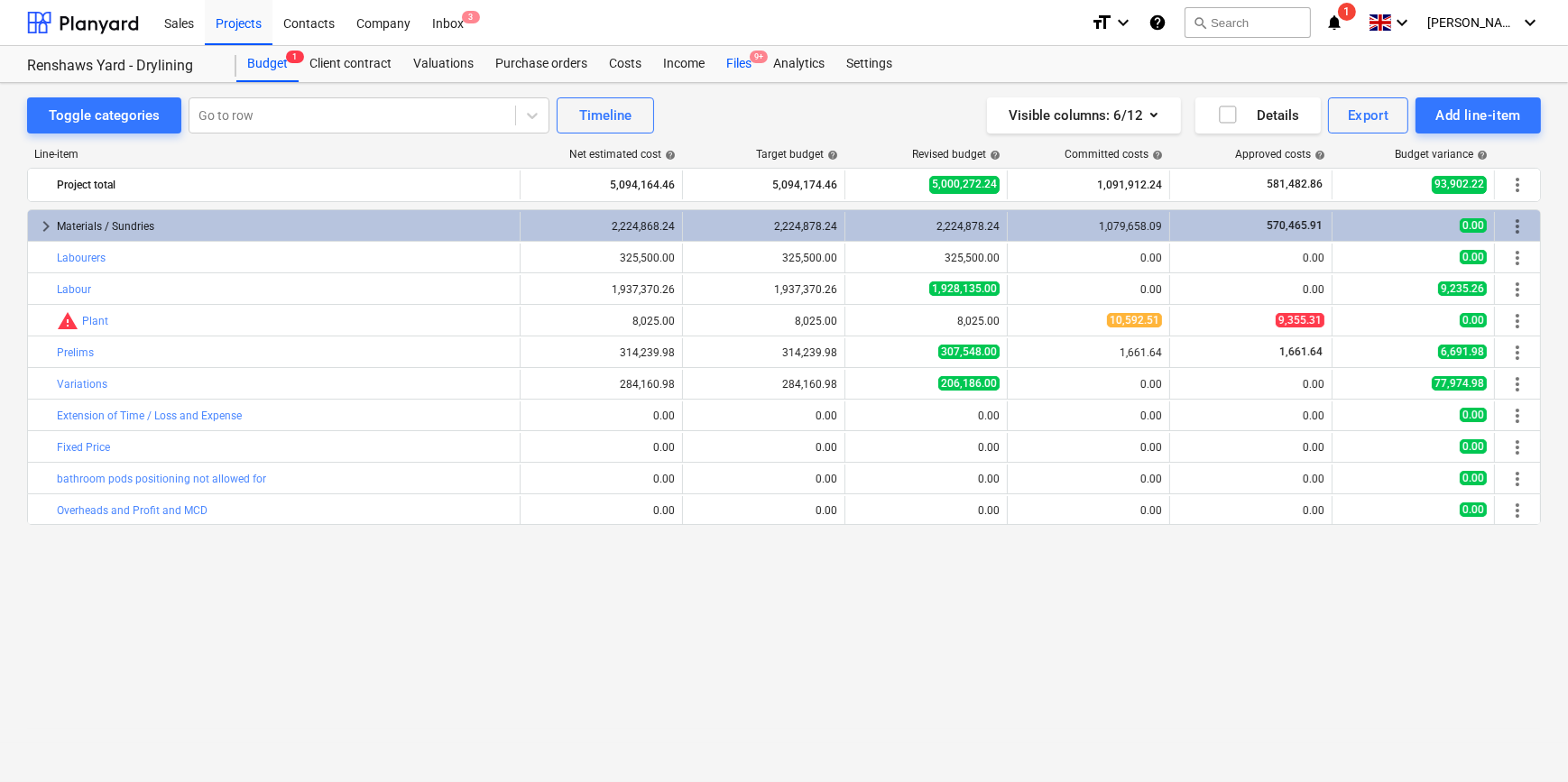
click at [730, 69] on div "Files 9+" at bounding box center [739, 64] width 46 height 36
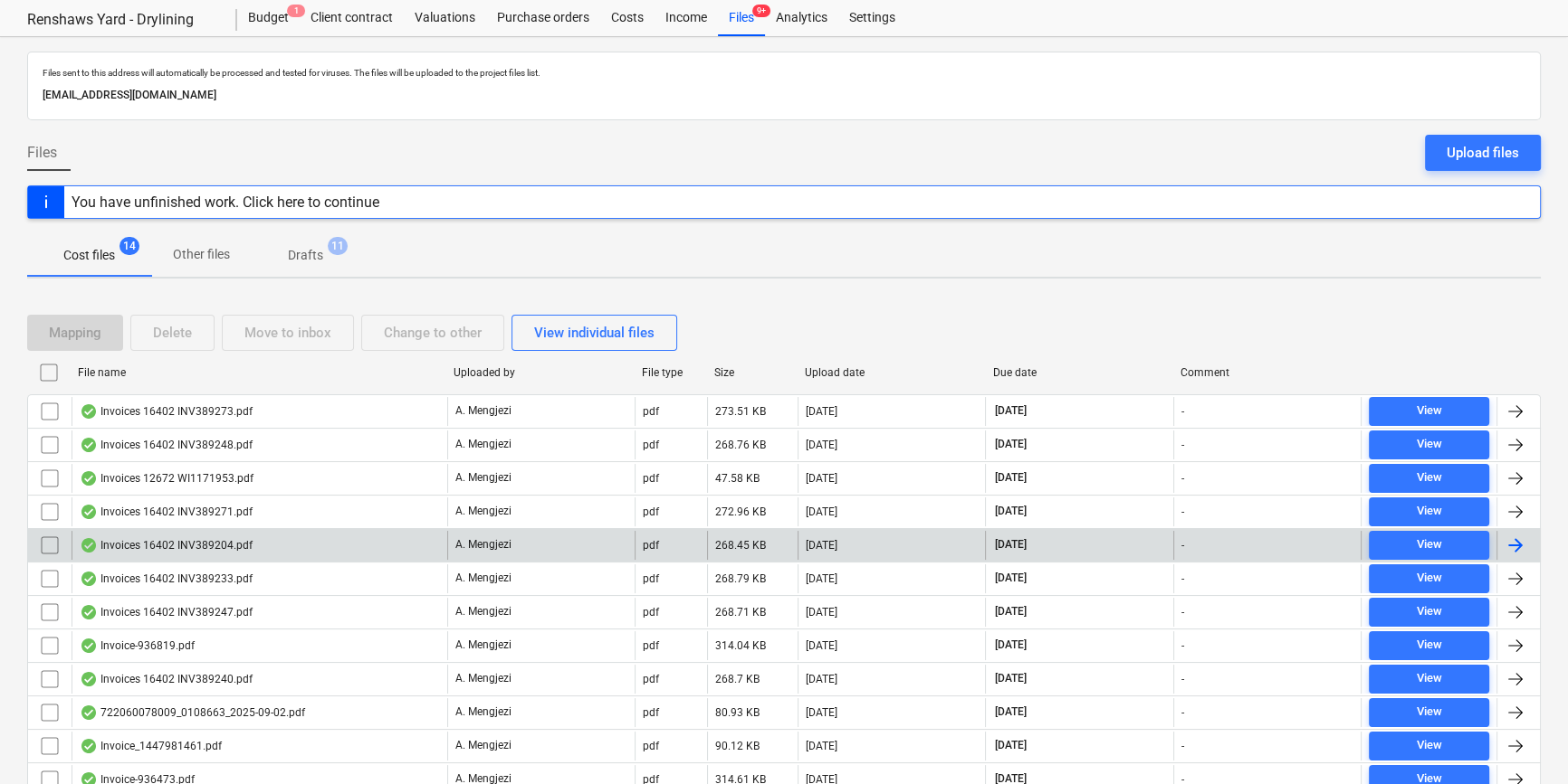
scroll to position [164, 0]
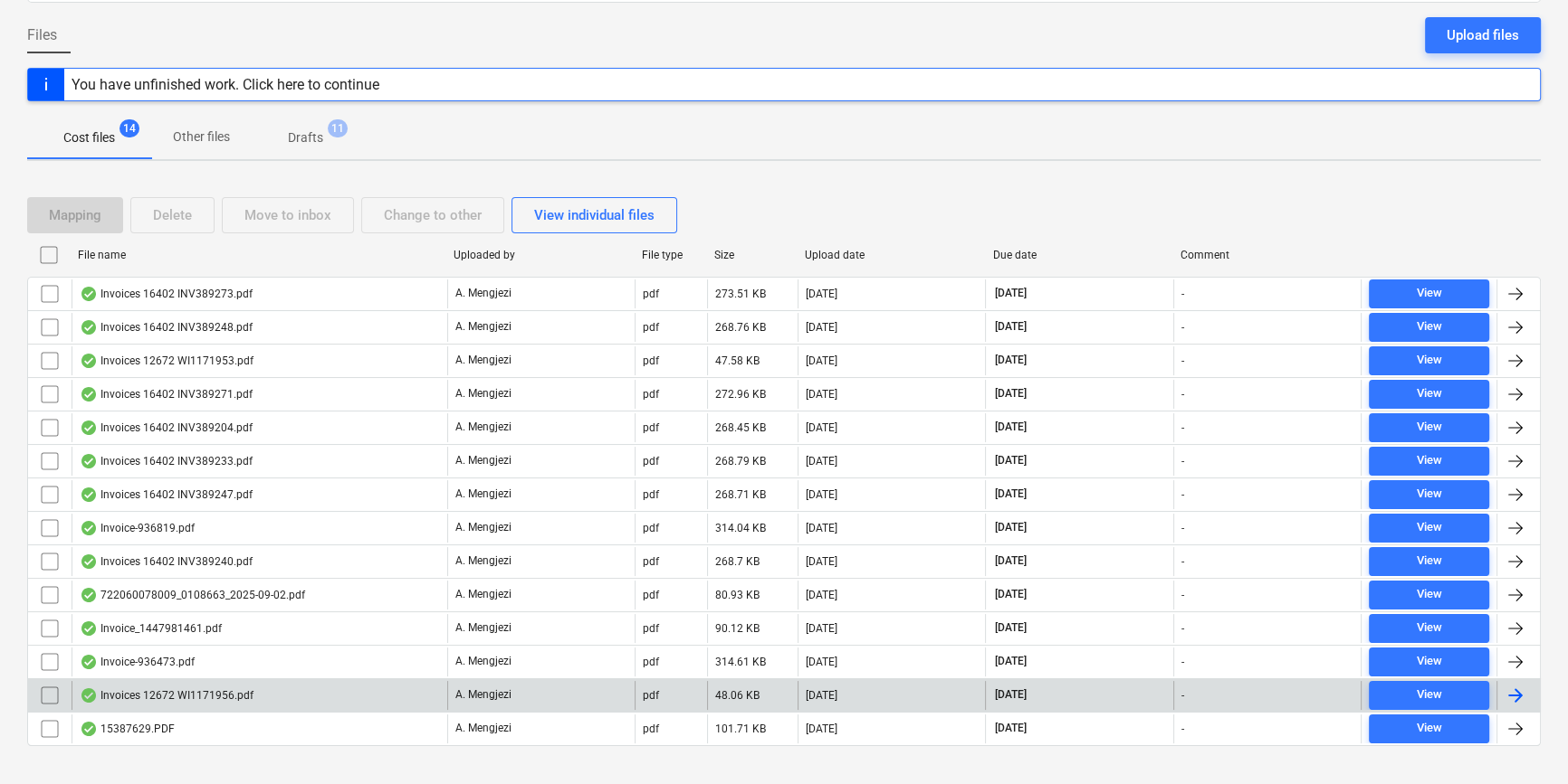
click at [1250, 688] on div at bounding box center [1516, 696] width 21 height 21
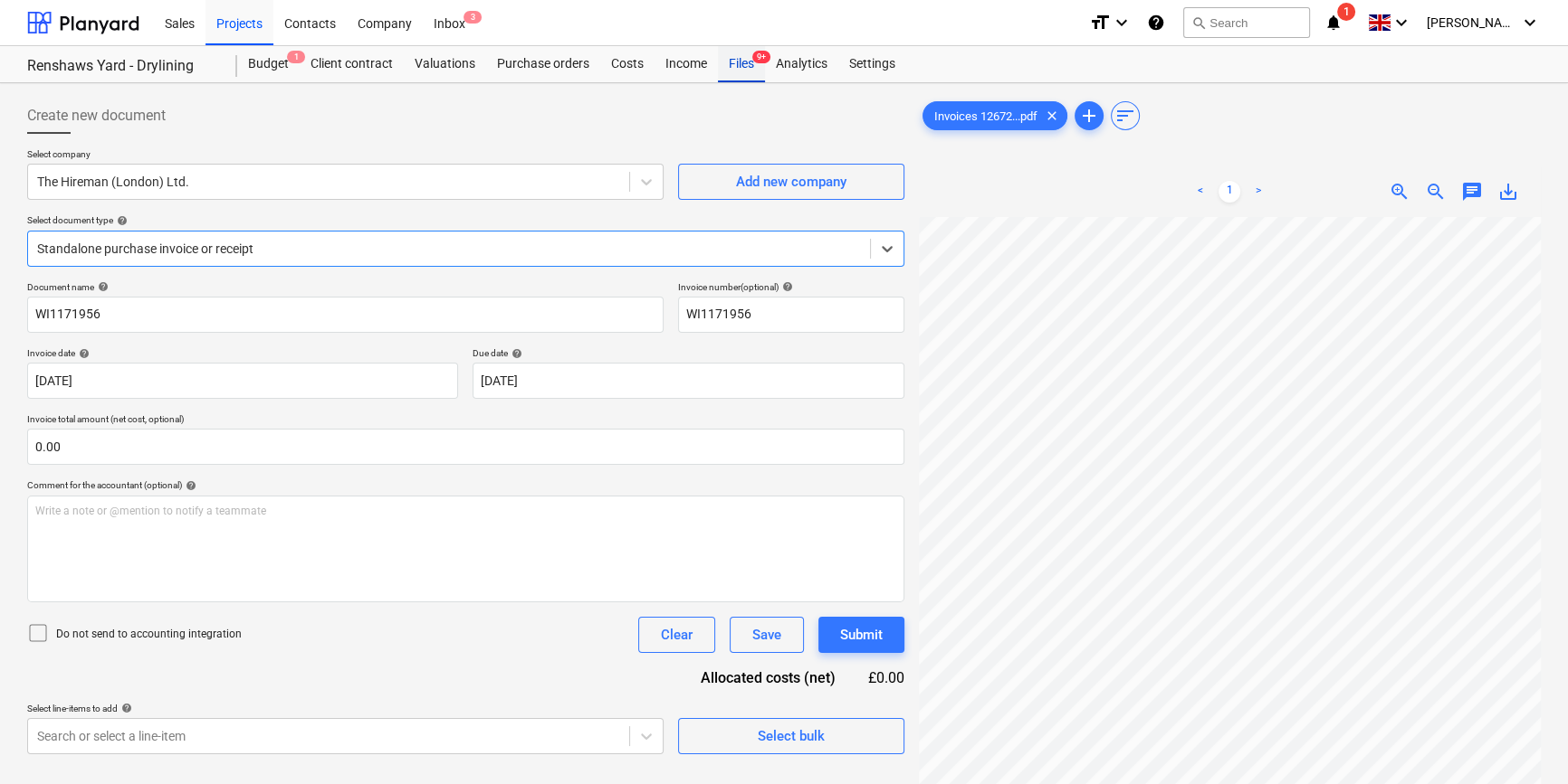
click at [733, 70] on div "Files 9+" at bounding box center [741, 64] width 47 height 36
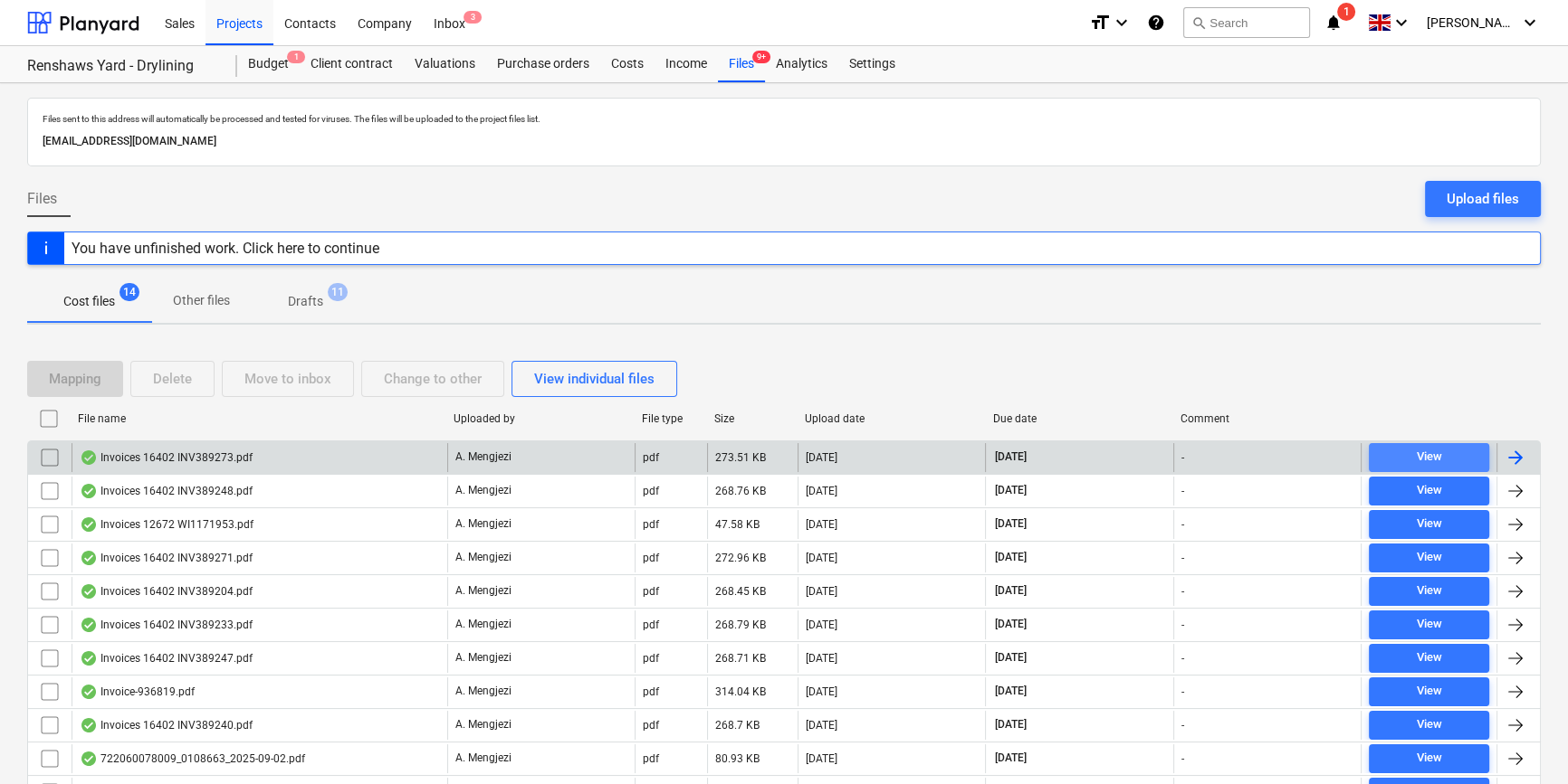
click at [1250, 451] on span "View" at bounding box center [1428, 457] width 106 height 20
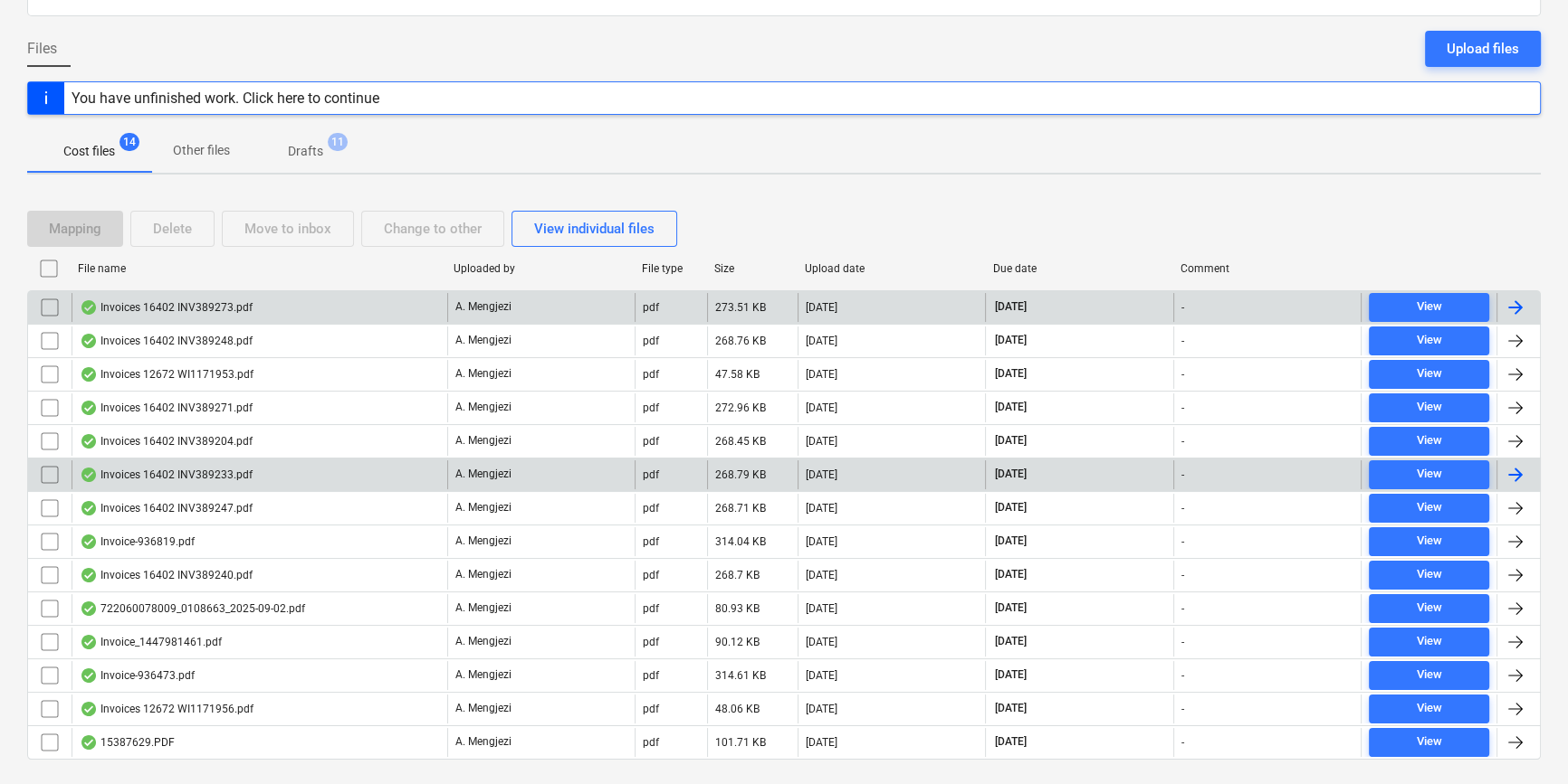
scroll to position [164, 0]
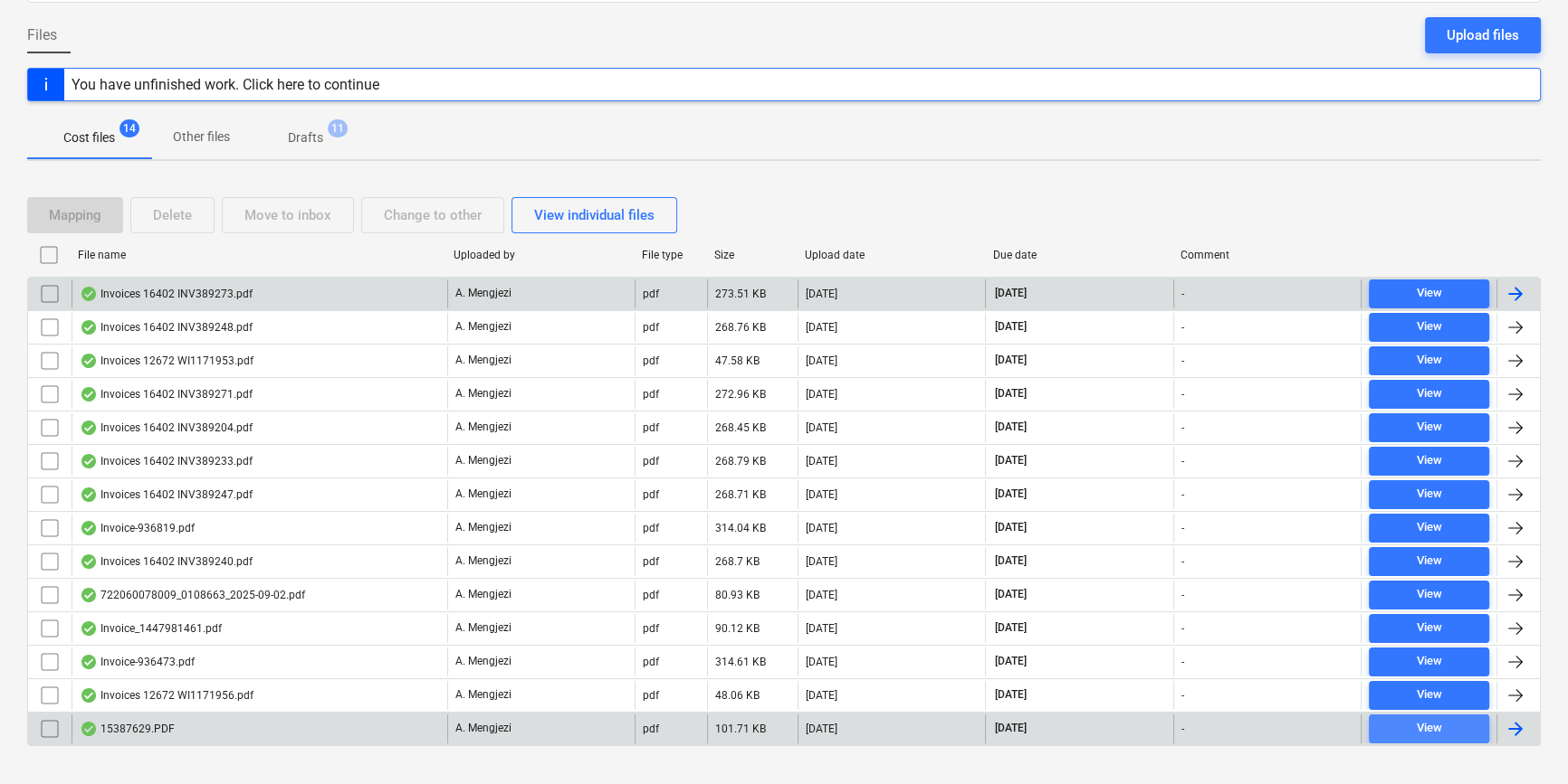
click at [1250, 730] on span "View" at bounding box center [1428, 728] width 106 height 20
click at [1250, 287] on div at bounding box center [1516, 294] width 21 height 21
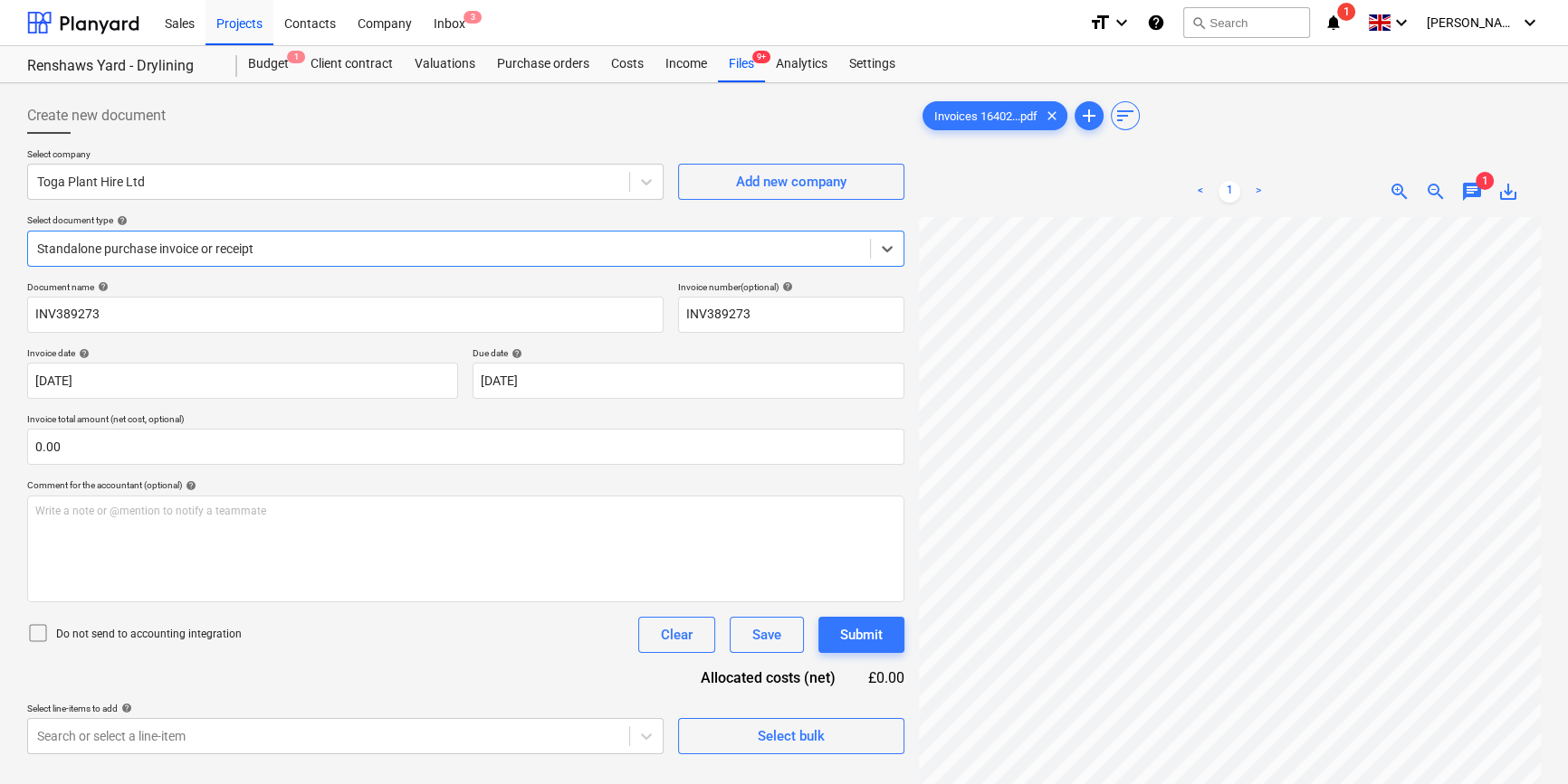
scroll to position [164, 0]
click at [740, 69] on div "Files 9+" at bounding box center [741, 64] width 47 height 36
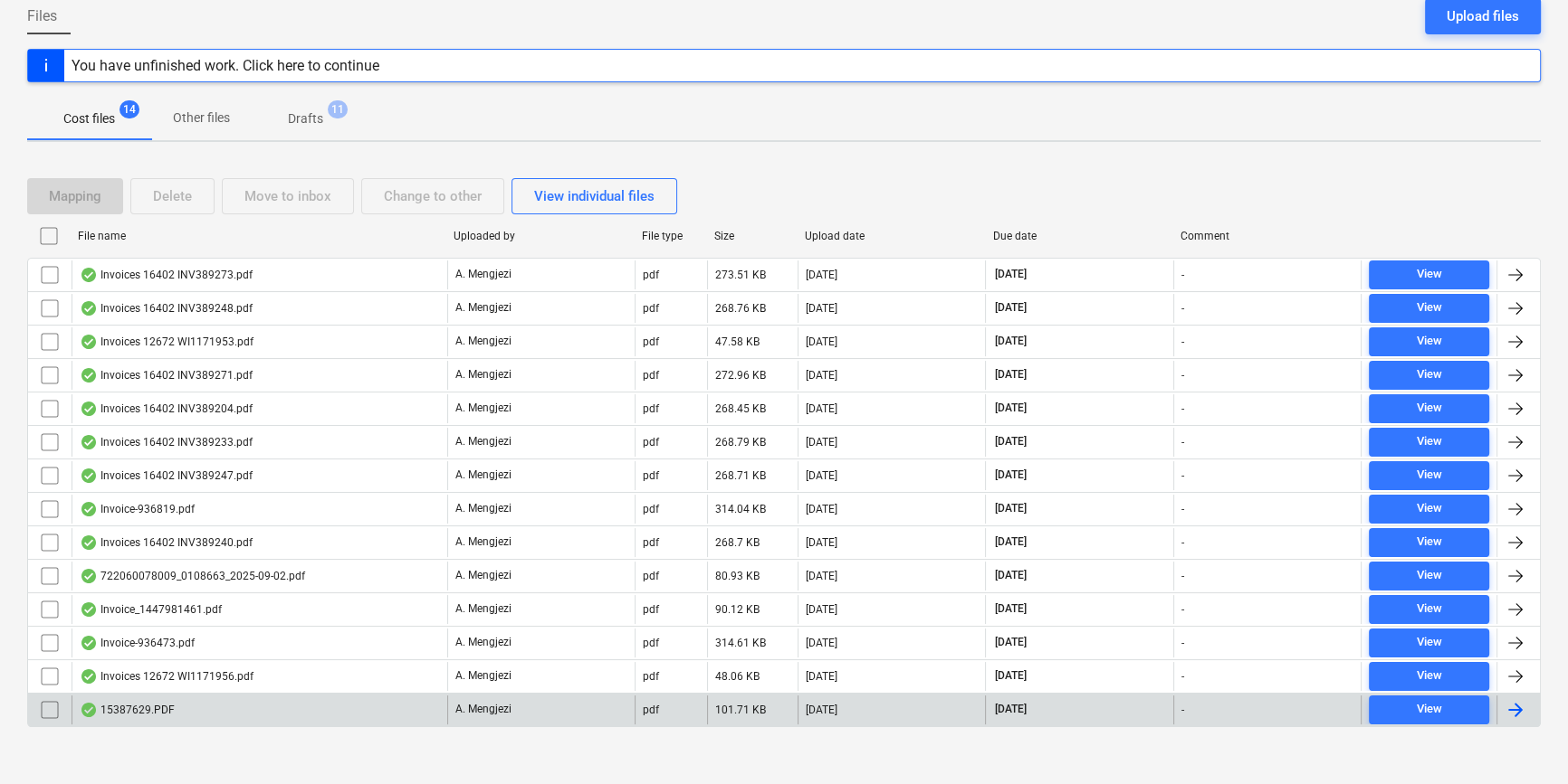
scroll to position [188, 0]
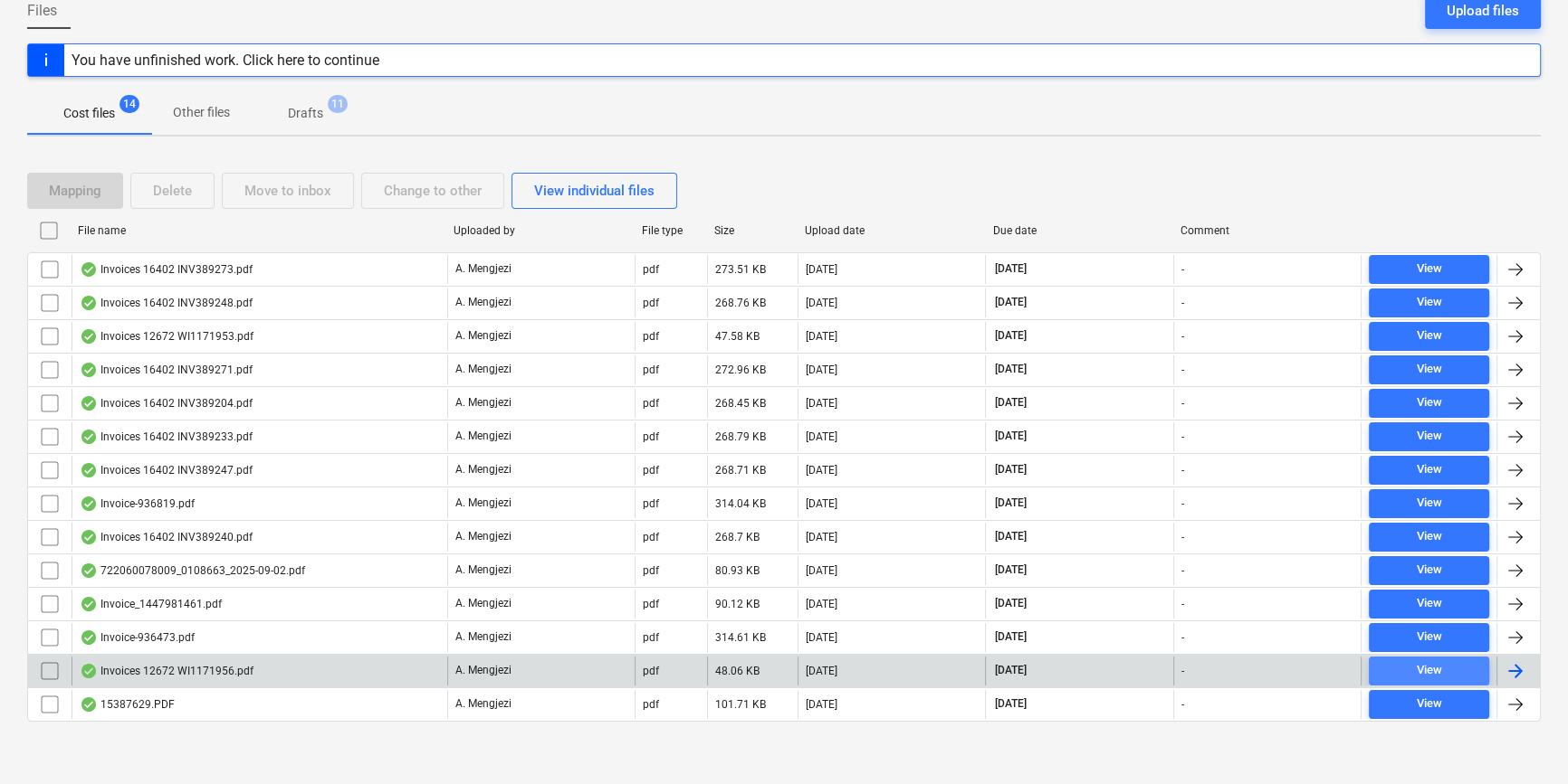
click at [1250, 664] on span "View" at bounding box center [1428, 670] width 106 height 20
click at [1250, 663] on div at bounding box center [1516, 671] width 21 height 21
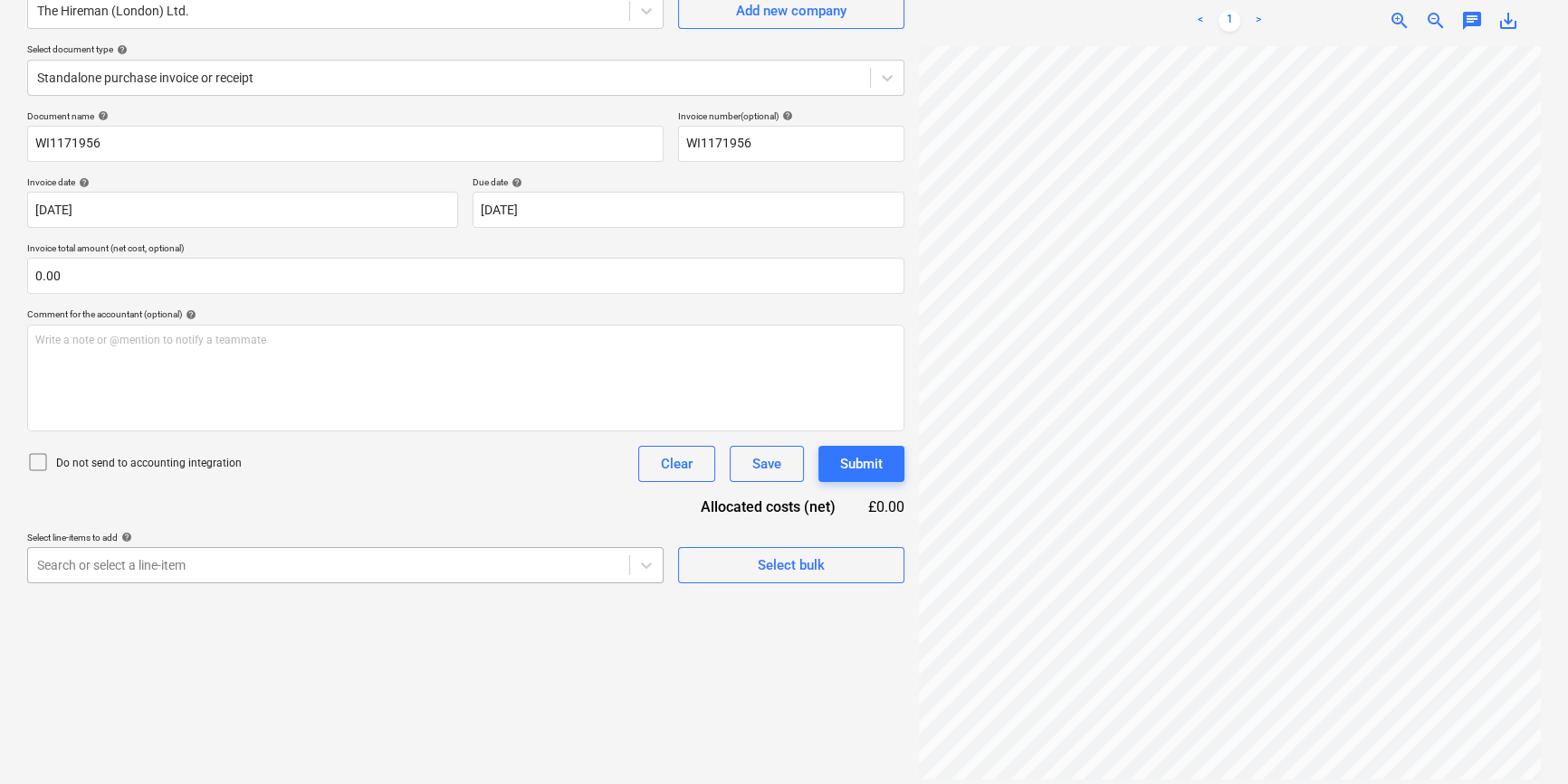
scroll to position [180, 0]
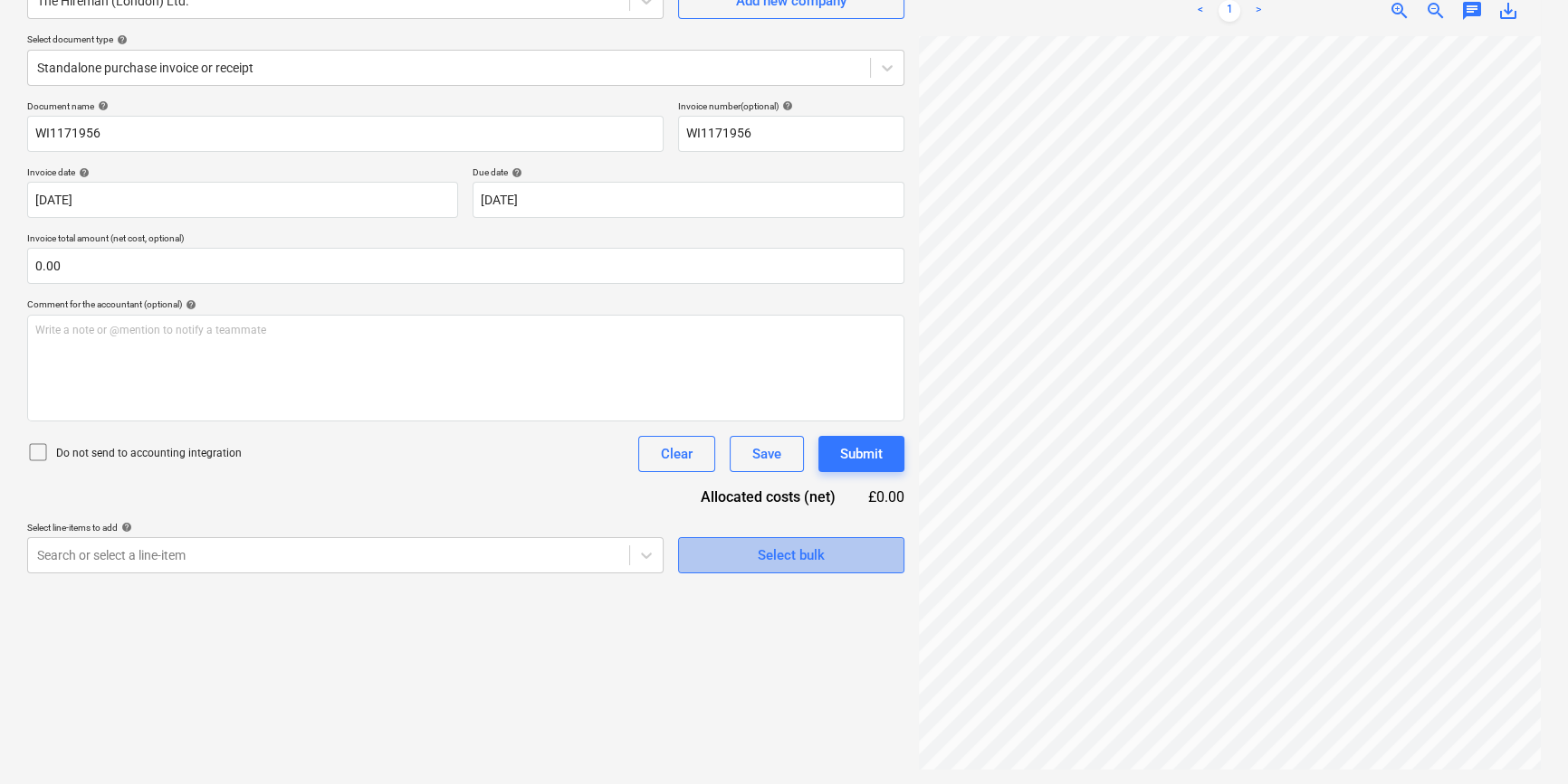
click at [750, 558] on span "Select bulk" at bounding box center [791, 555] width 181 height 23
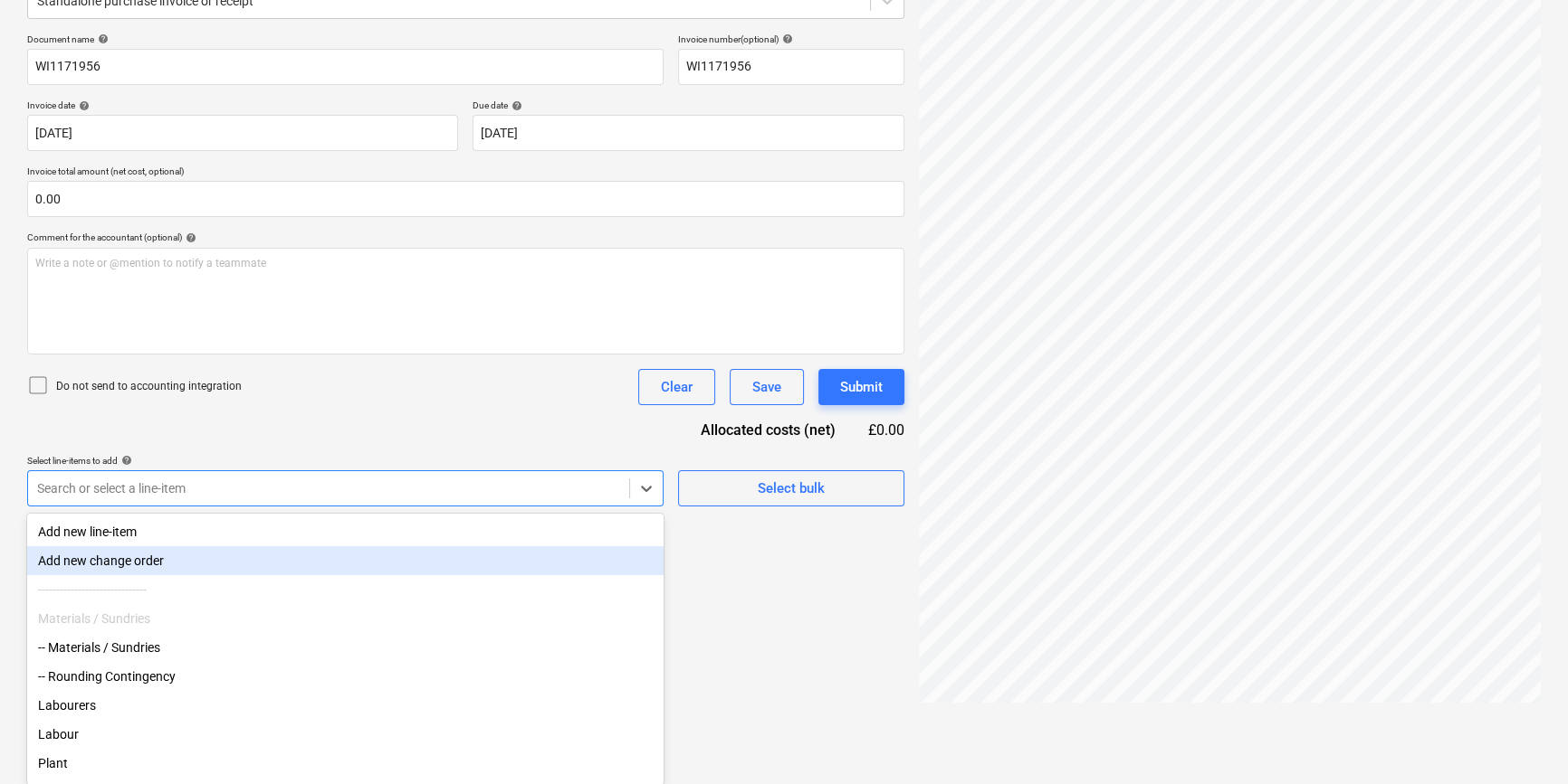
click at [279, 537] on body "Sales Projects Contacts Company Inbox 3 format_size keyboard_arrow_down help se…" at bounding box center [784, 145] width 1568 height 784
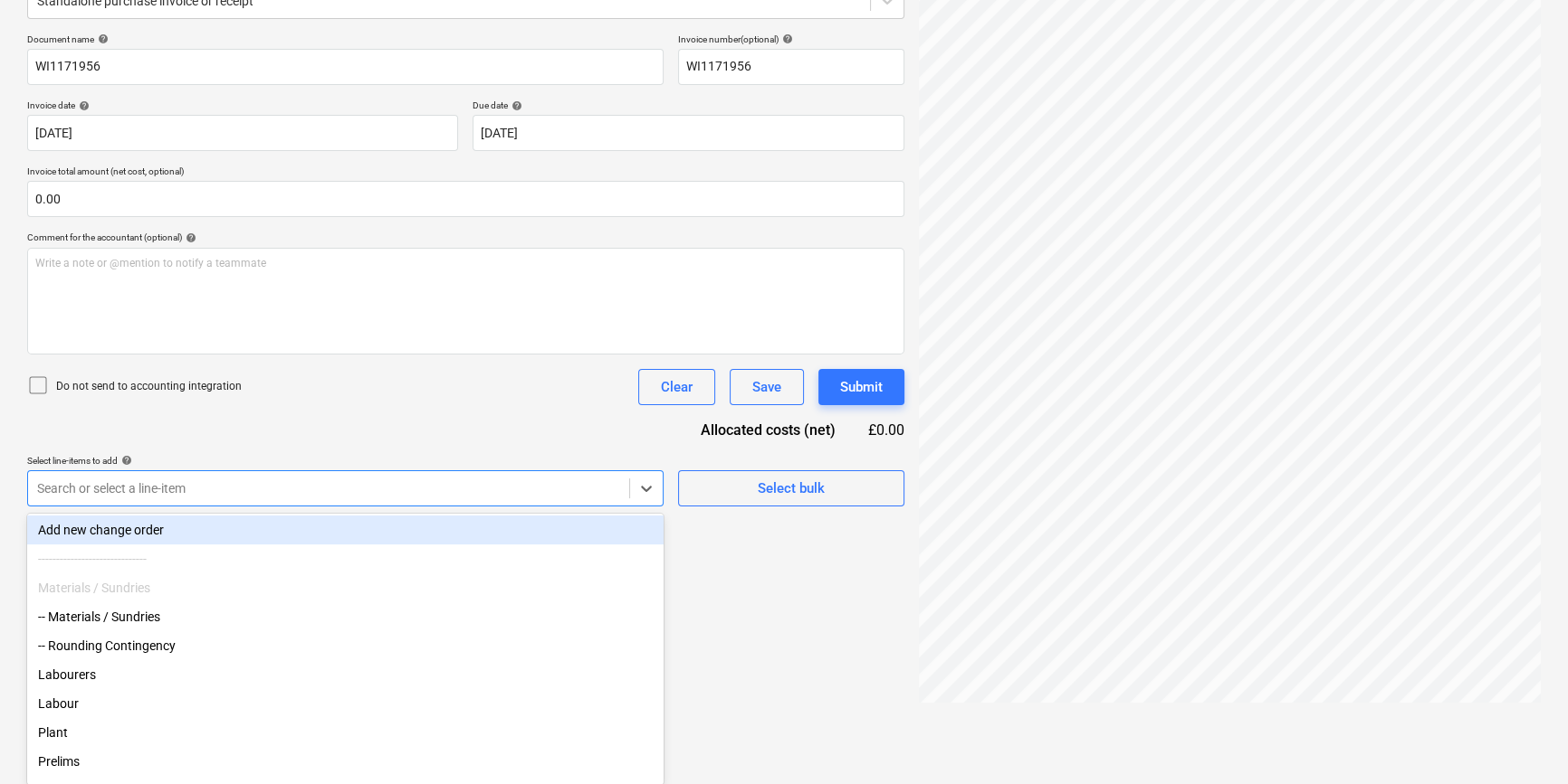
scroll to position [82, 0]
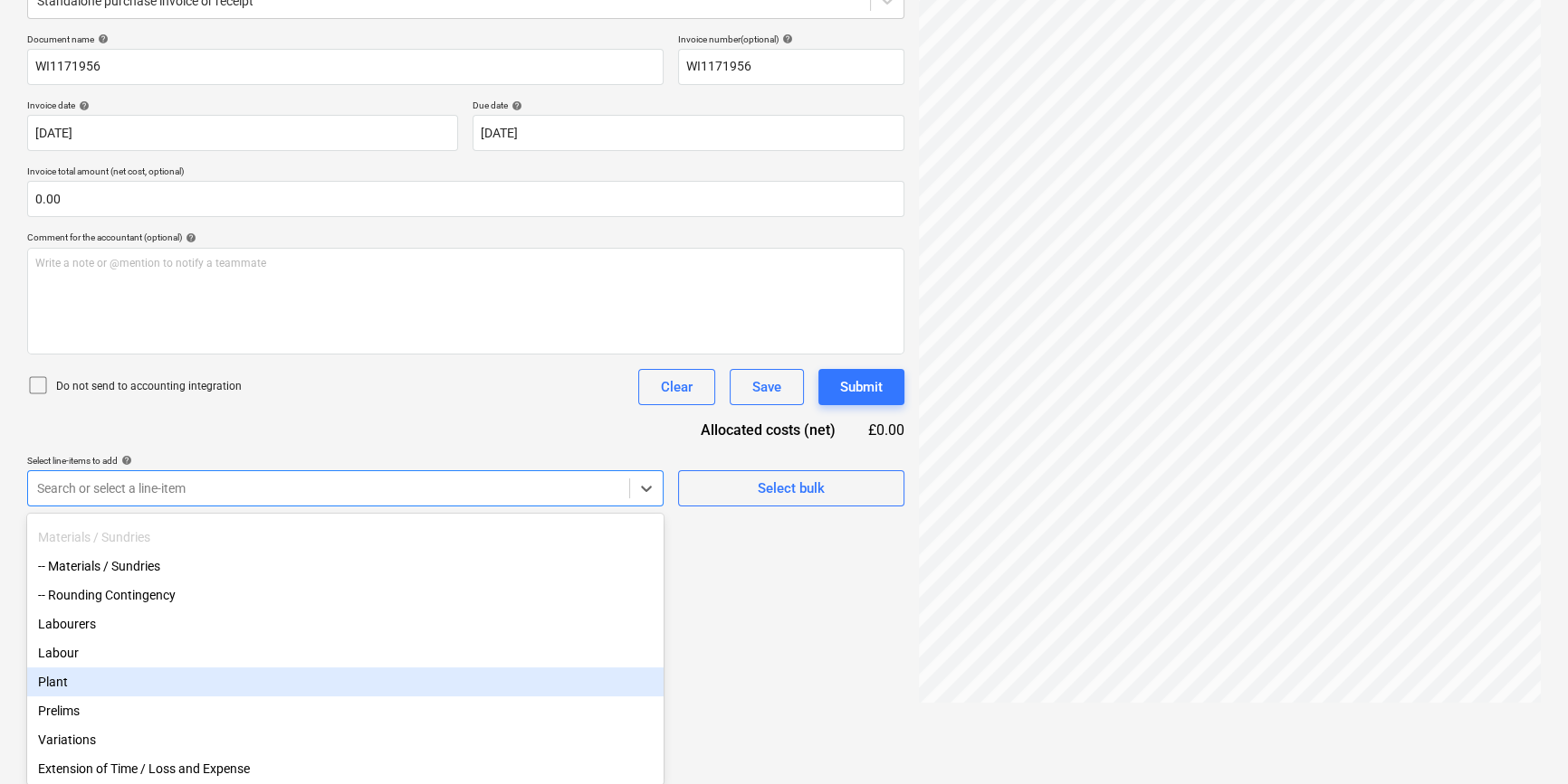
click at [69, 686] on div "Plant" at bounding box center [345, 682] width 636 height 29
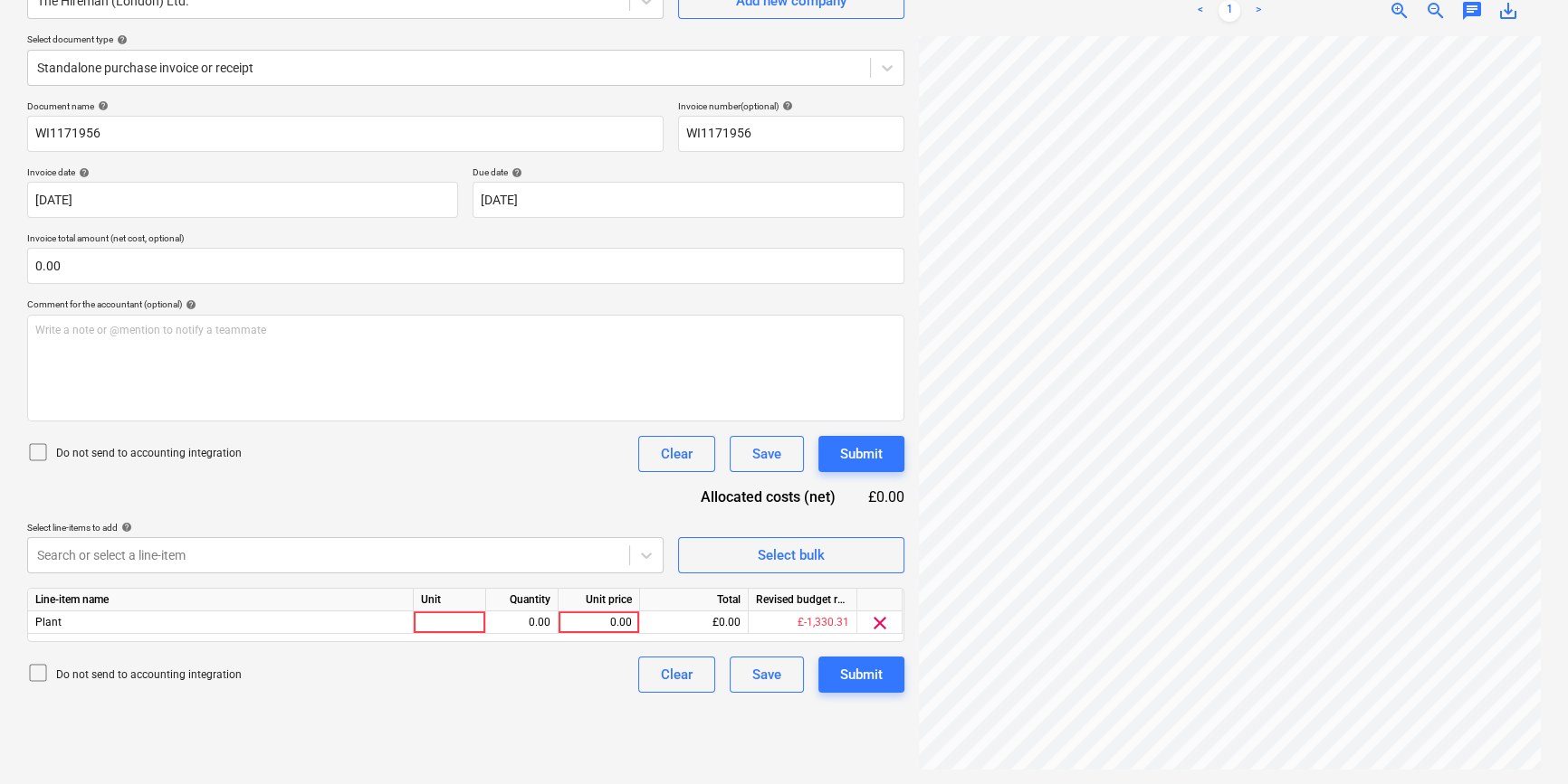
scroll to position [180, 0]
click at [734, 679] on div "Create new document Select company The Hireman ([GEOGRAPHIC_DATA]) Ltd. Add new…" at bounding box center [466, 343] width 891 height 867
click at [463, 625] on div at bounding box center [450, 622] width 73 height 22
click at [859, 678] on div "Submit" at bounding box center [861, 674] width 43 height 23
